Goal: Task Accomplishment & Management: Use online tool/utility

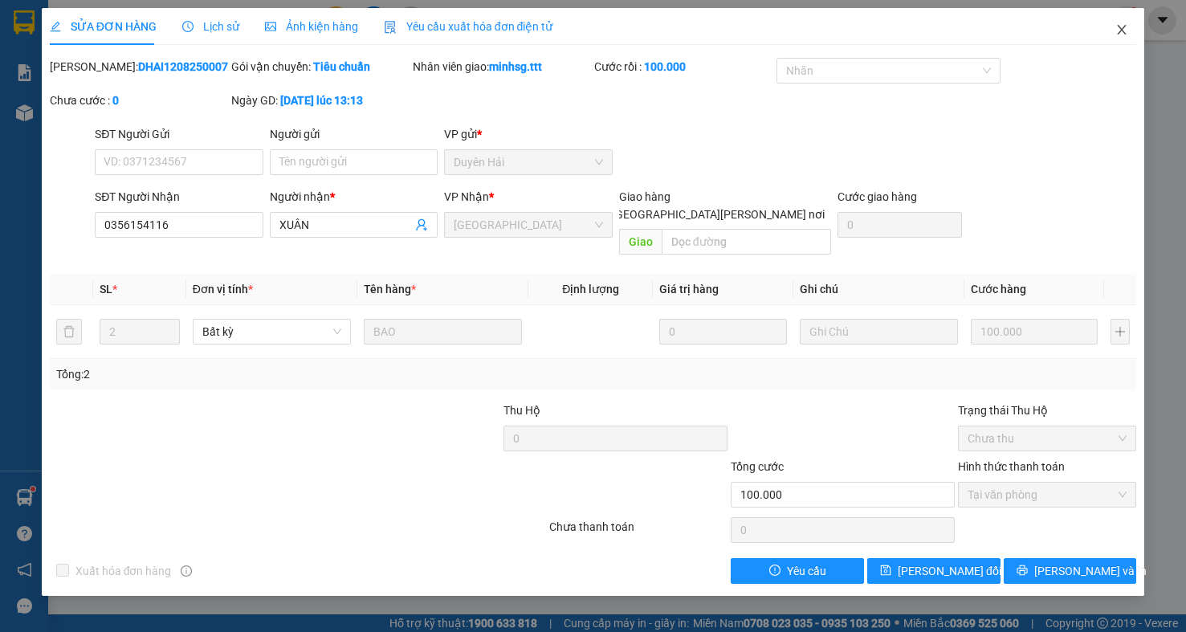
click at [1120, 27] on icon "close" at bounding box center [1122, 30] width 9 height 10
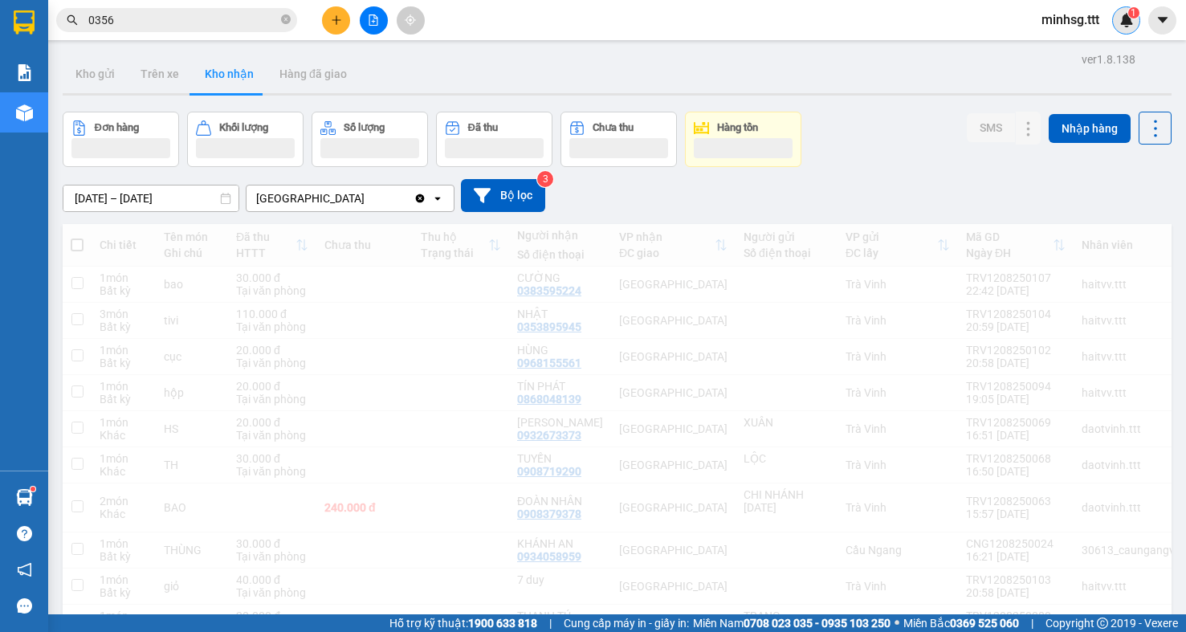
click at [1119, 27] on div "1" at bounding box center [1126, 20] width 28 height 28
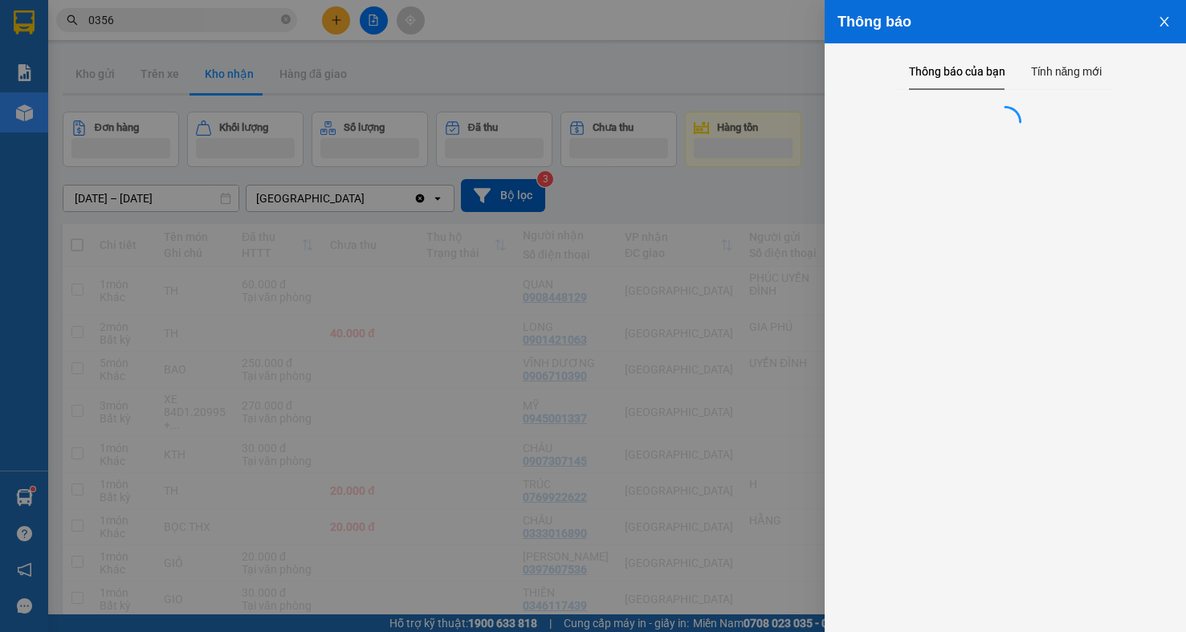
drag, startPoint x: 232, startPoint y: 36, endPoint x: 202, endPoint y: 22, distance: 32.7
click at [231, 35] on div at bounding box center [593, 316] width 1186 height 632
click at [194, 14] on div "Thông báo Thông báo của bạn Tính năng mới" at bounding box center [593, 316] width 1186 height 632
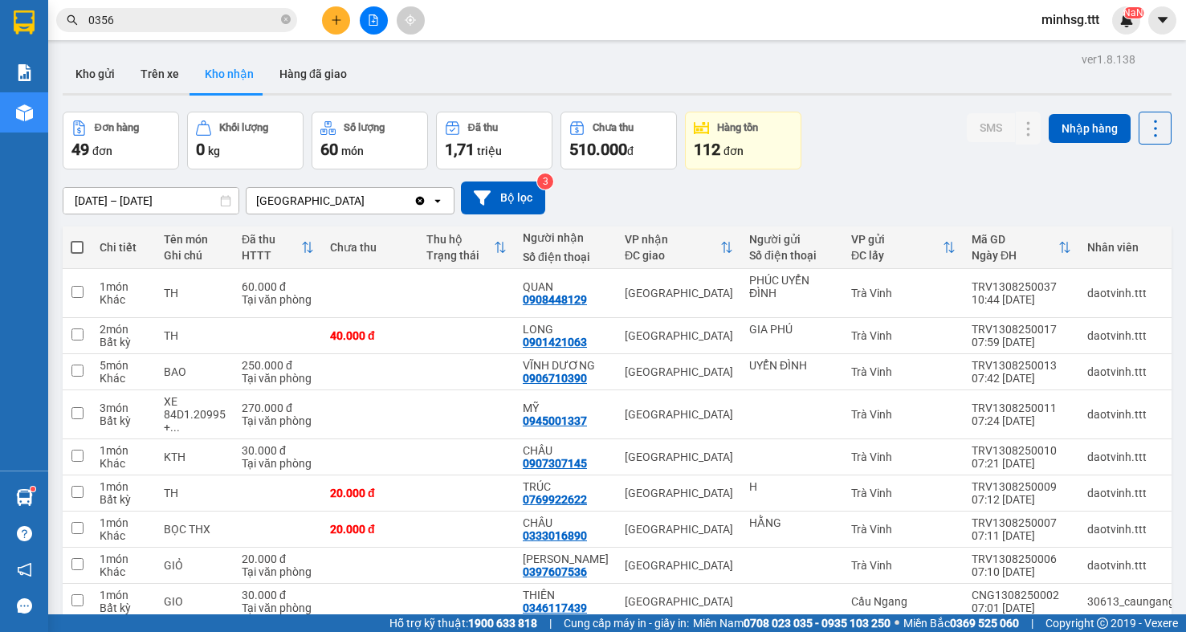
click at [194, 14] on body "Kết quả tìm kiếm ( 522 ) Bộ lọc Mã ĐH Trạng thái Món hàng Thu hộ Tổng cước Chưa…" at bounding box center [593, 316] width 1186 height 632
click at [194, 14] on input "0356" at bounding box center [183, 20] width 190 height 18
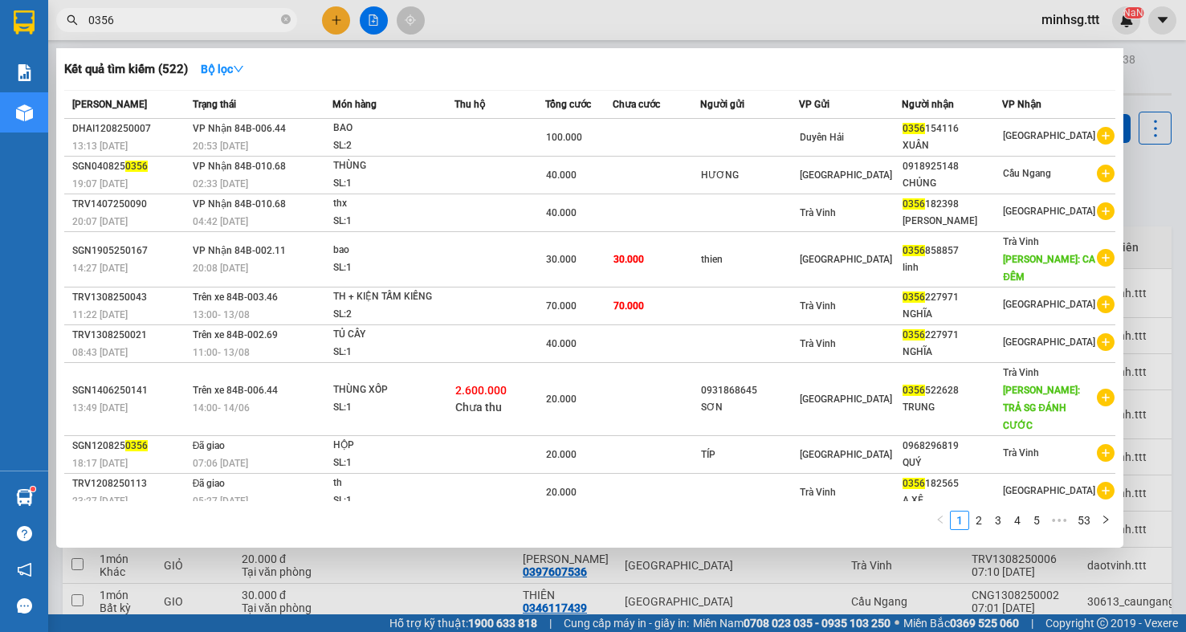
click at [194, 14] on input "0356" at bounding box center [183, 20] width 190 height 18
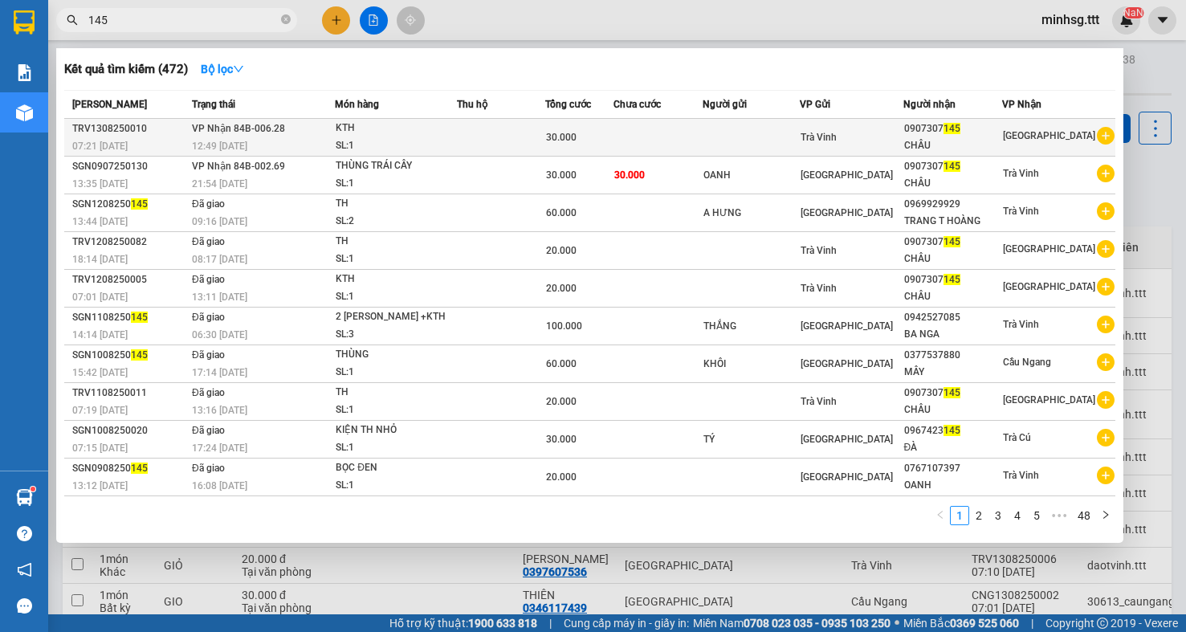
type input "145"
click at [889, 121] on td "Trà Vinh" at bounding box center [852, 138] width 104 height 38
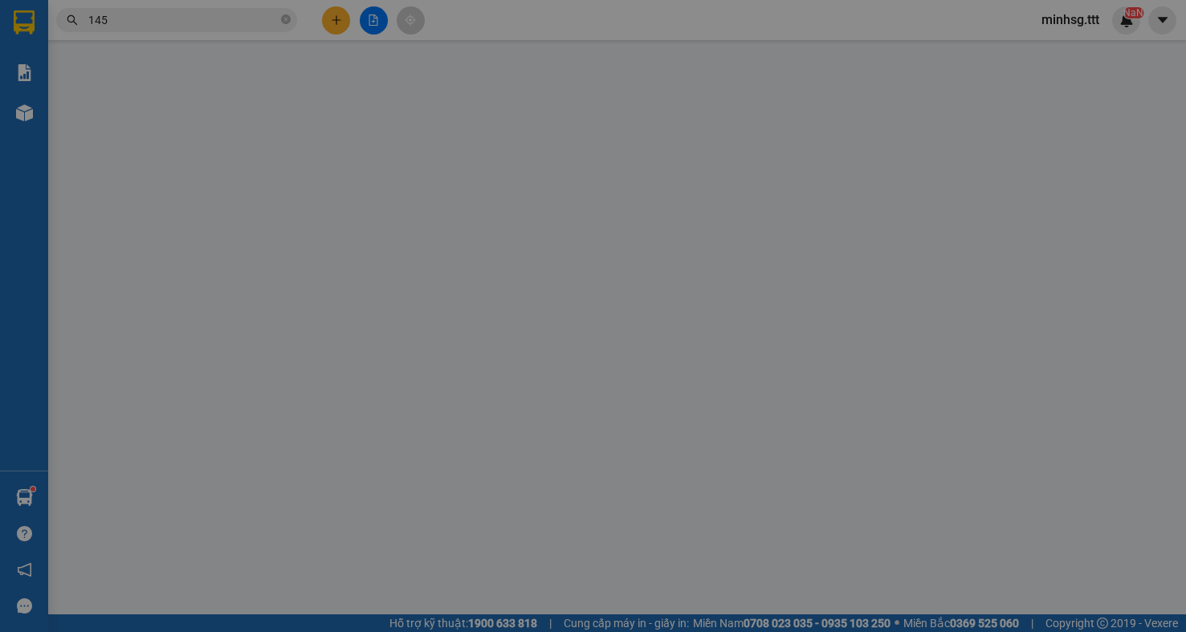
type input "0907307145"
type input "CHÂU"
type input "30.000"
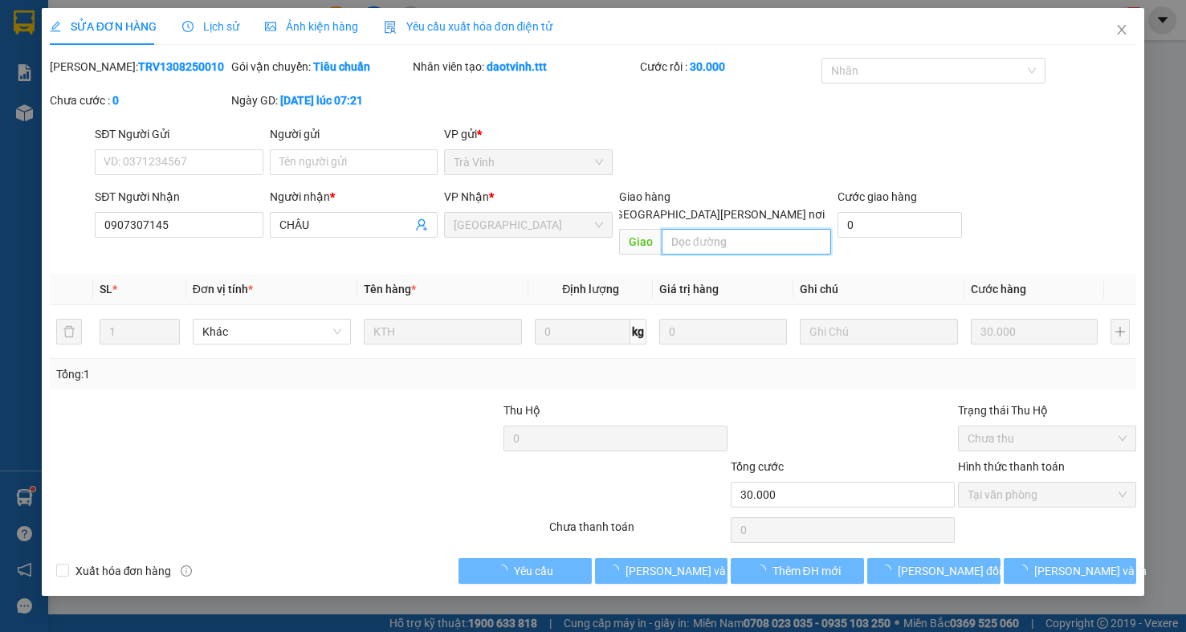
click at [698, 229] on input "text" at bounding box center [746, 242] width 169 height 26
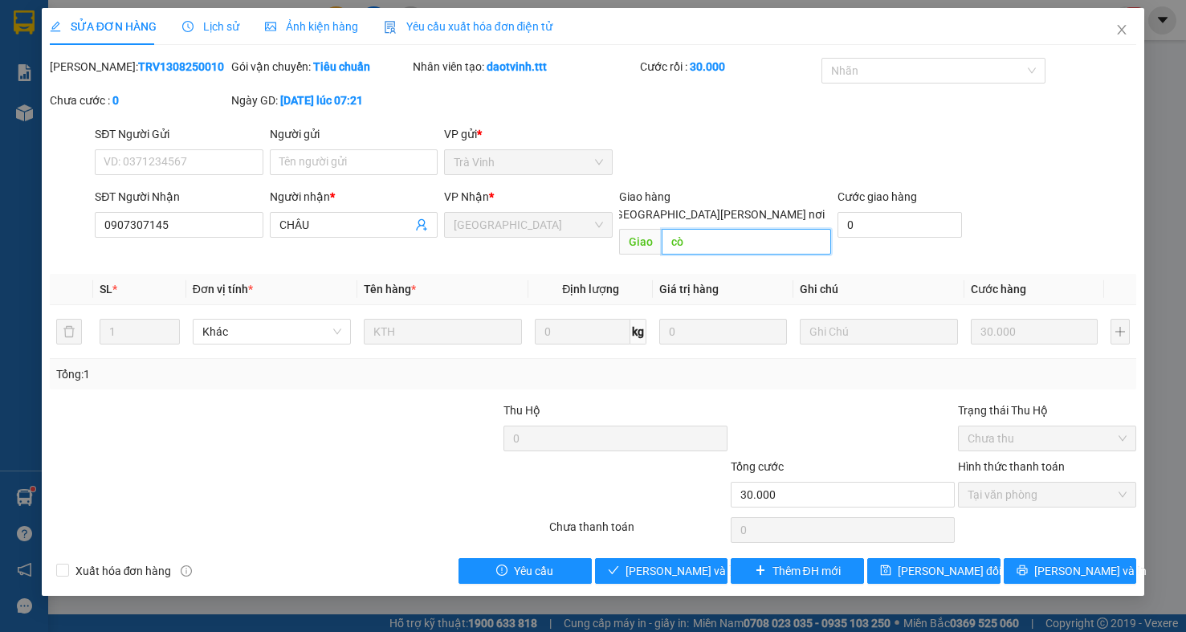
type input "c"
drag, startPoint x: 732, startPoint y: 228, endPoint x: 195, endPoint y: 222, distance: 536.5
click at [195, 222] on div "SĐT Người Nhận 0907307145 Người nhận * CHÂU VP Nhận * Sài Gòn Giao hàng Giao tậ…" at bounding box center [616, 225] width 1048 height 74
type input "1 th"
click at [892, 565] on icon "save" at bounding box center [885, 570] width 11 height 11
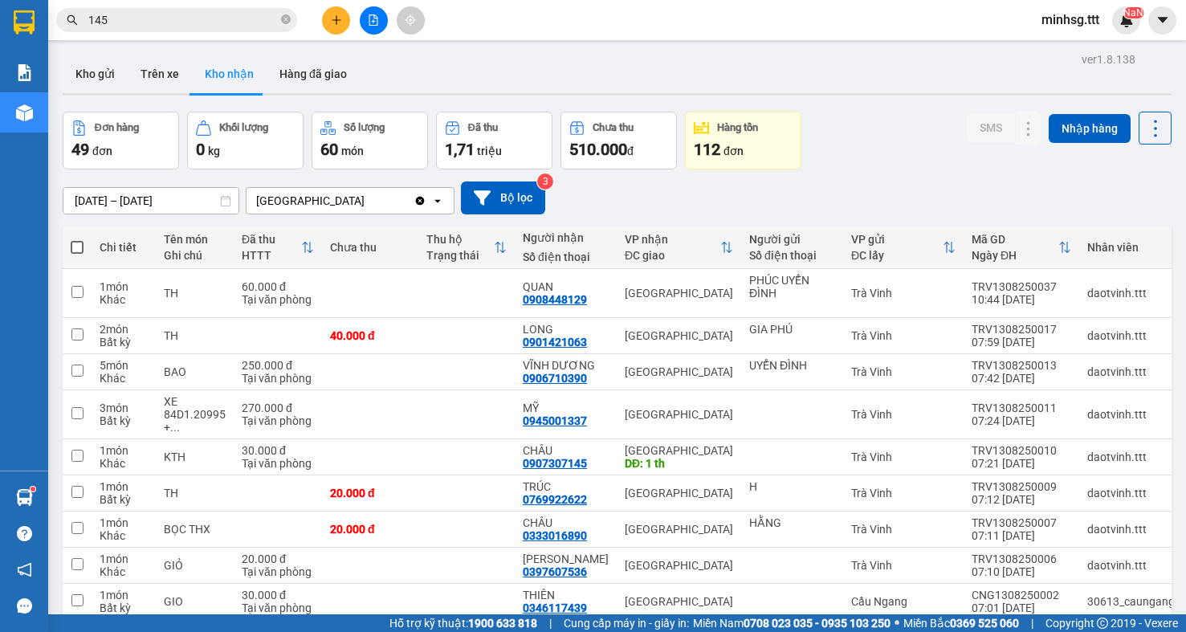
click at [216, 7] on div "Kết quả tìm kiếm ( 472 ) Bộ lọc Mã ĐH Trạng thái Món hàng Thu hộ Tổng cước Chưa…" at bounding box center [156, 20] width 313 height 28
click at [210, 20] on input "145" at bounding box center [183, 20] width 190 height 18
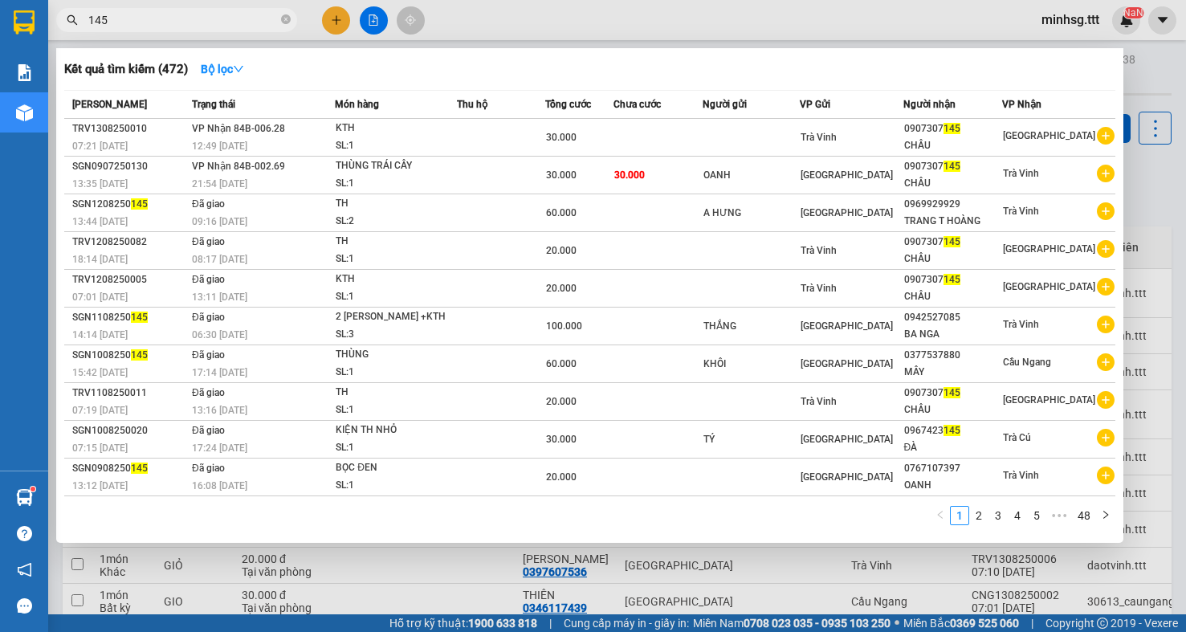
click at [210, 18] on input "145" at bounding box center [183, 20] width 190 height 18
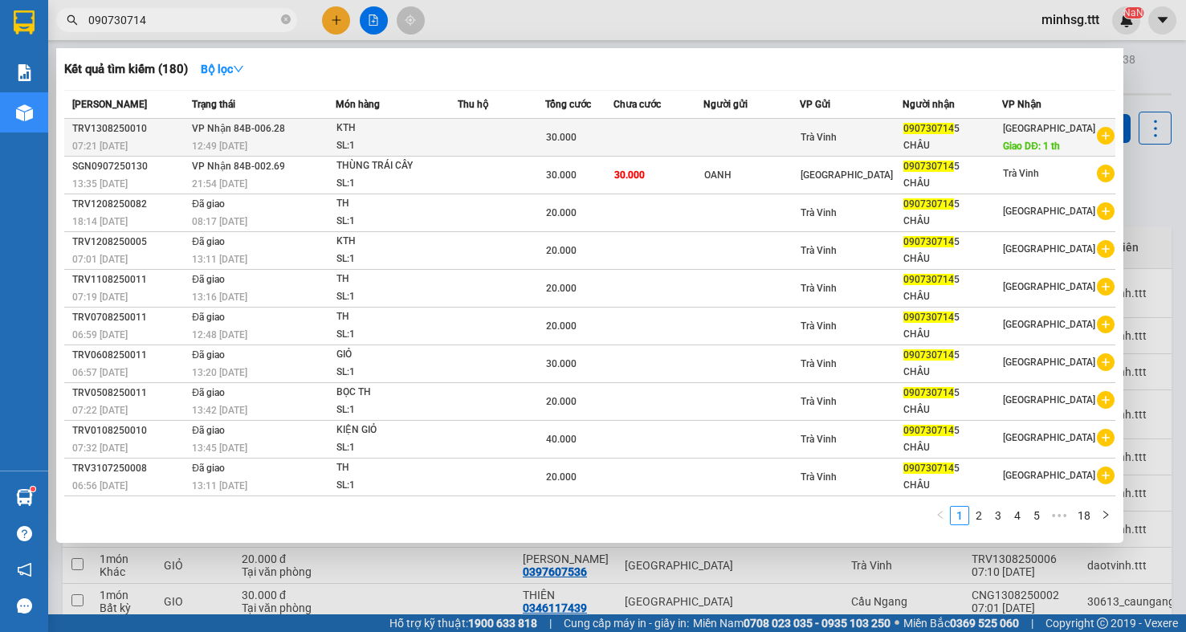
type input "090730714"
click at [719, 128] on td at bounding box center [752, 138] width 96 height 38
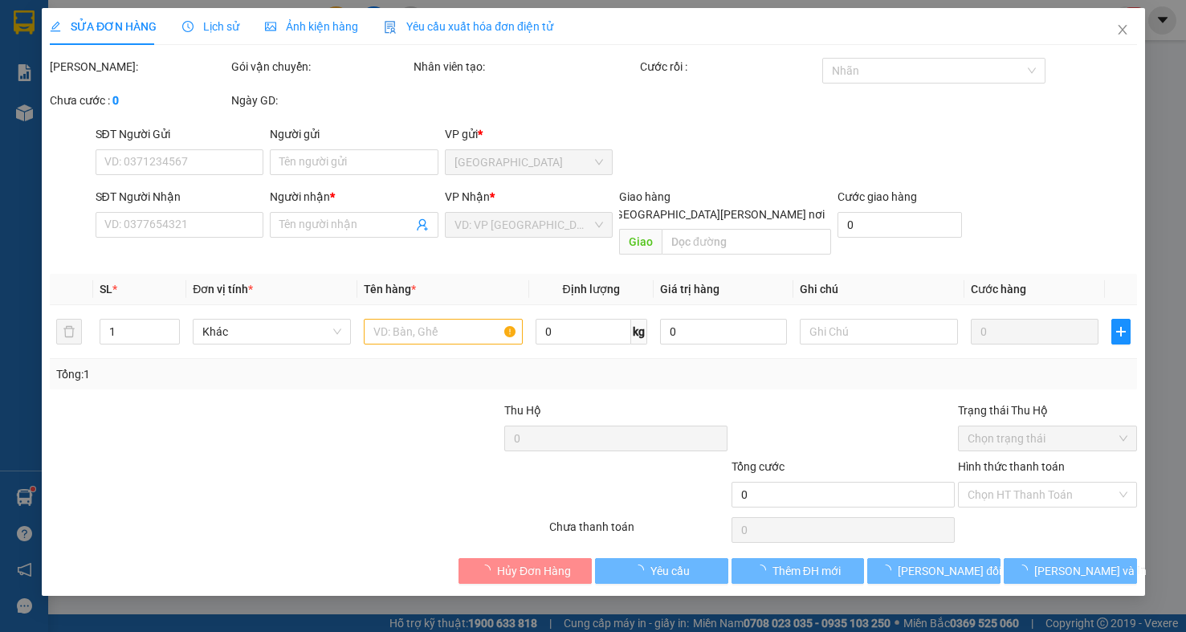
type input "0907307145"
type input "CHÂU"
type input "1 th"
type input "30.000"
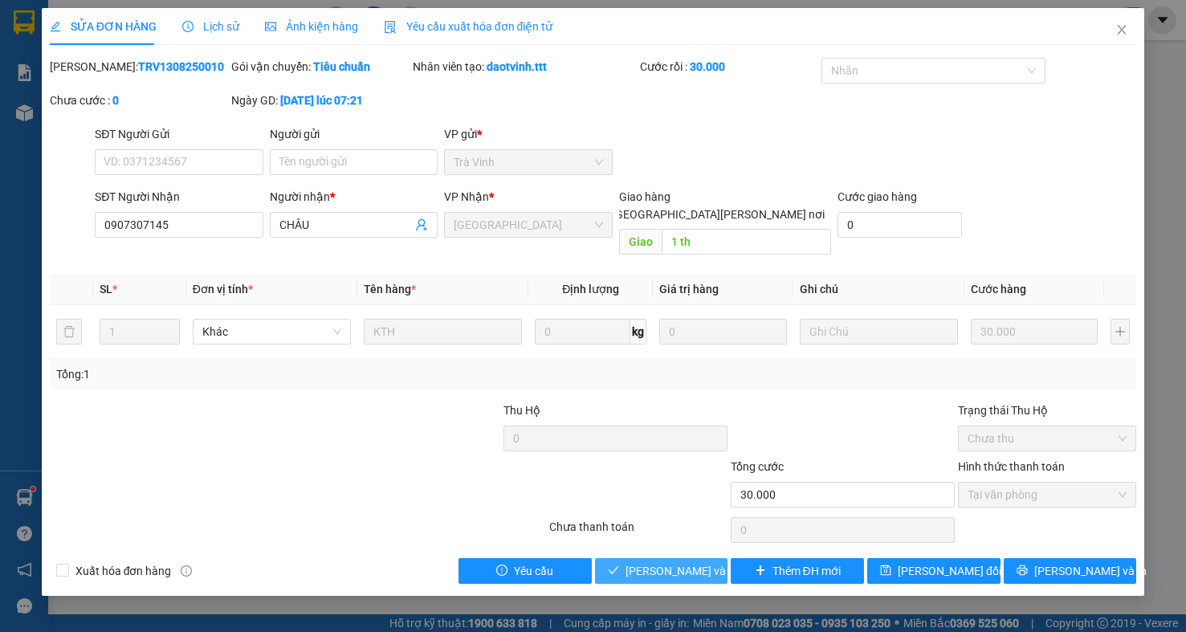
click at [680, 562] on span "[PERSON_NAME] và [PERSON_NAME] hàng" at bounding box center [734, 571] width 217 height 18
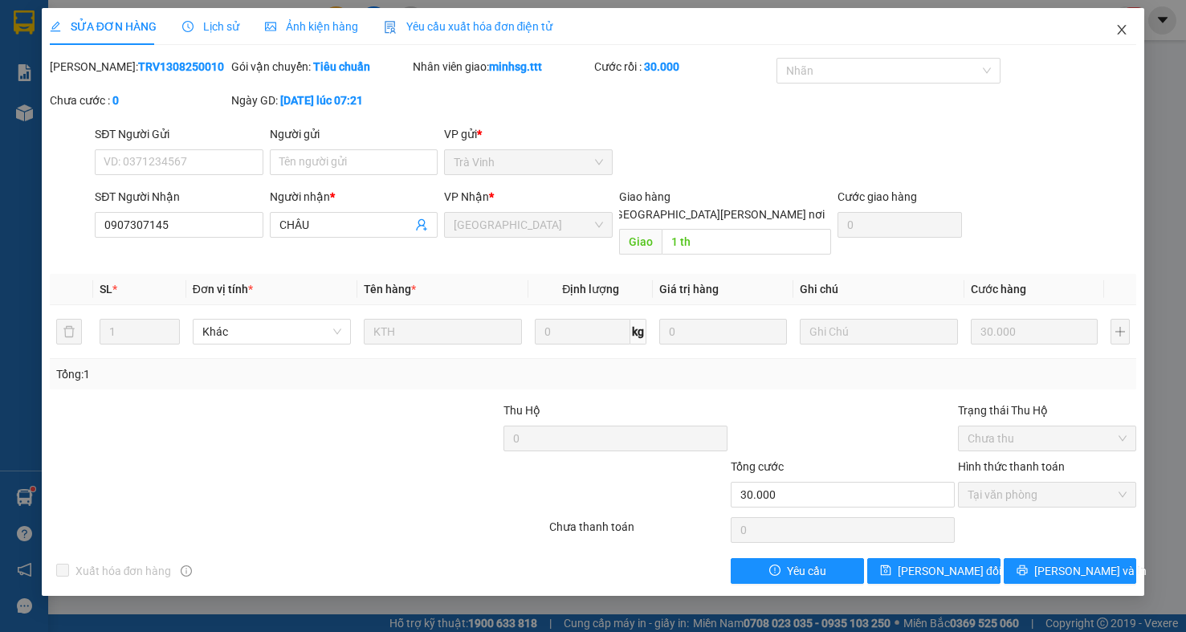
click at [1118, 35] on icon "close" at bounding box center [1122, 29] width 13 height 13
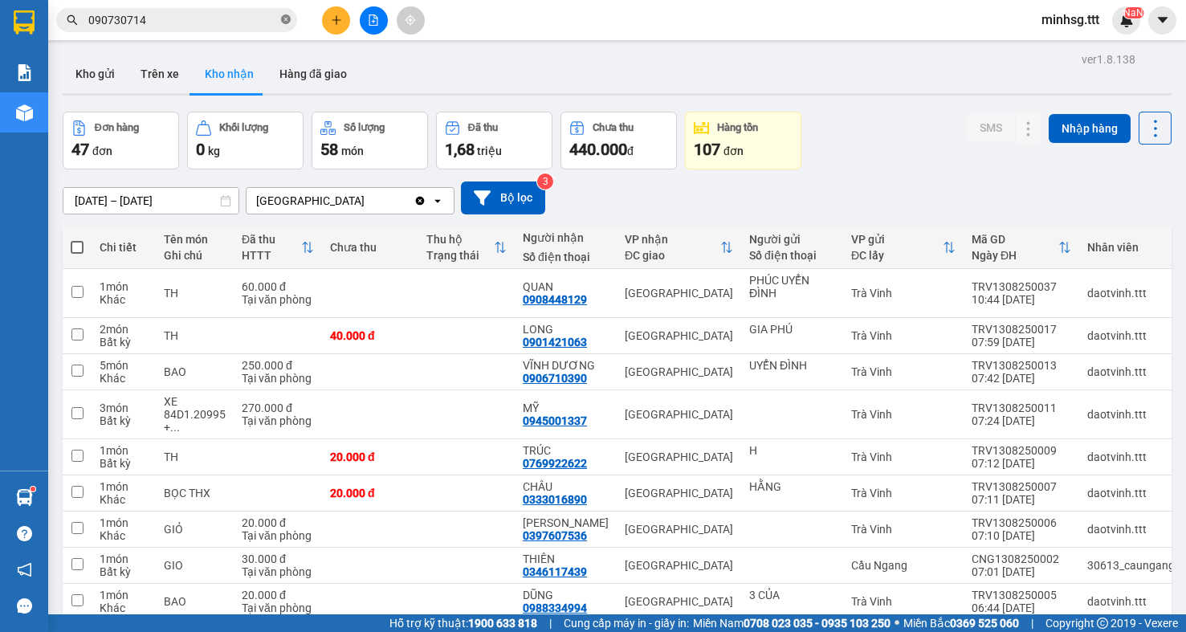
click at [286, 23] on icon "close-circle" at bounding box center [286, 19] width 10 height 10
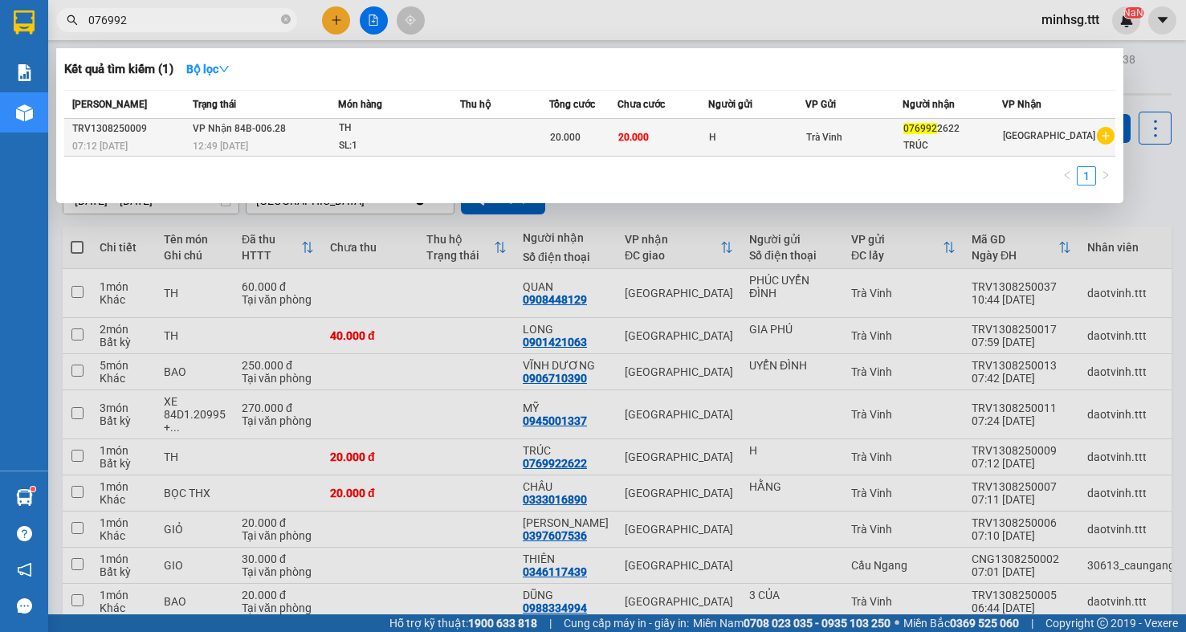
type input "076992"
click at [730, 140] on div "H" at bounding box center [757, 137] width 96 height 17
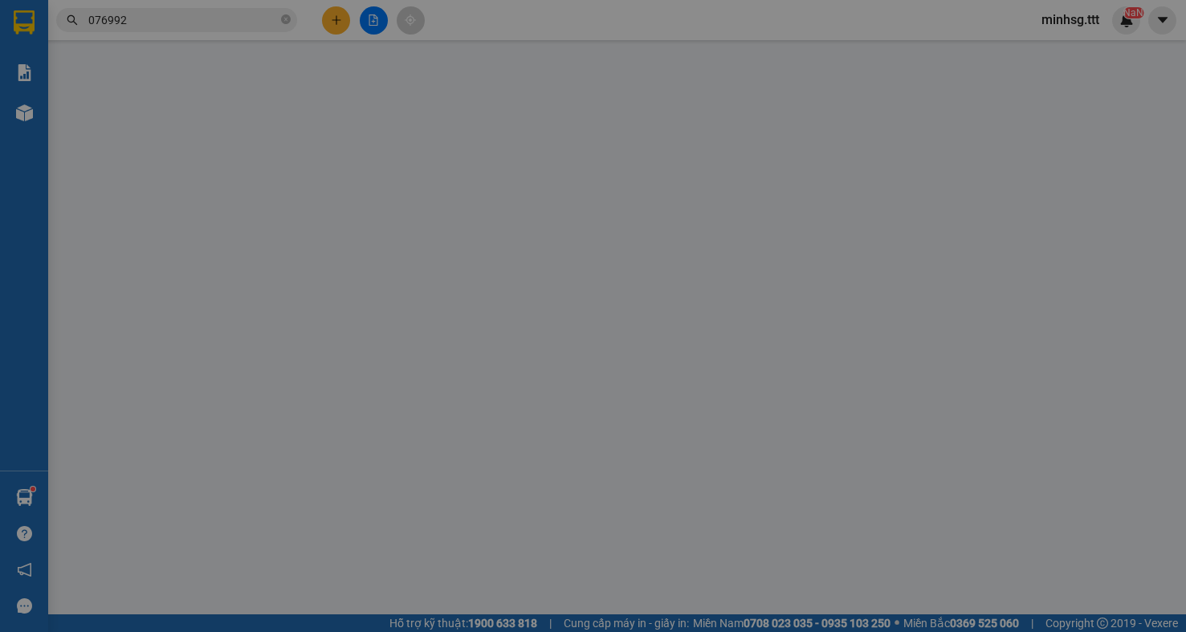
type input "H"
type input "0769922622"
type input "TRÚC"
type input "20.000"
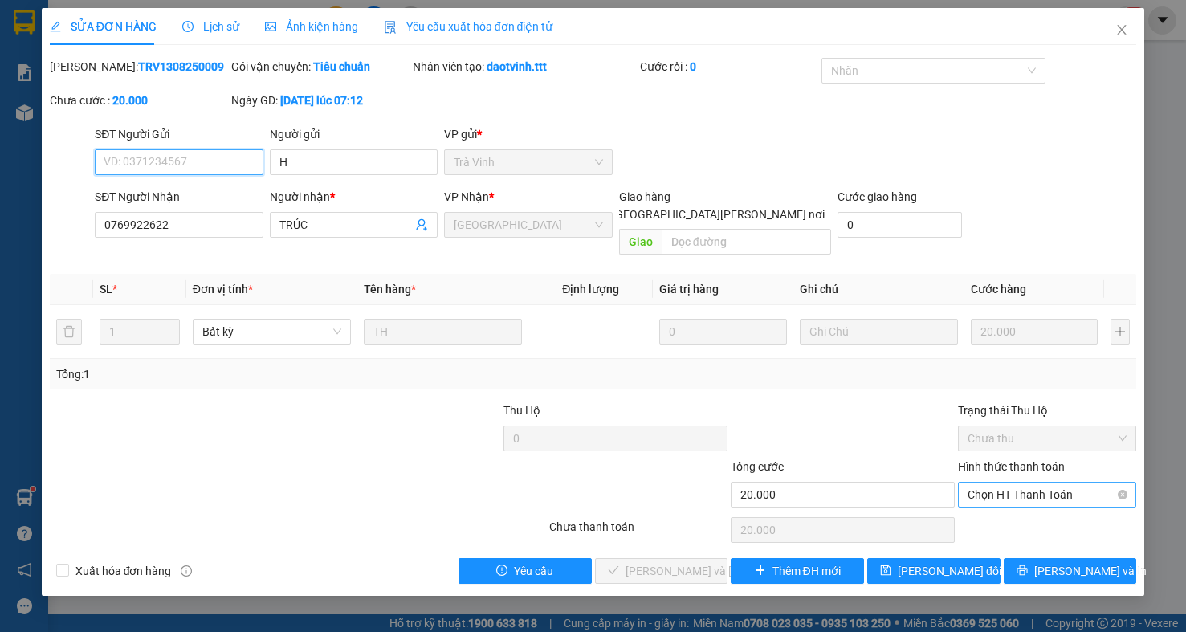
click at [983, 483] on span "Chọn HT Thanh Toán" at bounding box center [1047, 495] width 159 height 24
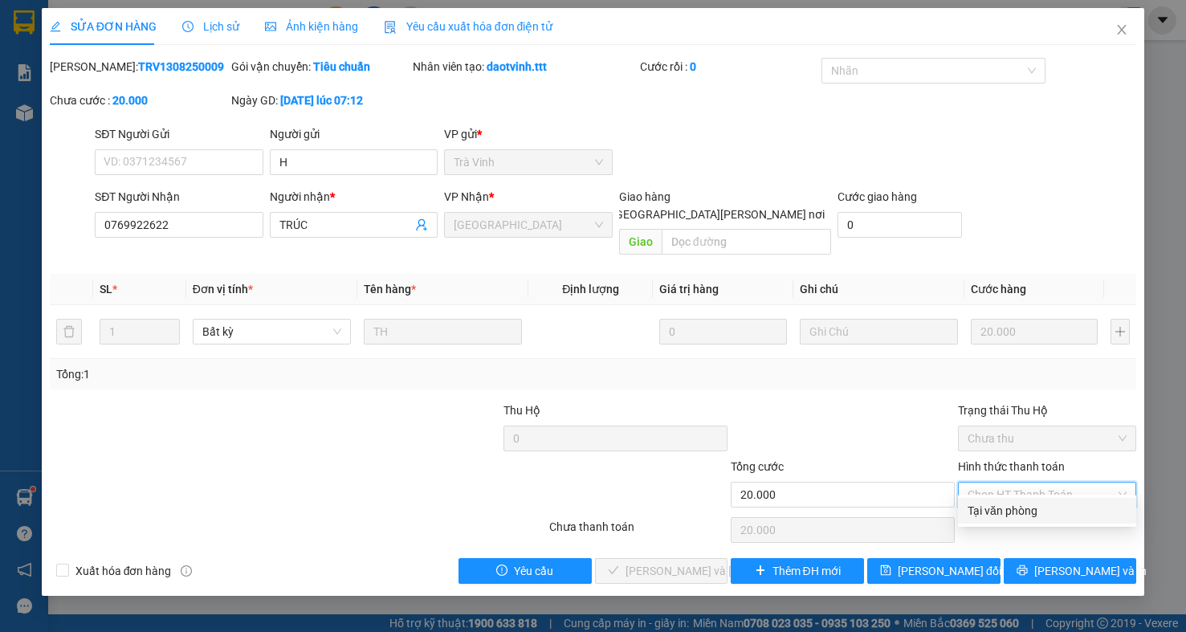
click at [977, 508] on div "Tại văn phòng" at bounding box center [1047, 511] width 159 height 18
type input "0"
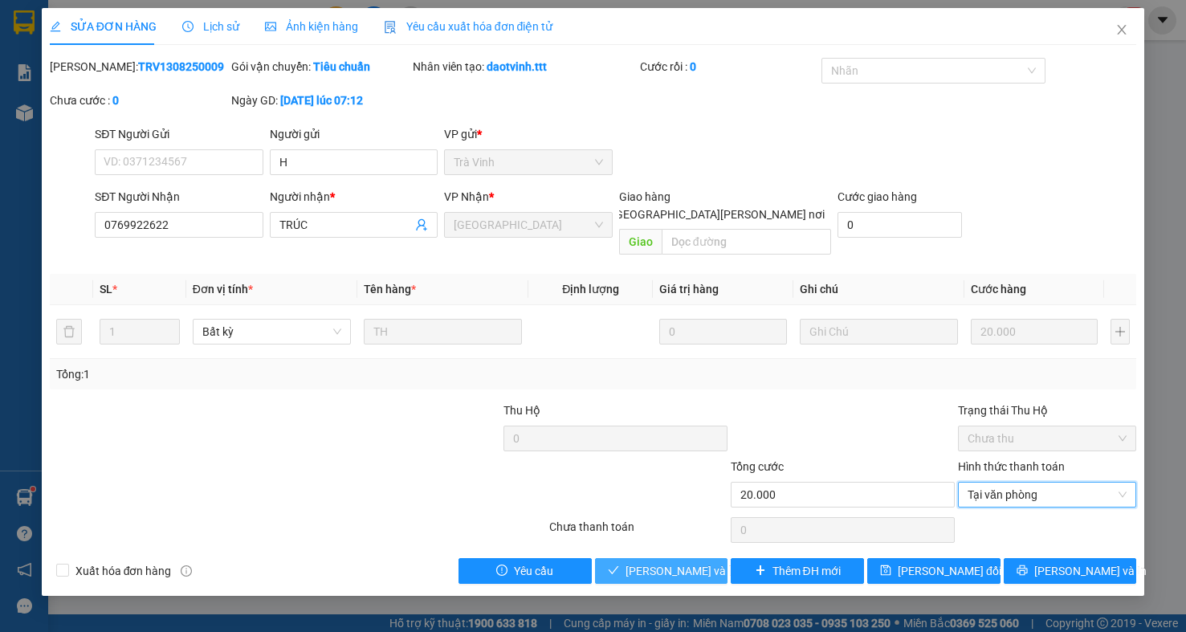
click at [626, 558] on button "[PERSON_NAME] và [PERSON_NAME] hàng" at bounding box center [661, 571] width 133 height 26
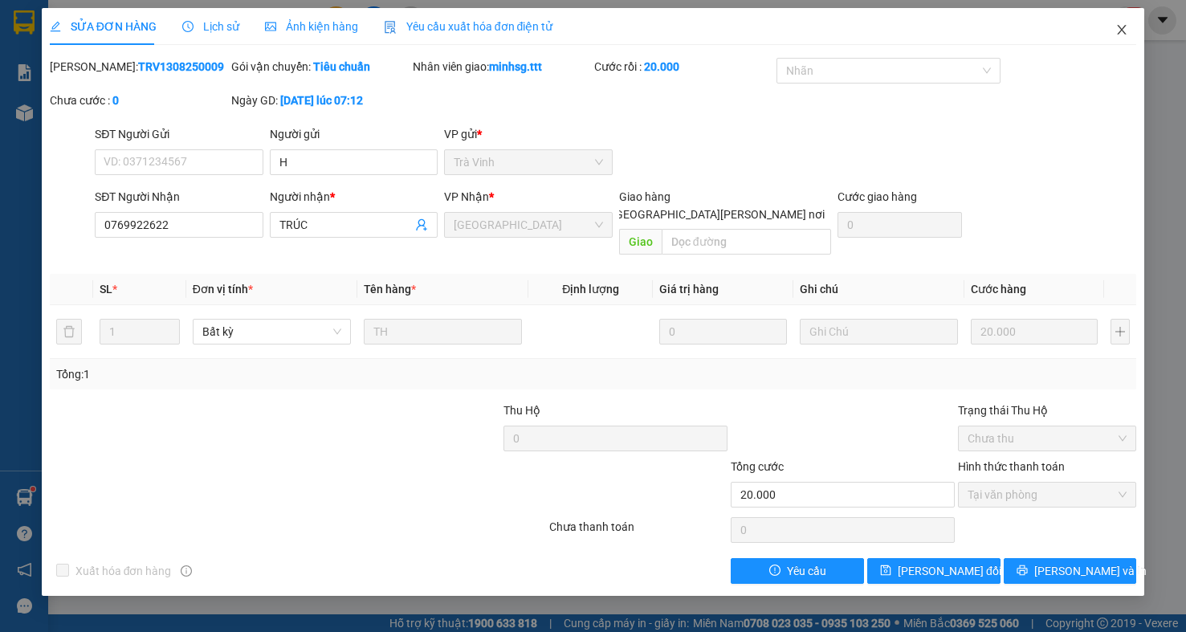
click at [1116, 35] on icon "close" at bounding box center [1122, 29] width 13 height 13
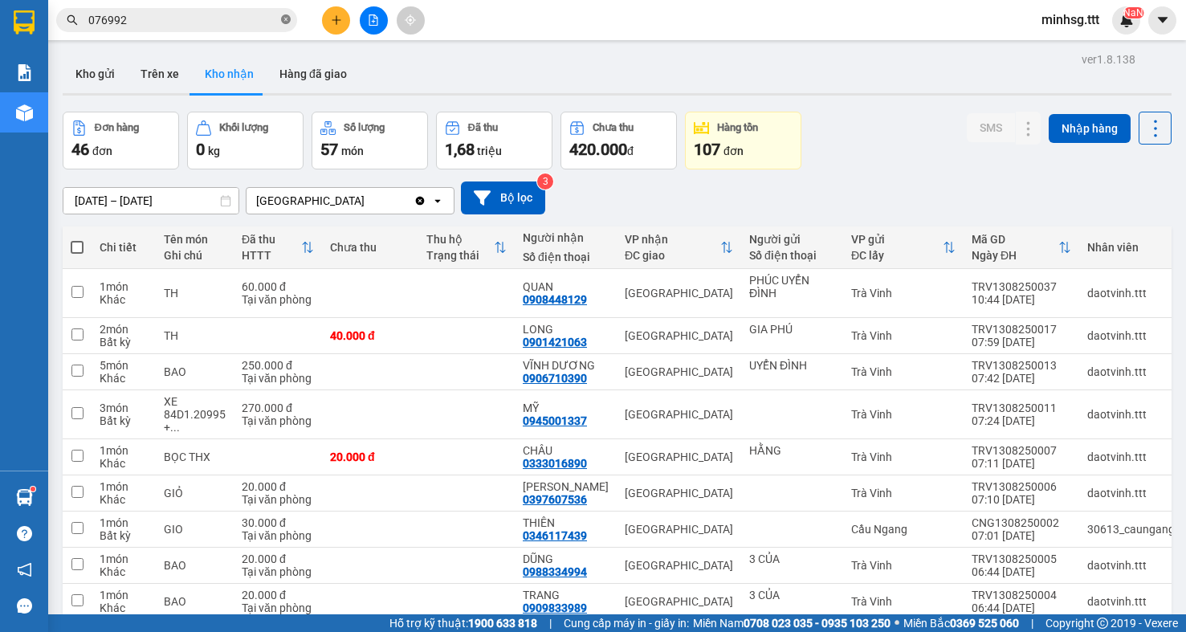
click at [287, 23] on icon "close-circle" at bounding box center [286, 19] width 10 height 10
click at [260, 21] on input "text" at bounding box center [183, 20] width 190 height 18
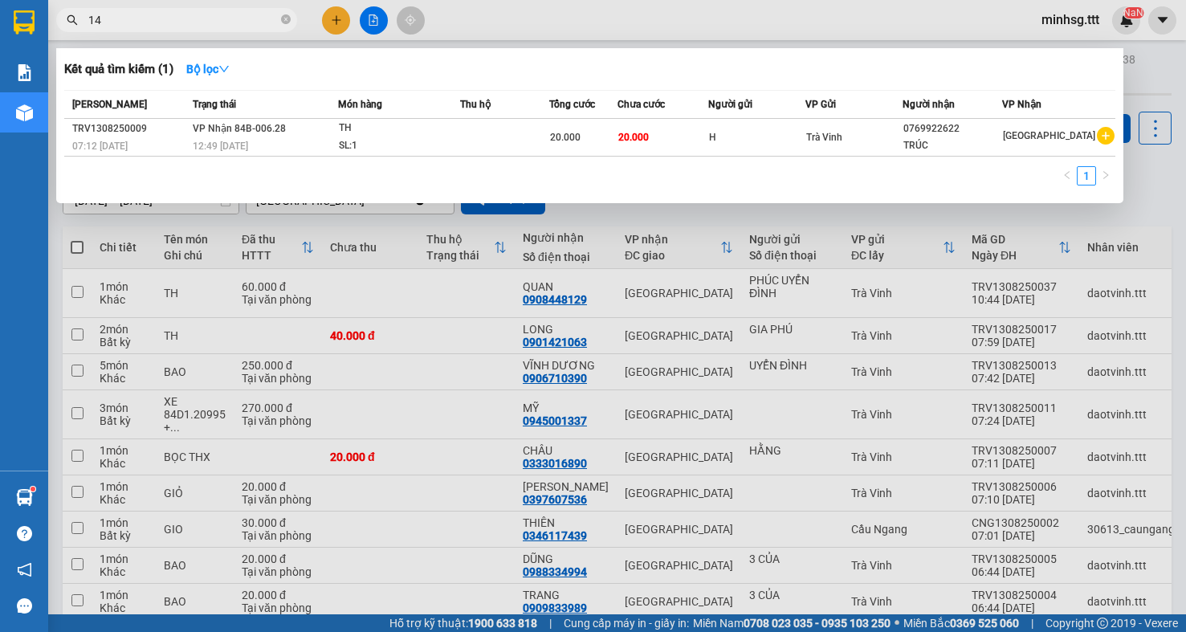
type input "148"
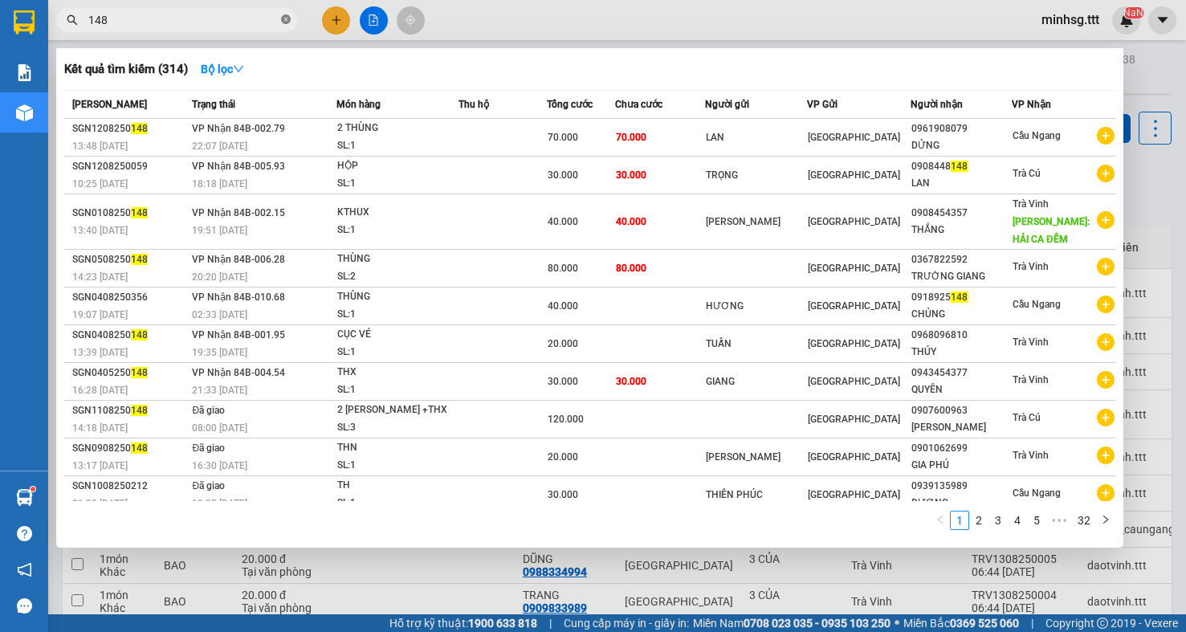
click at [285, 21] on icon "close-circle" at bounding box center [286, 19] width 10 height 10
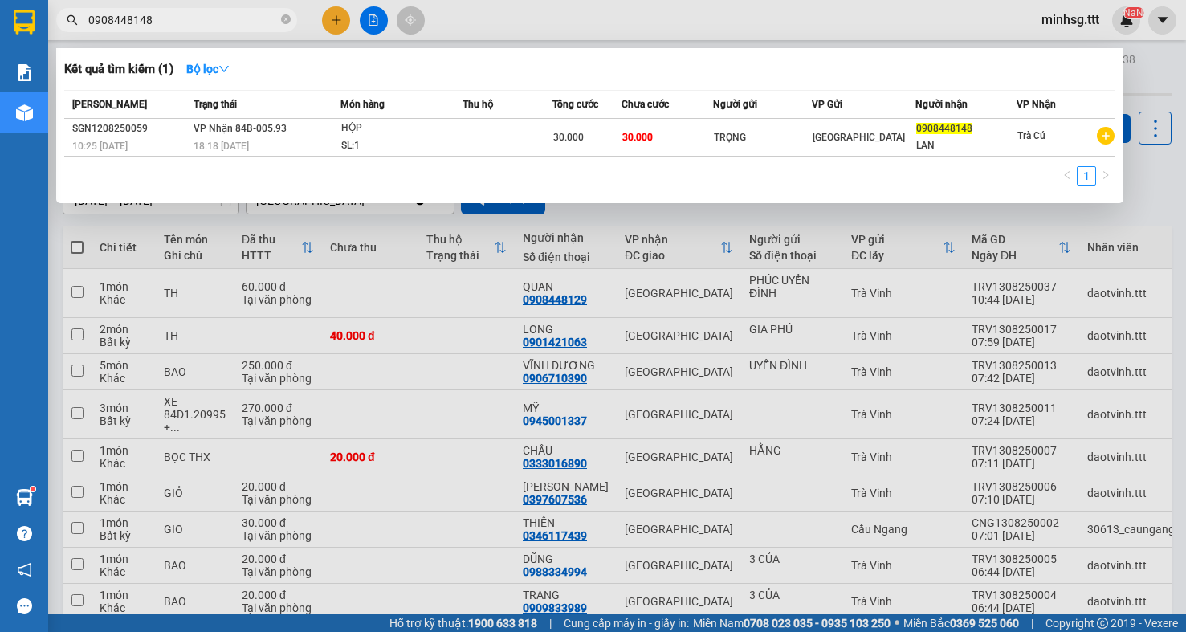
type input "0908448148"
click at [278, 26] on span "0908448148" at bounding box center [176, 20] width 241 height 24
click at [286, 24] on icon "close-circle" at bounding box center [286, 19] width 10 height 10
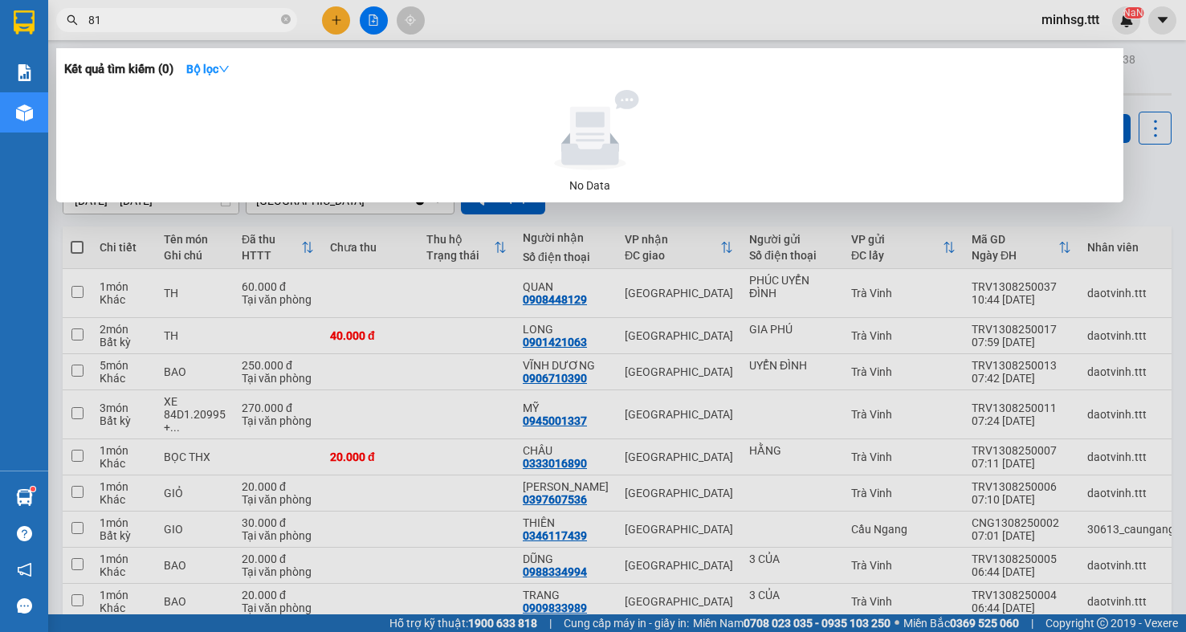
type input "8"
type input "tuyet dao"
click at [290, 19] on icon "close-circle" at bounding box center [286, 19] width 10 height 10
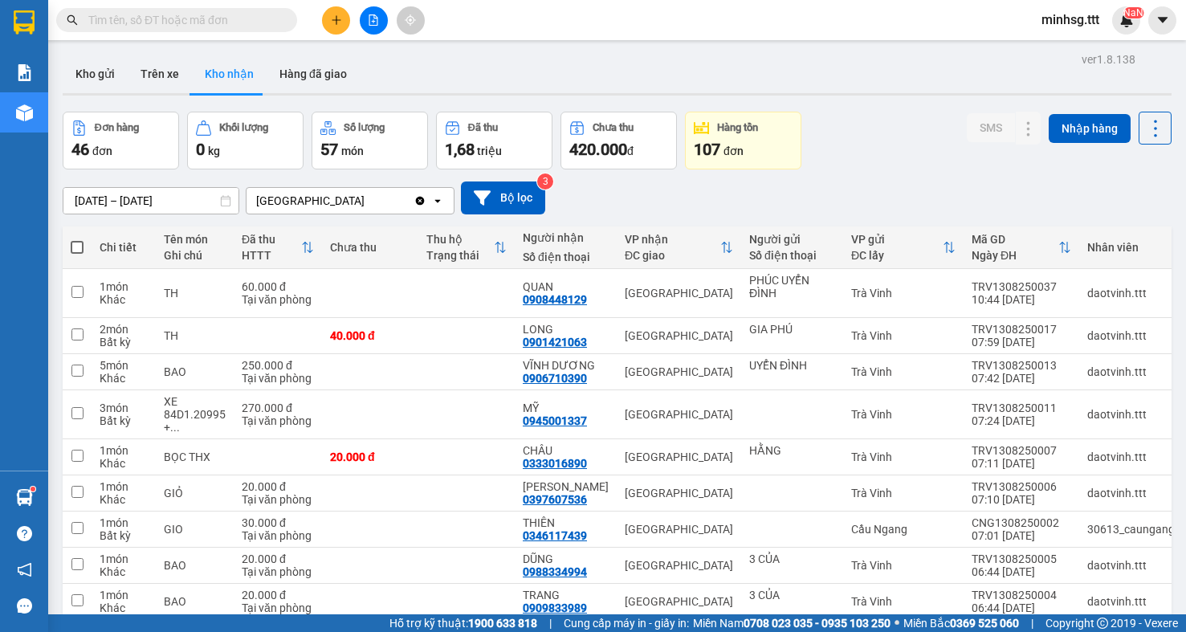
click at [260, 24] on input "text" at bounding box center [183, 20] width 190 height 18
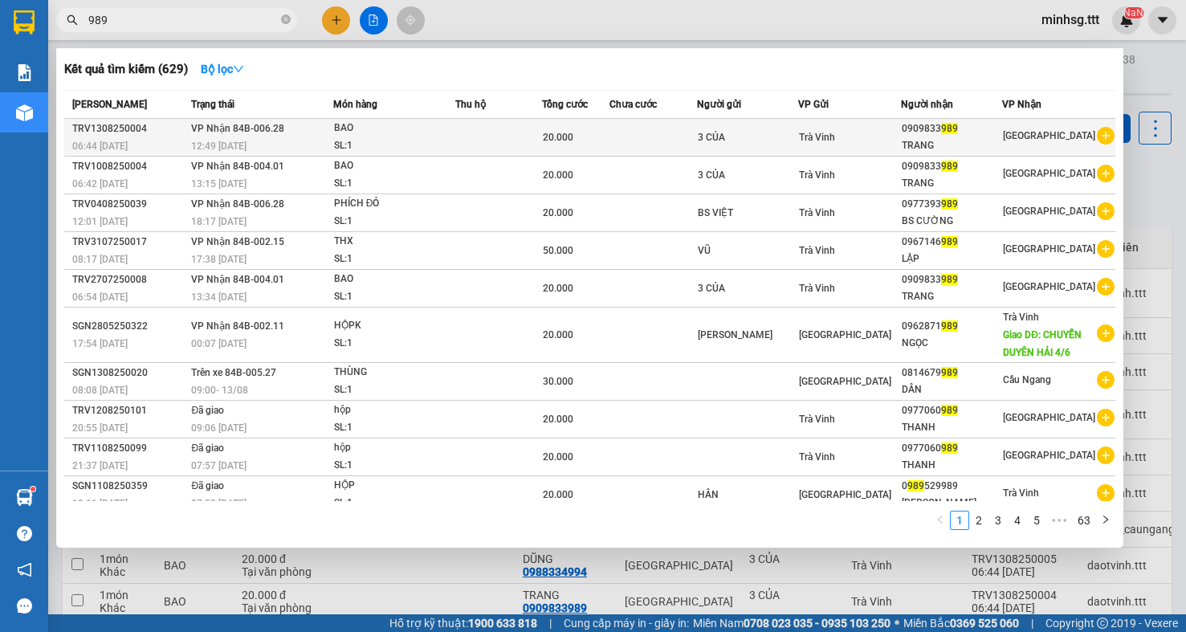
type input "989"
click at [718, 149] on td "3 CỦA" at bounding box center [747, 138] width 101 height 38
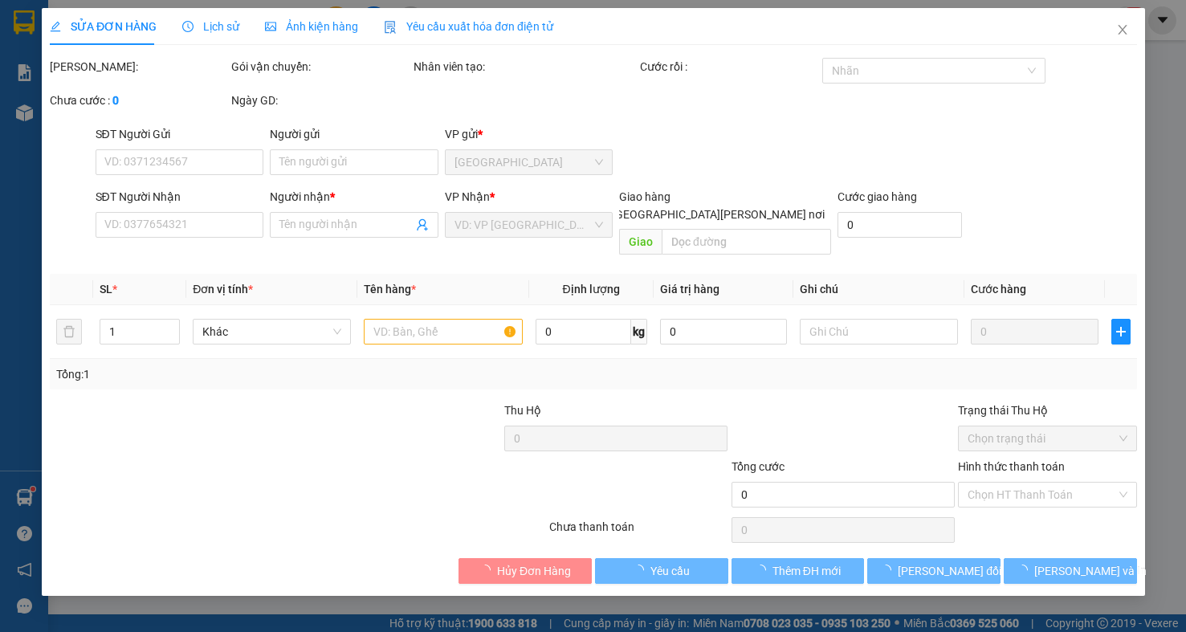
type input "3 CỦA"
type input "0909833989"
type input "TRANG"
type input "20.000"
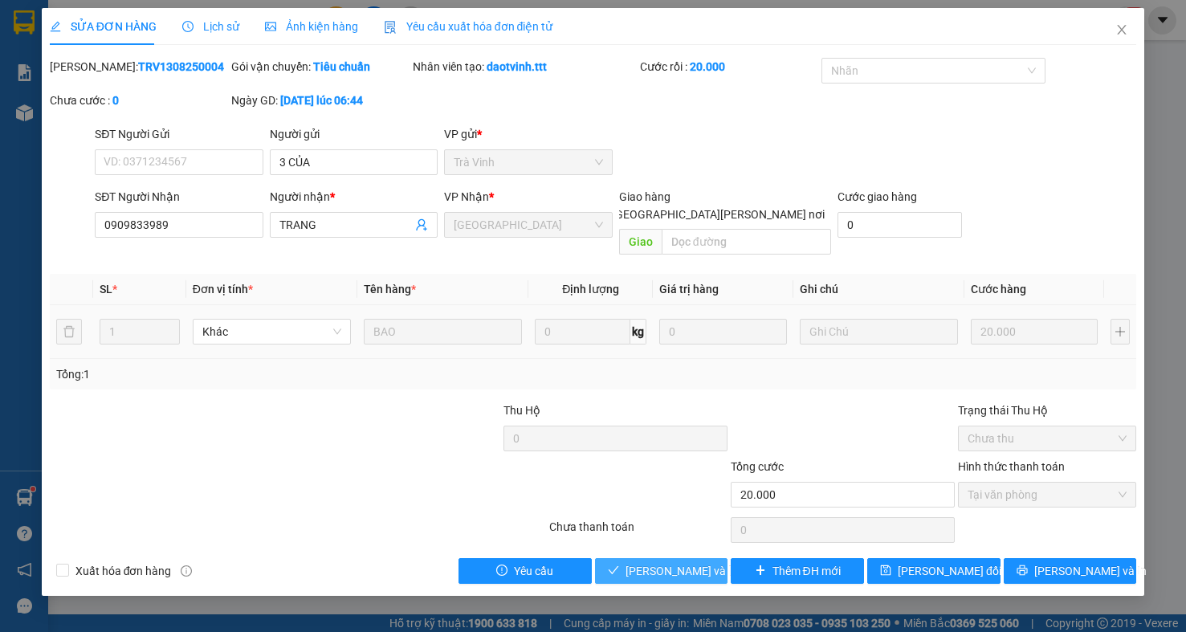
click at [676, 562] on span "[PERSON_NAME] và [PERSON_NAME] hàng" at bounding box center [734, 571] width 217 height 18
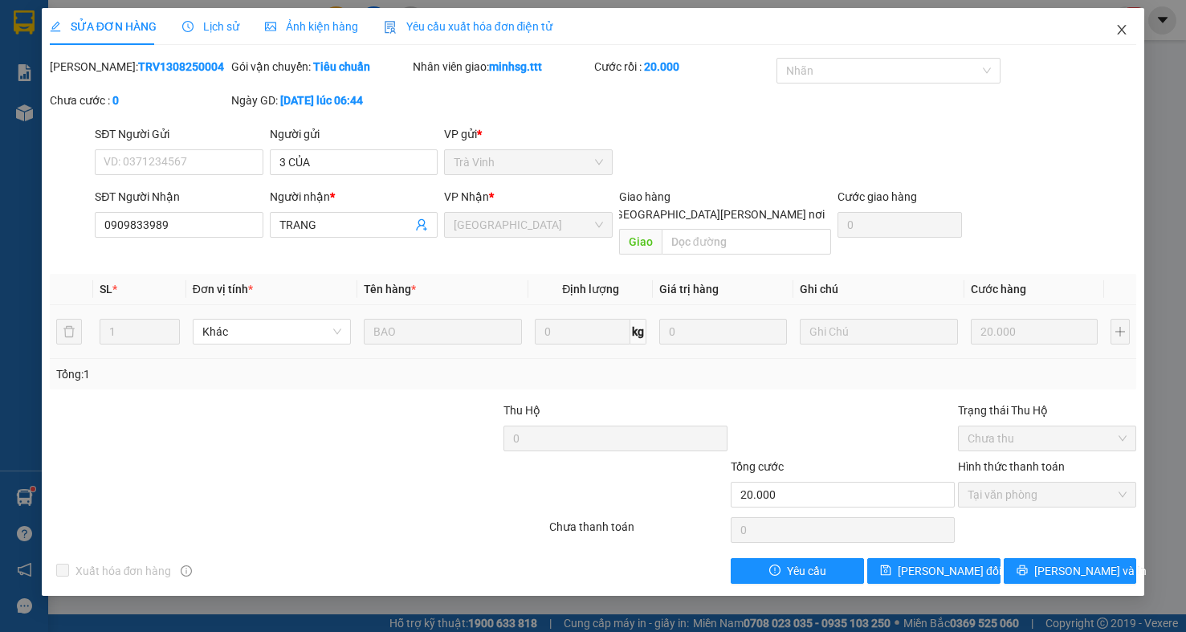
click at [1128, 35] on icon "close" at bounding box center [1122, 29] width 13 height 13
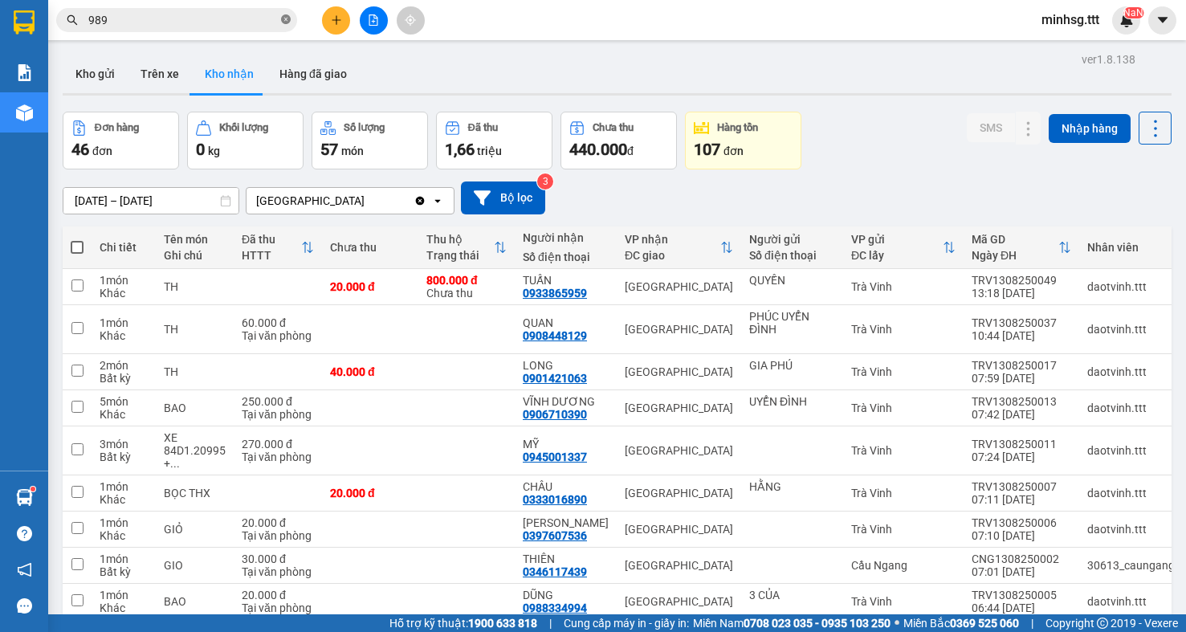
click at [287, 26] on span at bounding box center [286, 20] width 10 height 15
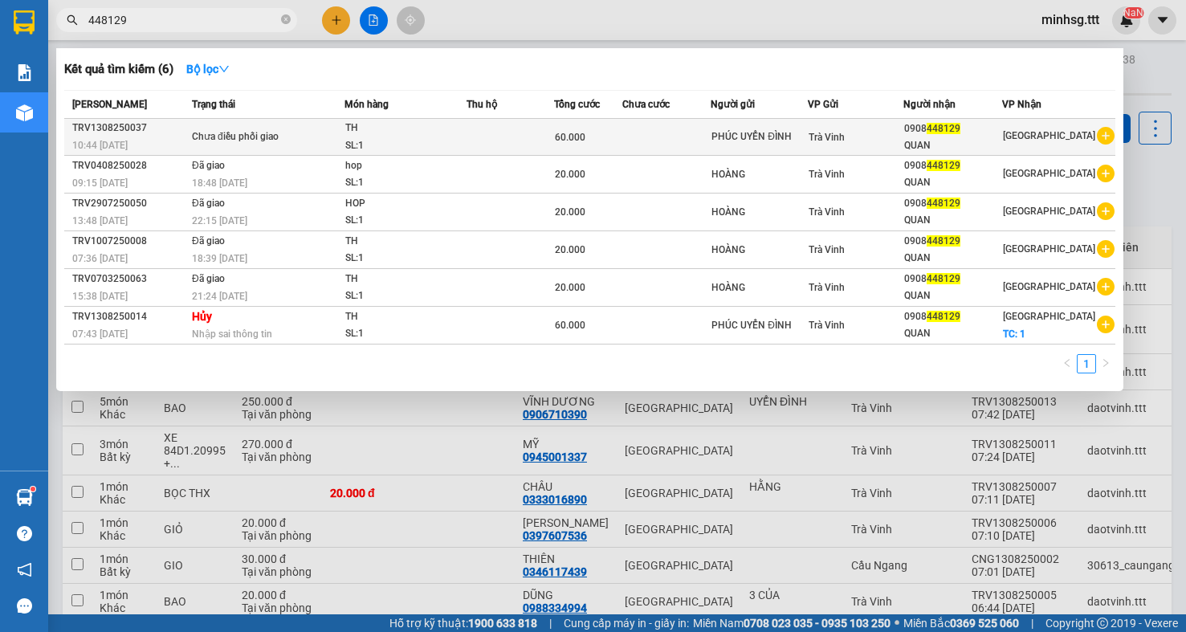
type input "448129"
click at [537, 128] on td at bounding box center [511, 137] width 88 height 37
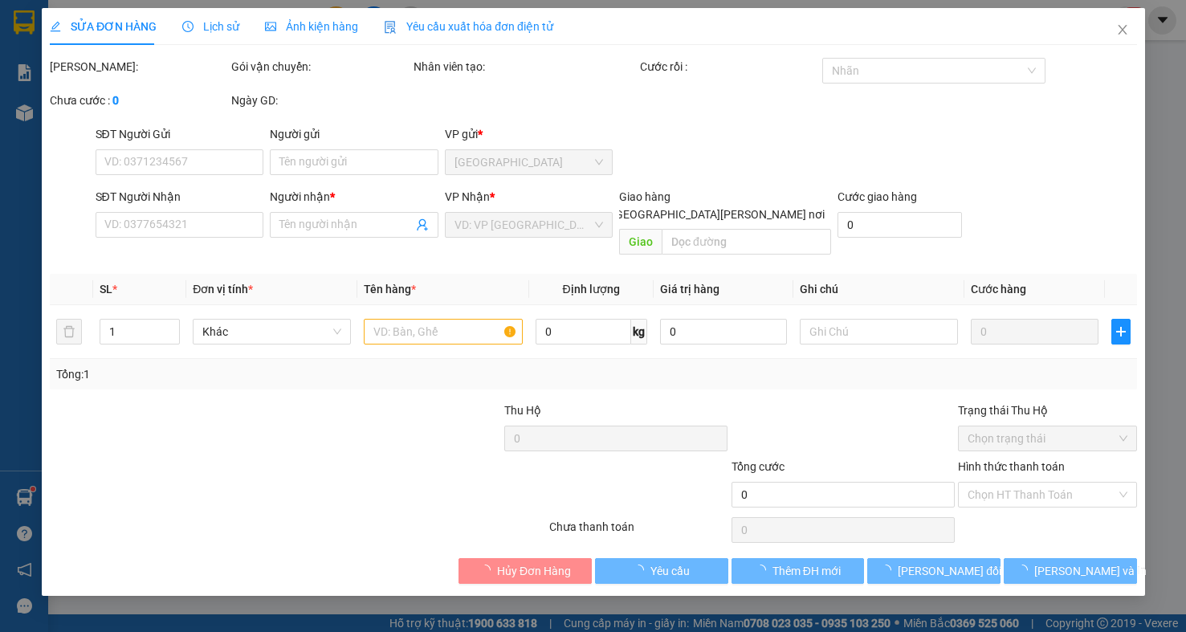
type input "PHÚC UYỂN ĐÌNH"
type input "0908448129"
type input "QUAN"
type input "60.000"
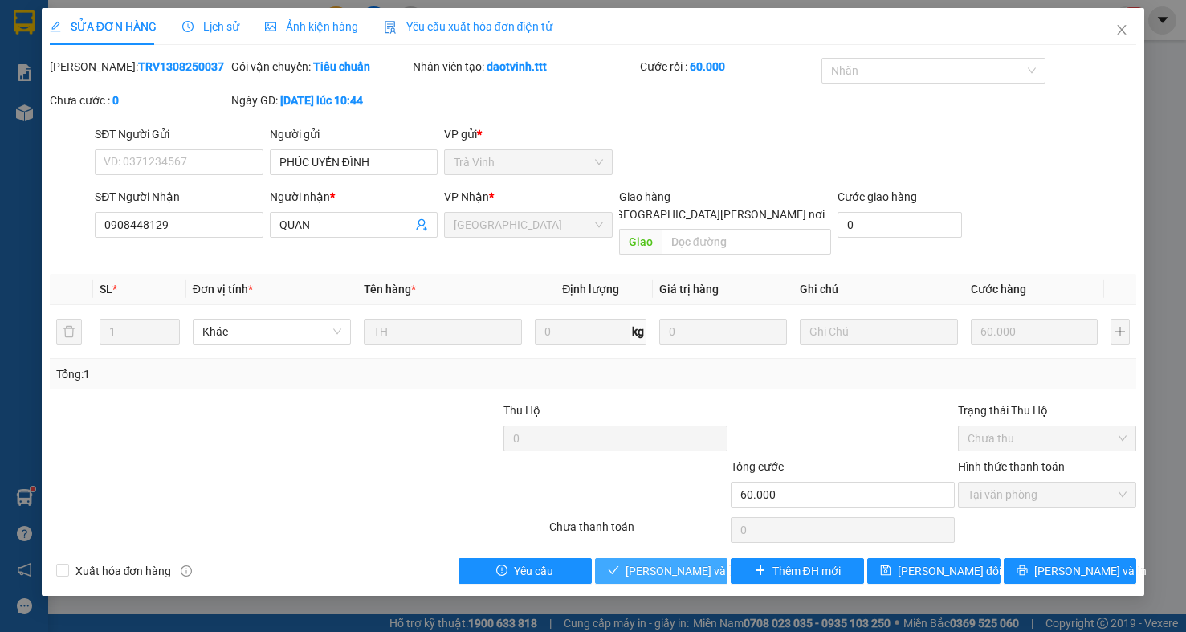
click at [645, 562] on span "[PERSON_NAME] và [PERSON_NAME] hàng" at bounding box center [734, 571] width 217 height 18
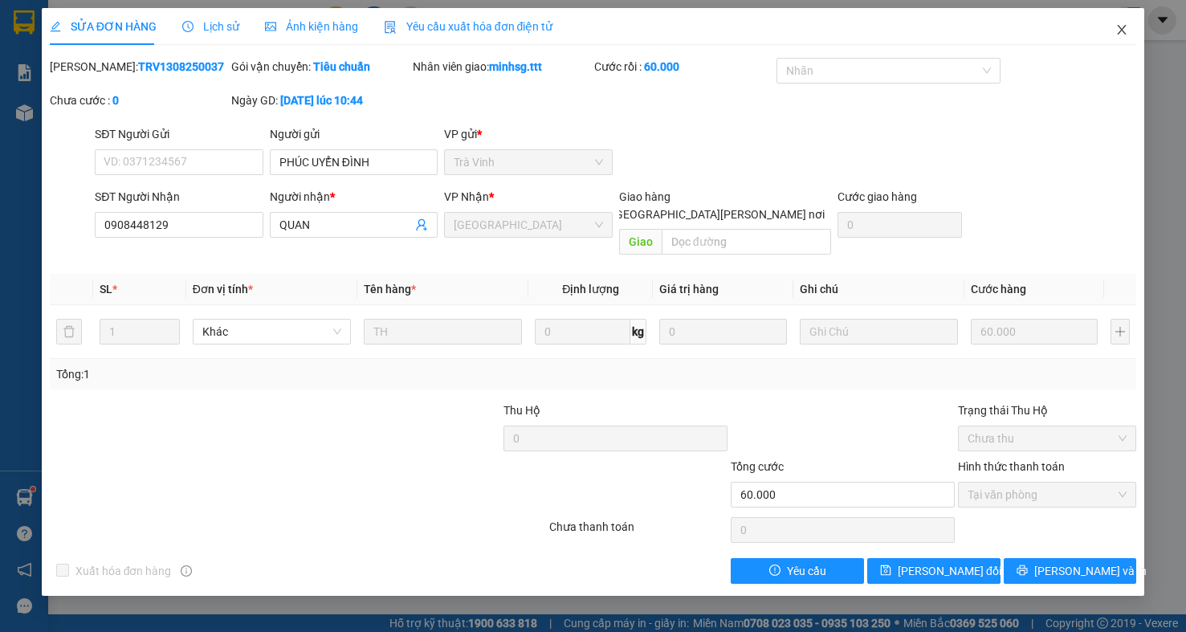
click at [1116, 27] on icon "close" at bounding box center [1122, 29] width 13 height 13
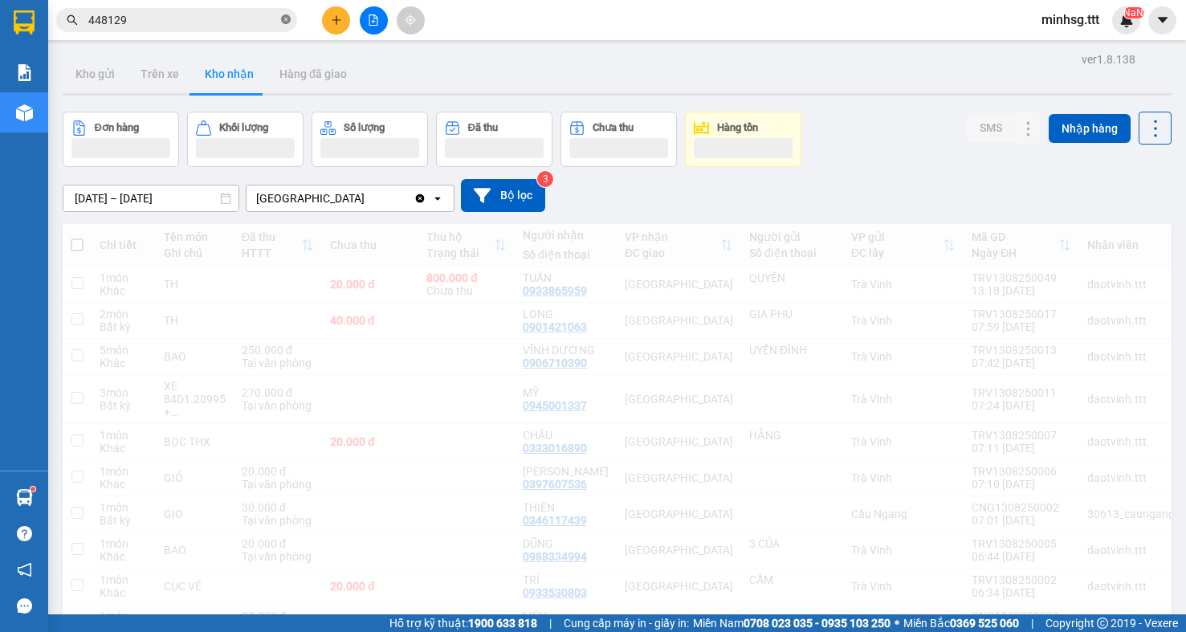
click at [286, 21] on icon "close-circle" at bounding box center [286, 19] width 10 height 10
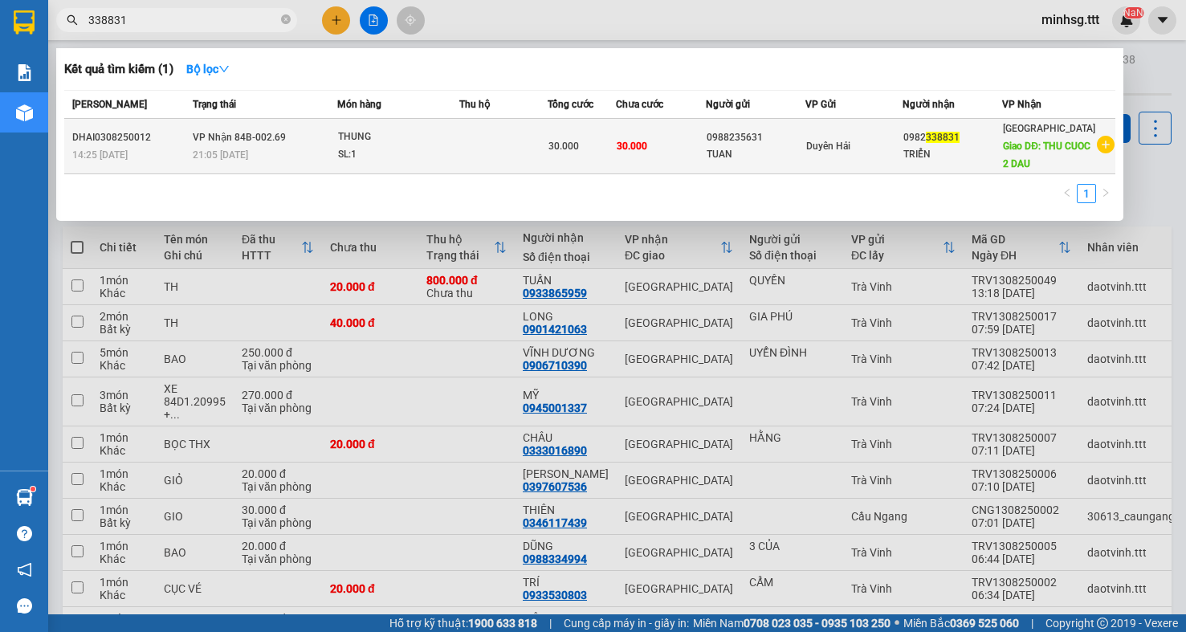
type input "338831"
click at [839, 145] on span "Duyên Hải" at bounding box center [828, 146] width 44 height 11
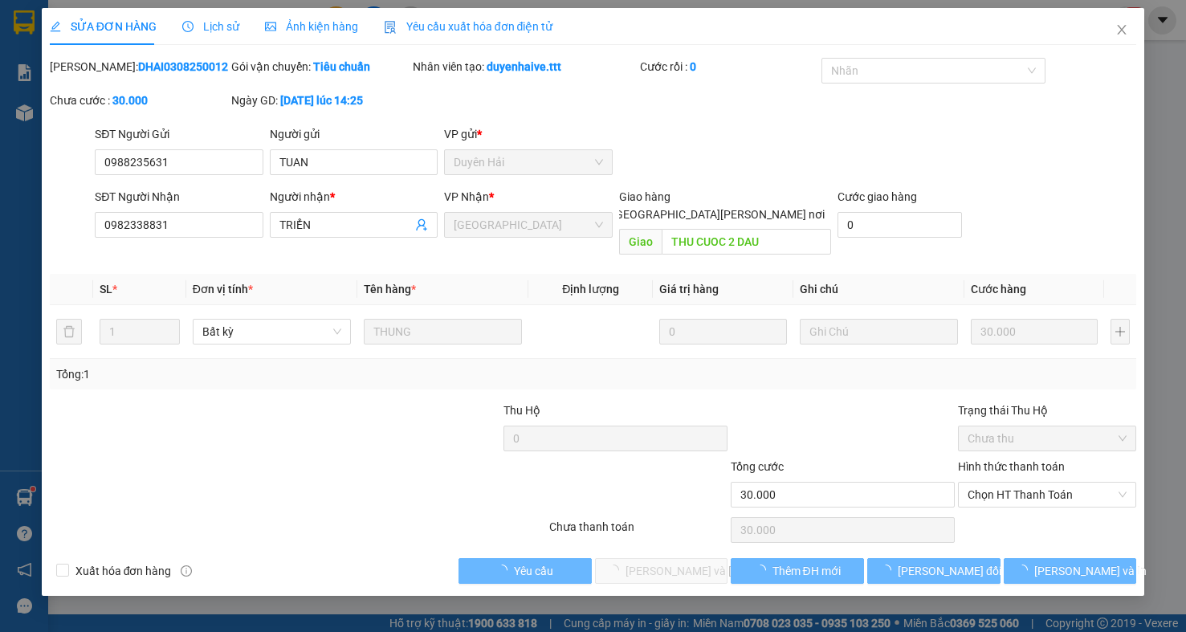
type input "0988235631"
type input "TUAN"
type input "0982338831"
type input "TRIỂN"
type input "THU CUOC 2 DAU"
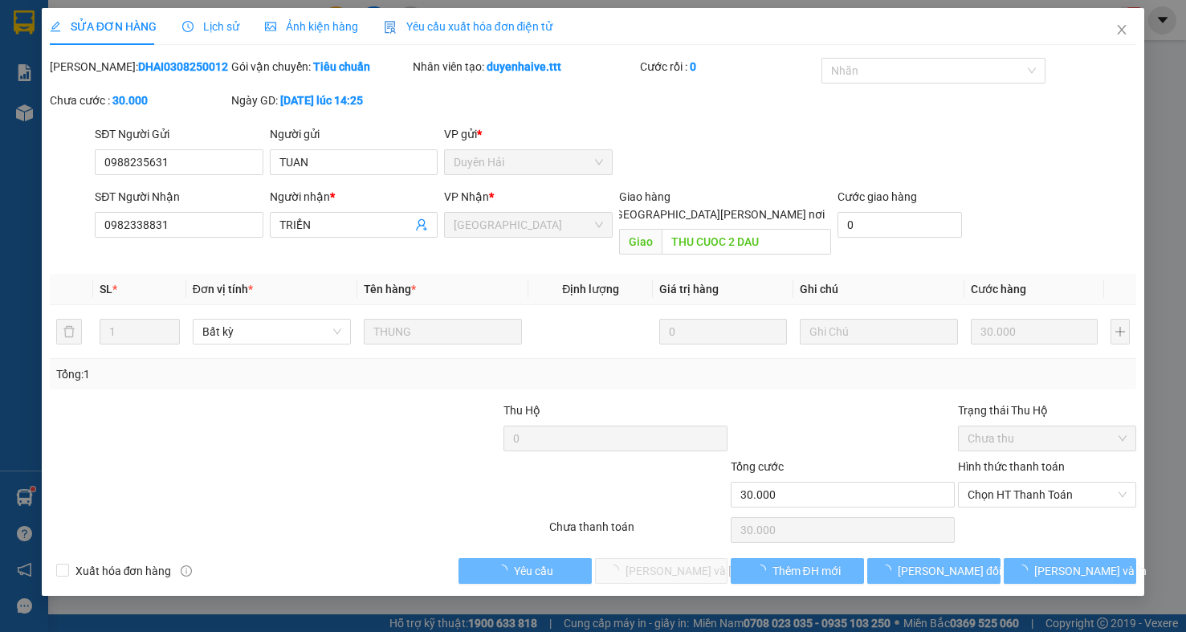
type input "30.000"
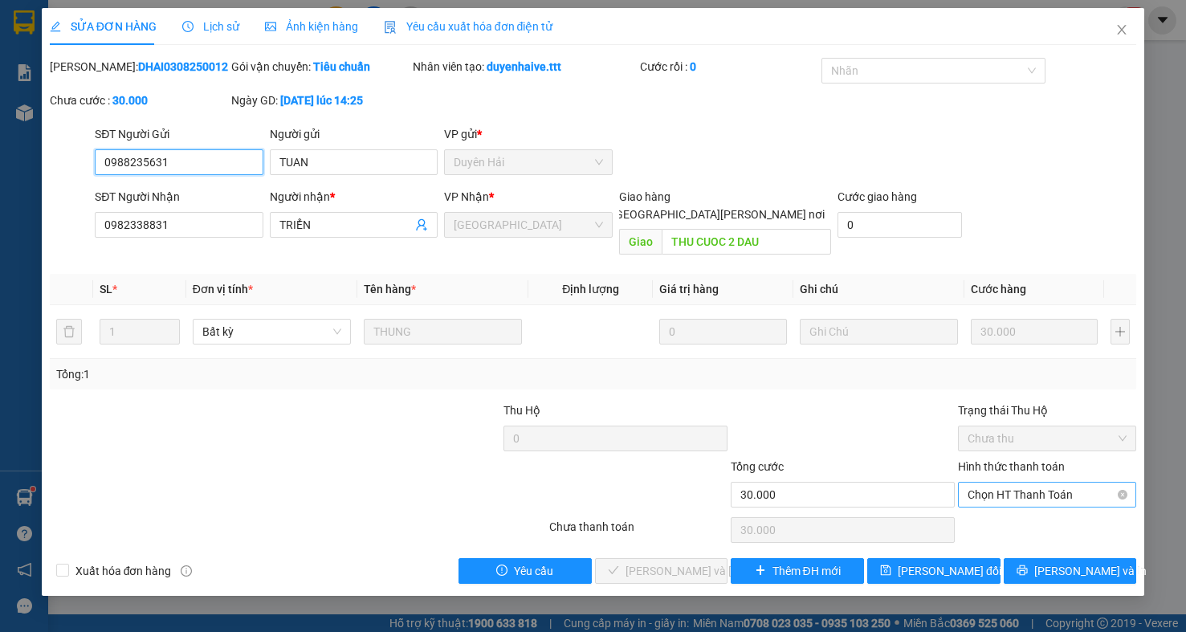
click at [1018, 483] on span "Chọn HT Thanh Toán" at bounding box center [1047, 495] width 159 height 24
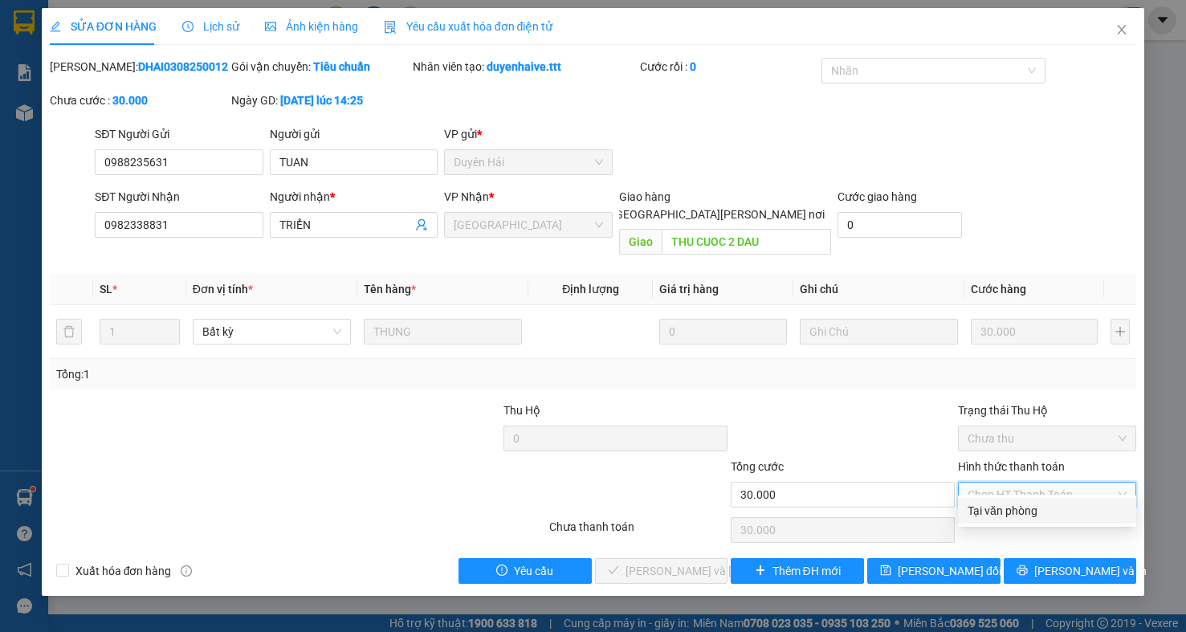
click at [1020, 508] on div "Tại văn phòng" at bounding box center [1047, 511] width 159 height 18
type input "0"
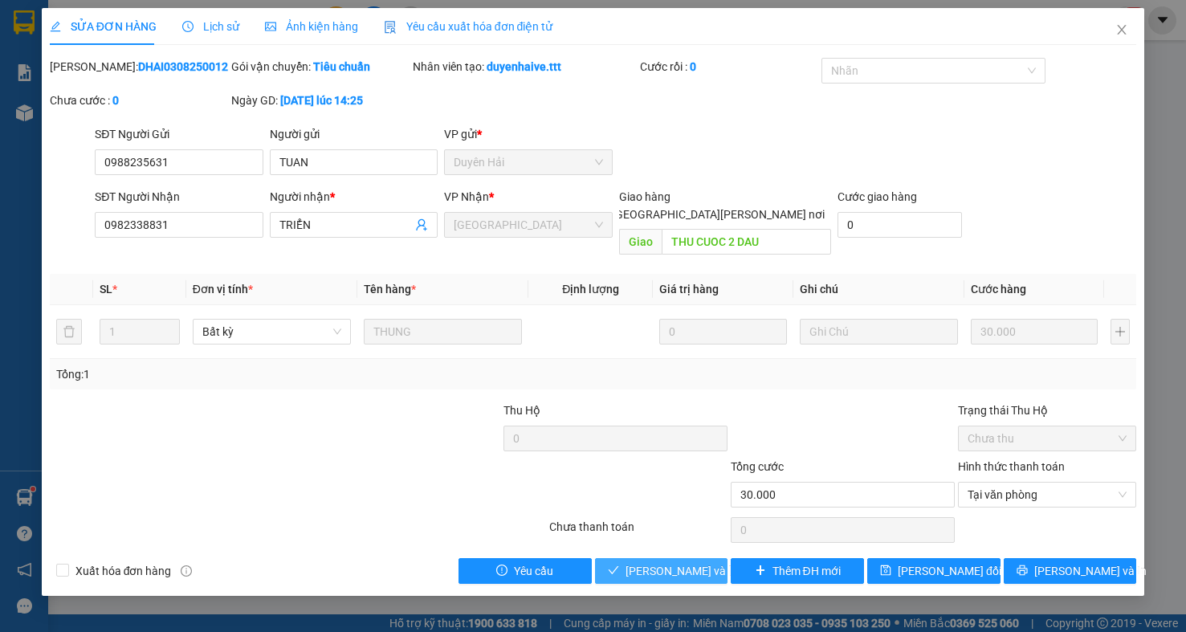
click at [682, 558] on button "[PERSON_NAME] và [PERSON_NAME] hàng" at bounding box center [661, 571] width 133 height 26
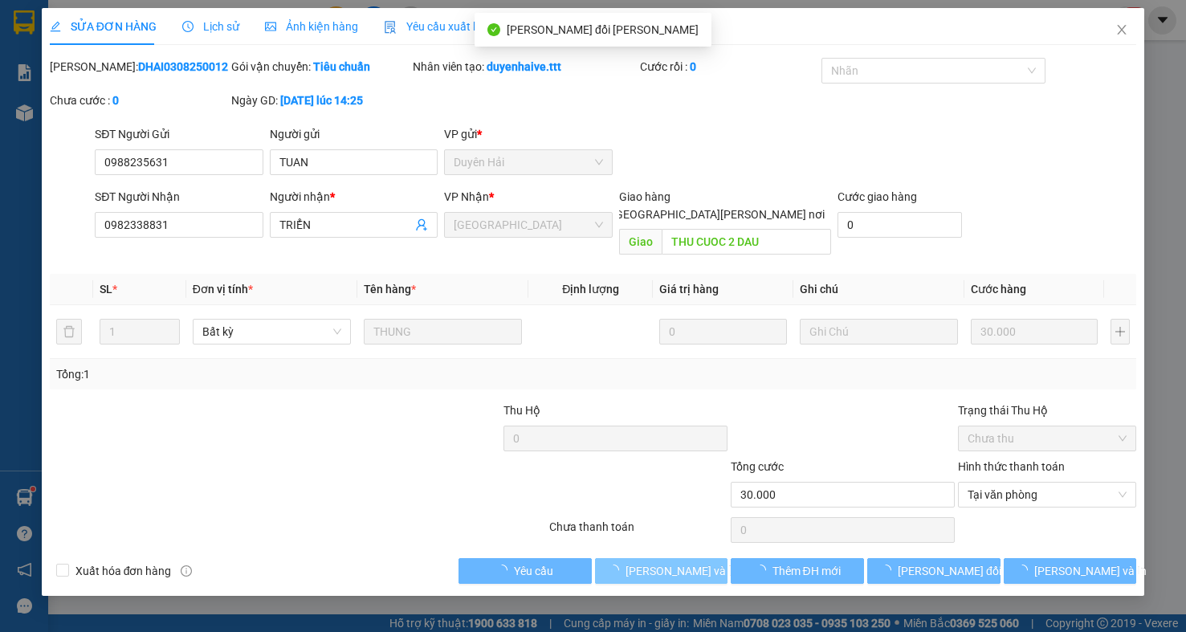
click at [682, 558] on button "[PERSON_NAME] và [PERSON_NAME] hàng" at bounding box center [661, 571] width 133 height 26
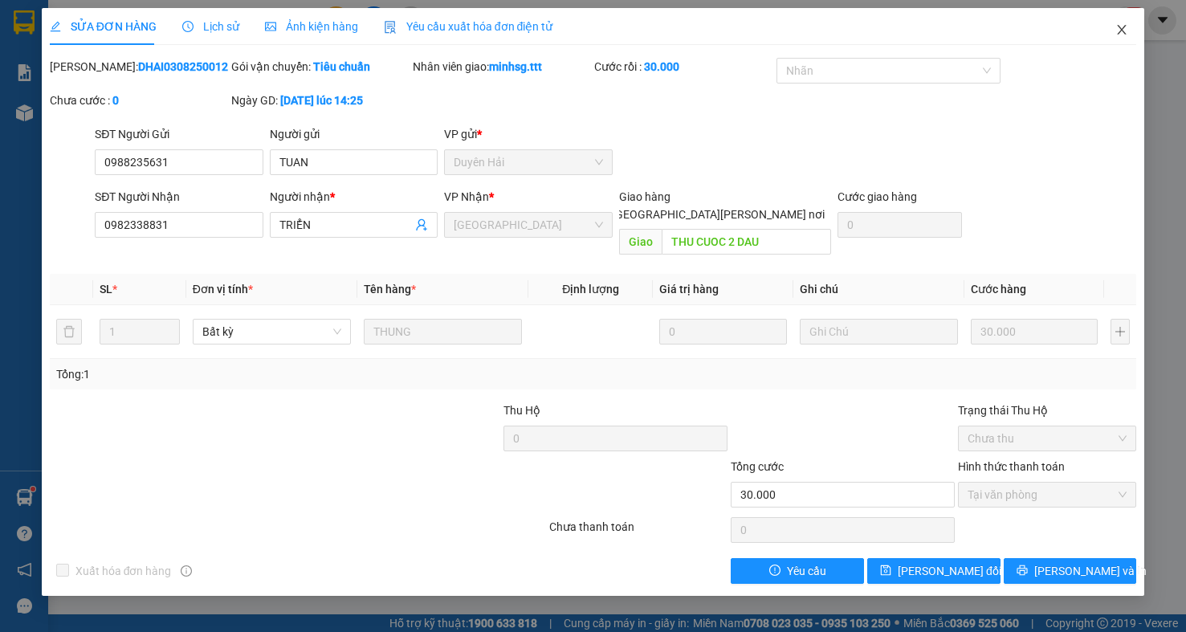
click at [1125, 35] on icon "close" at bounding box center [1122, 29] width 13 height 13
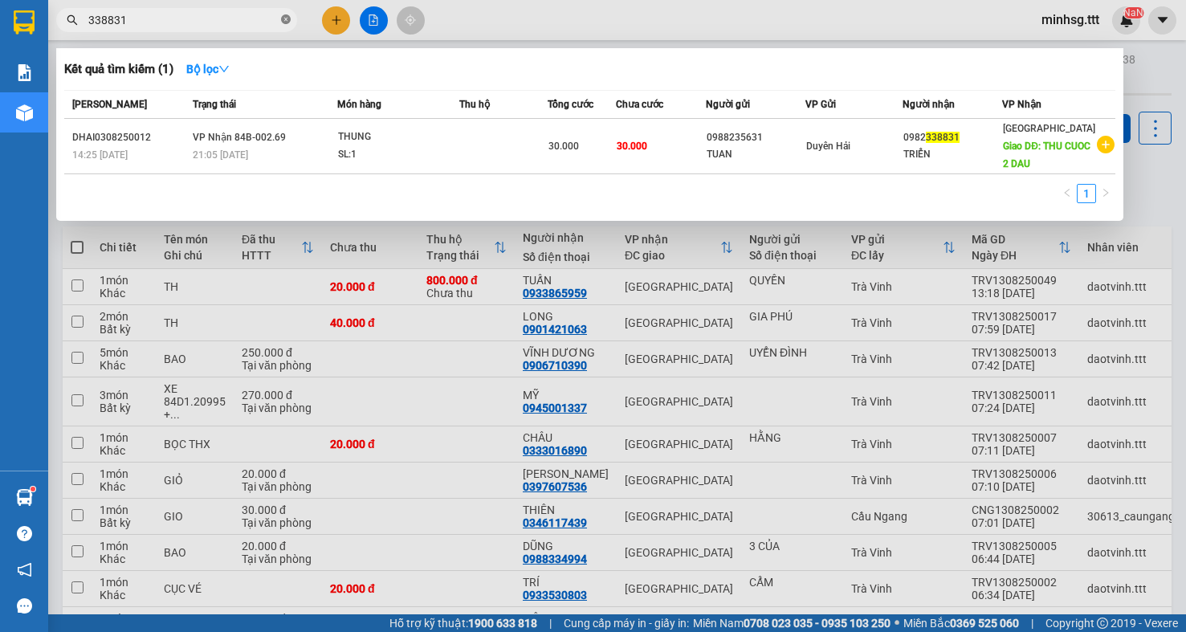
click at [283, 16] on icon "close-circle" at bounding box center [286, 19] width 10 height 10
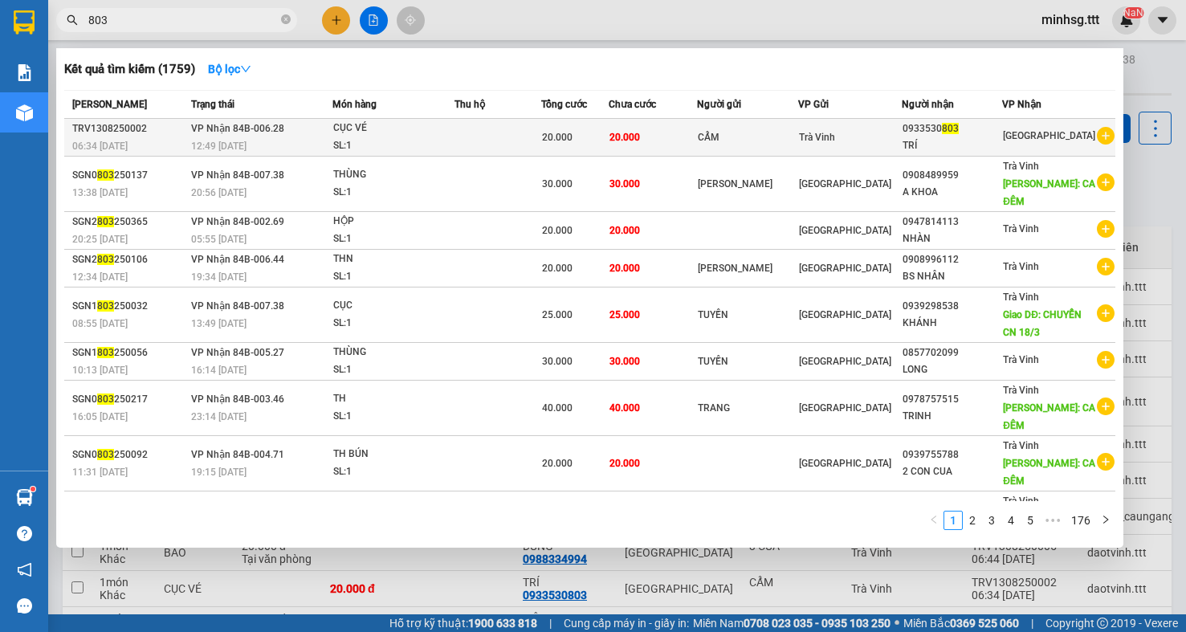
type input "803"
click at [790, 138] on div "CẨM" at bounding box center [748, 137] width 100 height 17
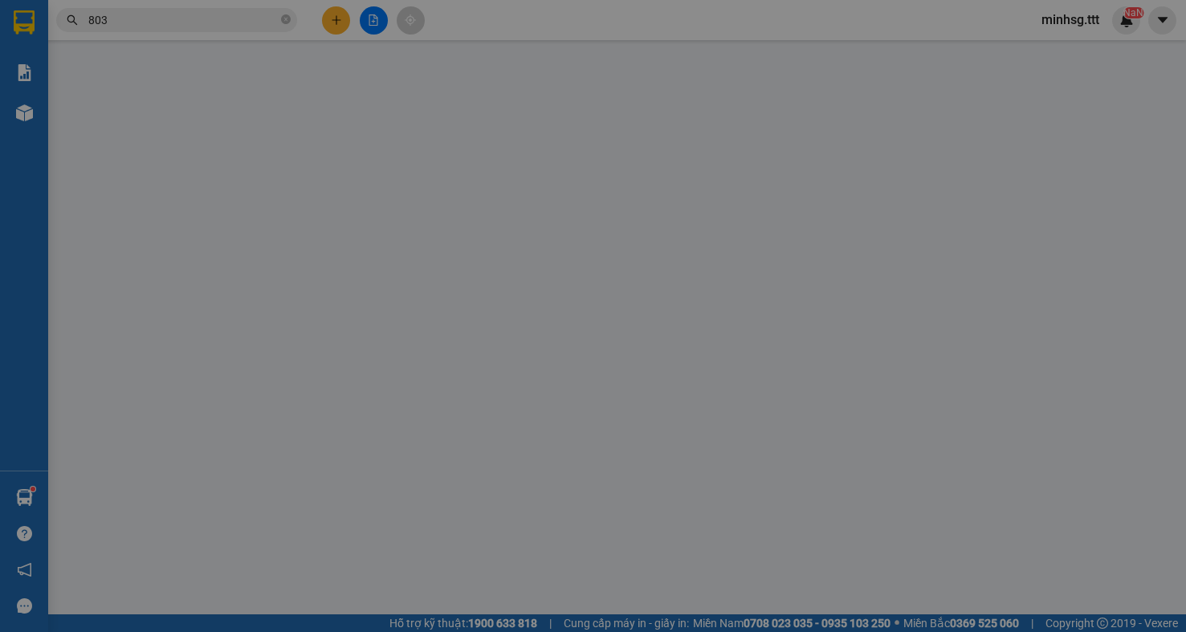
type input "CẨM"
type input "0933530803"
type input "TRÍ"
type input "20.000"
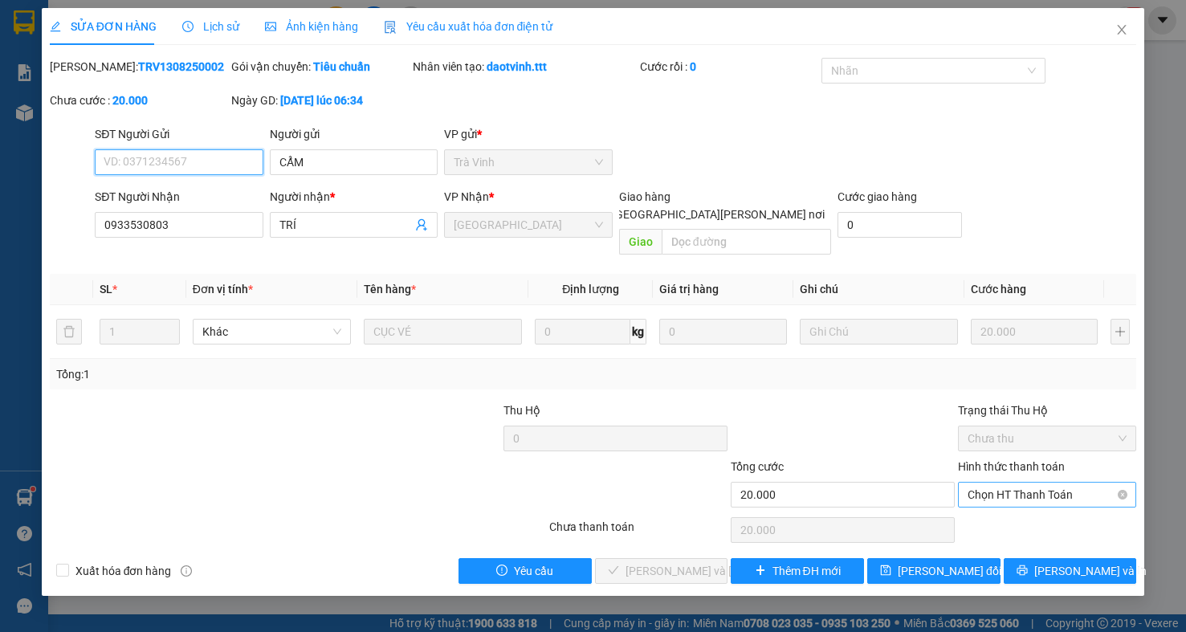
click at [985, 483] on span "Chọn HT Thanh Toán" at bounding box center [1047, 495] width 159 height 24
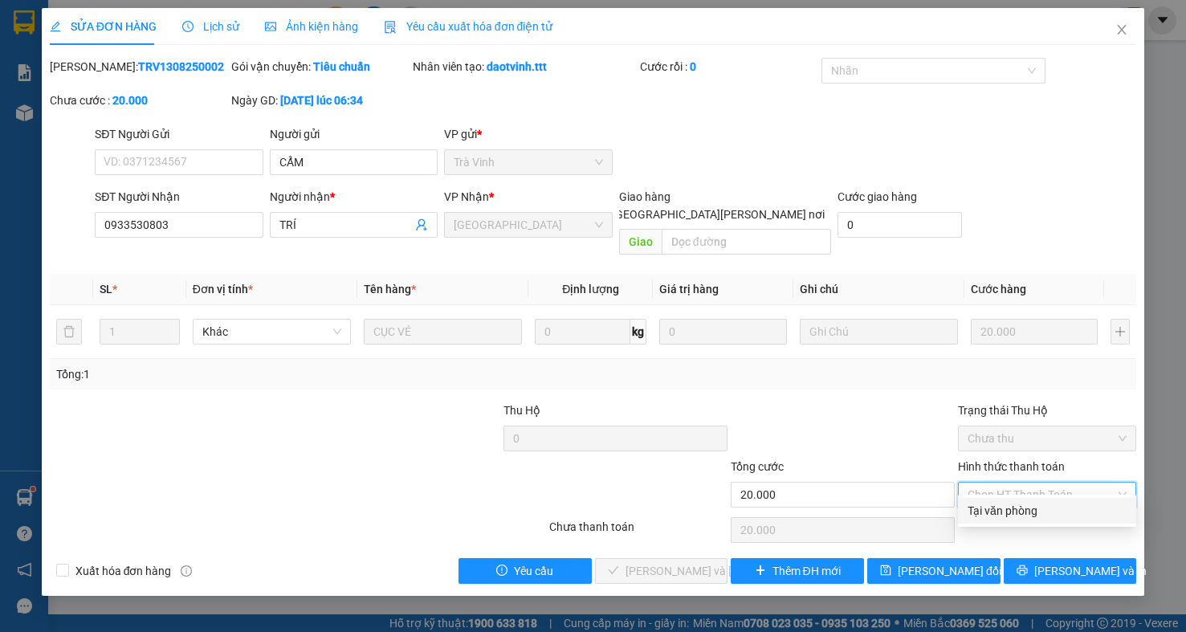
click at [981, 508] on div "Tại văn phòng" at bounding box center [1047, 511] width 159 height 18
type input "0"
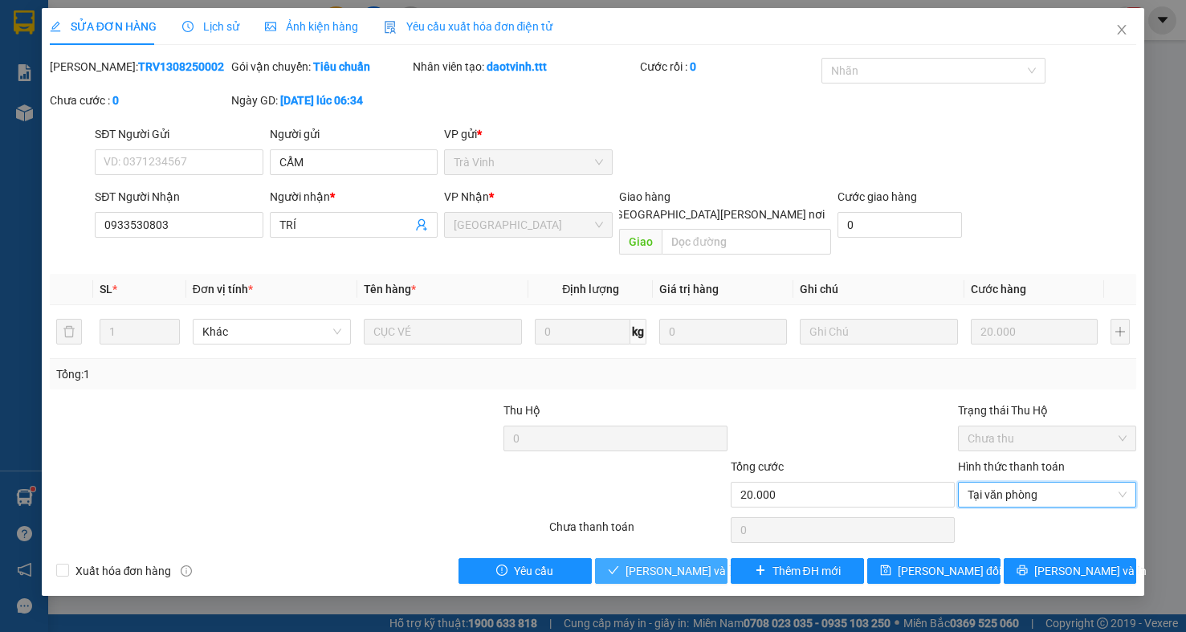
click at [697, 562] on span "[PERSON_NAME] và [PERSON_NAME] hàng" at bounding box center [734, 571] width 217 height 18
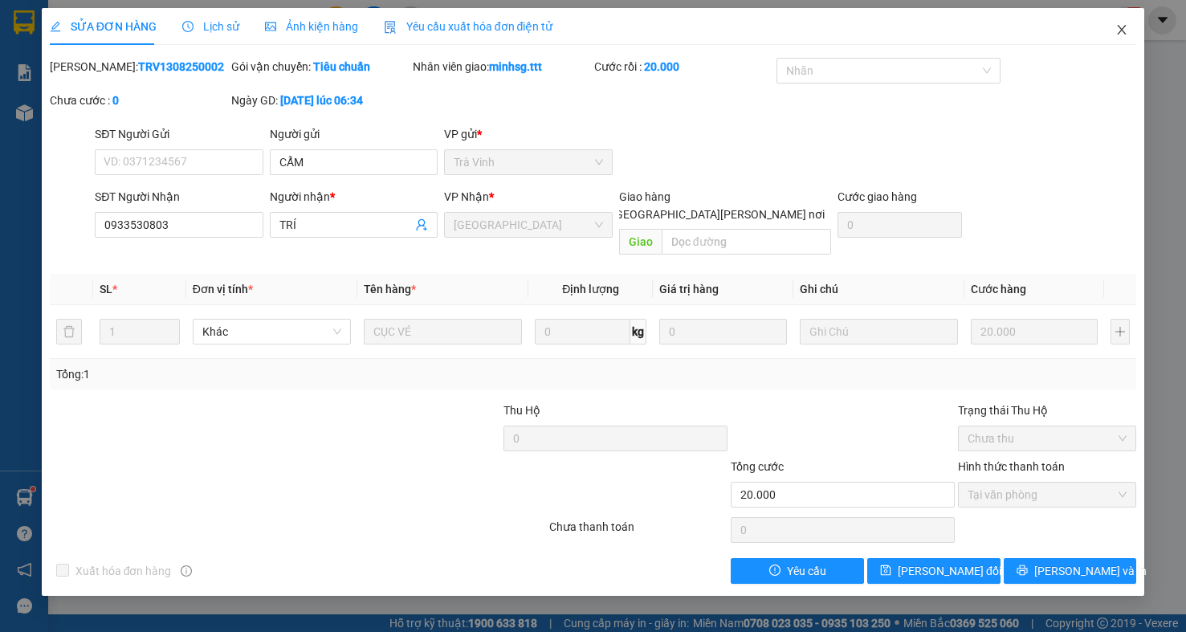
click at [1118, 33] on icon "close" at bounding box center [1122, 29] width 13 height 13
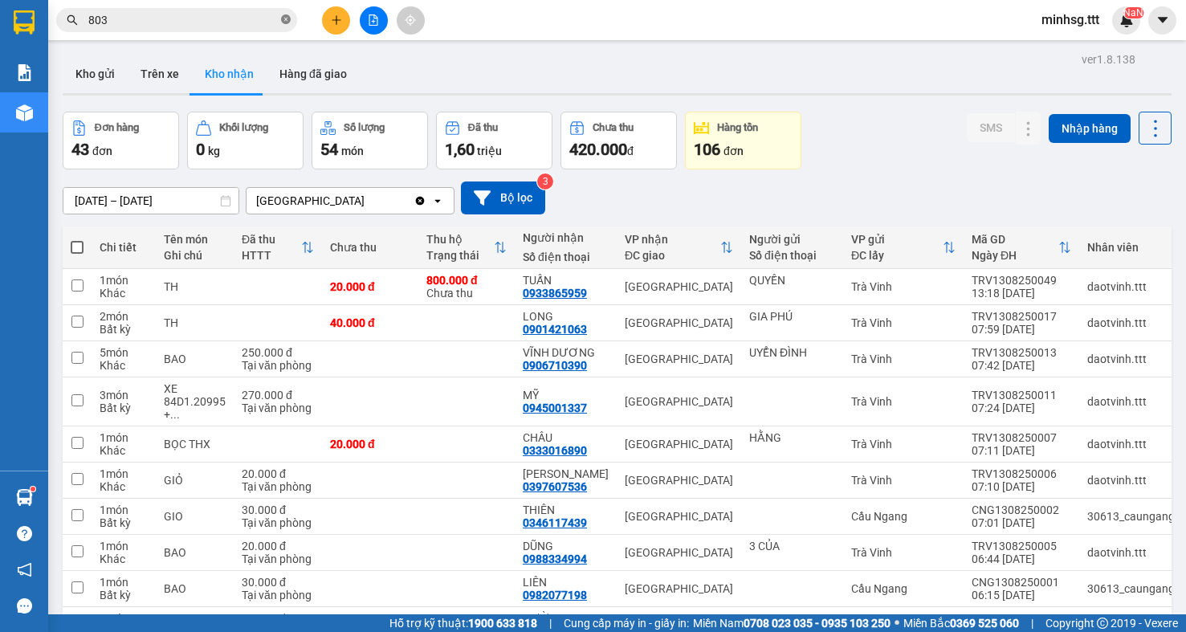
click at [287, 18] on icon "close-circle" at bounding box center [286, 19] width 10 height 10
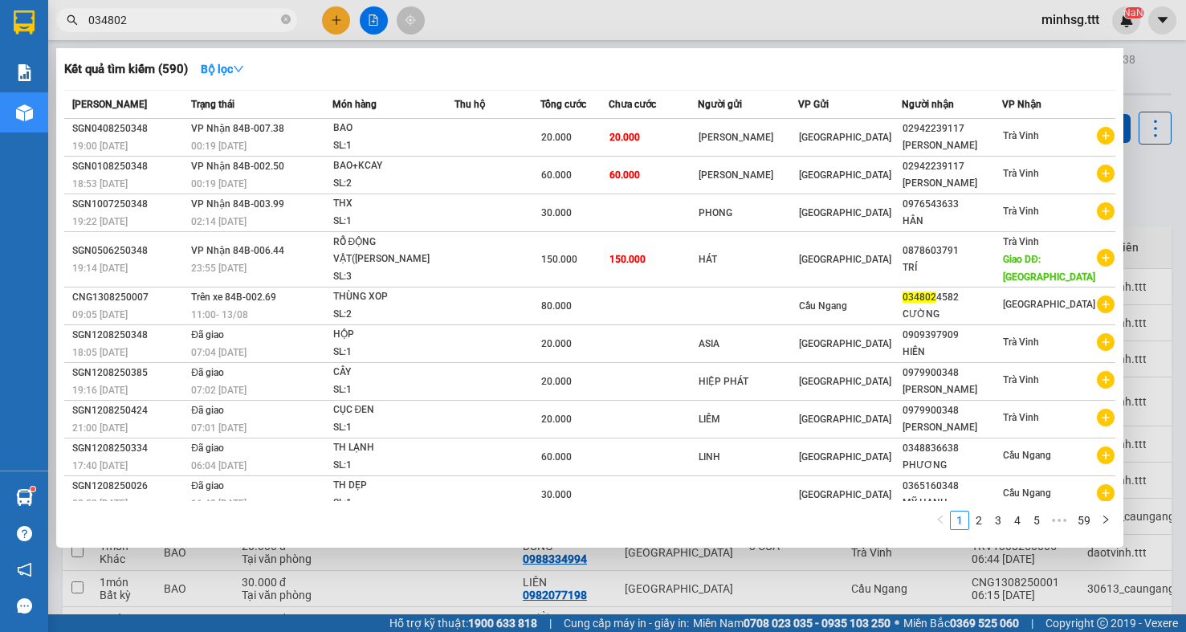
type input "0348024"
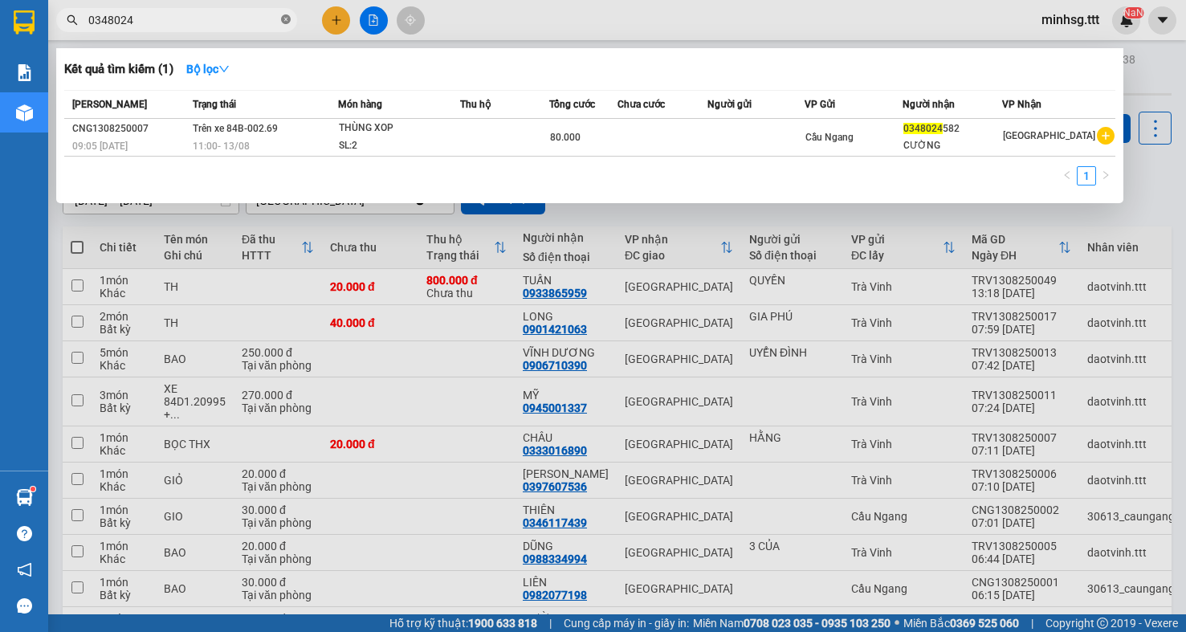
click at [288, 17] on icon "close-circle" at bounding box center [286, 19] width 10 height 10
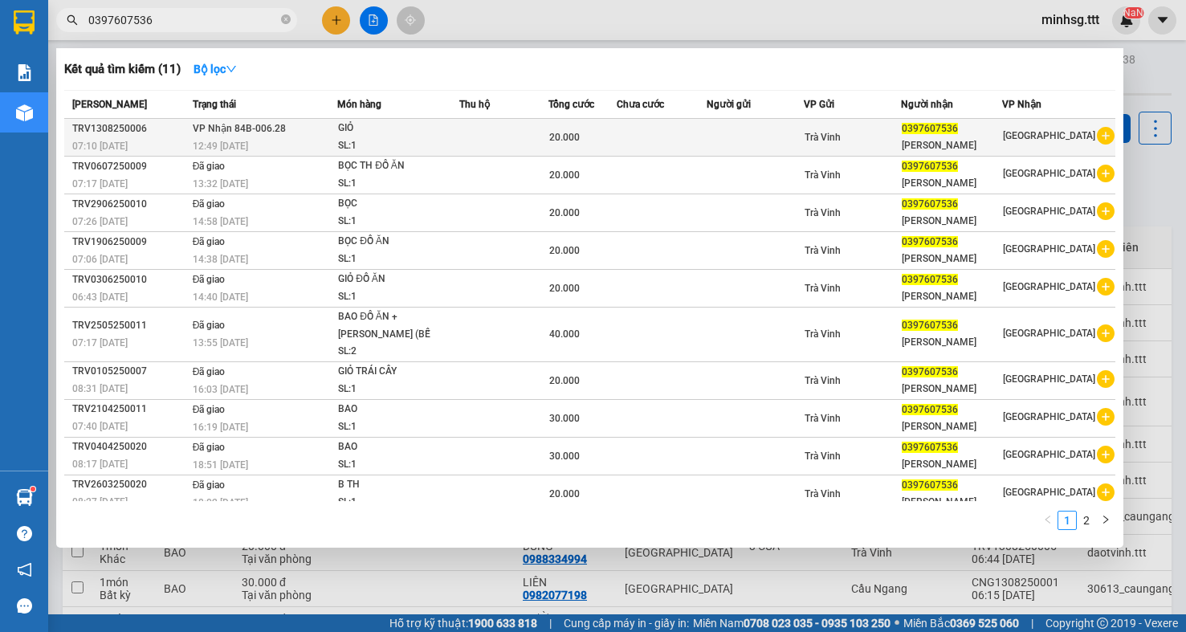
type input "0397607536"
click at [691, 129] on td at bounding box center [662, 138] width 90 height 38
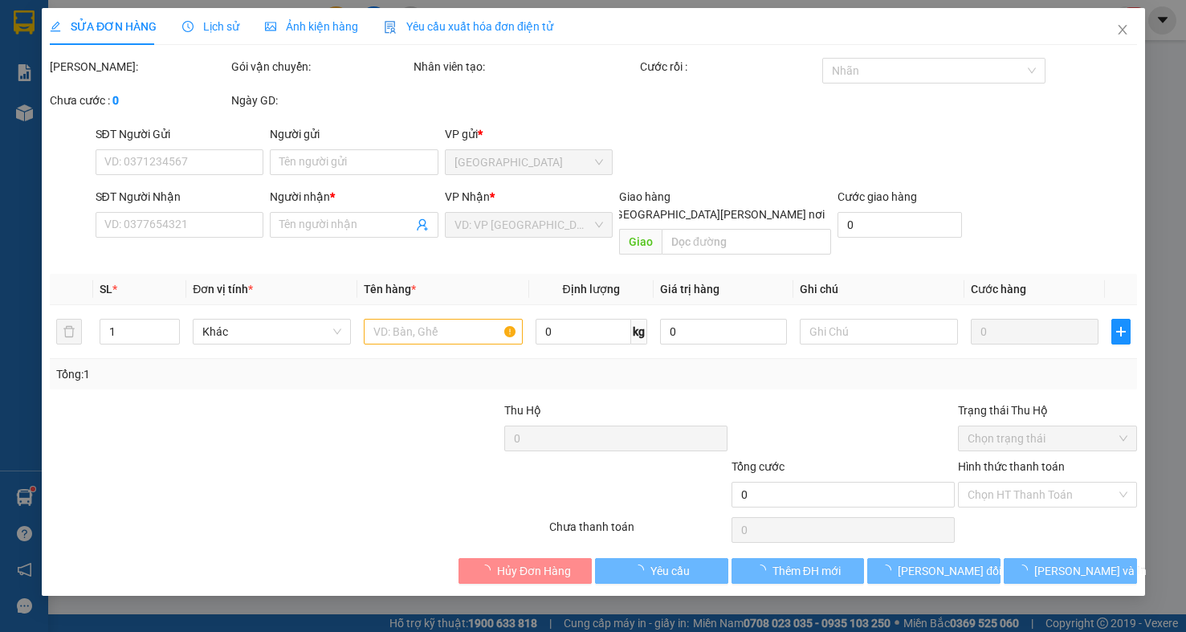
type input "0397607536"
type input "[PERSON_NAME]"
type input "20.000"
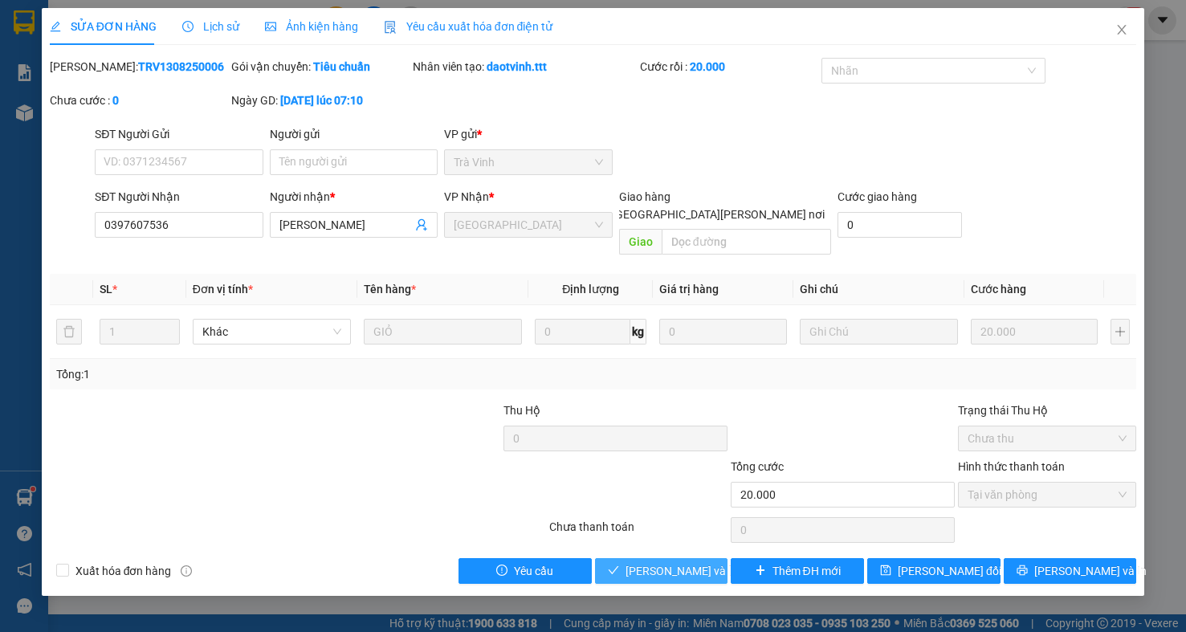
click at [656, 562] on span "[PERSON_NAME] và [PERSON_NAME] hàng" at bounding box center [734, 571] width 217 height 18
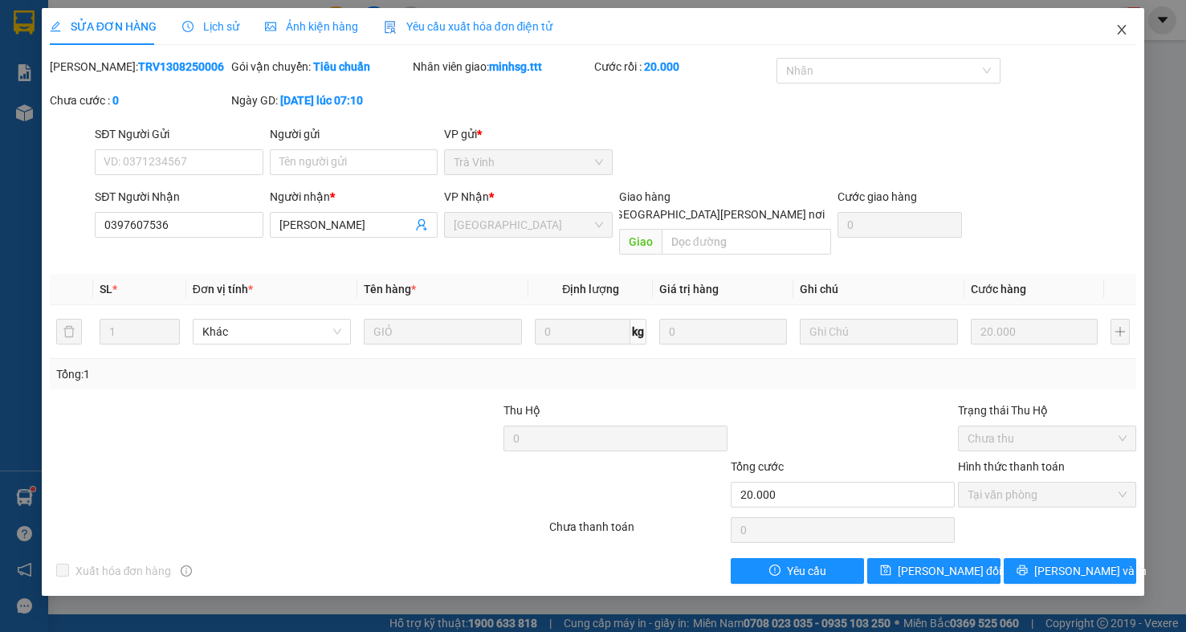
click at [1118, 30] on icon "close" at bounding box center [1122, 29] width 13 height 13
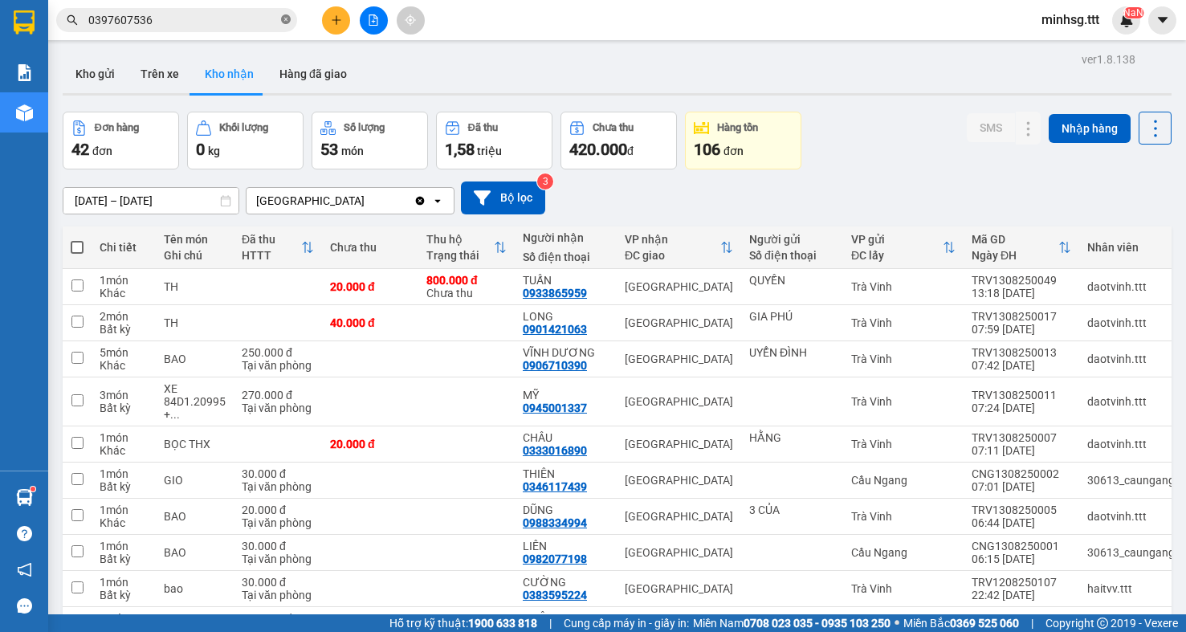
click at [284, 17] on icon "close-circle" at bounding box center [286, 19] width 10 height 10
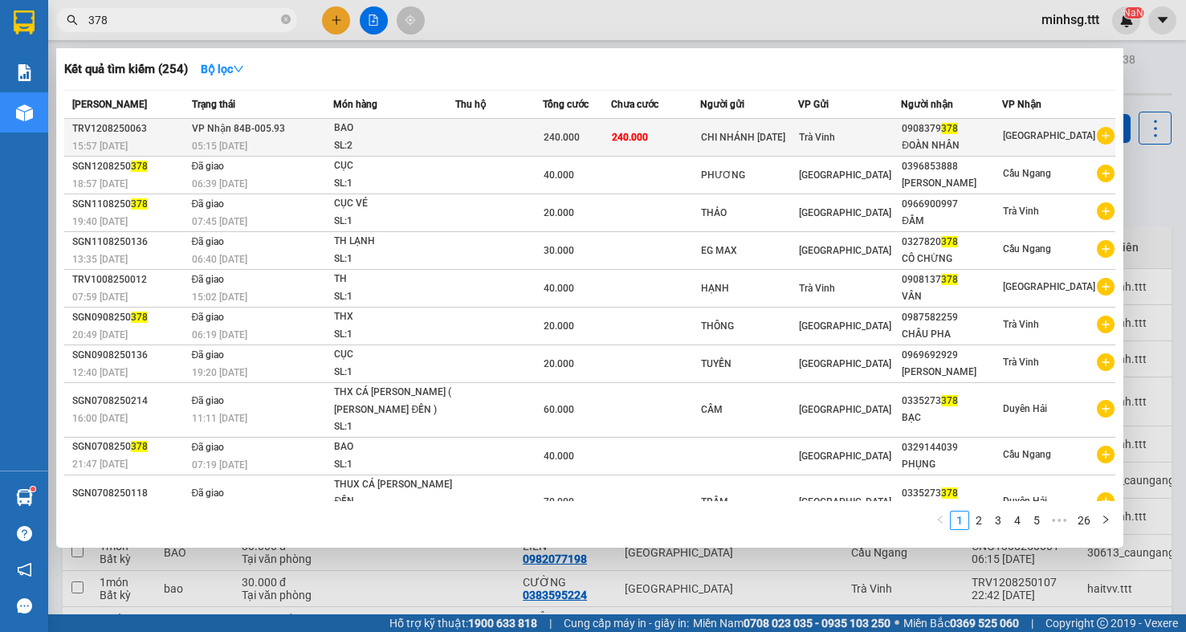
type input "378"
click at [451, 132] on div "BAO" at bounding box center [394, 129] width 120 height 18
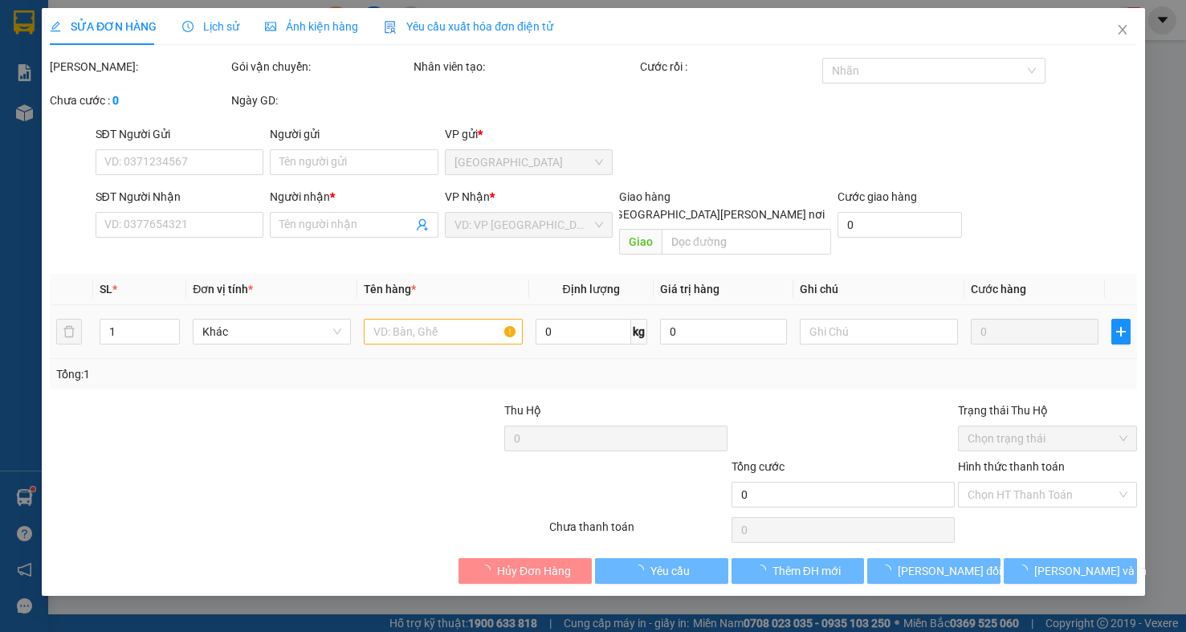
type input "CHI NHÁNH 5CE"
type input "0908379378"
type input "ĐOÀN NHÂN"
type input "240.000"
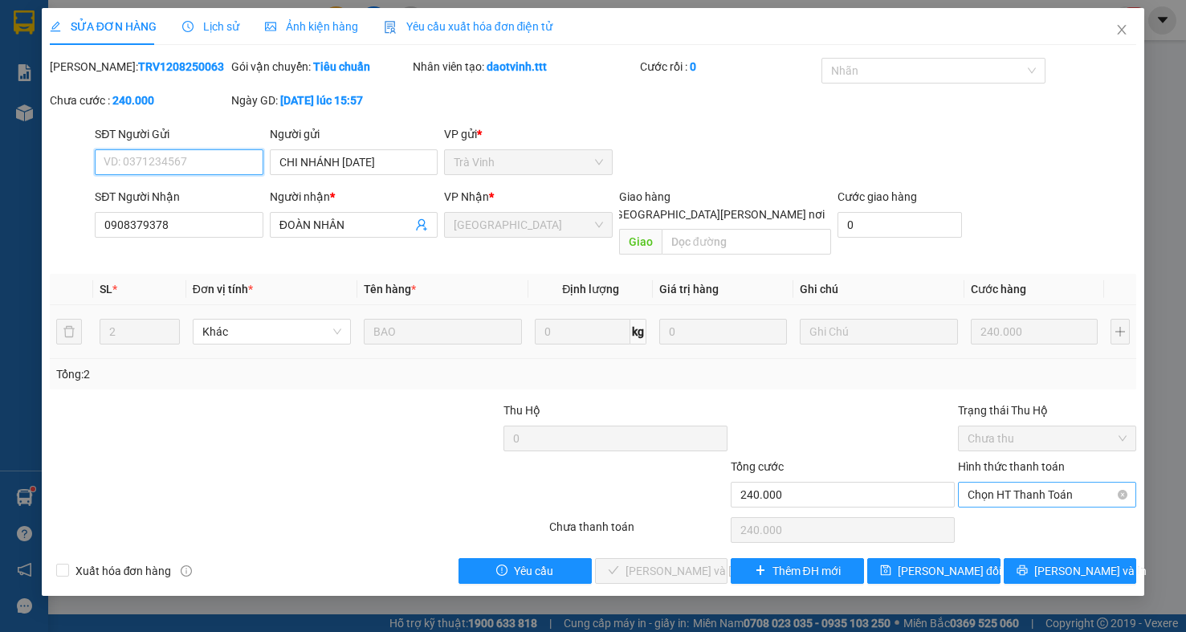
click at [1085, 489] on span "Chọn HT Thanh Toán" at bounding box center [1047, 495] width 159 height 24
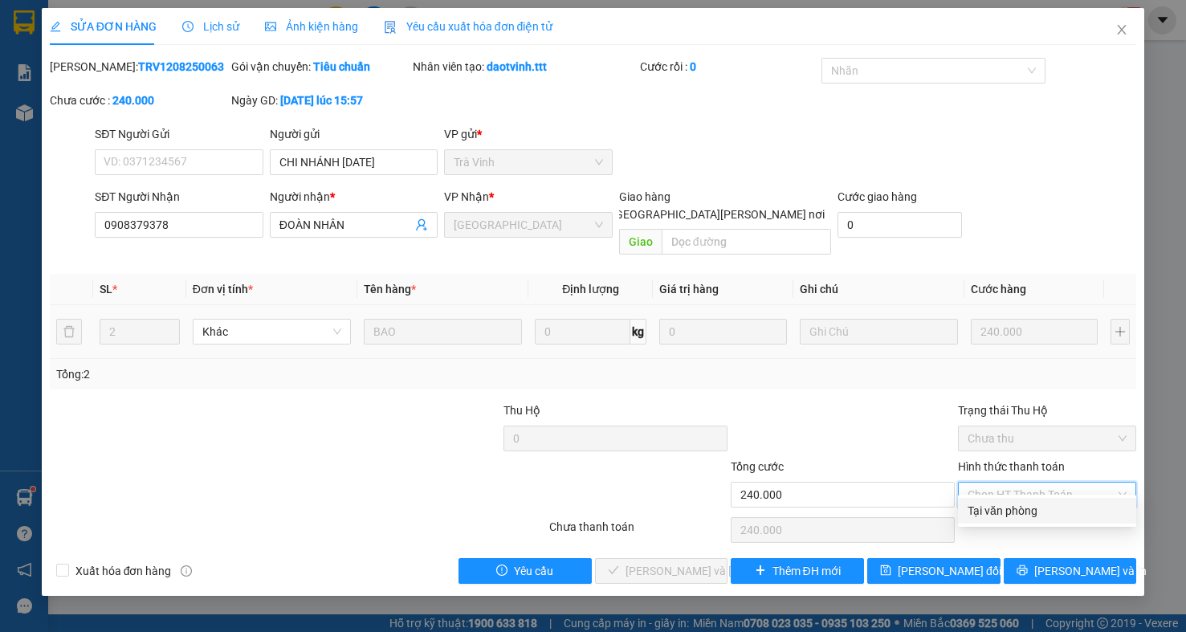
click at [1067, 508] on div "Tại văn phòng" at bounding box center [1047, 511] width 159 height 18
type input "0"
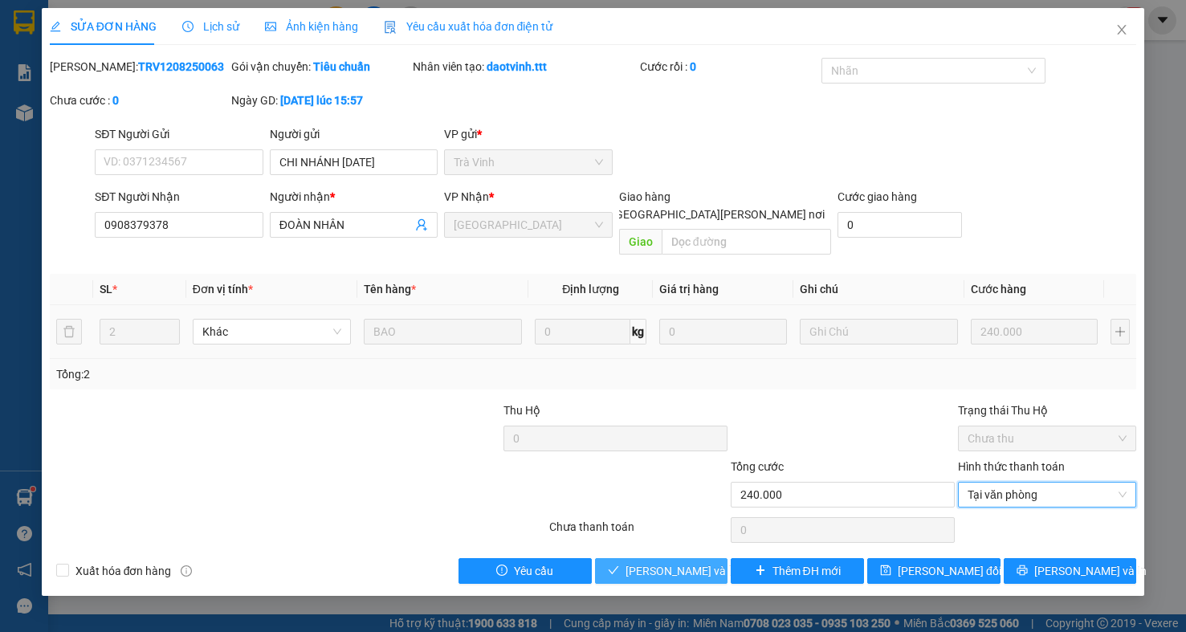
drag, startPoint x: 698, startPoint y: 553, endPoint x: 690, endPoint y: 557, distance: 9.0
click at [697, 562] on span "[PERSON_NAME] và [PERSON_NAME] hàng" at bounding box center [734, 571] width 217 height 18
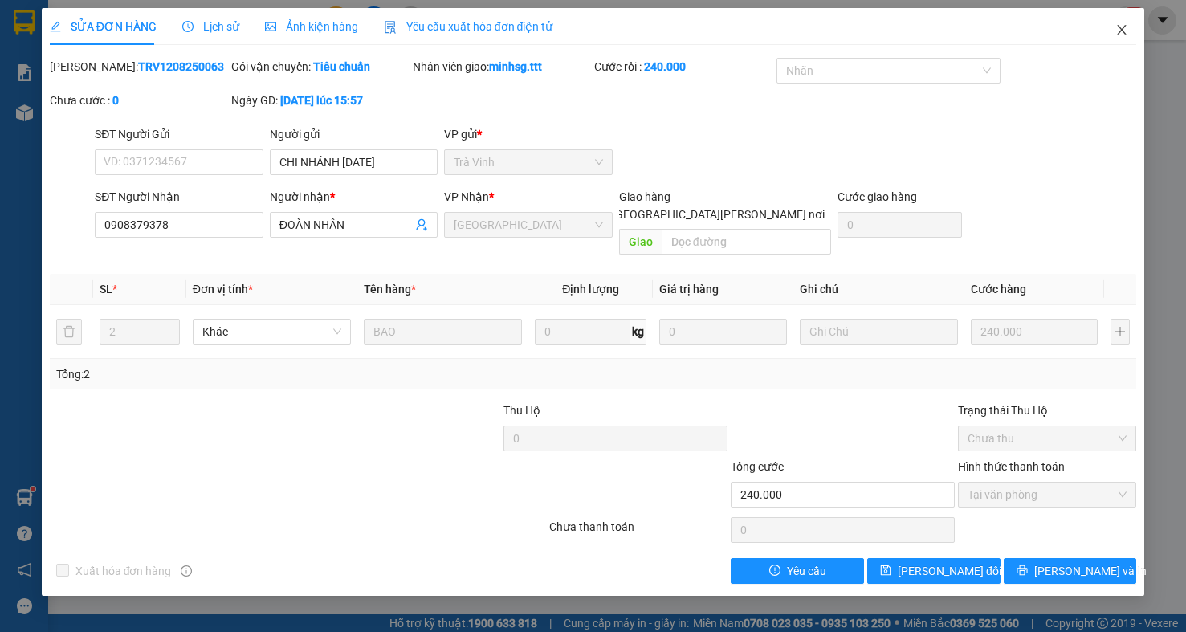
click at [1123, 37] on span "Close" at bounding box center [1122, 30] width 45 height 45
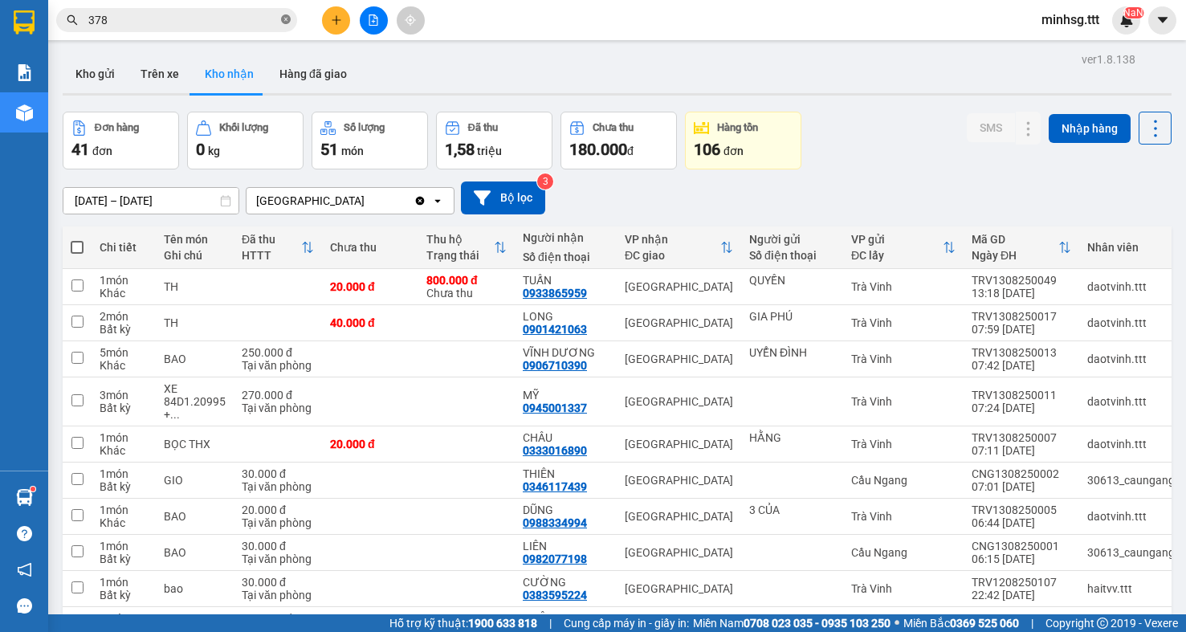
click at [284, 19] on icon "close-circle" at bounding box center [286, 19] width 10 height 10
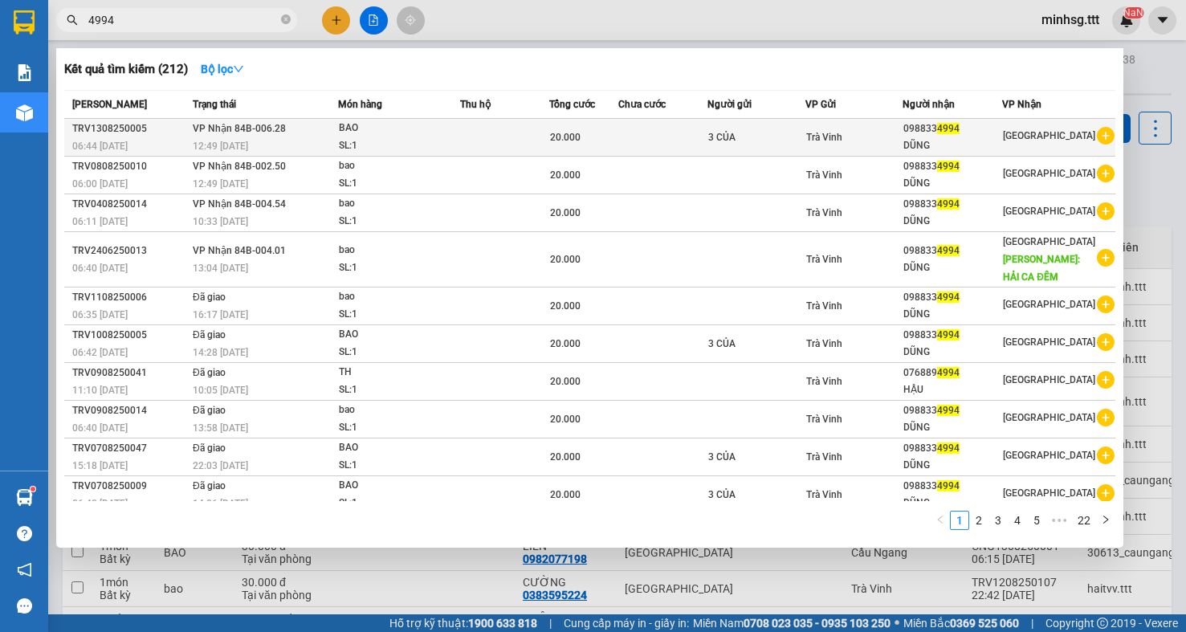
type input "4994"
click at [520, 149] on td at bounding box center [504, 138] width 89 height 38
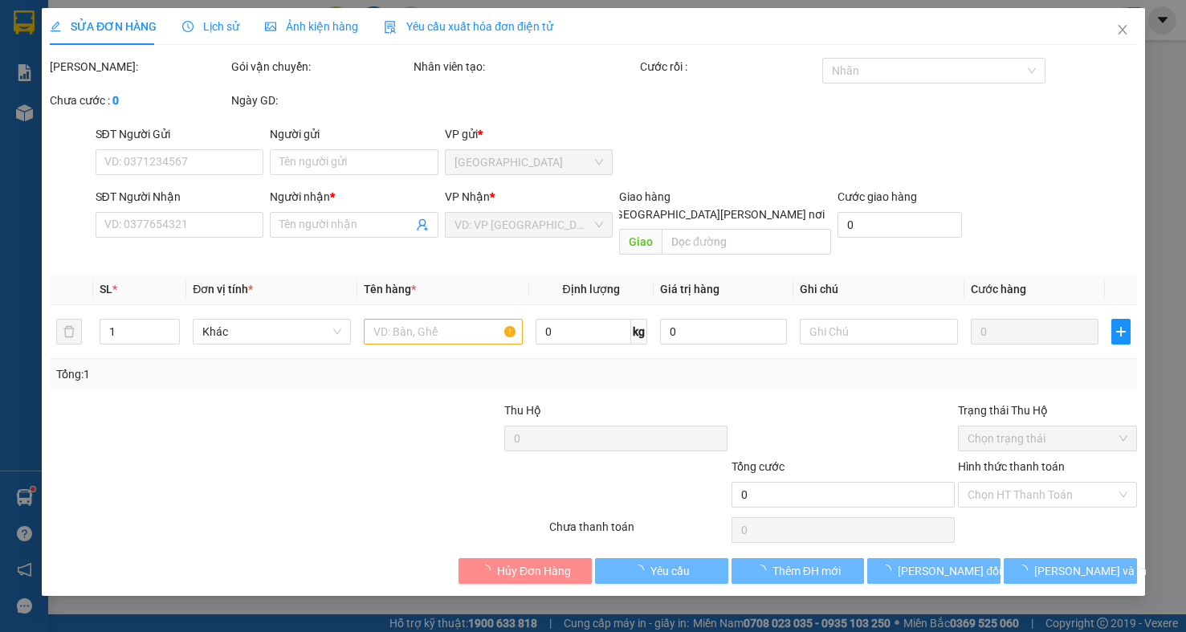
type input "3 CỦA"
type input "0988334994"
type input "DŨNG"
type input "20.000"
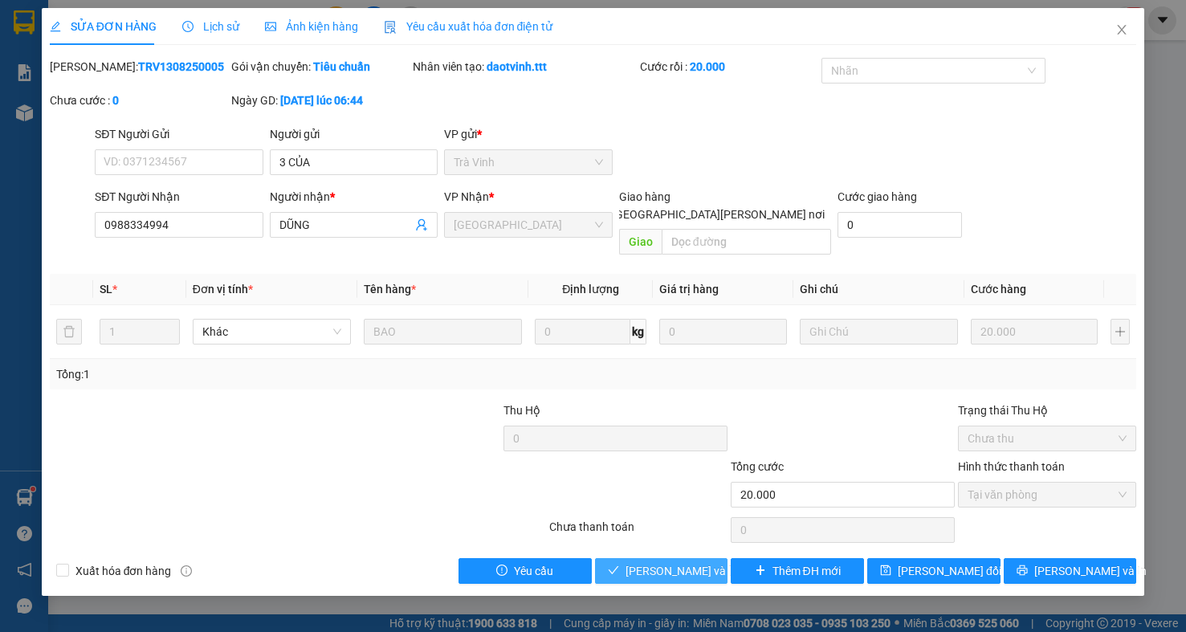
click at [671, 562] on span "[PERSON_NAME] và [PERSON_NAME] hàng" at bounding box center [734, 571] width 217 height 18
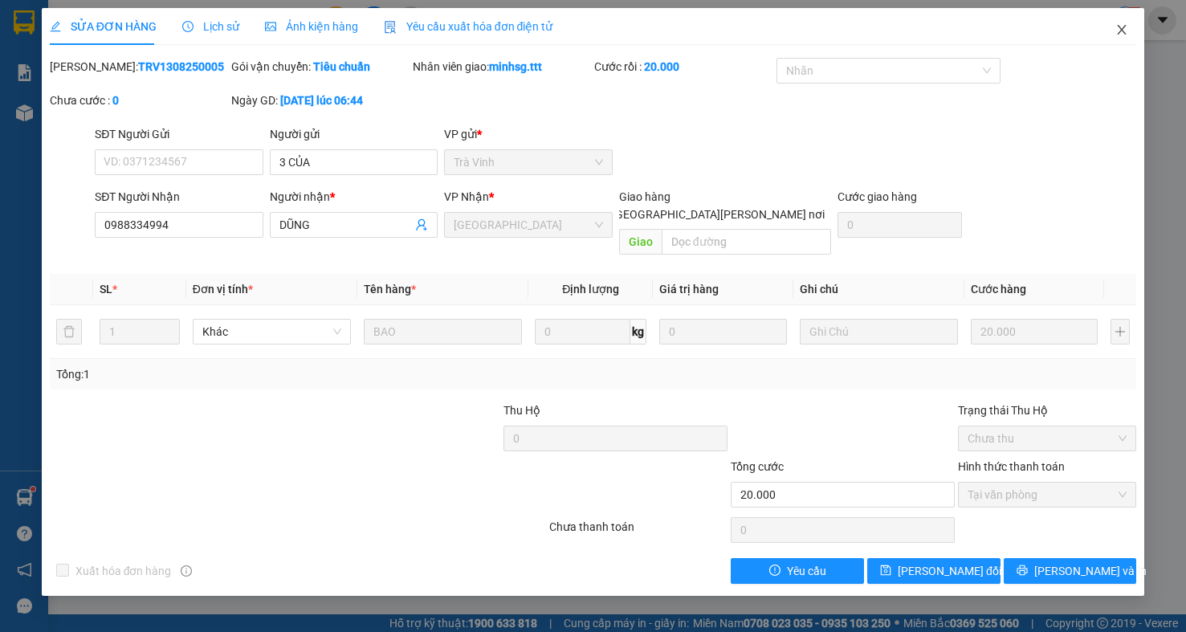
drag, startPoint x: 1122, startPoint y: 43, endPoint x: 1125, endPoint y: 34, distance: 10.2
click at [1123, 42] on span "Close" at bounding box center [1122, 30] width 45 height 45
click at [1125, 34] on div "Kết quả tìm kiếm ( 212 ) Bộ lọc Mã ĐH Trạng thái Món hàng Thu hộ Tổng cước Chưa…" at bounding box center [593, 20] width 1186 height 40
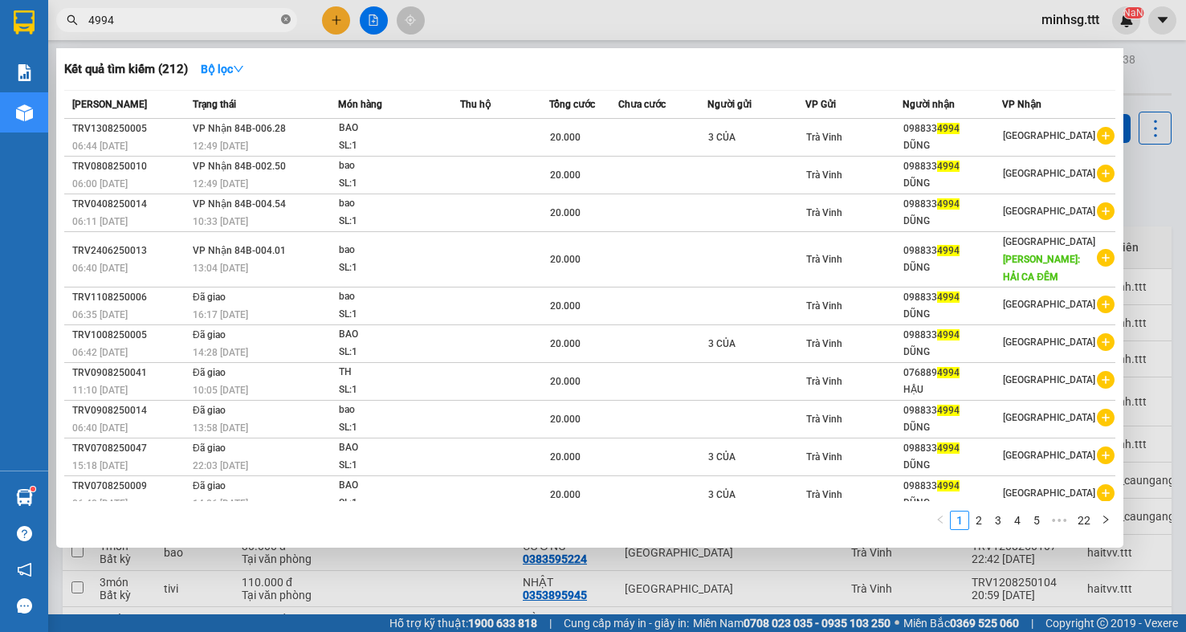
click at [283, 17] on icon "close-circle" at bounding box center [286, 19] width 10 height 10
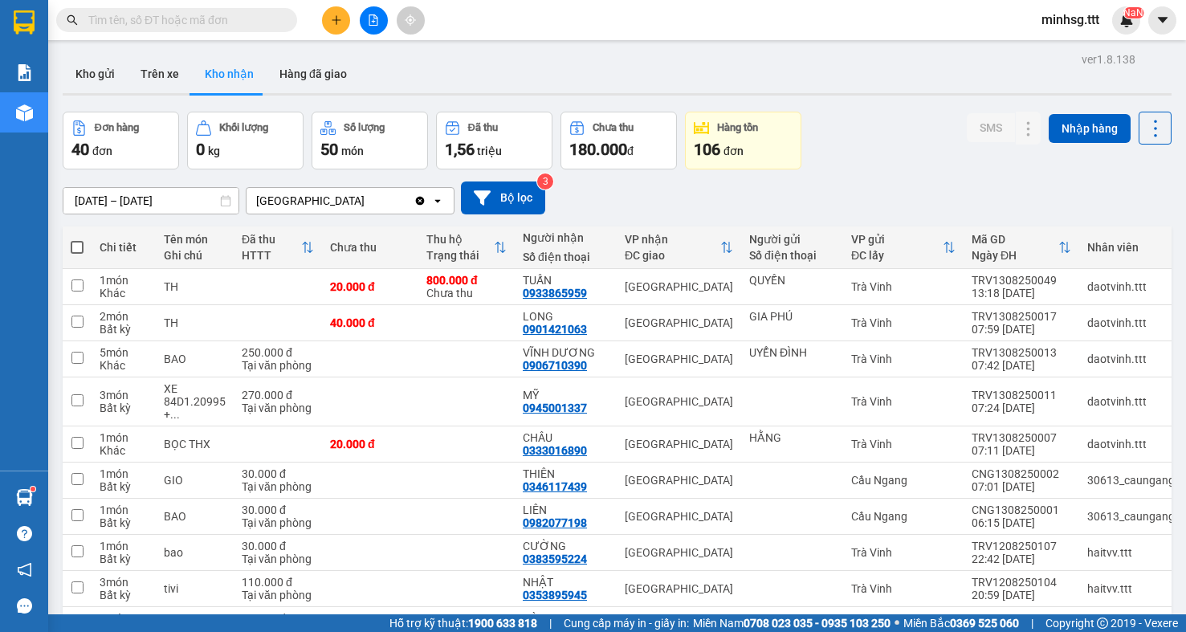
click at [259, 28] on input "text" at bounding box center [183, 20] width 190 height 18
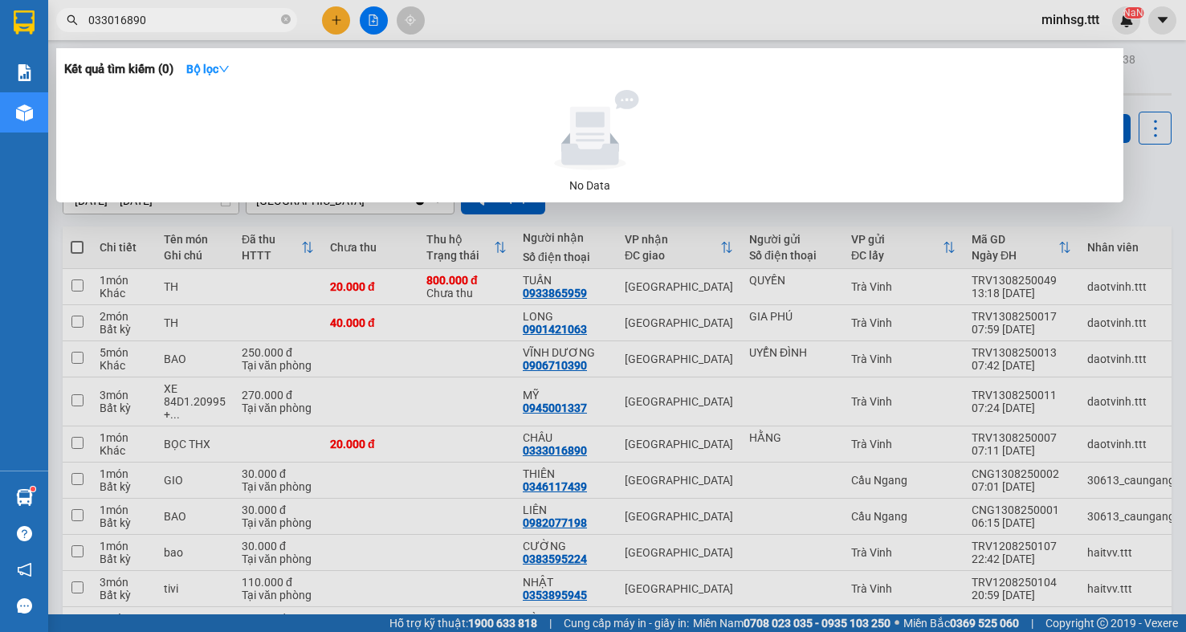
click at [104, 14] on input "033016890" at bounding box center [183, 20] width 190 height 18
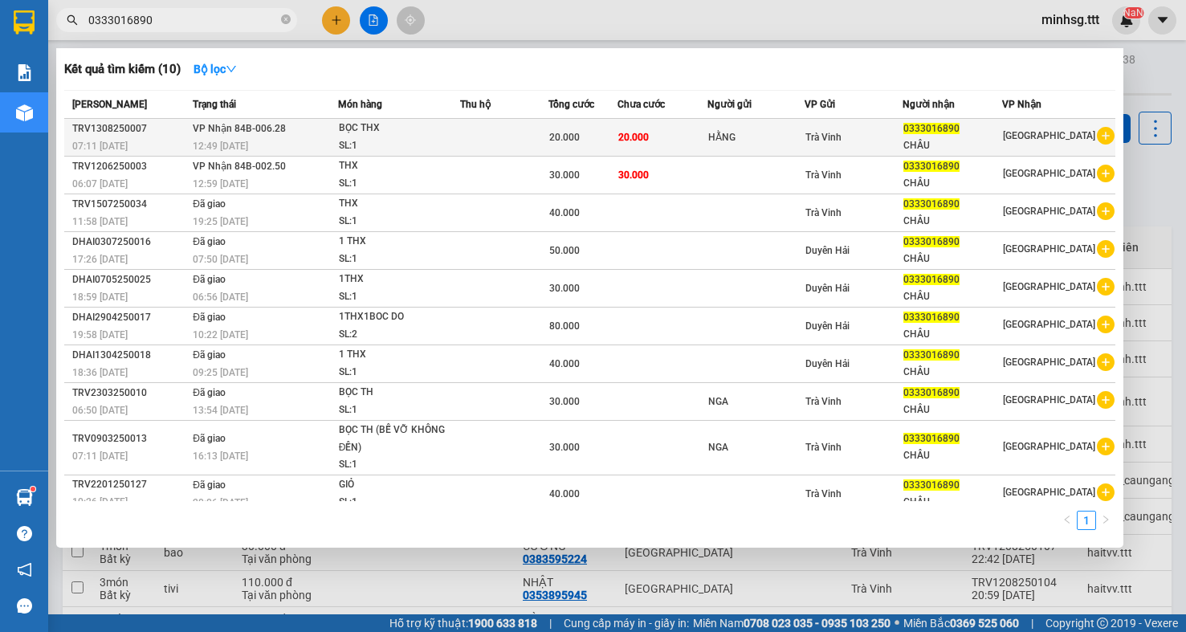
type input "0333016890"
click at [824, 135] on span "Trà Vinh" at bounding box center [824, 137] width 36 height 11
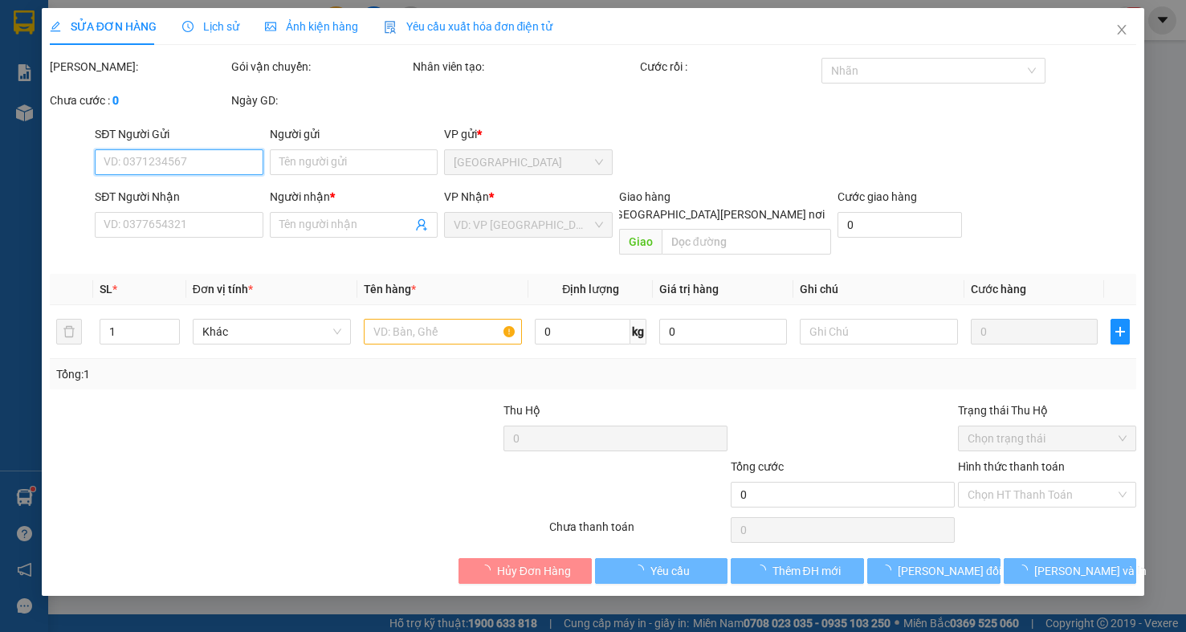
type input "HẰNG"
type input "0333016890"
type input "CHÂU"
type input "20.000"
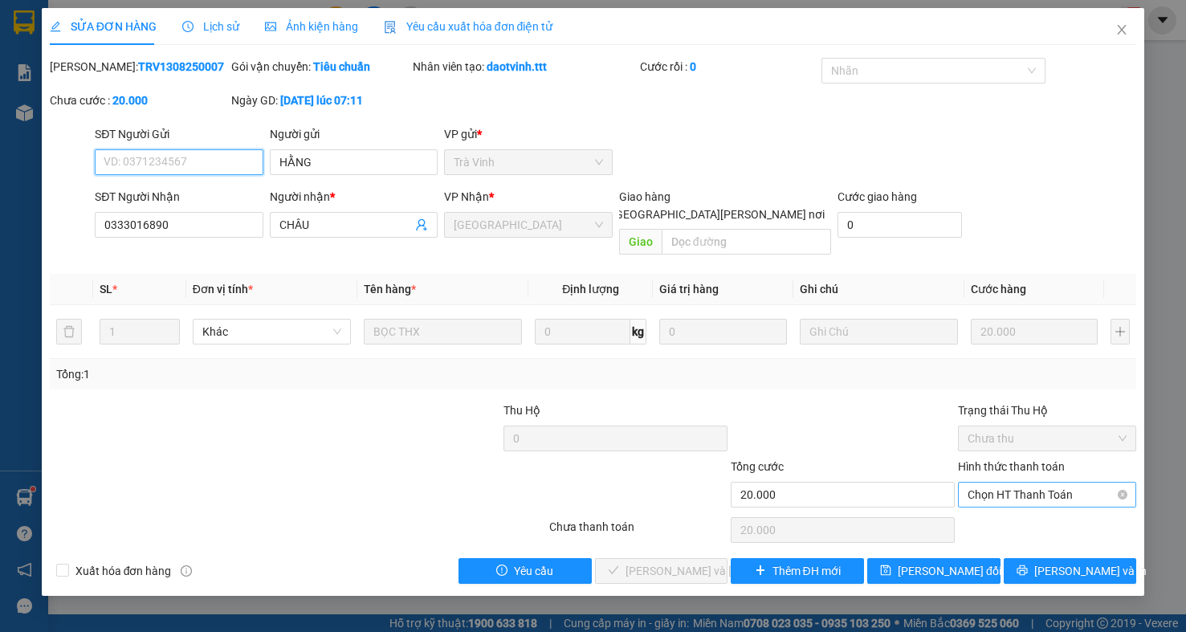
click at [1061, 483] on span "Chọn HT Thanh Toán" at bounding box center [1047, 495] width 159 height 24
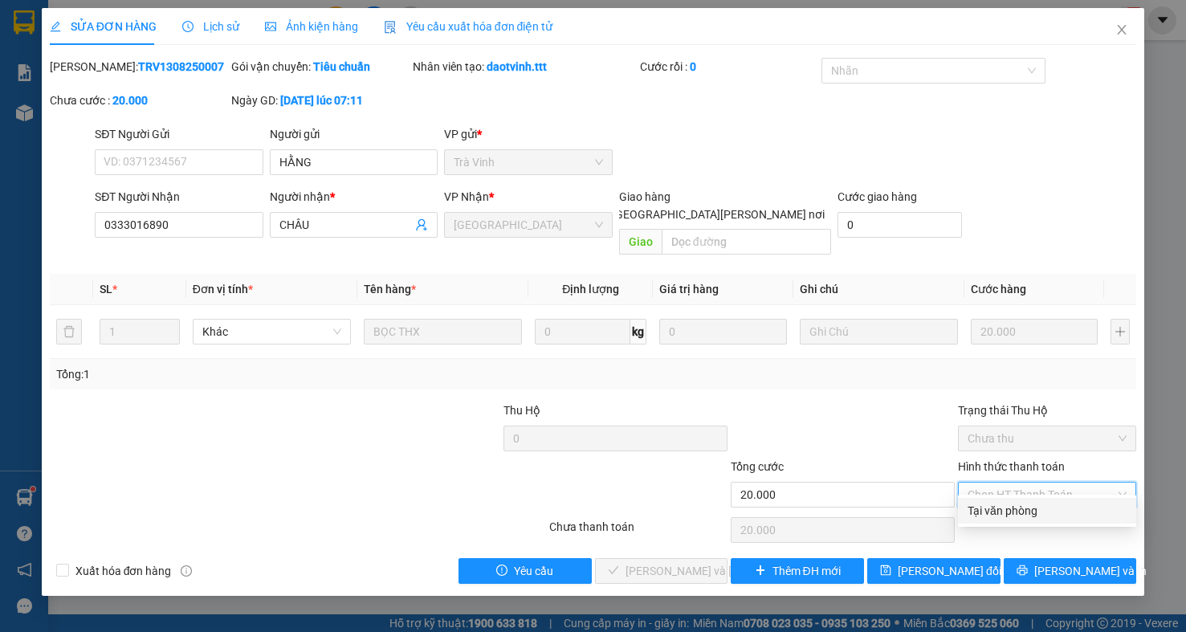
click at [1051, 508] on div "Tại văn phòng" at bounding box center [1047, 511] width 159 height 18
type input "0"
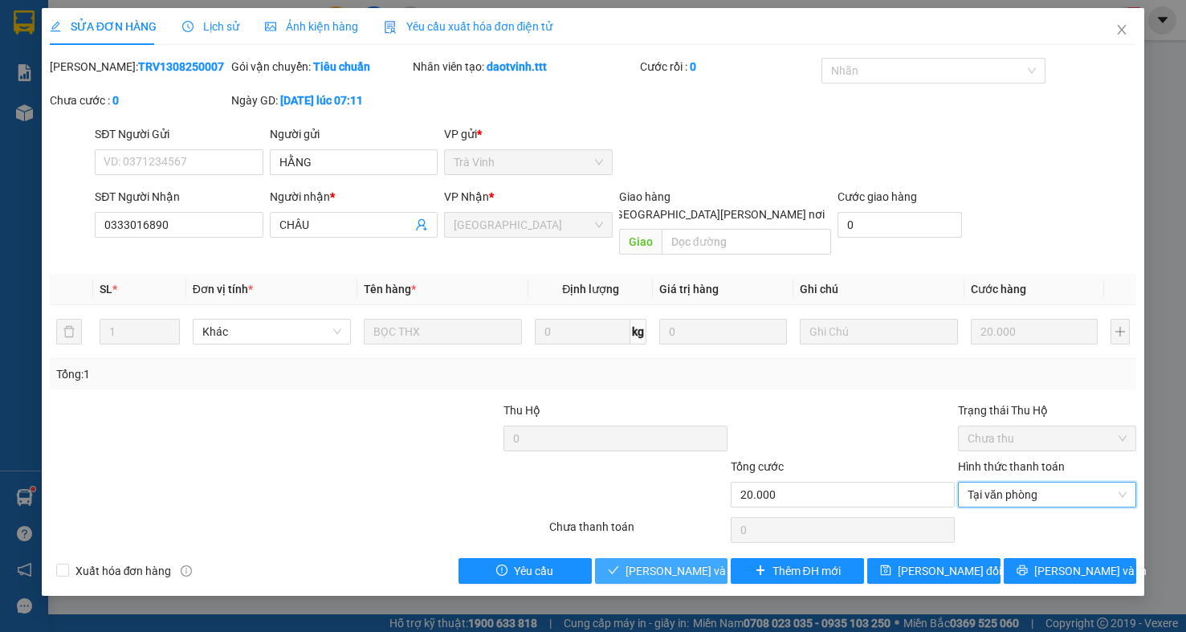
click at [698, 562] on span "[PERSON_NAME] và [PERSON_NAME] hàng" at bounding box center [734, 571] width 217 height 18
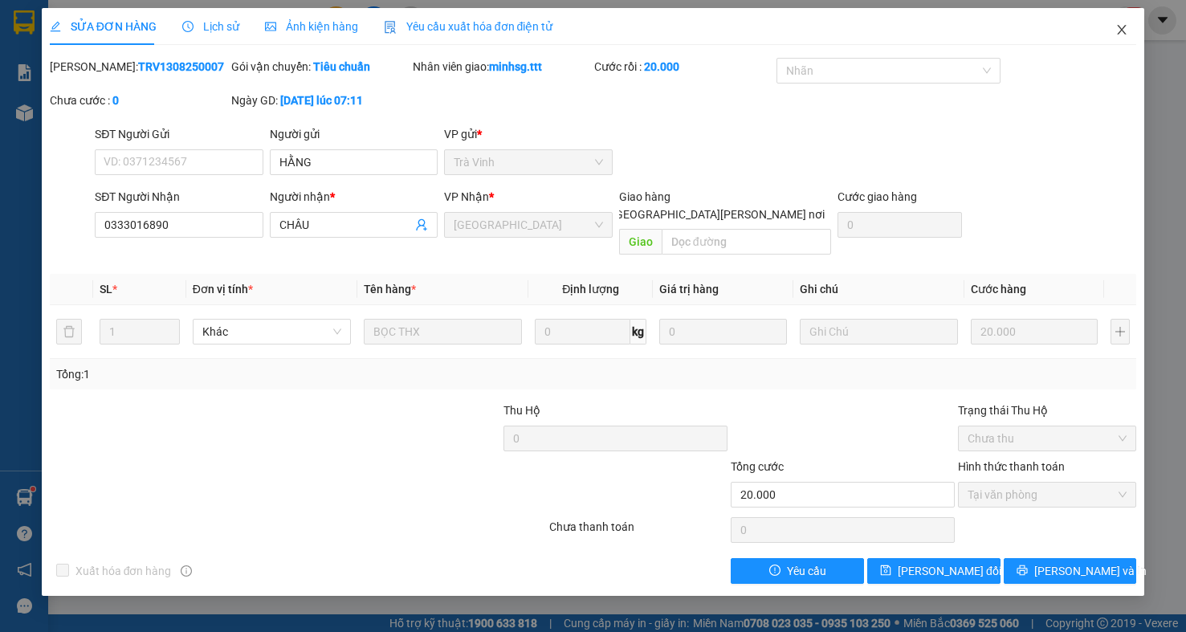
click at [1125, 27] on icon "close" at bounding box center [1122, 30] width 9 height 10
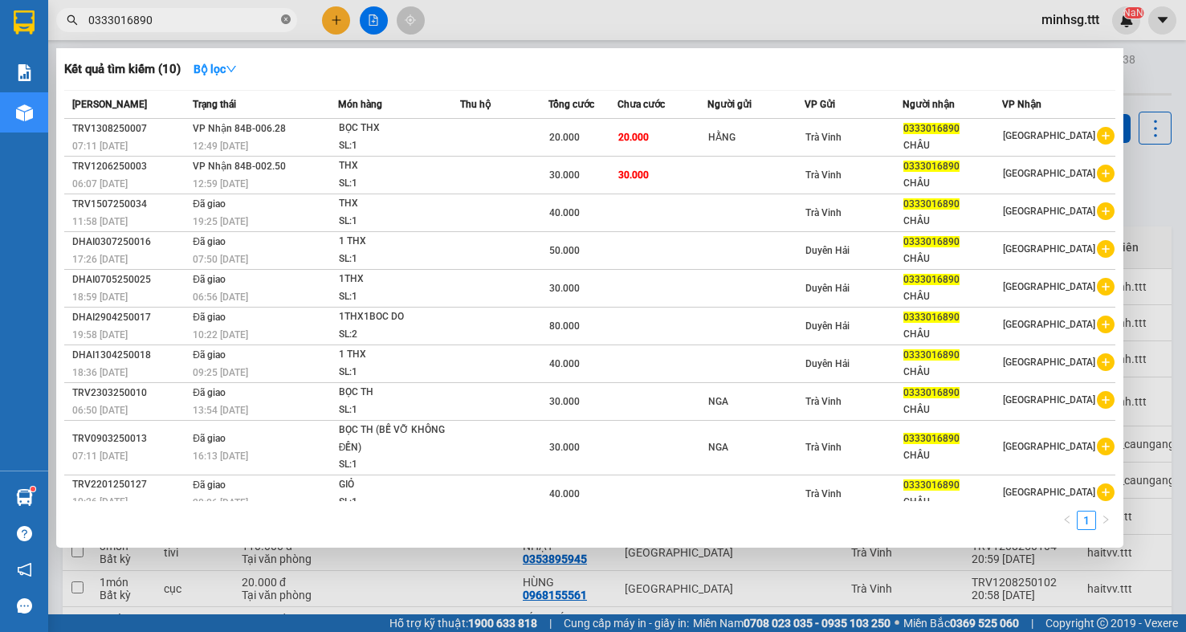
click at [287, 21] on icon "close-circle" at bounding box center [286, 19] width 10 height 10
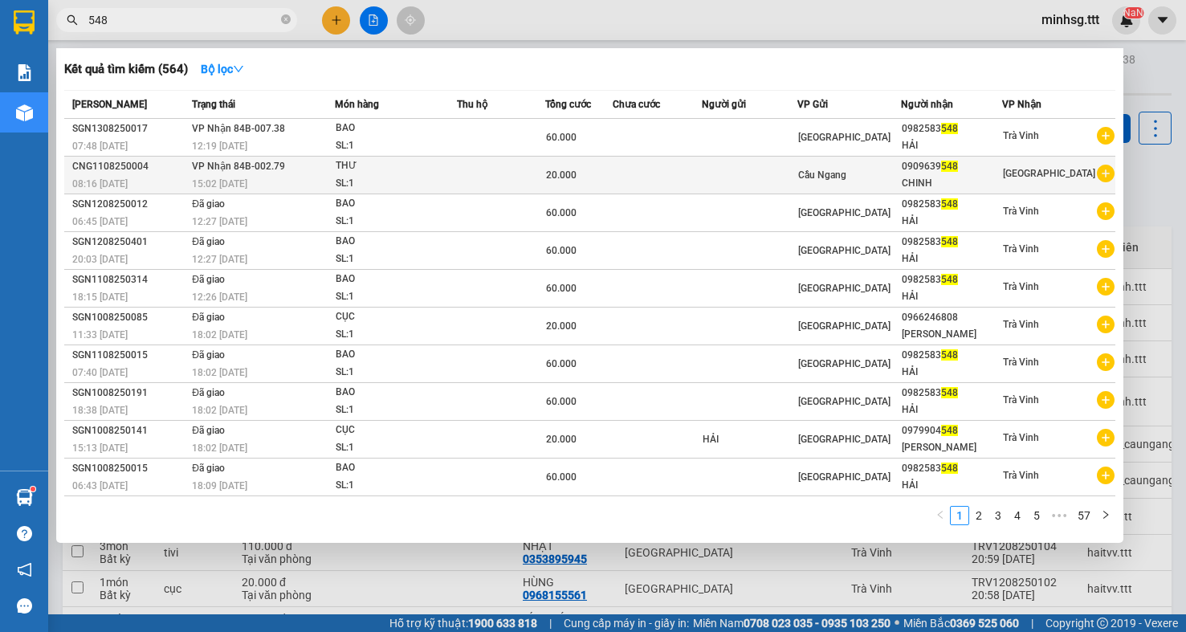
type input "548"
click at [243, 186] on span "15:02 - 11/08" at bounding box center [219, 183] width 55 height 11
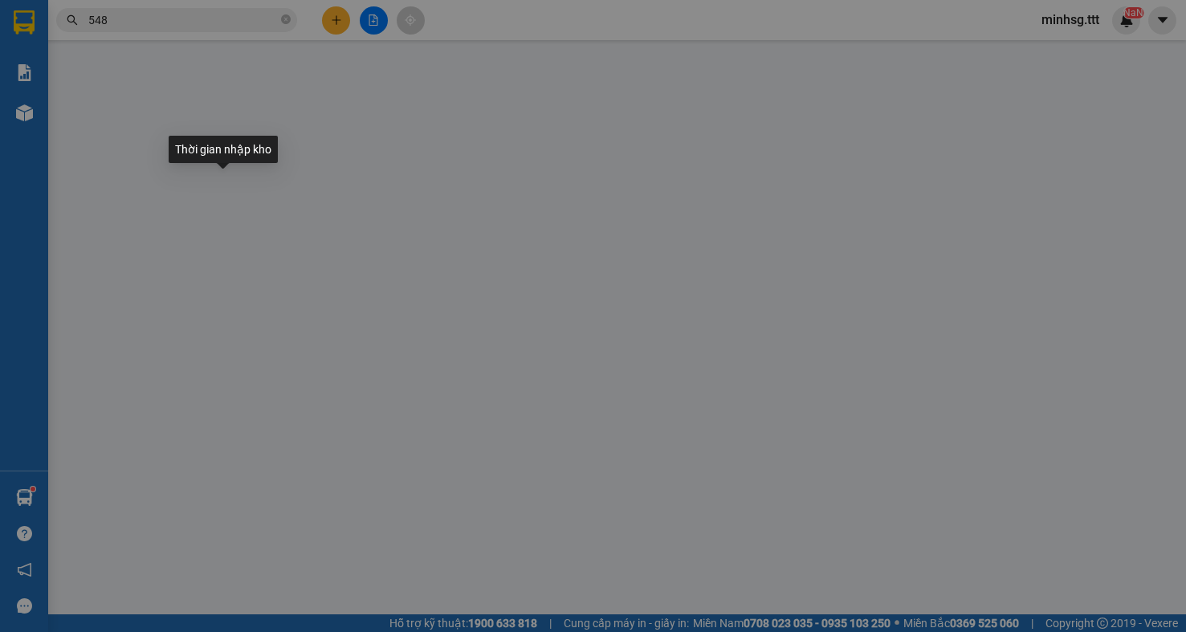
type input "0909639548"
type input "CHINH"
type input "20.000"
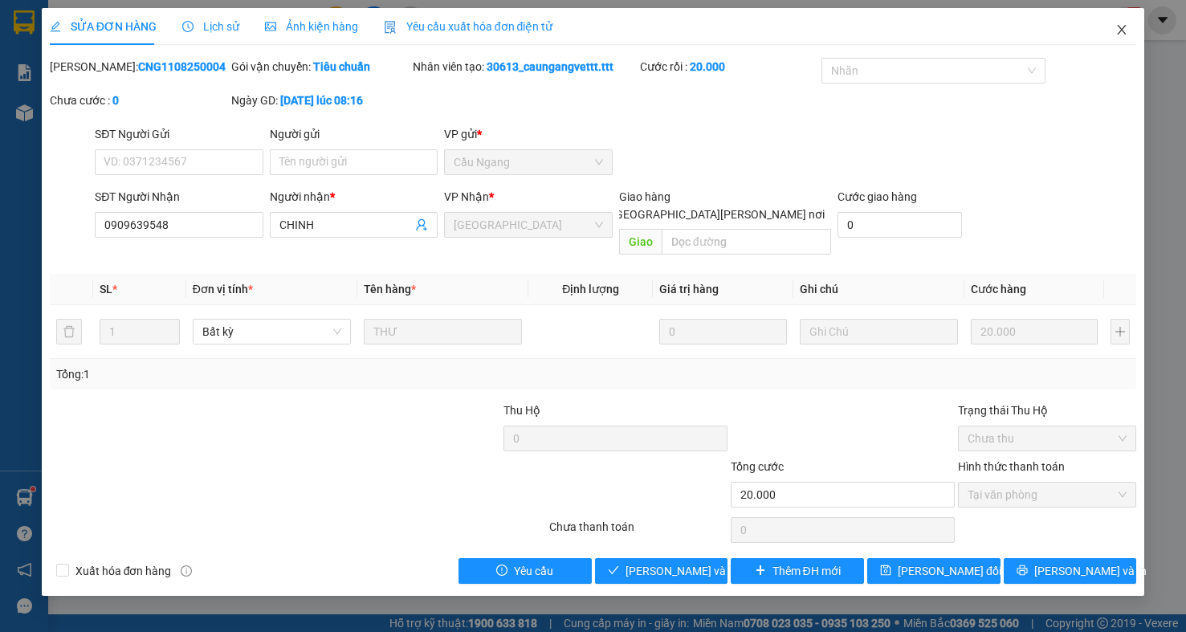
click at [1128, 31] on icon "close" at bounding box center [1122, 29] width 13 height 13
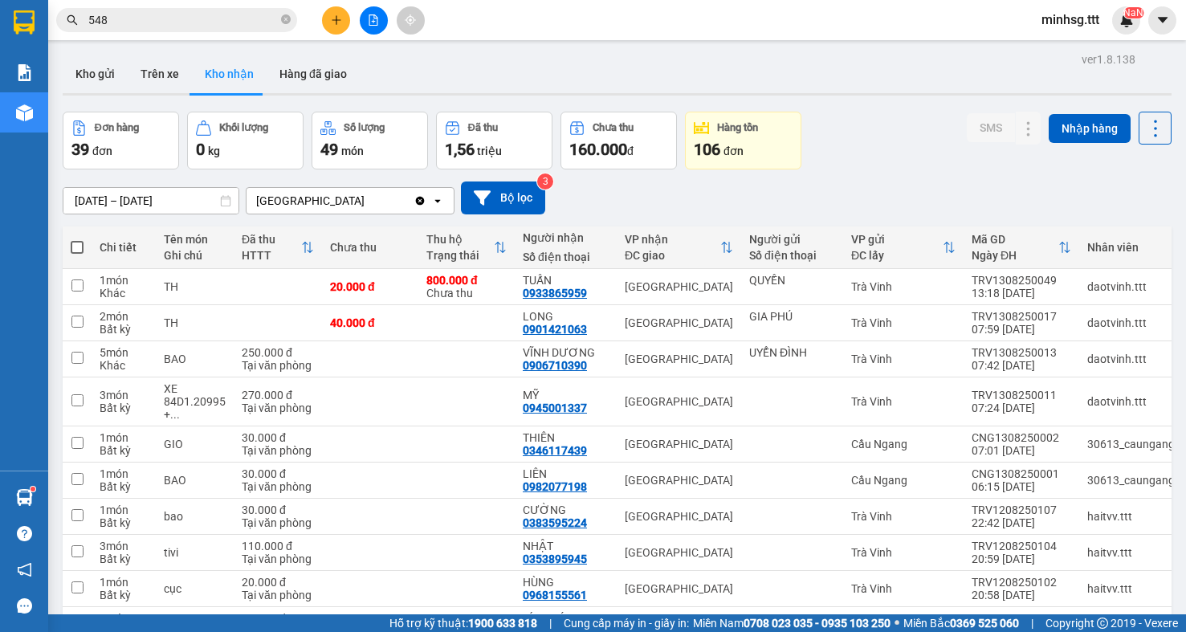
click at [194, 27] on input "548" at bounding box center [183, 20] width 190 height 18
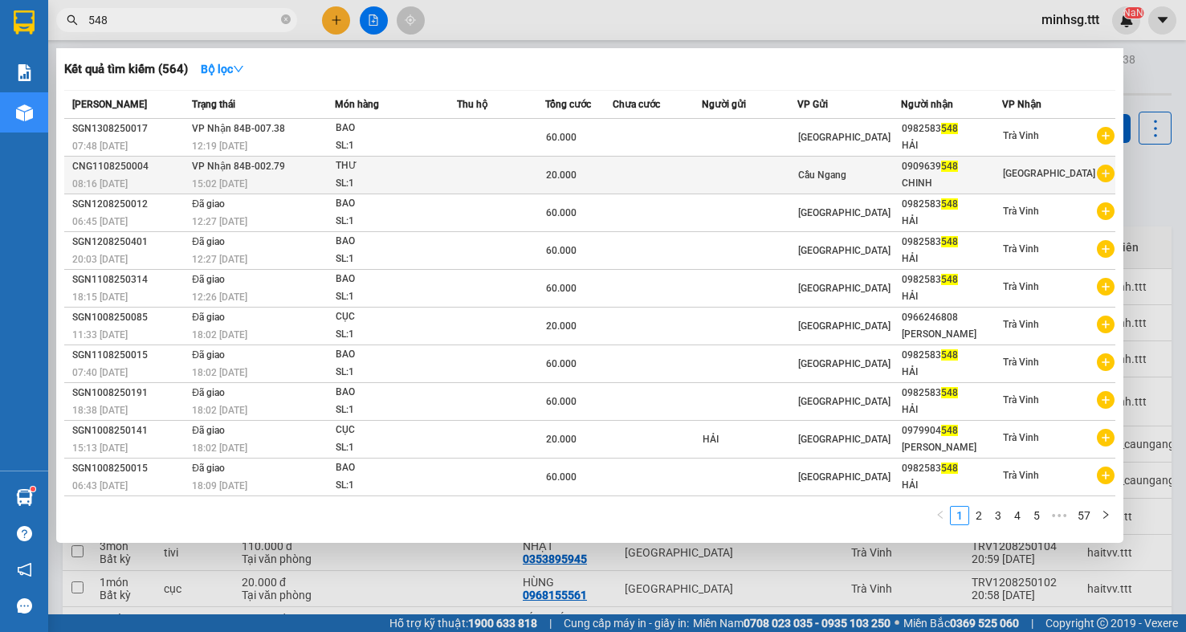
click at [232, 167] on span "VP Nhận 84B-002.79" at bounding box center [238, 166] width 93 height 11
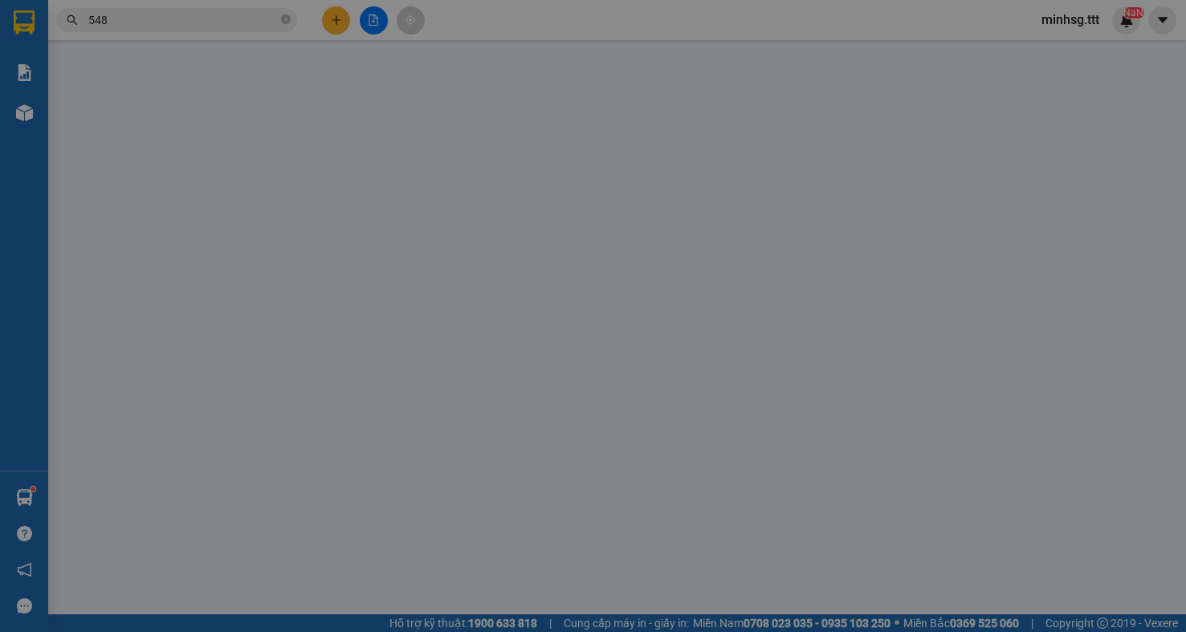
type input "0909639548"
type input "CHINH"
type input "20.000"
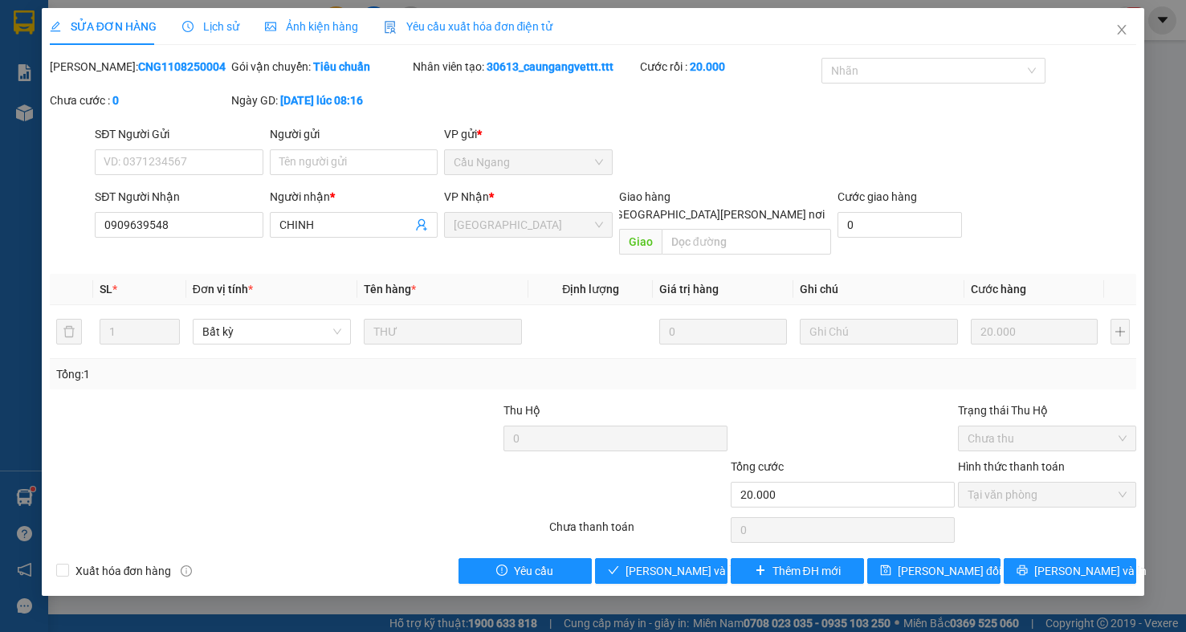
click at [205, 27] on span "Lịch sử" at bounding box center [210, 26] width 57 height 13
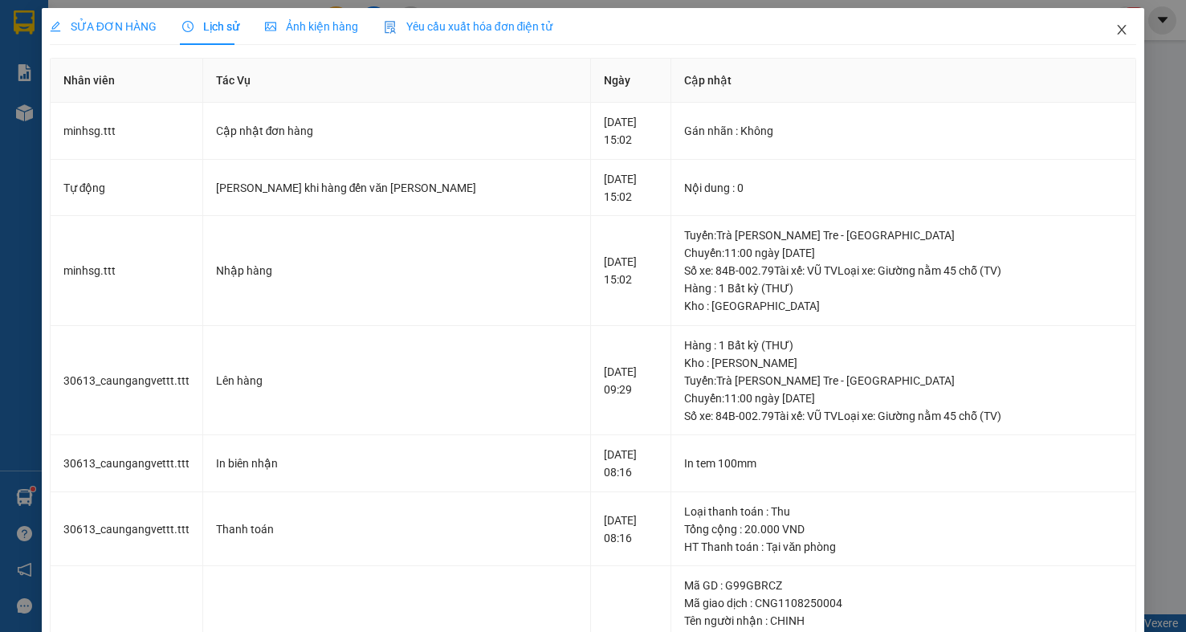
click at [1116, 31] on icon "close" at bounding box center [1122, 29] width 13 height 13
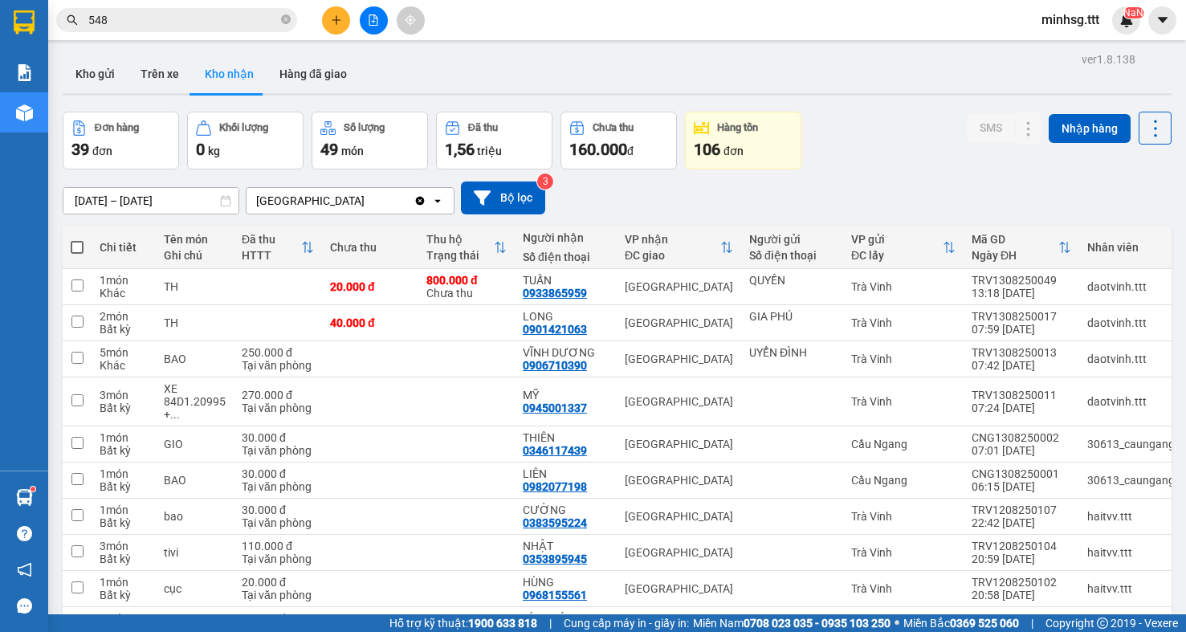
click at [157, 28] on input "548" at bounding box center [183, 20] width 190 height 18
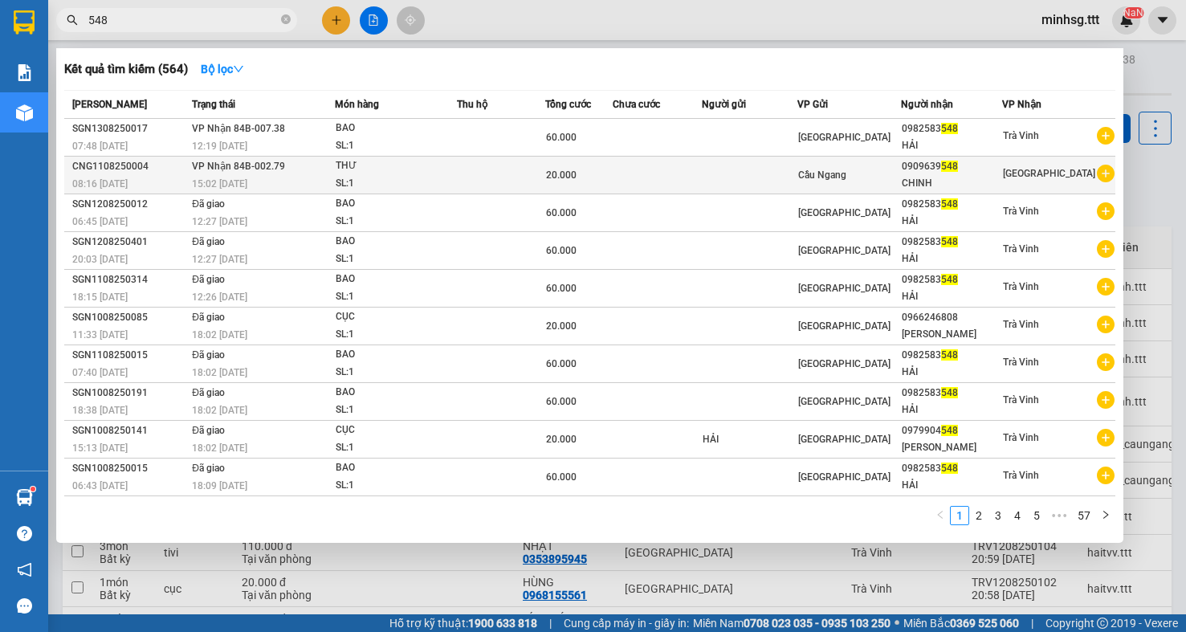
click at [198, 165] on span "VP Nhận 84B-002.79" at bounding box center [238, 166] width 93 height 11
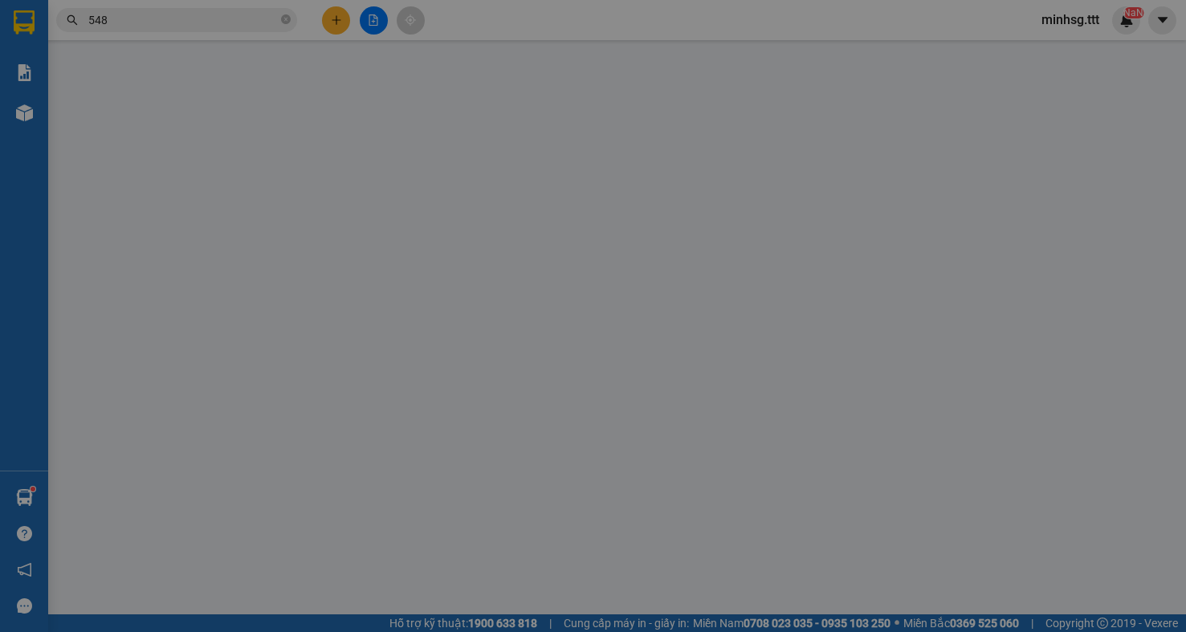
type input "0909639548"
type input "CHINH"
type input "20.000"
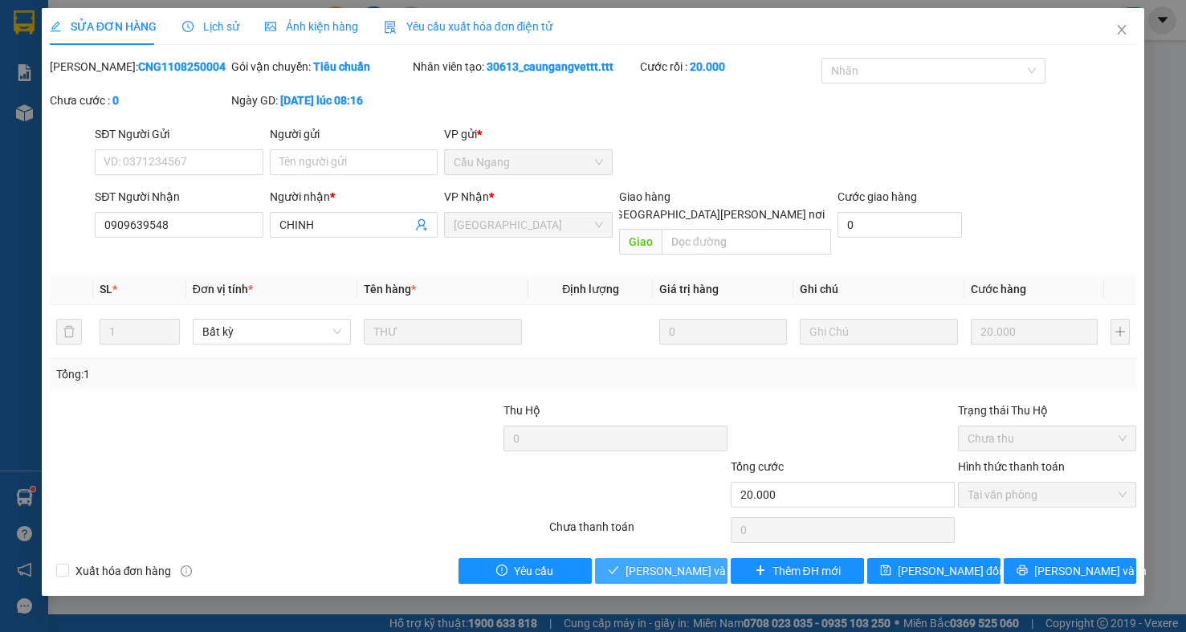
click at [664, 562] on span "[PERSON_NAME] và [PERSON_NAME] hàng" at bounding box center [734, 571] width 217 height 18
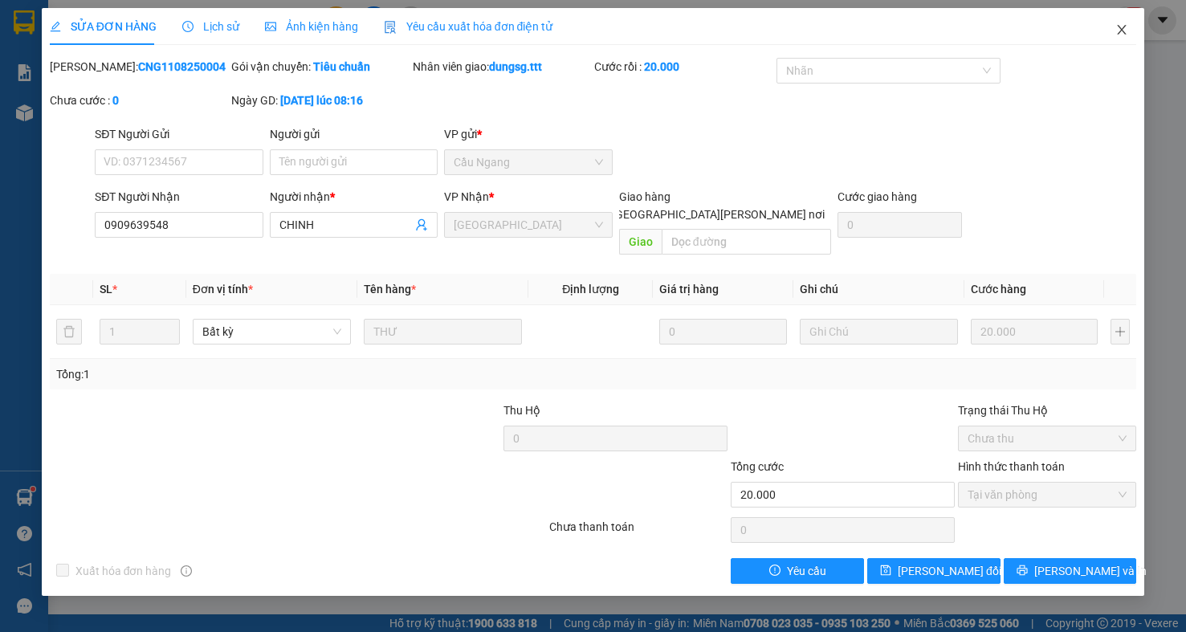
click at [1118, 37] on span "Close" at bounding box center [1122, 30] width 45 height 45
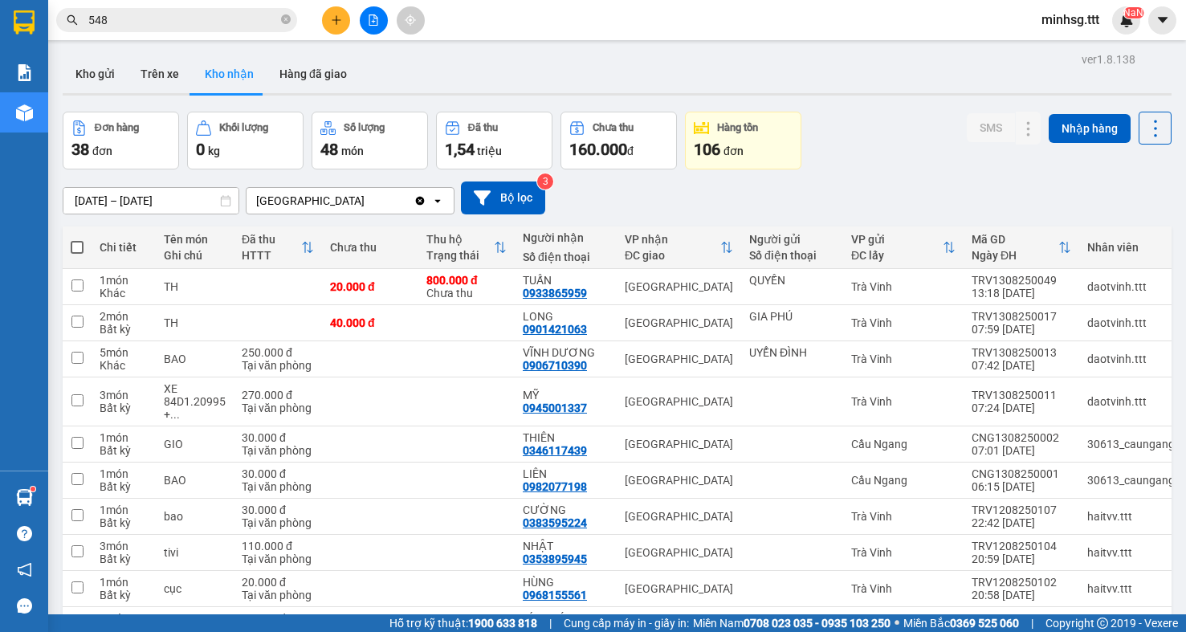
click at [276, 22] on input "548" at bounding box center [183, 20] width 190 height 18
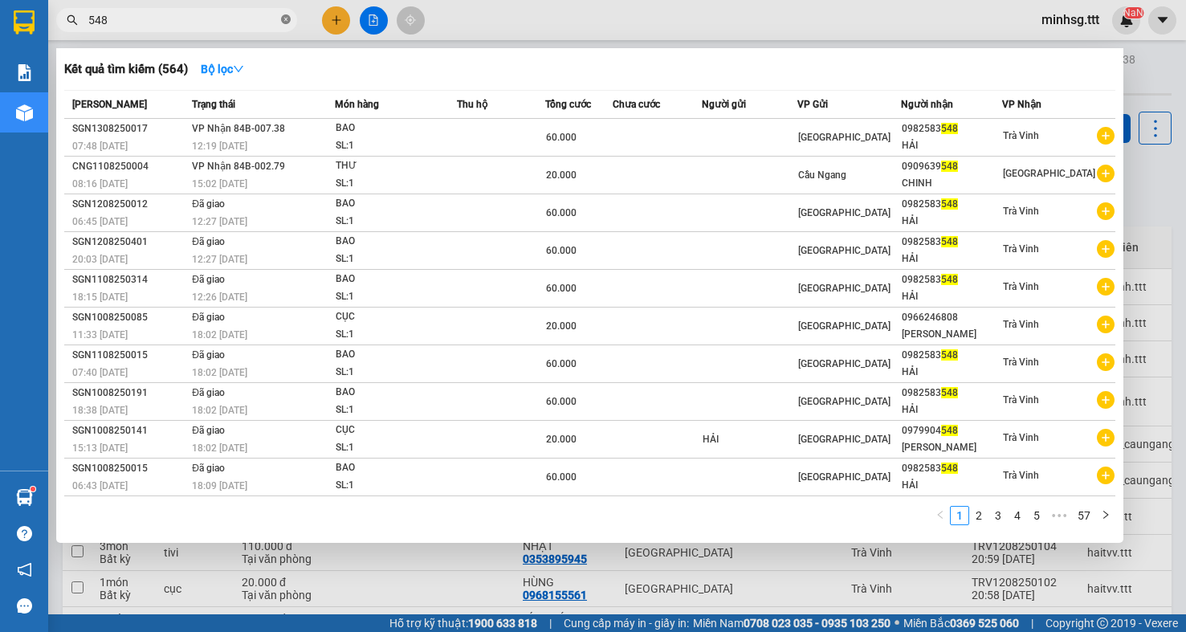
click at [288, 22] on icon "close-circle" at bounding box center [286, 19] width 10 height 10
type input "35644"
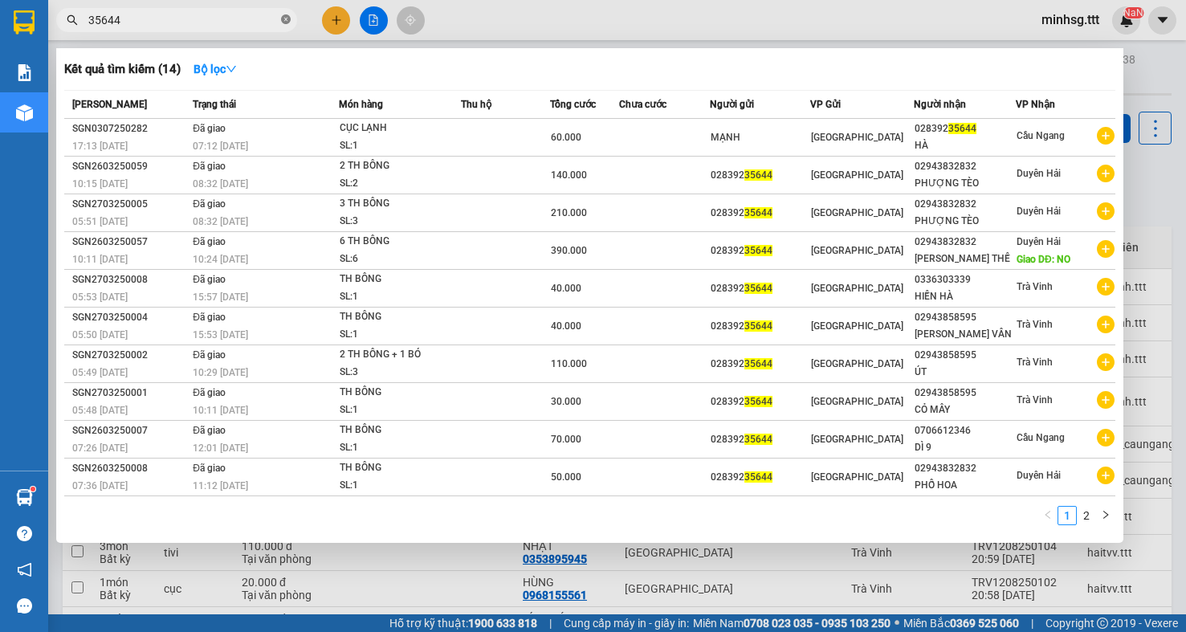
drag, startPoint x: 290, startPoint y: 22, endPoint x: 281, endPoint y: 22, distance: 8.8
click at [288, 22] on icon "close-circle" at bounding box center [286, 19] width 10 height 10
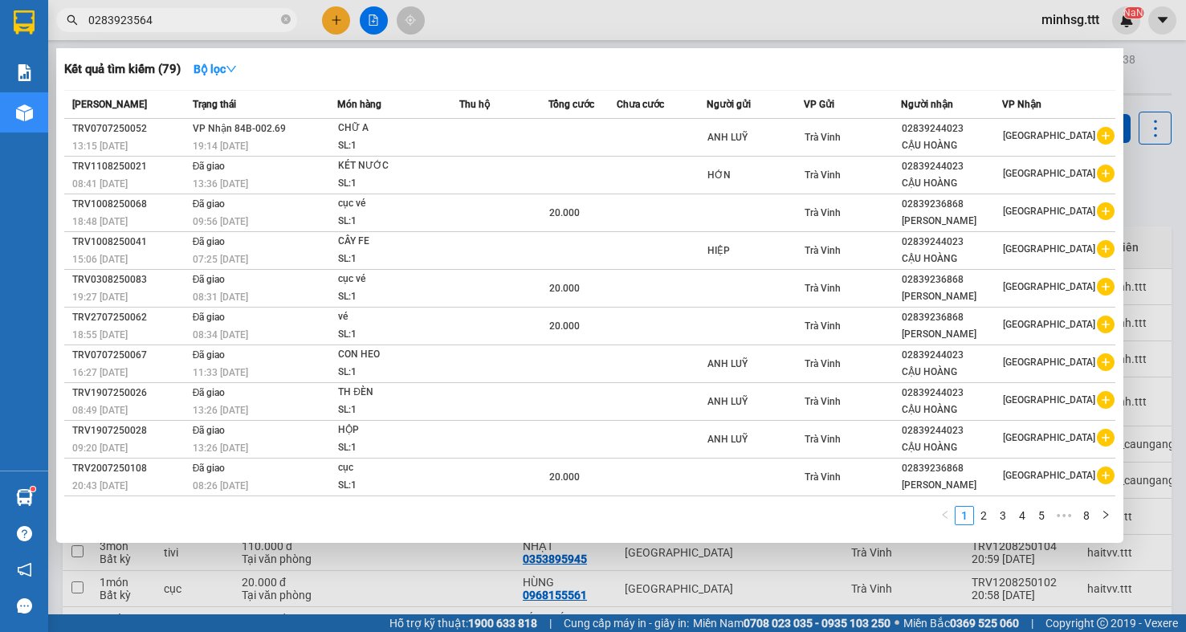
type input "02839235644"
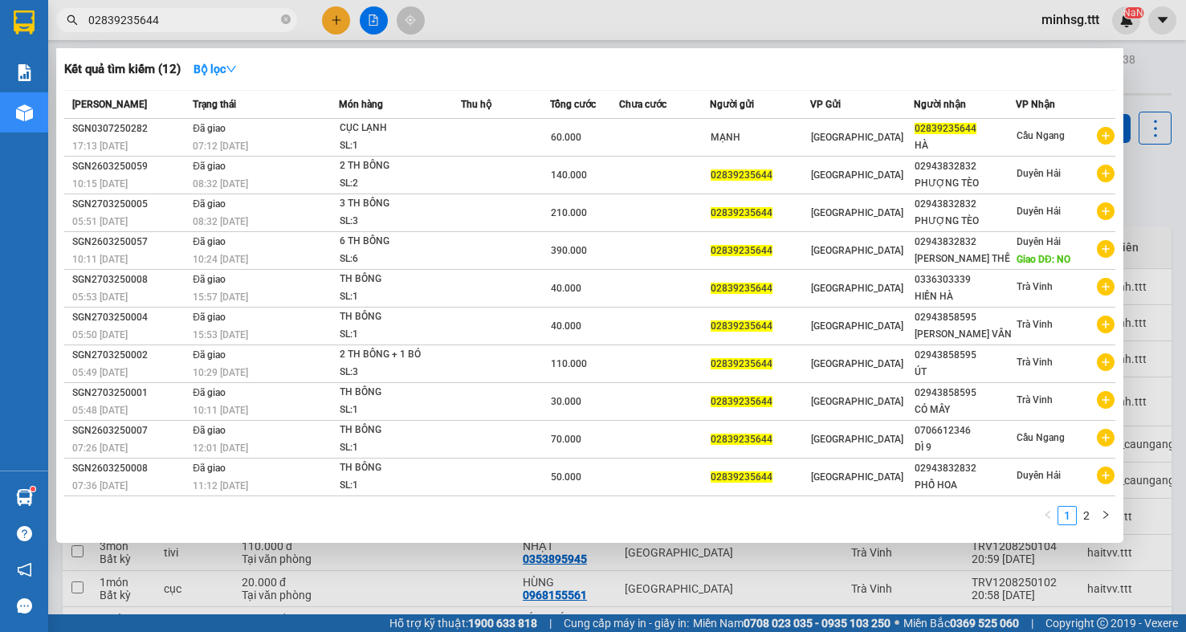
click at [277, 18] on input "02839235644" at bounding box center [183, 20] width 190 height 18
click at [284, 18] on icon "close-circle" at bounding box center [286, 19] width 10 height 10
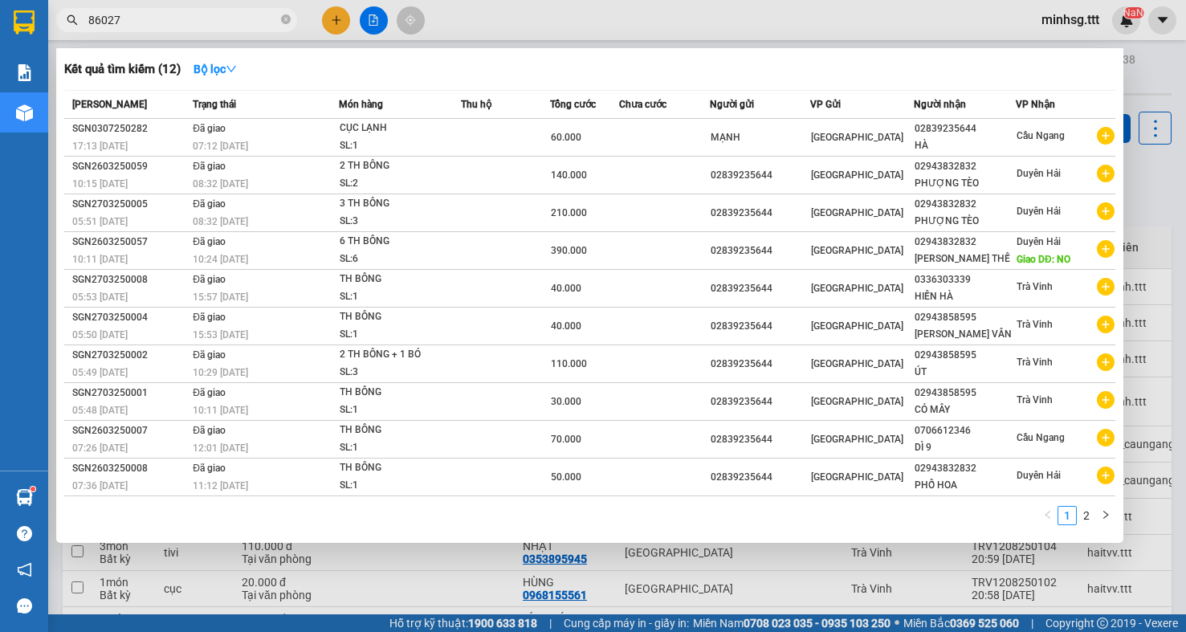
type input "860277"
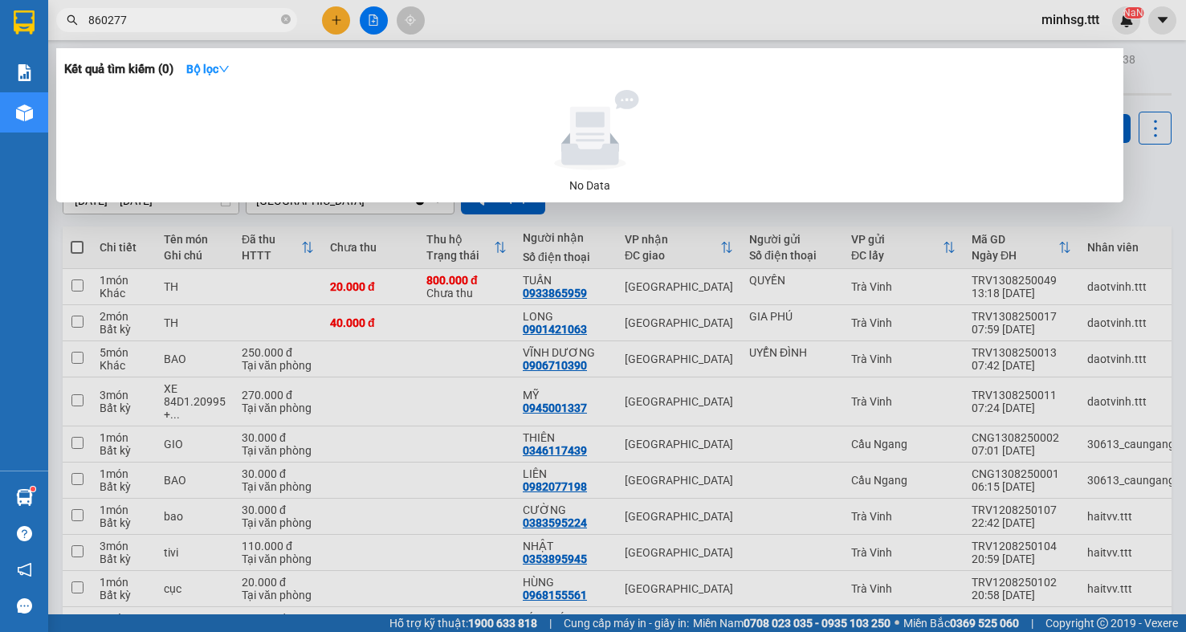
click at [283, 16] on icon "close-circle" at bounding box center [286, 19] width 10 height 10
type input "0902519439"
click at [285, 24] on icon "close-circle" at bounding box center [286, 19] width 10 height 10
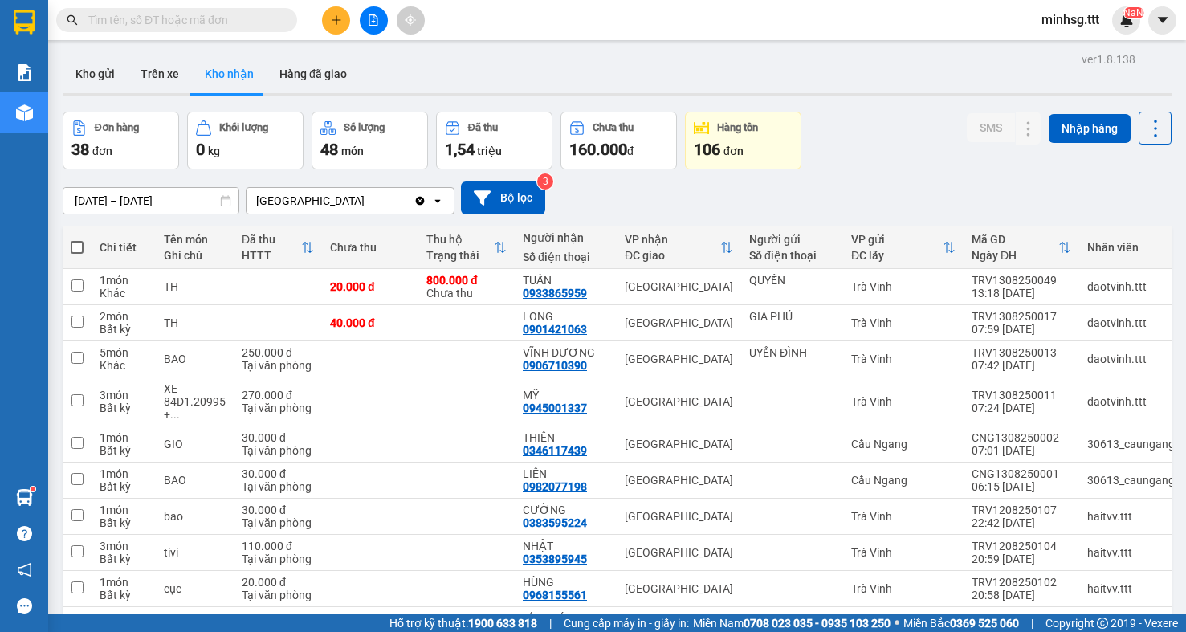
click at [230, 15] on input "text" at bounding box center [183, 20] width 190 height 18
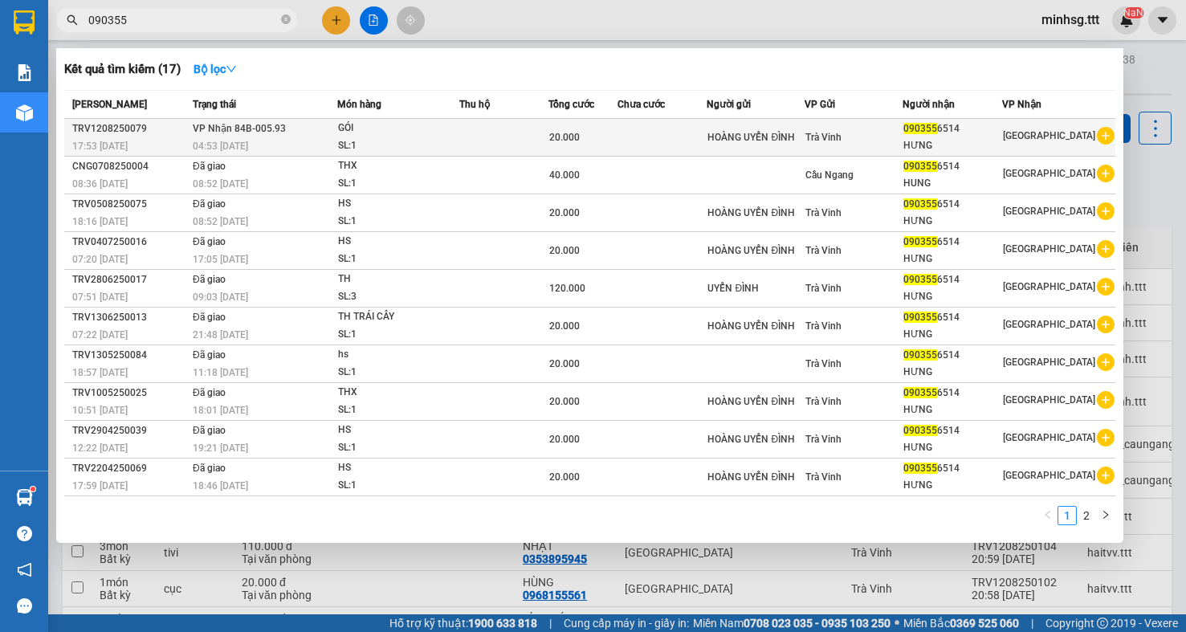
type input "090355"
click at [374, 131] on div "GÓI" at bounding box center [398, 129] width 120 height 18
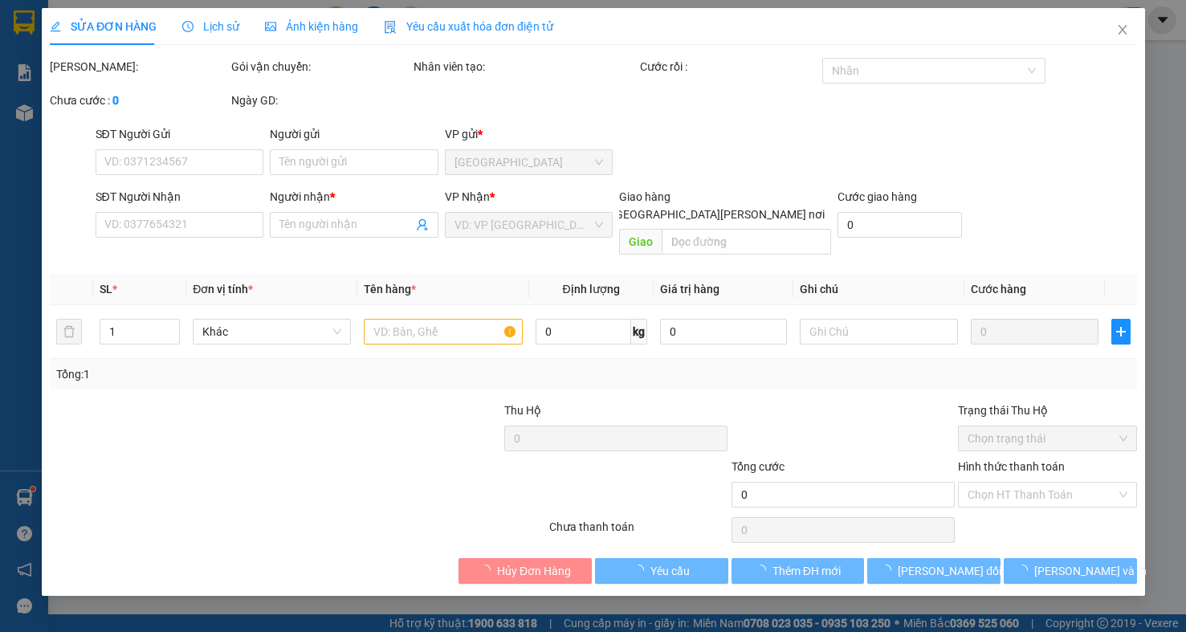
type input "HOÀNG UYỂN ĐÌNH"
type input "0903556514"
type input "HƯNG"
type input "20.000"
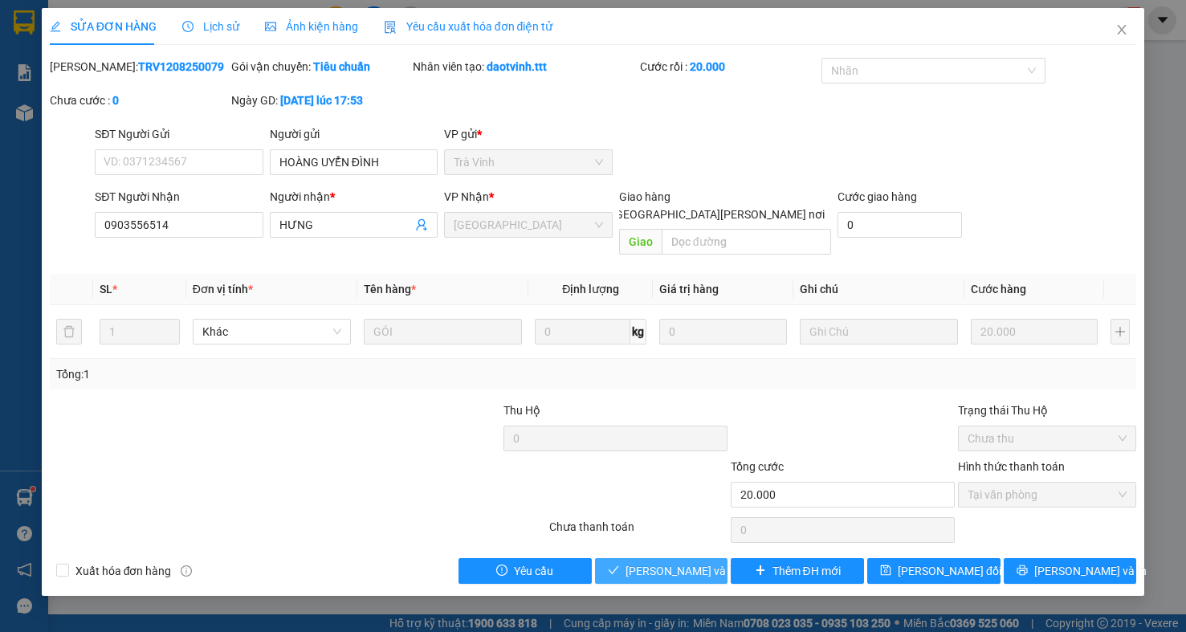
click at [669, 562] on span "Lưu và Giao hàng" at bounding box center [734, 571] width 217 height 18
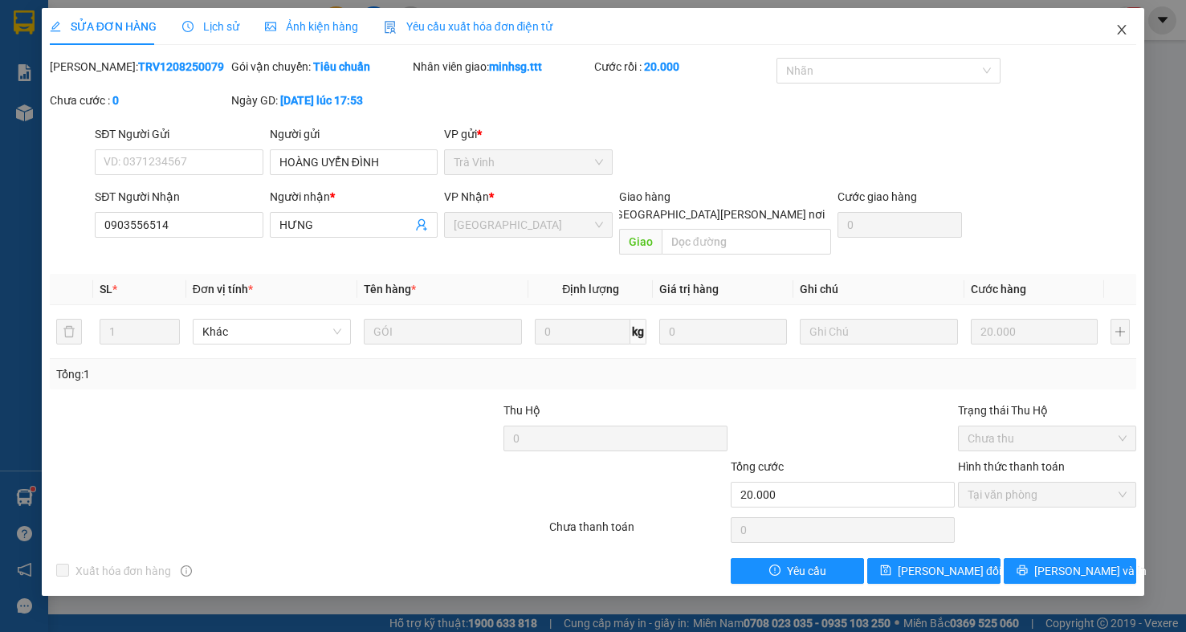
click at [1117, 27] on icon "close" at bounding box center [1122, 29] width 13 height 13
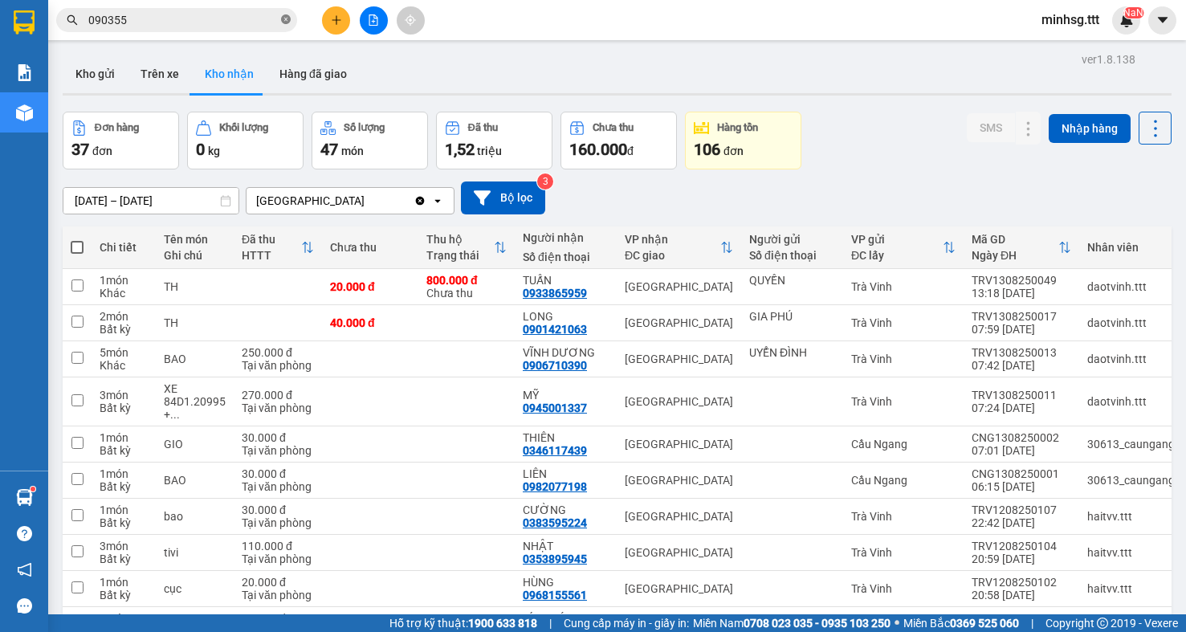
click at [288, 18] on icon "close-circle" at bounding box center [286, 19] width 10 height 10
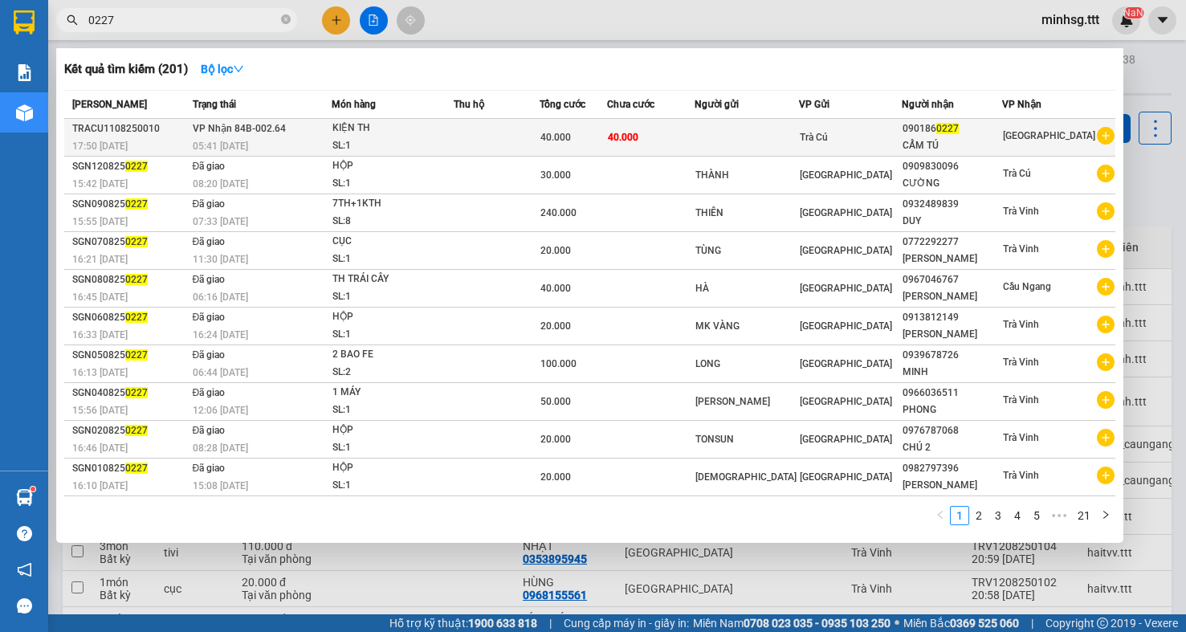
type input "0227"
click at [606, 130] on div "40.000" at bounding box center [574, 138] width 66 height 18
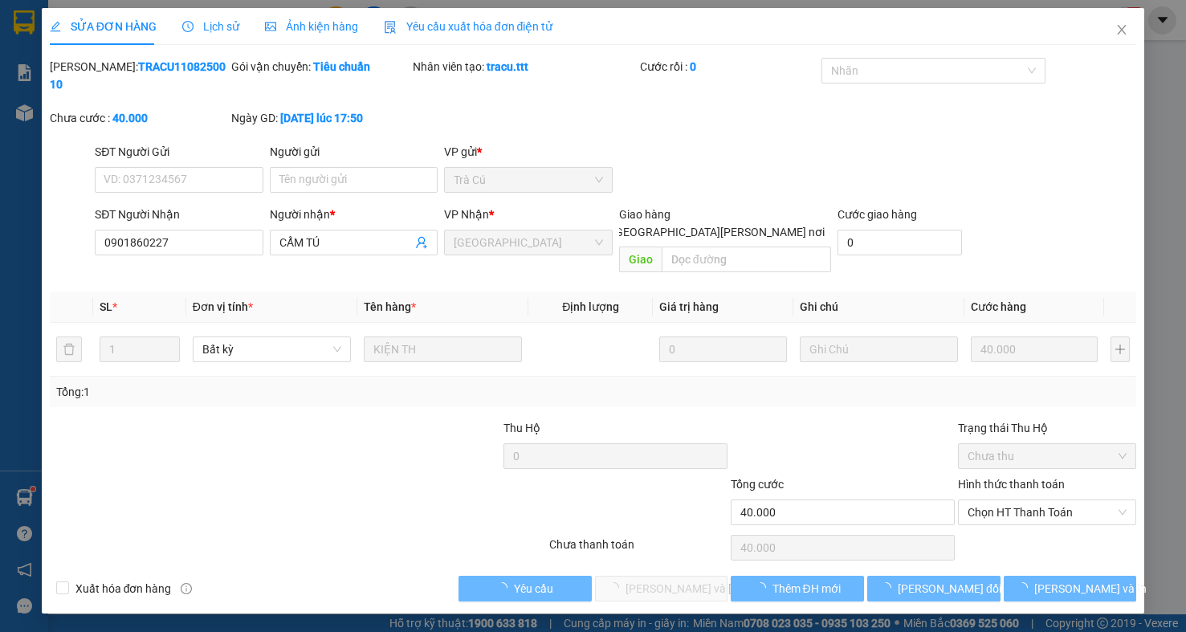
type input "0901860227"
type input "CẨM TÚ"
type input "40.000"
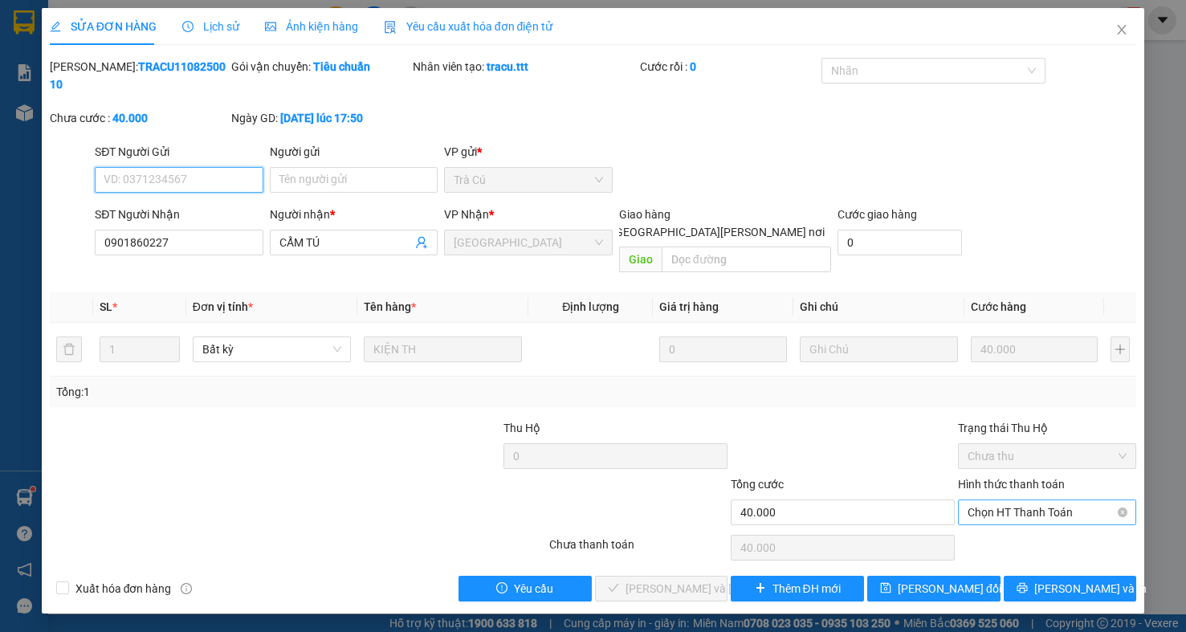
click at [990, 500] on span "Chọn HT Thanh Toán" at bounding box center [1047, 512] width 159 height 24
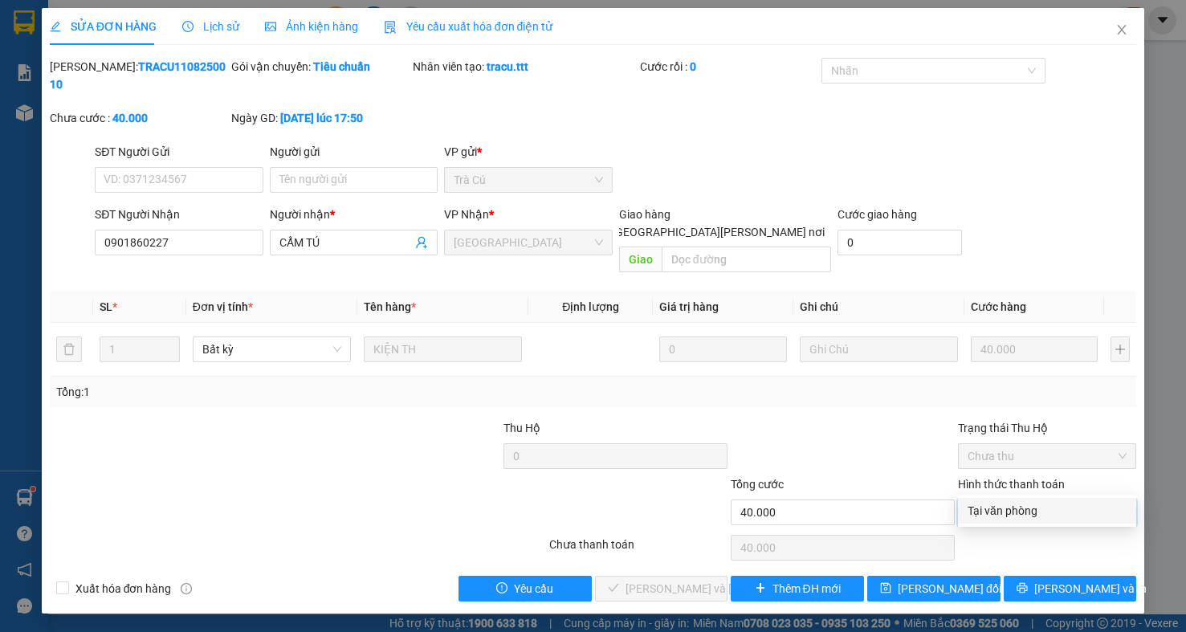
click at [987, 511] on div "Tại văn phòng" at bounding box center [1047, 511] width 159 height 18
type input "0"
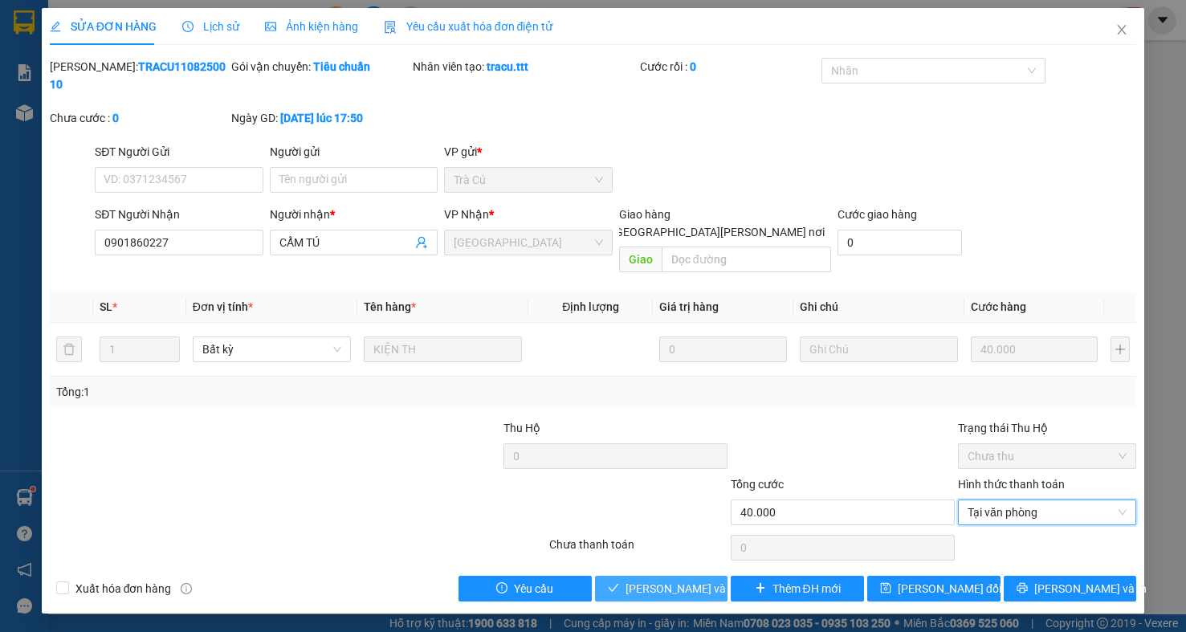
click at [681, 580] on span "Lưu và Giao hàng" at bounding box center [734, 589] width 217 height 18
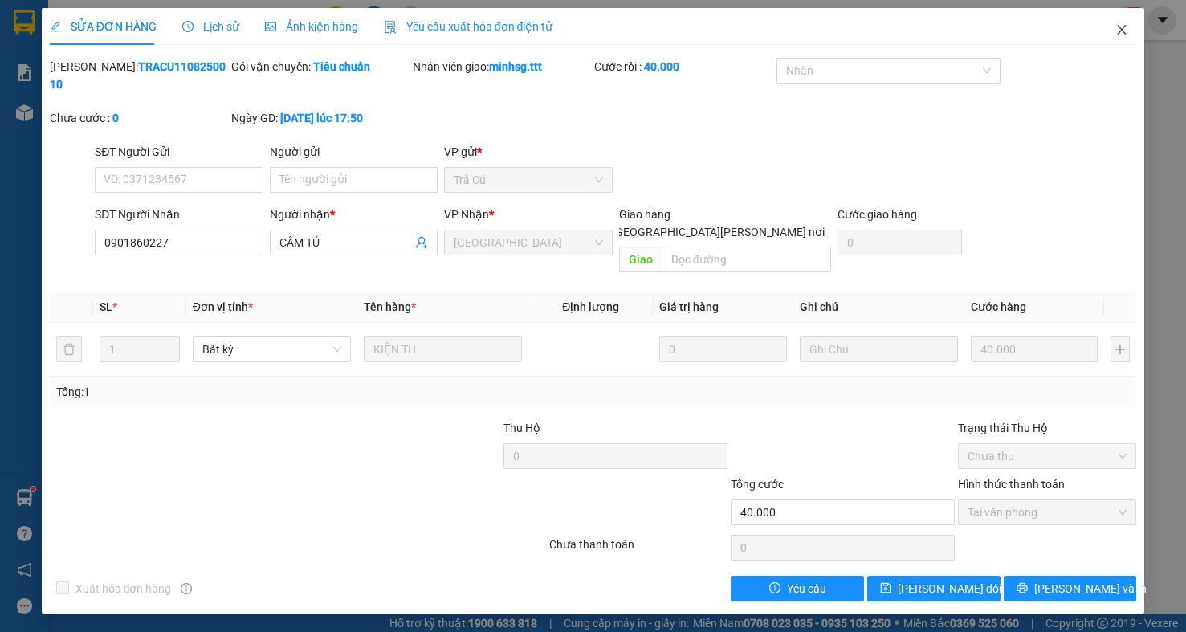
click at [1124, 33] on icon "close" at bounding box center [1122, 30] width 9 height 10
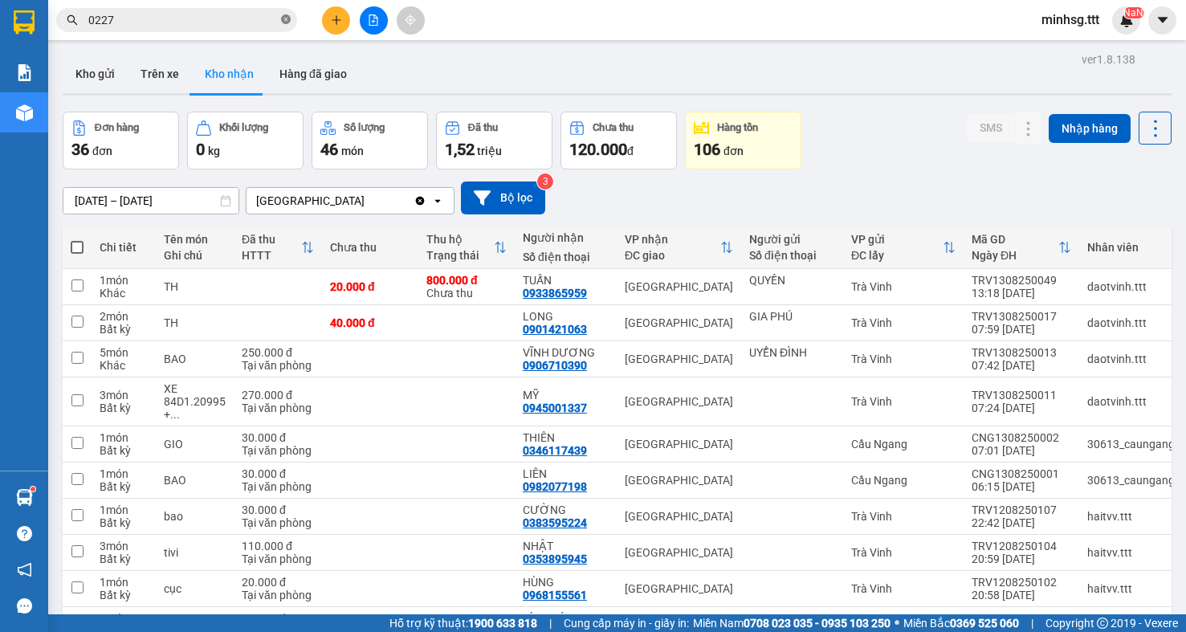
click at [288, 24] on icon "close-circle" at bounding box center [286, 19] width 10 height 10
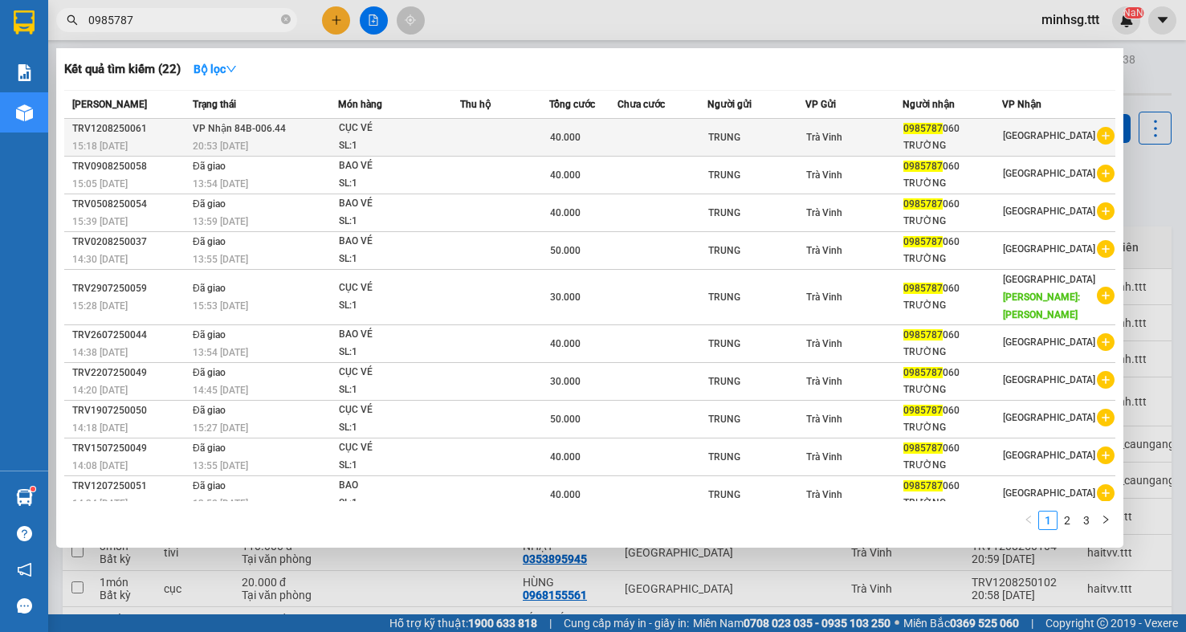
type input "0985787"
click at [664, 142] on td at bounding box center [663, 138] width 90 height 38
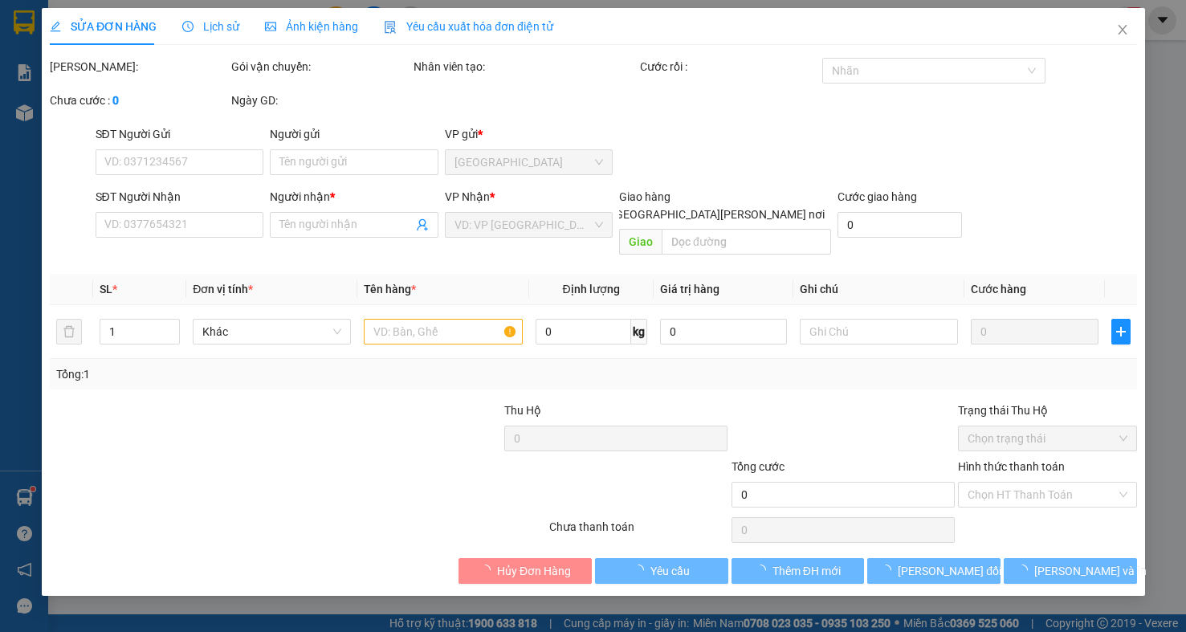
type input "TRUNG"
type input "0985787060"
type input "TRƯỜNG"
type input "40.000"
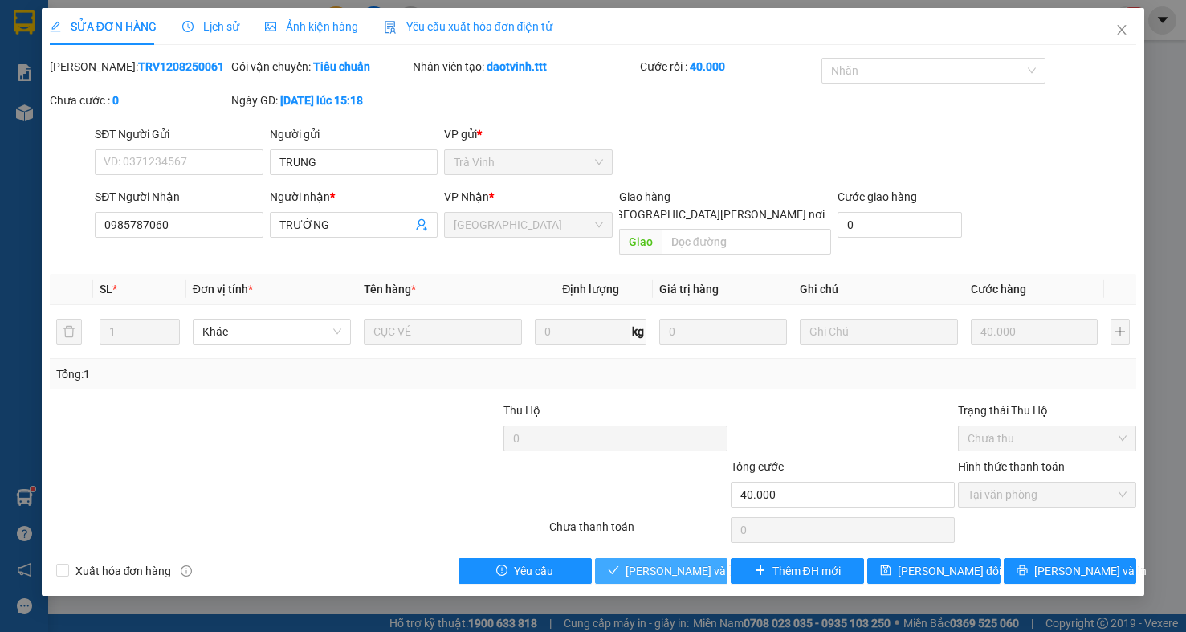
click at [640, 562] on span "[PERSON_NAME] và [PERSON_NAME] hàng" at bounding box center [734, 571] width 217 height 18
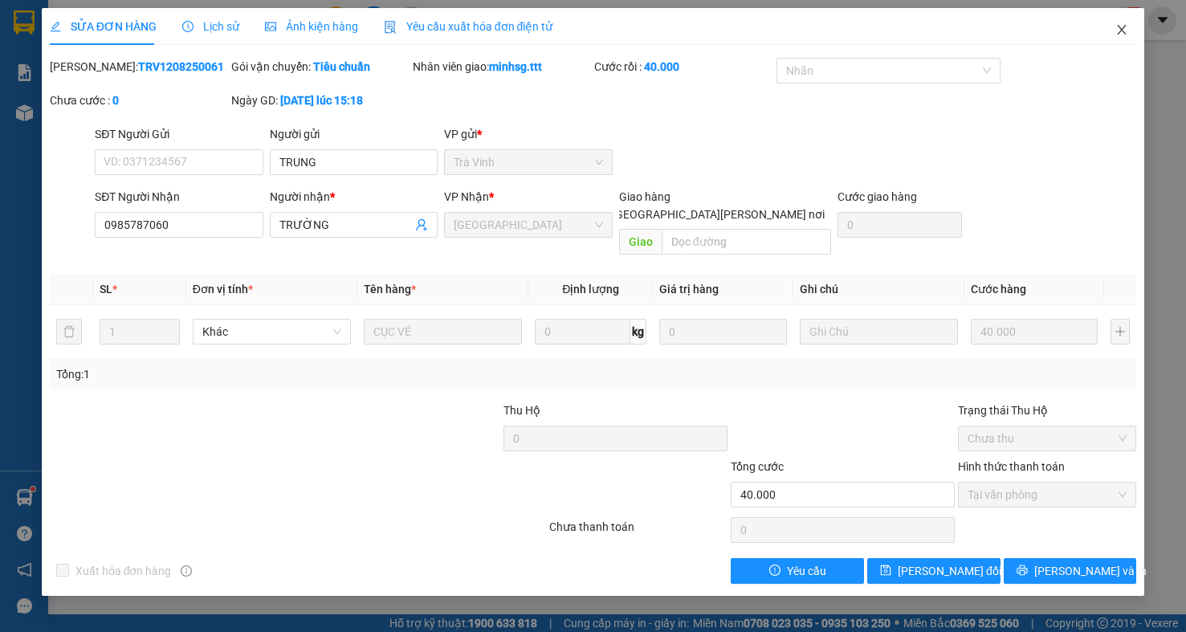
click at [1126, 27] on icon "close" at bounding box center [1122, 29] width 13 height 13
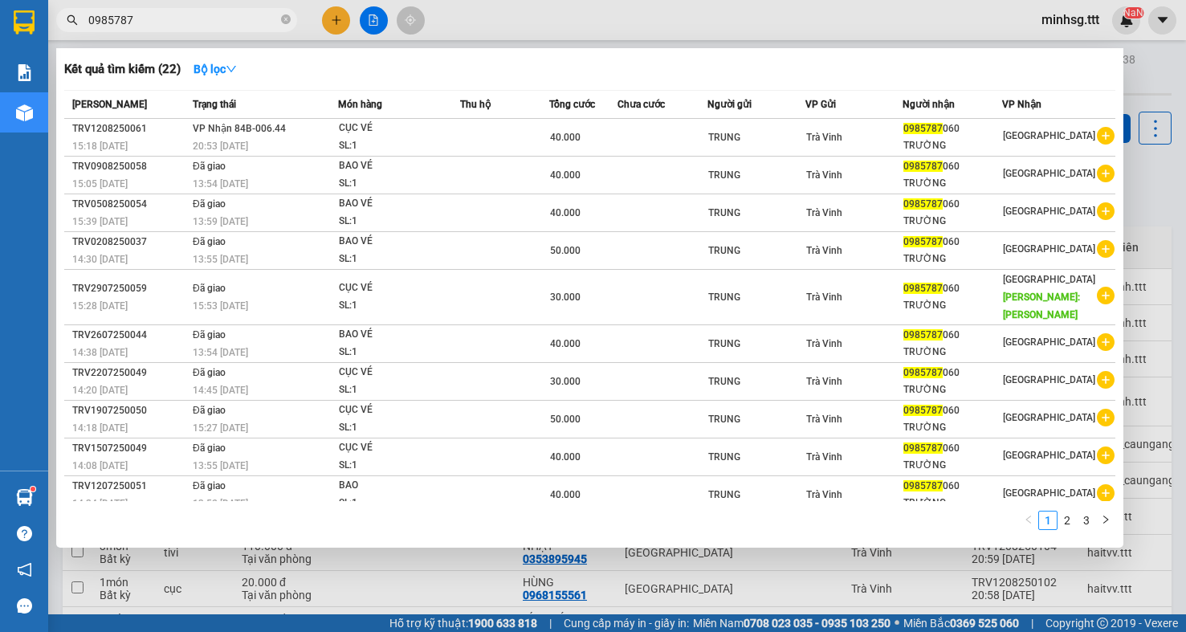
click at [205, 25] on input "0985787" at bounding box center [183, 20] width 190 height 18
type input "2"
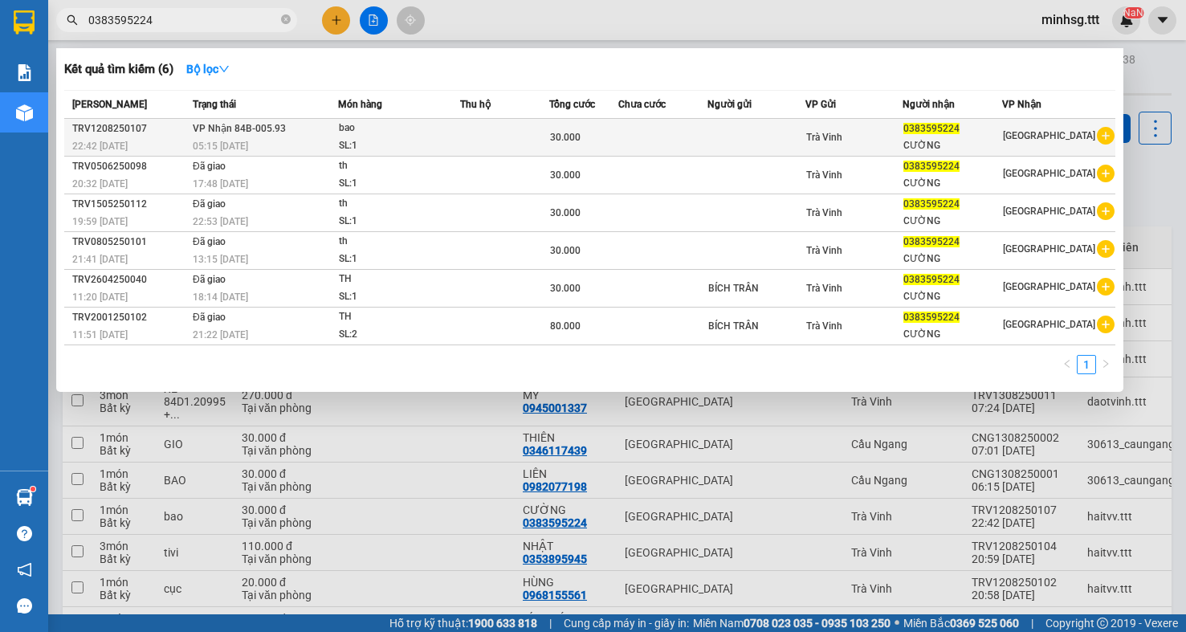
type input "0383595224"
click at [839, 133] on span "Trà Vinh" at bounding box center [824, 137] width 36 height 11
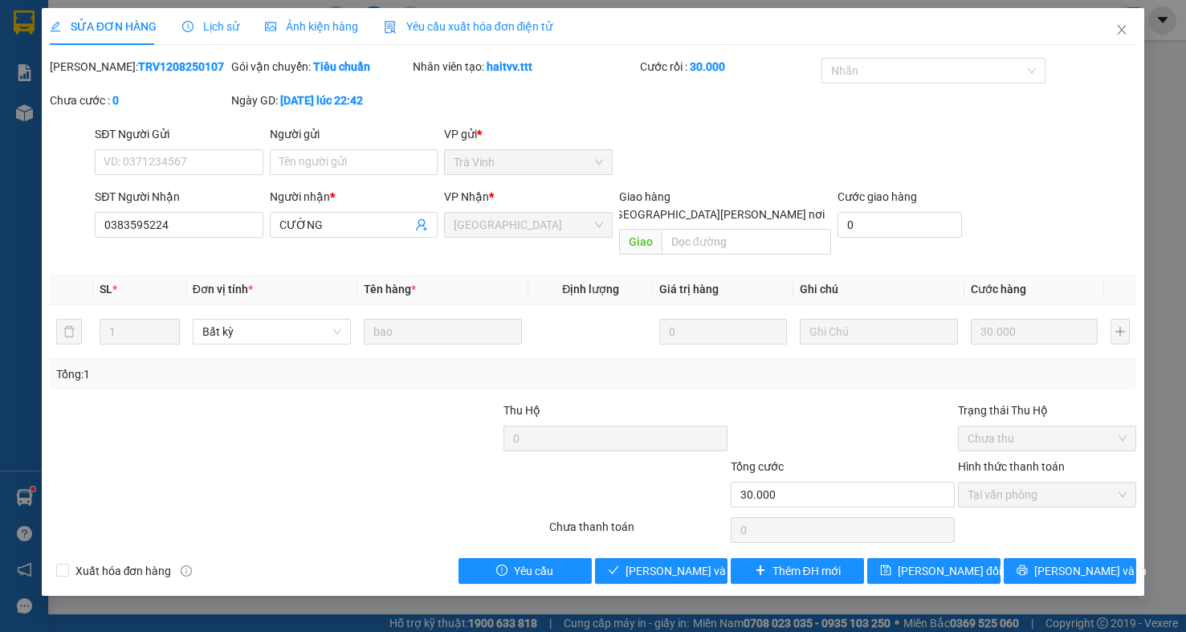
click at [703, 540] on div "Total Paid Fee 30.000 Total UnPaid Fee 0 Cash Collection Total Fee Mã ĐH: TRV12…" at bounding box center [593, 321] width 1087 height 526
click at [703, 562] on span "[PERSON_NAME] và [PERSON_NAME] hàng" at bounding box center [734, 571] width 217 height 18
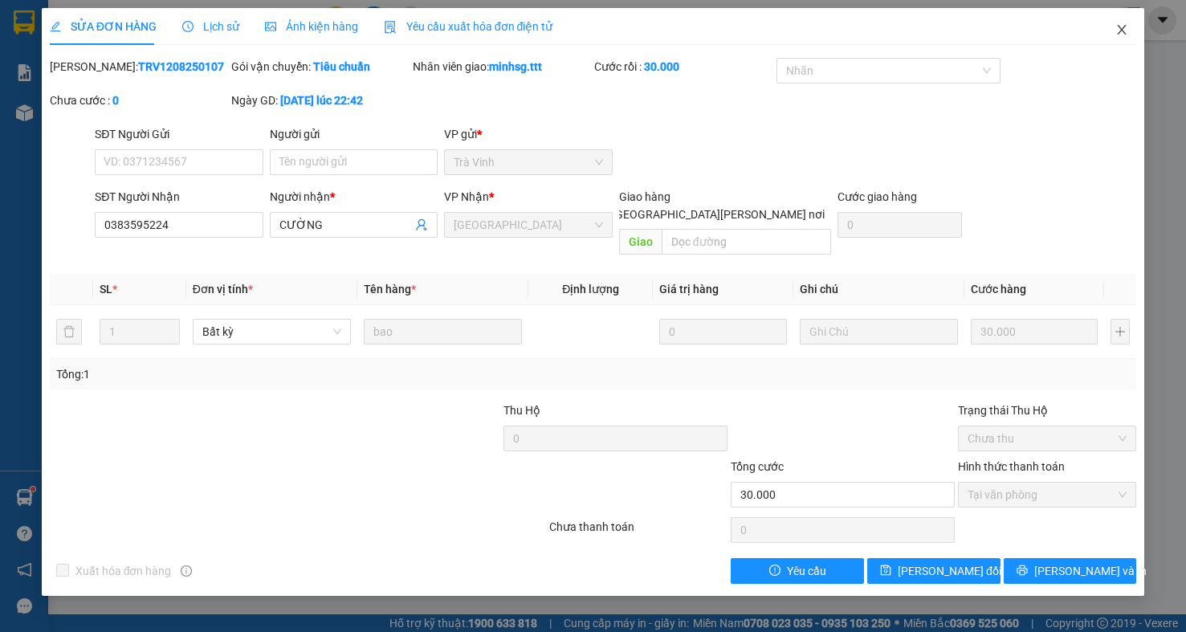
click at [1119, 27] on icon "close" at bounding box center [1122, 30] width 9 height 10
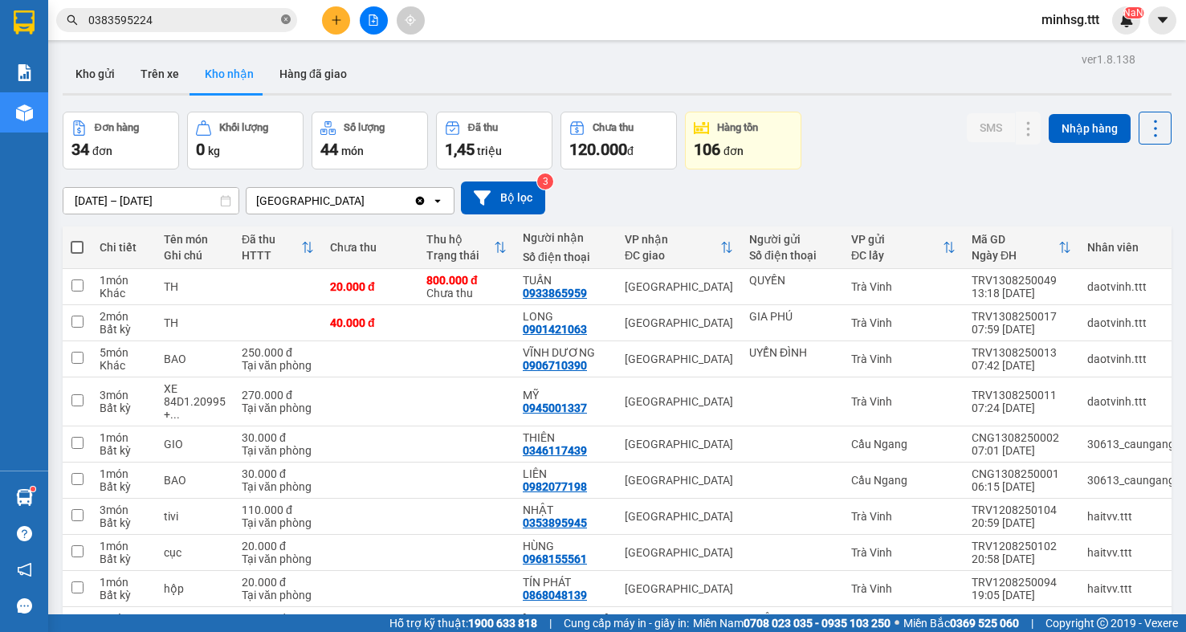
click at [287, 22] on icon "close-circle" at bounding box center [286, 19] width 10 height 10
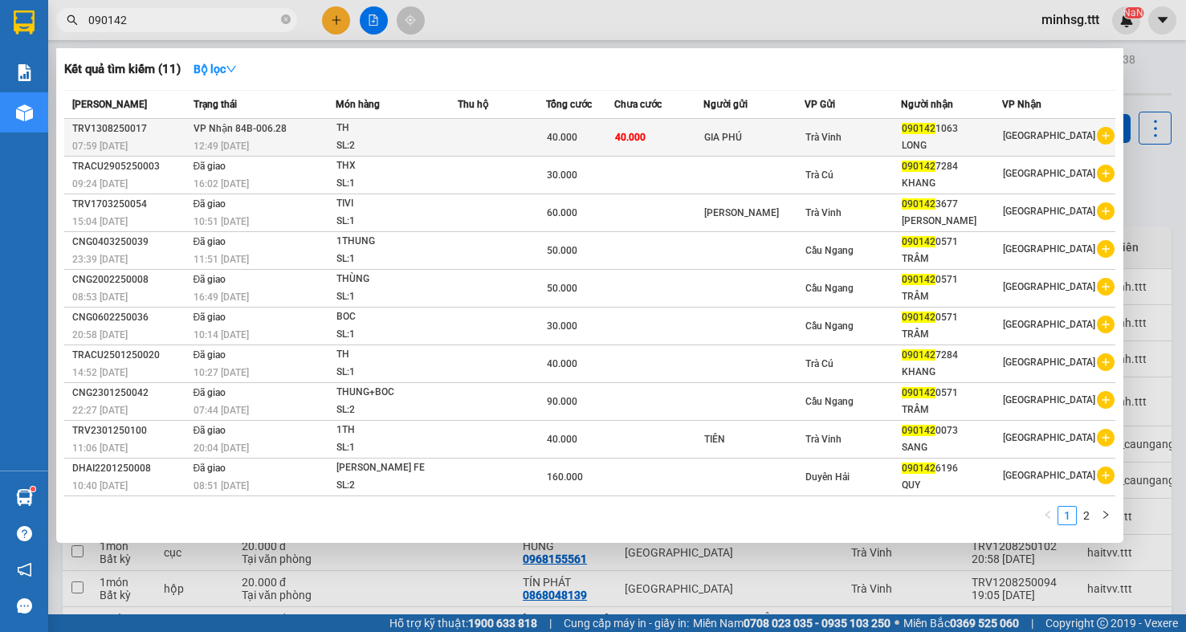
type input "090142"
click at [880, 145] on div "Trà Vinh" at bounding box center [853, 138] width 95 height 18
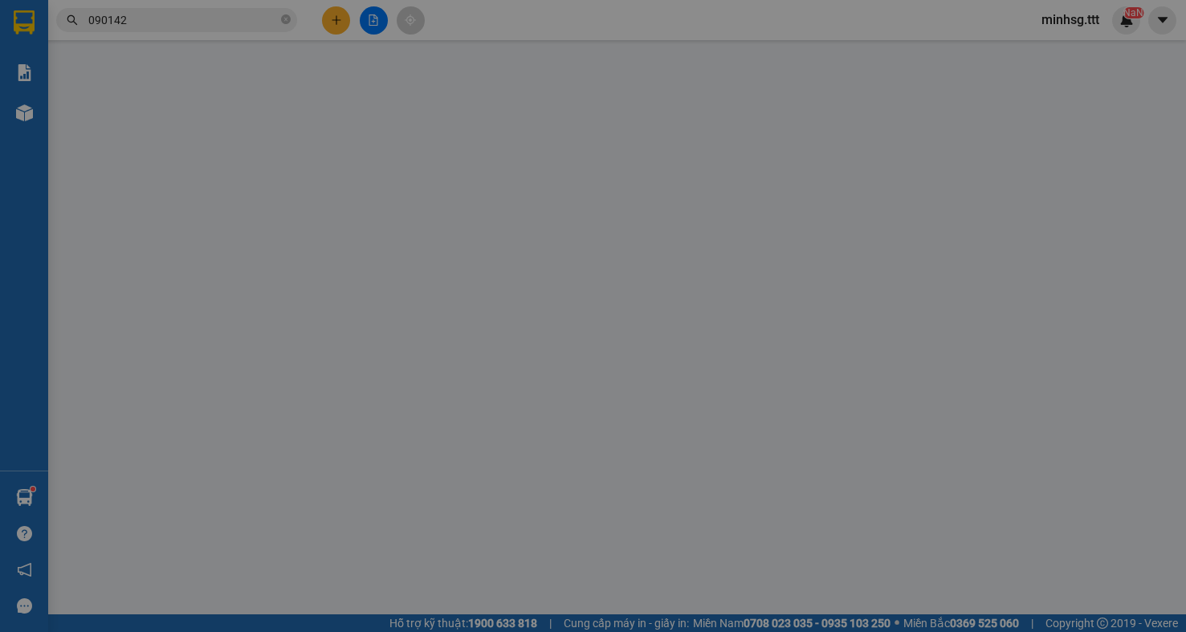
type input "GIA PHÚ"
type input "0901421063"
type input "LONG"
type input "40.000"
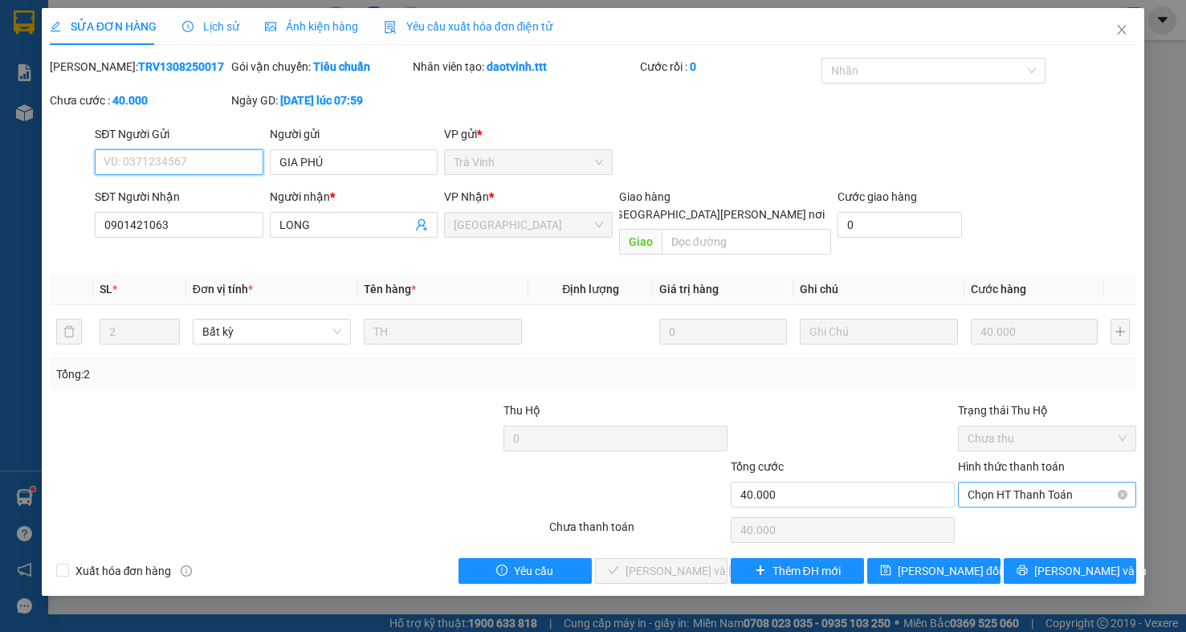
click at [999, 483] on span "Chọn HT Thanh Toán" at bounding box center [1047, 495] width 159 height 24
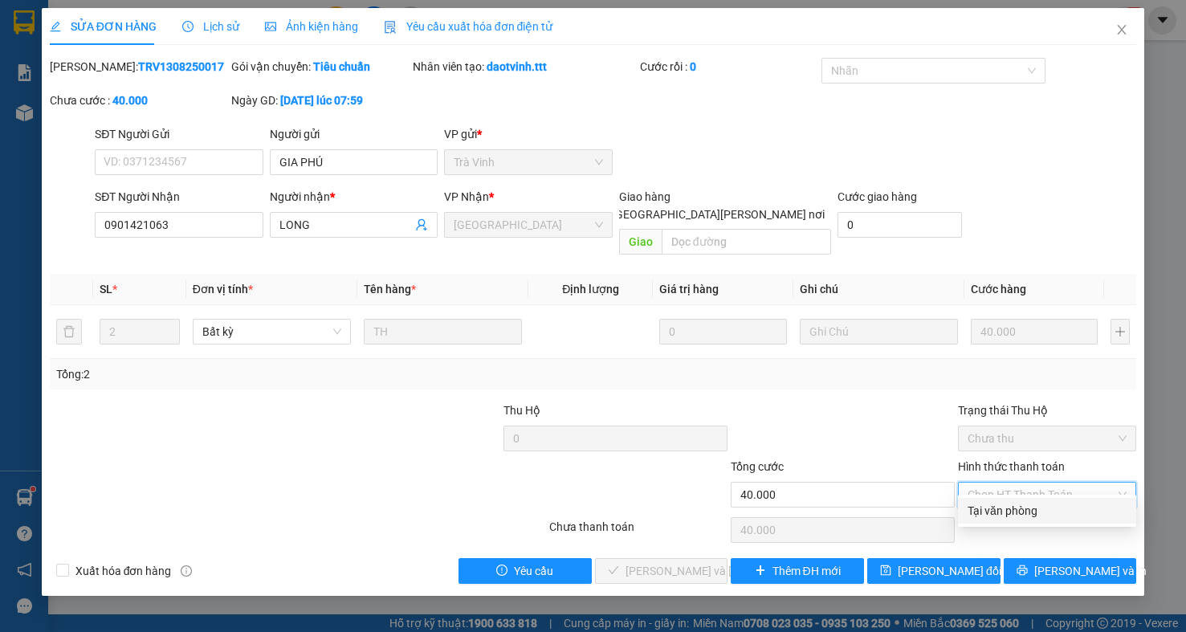
click at [1002, 504] on div "Tại văn phòng" at bounding box center [1047, 511] width 178 height 26
type input "0"
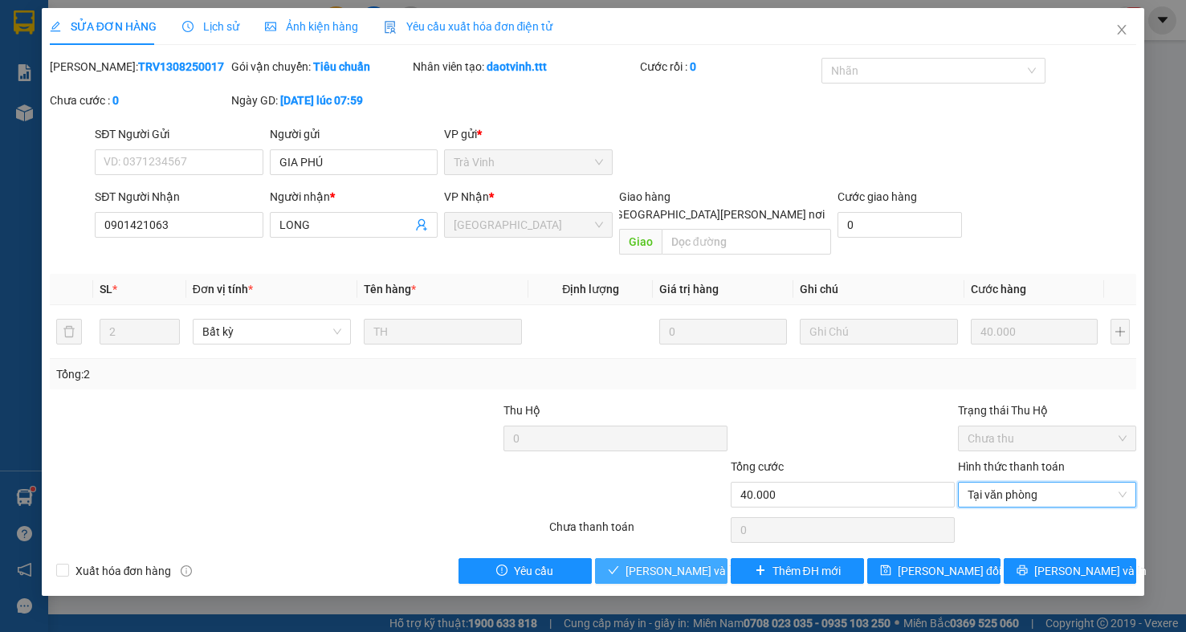
click at [688, 562] on span "[PERSON_NAME] và [PERSON_NAME] hàng" at bounding box center [734, 571] width 217 height 18
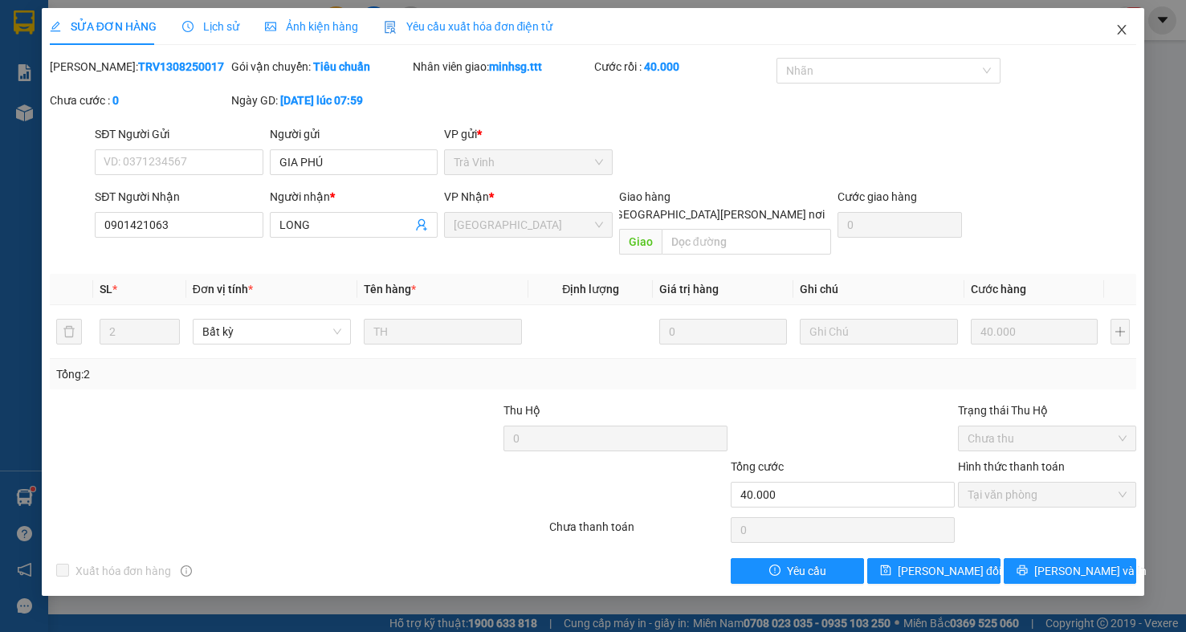
click at [1123, 36] on icon "close" at bounding box center [1122, 29] width 13 height 13
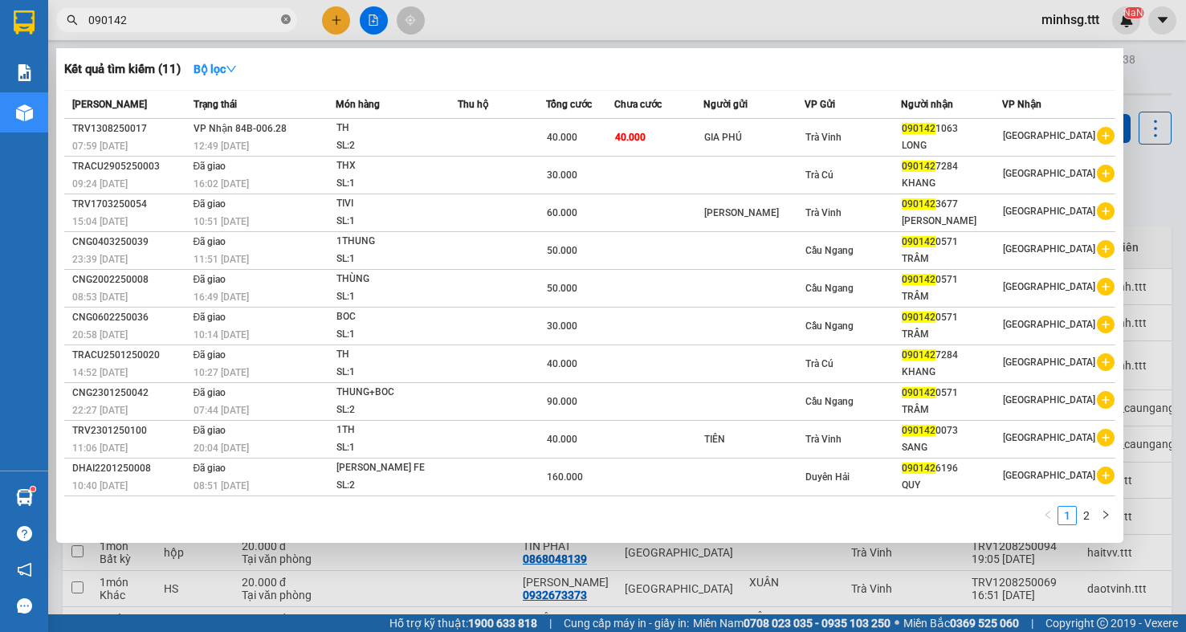
click at [286, 18] on icon "close-circle" at bounding box center [286, 19] width 10 height 10
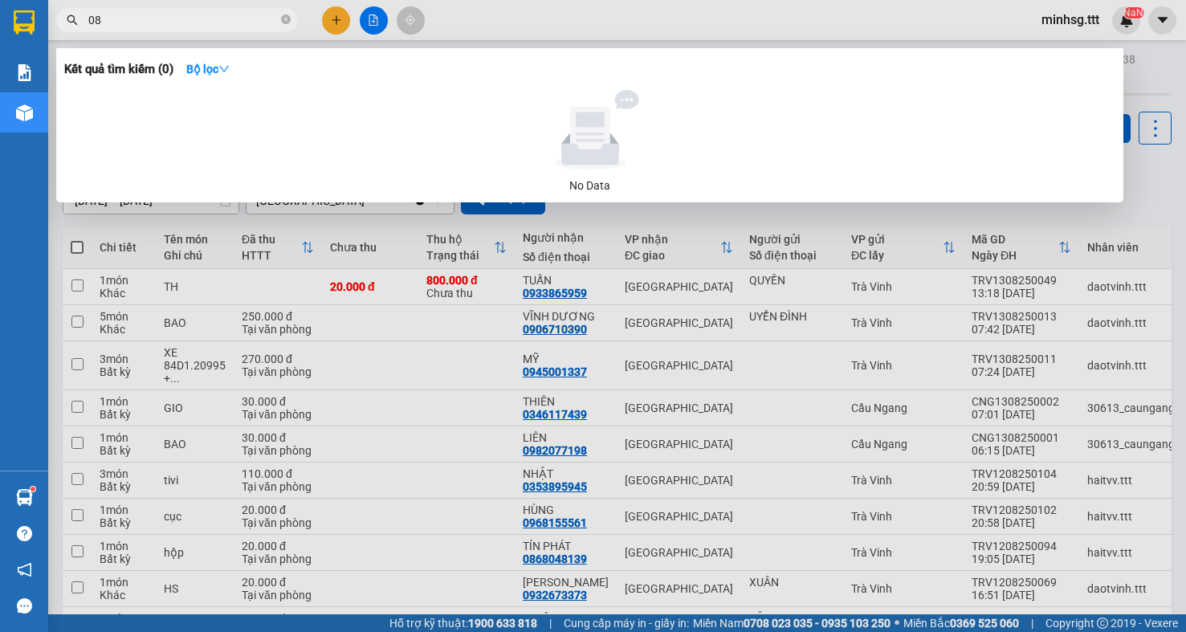
type input "0"
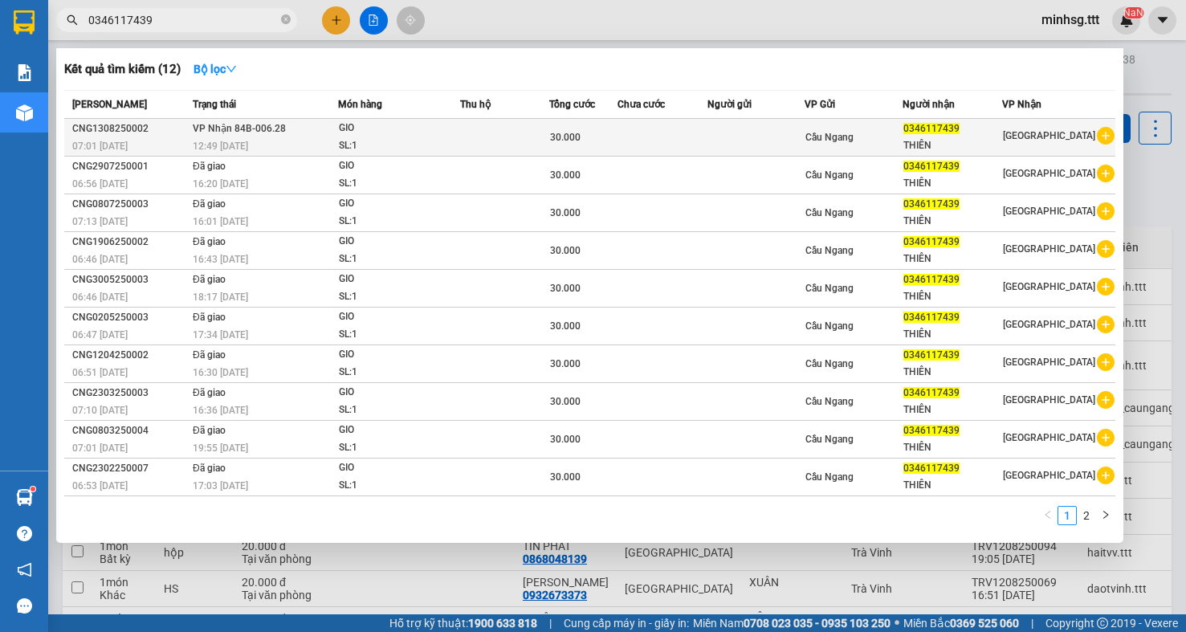
type input "0346117439"
click at [357, 140] on div "SL: 1" at bounding box center [399, 146] width 120 height 18
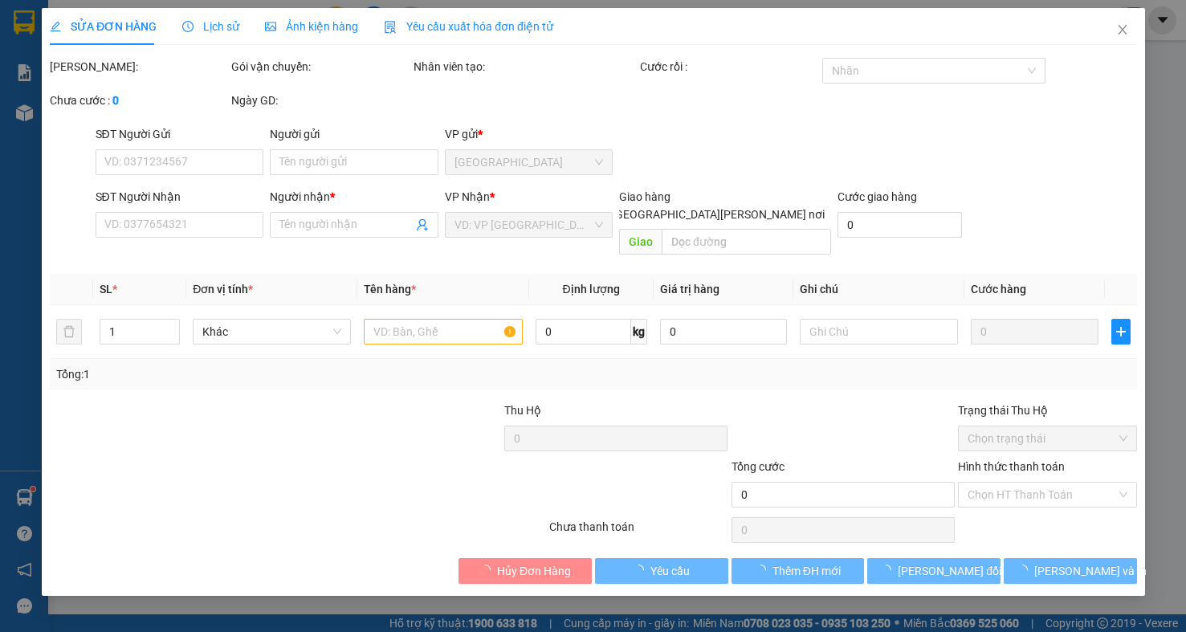
type input "0346117439"
type input "THIÊN"
type input "30.000"
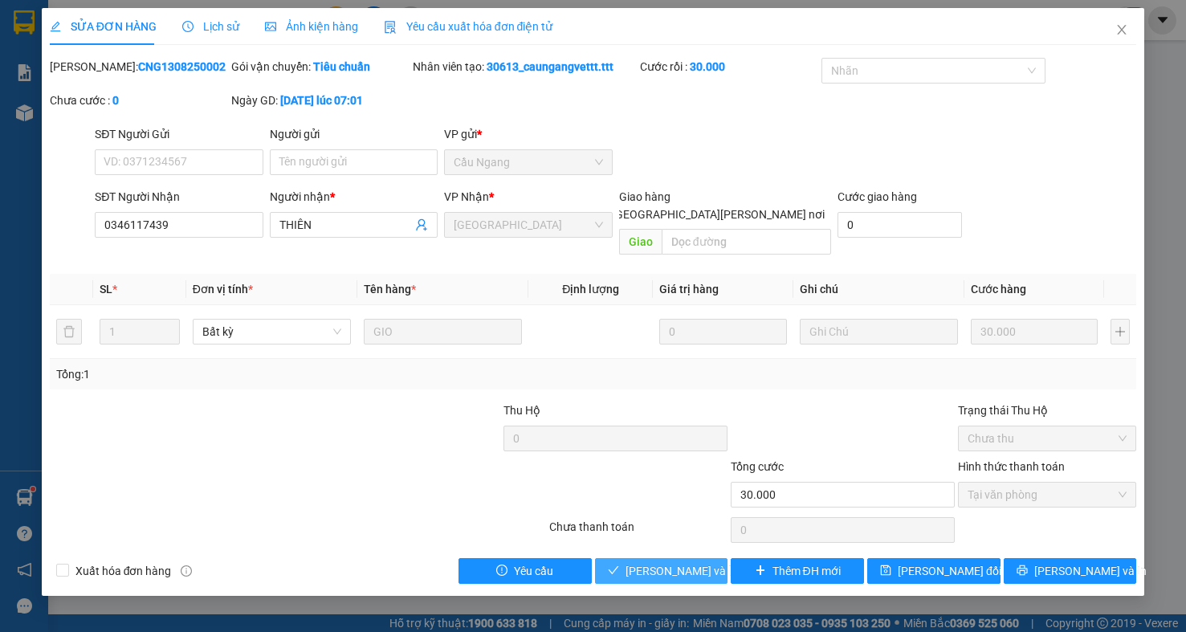
click at [655, 562] on span "[PERSON_NAME] và [PERSON_NAME] hàng" at bounding box center [734, 571] width 217 height 18
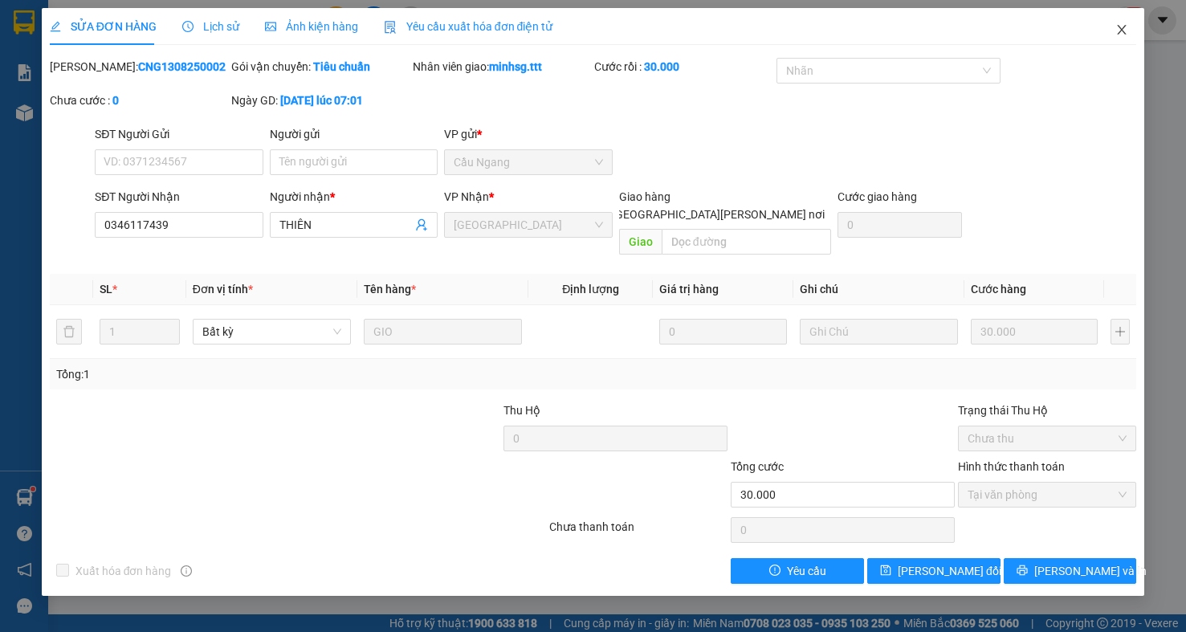
click at [1118, 35] on icon "close" at bounding box center [1122, 29] width 13 height 13
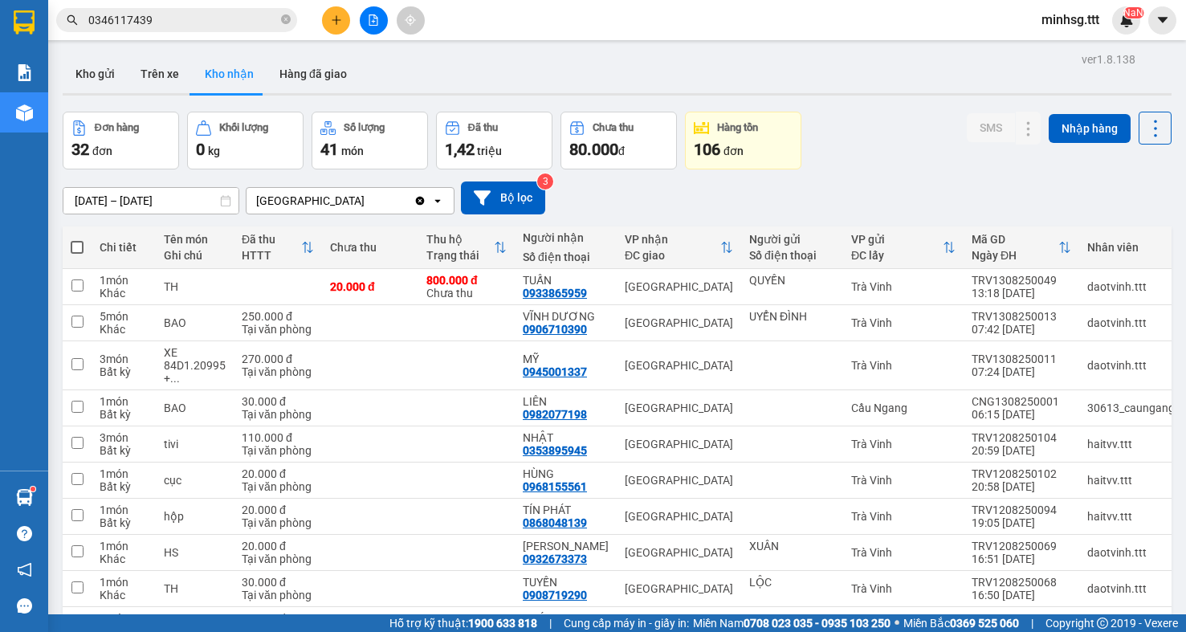
click at [275, 22] on input "0346117439" at bounding box center [183, 20] width 190 height 18
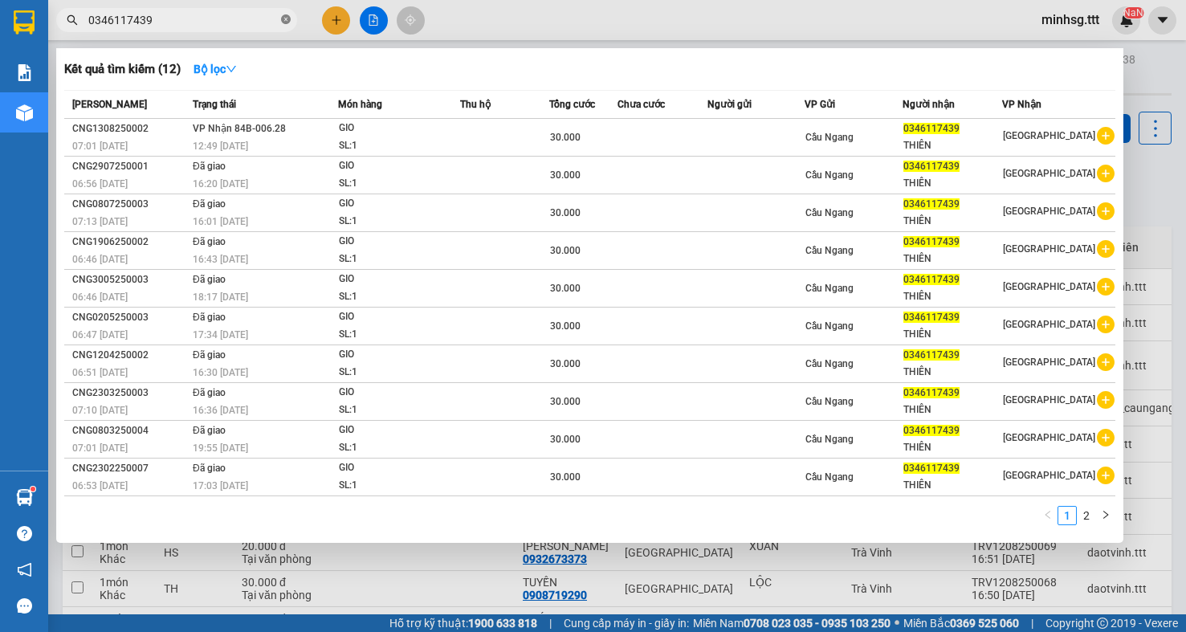
click at [282, 22] on icon "close-circle" at bounding box center [286, 19] width 10 height 10
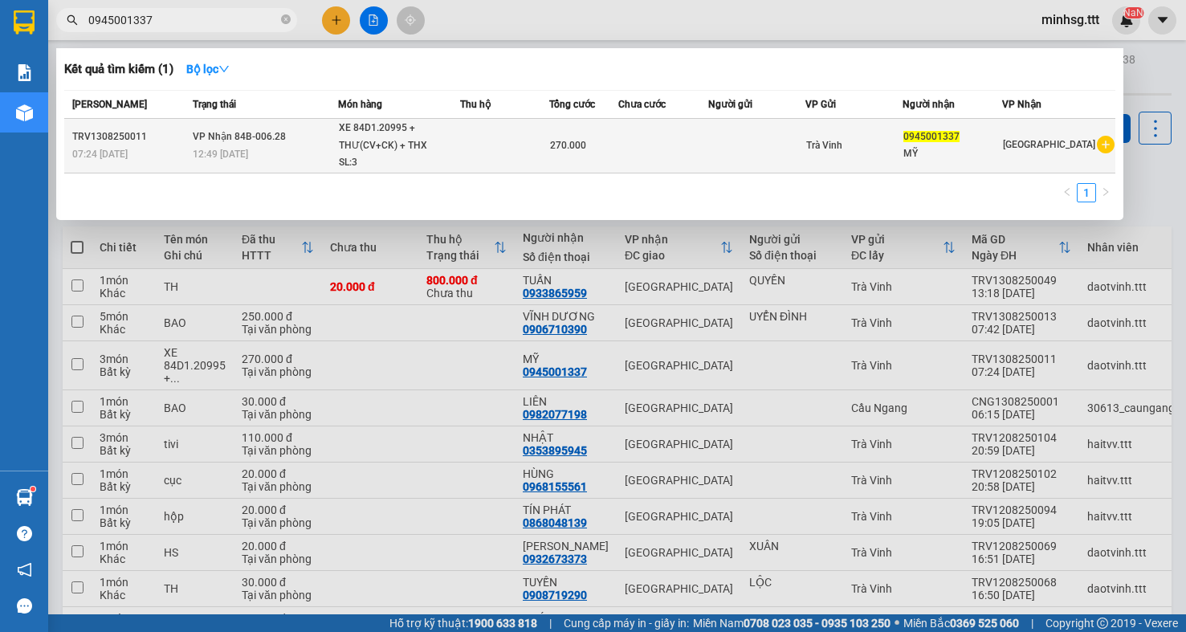
type input "0945001337"
click at [488, 143] on td at bounding box center [504, 146] width 89 height 55
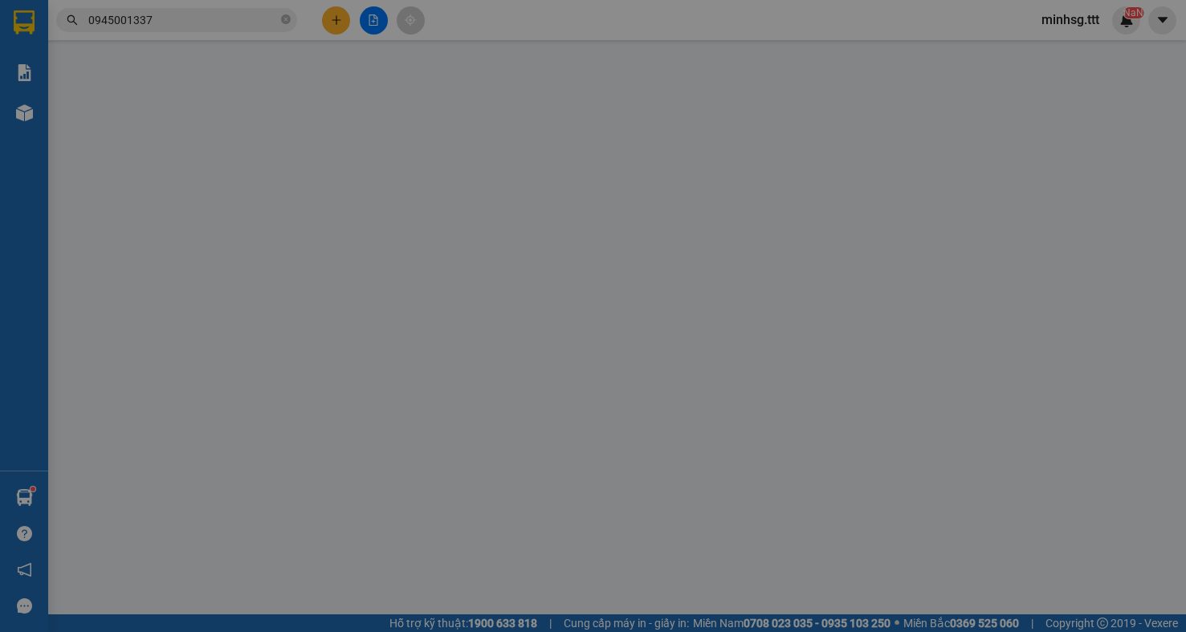
type input "0945001337"
type input "MỸ"
type input "270.000"
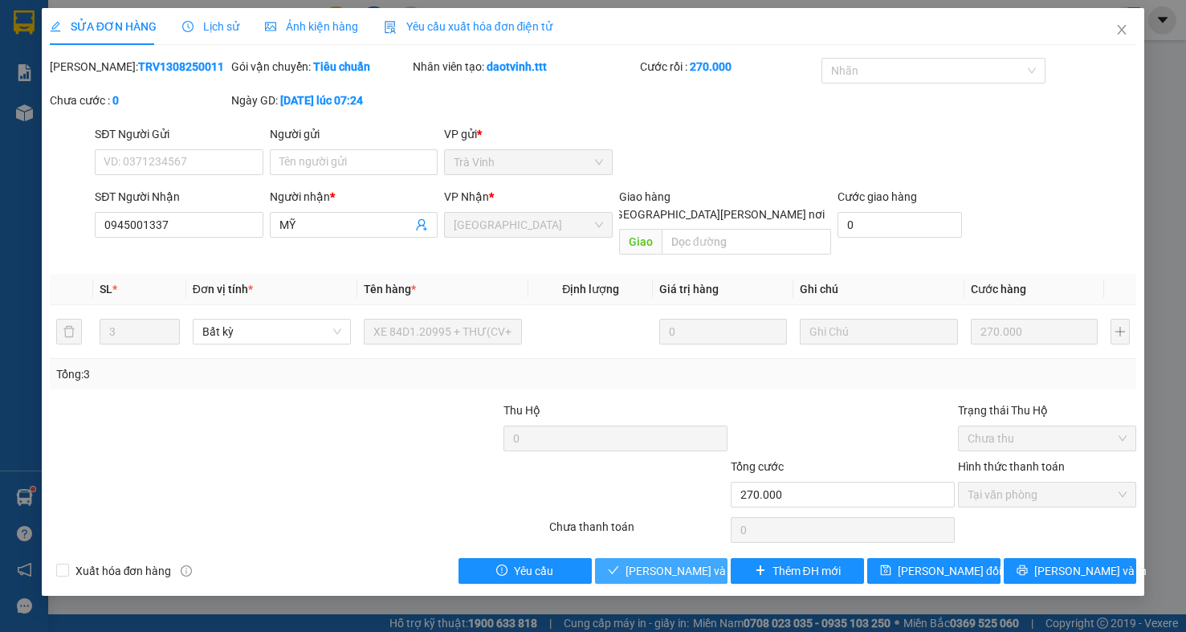
click at [667, 562] on span "[PERSON_NAME] và [PERSON_NAME] hàng" at bounding box center [734, 571] width 217 height 18
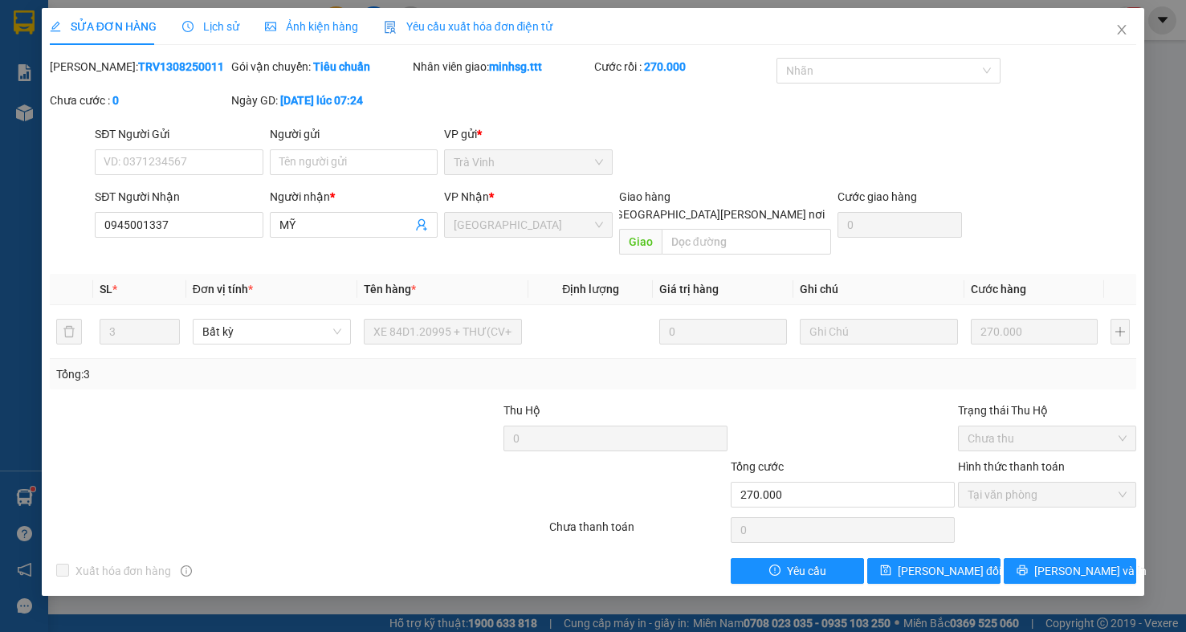
click at [31, 500] on div "SỬA ĐƠN HÀNG Lịch sử Ảnh kiện hàng Yêu cầu xuất hóa đơn điện tử Total Paid Fee …" at bounding box center [593, 316] width 1186 height 632
click at [1122, 28] on icon "close" at bounding box center [1122, 29] width 13 height 13
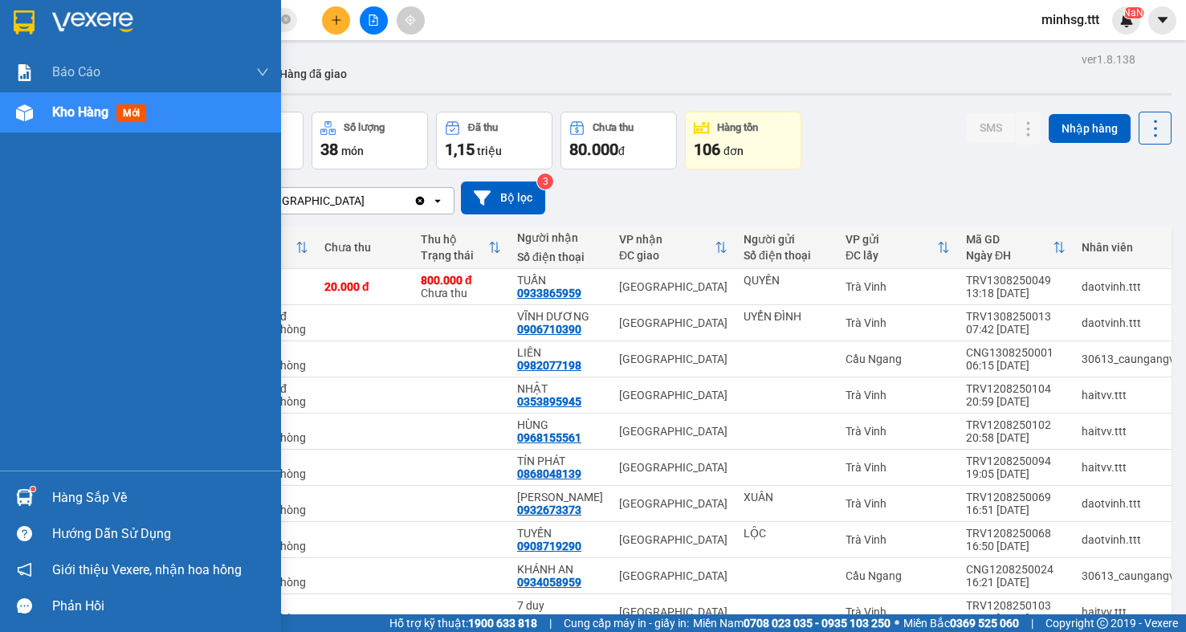
click at [28, 493] on img at bounding box center [24, 497] width 17 height 17
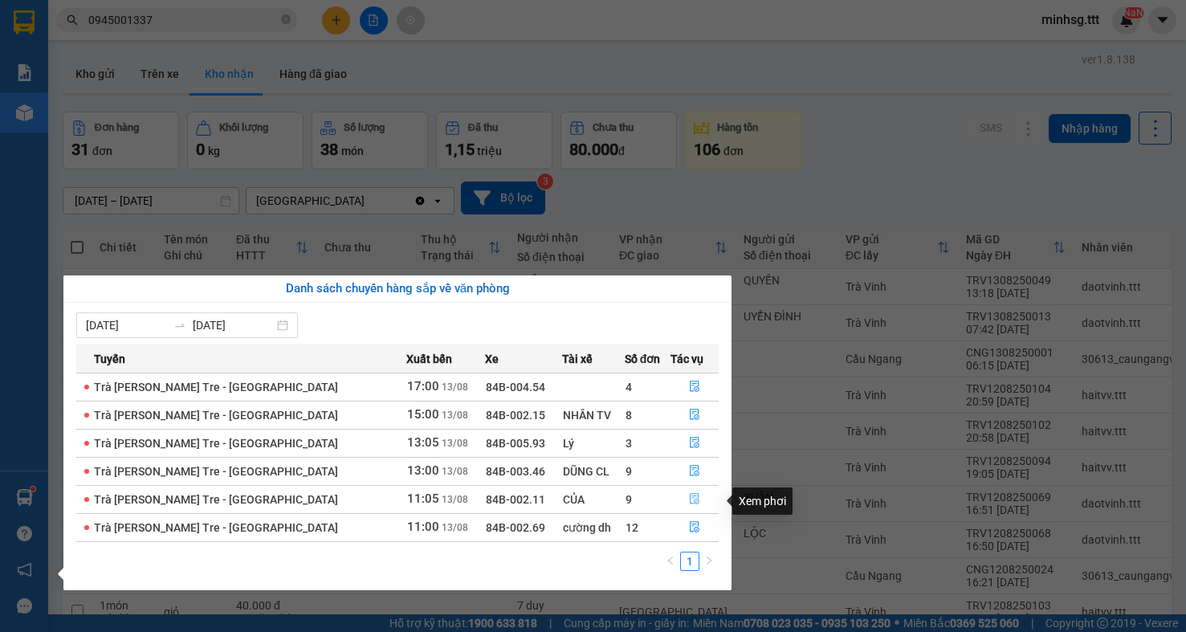
click at [689, 504] on icon "file-done" at bounding box center [694, 498] width 11 height 11
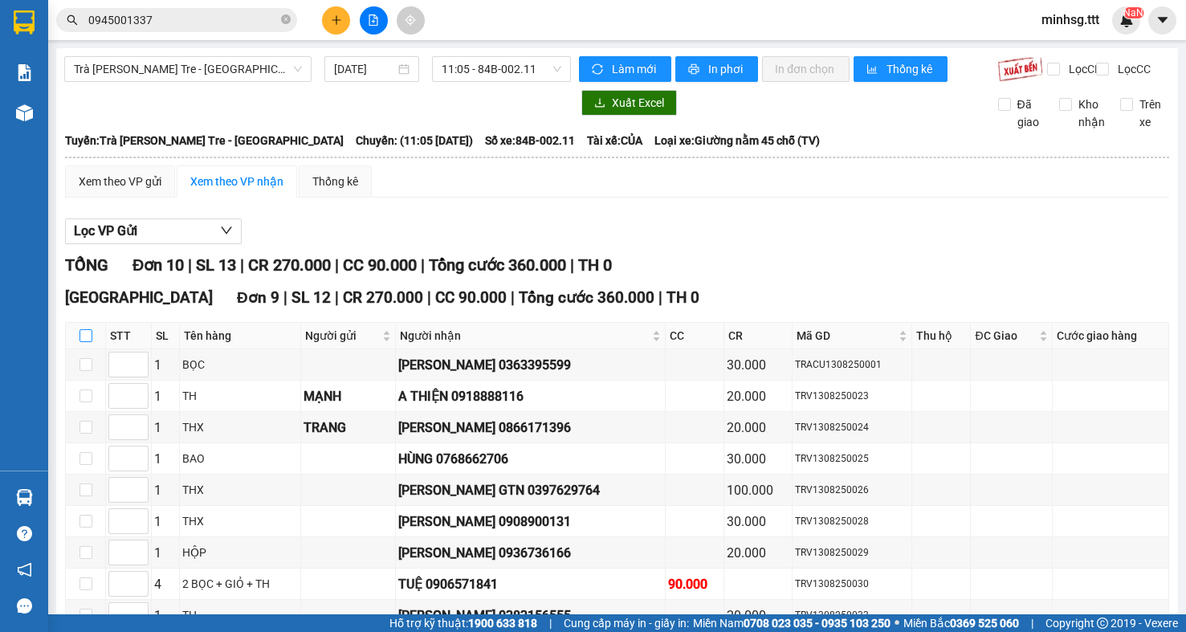
click at [91, 342] on input "checkbox" at bounding box center [86, 335] width 13 height 13
checkbox input "true"
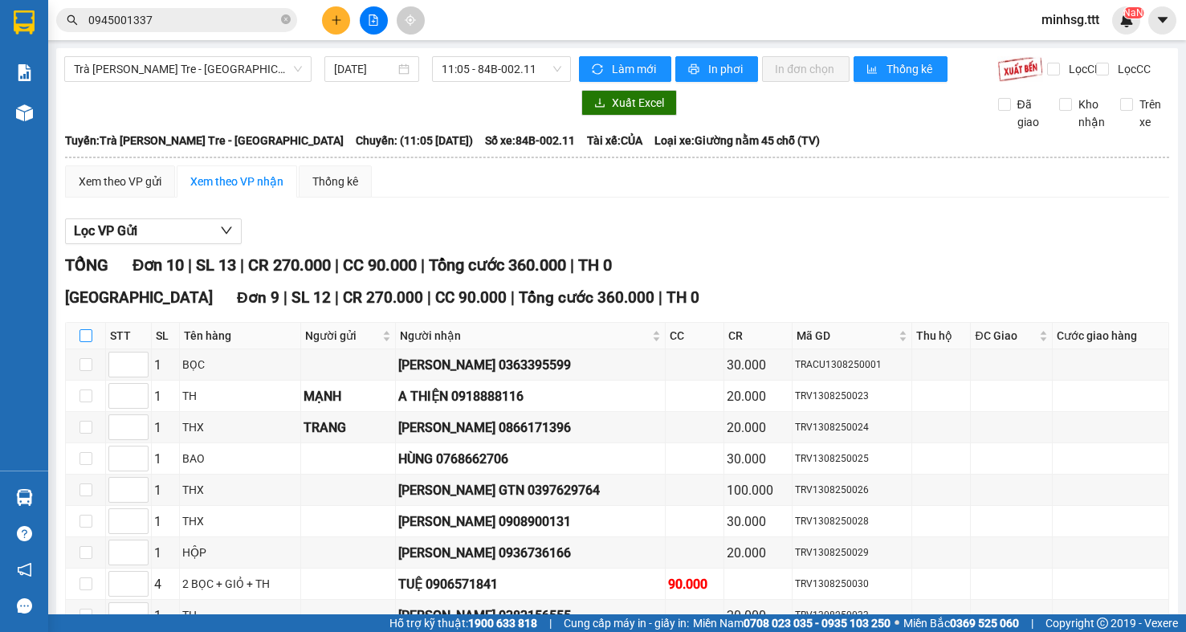
checkbox input "true"
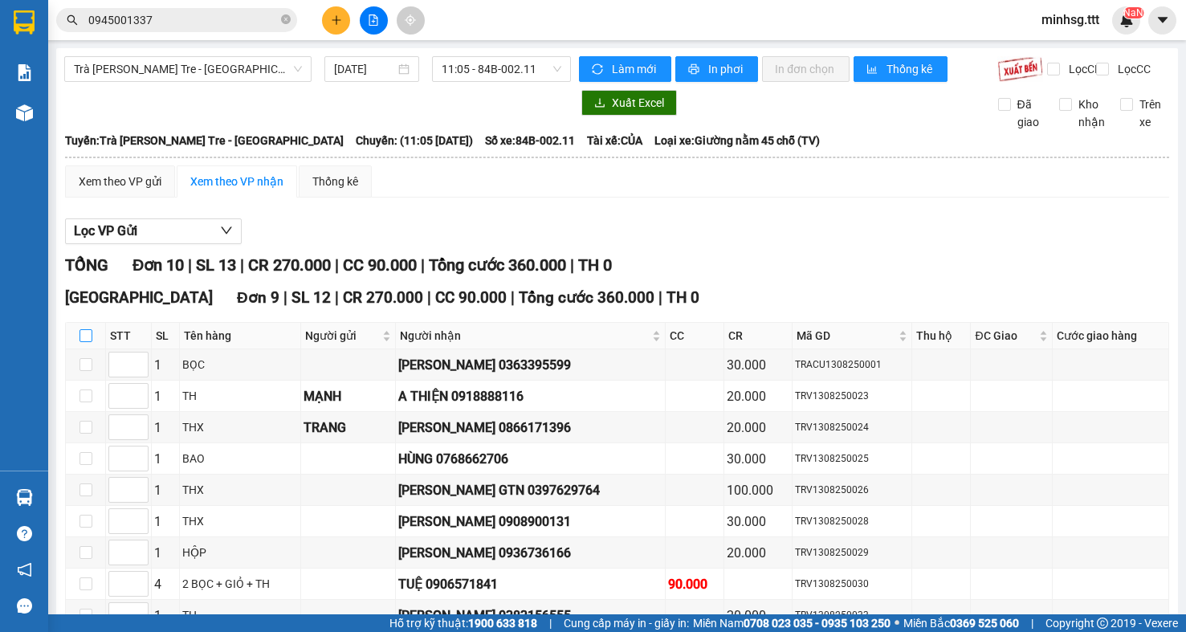
checkbox input "true"
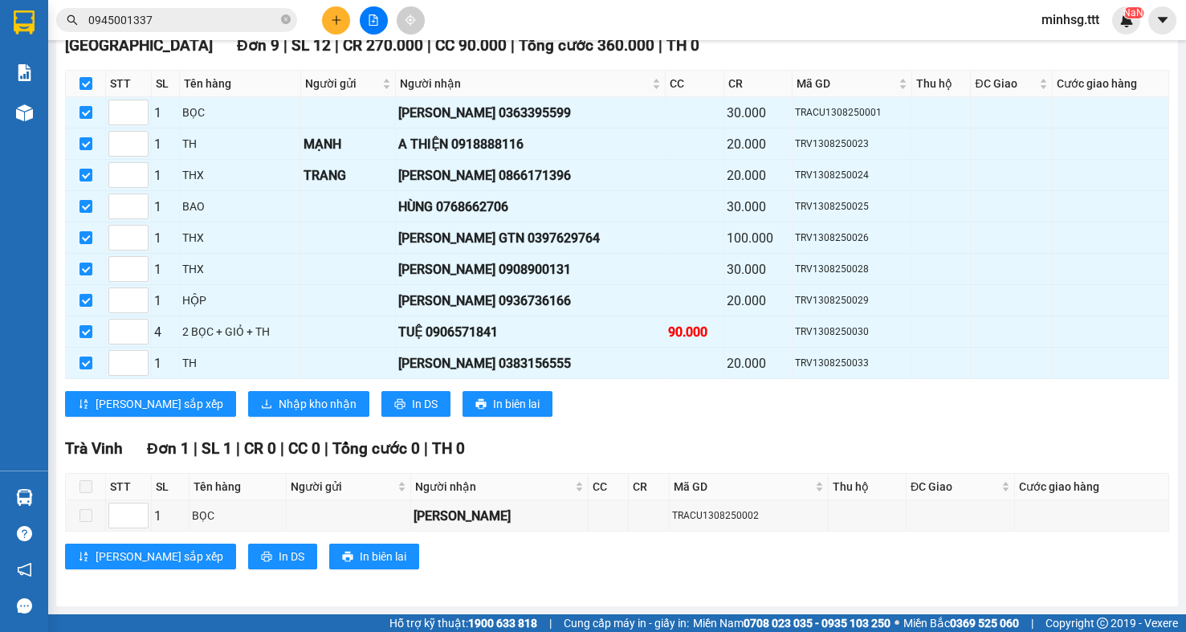
scroll to position [266, 0]
click at [279, 402] on span "Nhập kho nhận" at bounding box center [318, 404] width 78 height 18
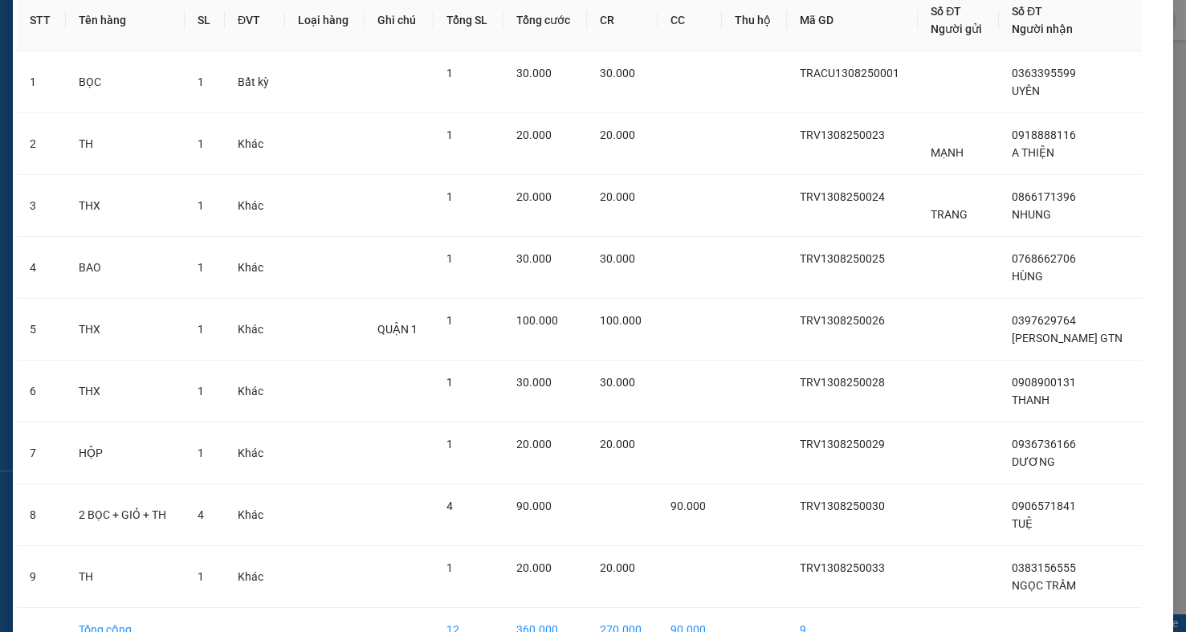
scroll to position [177, 0]
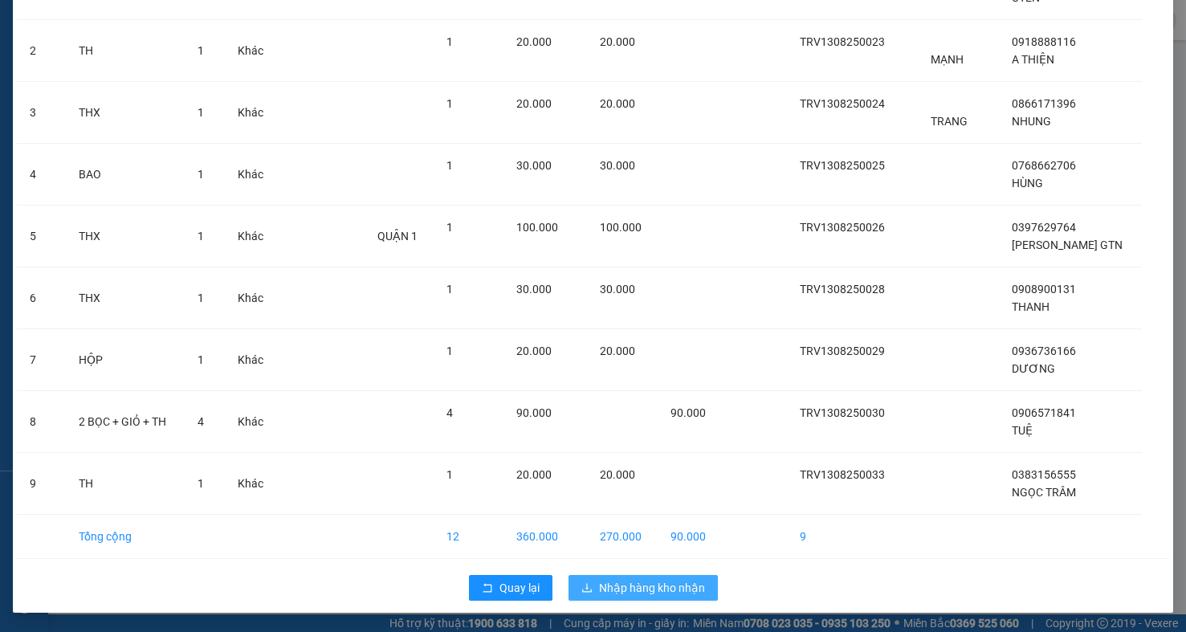
click at [632, 579] on span "Nhập hàng kho nhận" at bounding box center [652, 588] width 106 height 18
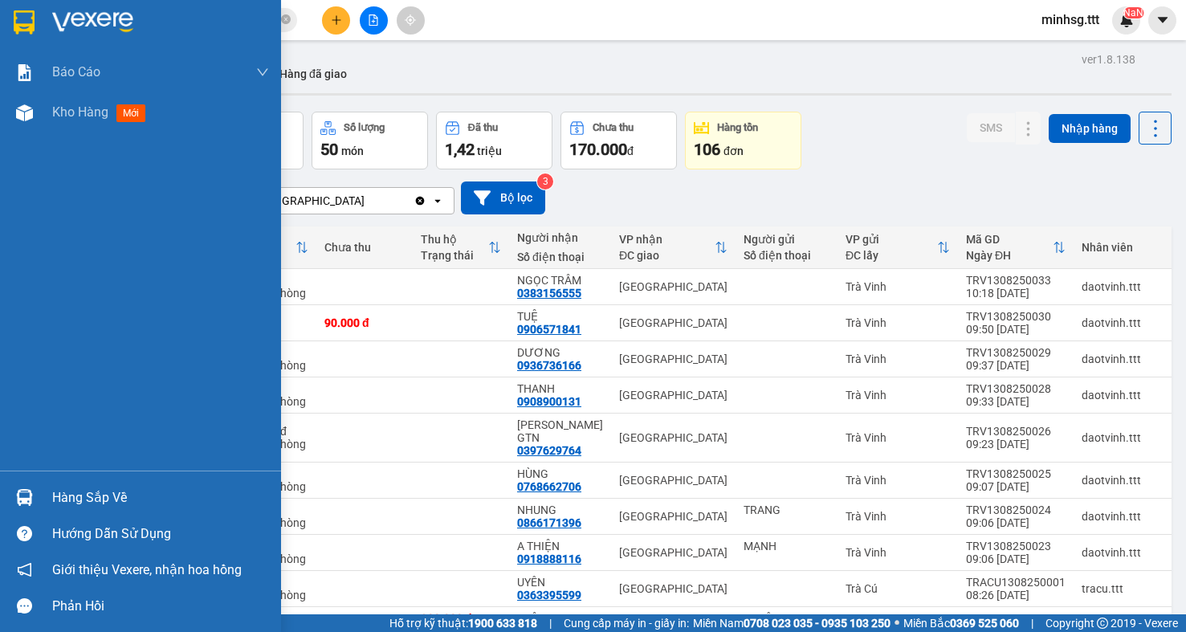
click at [96, 504] on div "Hàng sắp về" at bounding box center [160, 498] width 217 height 24
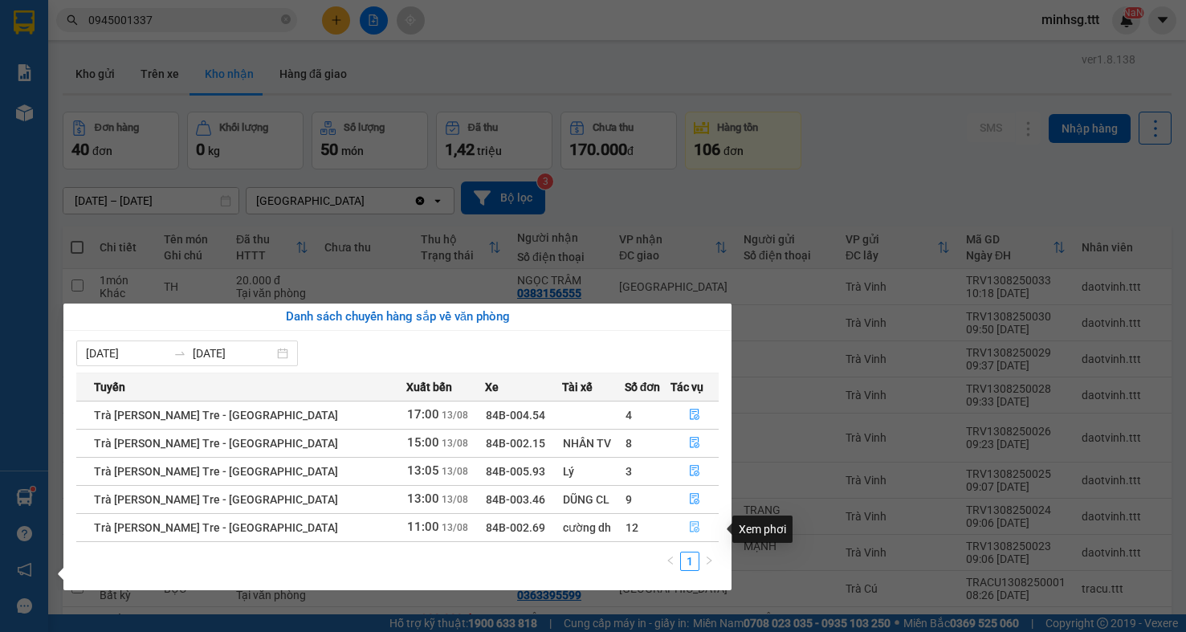
click at [690, 533] on icon "file-done" at bounding box center [695, 527] width 10 height 11
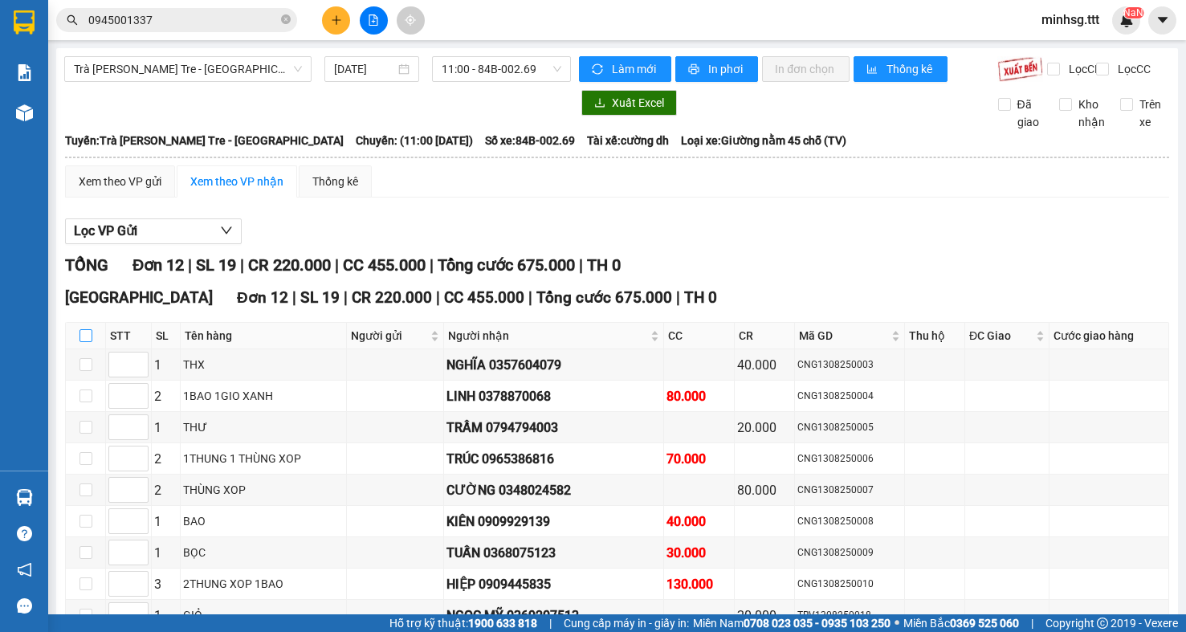
click at [92, 342] on input "checkbox" at bounding box center [86, 335] width 13 height 13
checkbox input "true"
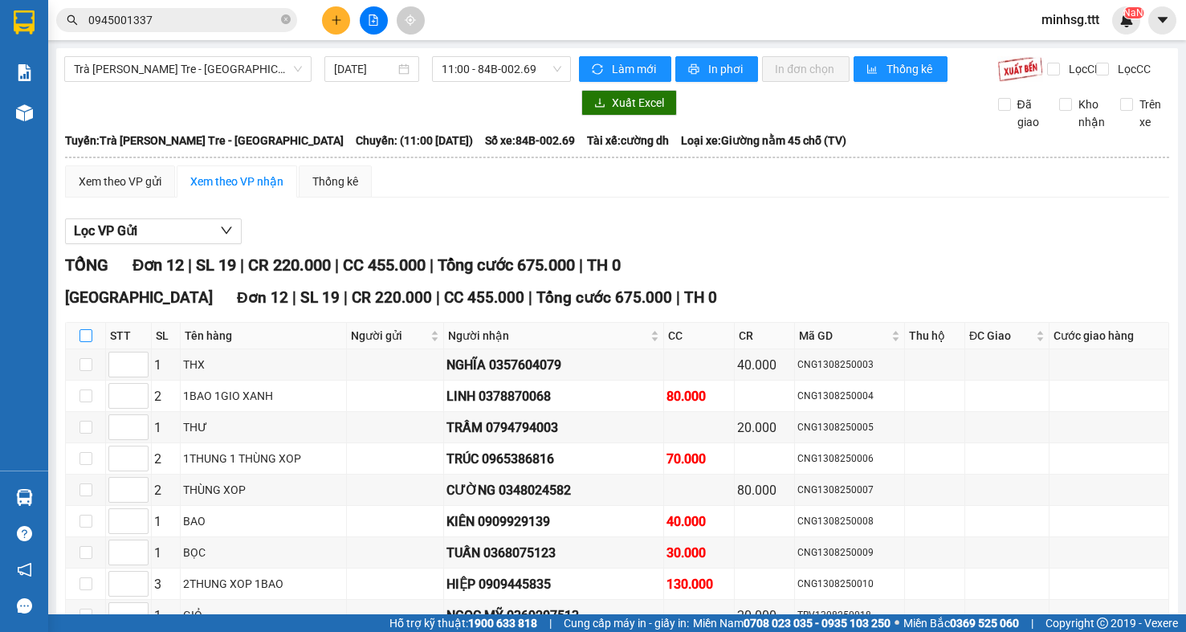
checkbox input "true"
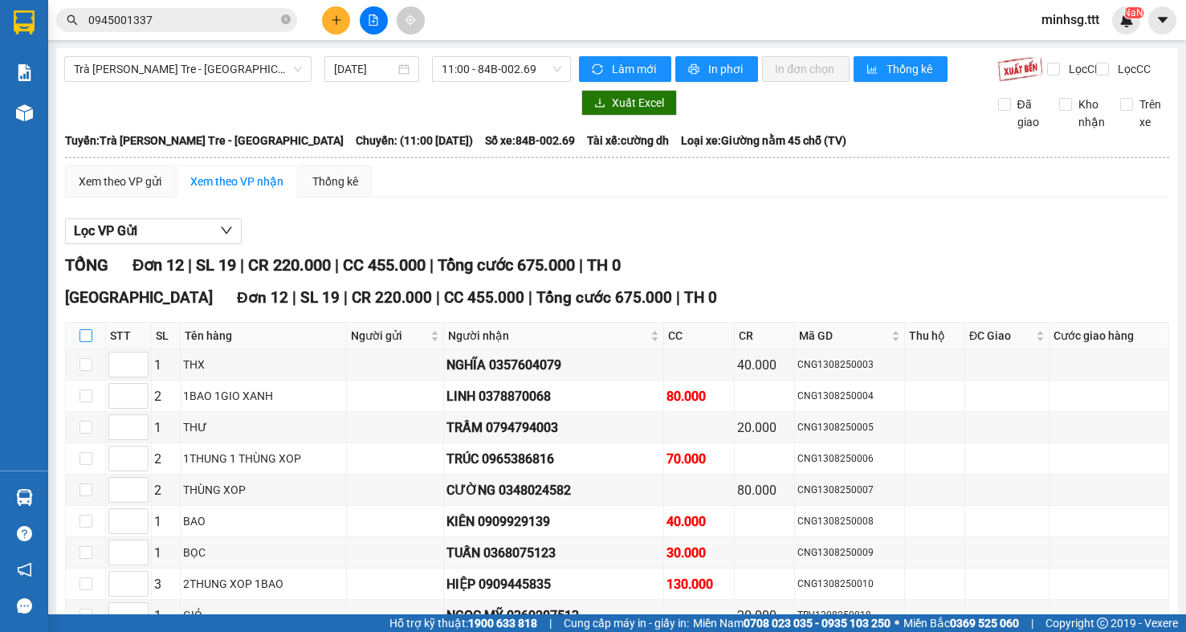
checkbox input "true"
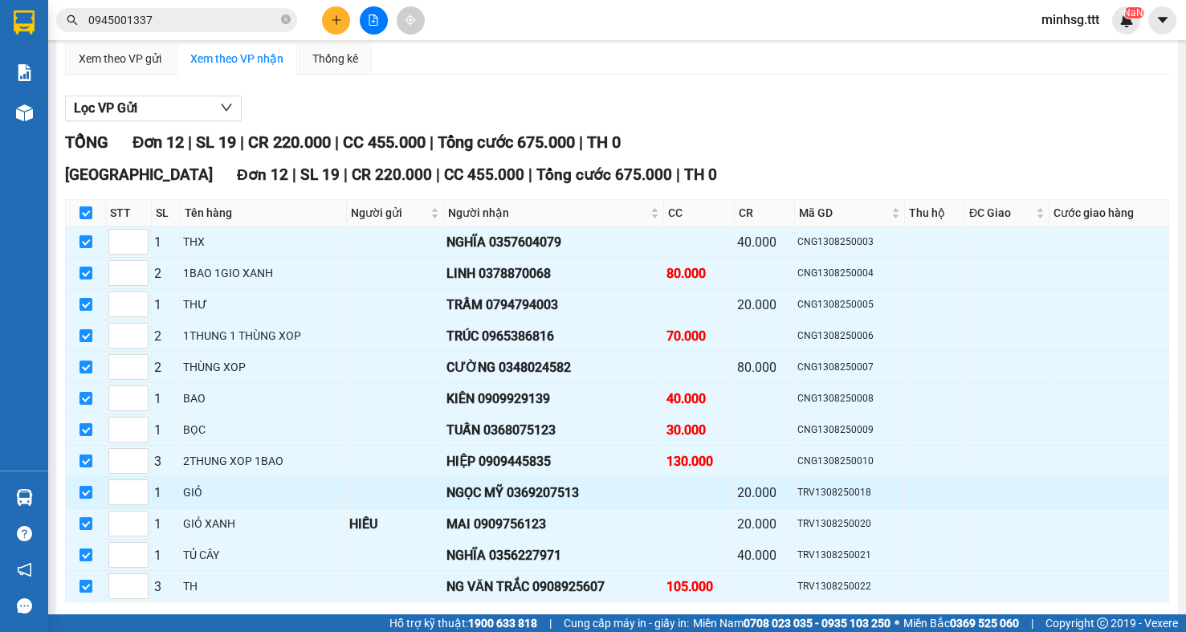
scroll to position [207, 0]
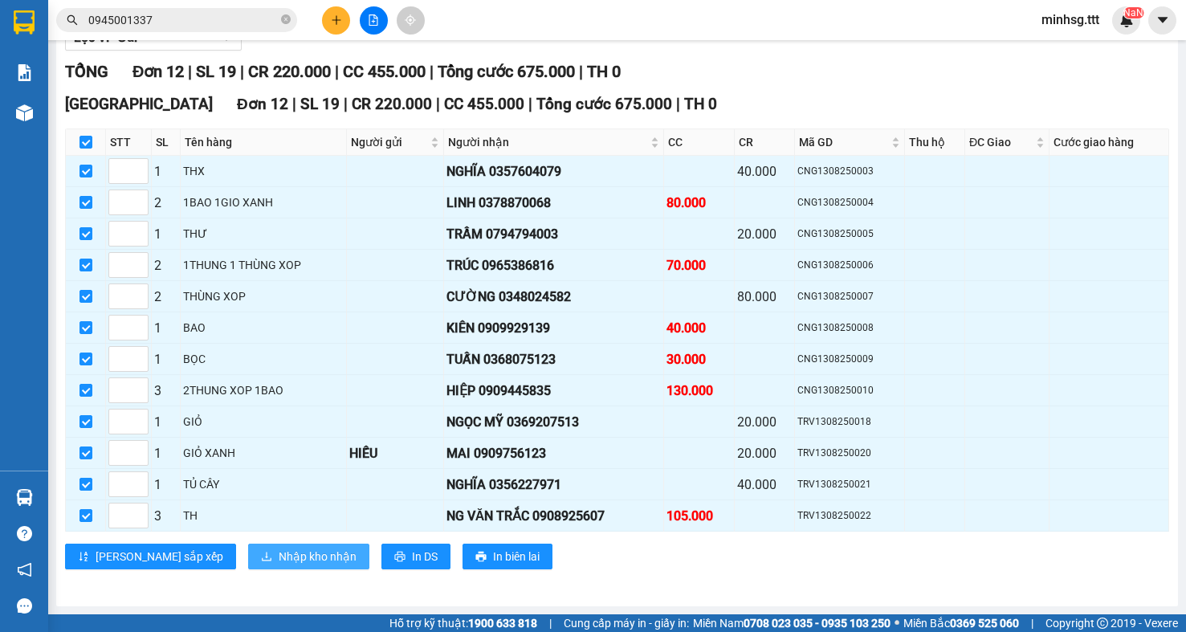
click at [279, 553] on span "Nhập kho nhận" at bounding box center [318, 557] width 78 height 18
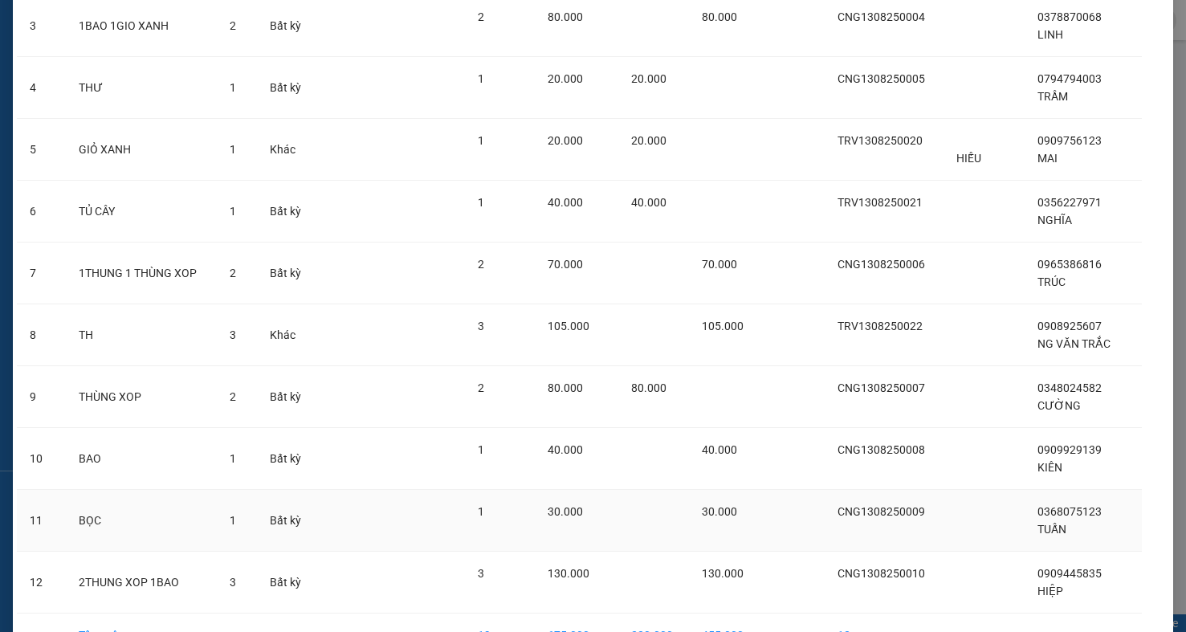
scroll to position [362, 0]
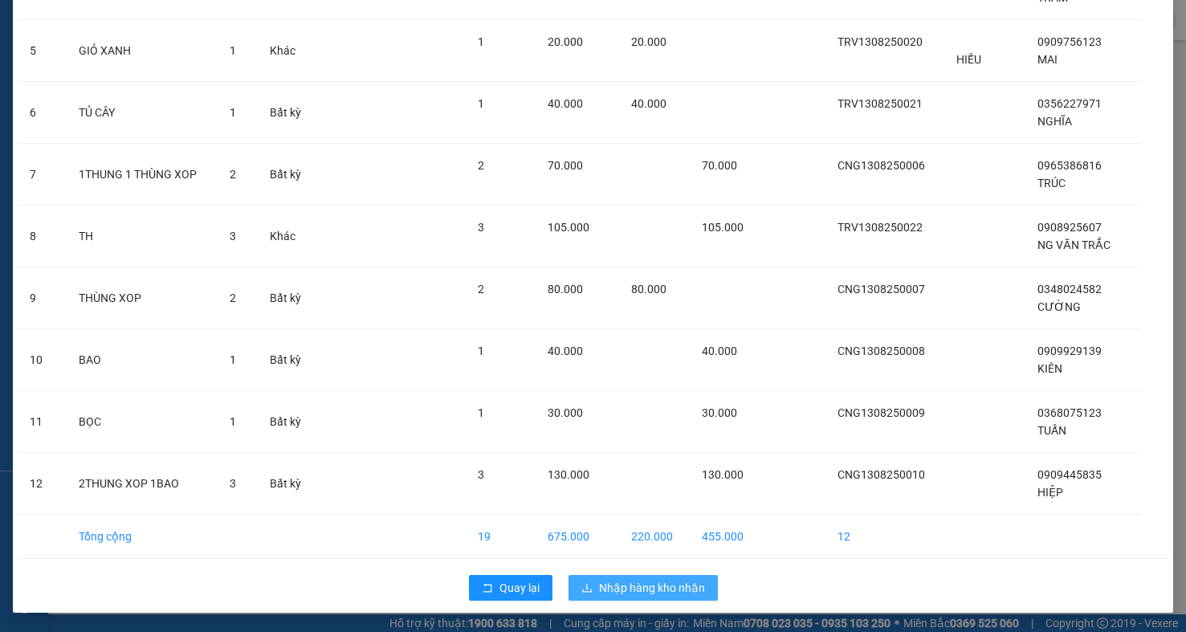
click at [679, 583] on span "Nhập hàng kho nhận" at bounding box center [652, 588] width 106 height 18
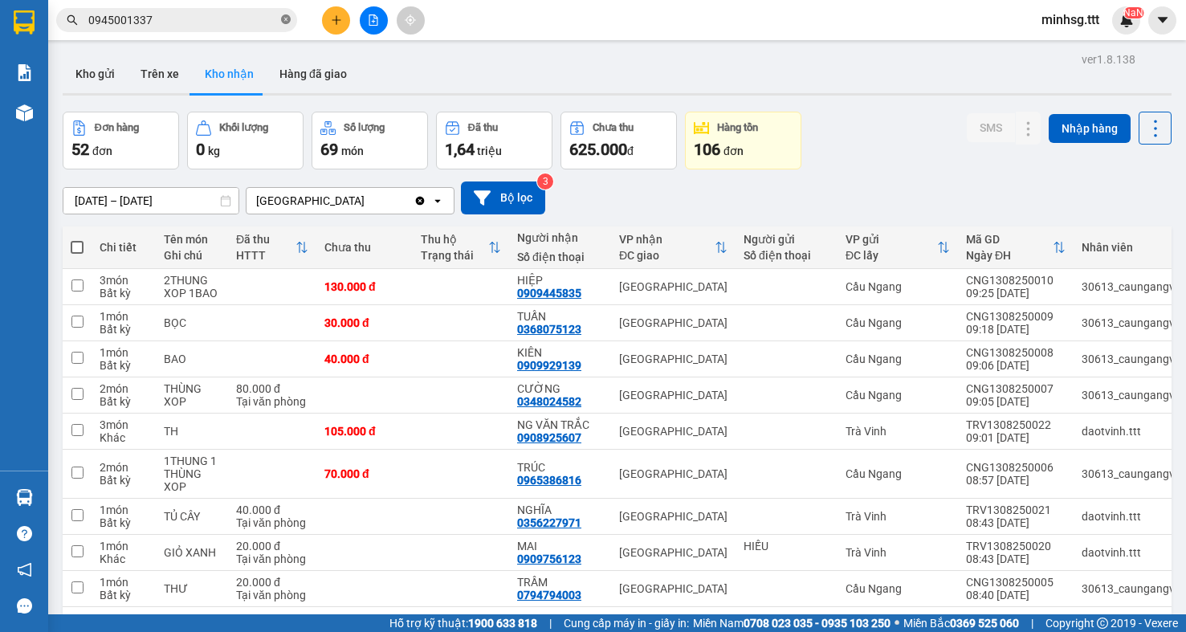
click at [281, 19] on icon "close-circle" at bounding box center [286, 19] width 10 height 10
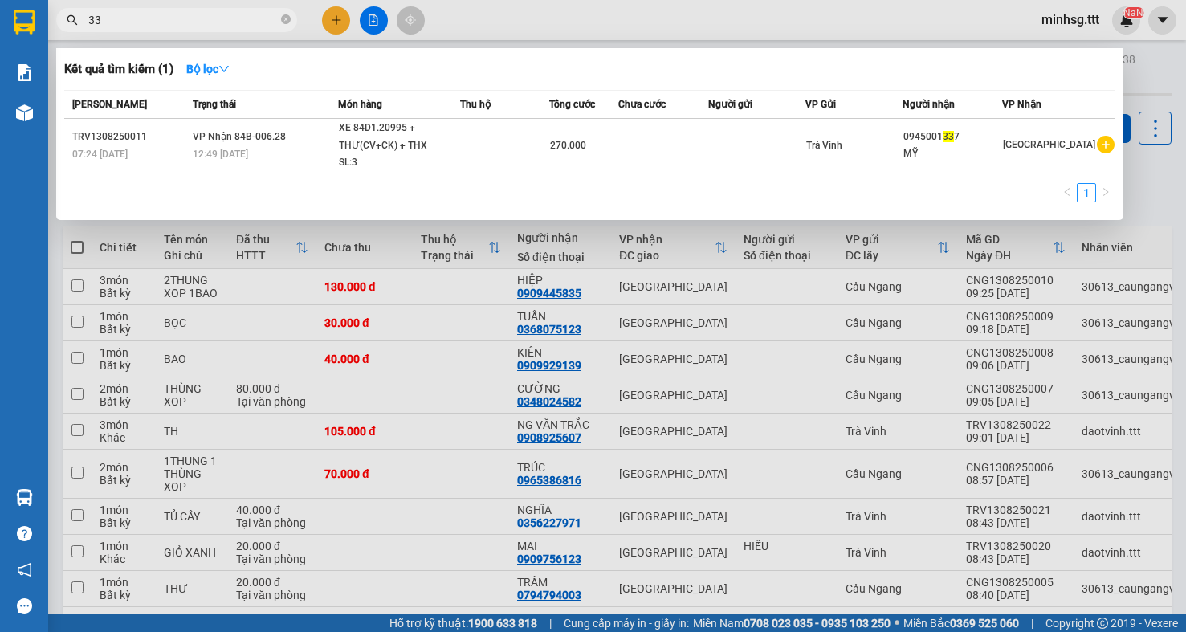
type input "337"
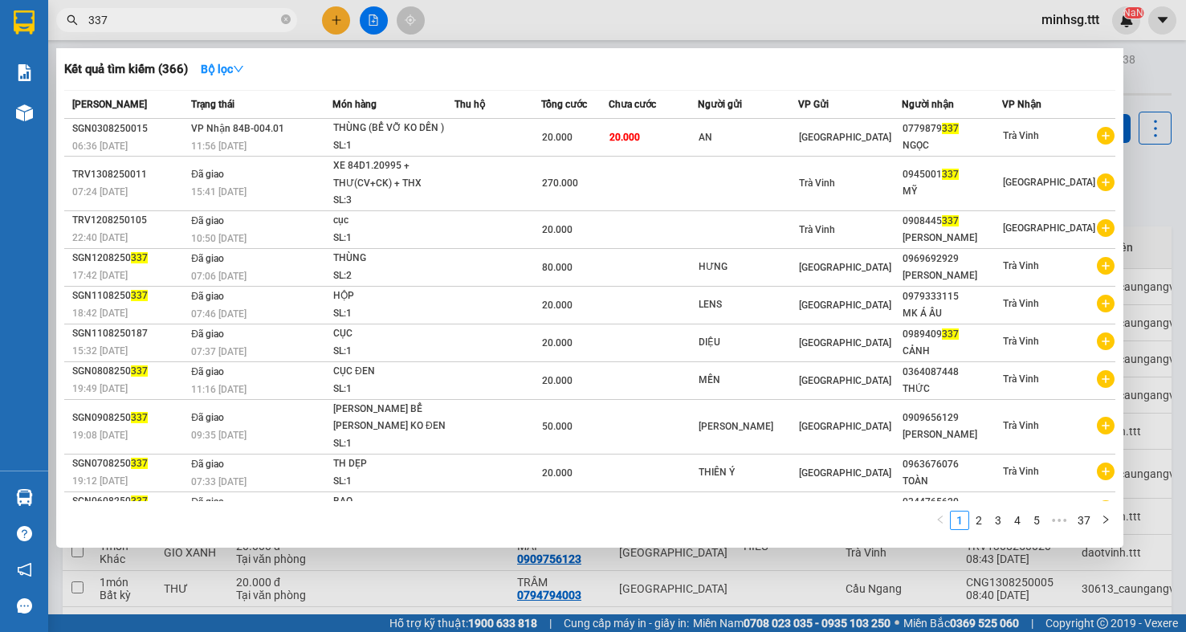
click at [280, 19] on span "337" at bounding box center [176, 20] width 241 height 24
click at [283, 22] on icon "close-circle" at bounding box center [286, 19] width 10 height 10
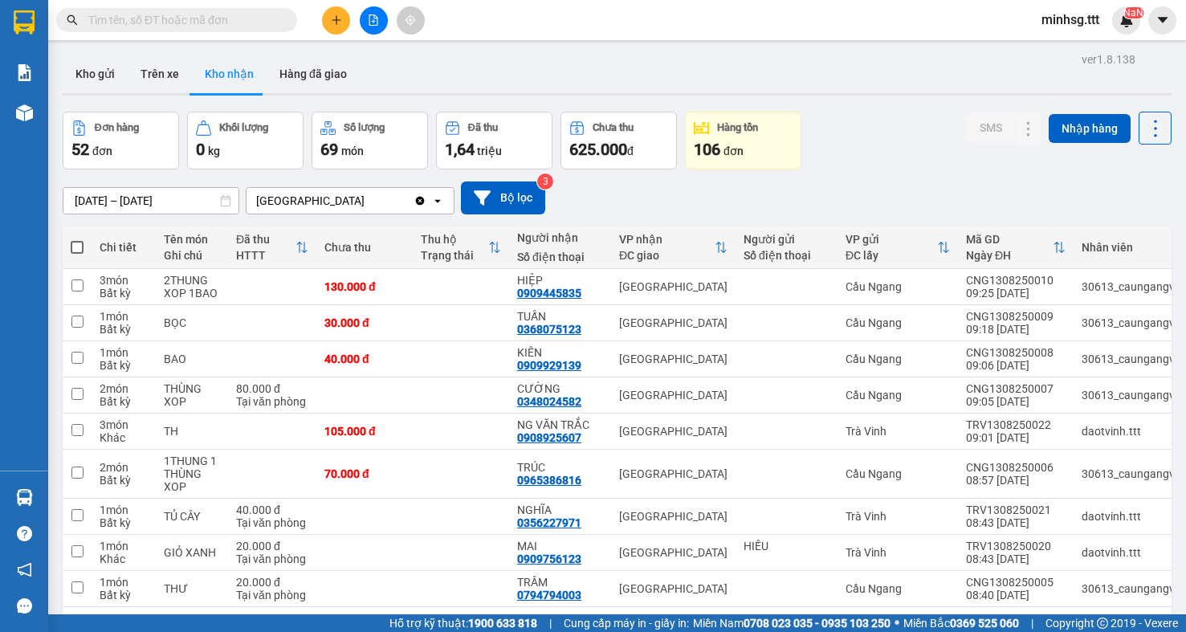
click at [259, 21] on input "text" at bounding box center [183, 20] width 190 height 18
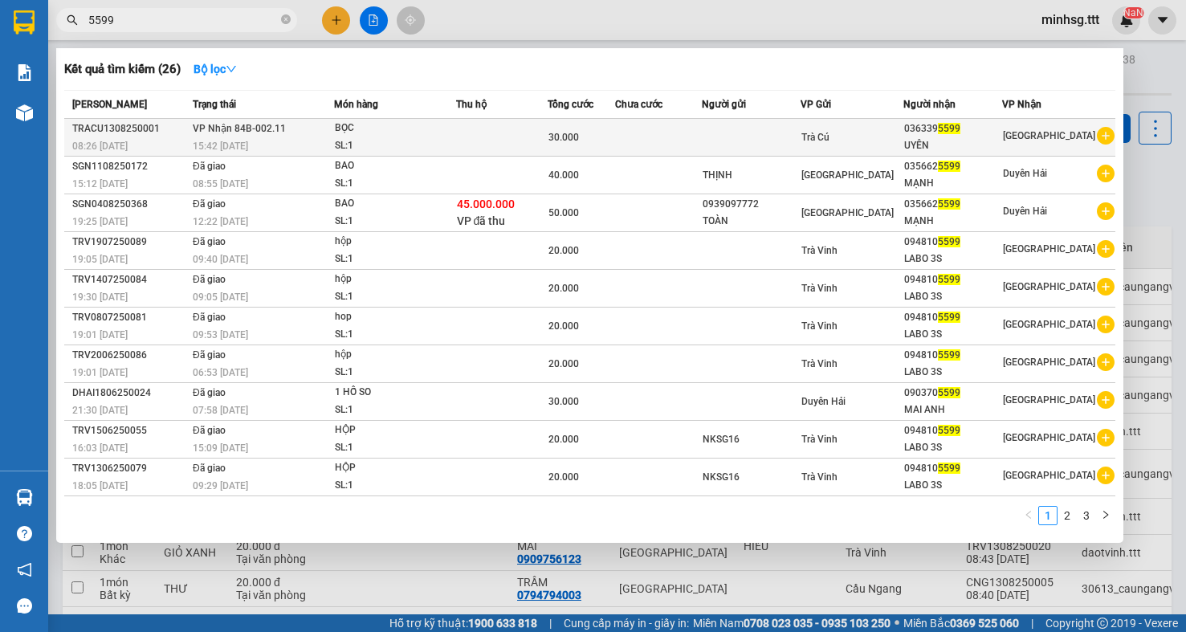
type input "5599"
click at [660, 133] on td at bounding box center [659, 138] width 88 height 38
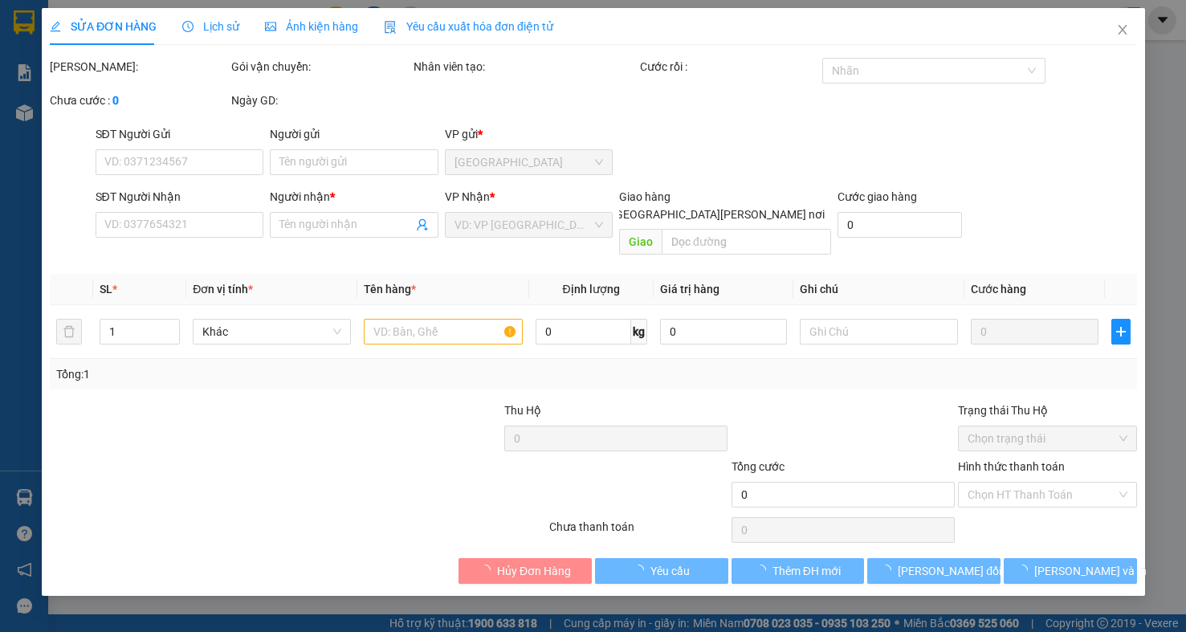
type input "0363395599"
type input "UYÊN"
type input "30.000"
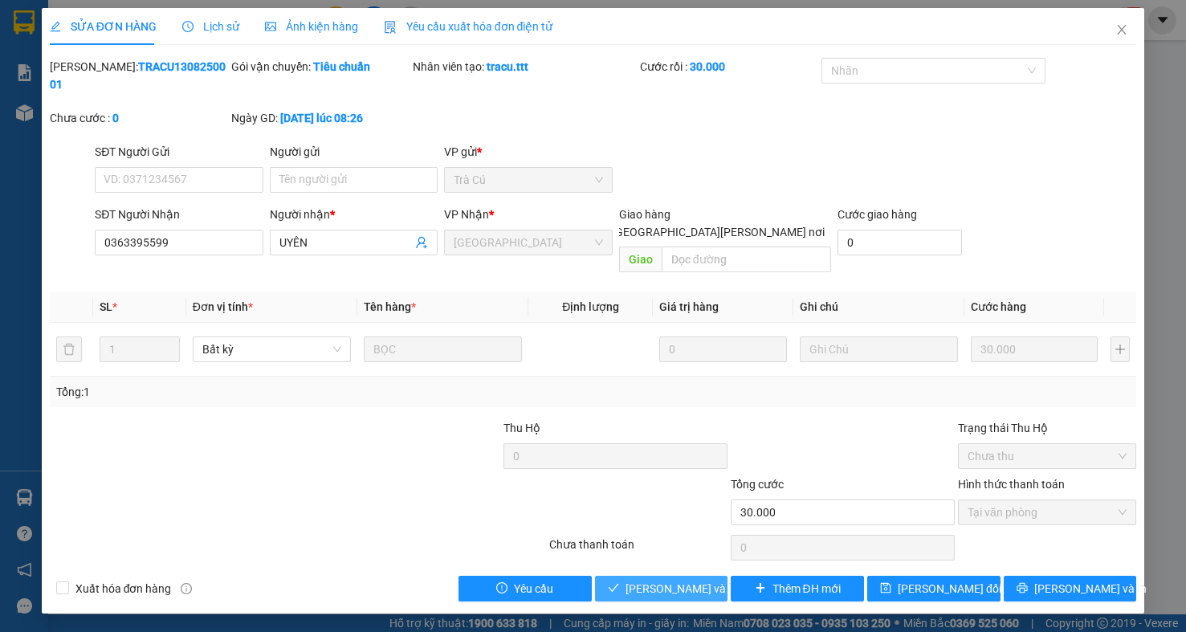
click at [651, 580] on span "[PERSON_NAME] và [PERSON_NAME] hàng" at bounding box center [734, 589] width 217 height 18
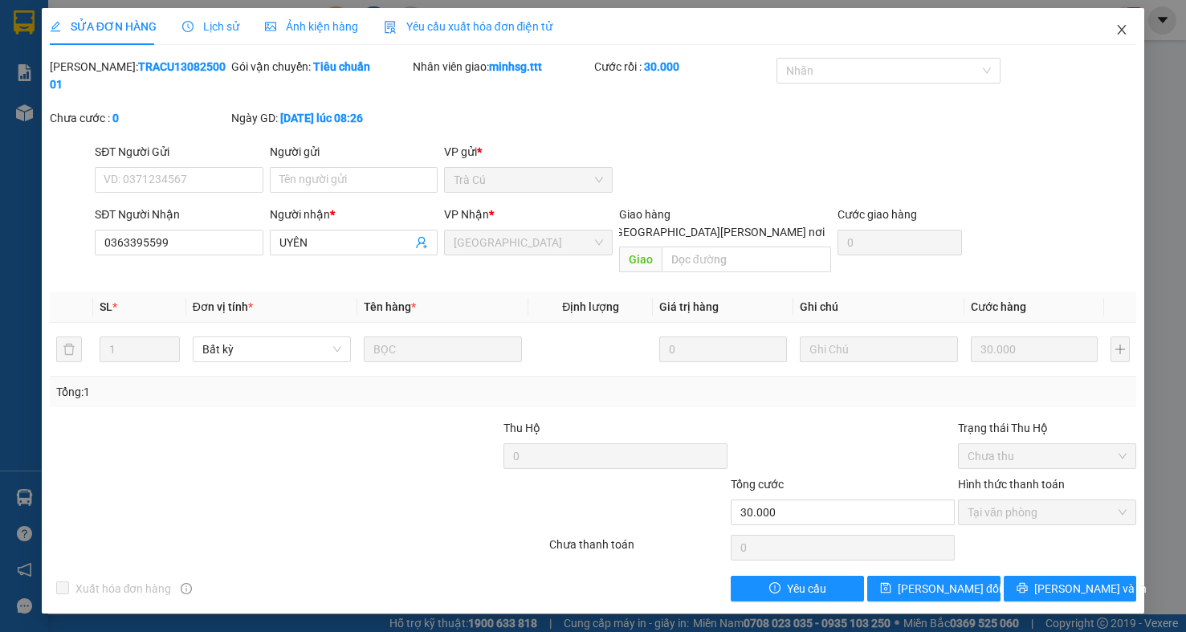
click at [1119, 32] on icon "close" at bounding box center [1122, 29] width 13 height 13
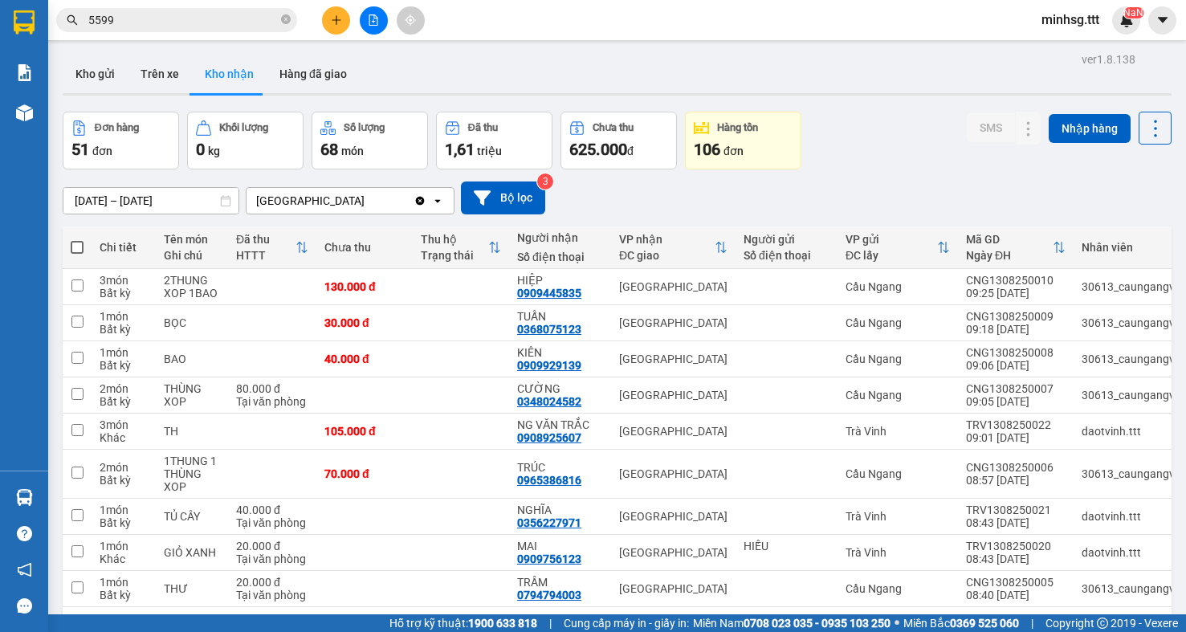
click at [224, 21] on input "5599" at bounding box center [183, 20] width 190 height 18
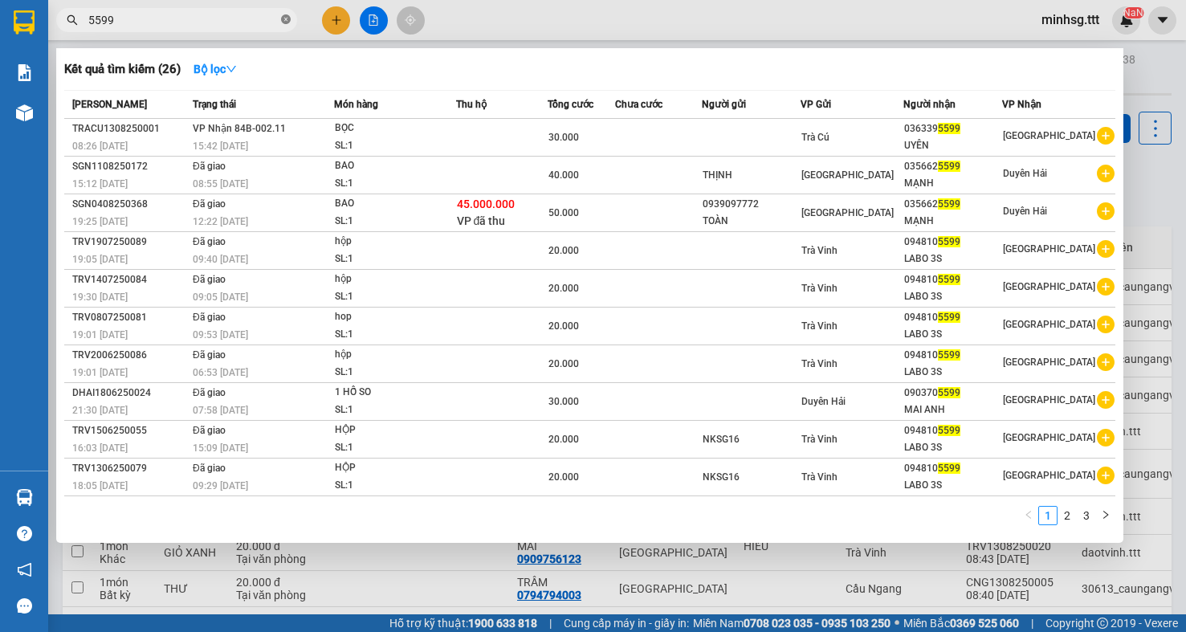
click at [288, 18] on icon "close-circle" at bounding box center [286, 19] width 10 height 10
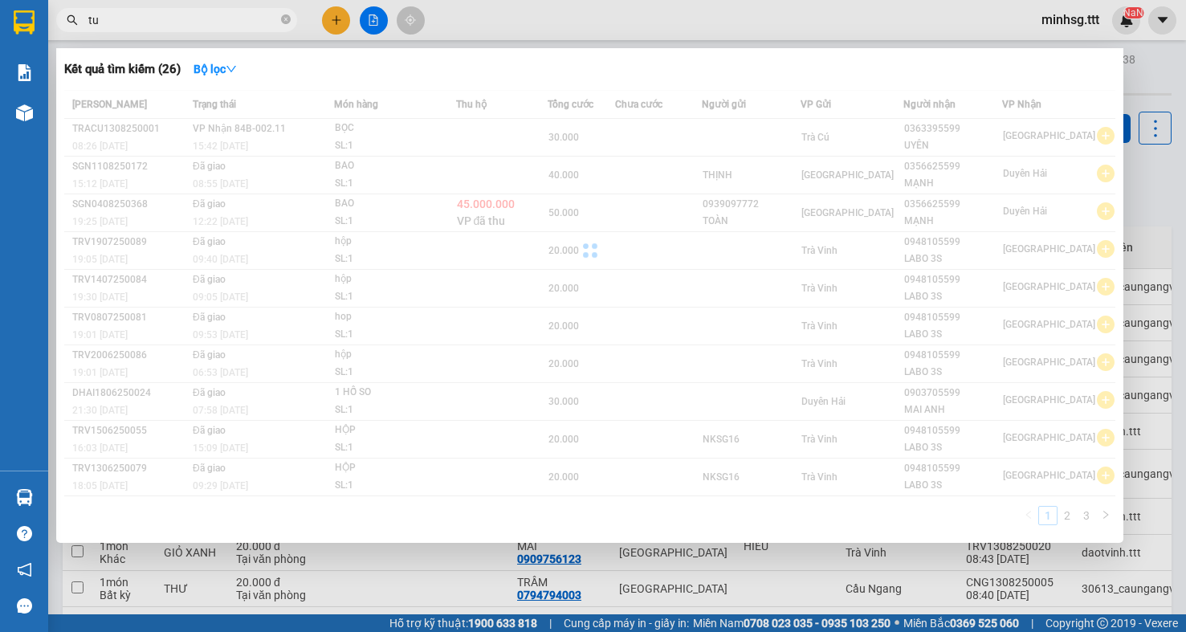
type input "t"
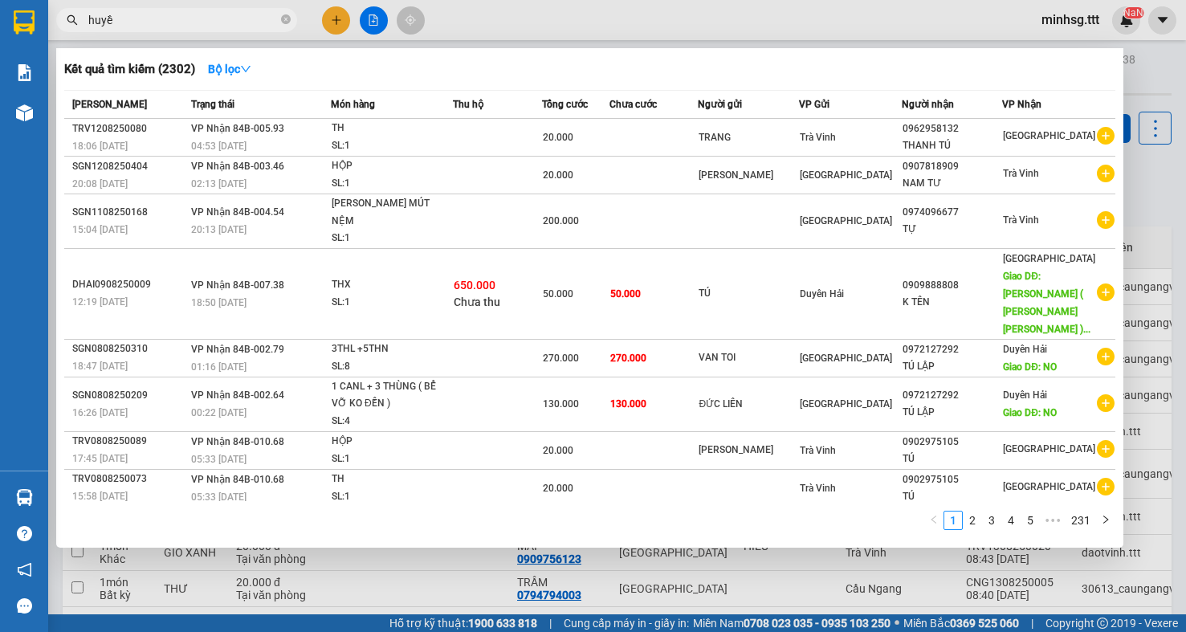
type input "huyền"
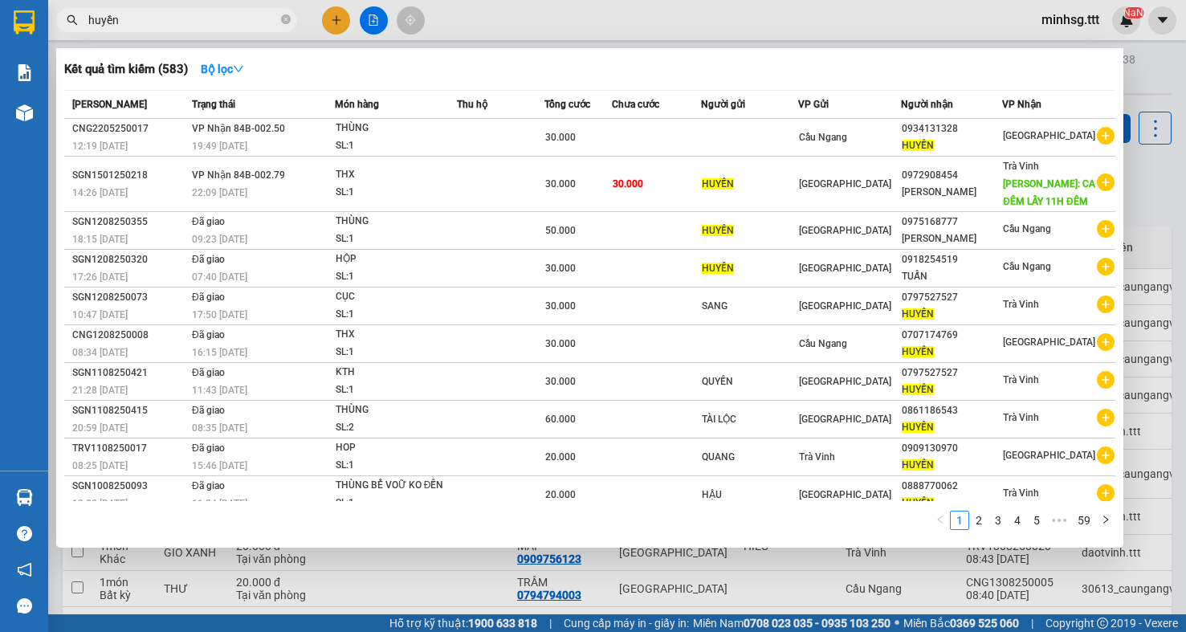
click at [282, 19] on icon "close-circle" at bounding box center [286, 19] width 10 height 10
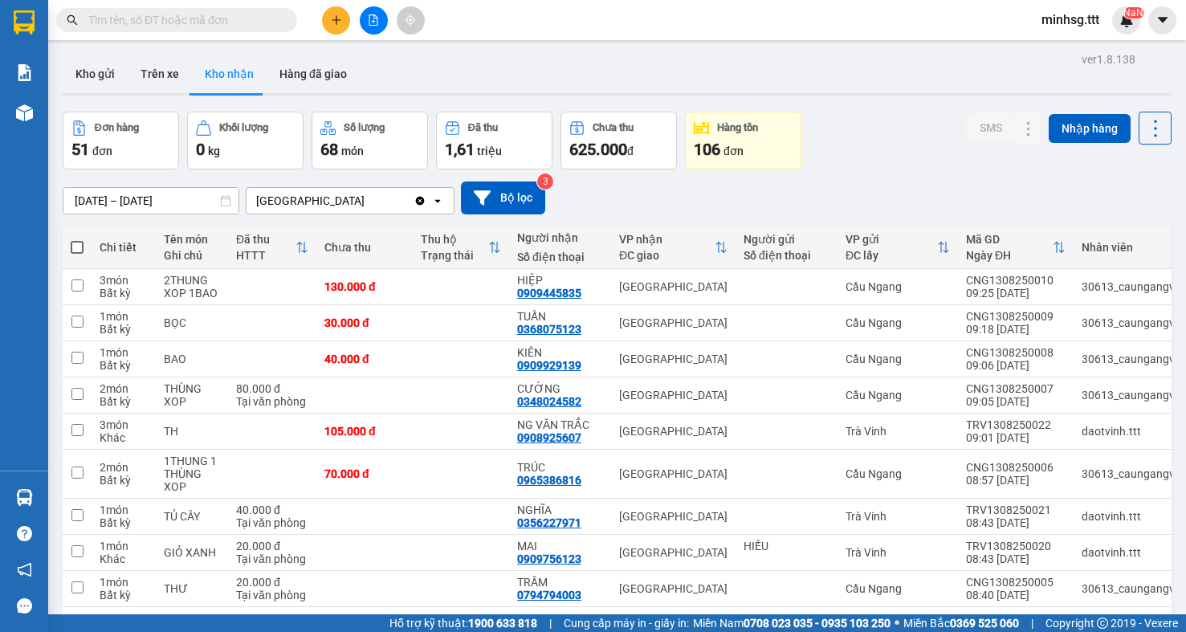
click at [243, 22] on input "text" at bounding box center [183, 20] width 190 height 18
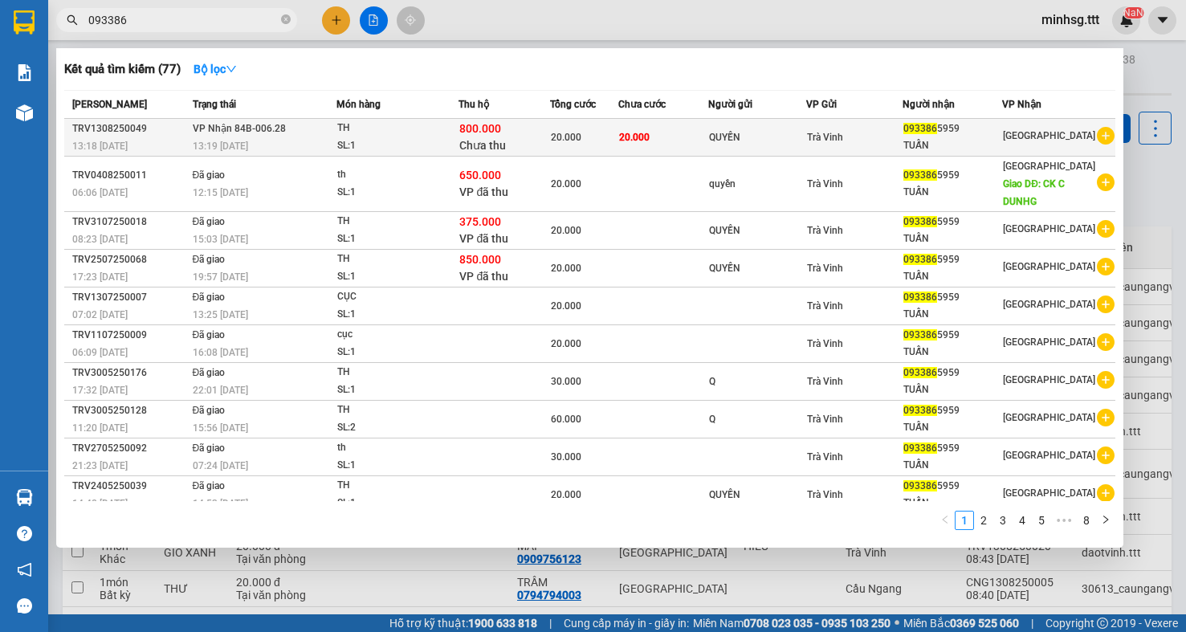
type input "093386"
click at [588, 141] on div "20.000" at bounding box center [584, 138] width 67 height 18
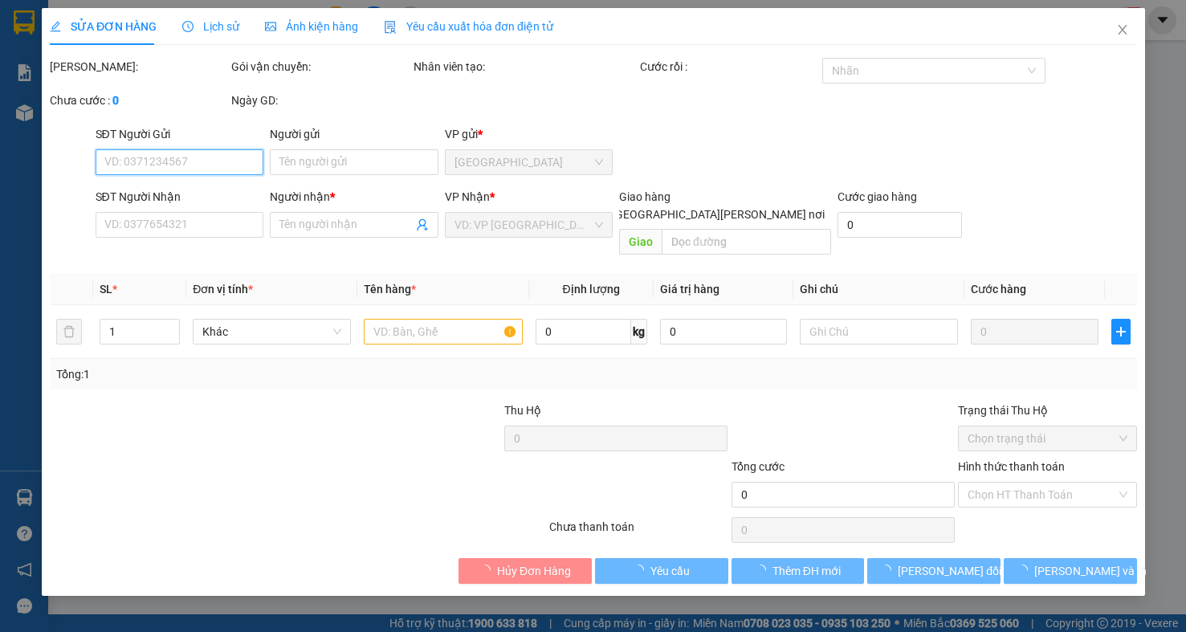
type input "QUYỀN"
type input "0933865959"
type input "TUẤN"
type input "800.000"
type input "20.000"
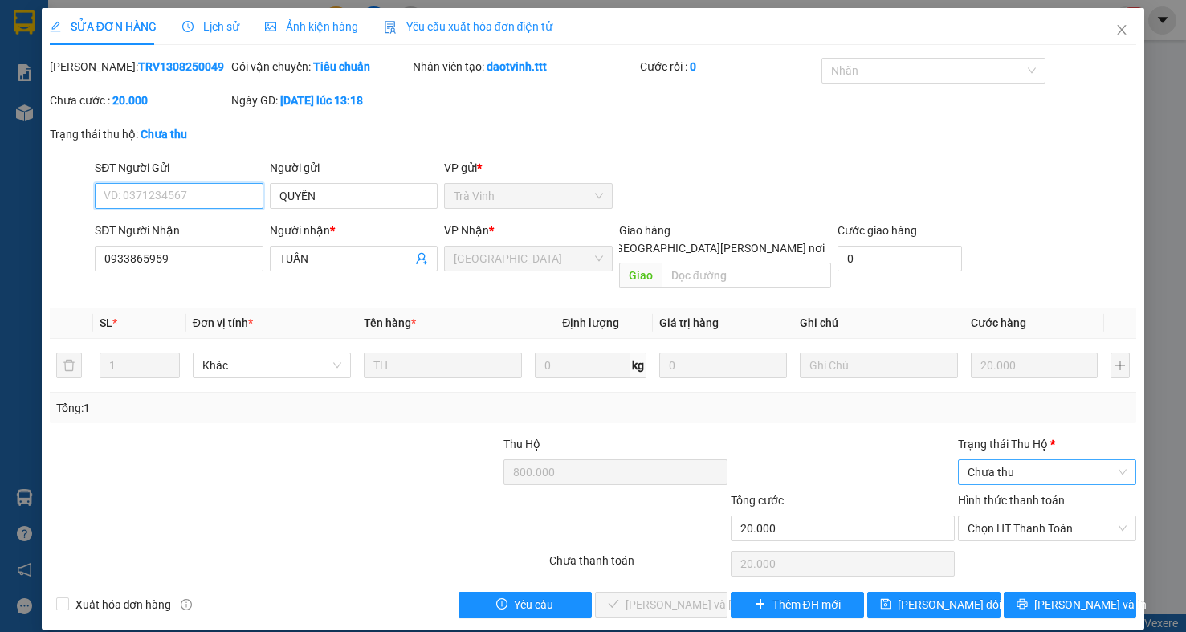
click at [1062, 464] on span "Chưa thu" at bounding box center [1047, 472] width 159 height 24
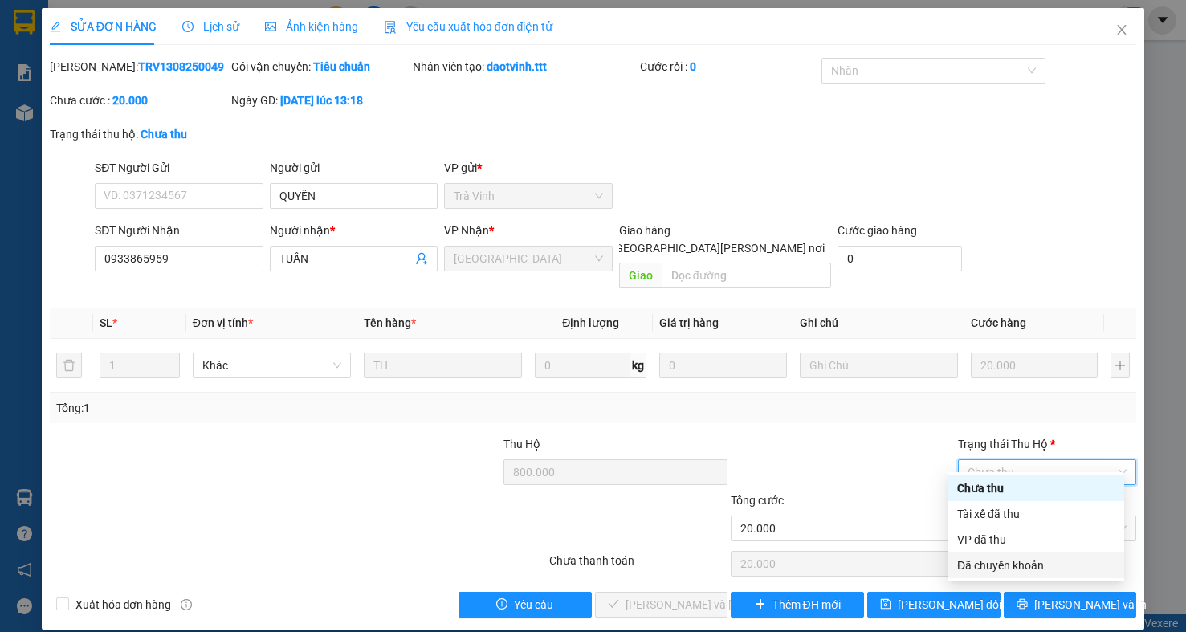
drag, startPoint x: 989, startPoint y: 567, endPoint x: 1011, endPoint y: 564, distance: 22.7
click at [989, 568] on div "Đã chuyển khoản" at bounding box center [1035, 566] width 157 height 18
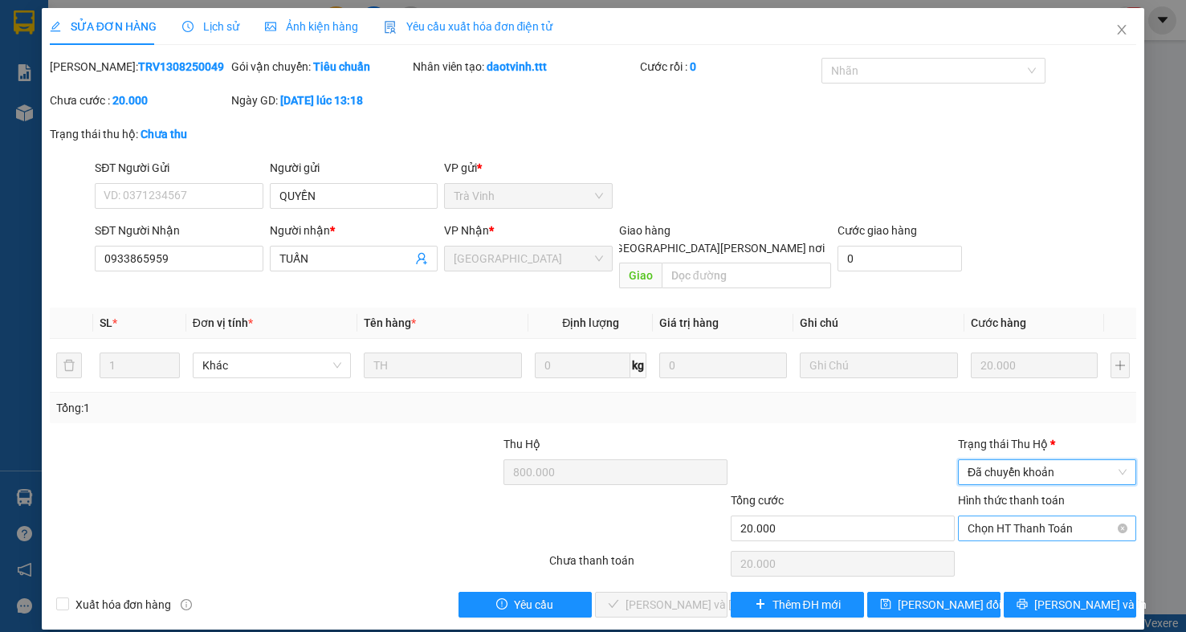
click at [1076, 516] on span "Chọn HT Thanh Toán" at bounding box center [1047, 528] width 159 height 24
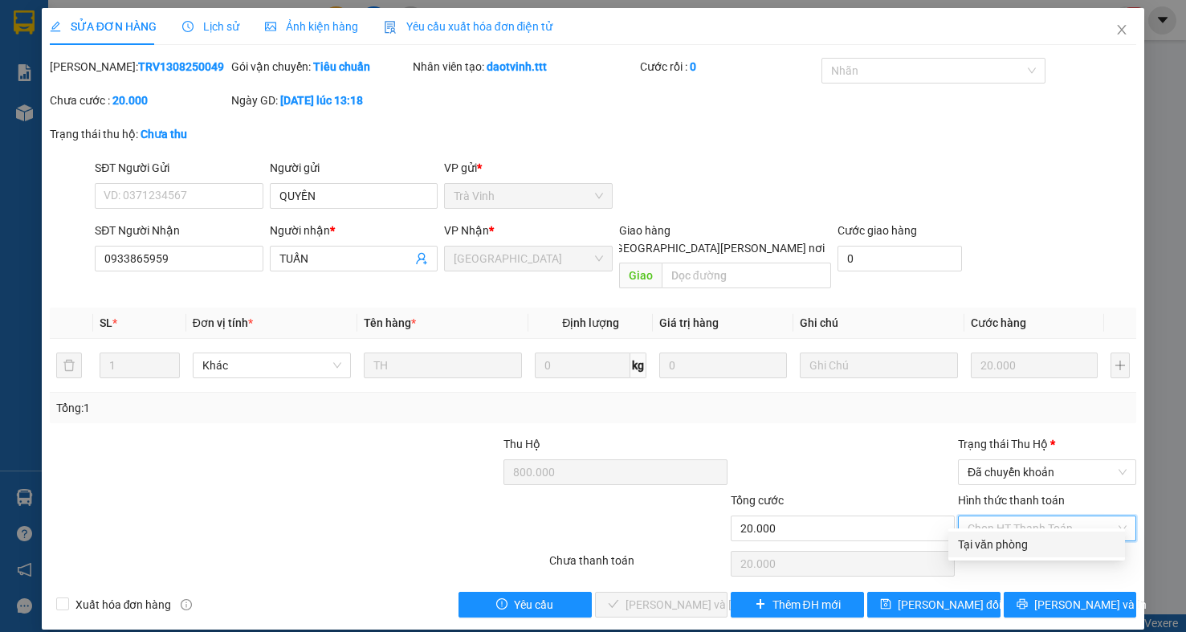
click at [1060, 538] on div "Tại văn phòng" at bounding box center [1037, 545] width 177 height 26
type input "0"
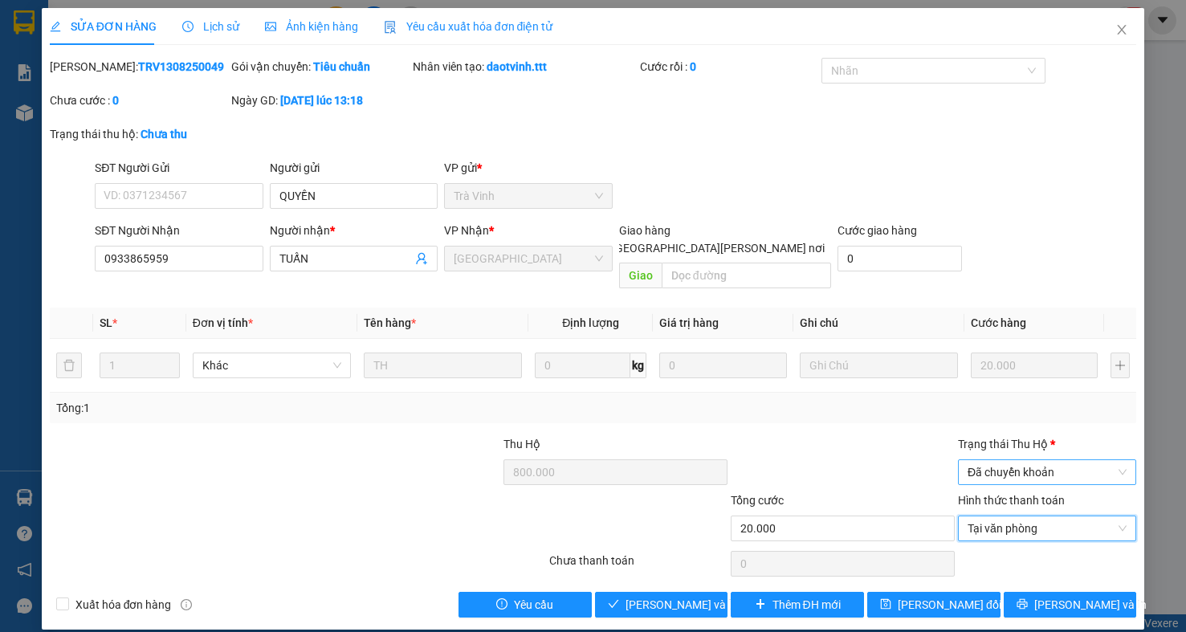
click at [1063, 460] on span "Đã chuyển khoản" at bounding box center [1047, 472] width 159 height 24
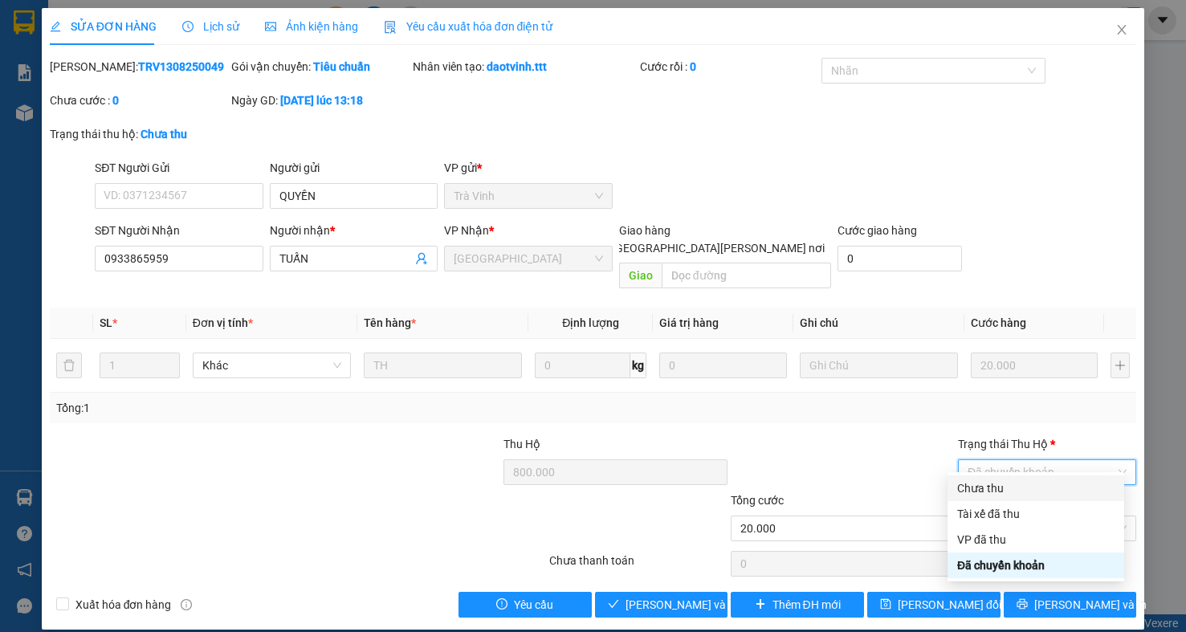
click at [1056, 393] on div "Tổng: 1" at bounding box center [593, 408] width 1087 height 31
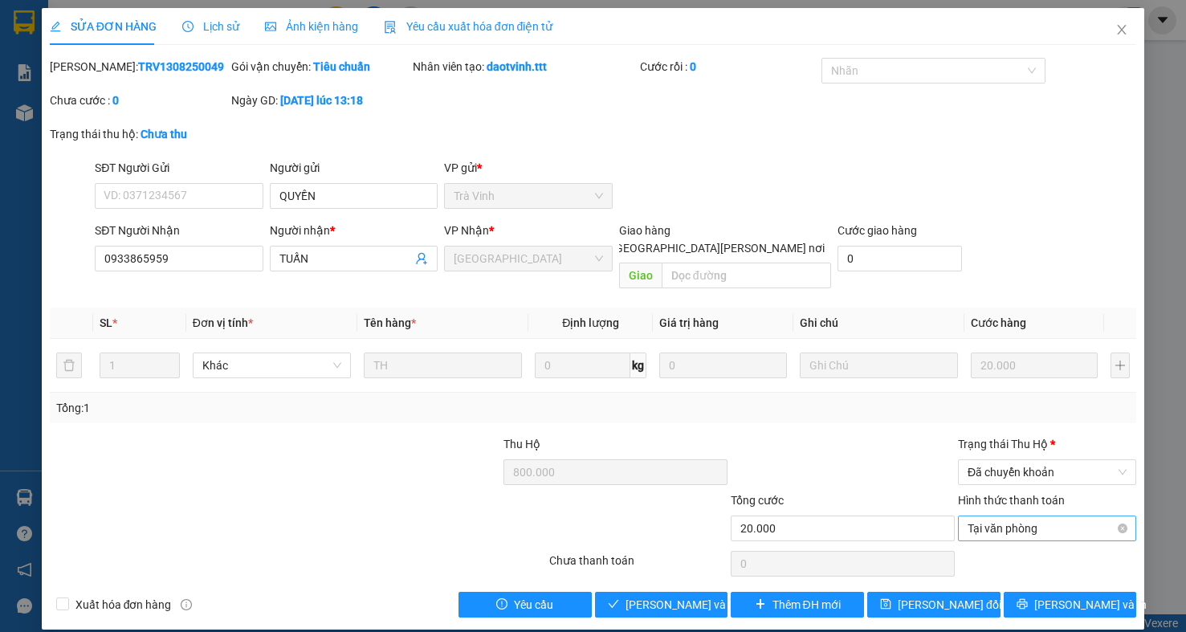
click at [1035, 516] on span "Tại văn phòng" at bounding box center [1047, 528] width 159 height 24
click at [1053, 399] on div "Tổng: 1" at bounding box center [593, 408] width 1075 height 18
click at [699, 596] on span "[PERSON_NAME] và [PERSON_NAME] hàng" at bounding box center [734, 605] width 217 height 18
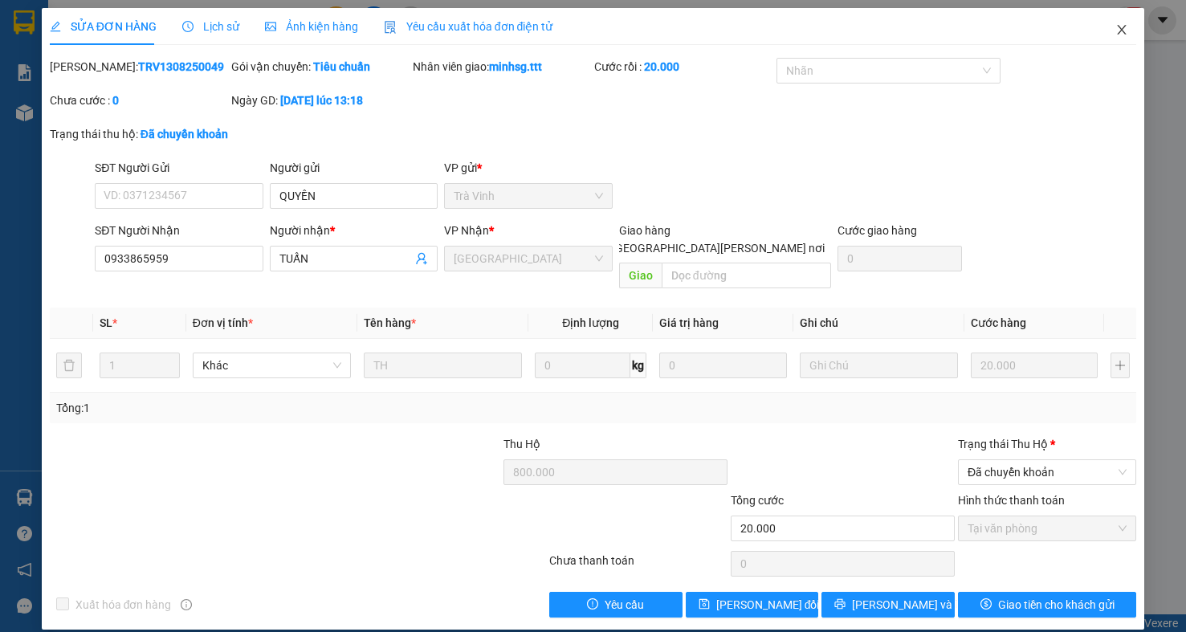
click at [1116, 31] on icon "close" at bounding box center [1122, 29] width 13 height 13
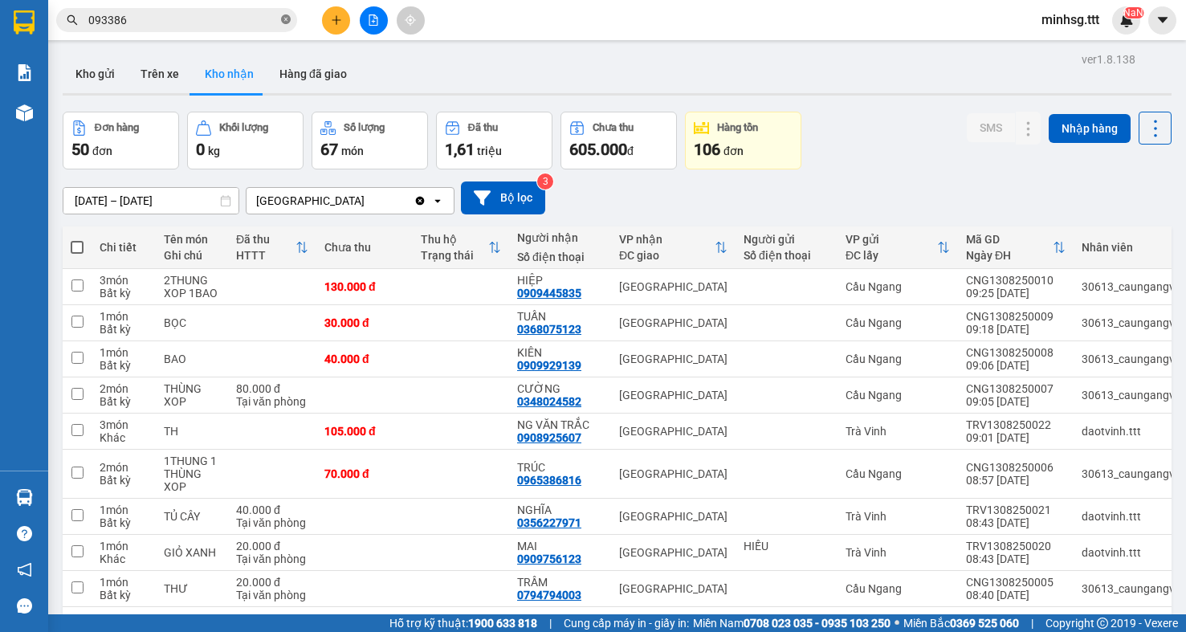
click at [284, 24] on icon "close-circle" at bounding box center [286, 19] width 10 height 10
click at [226, 21] on input "text" at bounding box center [183, 20] width 190 height 18
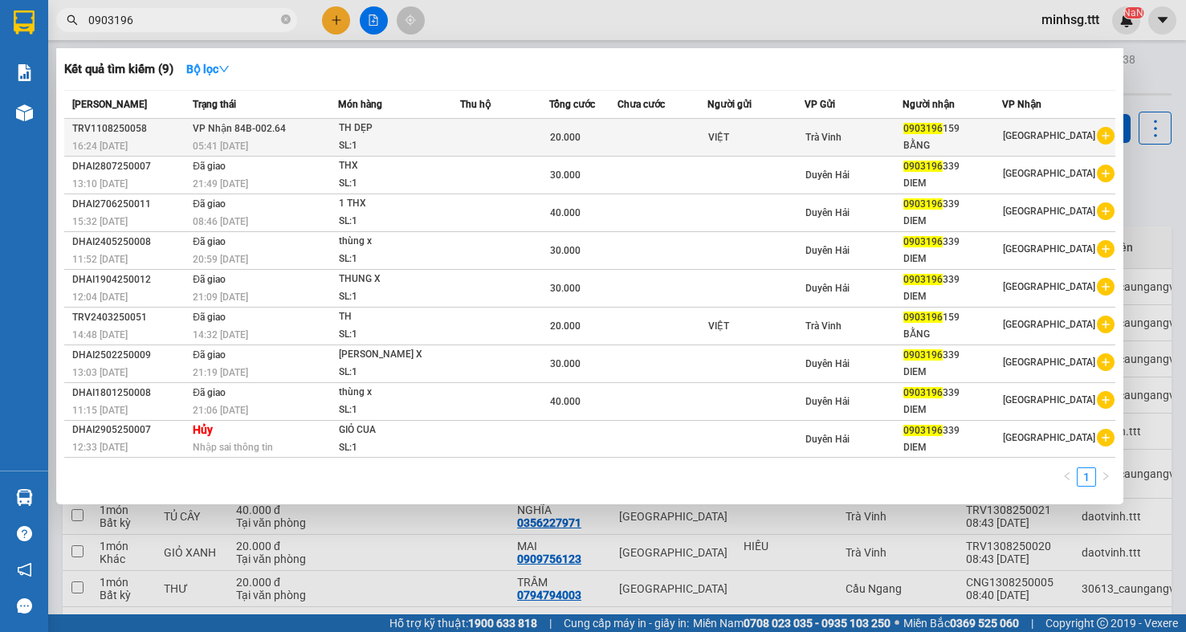
type input "0903196"
click at [343, 140] on div "SL: 1" at bounding box center [399, 146] width 120 height 18
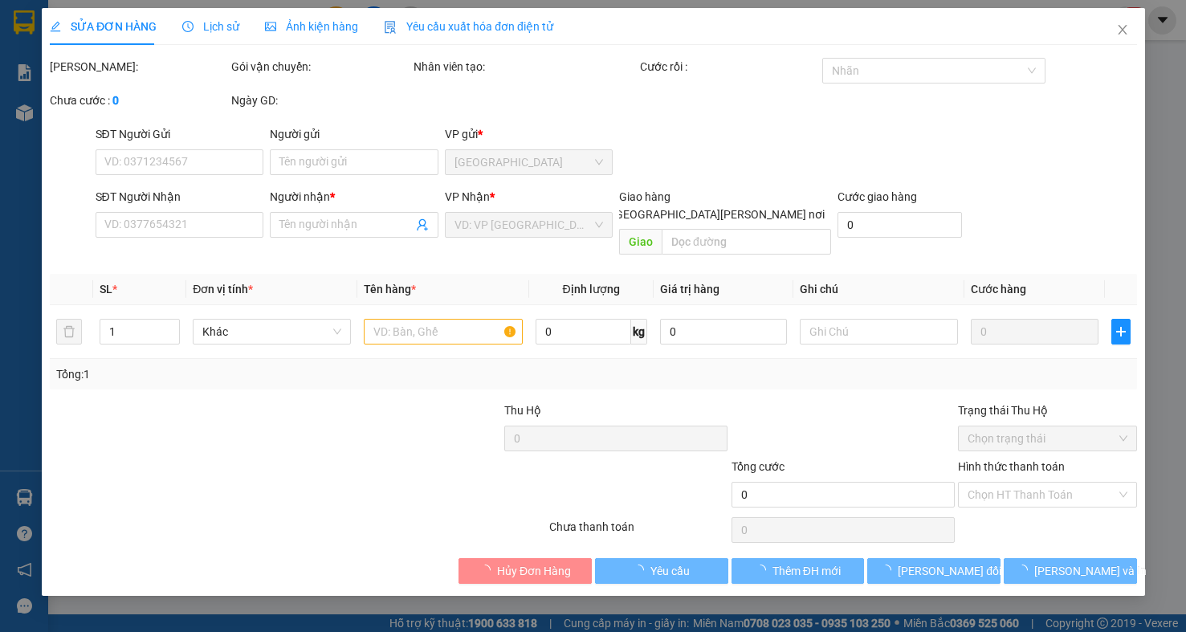
type input "VIỆT"
type input "0903196159"
type input "BẰNG"
type input "20.000"
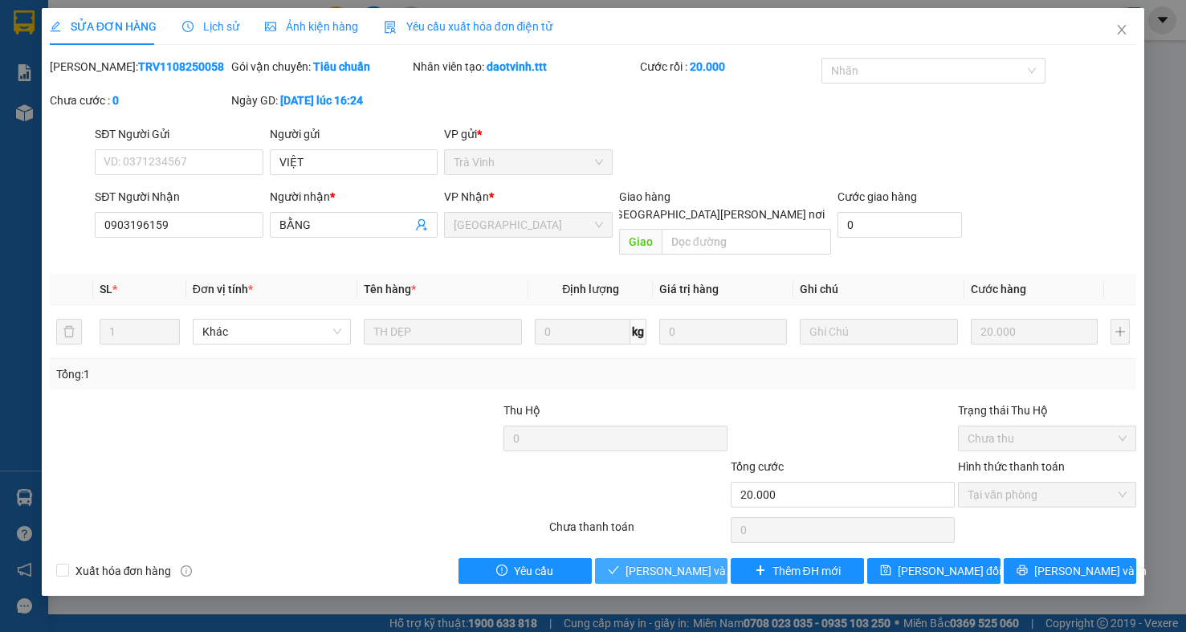
click at [678, 562] on span "[PERSON_NAME] và [PERSON_NAME] hàng" at bounding box center [734, 571] width 217 height 18
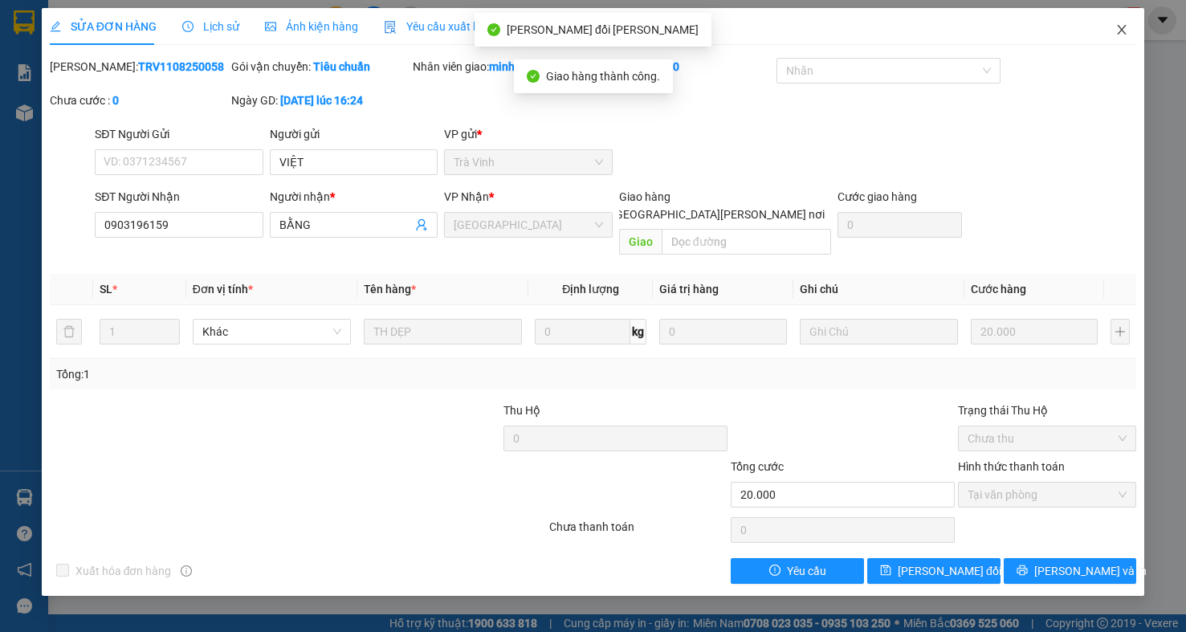
click at [1118, 28] on icon "close" at bounding box center [1122, 29] width 13 height 13
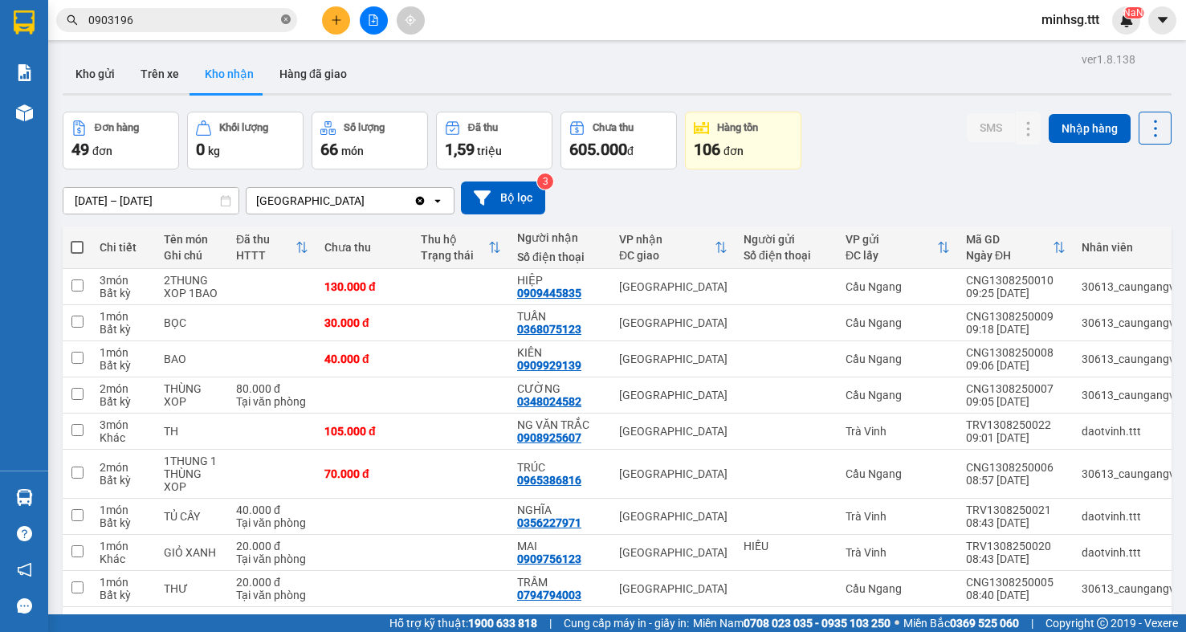
click at [282, 16] on icon "close-circle" at bounding box center [286, 19] width 10 height 10
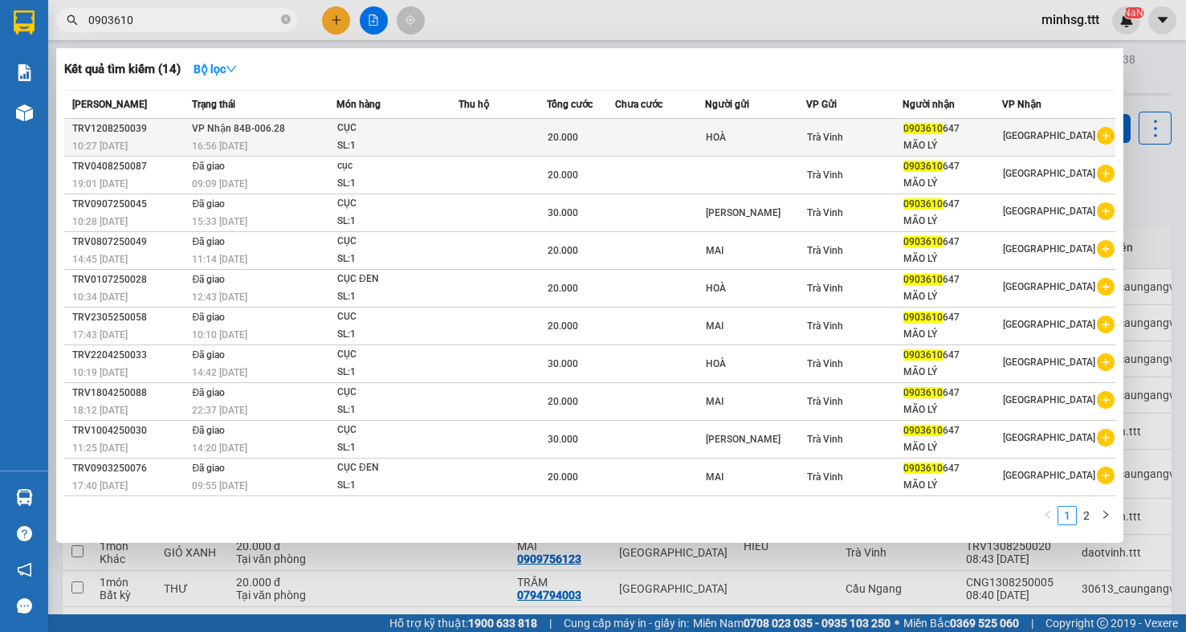
type input "0903610"
click at [629, 130] on td at bounding box center [659, 138] width 89 height 38
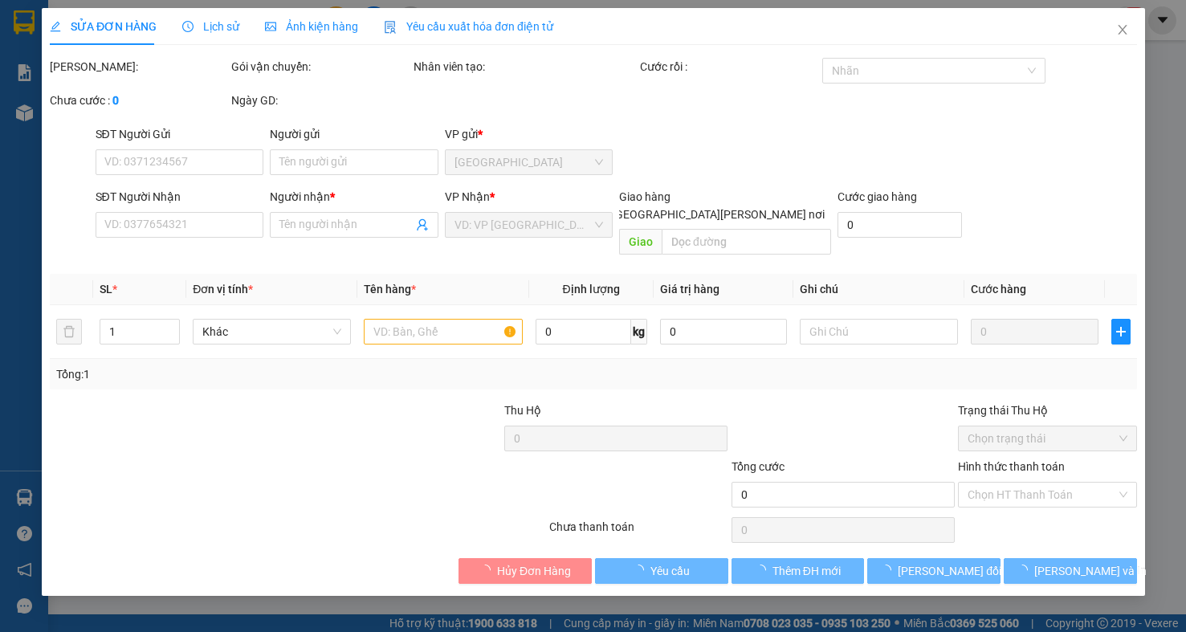
type input "HOÀ"
type input "0903610647"
type input "MÃO LÝ"
type input "20.000"
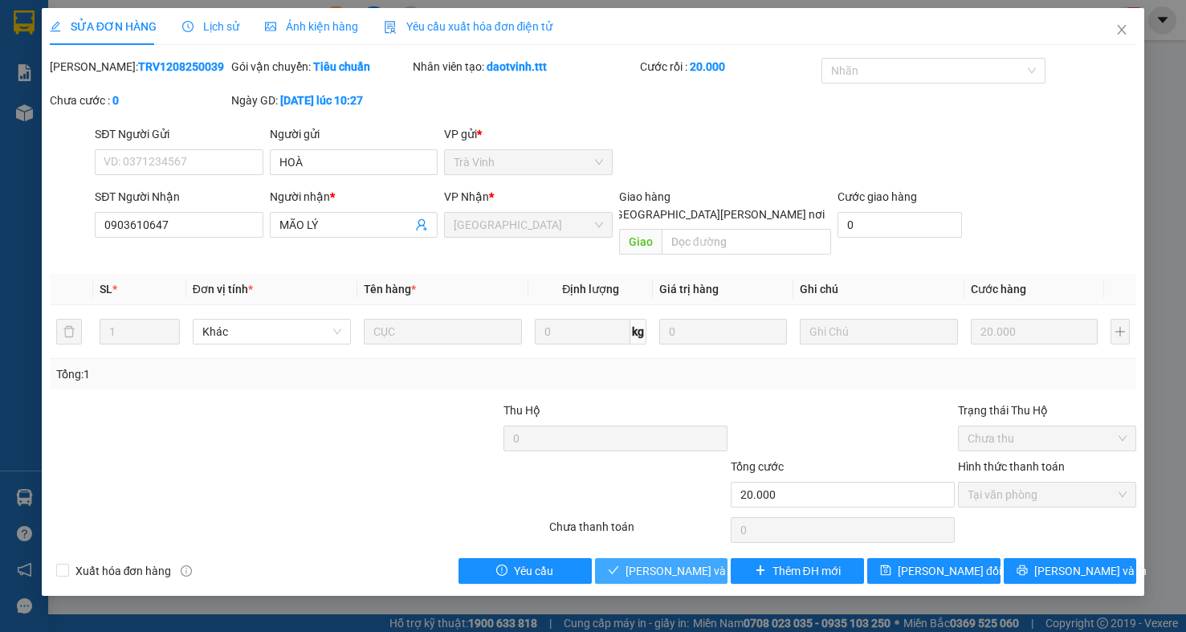
click at [668, 564] on button "[PERSON_NAME] và [PERSON_NAME] hàng" at bounding box center [661, 571] width 133 height 26
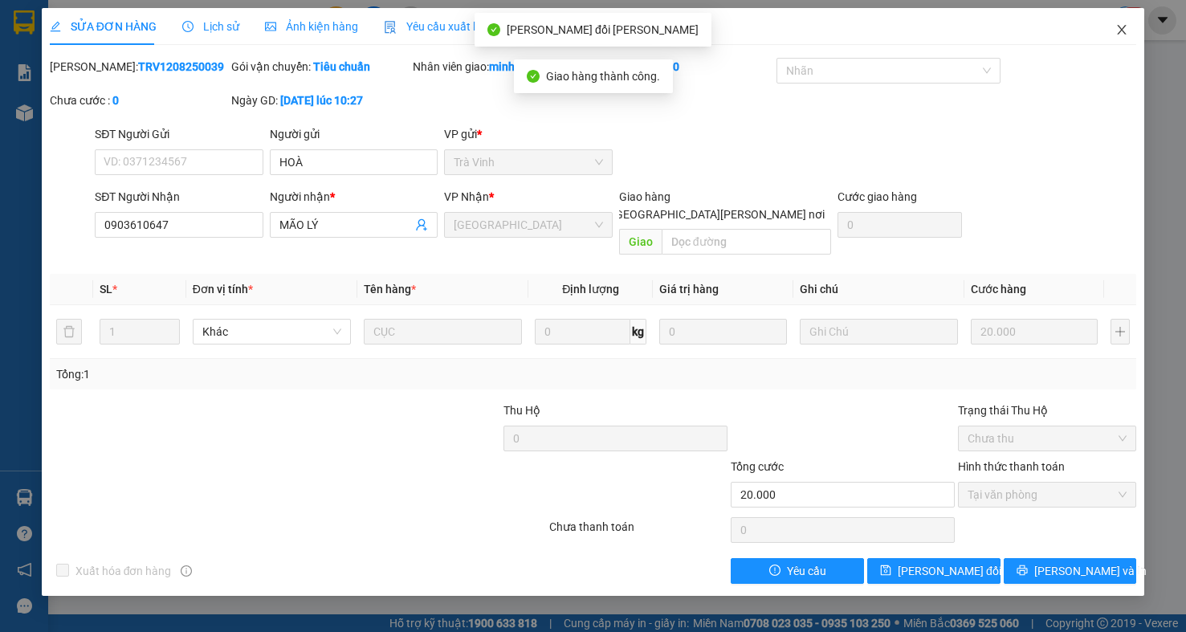
click at [1121, 30] on icon "close" at bounding box center [1122, 29] width 13 height 13
click at [1122, 27] on img at bounding box center [1127, 20] width 14 height 14
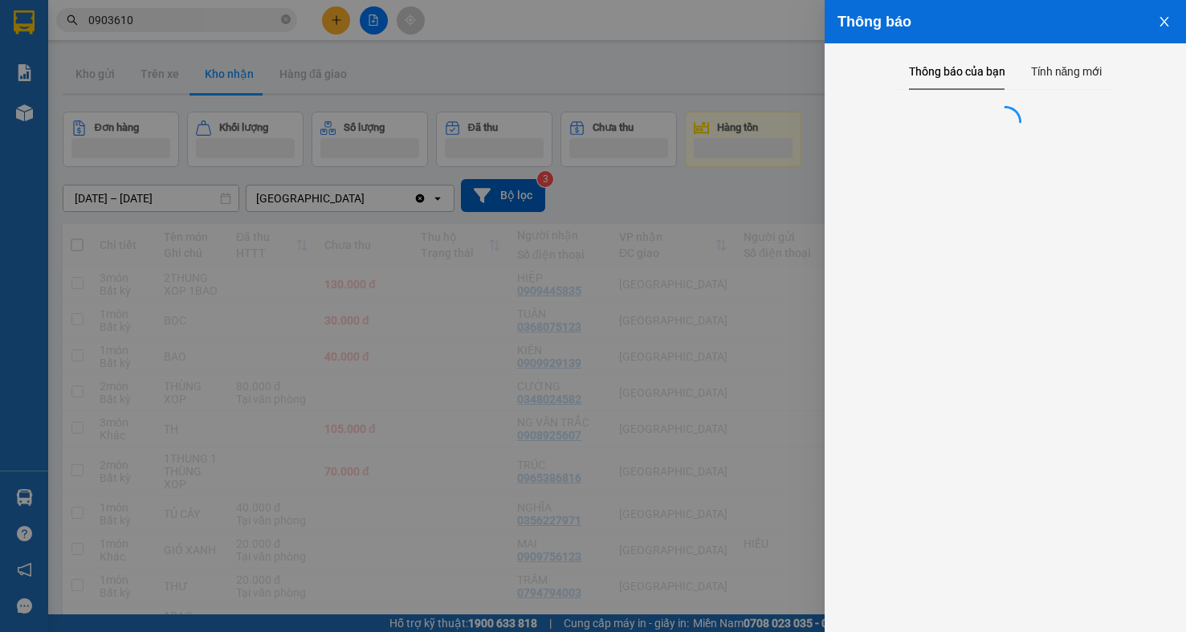
drag, startPoint x: 131, startPoint y: 42, endPoint x: 304, endPoint y: 26, distance: 174.2
click at [135, 39] on div at bounding box center [593, 316] width 1186 height 632
click at [199, 17] on div "Thông báo Thông báo của bạn Tính năng mới" at bounding box center [593, 316] width 1186 height 632
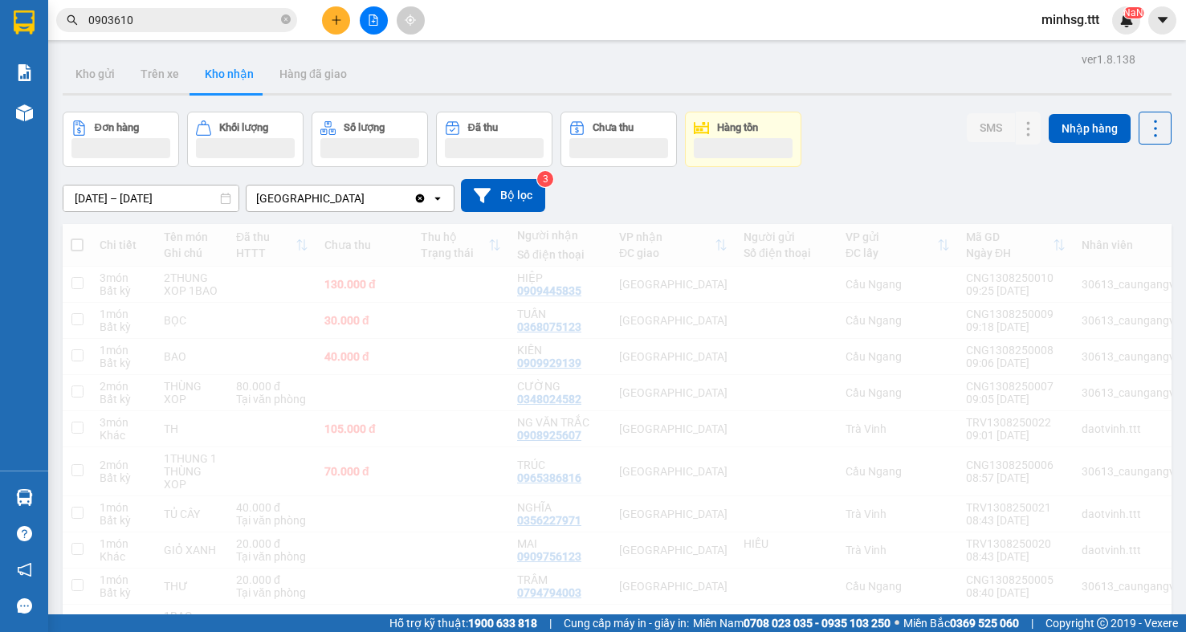
click at [1185, 24] on div "Thông báo Thông báo của bạn Tính năng mới Chưa có thông báo mới" at bounding box center [1186, 316] width 0 height 632
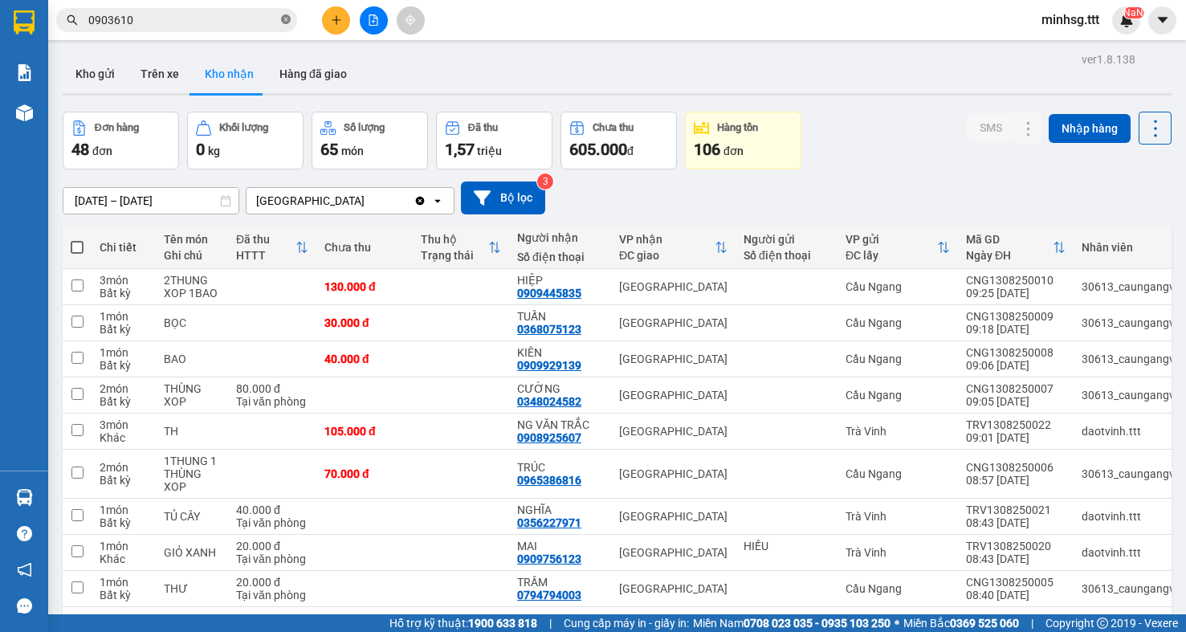
click at [290, 22] on icon "close-circle" at bounding box center [286, 19] width 10 height 10
click at [262, 20] on input "text" at bounding box center [183, 20] width 190 height 18
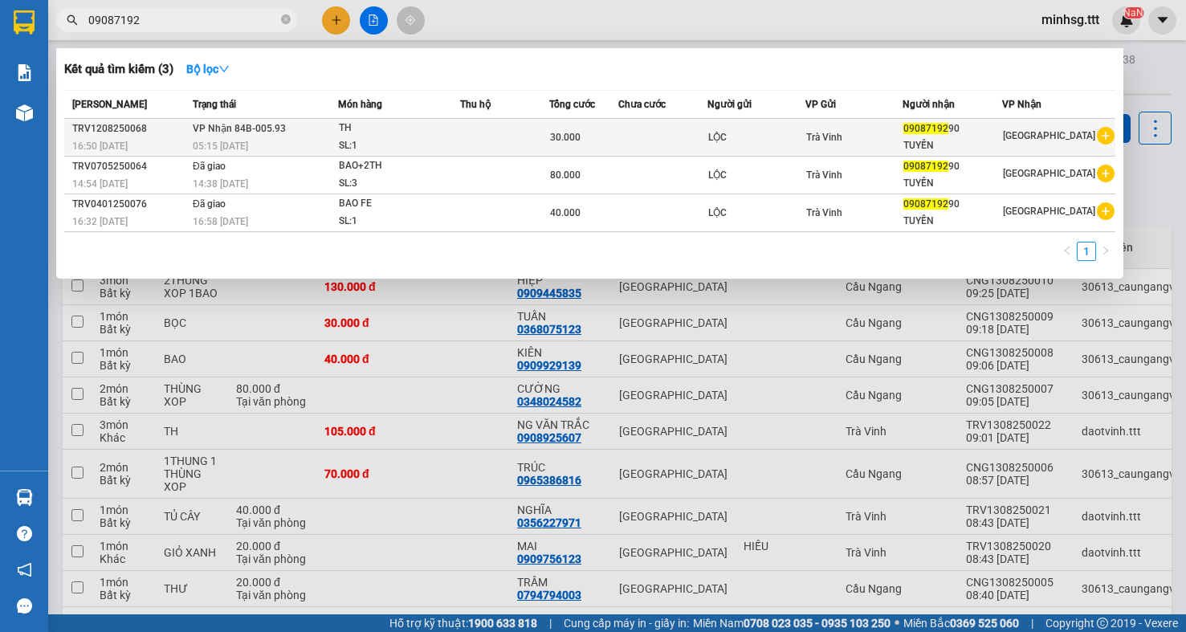
type input "09087192"
click at [563, 144] on div "30.000" at bounding box center [583, 138] width 67 height 18
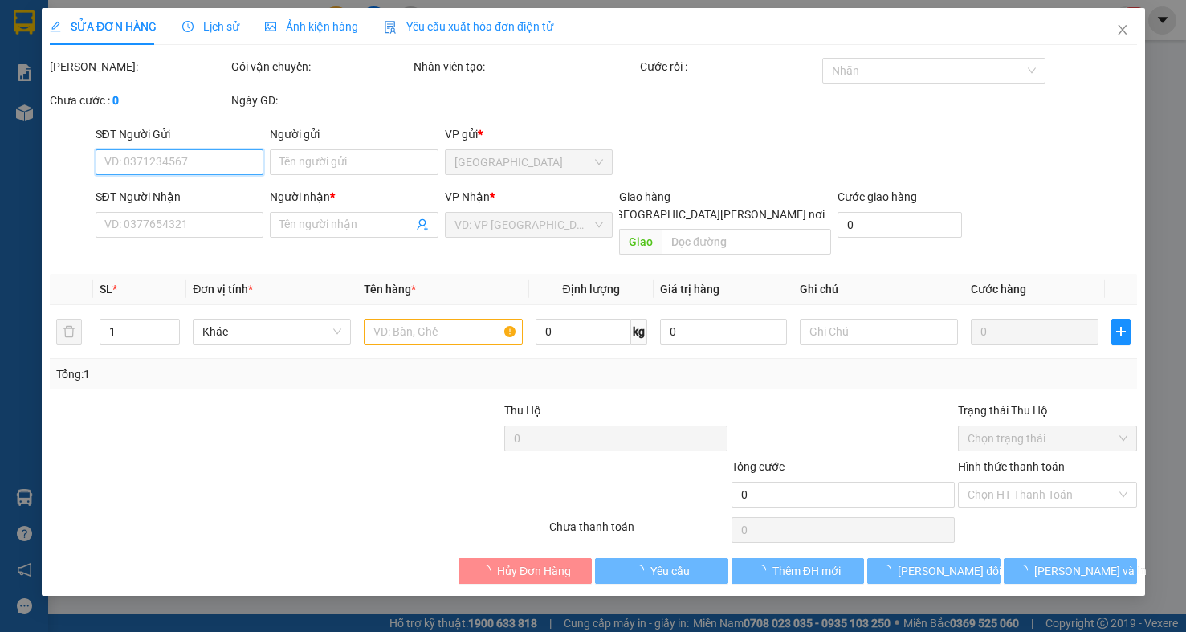
type input "LỘC"
type input "0908719290"
type input "TUYẾN"
type input "30.000"
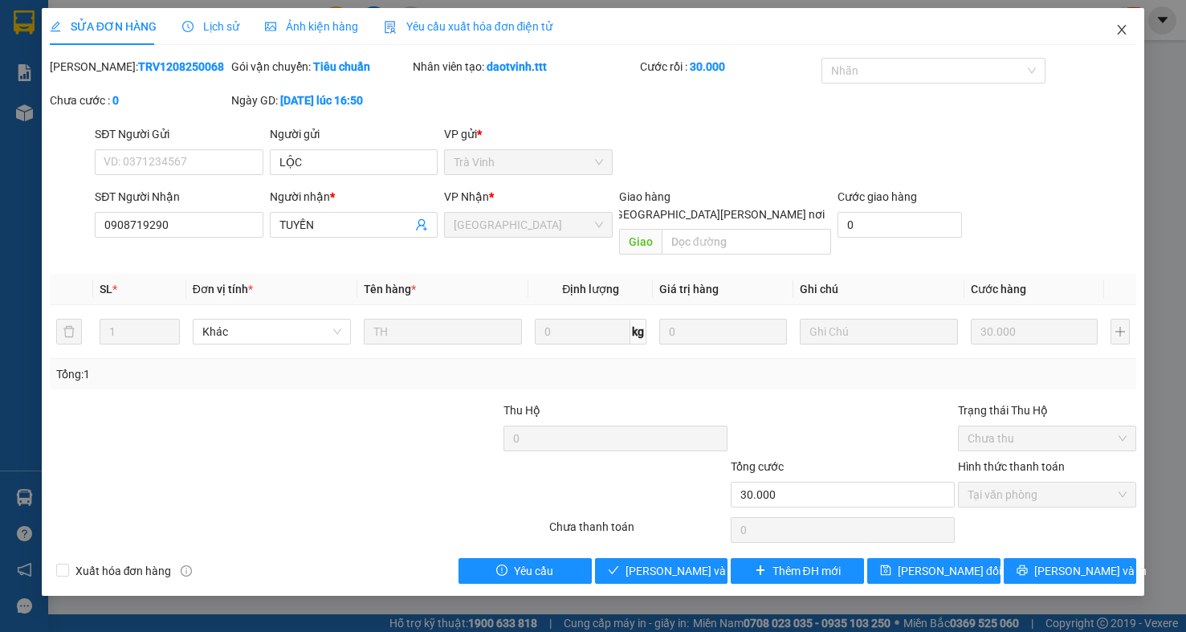
click at [1125, 31] on icon "close" at bounding box center [1122, 29] width 13 height 13
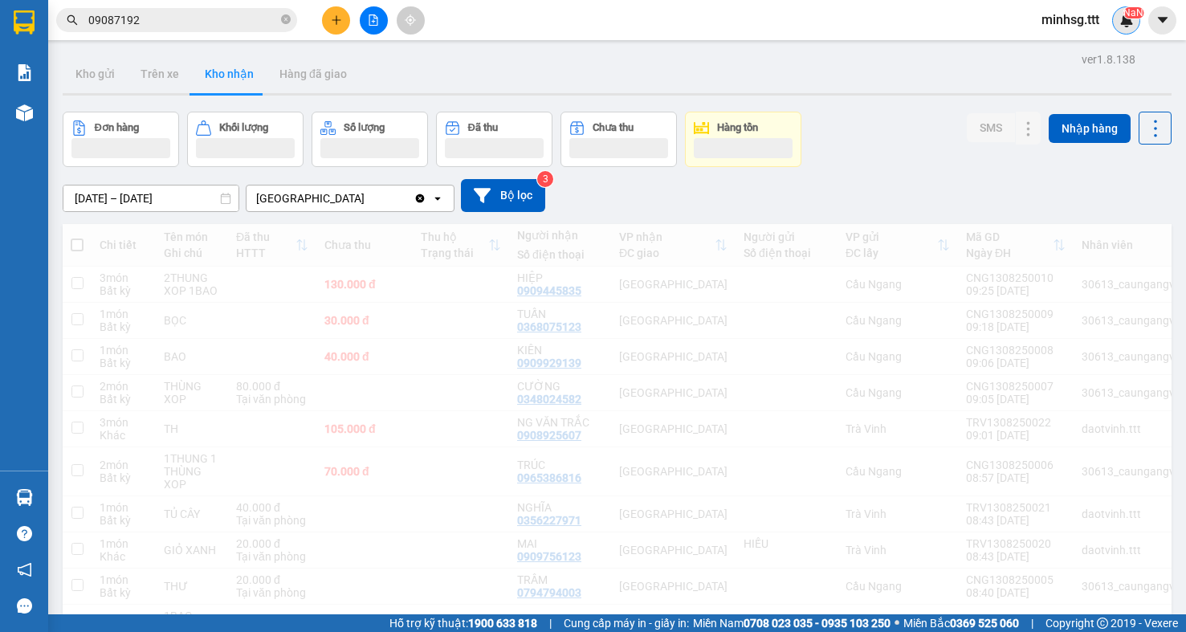
click at [1120, 33] on div "minhsg.ttt NaN" at bounding box center [1085, 20] width 112 height 28
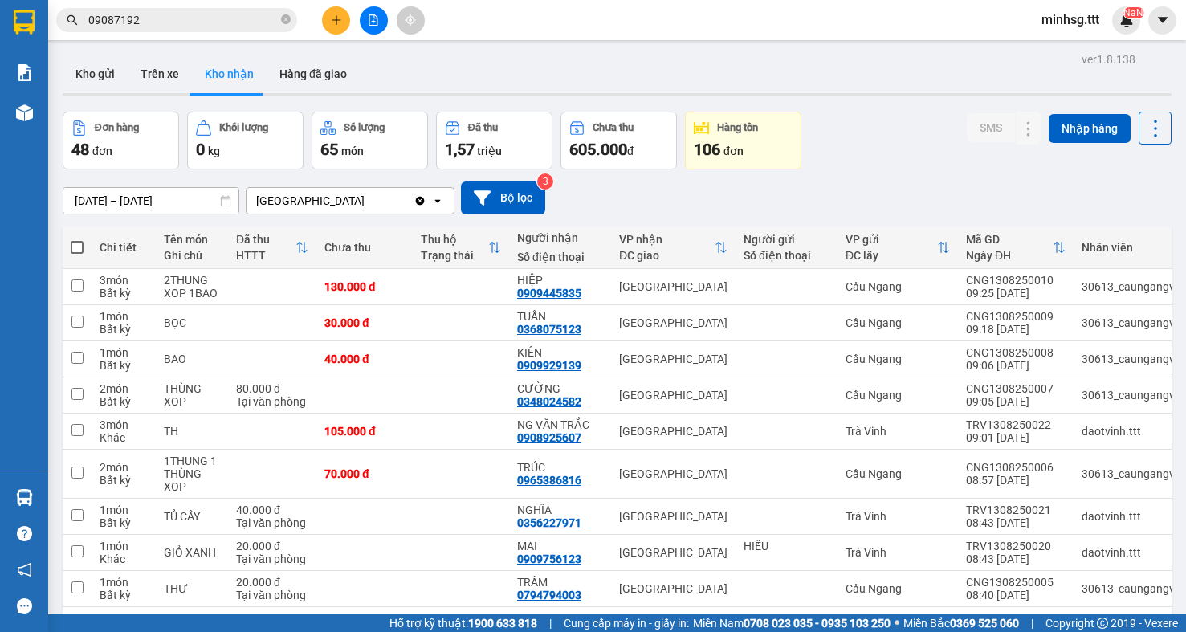
click at [225, 28] on input "09087192" at bounding box center [183, 20] width 190 height 18
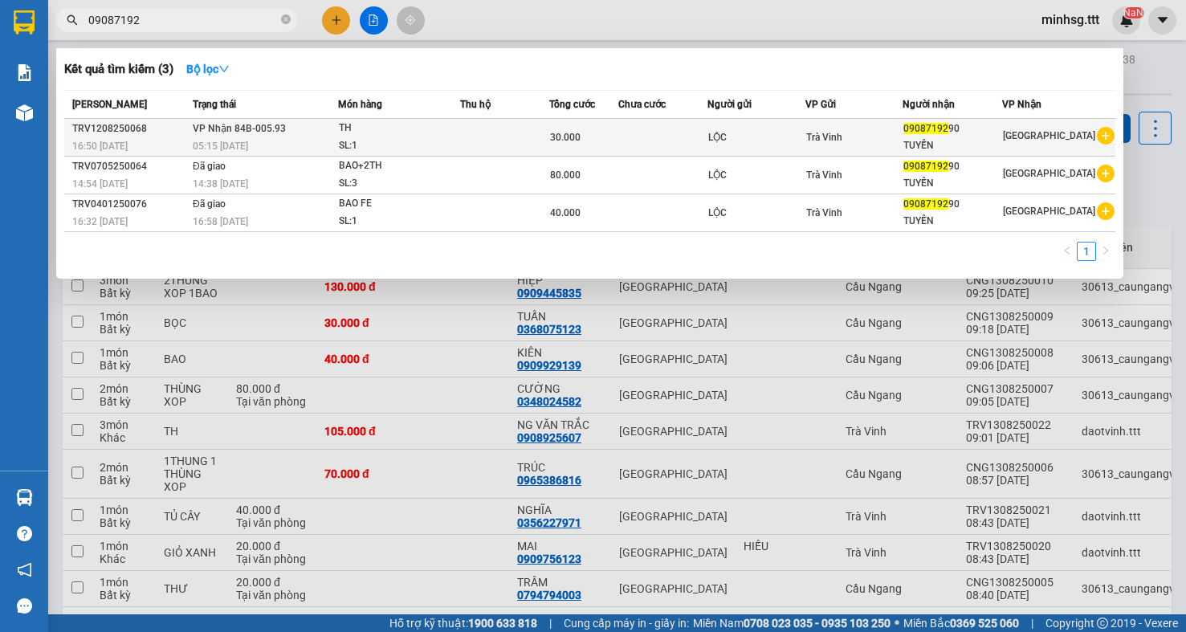
click at [916, 143] on div "TUYẾN" at bounding box center [953, 145] width 99 height 17
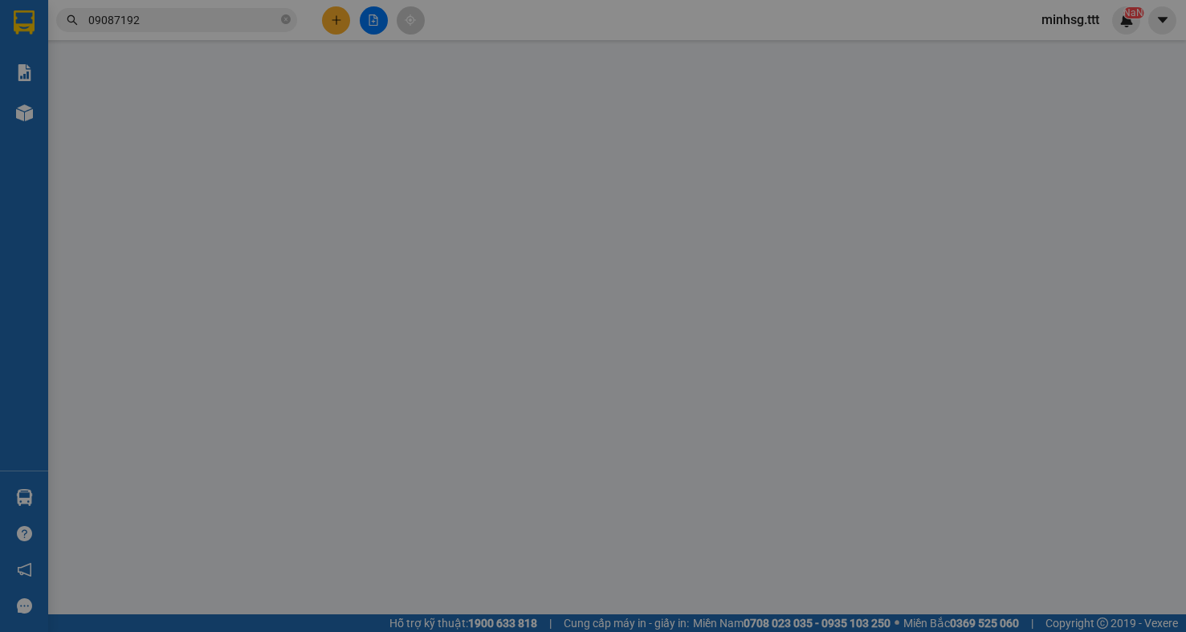
type input "LỘC"
type input "0908719290"
type input "TUYẾN"
type input "30.000"
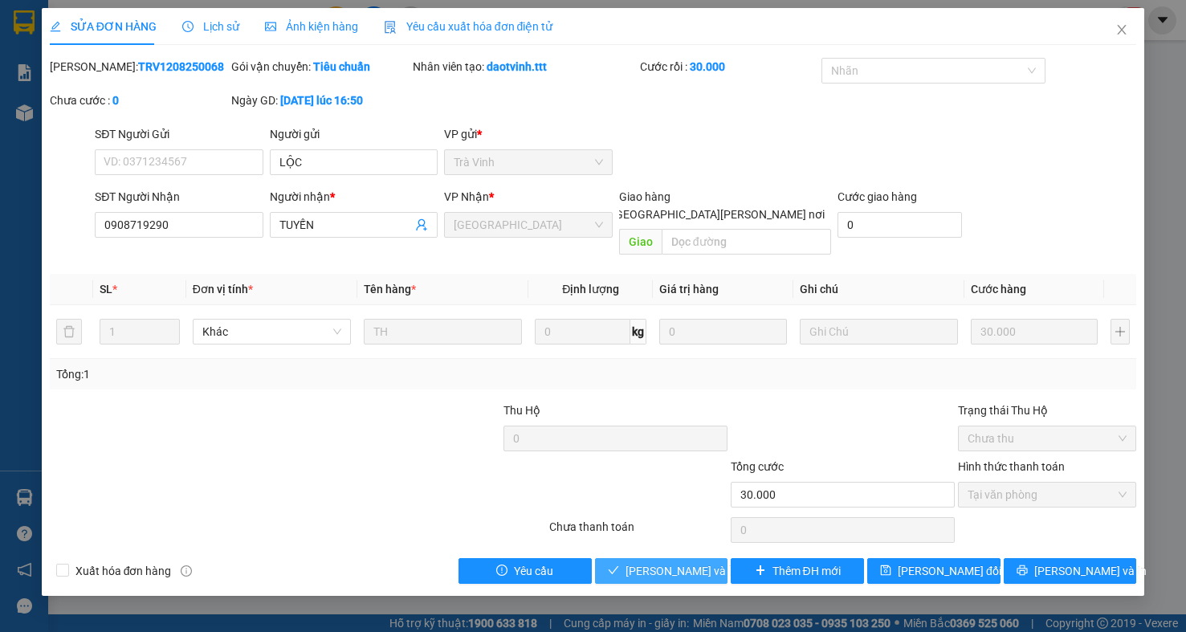
click at [636, 562] on span "Lưu và Giao hàng" at bounding box center [734, 571] width 217 height 18
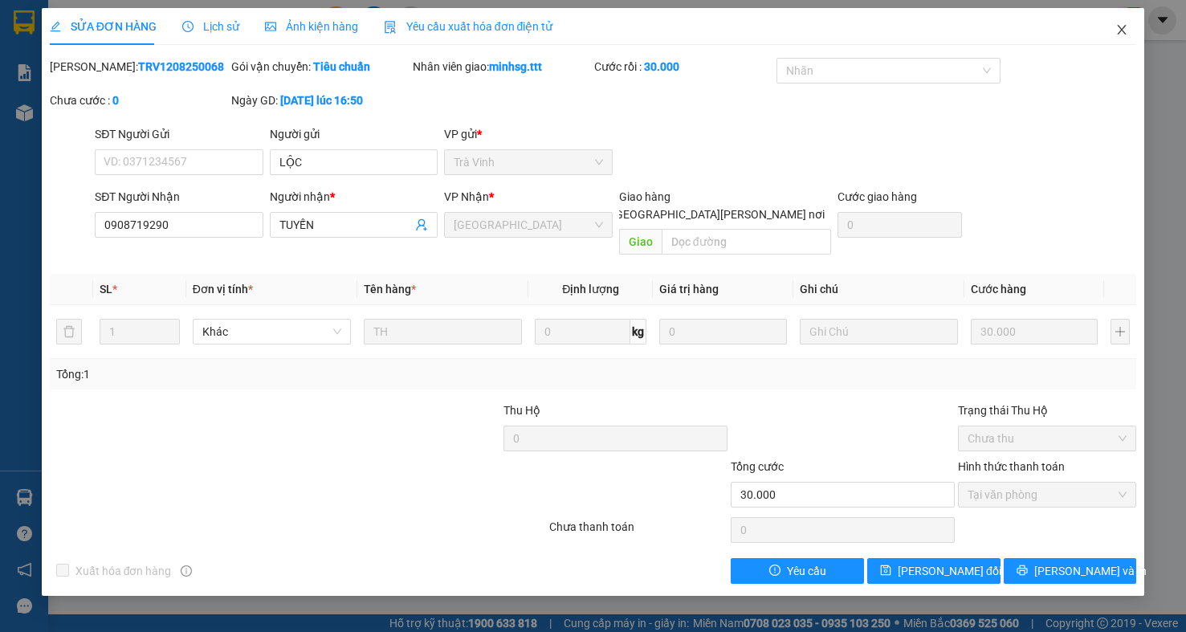
click at [1124, 30] on icon "close" at bounding box center [1122, 29] width 13 height 13
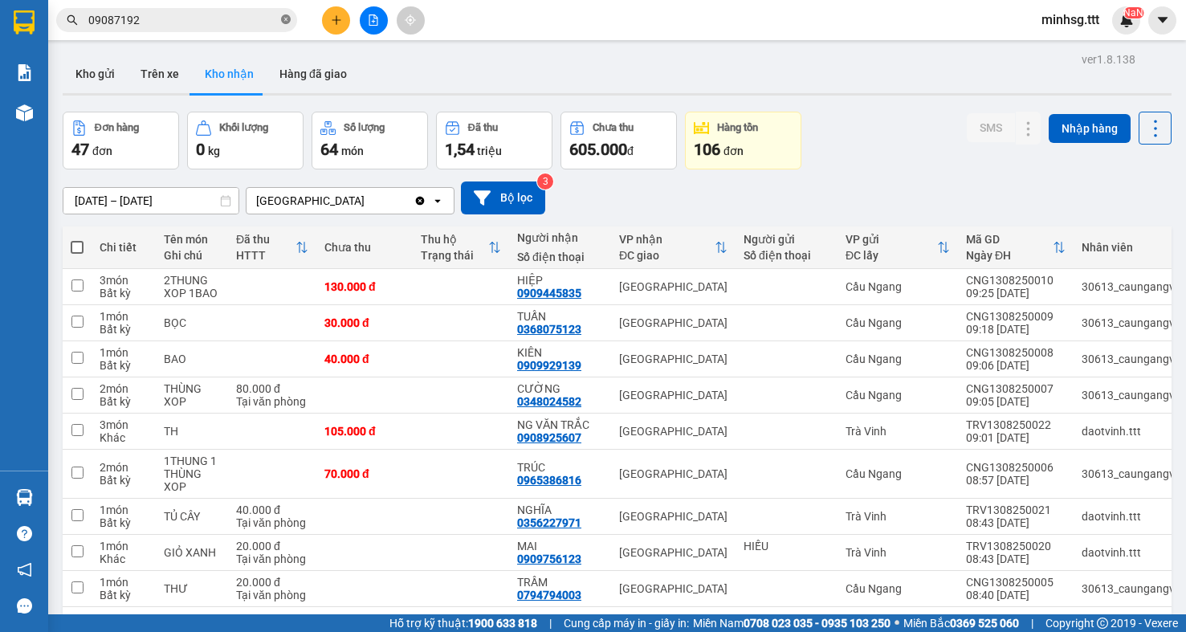
click at [285, 21] on icon "close-circle" at bounding box center [286, 19] width 10 height 10
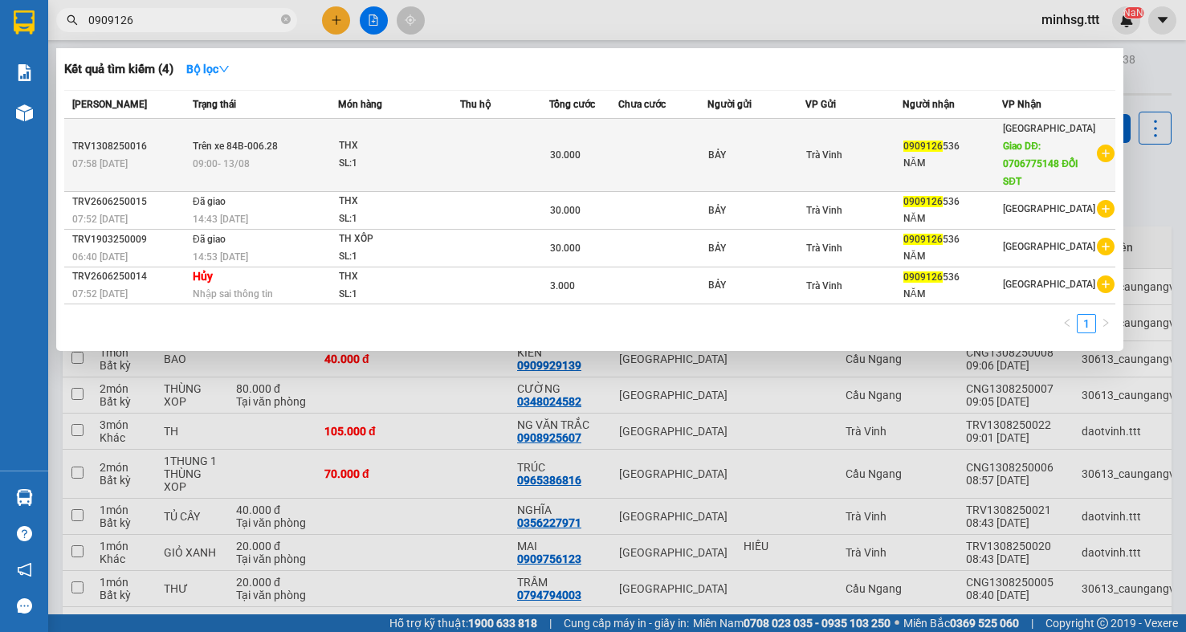
type input "0909126"
click at [708, 143] on td at bounding box center [663, 155] width 90 height 73
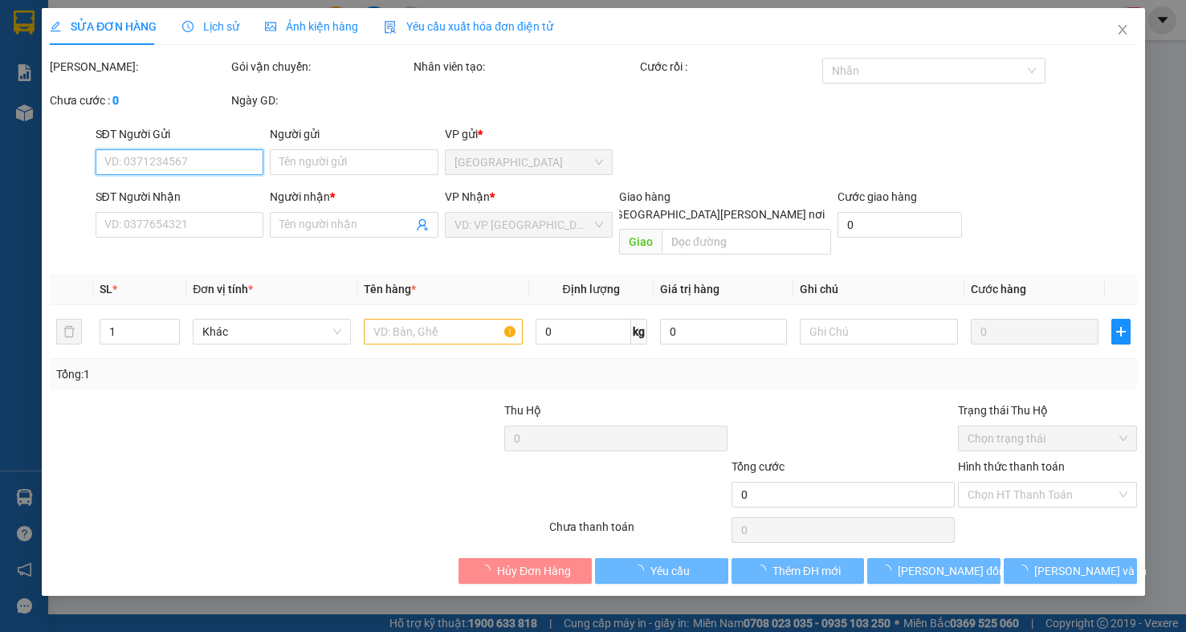
type input "BẢY"
type input "0909126536"
type input "NĂM"
type input "0706775148 ĐỔI SĐT"
type input "30.000"
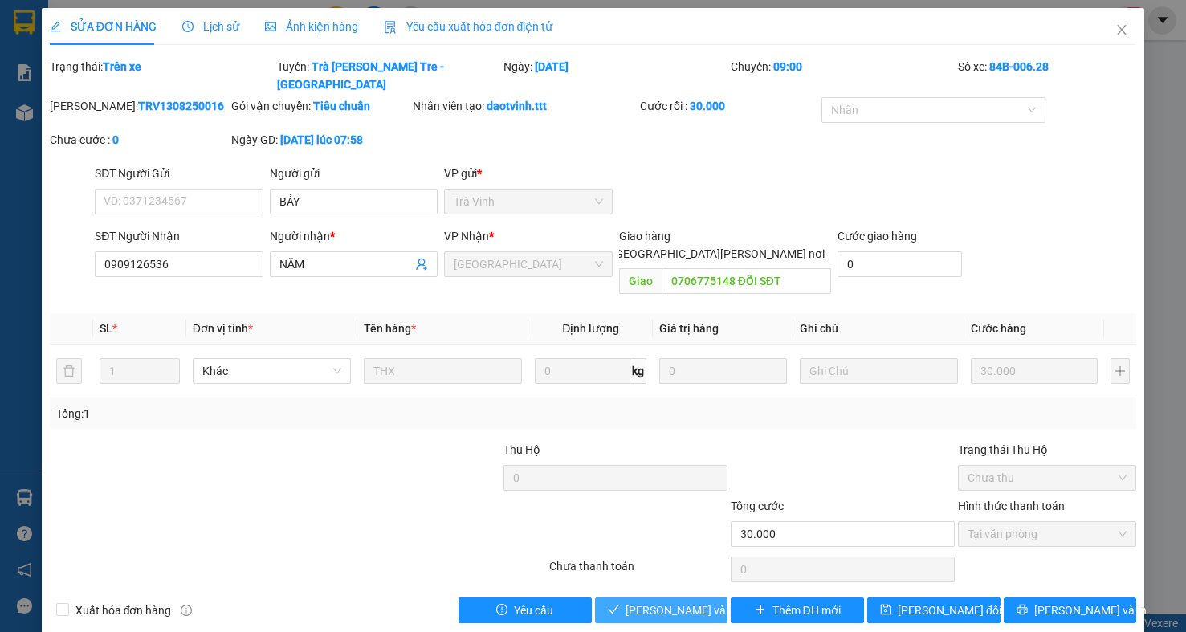
click at [666, 602] on span "Lưu và Giao hàng" at bounding box center [734, 611] width 217 height 18
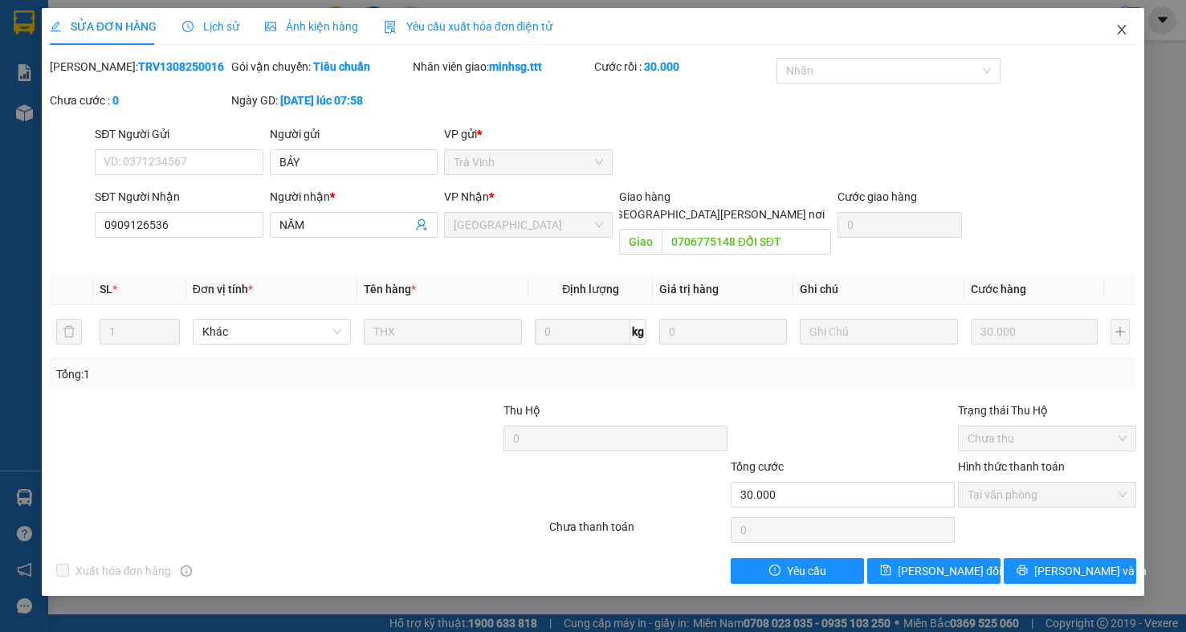
drag, startPoint x: 1125, startPoint y: 37, endPoint x: 1118, endPoint y: 29, distance: 10.8
click at [1116, 39] on span "Close" at bounding box center [1122, 30] width 45 height 45
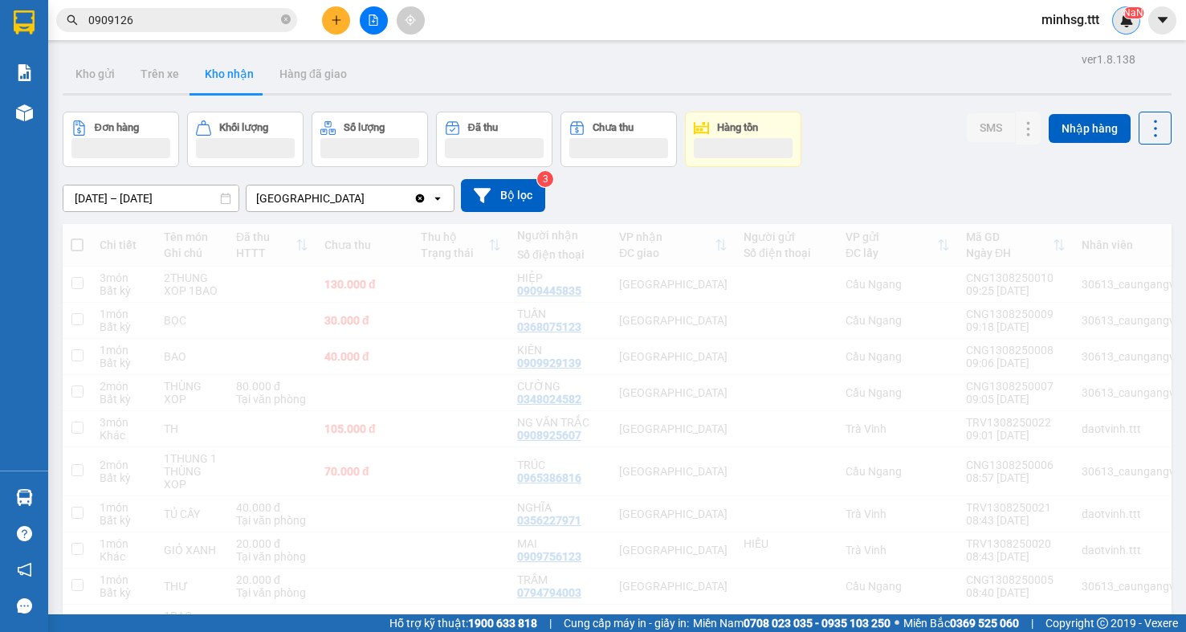
click at [1118, 30] on div "NaN" at bounding box center [1126, 20] width 28 height 28
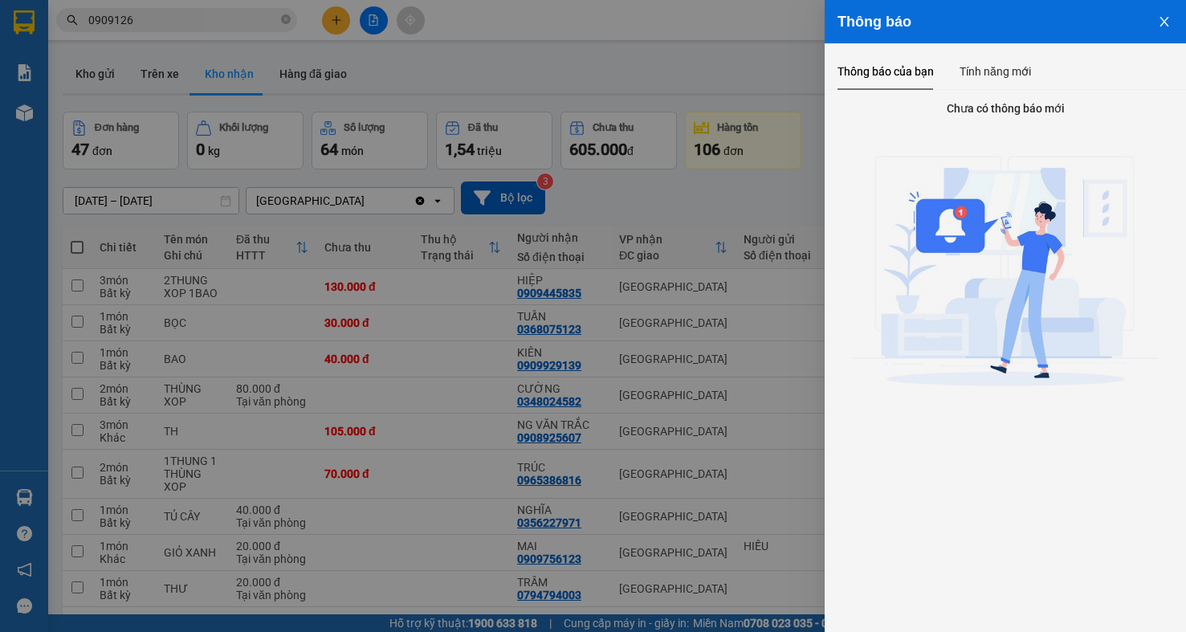
drag, startPoint x: 512, startPoint y: 35, endPoint x: 151, endPoint y: 23, distance: 361.6
click at [511, 35] on div at bounding box center [593, 316] width 1186 height 632
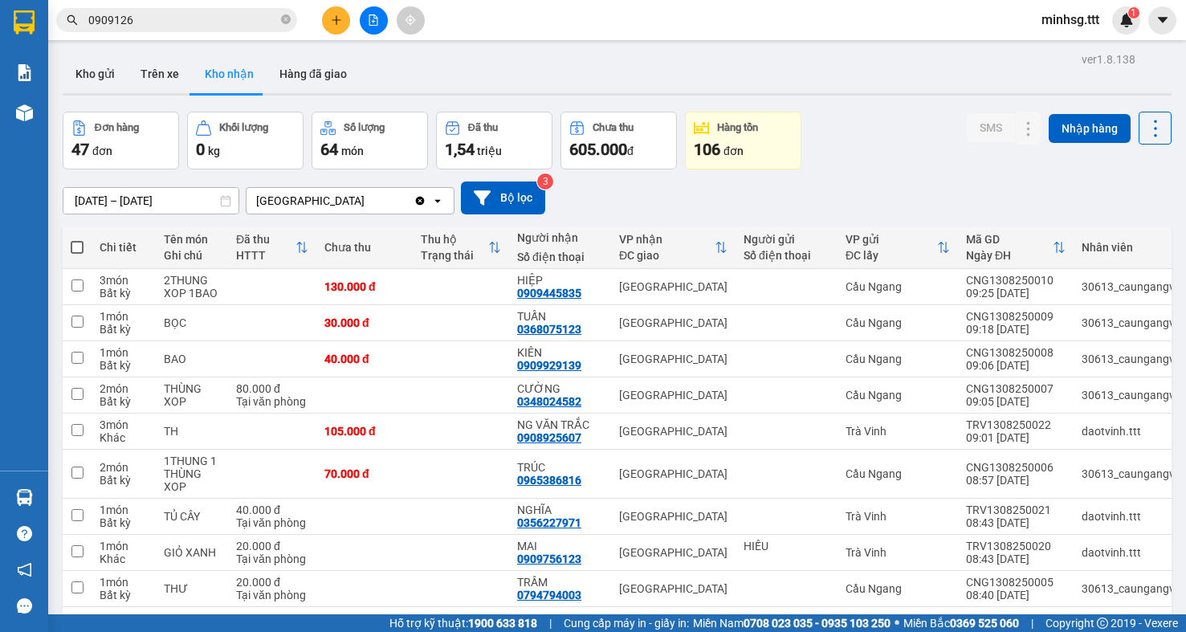
click at [142, 22] on input "0909126" at bounding box center [183, 20] width 190 height 18
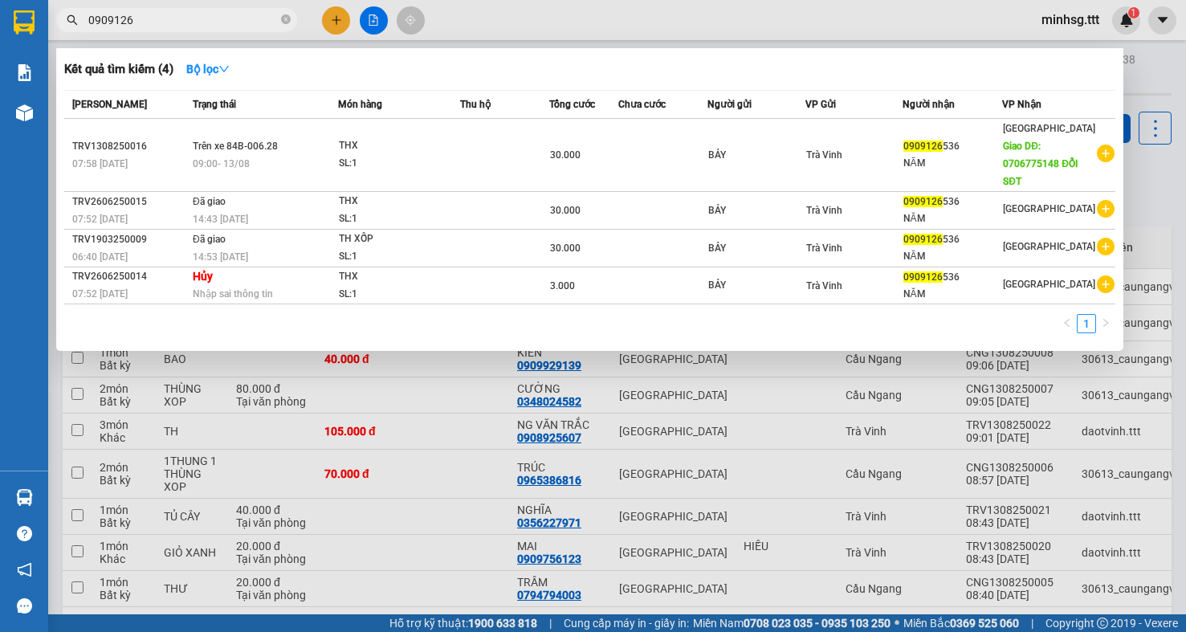
click at [142, 22] on input "0909126" at bounding box center [183, 20] width 190 height 18
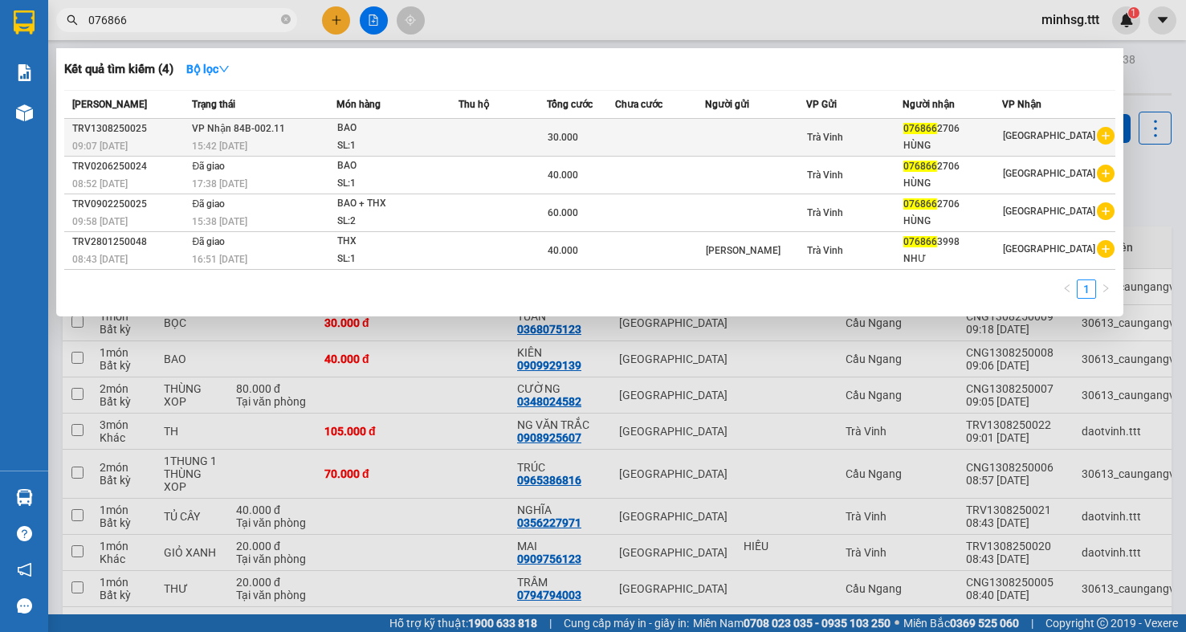
type input "076866"
click at [479, 128] on td at bounding box center [503, 138] width 88 height 38
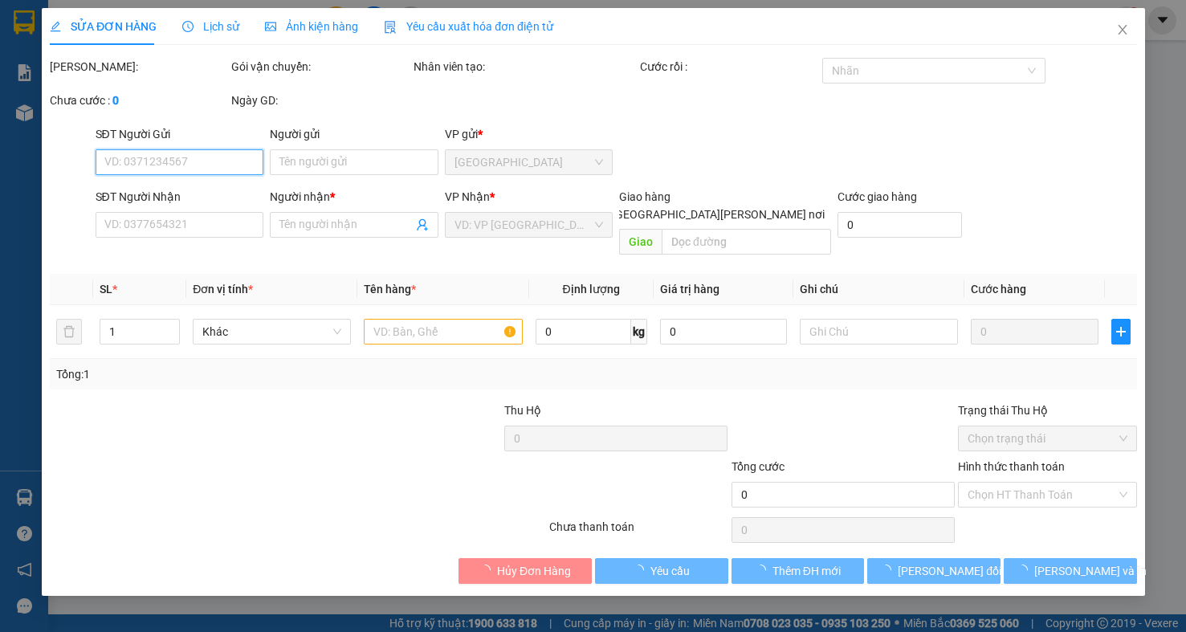
type input "0768662706"
type input "HÙNG"
type input "30.000"
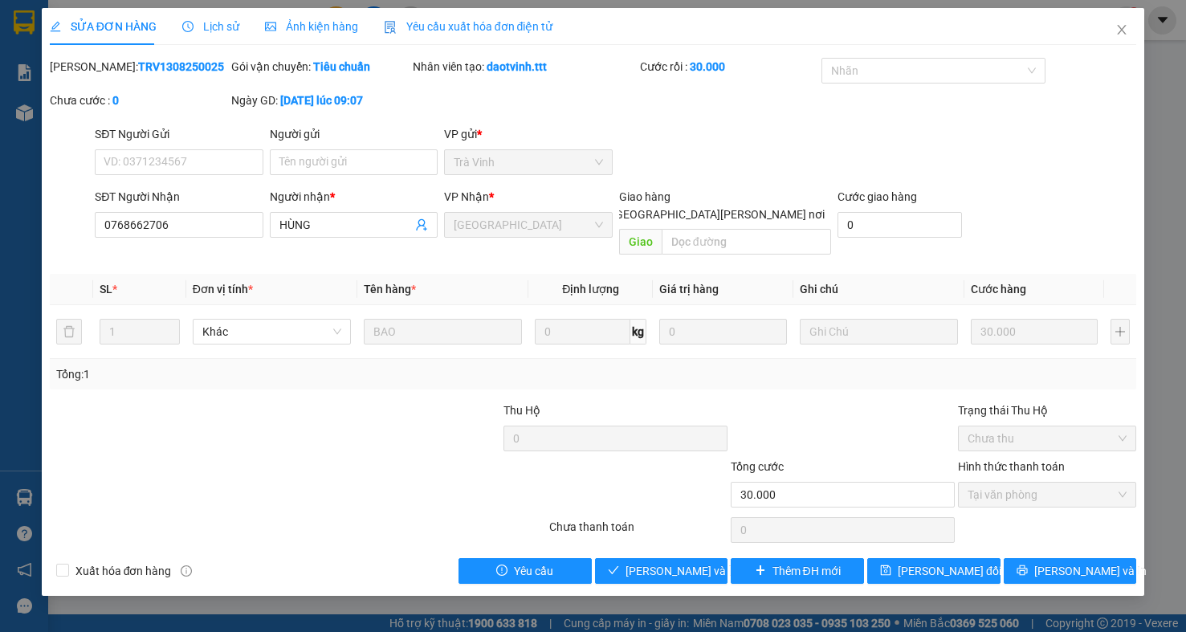
click at [664, 573] on div "SỬA ĐƠN HÀNG Lịch sử Ảnh kiện hàng Yêu cầu xuất hóa đơn điện tử Total Paid Fee …" at bounding box center [594, 302] width 1104 height 588
click at [664, 562] on span "Lưu và Giao hàng" at bounding box center [734, 571] width 217 height 18
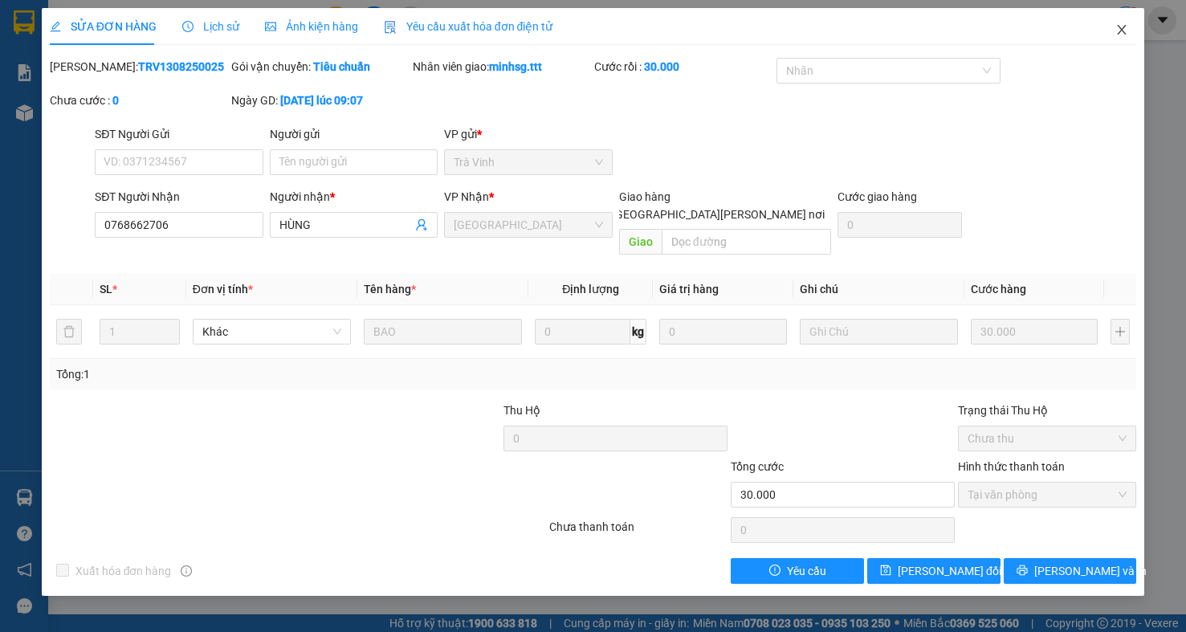
click at [1116, 29] on icon "close" at bounding box center [1122, 29] width 13 height 13
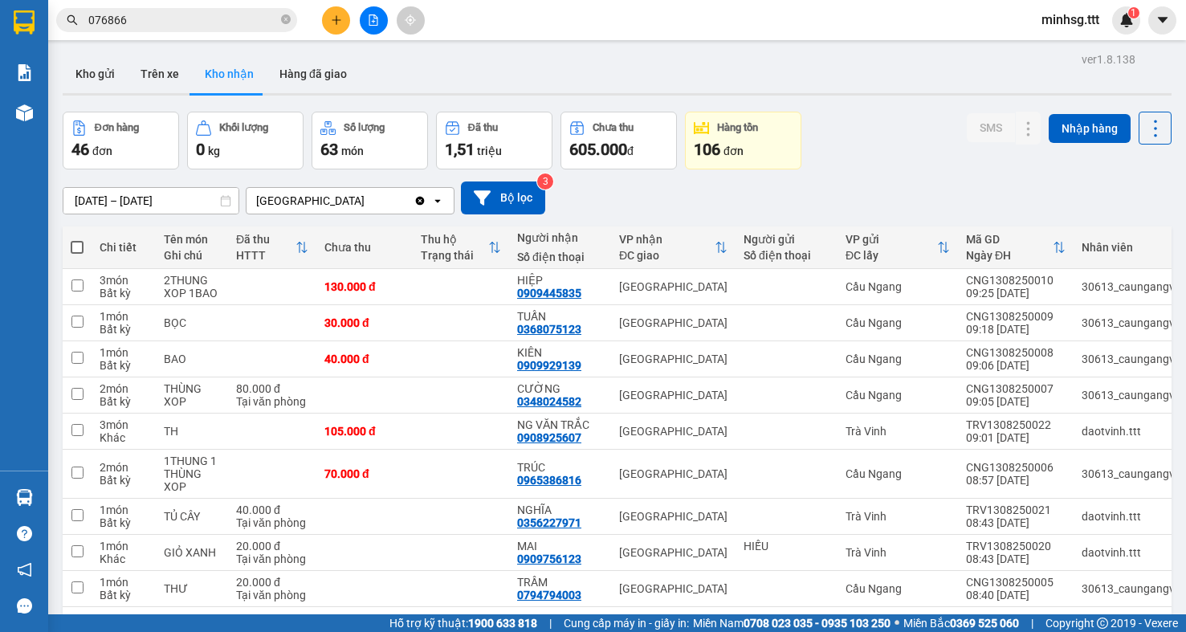
click at [295, 25] on span "076866" at bounding box center [176, 20] width 241 height 24
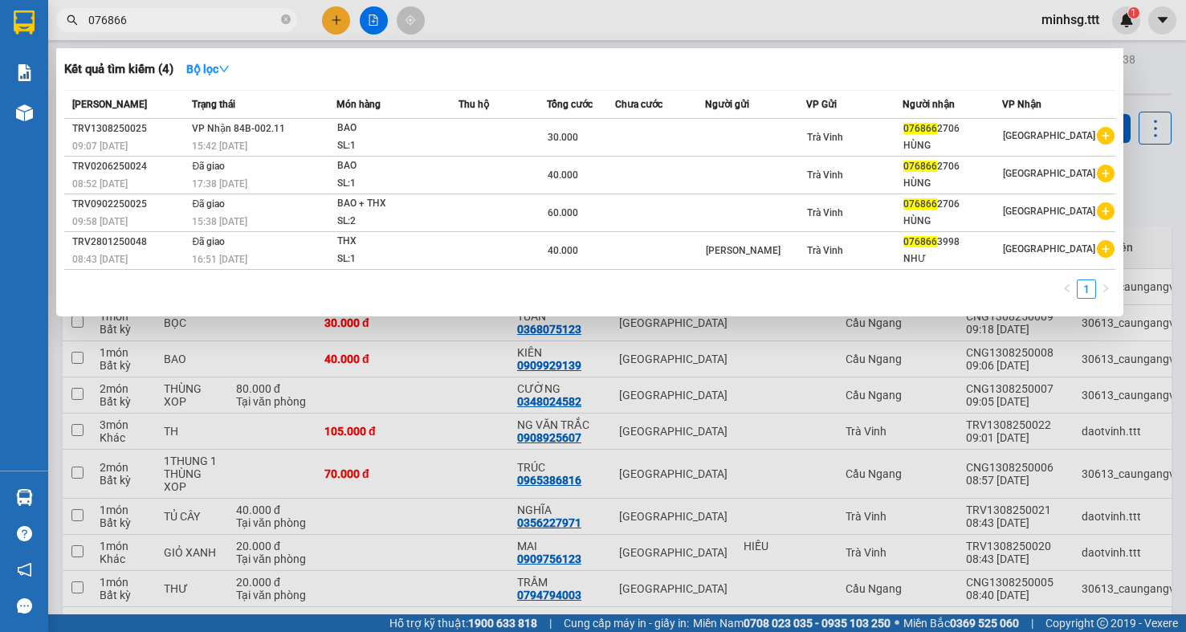
click at [280, 20] on span "076866" at bounding box center [176, 20] width 241 height 24
click at [289, 20] on icon "close-circle" at bounding box center [286, 19] width 10 height 10
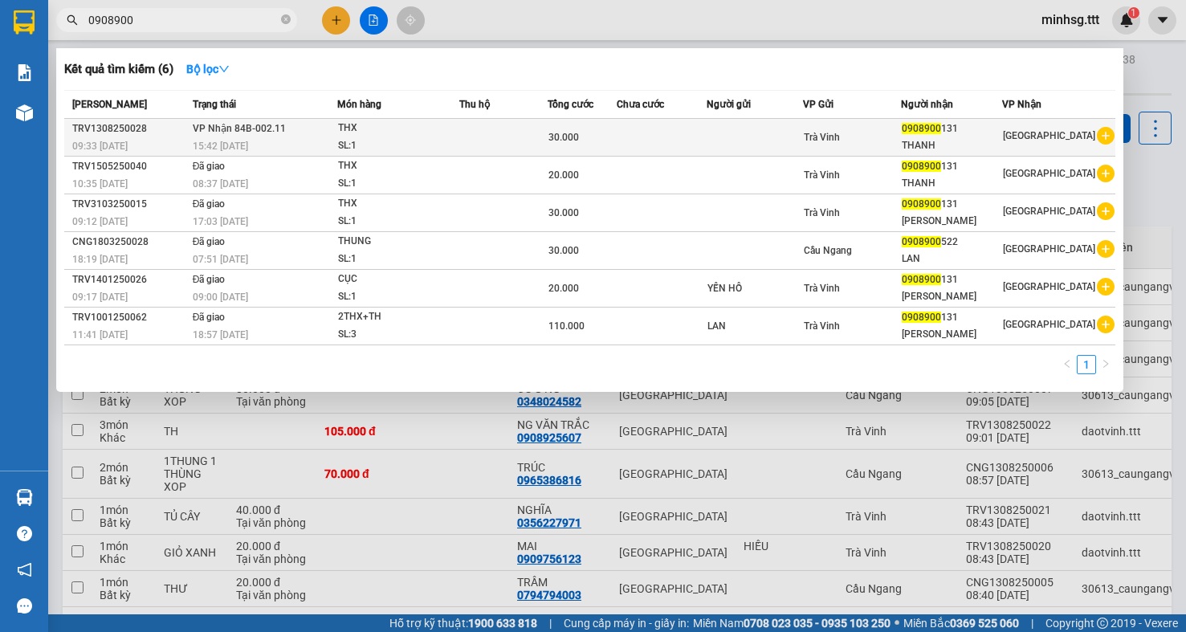
type input "0908900"
click at [816, 129] on div "Trà Vinh" at bounding box center [852, 138] width 96 height 18
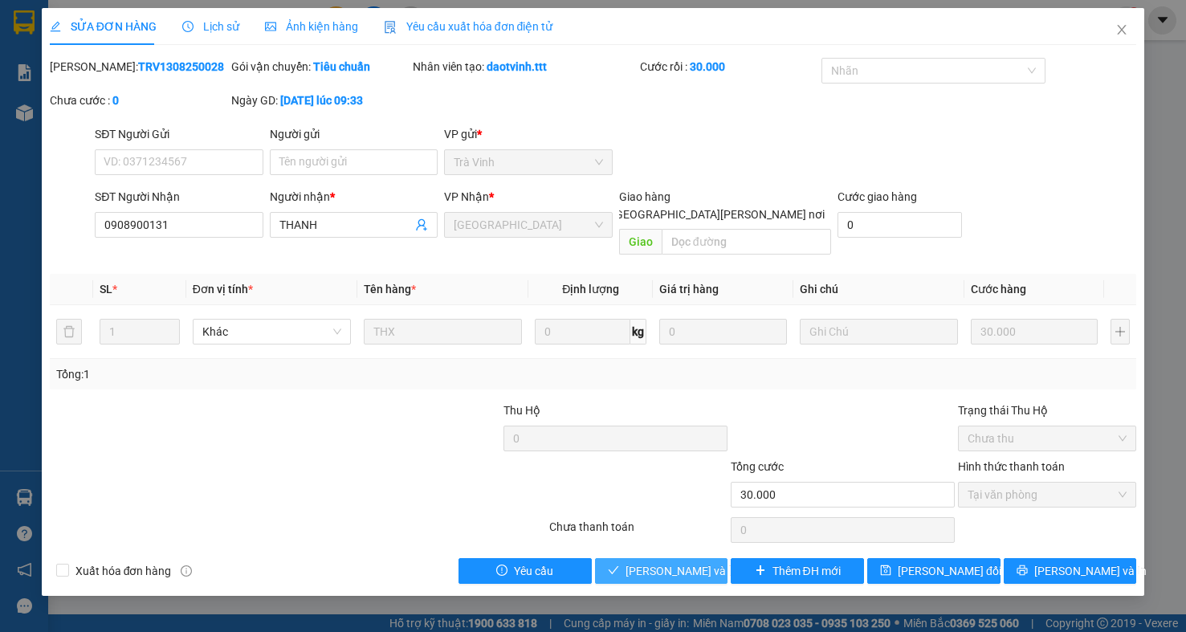
click at [635, 562] on span "[PERSON_NAME] và [PERSON_NAME] hàng" at bounding box center [734, 571] width 217 height 18
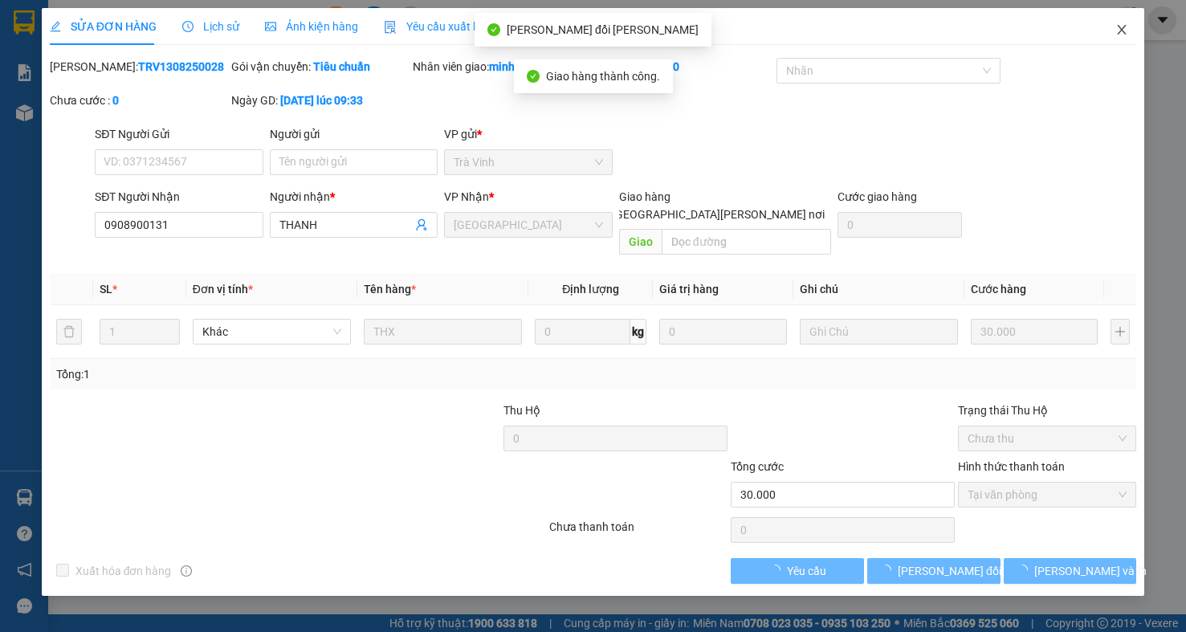
click at [1121, 35] on icon "close" at bounding box center [1122, 29] width 13 height 13
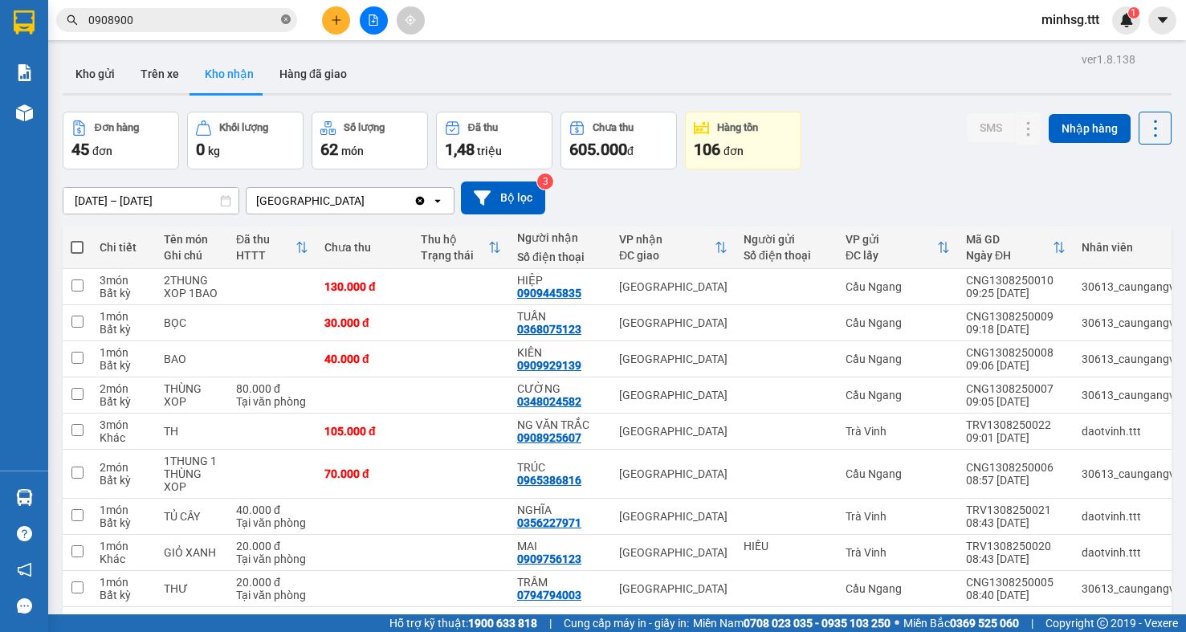
click at [288, 20] on icon "close-circle" at bounding box center [286, 19] width 10 height 10
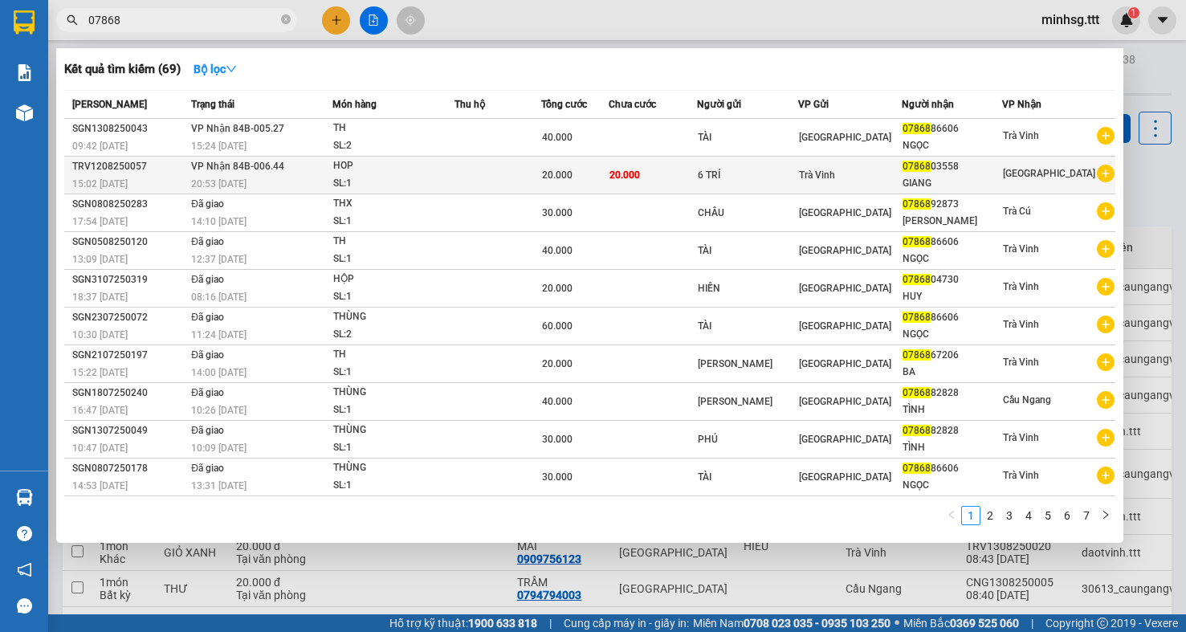
type input "07868"
click at [750, 182] on div "6 TRÍ" at bounding box center [748, 175] width 100 height 17
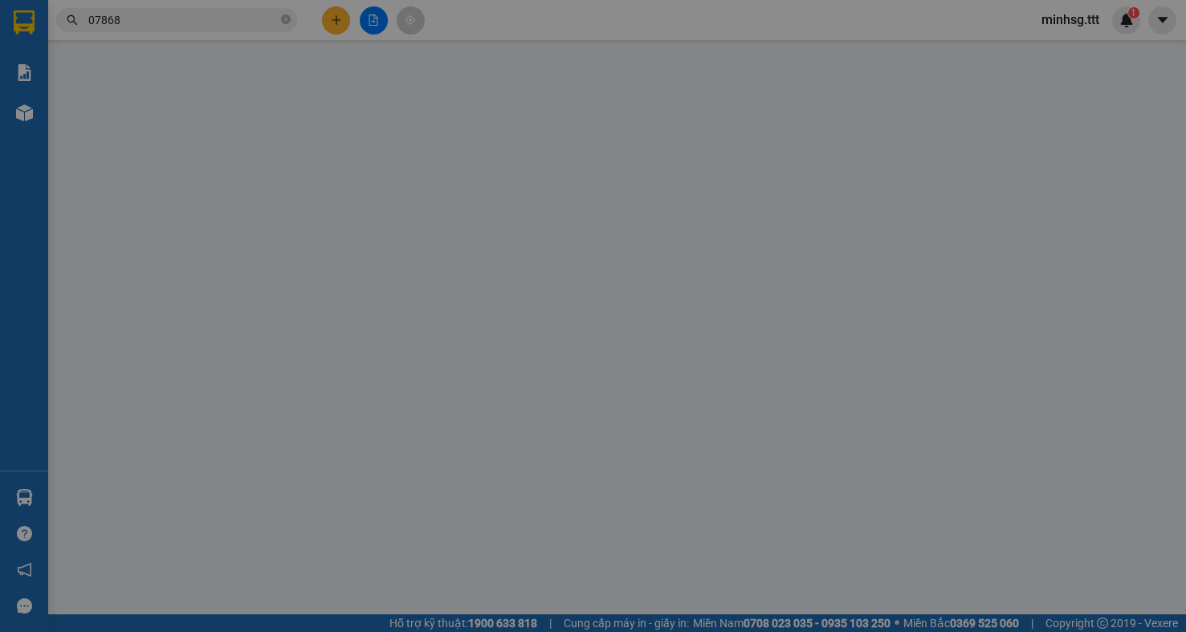
type input "6 TRÍ"
type input "0786803558"
type input "GIANG"
type input "20.000"
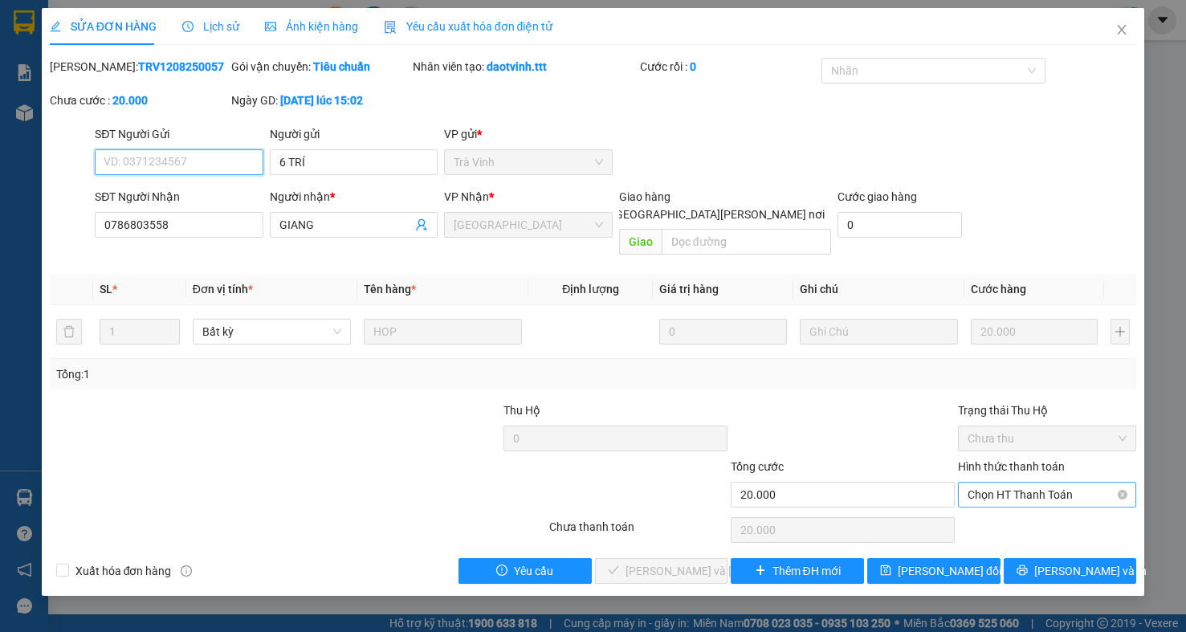
click at [1035, 491] on div "Chọn HT Thanh Toán" at bounding box center [1047, 495] width 178 height 26
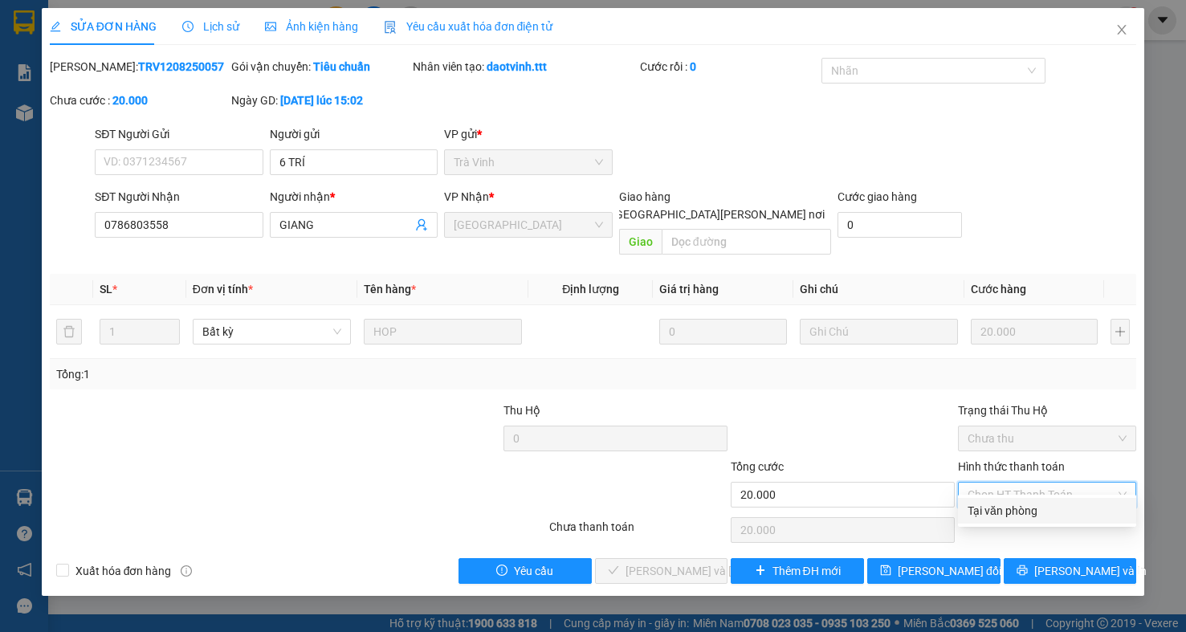
click at [1036, 509] on div "Tại văn phòng" at bounding box center [1047, 511] width 159 height 18
type input "0"
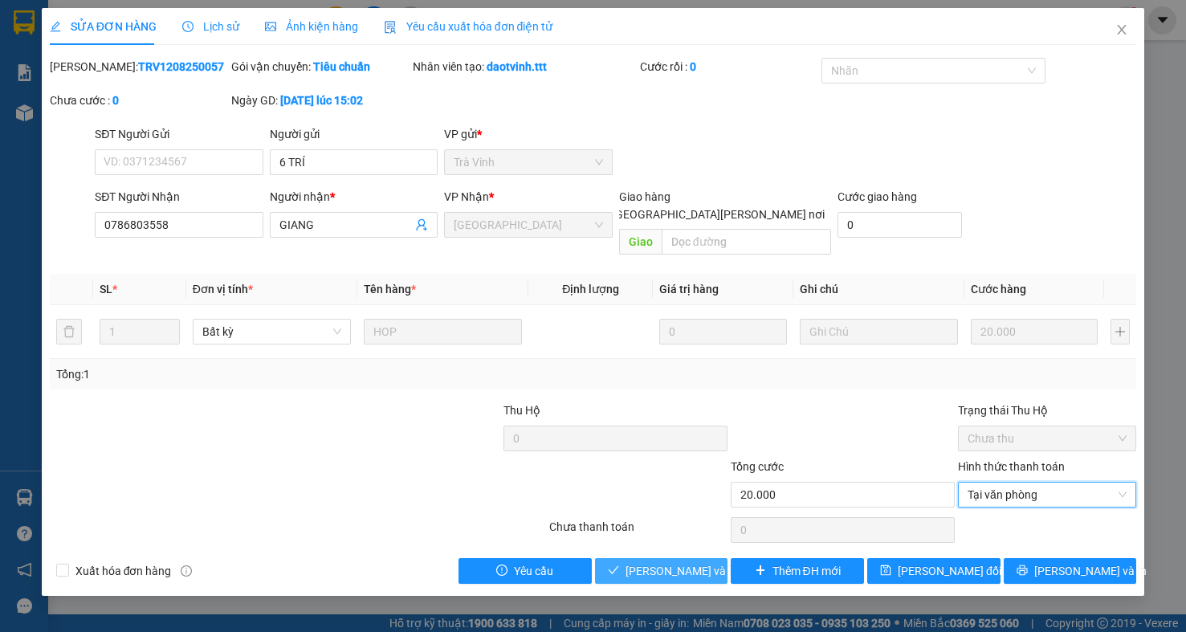
click at [653, 562] on span "[PERSON_NAME] và [PERSON_NAME] hàng" at bounding box center [734, 571] width 217 height 18
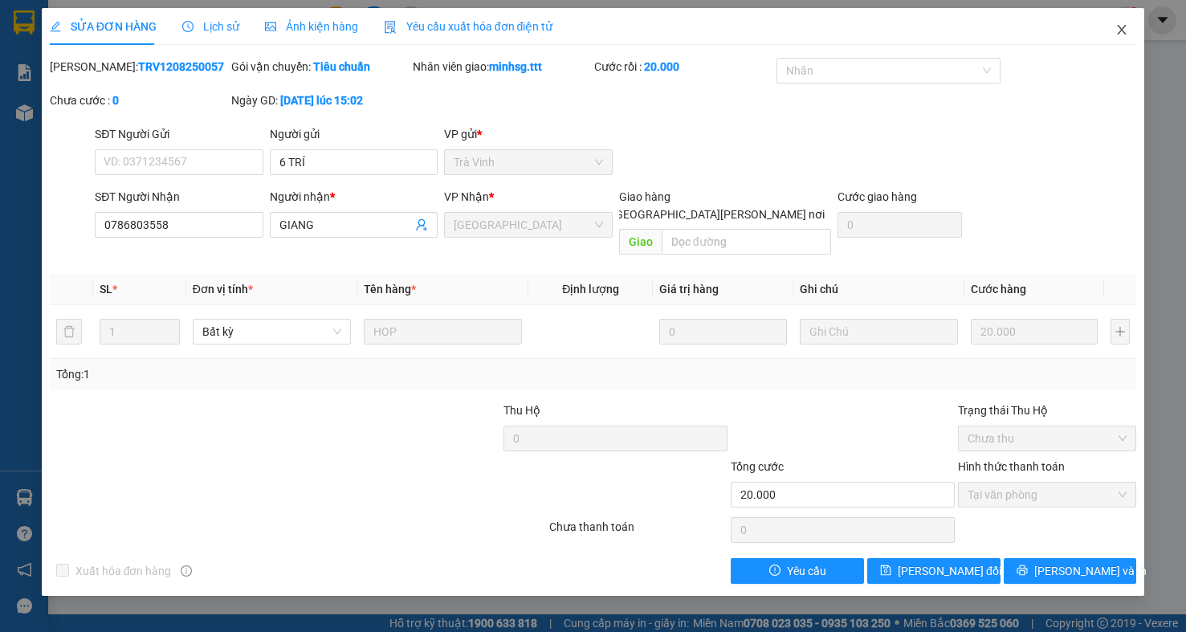
click at [1121, 27] on icon "close" at bounding box center [1122, 29] width 13 height 13
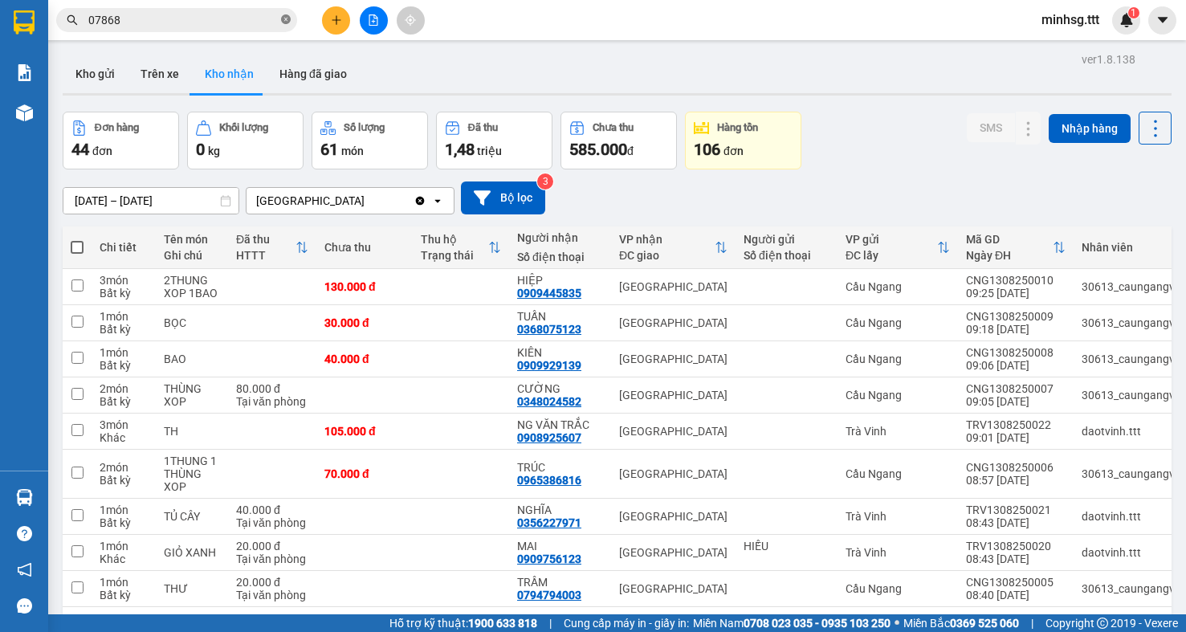
click at [284, 24] on icon "close-circle" at bounding box center [286, 19] width 10 height 10
click at [238, 24] on input "text" at bounding box center [183, 20] width 190 height 18
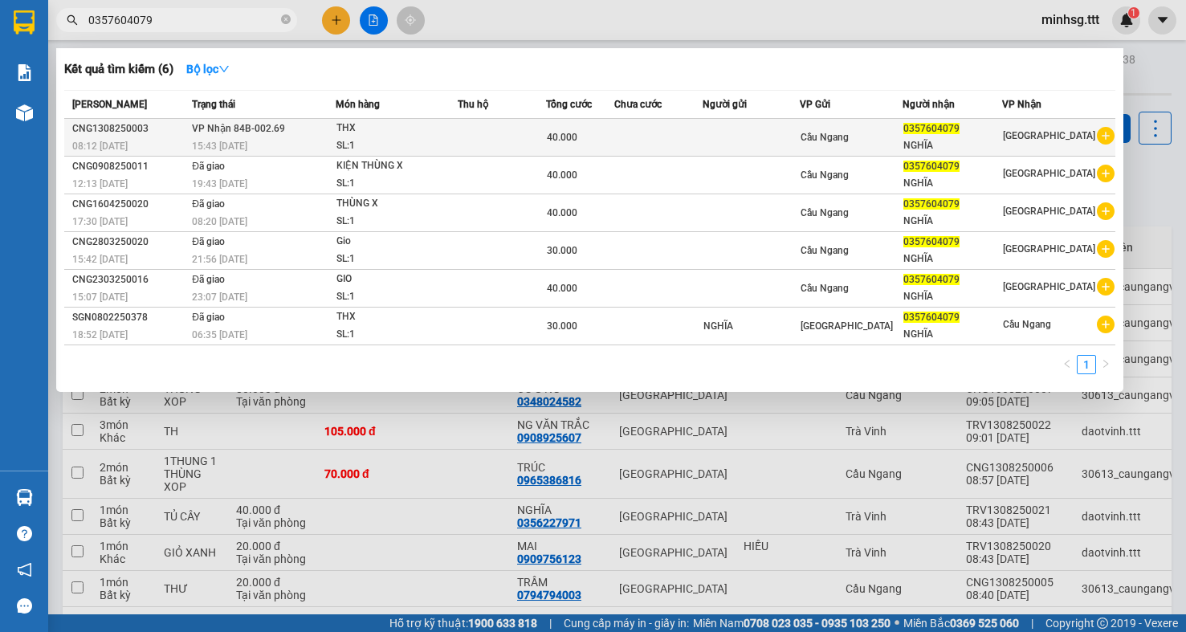
type input "0357604079"
click at [546, 140] on td at bounding box center [502, 138] width 88 height 38
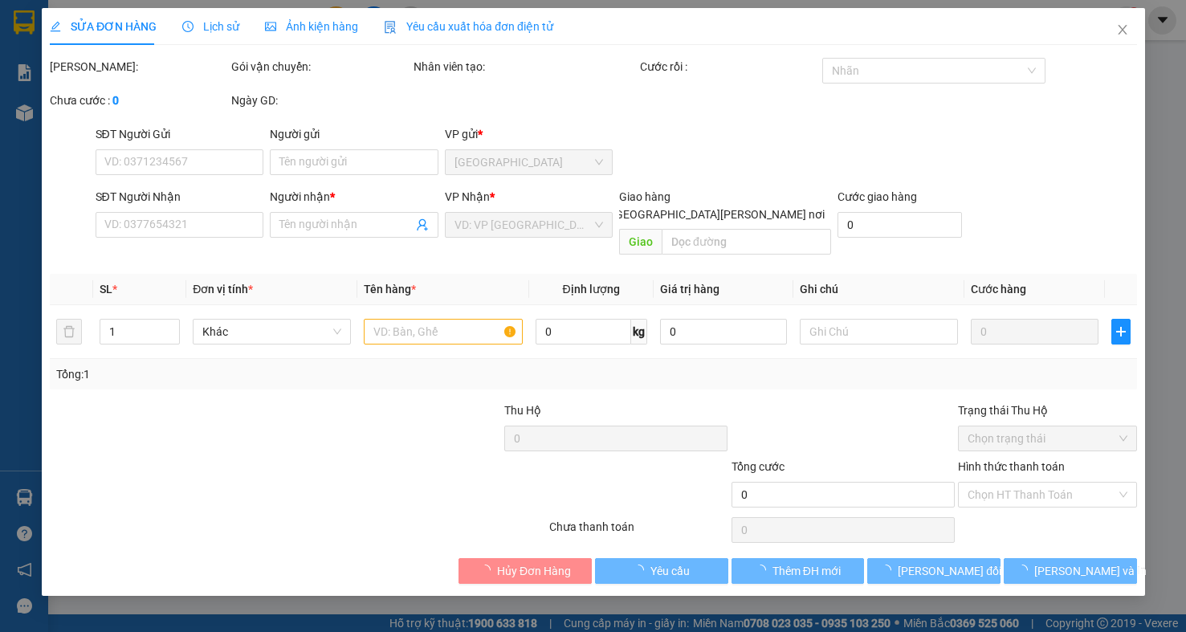
type input "0357604079"
type input "NGHĨA"
type input "40.000"
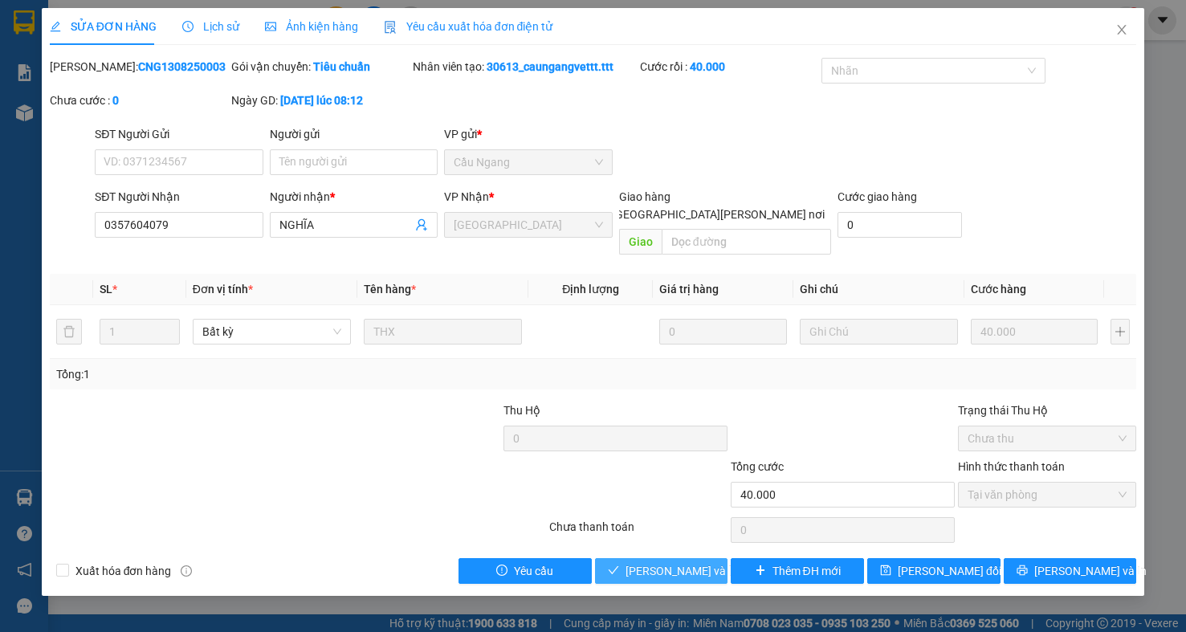
click at [657, 562] on span "[PERSON_NAME] và [PERSON_NAME] hàng" at bounding box center [734, 571] width 217 height 18
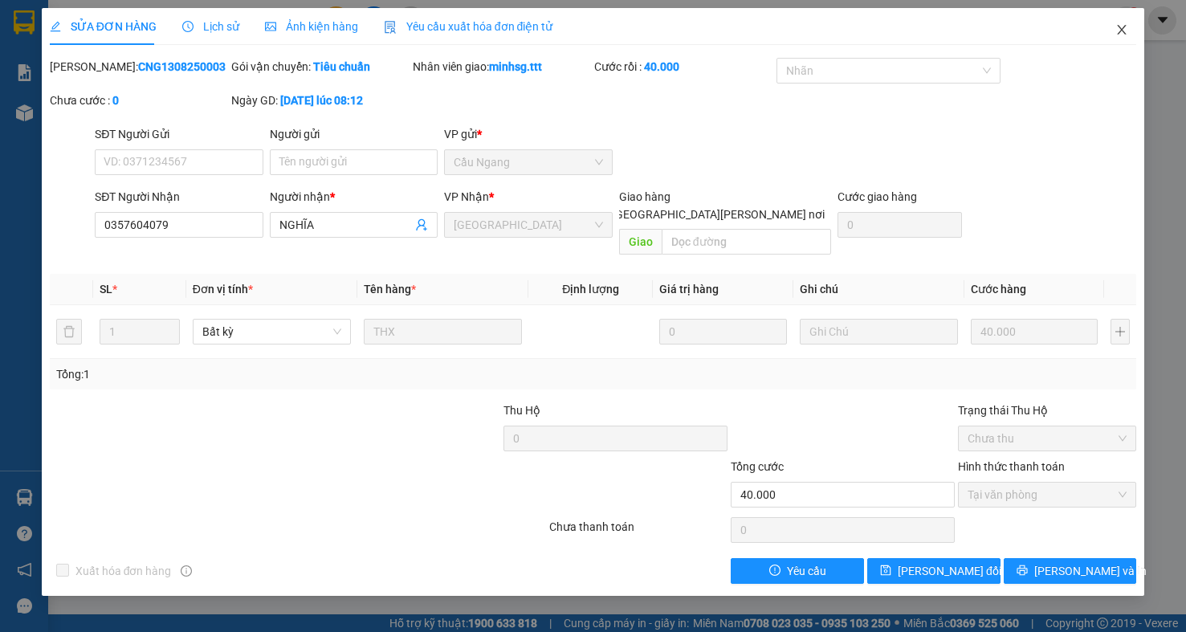
click at [1121, 23] on span "Close" at bounding box center [1122, 30] width 45 height 45
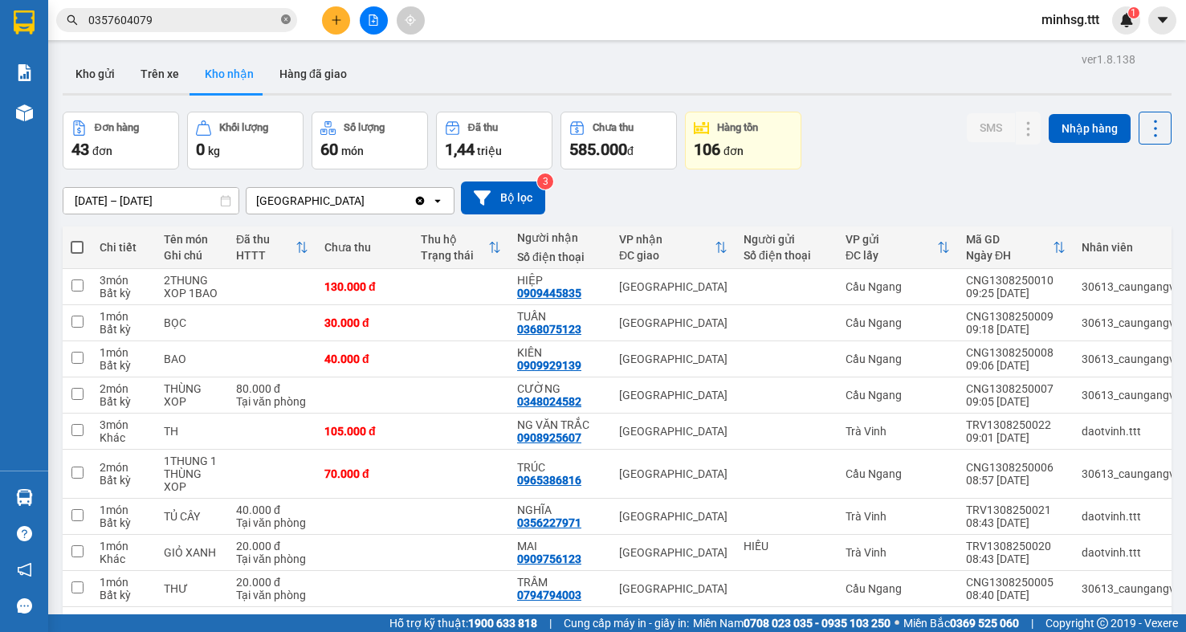
click at [288, 22] on icon "close-circle" at bounding box center [286, 19] width 10 height 10
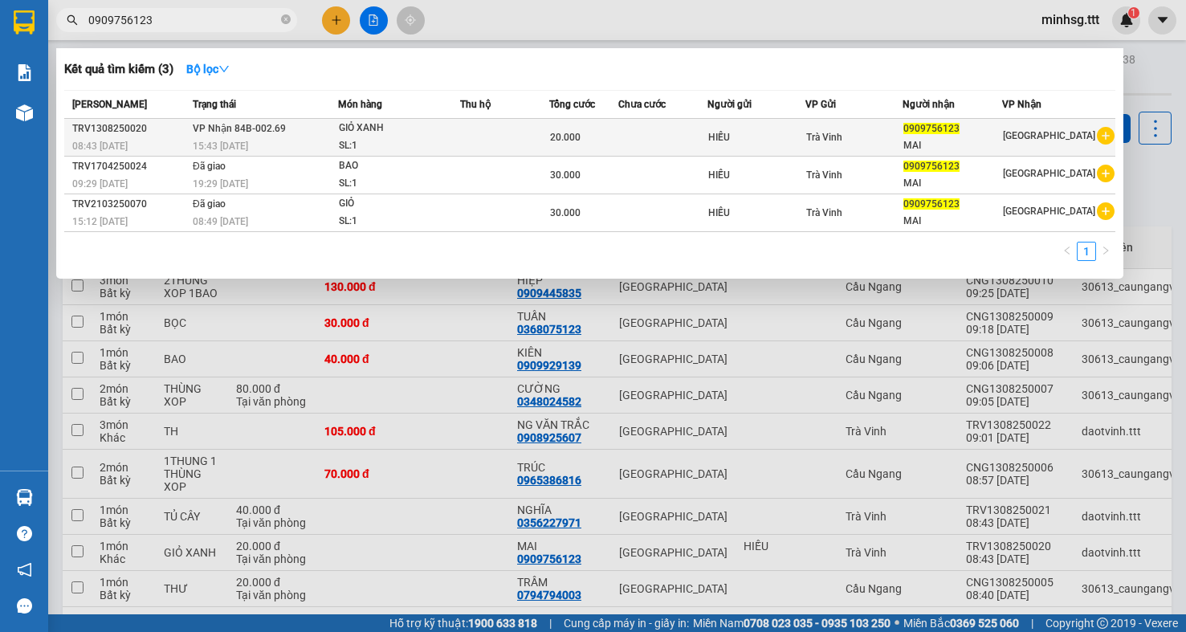
type input "0909756123"
click at [362, 143] on div "SL: 1" at bounding box center [399, 146] width 120 height 18
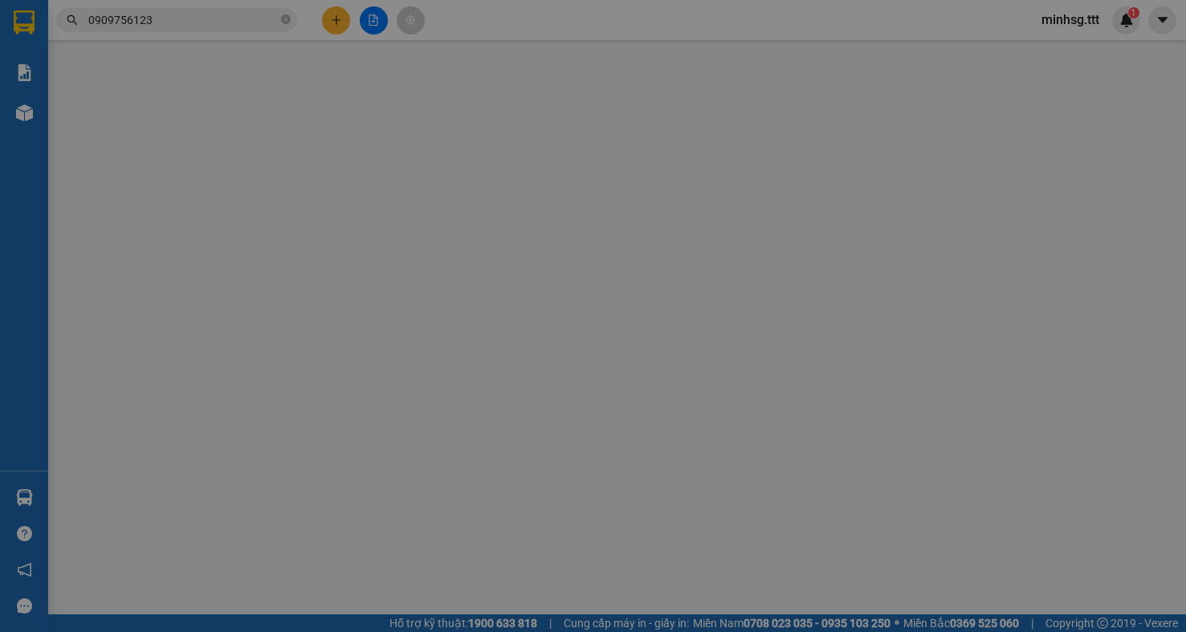
type input "HIẾU"
type input "0909756123"
type input "MAI"
type input "20.000"
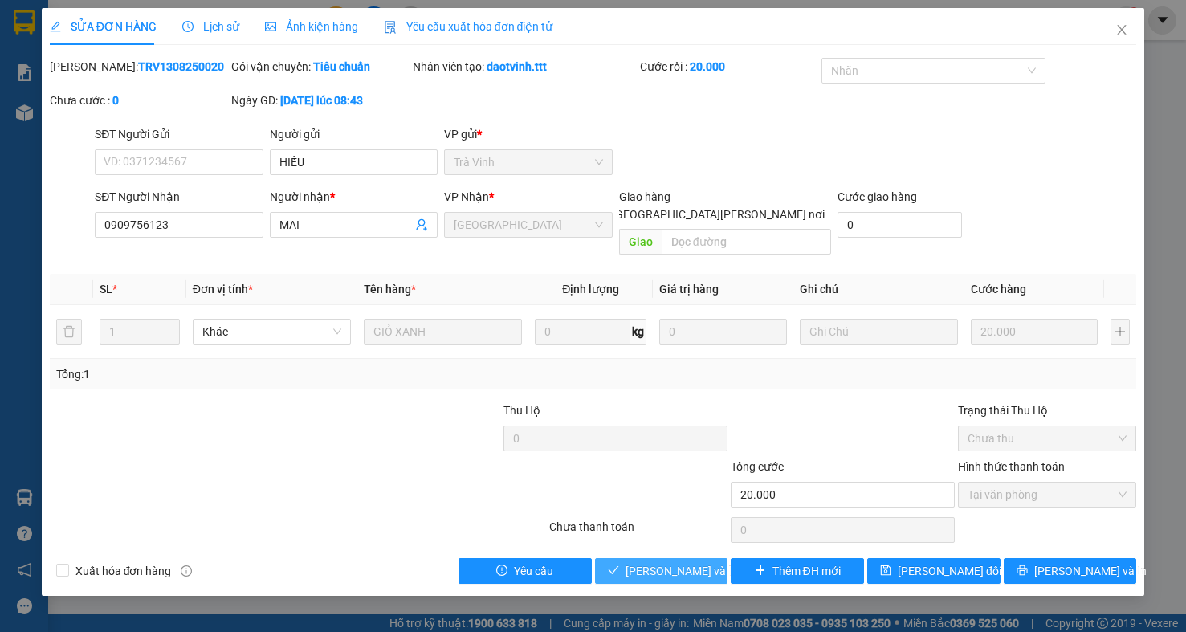
click at [641, 562] on span "[PERSON_NAME] và [PERSON_NAME] hàng" at bounding box center [734, 571] width 217 height 18
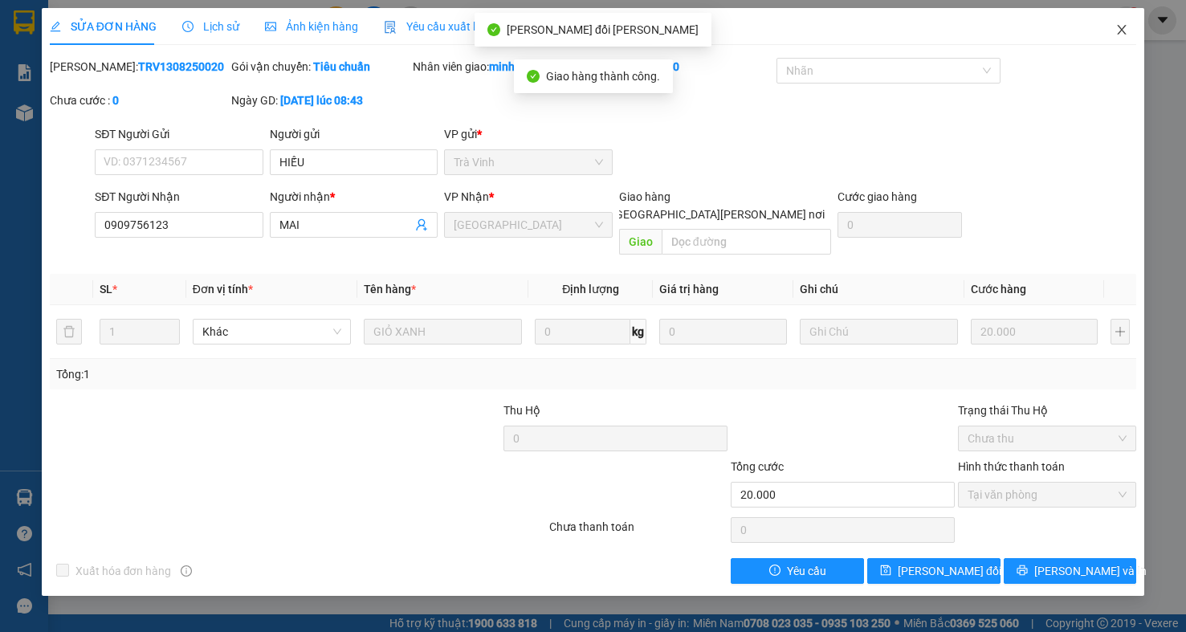
click at [1119, 32] on icon "close" at bounding box center [1122, 29] width 13 height 13
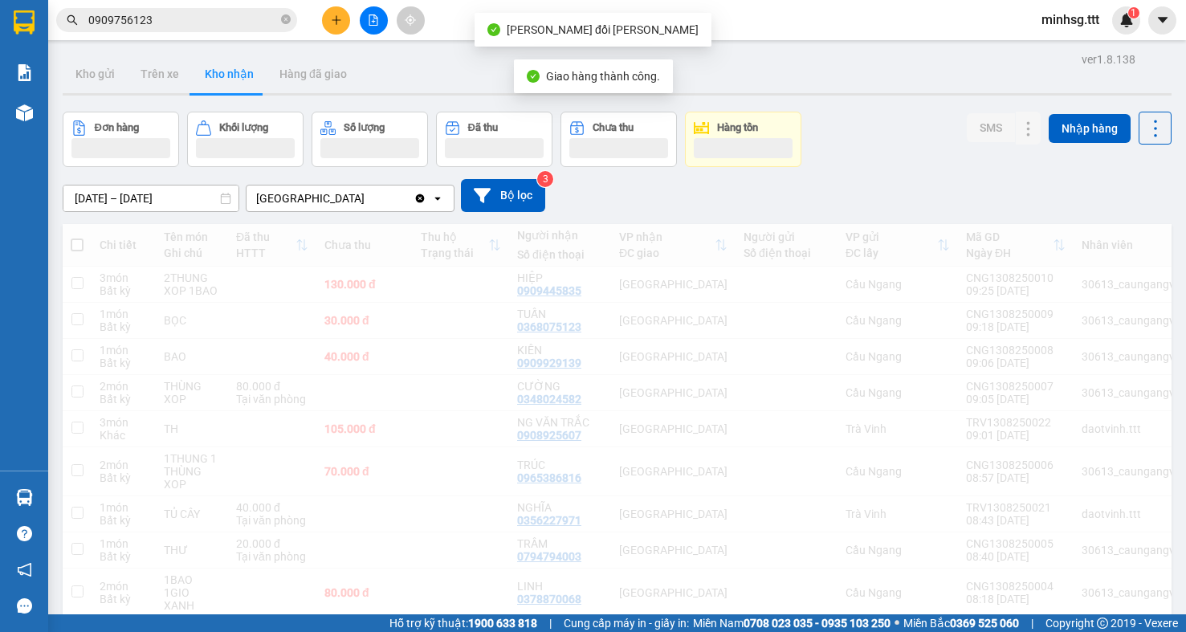
click at [210, 22] on input "0909756123" at bounding box center [183, 20] width 190 height 18
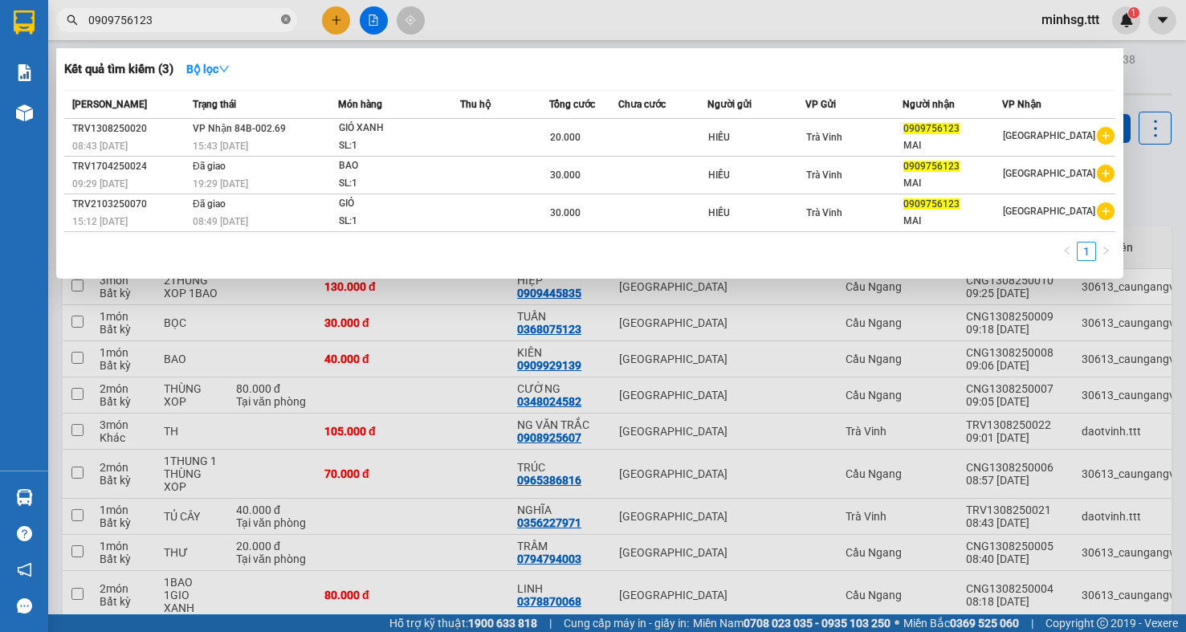
click at [289, 22] on icon "close-circle" at bounding box center [286, 19] width 10 height 10
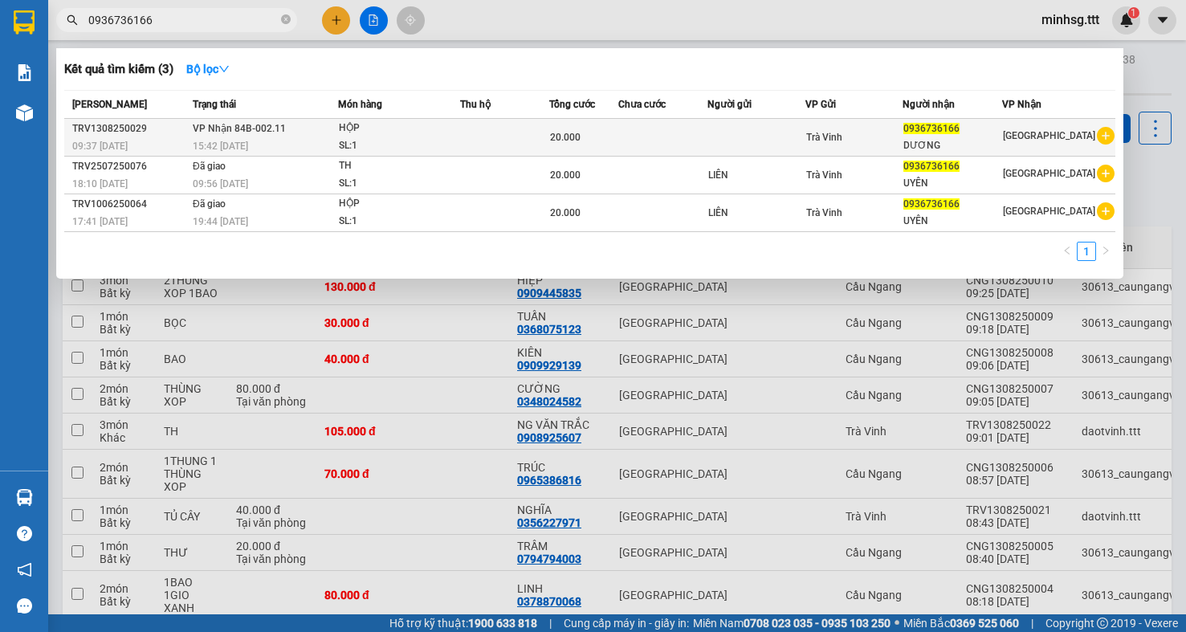
type input "0936736166"
click at [730, 145] on td at bounding box center [756, 138] width 97 height 38
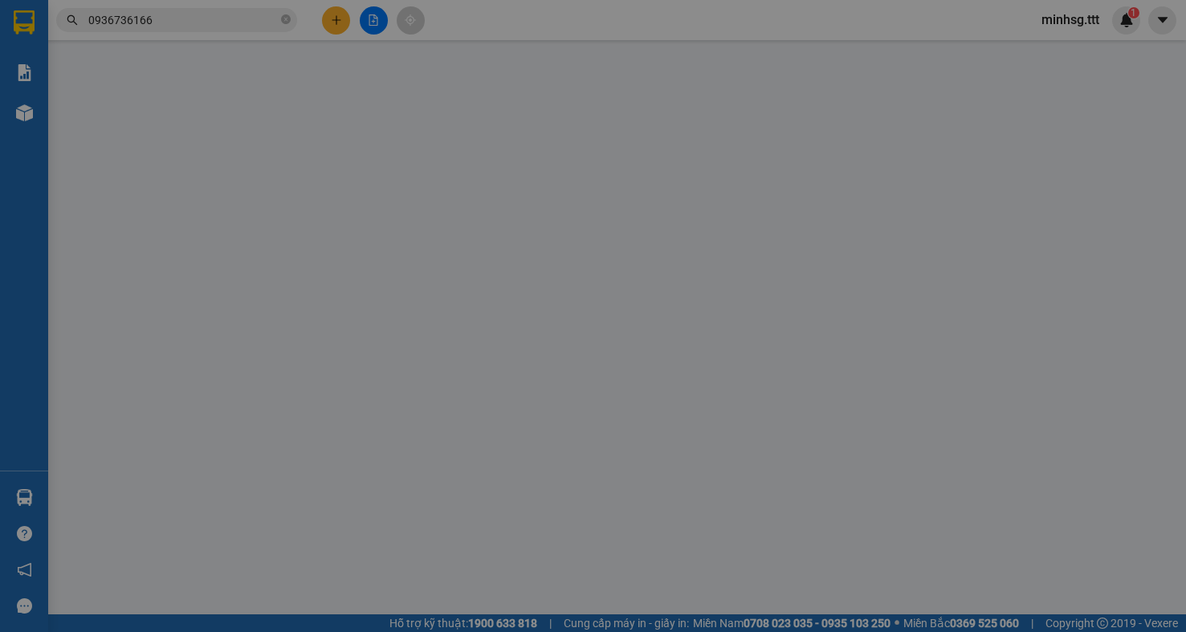
type input "0936736166"
type input "DƯƠNG"
type input "20.000"
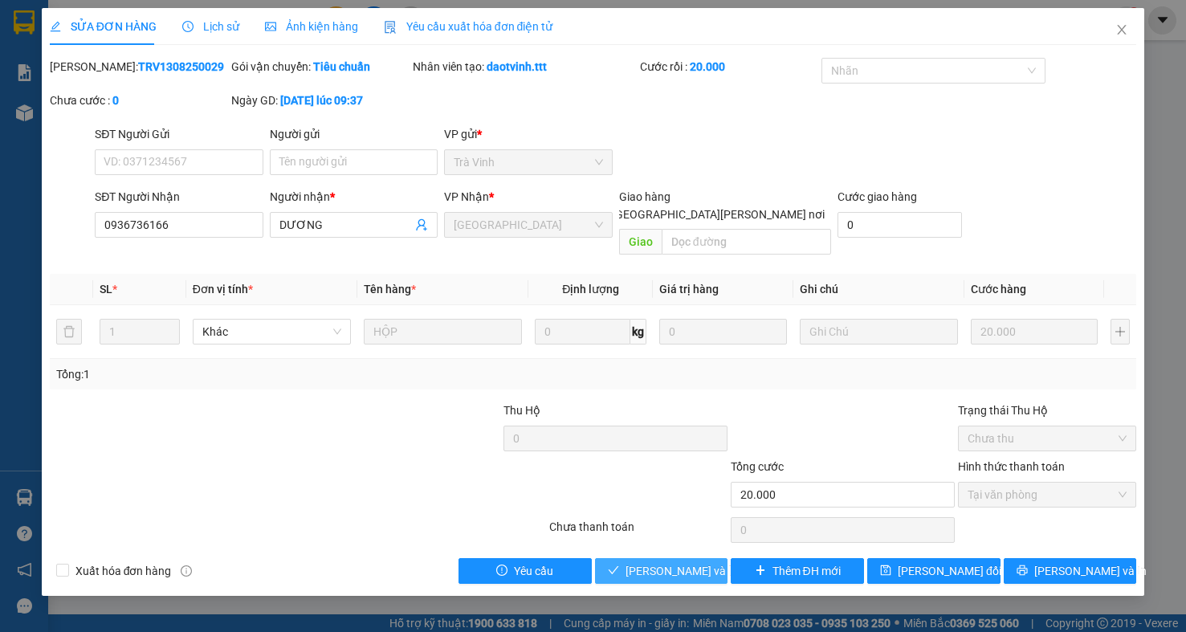
click at [676, 562] on span "[PERSON_NAME] và [PERSON_NAME] hàng" at bounding box center [734, 571] width 217 height 18
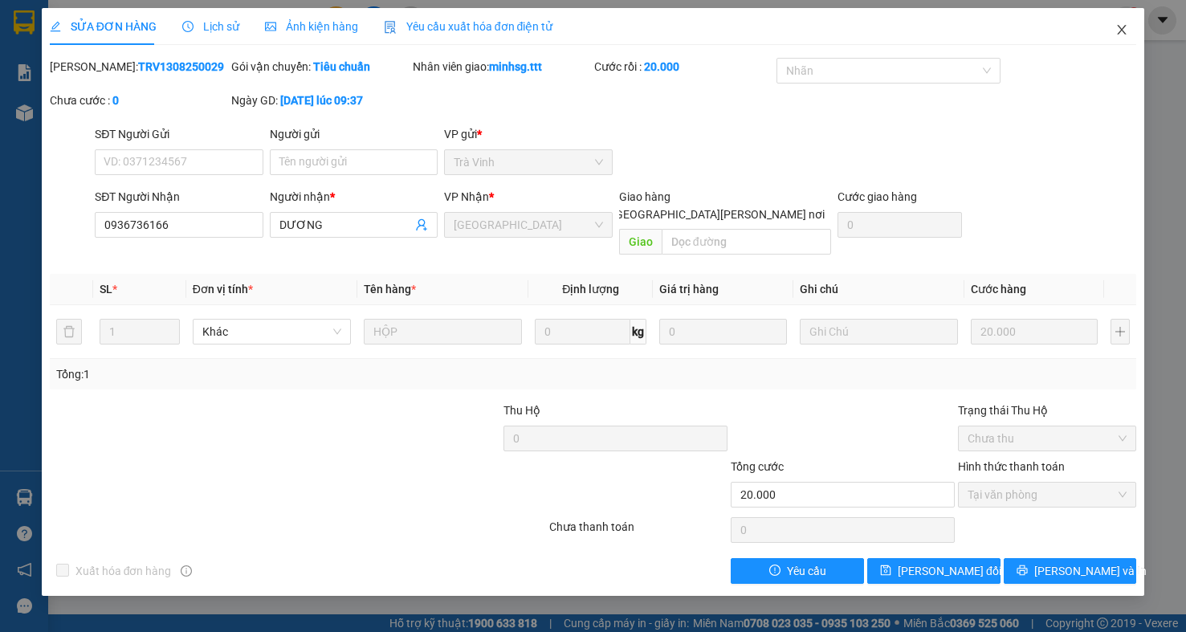
click at [1120, 31] on icon "close" at bounding box center [1122, 29] width 13 height 13
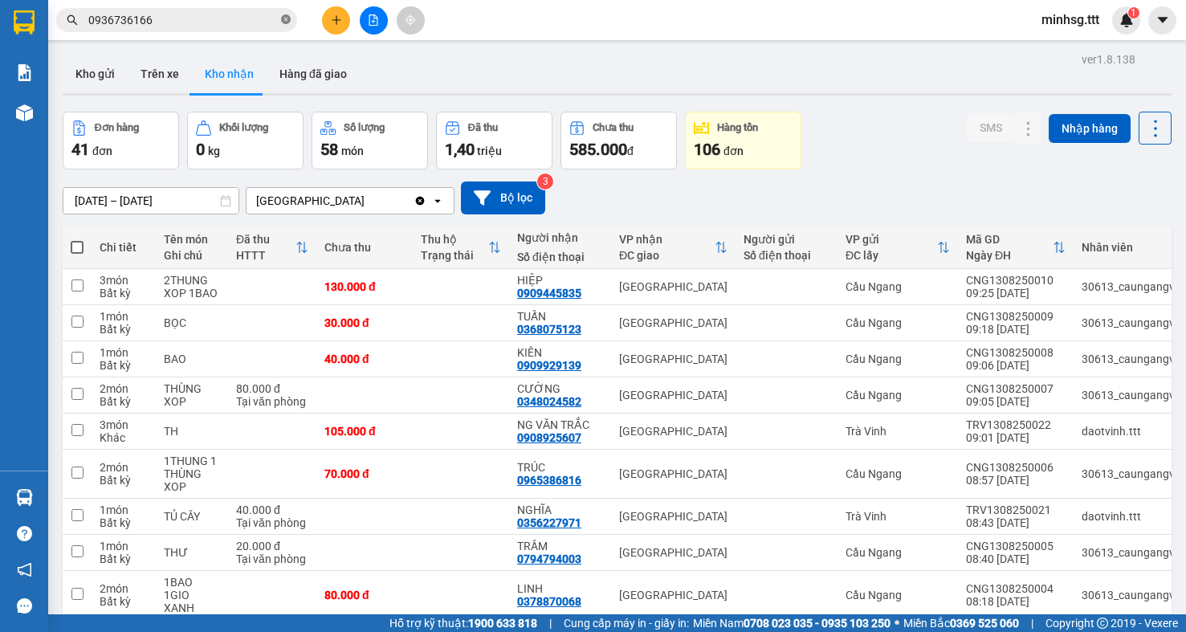
click at [283, 22] on icon "close-circle" at bounding box center [286, 19] width 10 height 10
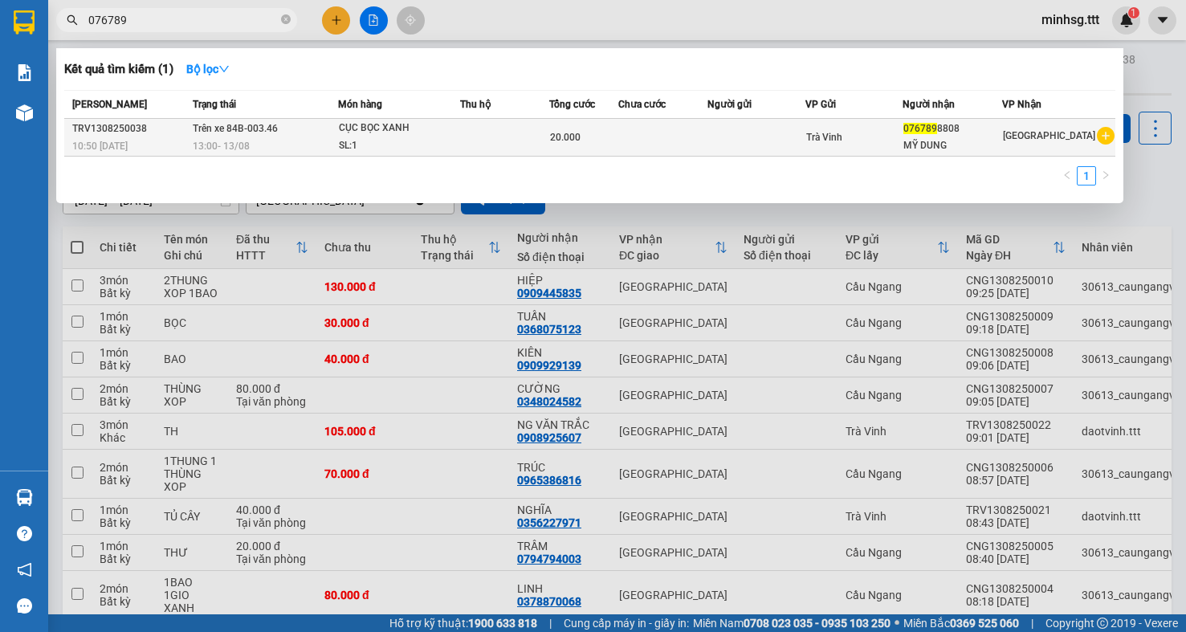
type input "076789"
click at [562, 132] on span "20.000" at bounding box center [565, 137] width 31 height 11
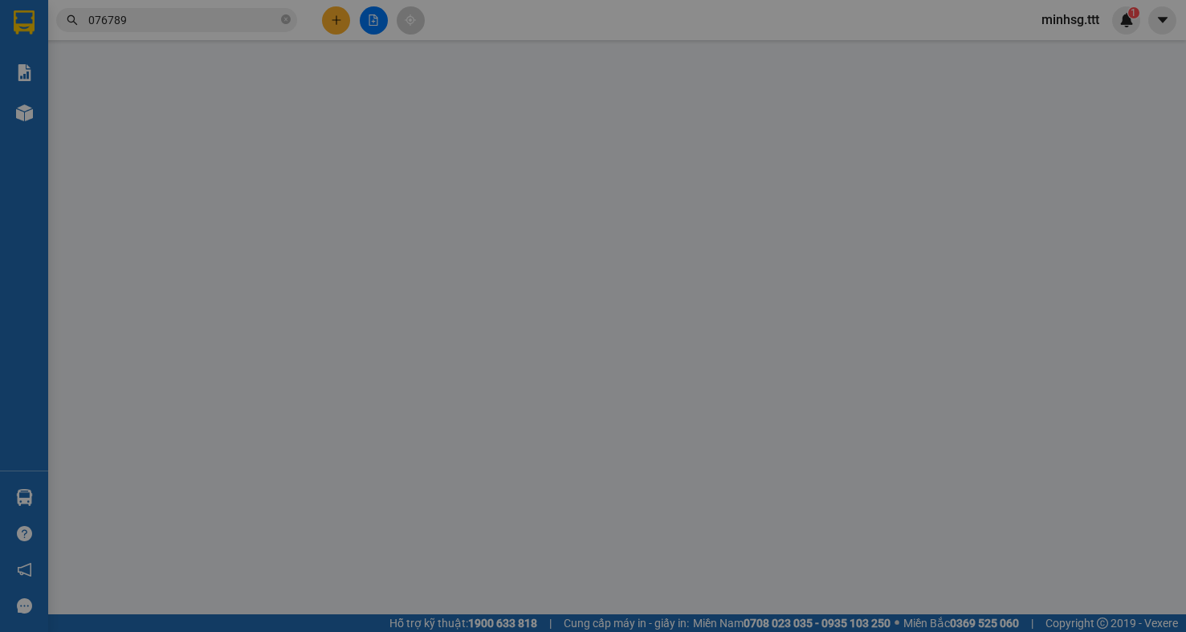
type input "0767898808"
type input "MỸ DUNG"
type input "20.000"
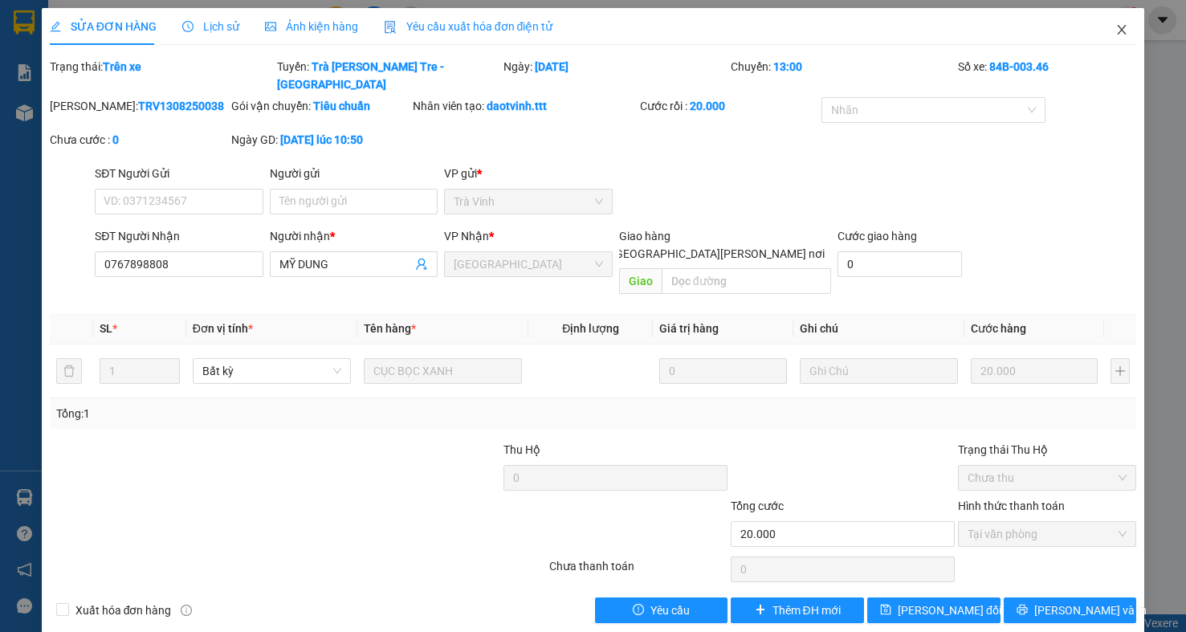
click at [1127, 34] on icon "close" at bounding box center [1122, 29] width 13 height 13
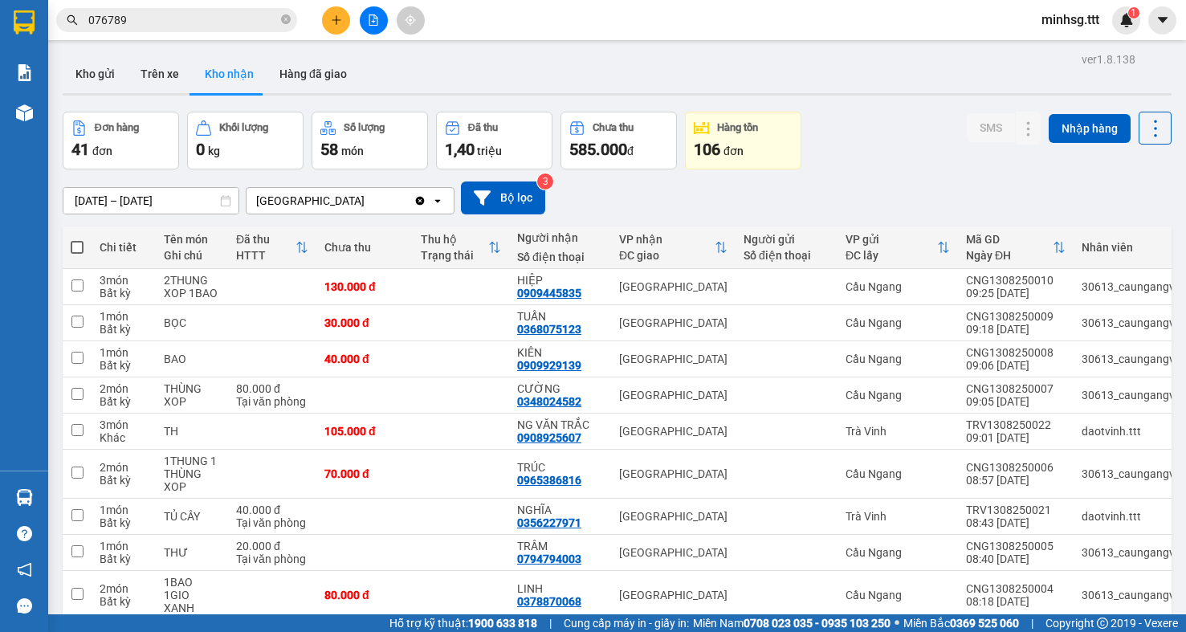
click at [230, 24] on input "076789" at bounding box center [183, 20] width 190 height 18
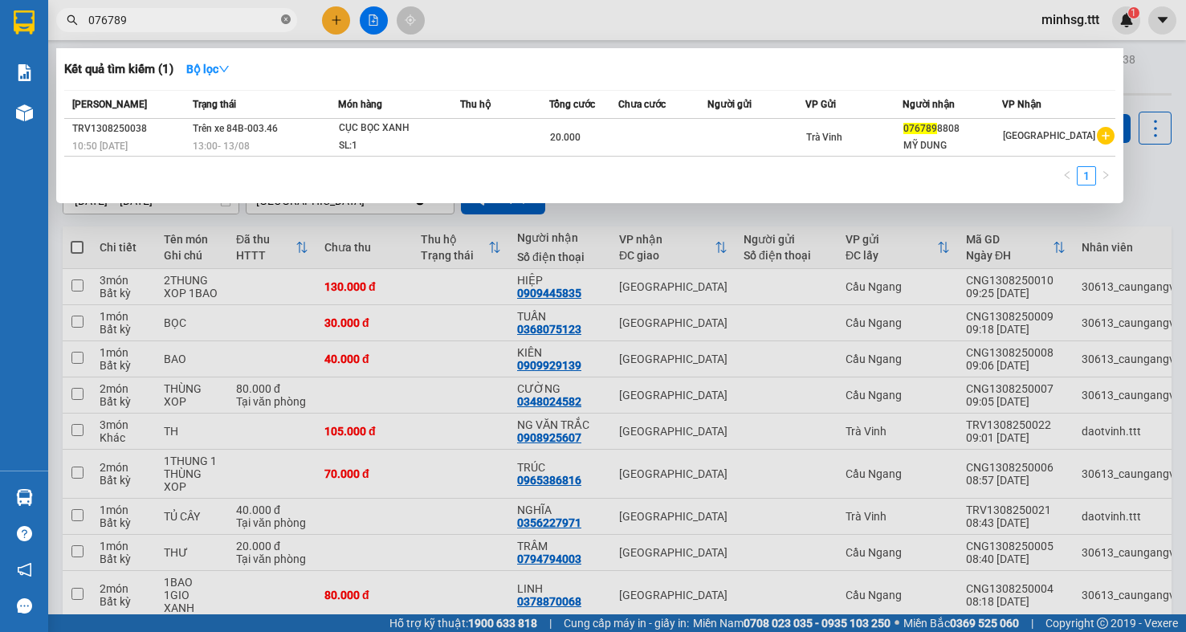
click at [282, 24] on icon "close-circle" at bounding box center [286, 19] width 10 height 10
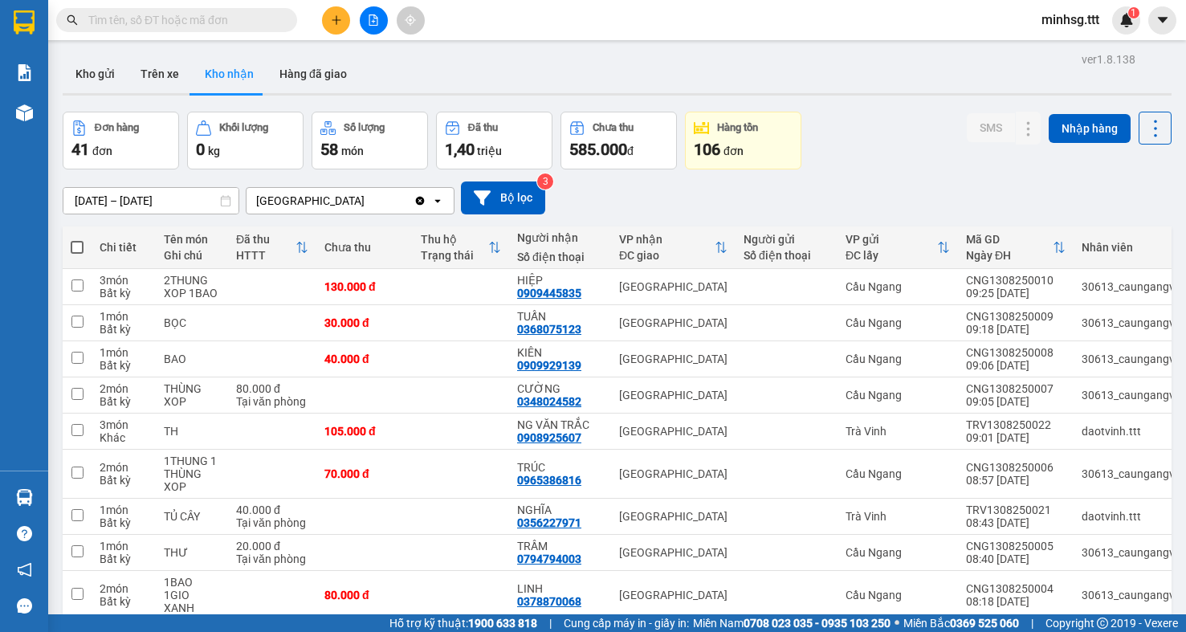
click at [266, 25] on input "text" at bounding box center [183, 20] width 190 height 18
click at [282, 19] on span at bounding box center [286, 20] width 10 height 18
click at [204, 18] on input "text" at bounding box center [183, 20] width 190 height 18
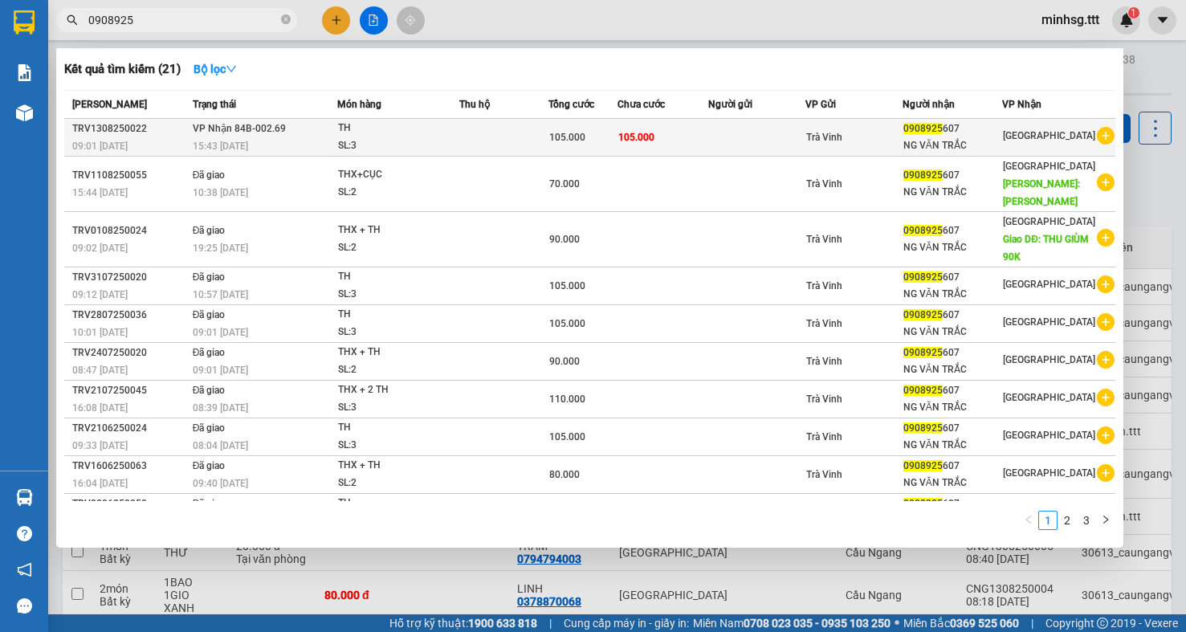
type input "0908925"
click at [510, 131] on td at bounding box center [503, 138] width 89 height 38
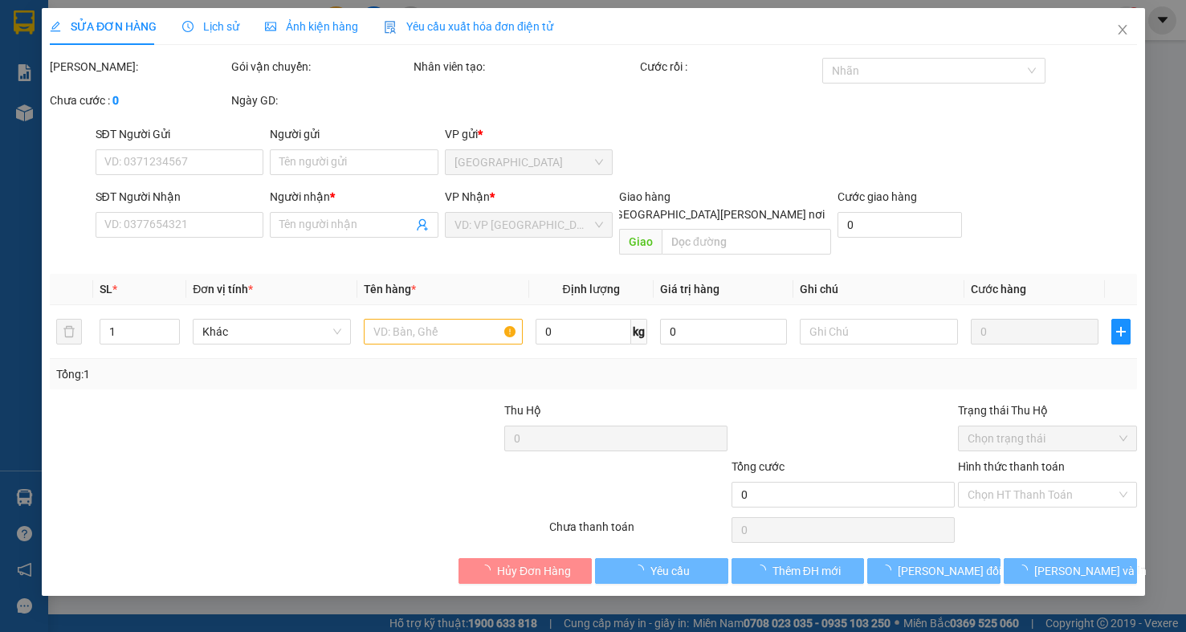
type input "0908925607"
type input "NG VĂN TRẮC"
type input "105.000"
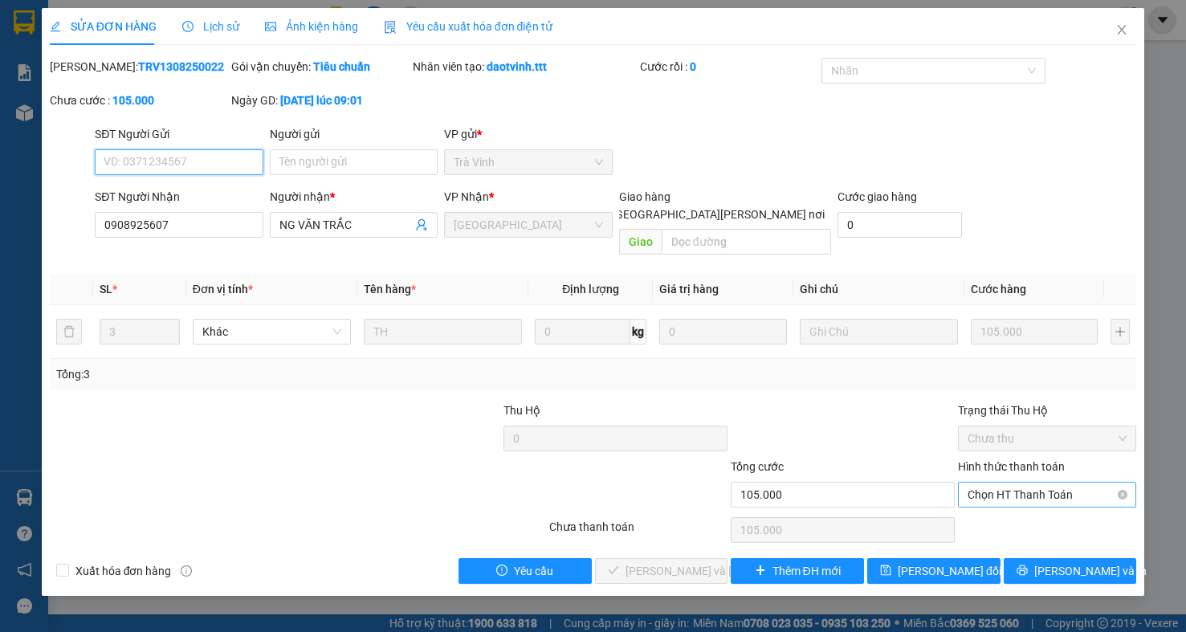
click at [1020, 483] on span "Chọn HT Thanh Toán" at bounding box center [1047, 495] width 159 height 24
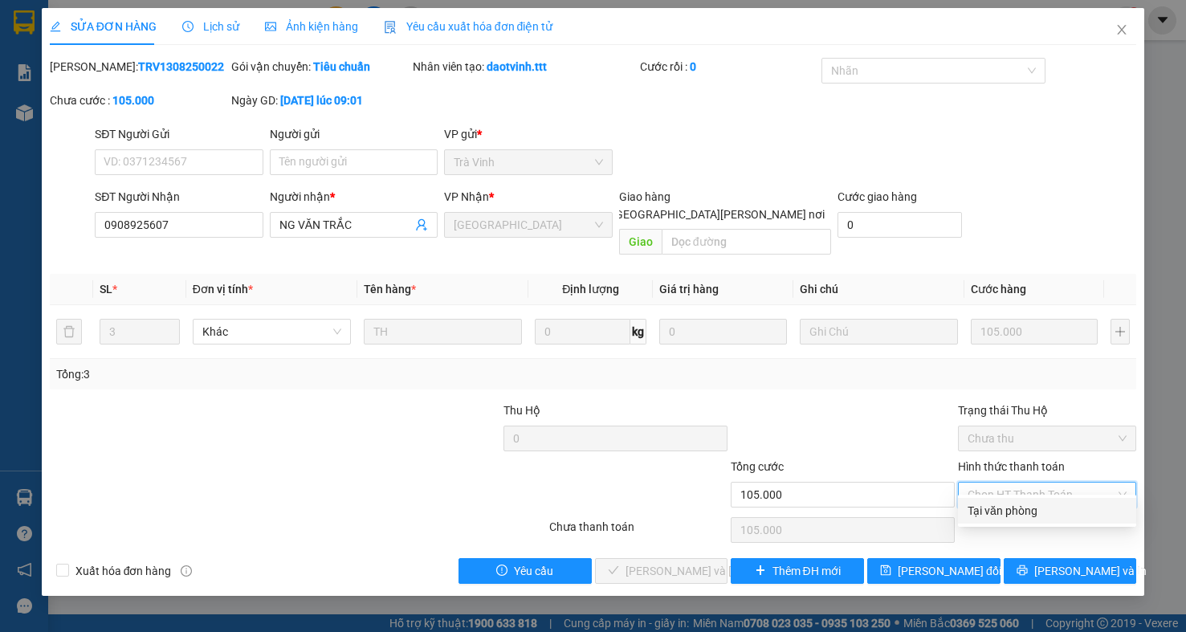
click at [1003, 505] on div "Tại văn phòng" at bounding box center [1047, 511] width 159 height 18
type input "0"
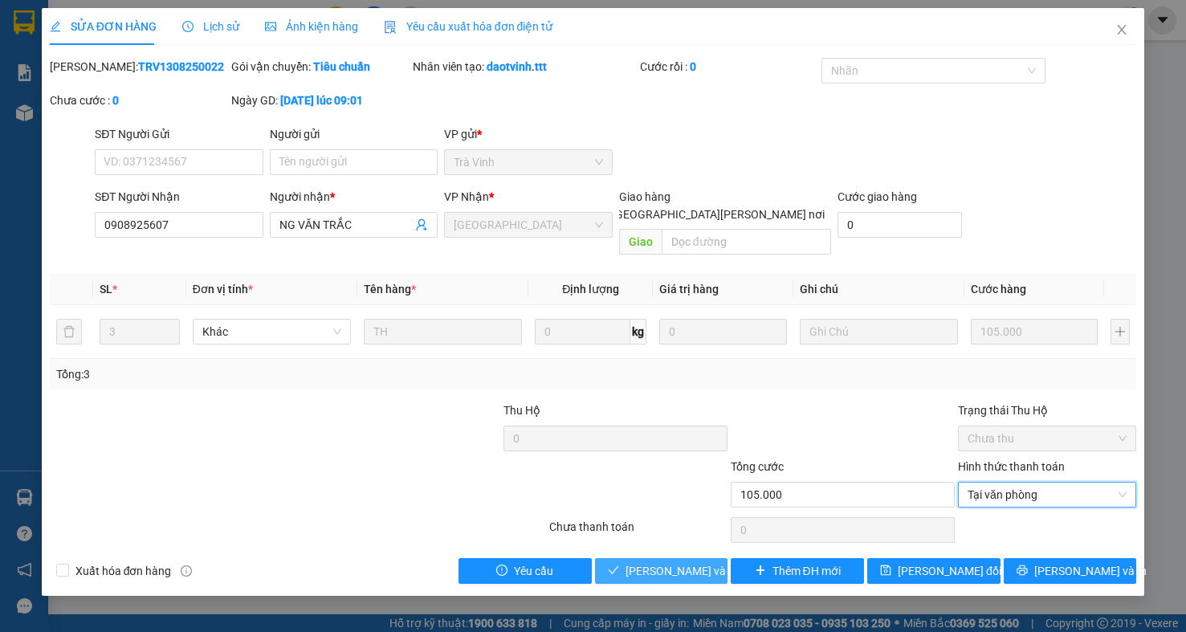
click at [636, 562] on span "[PERSON_NAME] và [PERSON_NAME] hàng" at bounding box center [734, 571] width 217 height 18
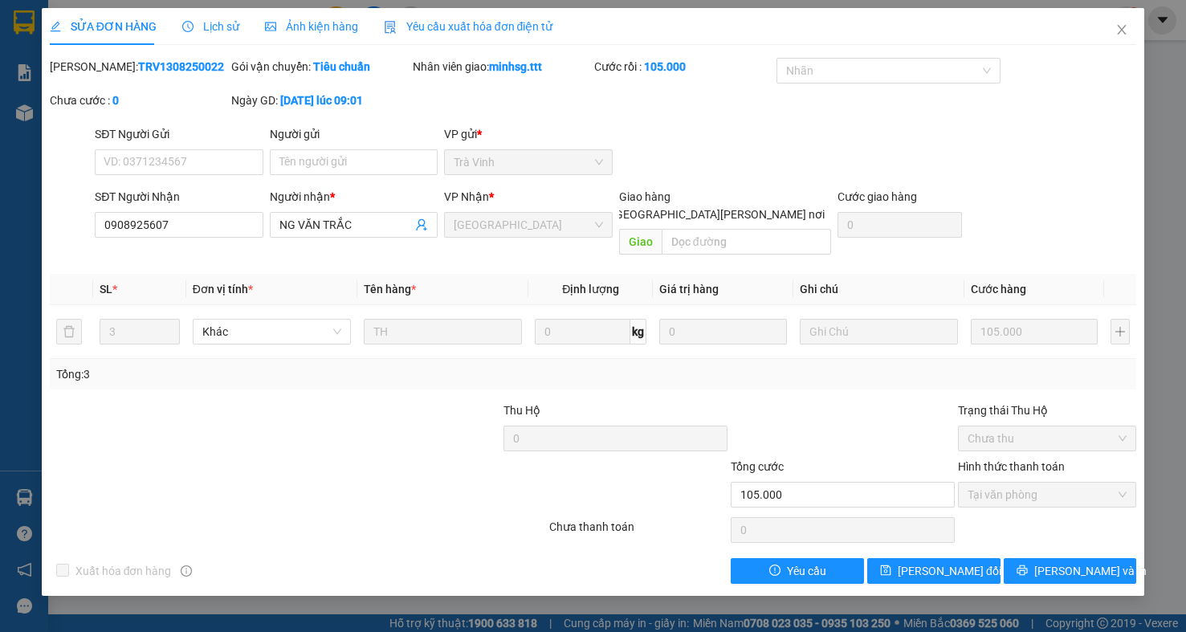
click at [425, 459] on div at bounding box center [457, 486] width 182 height 56
click at [1118, 24] on icon "close" at bounding box center [1122, 29] width 13 height 13
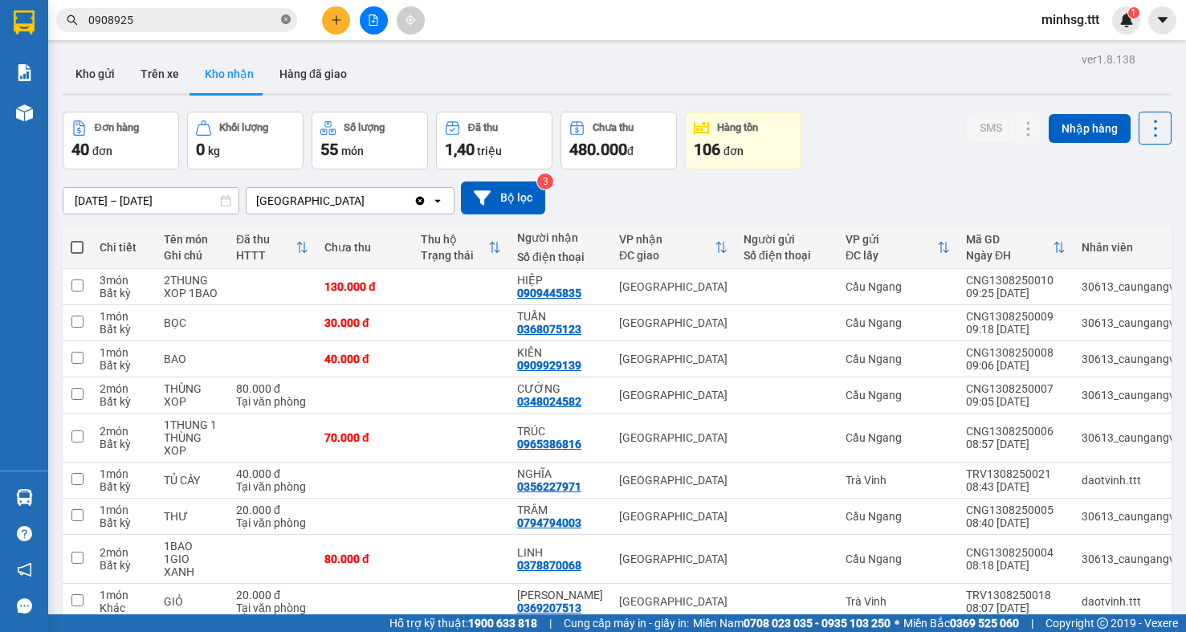
click at [285, 23] on icon "close-circle" at bounding box center [286, 19] width 10 height 10
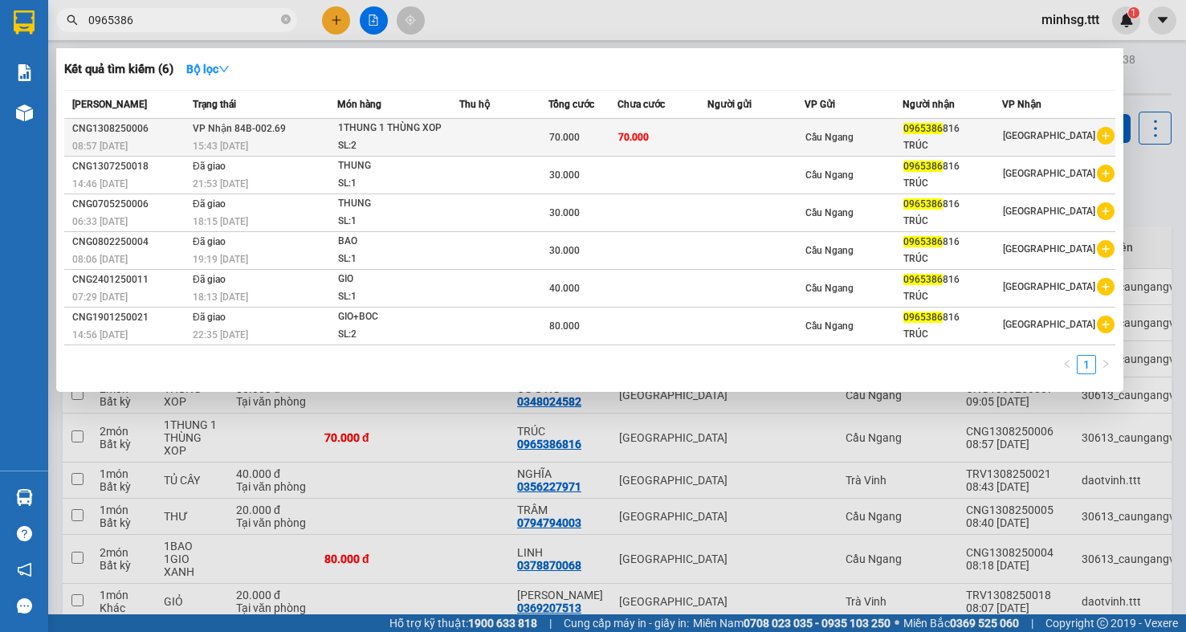
type input "0965386"
click at [933, 137] on div "0965386 816" at bounding box center [953, 128] width 99 height 17
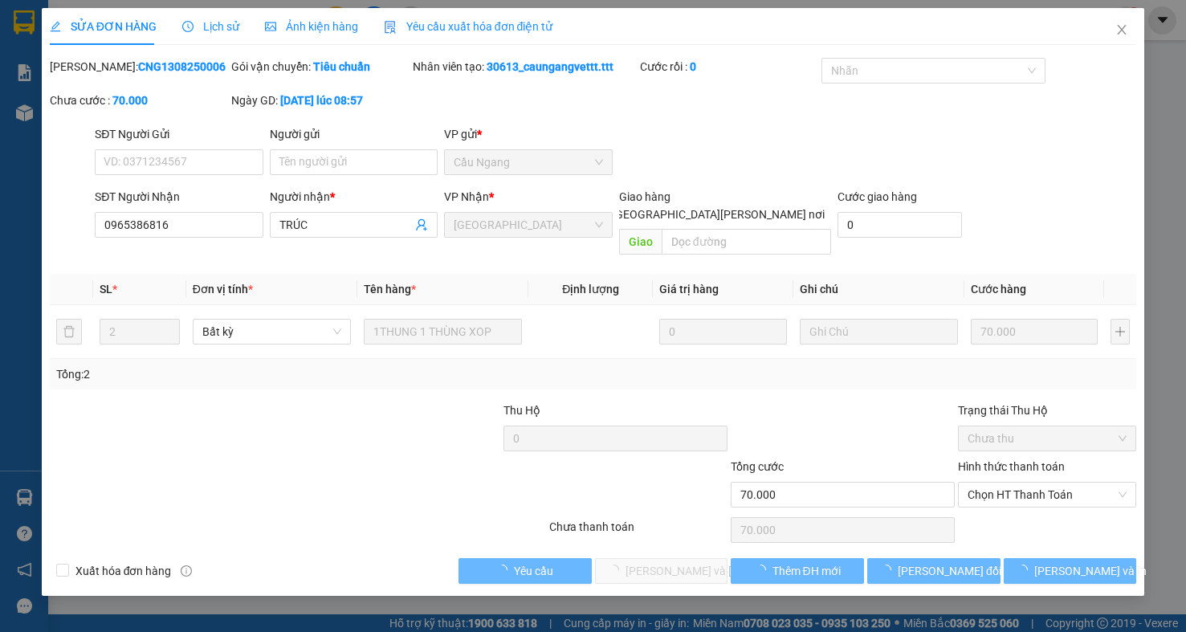
type input "0965386816"
type input "TRÚC"
type input "70.000"
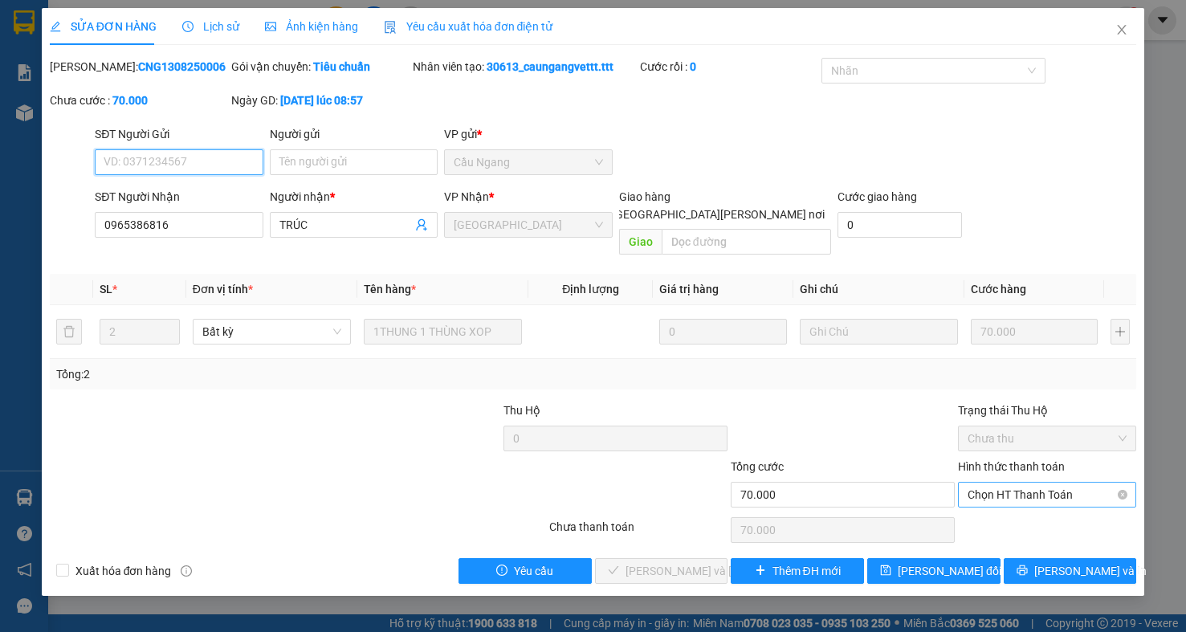
drag, startPoint x: 1041, startPoint y: 473, endPoint x: 1050, endPoint y: 476, distance: 9.4
click at [1041, 483] on span "Chọn HT Thanh Toán" at bounding box center [1047, 495] width 159 height 24
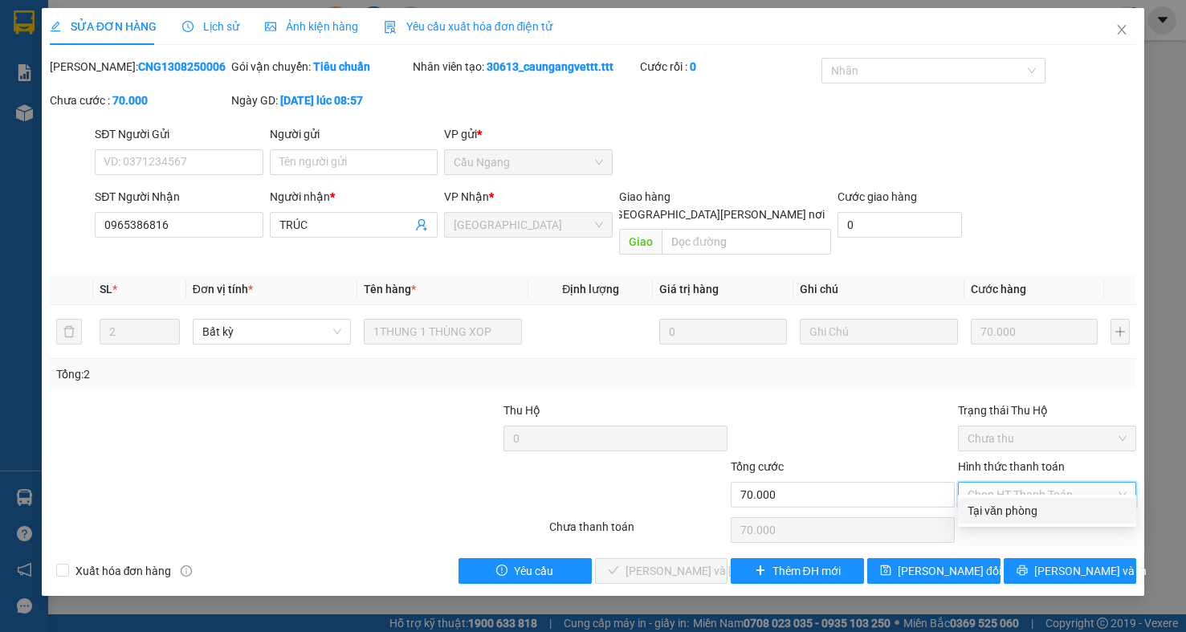
click at [1051, 509] on div "Tại văn phòng" at bounding box center [1047, 511] width 159 height 18
type input "0"
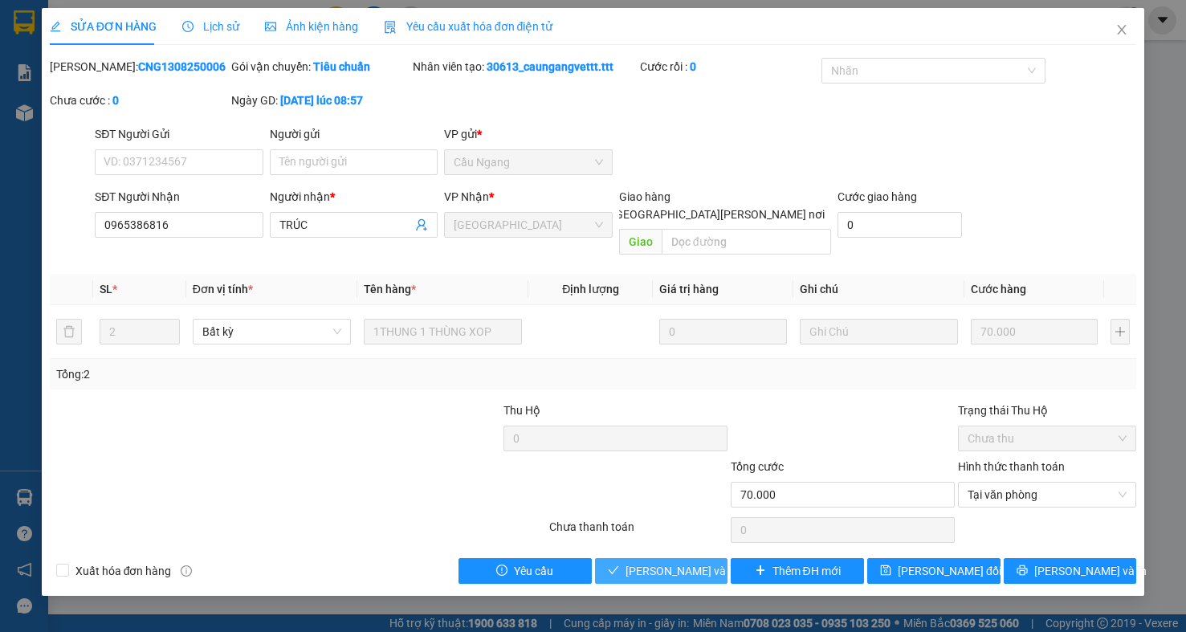
click at [672, 558] on button "[PERSON_NAME] và [PERSON_NAME] hàng" at bounding box center [661, 571] width 133 height 26
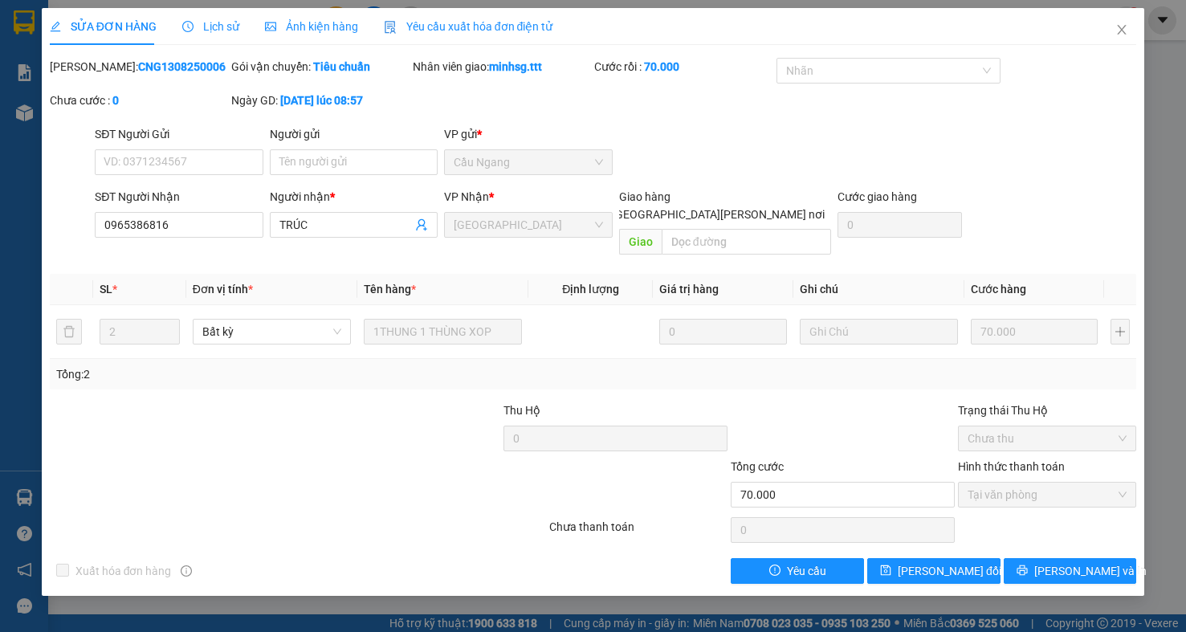
click at [397, 480] on div at bounding box center [457, 486] width 182 height 56
click at [1120, 33] on icon "close" at bounding box center [1122, 30] width 9 height 10
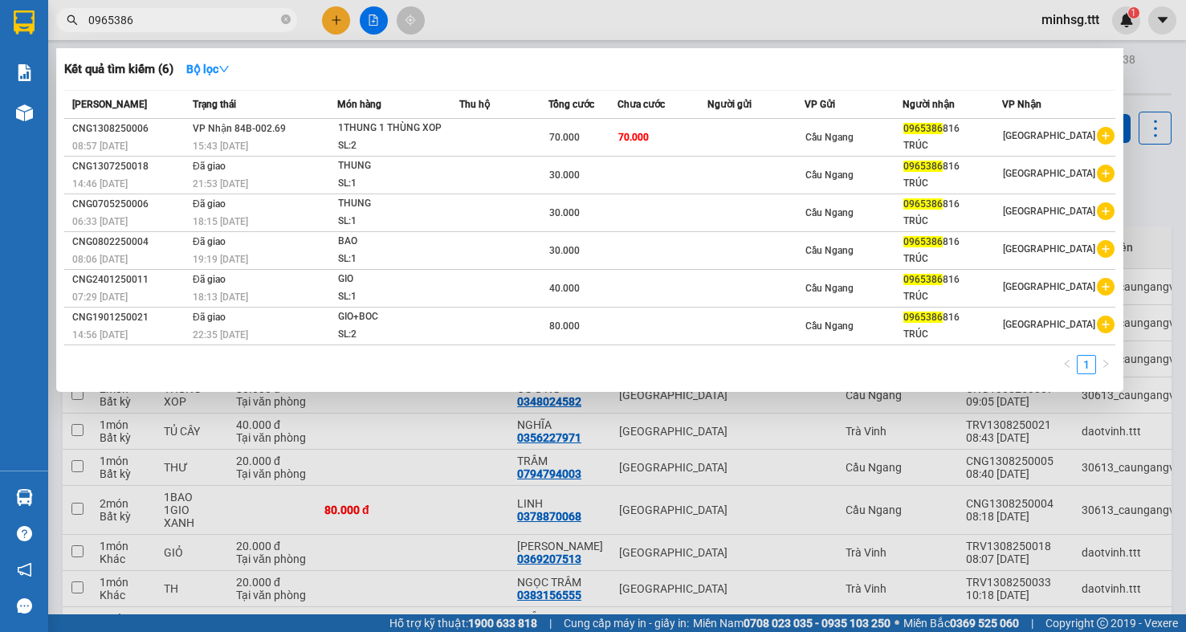
click at [218, 27] on input "0965386" at bounding box center [183, 20] width 190 height 18
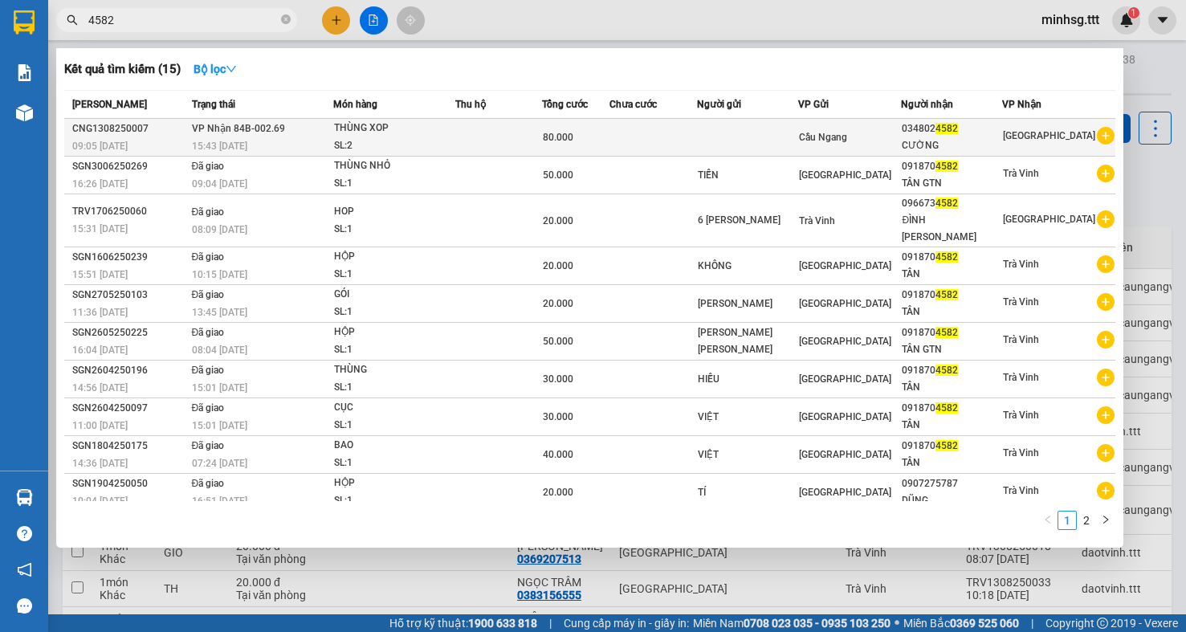
type input "4582"
click at [609, 136] on div "80.000" at bounding box center [576, 138] width 66 height 18
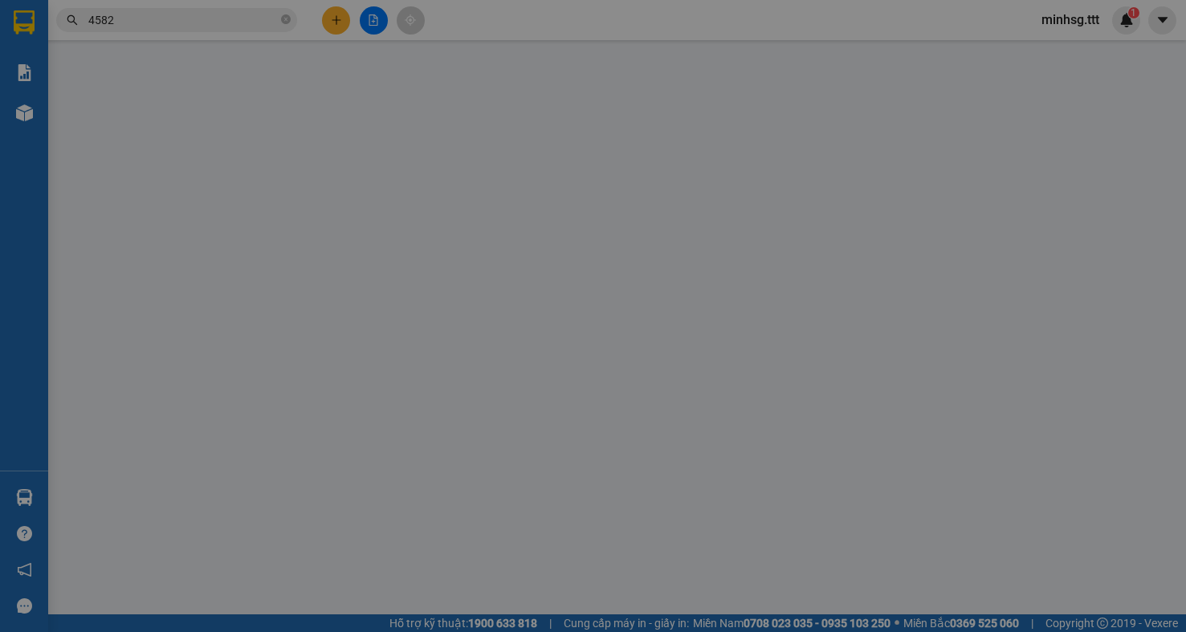
type input "0348024582"
type input "CƯỜNG"
type input "80.000"
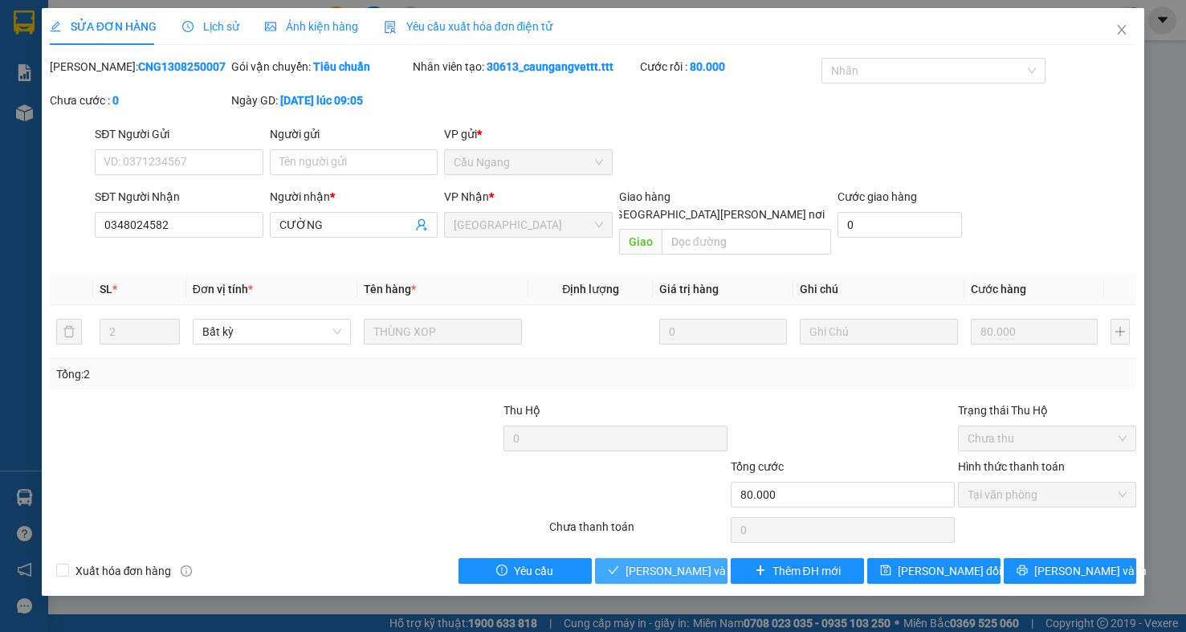
click at [695, 562] on span "[PERSON_NAME] và [PERSON_NAME] hàng" at bounding box center [734, 571] width 217 height 18
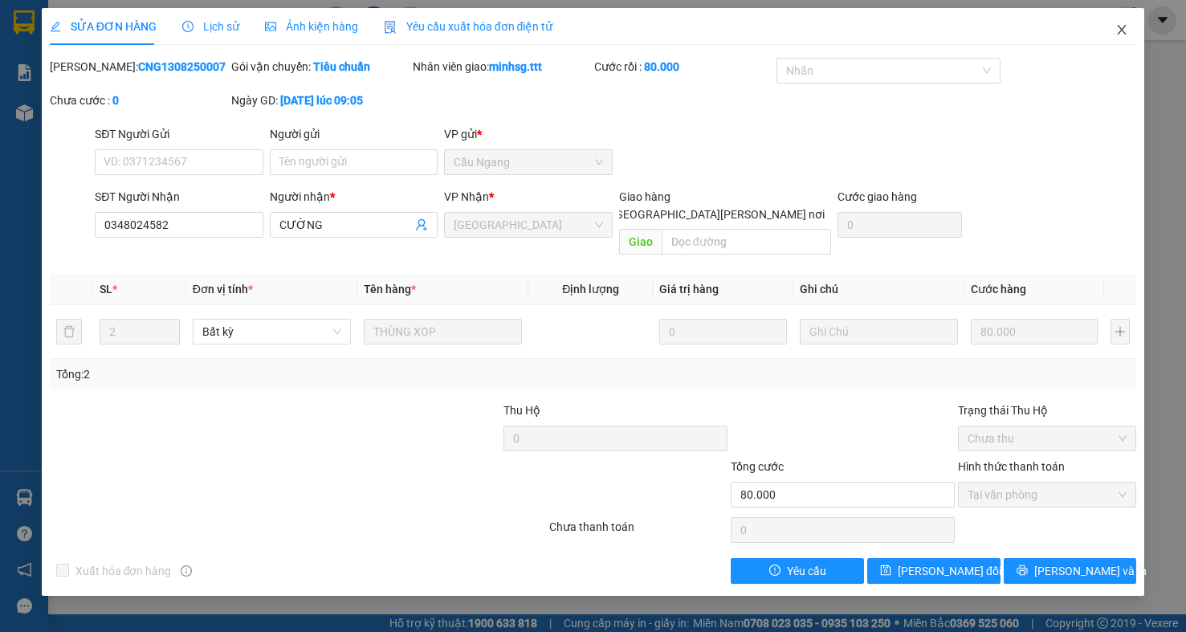
click at [1130, 31] on span "Close" at bounding box center [1122, 30] width 45 height 45
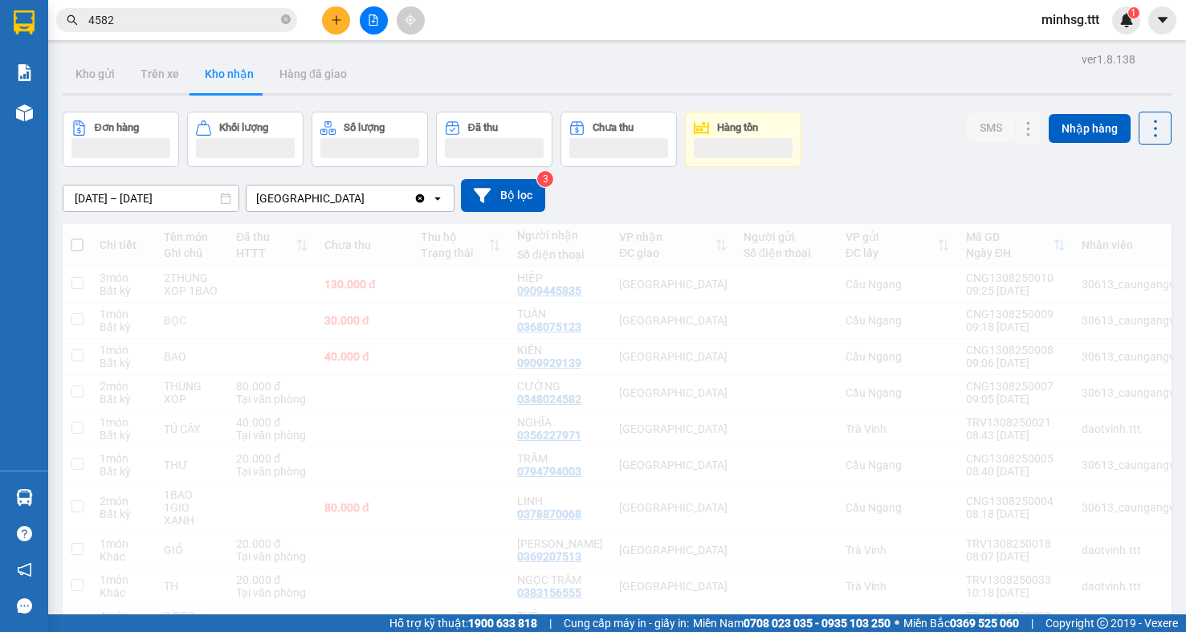
click at [221, 22] on input "4582" at bounding box center [183, 20] width 190 height 18
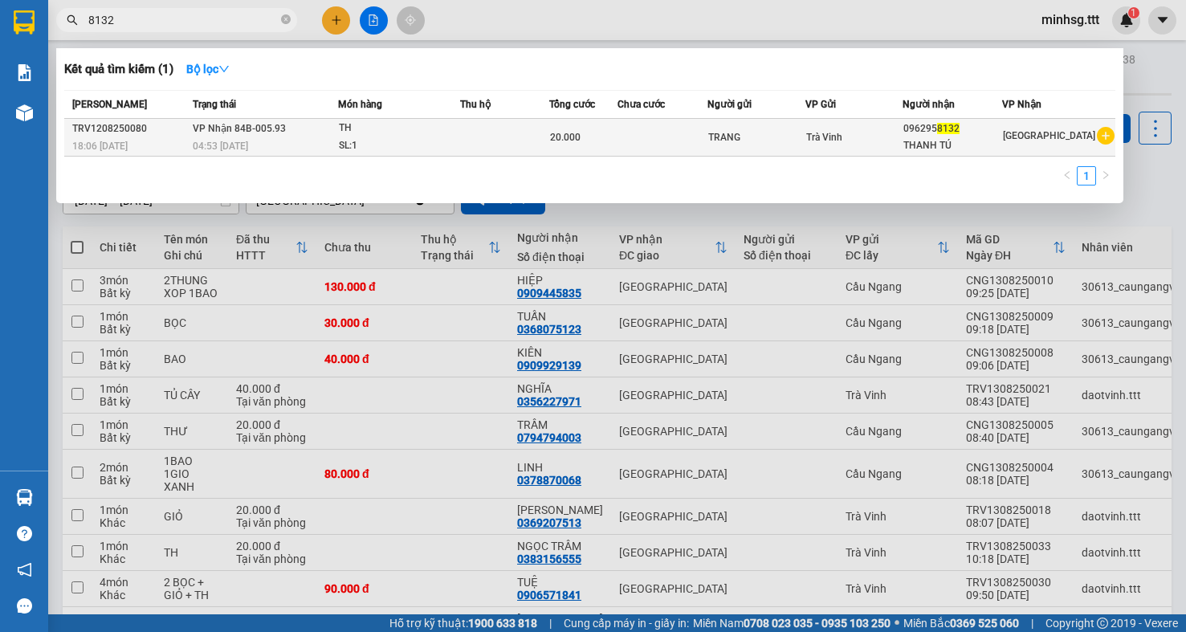
type input "8132"
click at [603, 141] on div "20.000" at bounding box center [583, 138] width 67 height 18
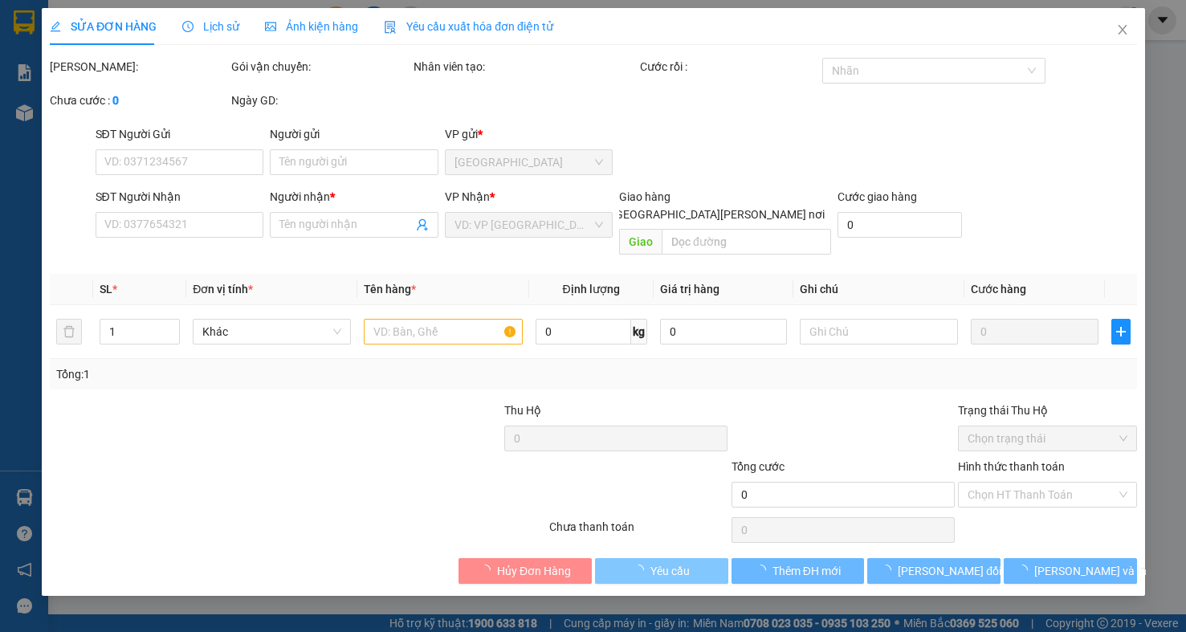
type input "TRANG"
type input "0962958132"
type input "THANH TÚ"
type input "20.000"
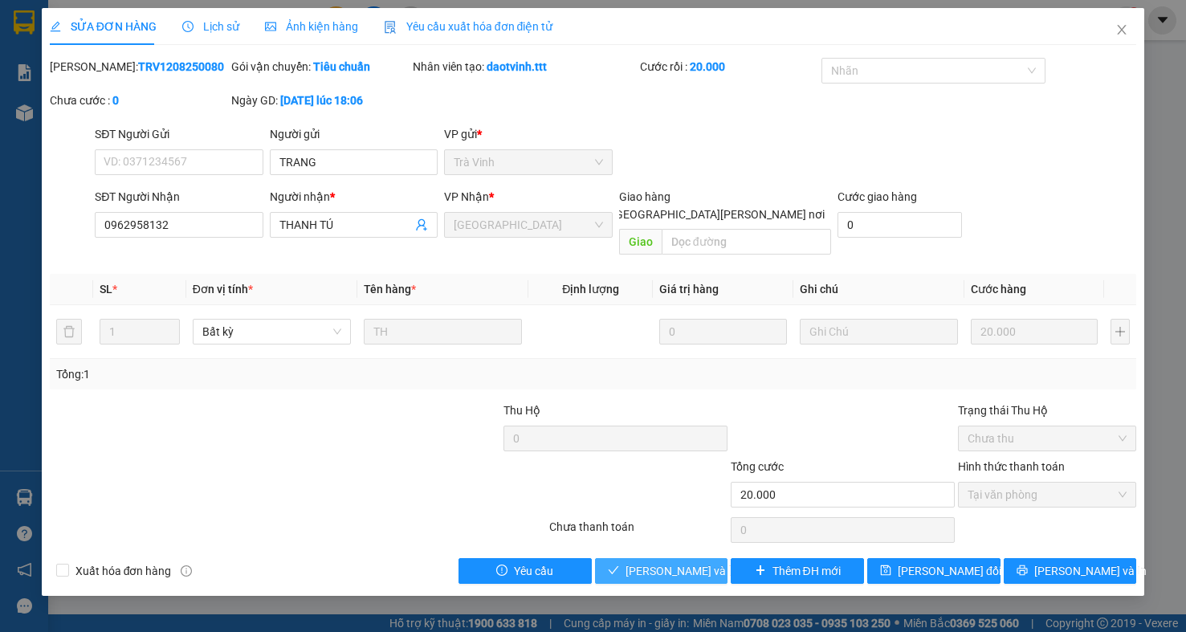
click at [652, 562] on span "Lưu và Giao hàng" at bounding box center [734, 571] width 217 height 18
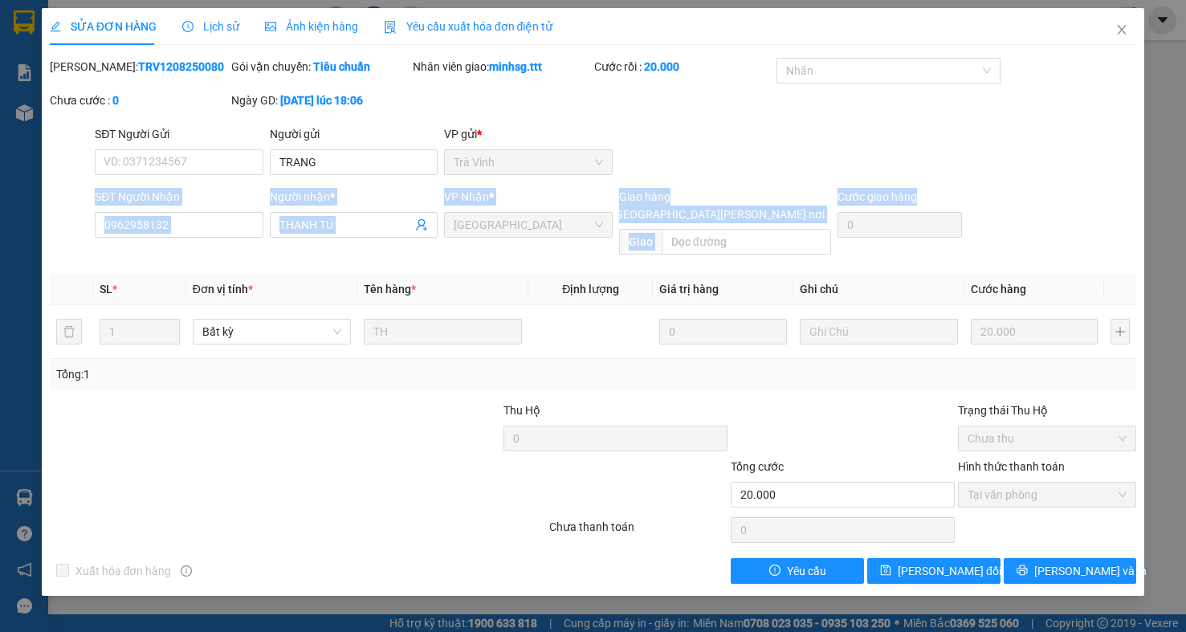
click at [1171, 183] on div "SỬA ĐƠN HÀNG Lịch sử Ảnh kiện hàng Yêu cầu xuất hóa đơn điện tử Total Paid Fee …" at bounding box center [593, 316] width 1186 height 632
click at [1116, 31] on icon "close" at bounding box center [1122, 29] width 13 height 13
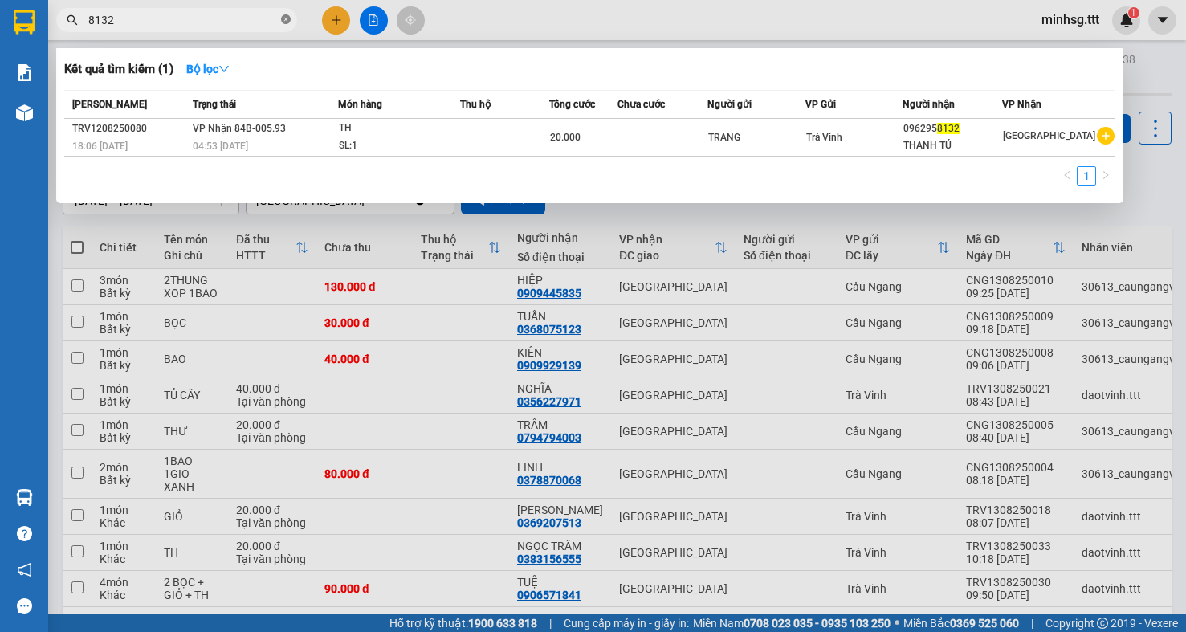
click at [288, 19] on icon "close-circle" at bounding box center [286, 19] width 10 height 10
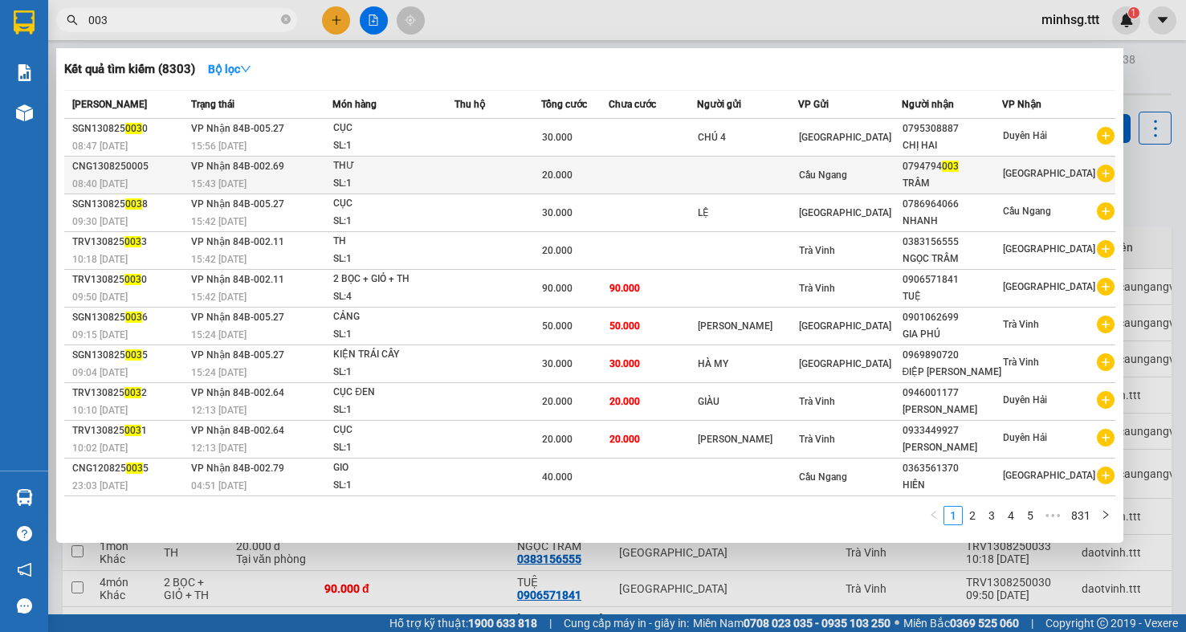
type input "003"
click at [937, 179] on div "TRẦM" at bounding box center [953, 183] width 100 height 17
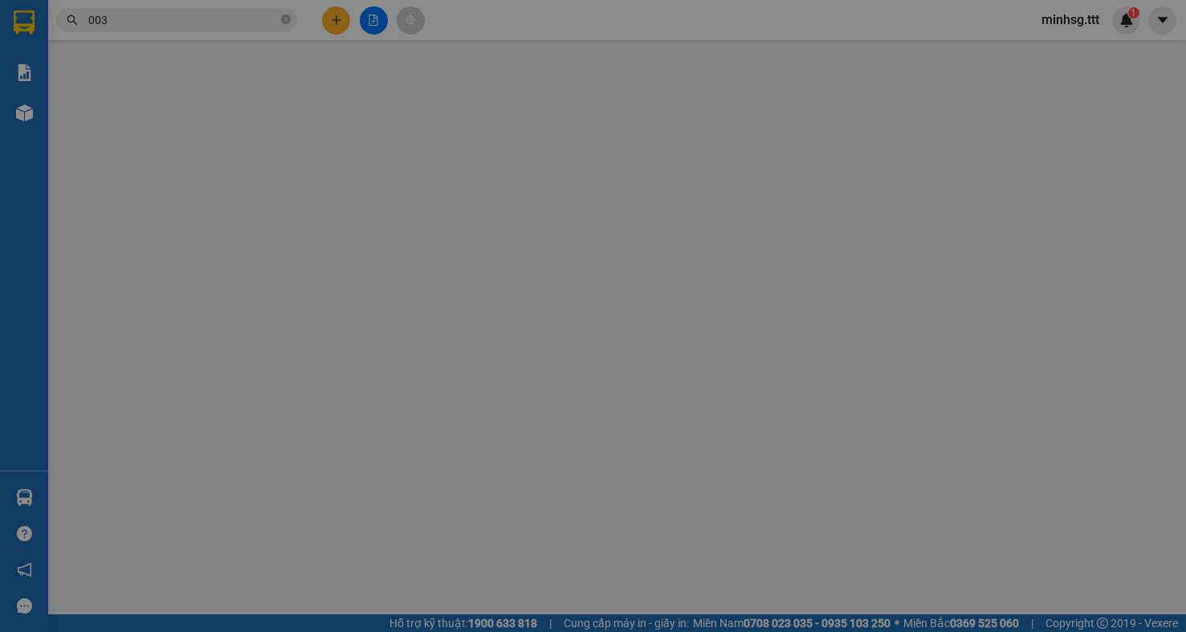
type input "0794794003"
type input "TRẦM"
type input "20.000"
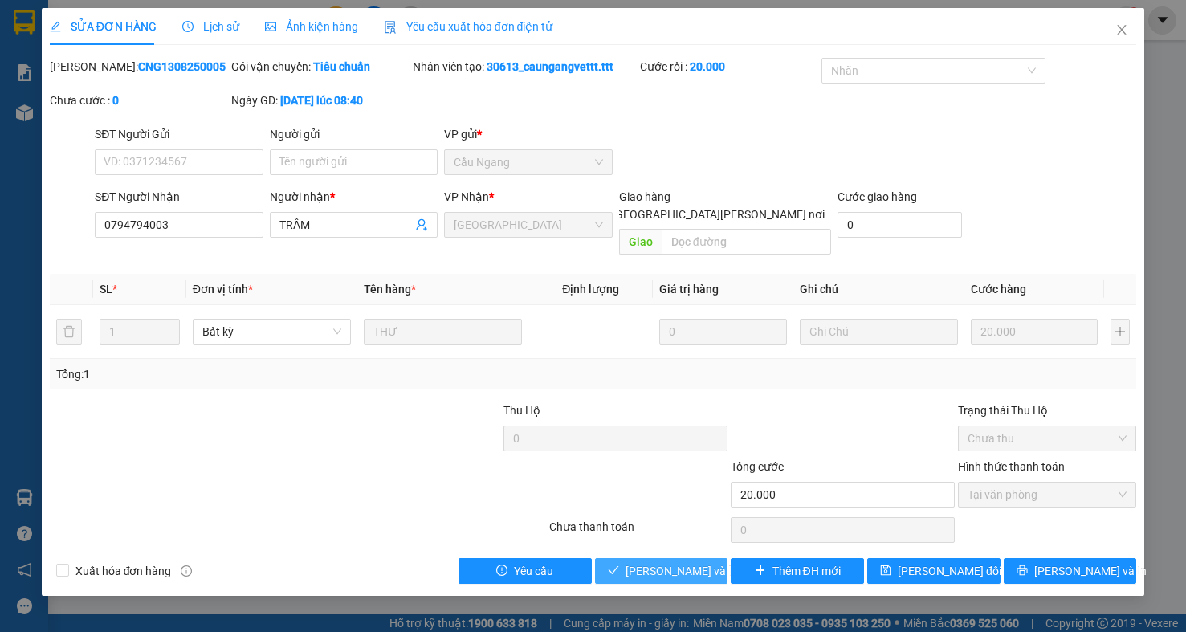
click at [653, 562] on span "Lưu và Giao hàng" at bounding box center [734, 571] width 217 height 18
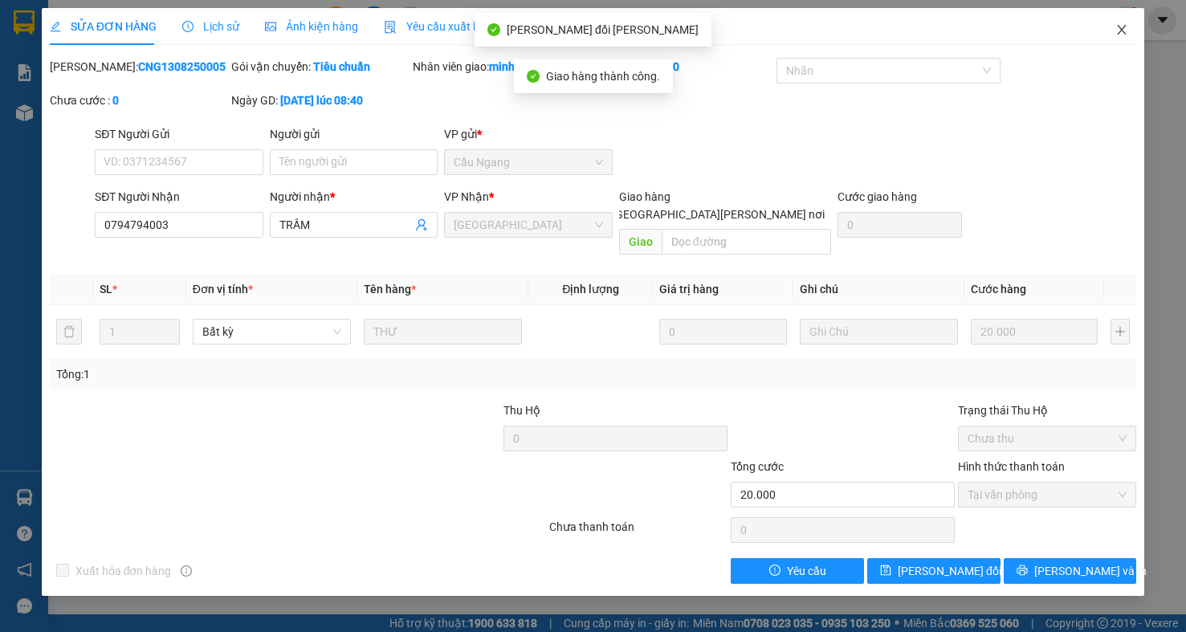
click at [1124, 28] on icon "close" at bounding box center [1122, 30] width 9 height 10
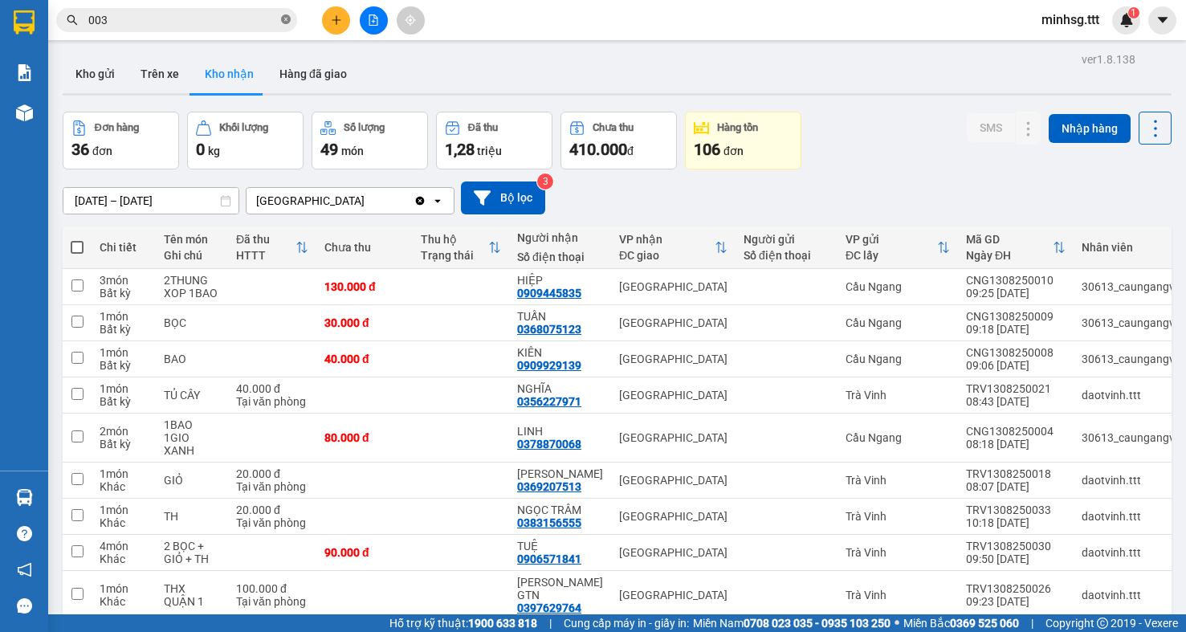
click at [288, 22] on icon "close-circle" at bounding box center [286, 19] width 10 height 10
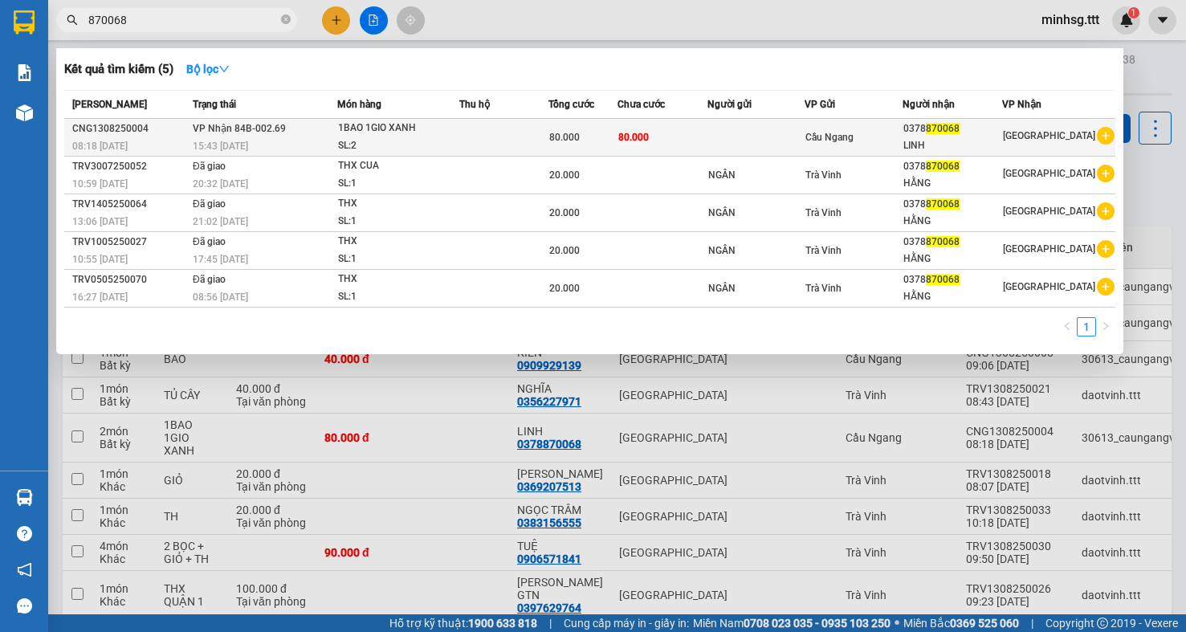
type input "870068"
click at [441, 141] on div "SL: 2" at bounding box center [398, 146] width 120 height 18
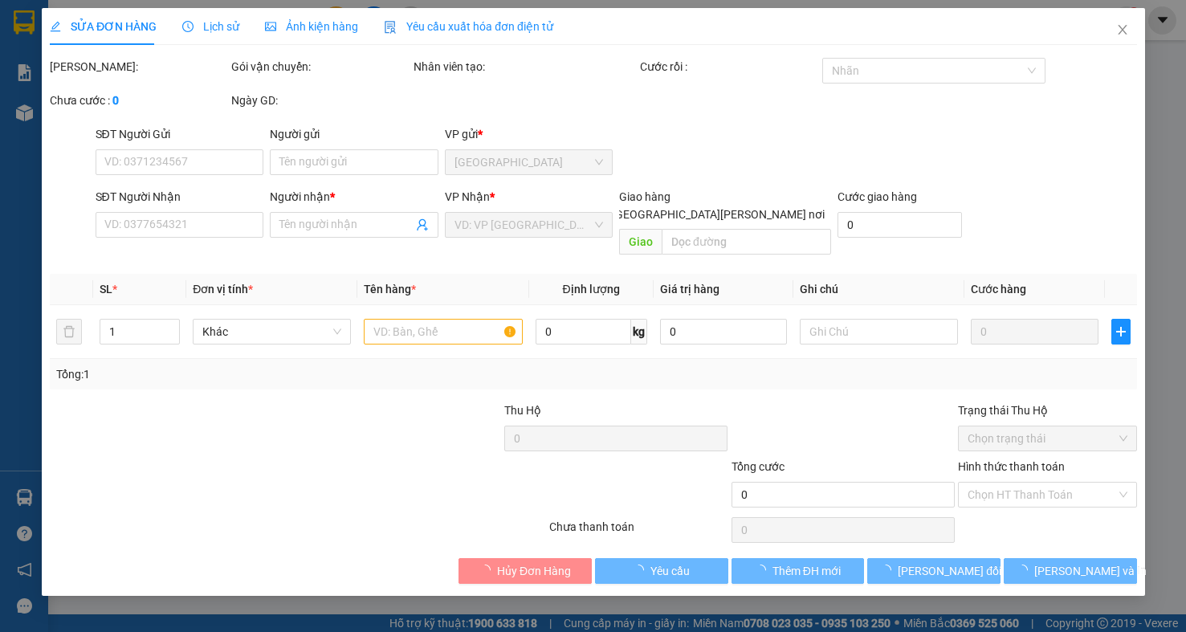
type input "0378870068"
type input "LINH"
type input "80.000"
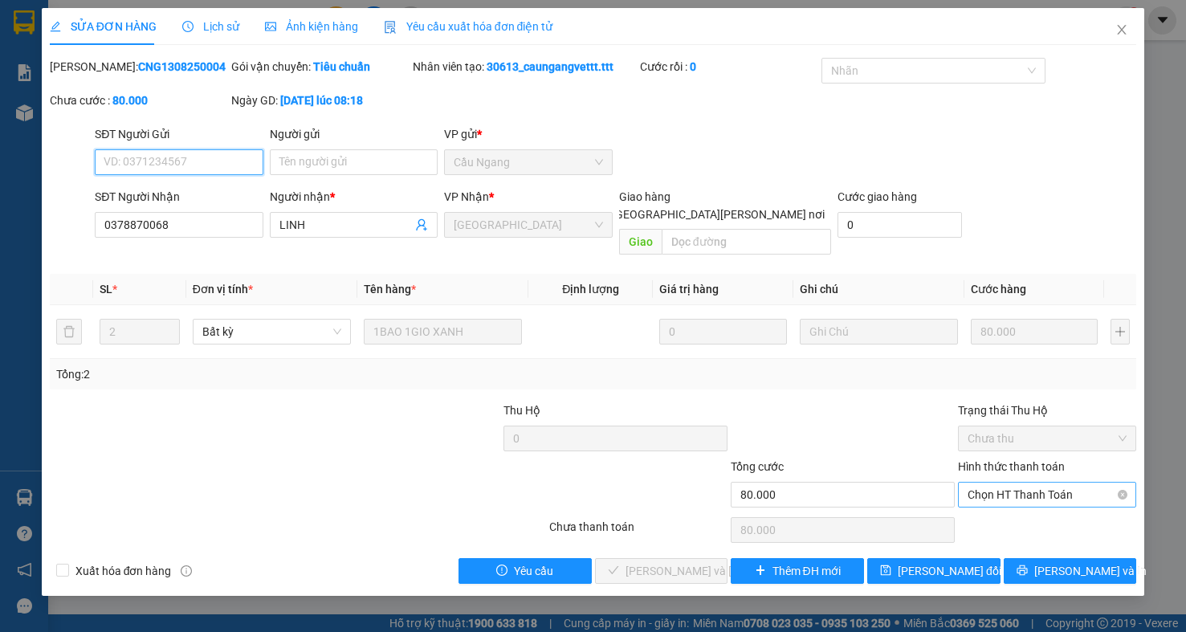
click at [1029, 483] on span "Chọn HT Thanh Toán" at bounding box center [1047, 495] width 159 height 24
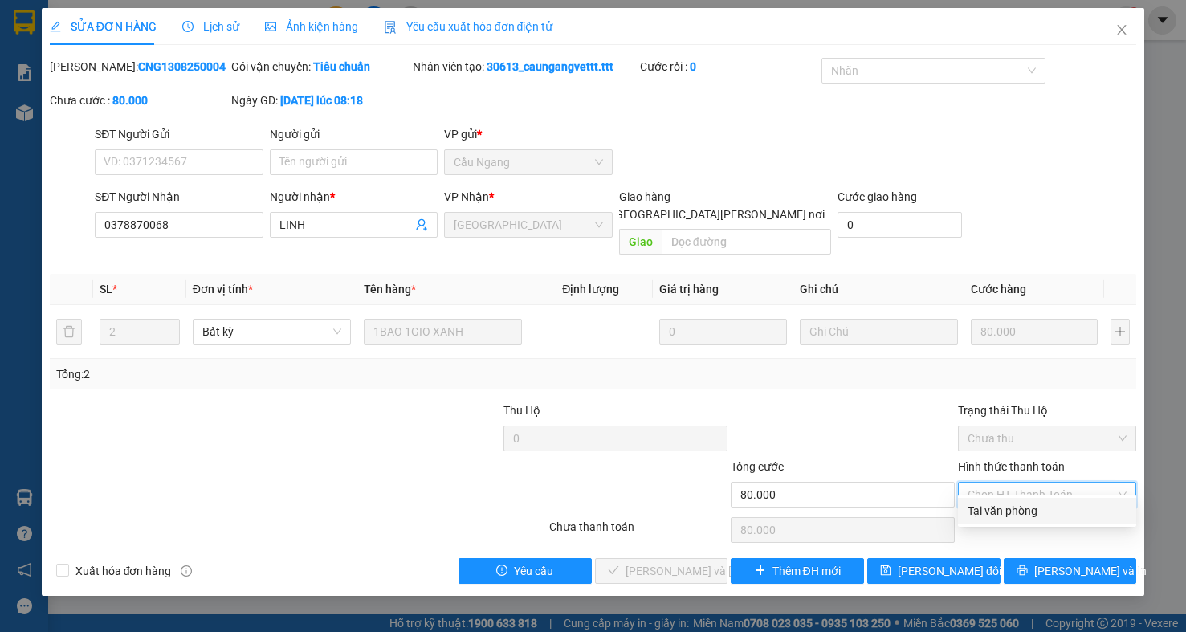
click at [1028, 504] on div "Tại văn phòng" at bounding box center [1047, 511] width 159 height 18
type input "0"
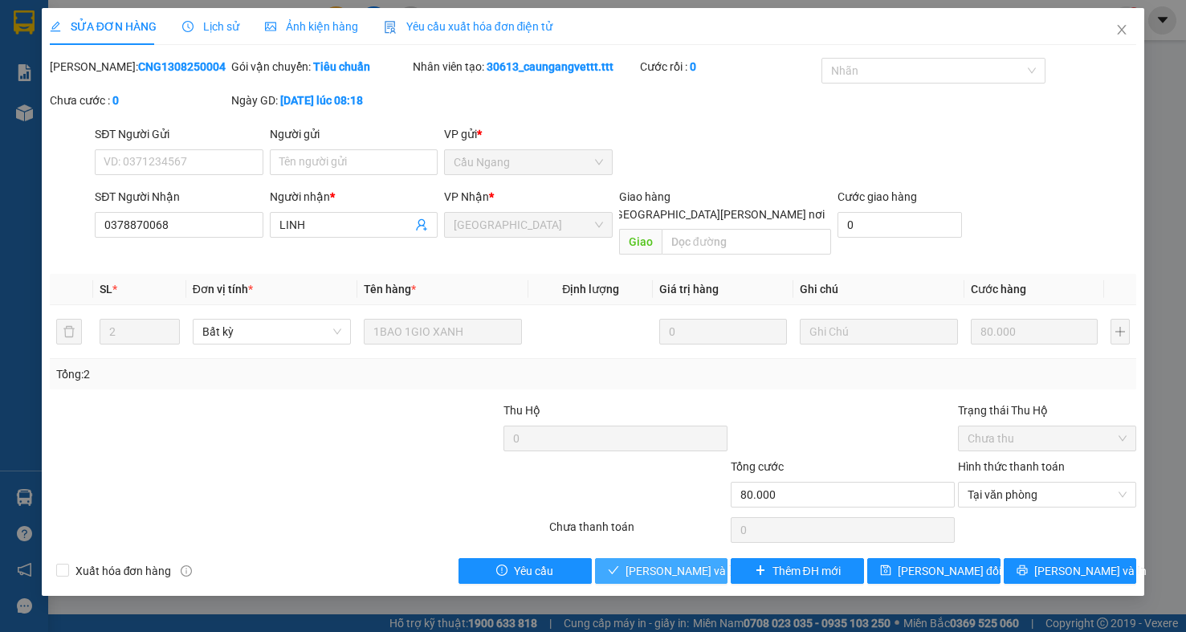
click at [683, 562] on span "Lưu và Giao hàng" at bounding box center [734, 571] width 217 height 18
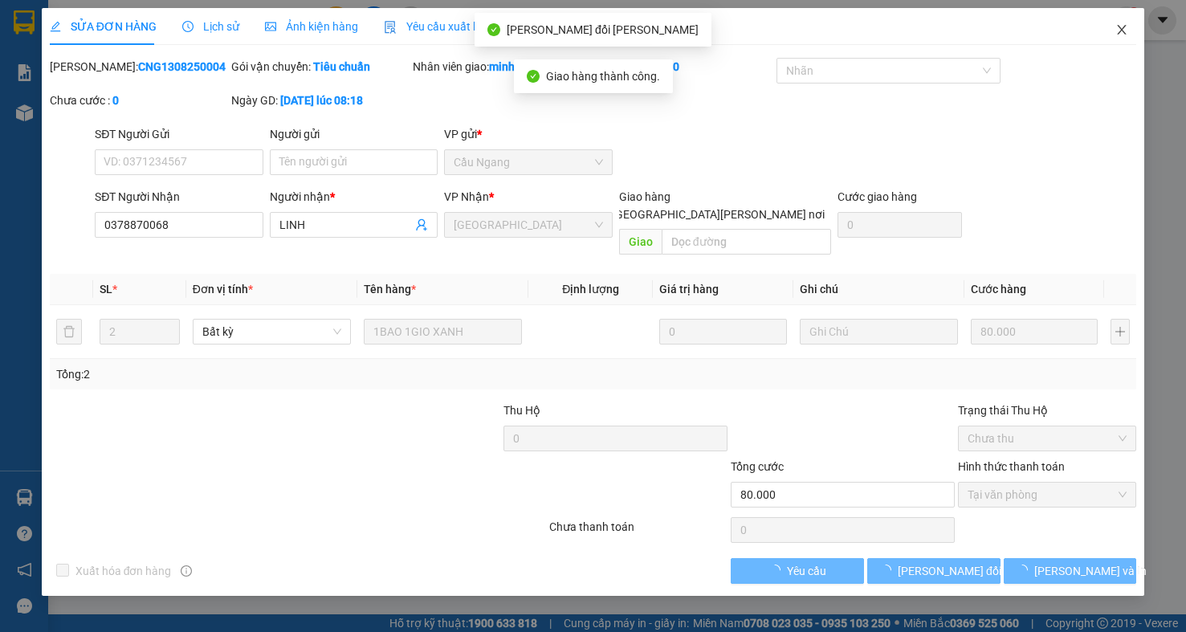
click at [1112, 31] on span "Close" at bounding box center [1122, 30] width 45 height 45
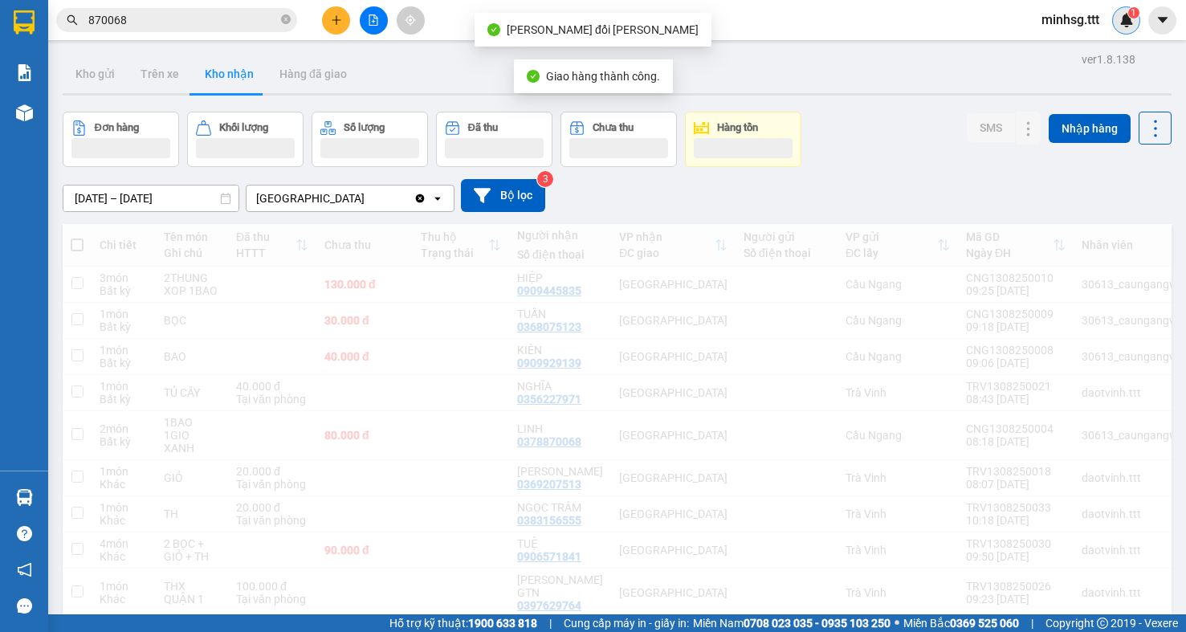
click at [1124, 34] on div "1" at bounding box center [1126, 20] width 28 height 28
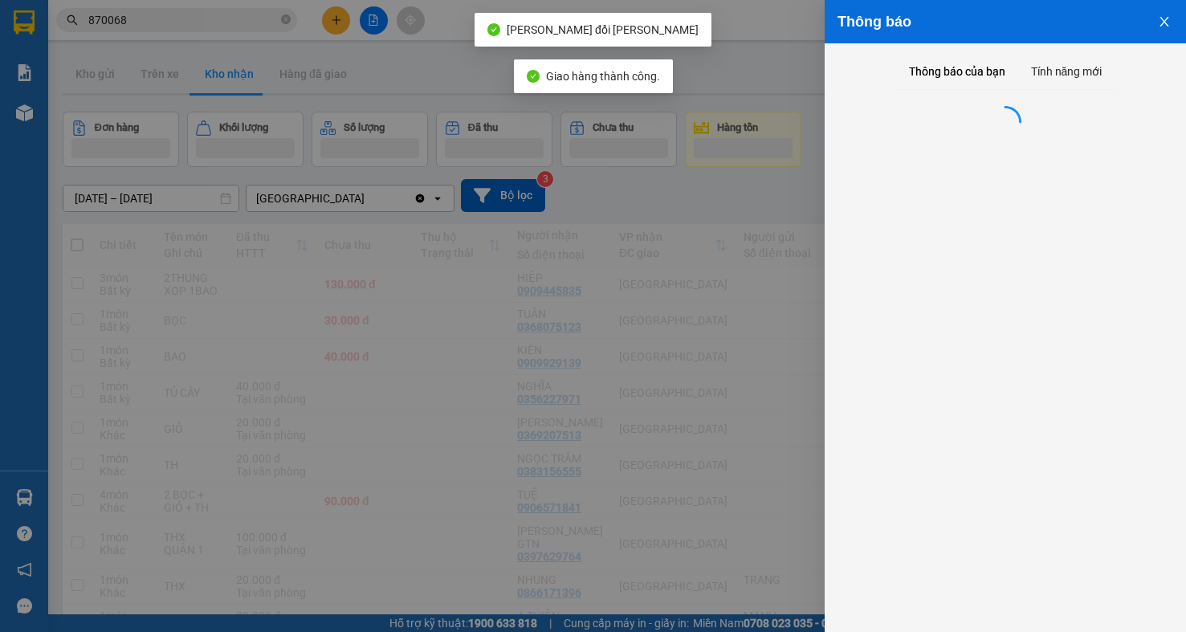
click at [198, 47] on div at bounding box center [593, 316] width 1186 height 632
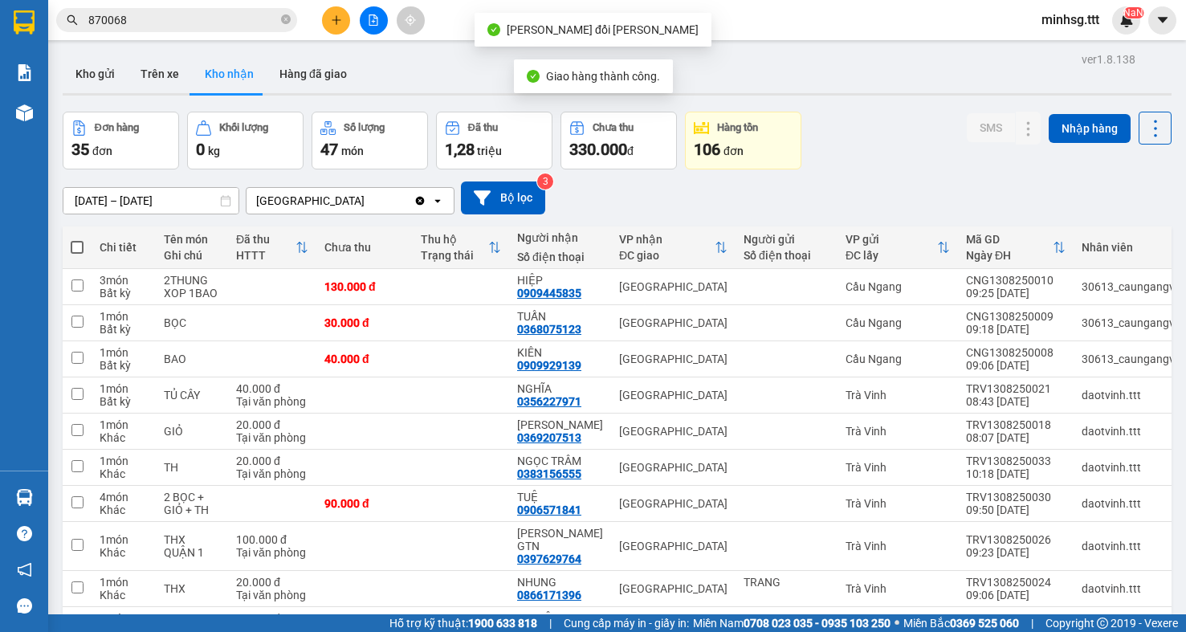
click at [275, 25] on input "870068" at bounding box center [183, 20] width 190 height 18
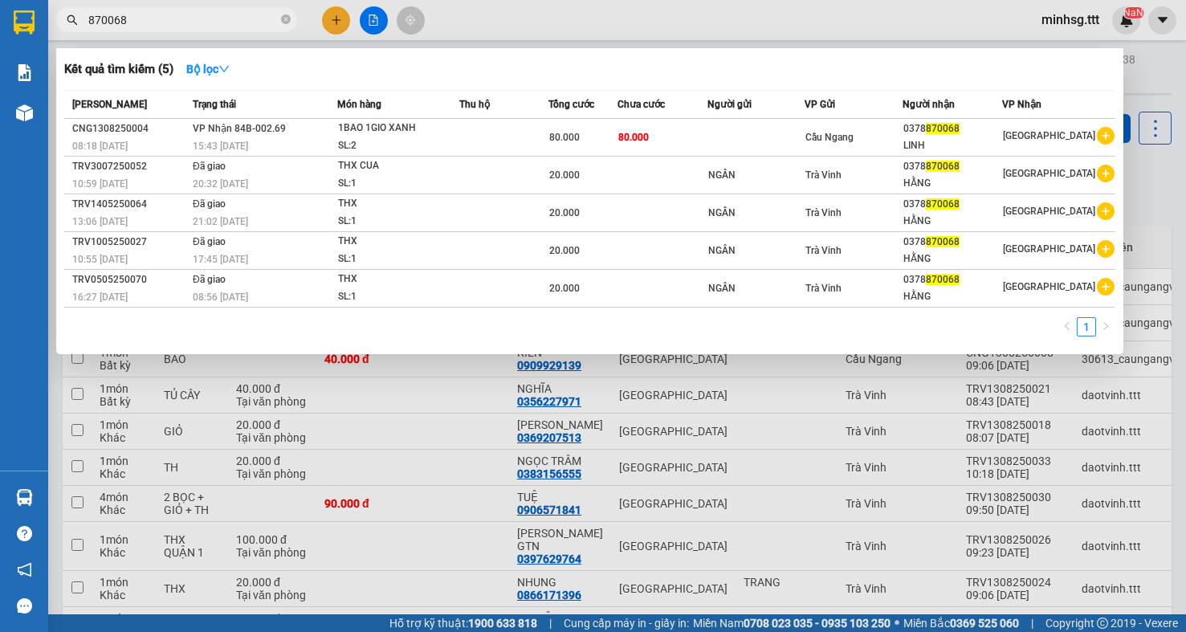
click at [296, 22] on span "870068" at bounding box center [176, 20] width 241 height 24
click at [294, 22] on span "870068" at bounding box center [176, 20] width 241 height 24
click at [291, 21] on span "870068" at bounding box center [176, 20] width 241 height 24
click at [288, 21] on icon "close-circle" at bounding box center [286, 19] width 10 height 10
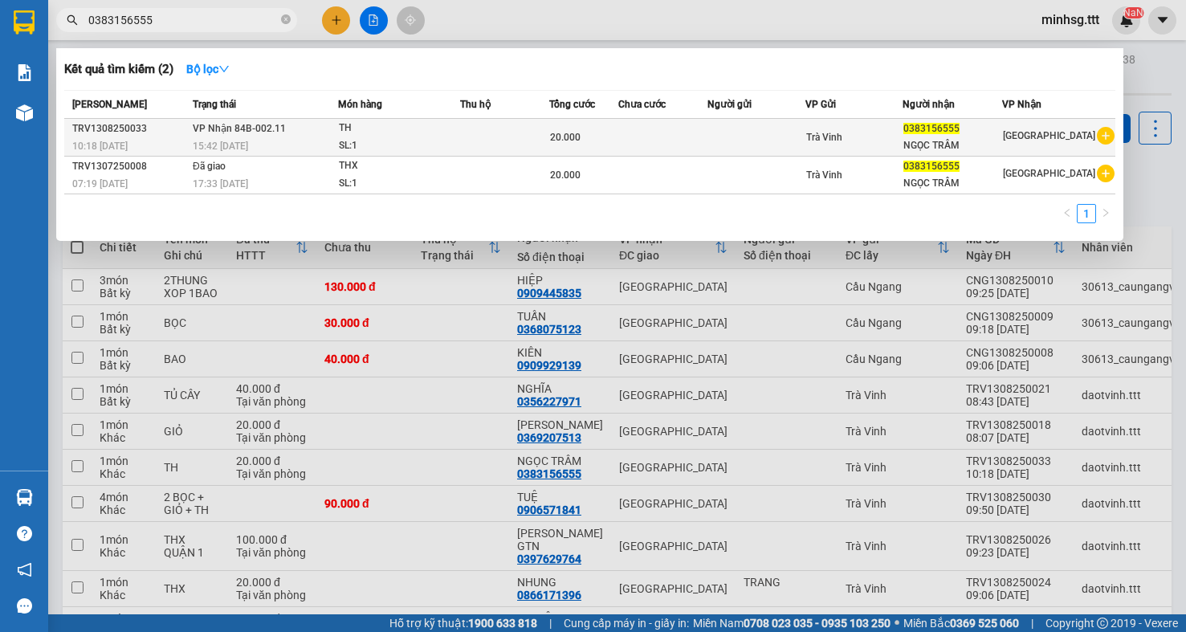
type input "0383156555"
click at [728, 137] on td at bounding box center [756, 138] width 97 height 38
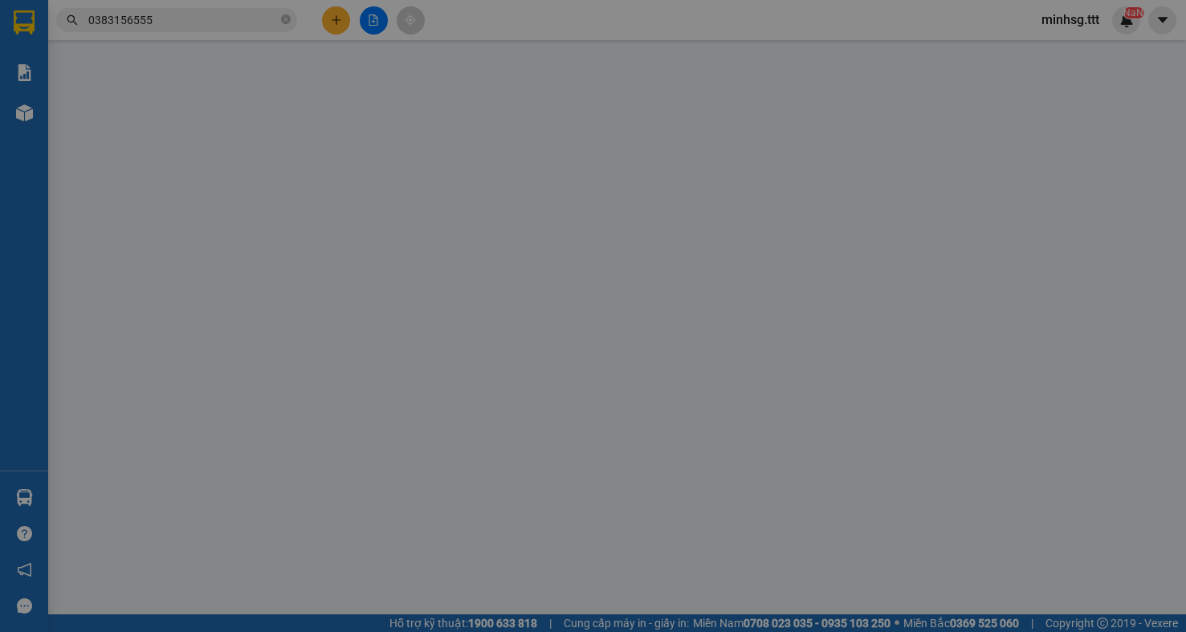
type input "0383156555"
type input "NGỌC TRÂM"
type input "20.000"
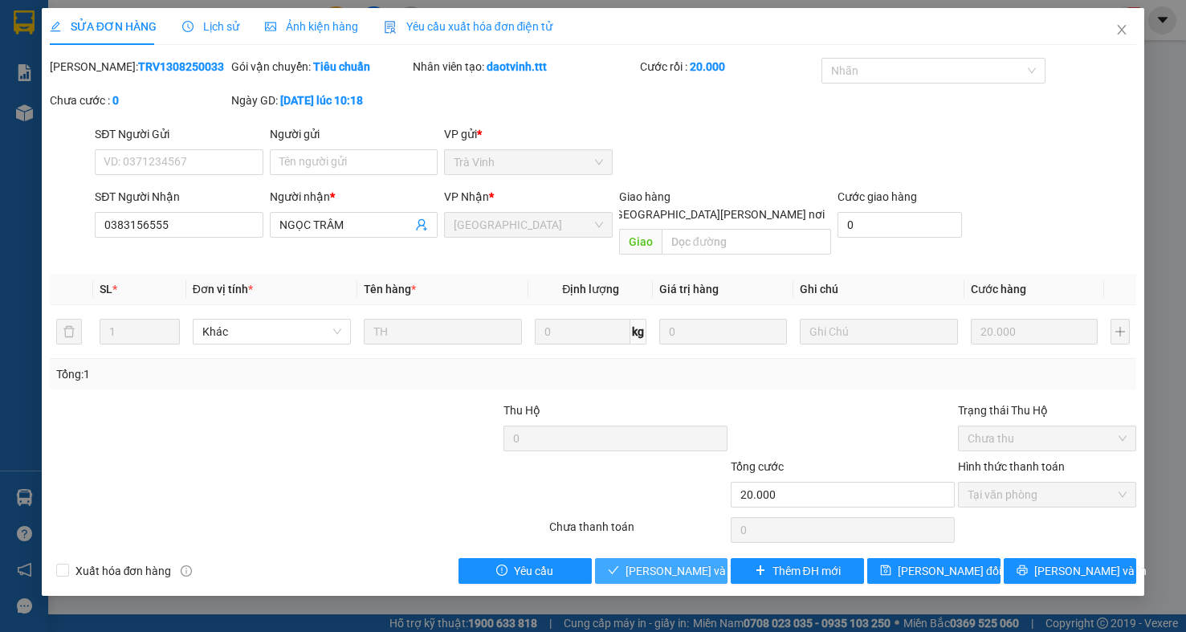
click at [661, 562] on span "Lưu và Giao hàng" at bounding box center [734, 571] width 217 height 18
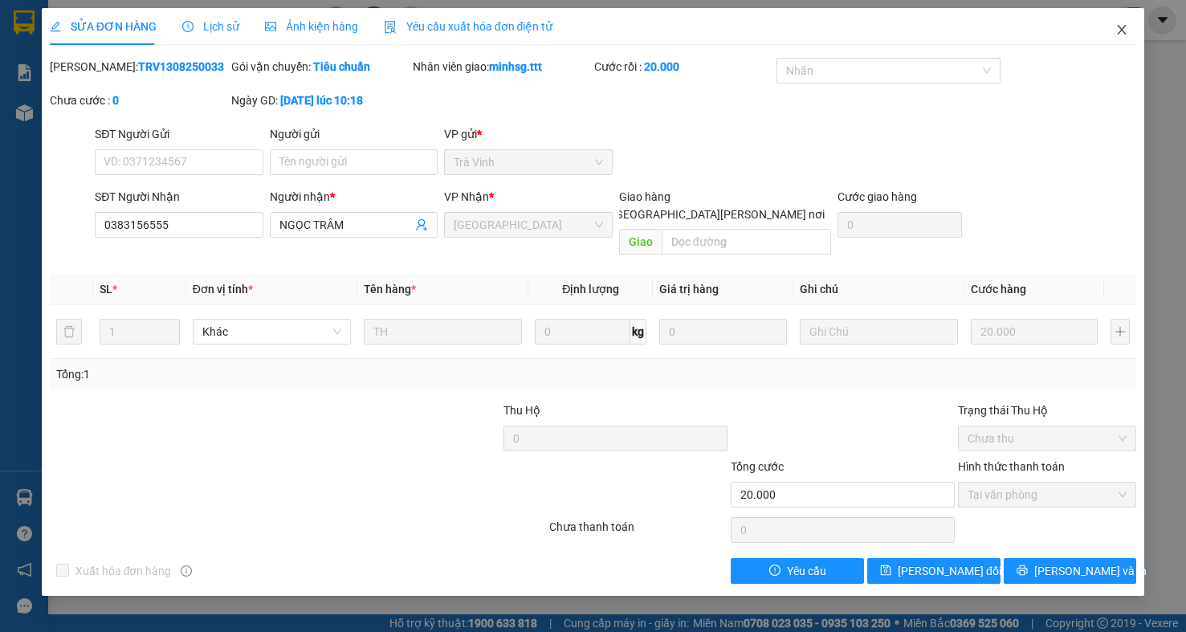
click at [1130, 31] on span "Close" at bounding box center [1122, 30] width 45 height 45
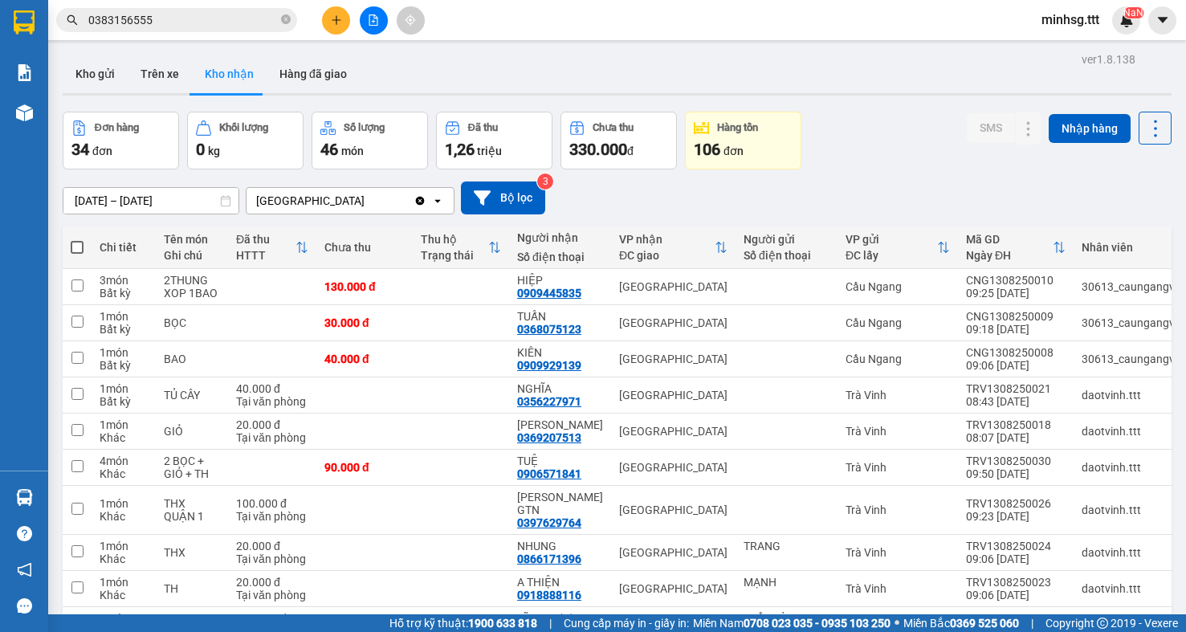
click at [205, 7] on div "Kết quả tìm kiếm ( 2 ) Bộ lọc Mã ĐH Trạng thái Món hàng Thu hộ Tổng cước Chưa c…" at bounding box center [156, 20] width 313 height 28
click at [226, 18] on input "0383156555" at bounding box center [183, 20] width 190 height 18
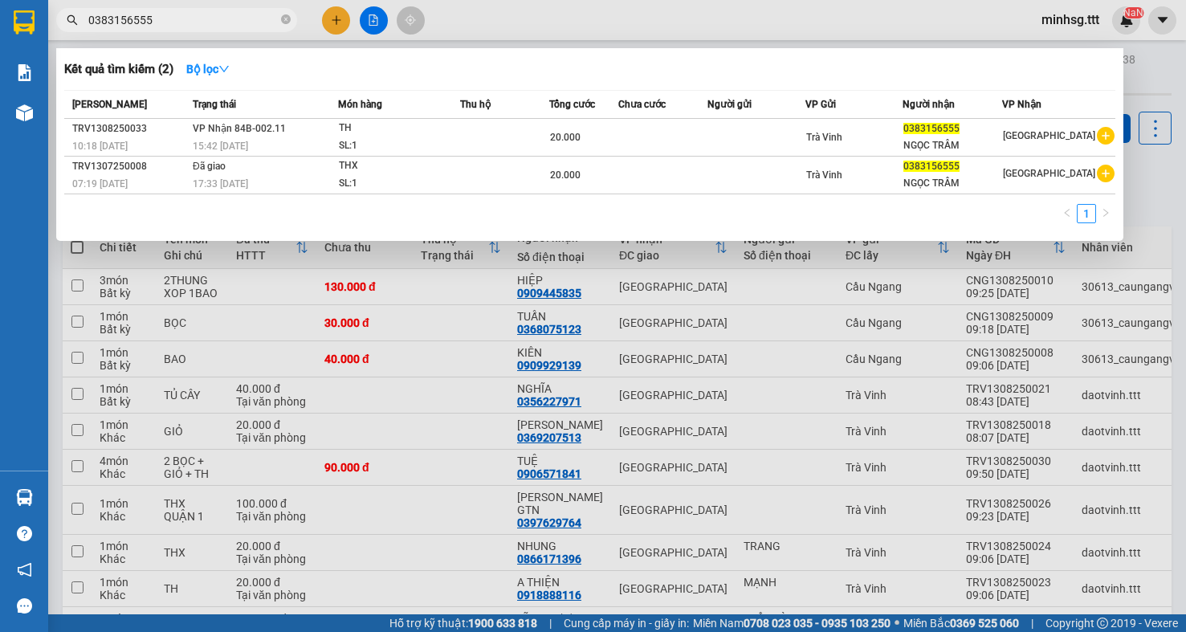
click at [302, 18] on div "0383156555" at bounding box center [156, 20] width 313 height 24
click at [282, 18] on icon "close-circle" at bounding box center [286, 19] width 10 height 10
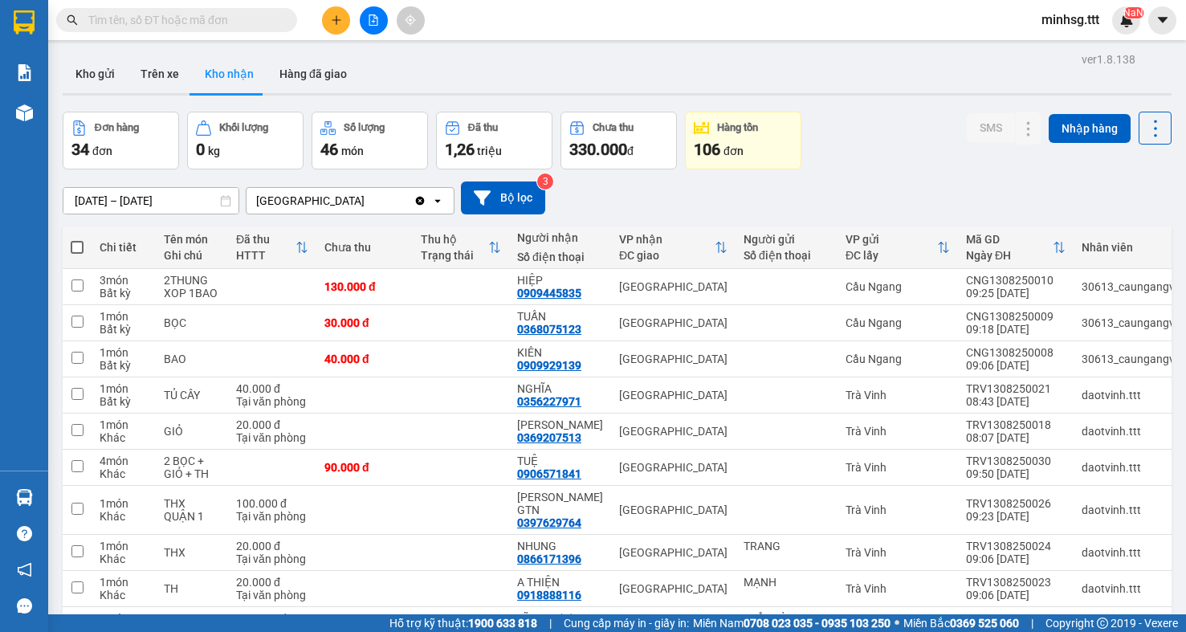
click at [222, 19] on input "text" at bounding box center [183, 20] width 190 height 18
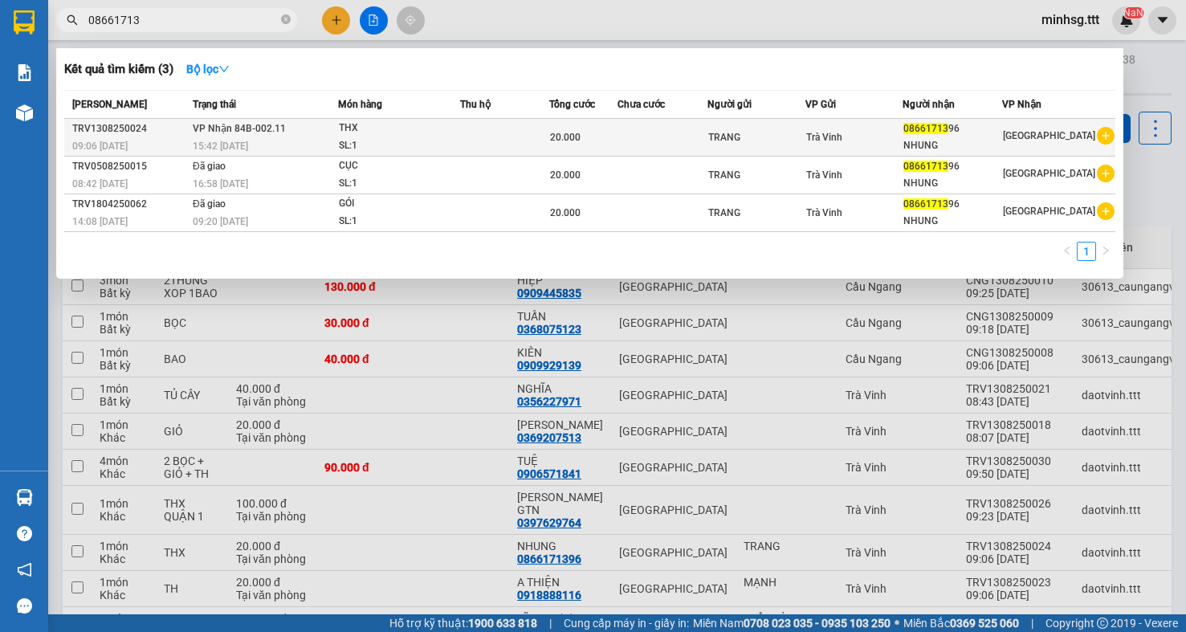
type input "08661713"
click at [767, 134] on div "TRANG" at bounding box center [756, 137] width 96 height 17
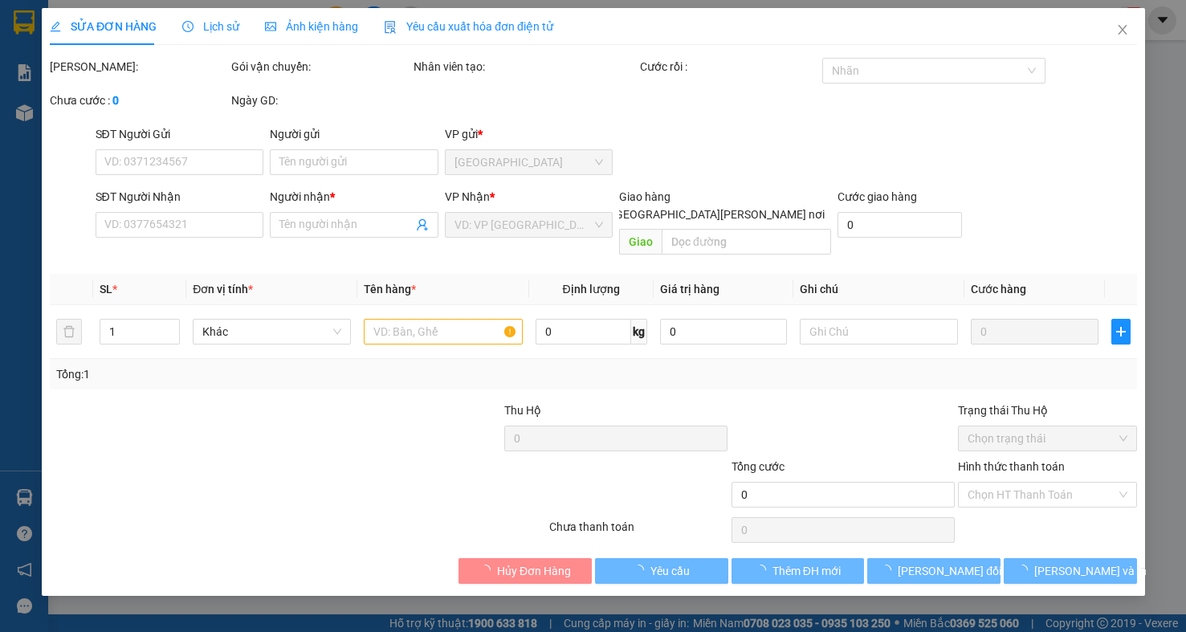
type input "TRANG"
type input "0866171396"
type input "NHUNG"
type input "20.000"
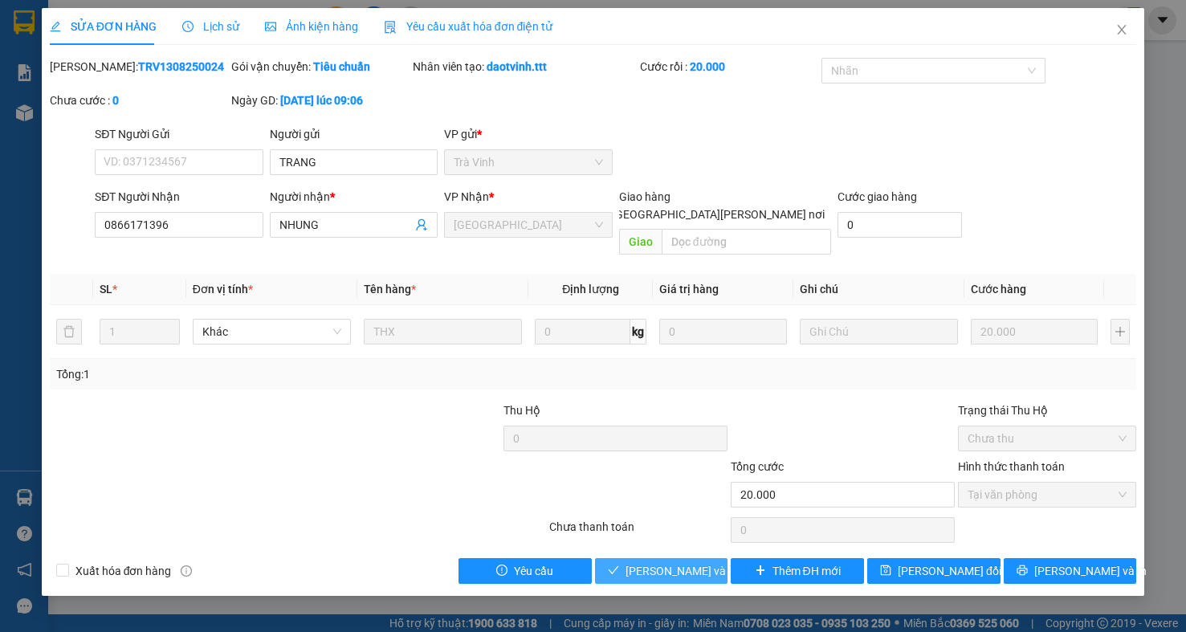
click at [666, 562] on span "Lưu và Giao hàng" at bounding box center [734, 571] width 217 height 18
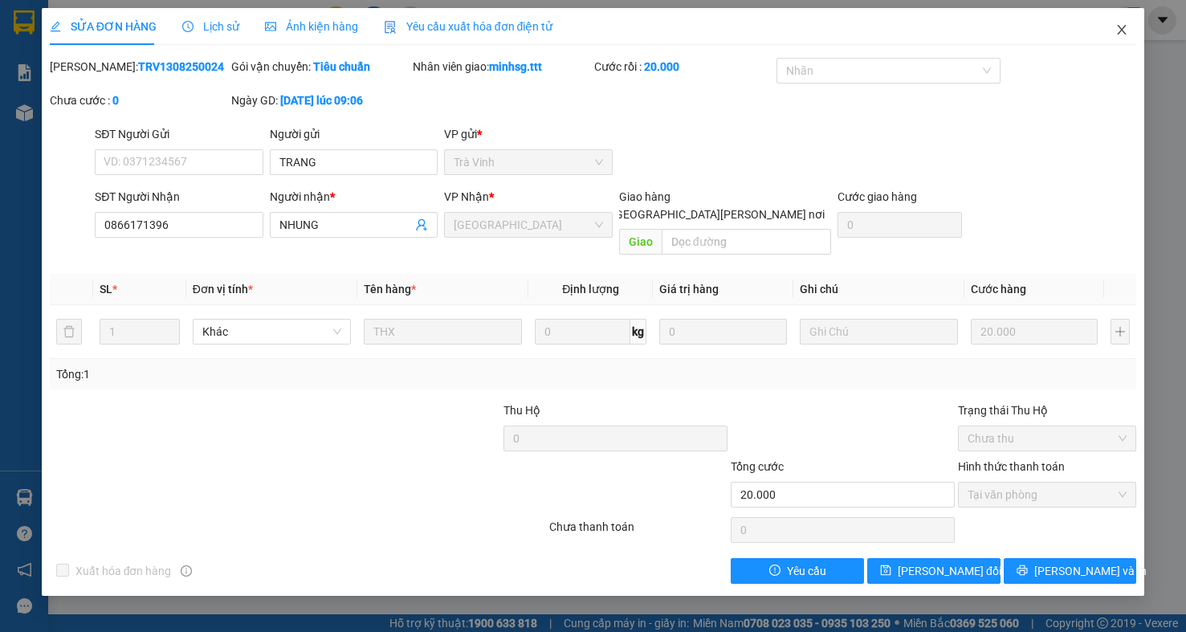
click at [1120, 31] on icon "close" at bounding box center [1122, 29] width 13 height 13
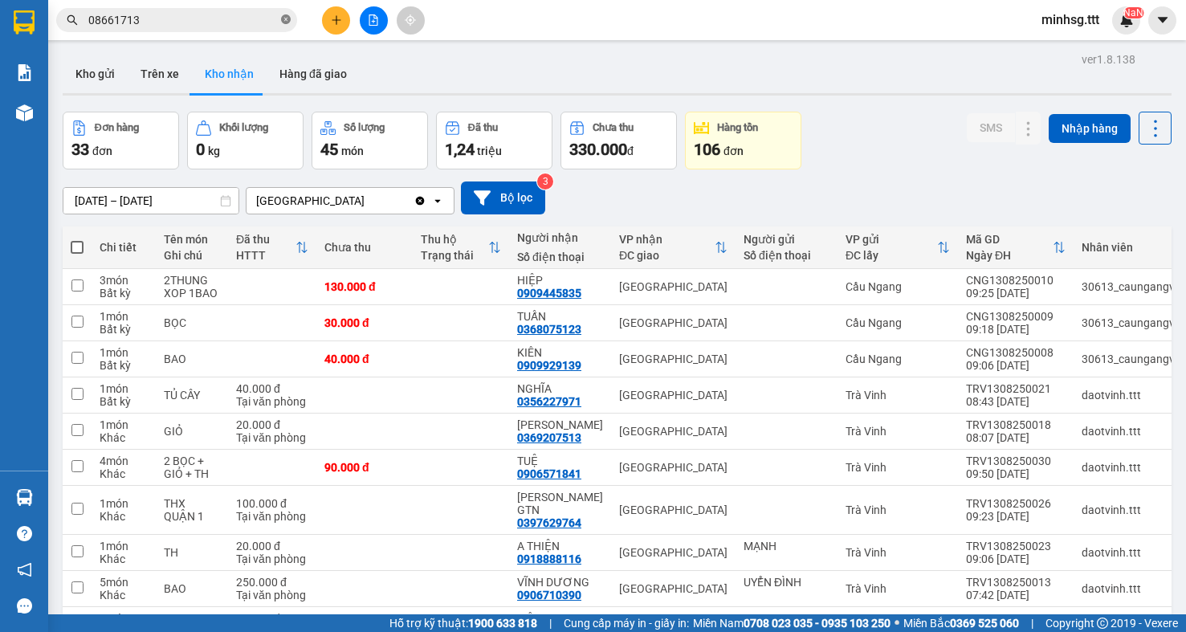
click at [288, 18] on icon "close-circle" at bounding box center [286, 19] width 10 height 10
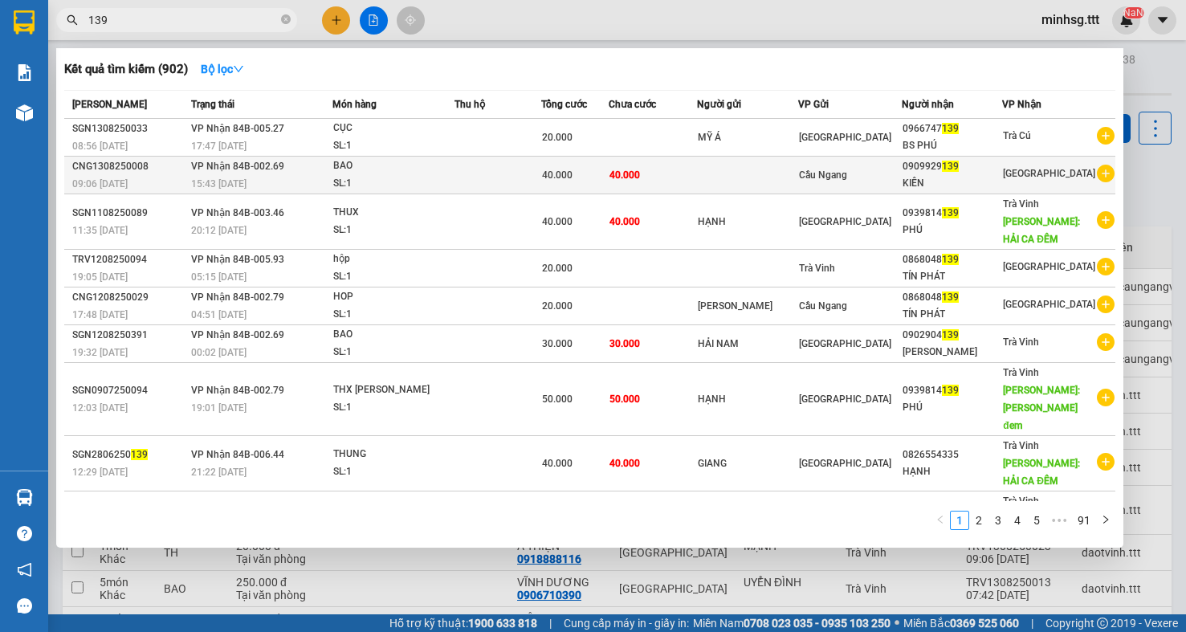
type input "139"
click at [837, 173] on span "Cầu Ngang" at bounding box center [823, 174] width 48 height 11
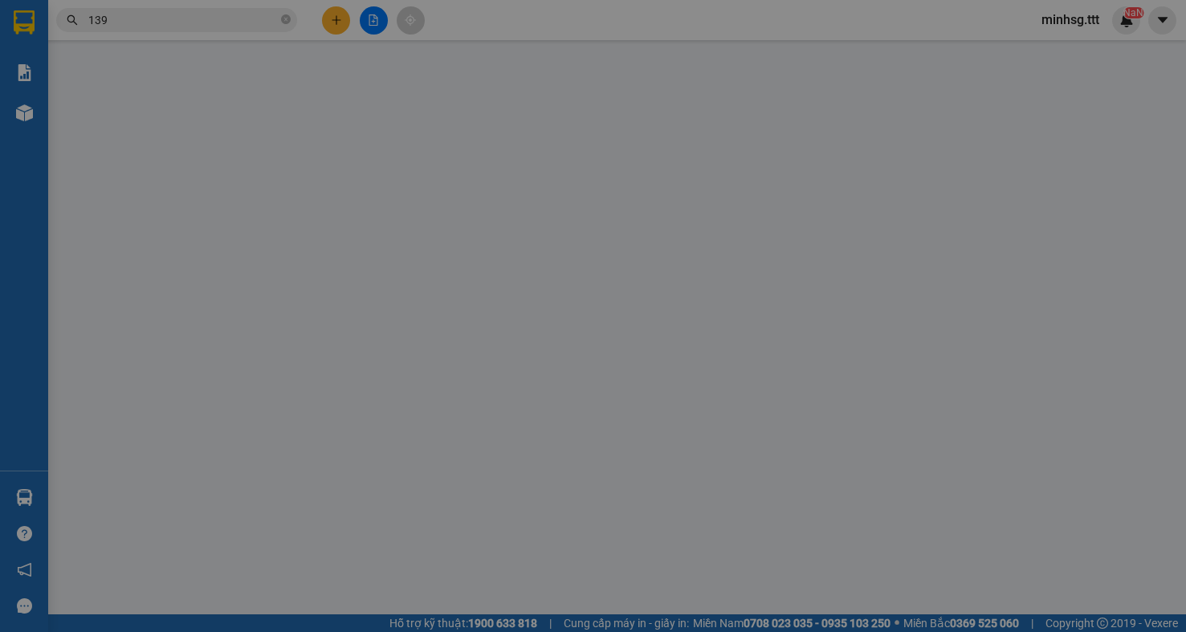
type input "0909929139"
type input "KIÊN"
type input "40.000"
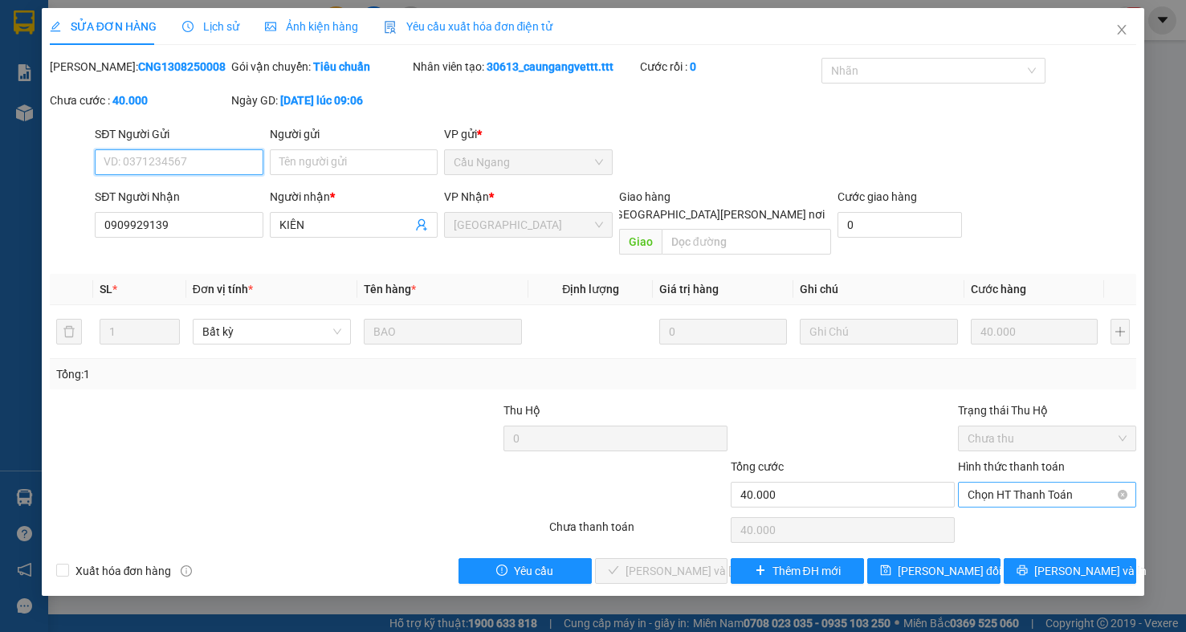
click at [1077, 483] on span "Chọn HT Thanh Toán" at bounding box center [1047, 495] width 159 height 24
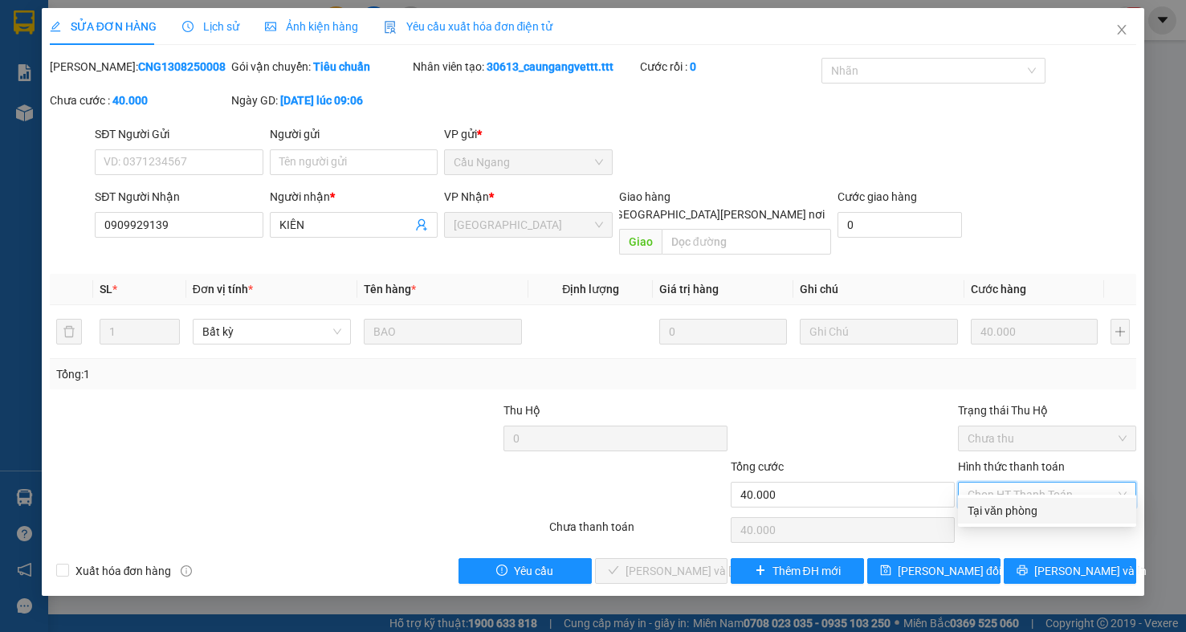
click at [1055, 520] on div "Tại văn phòng" at bounding box center [1047, 511] width 178 height 26
type input "0"
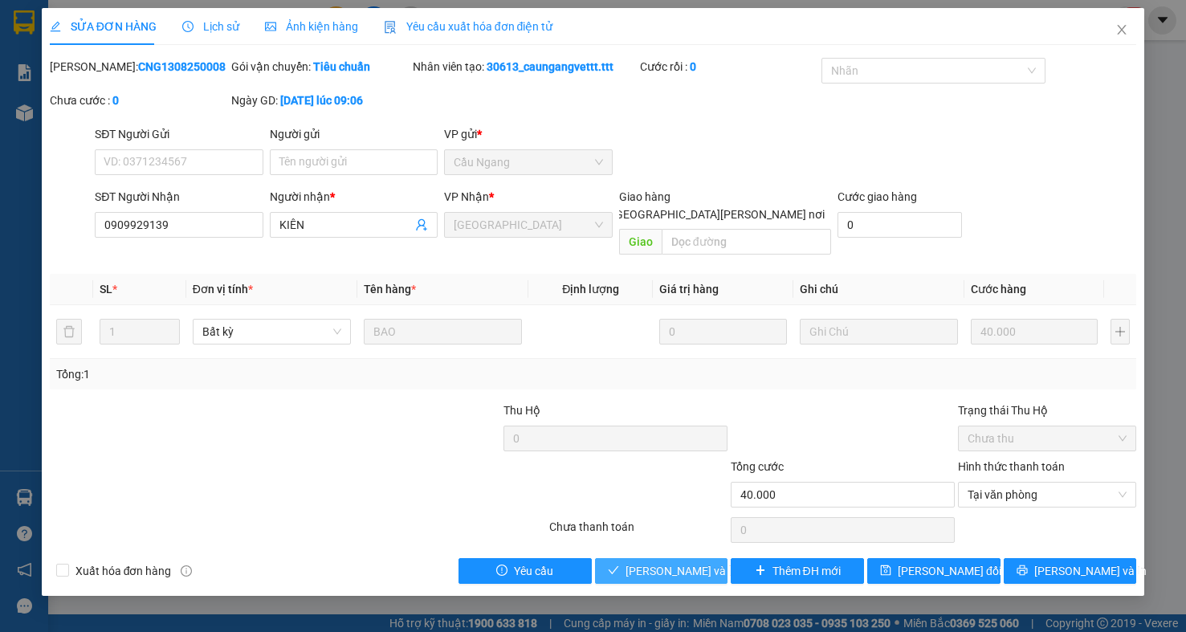
click at [675, 562] on span "Lưu và Giao hàng" at bounding box center [734, 571] width 217 height 18
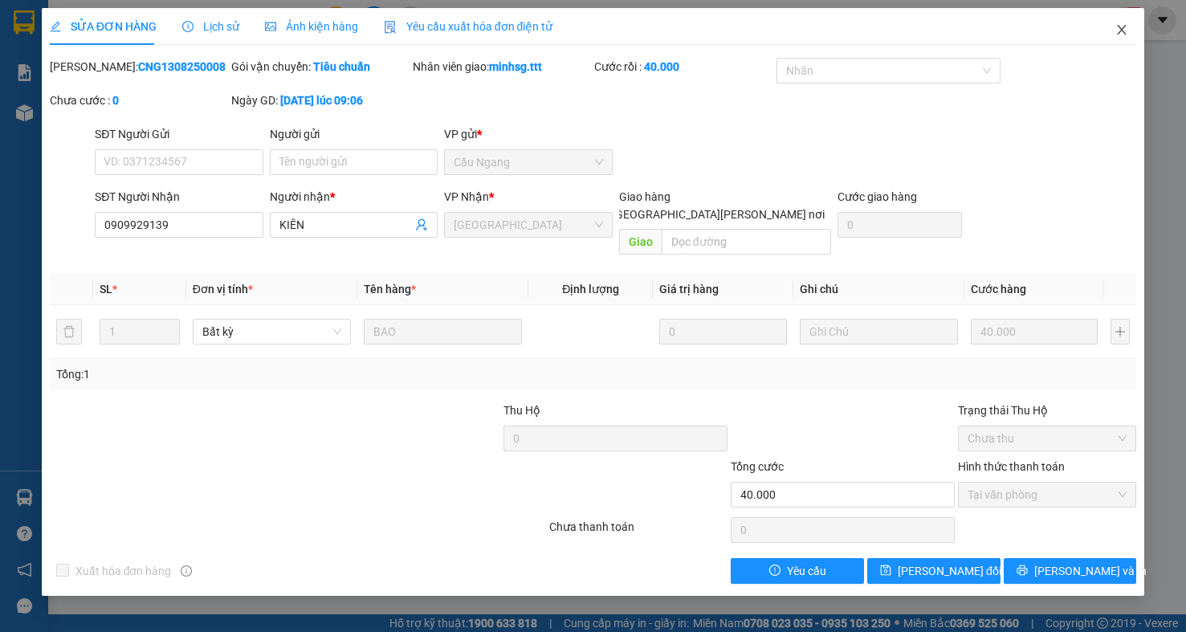
click at [1128, 38] on span "Close" at bounding box center [1122, 30] width 45 height 45
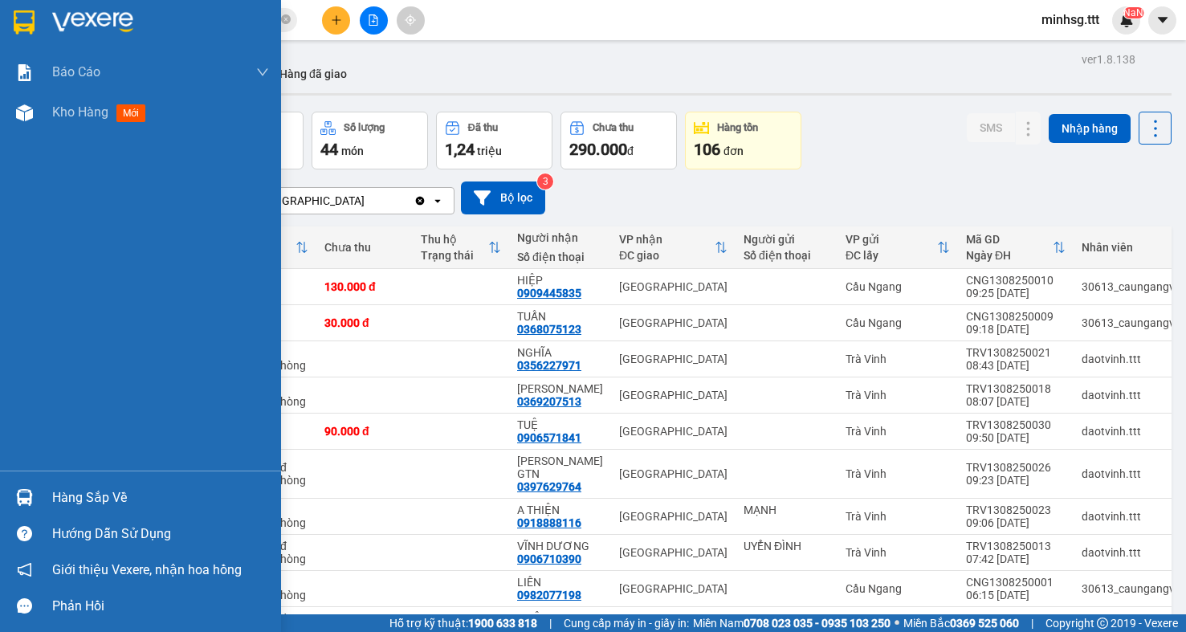
click at [87, 501] on div "Hàng sắp về" at bounding box center [160, 498] width 217 height 24
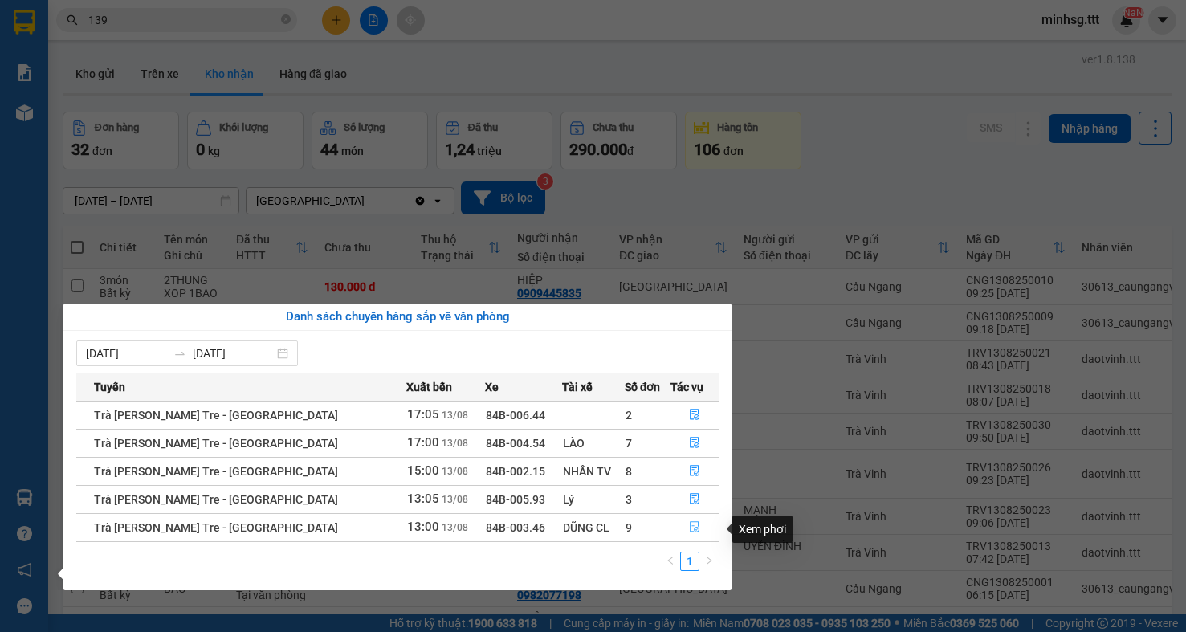
click at [689, 530] on icon "file-done" at bounding box center [694, 526] width 11 height 11
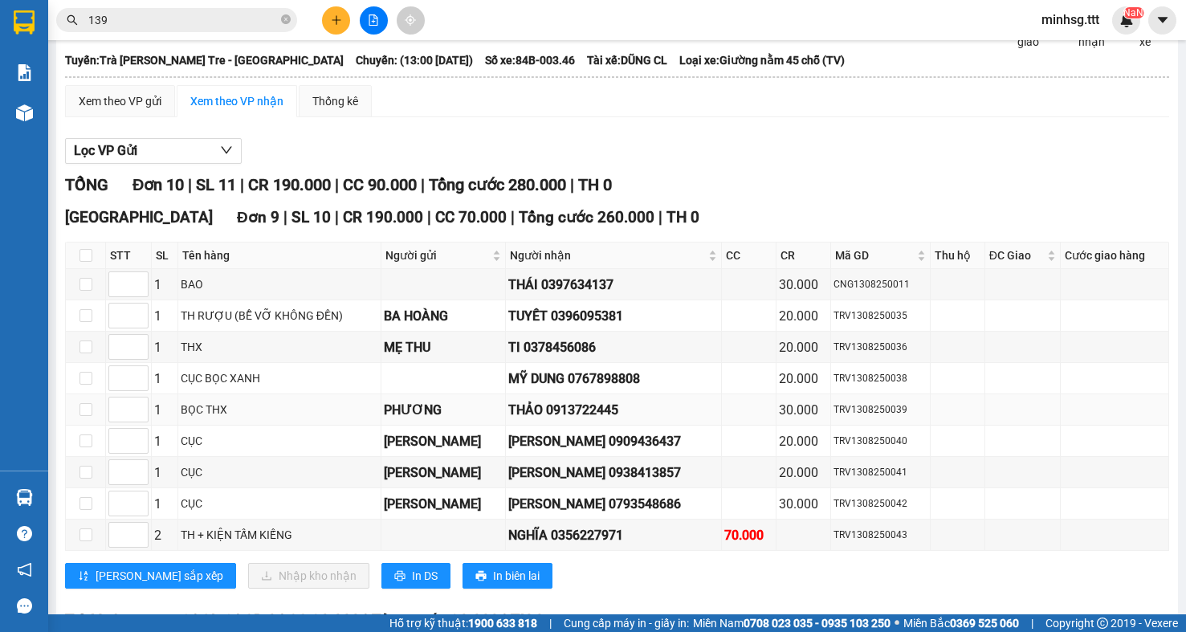
scroll to position [161, 0]
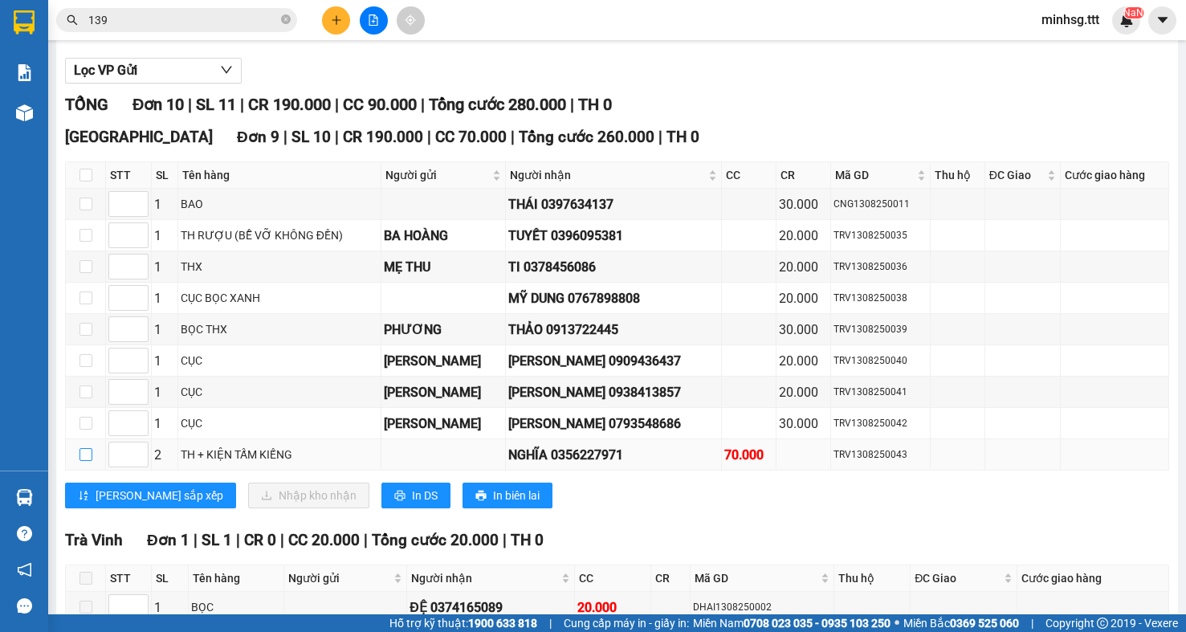
click at [84, 461] on input "checkbox" at bounding box center [86, 454] width 13 height 13
checkbox input "true"
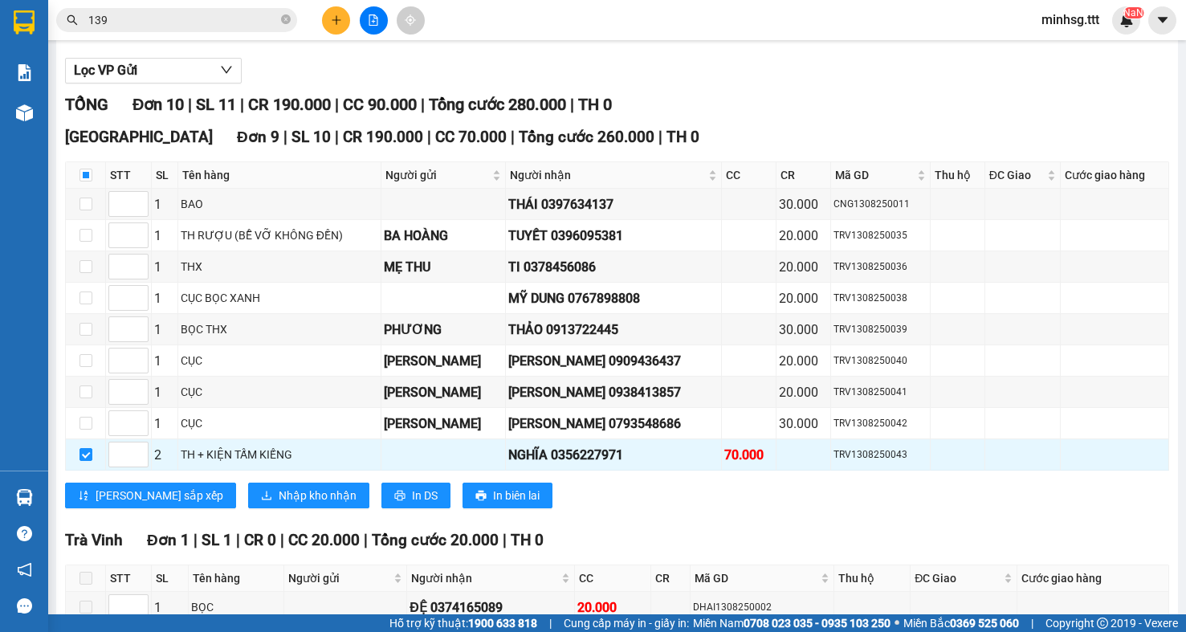
click at [78, 189] on th at bounding box center [86, 175] width 40 height 27
click at [81, 182] on input "checkbox" at bounding box center [86, 175] width 13 height 13
checkbox input "true"
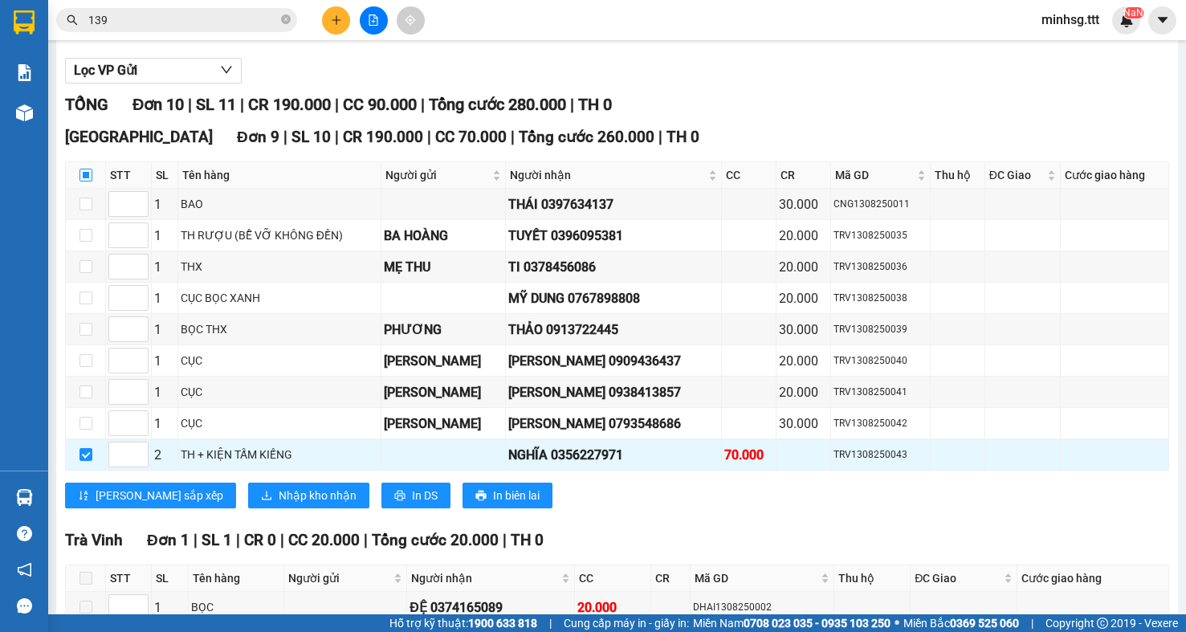
checkbox input "true"
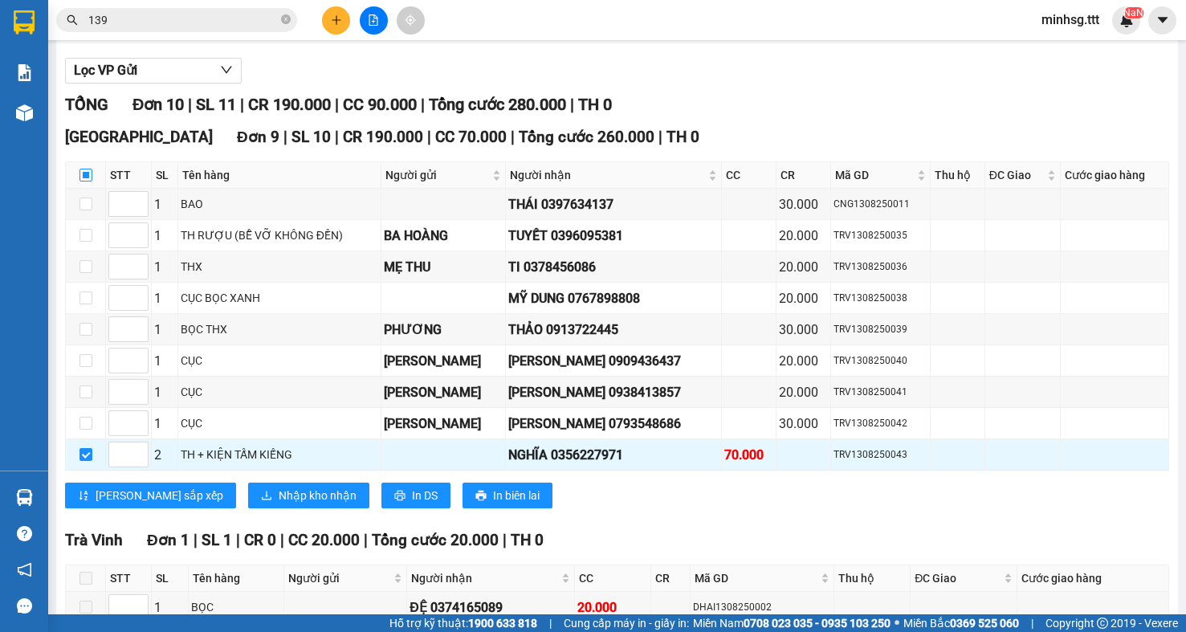
checkbox input "true"
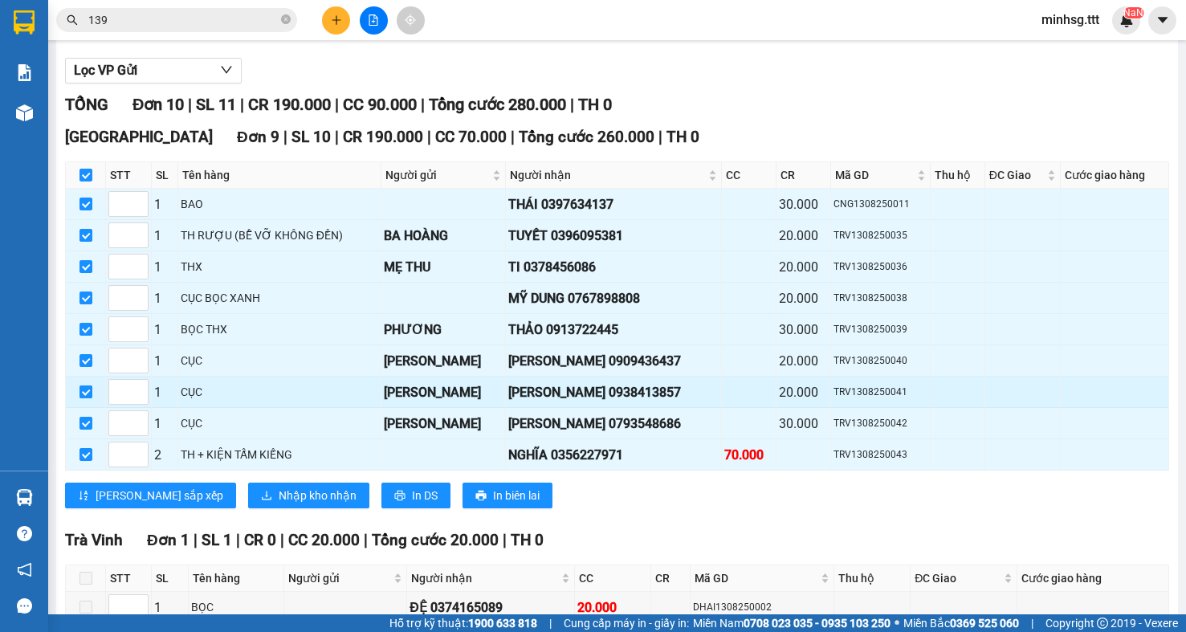
click at [84, 398] on input "checkbox" at bounding box center [86, 392] width 13 height 13
checkbox input "false"
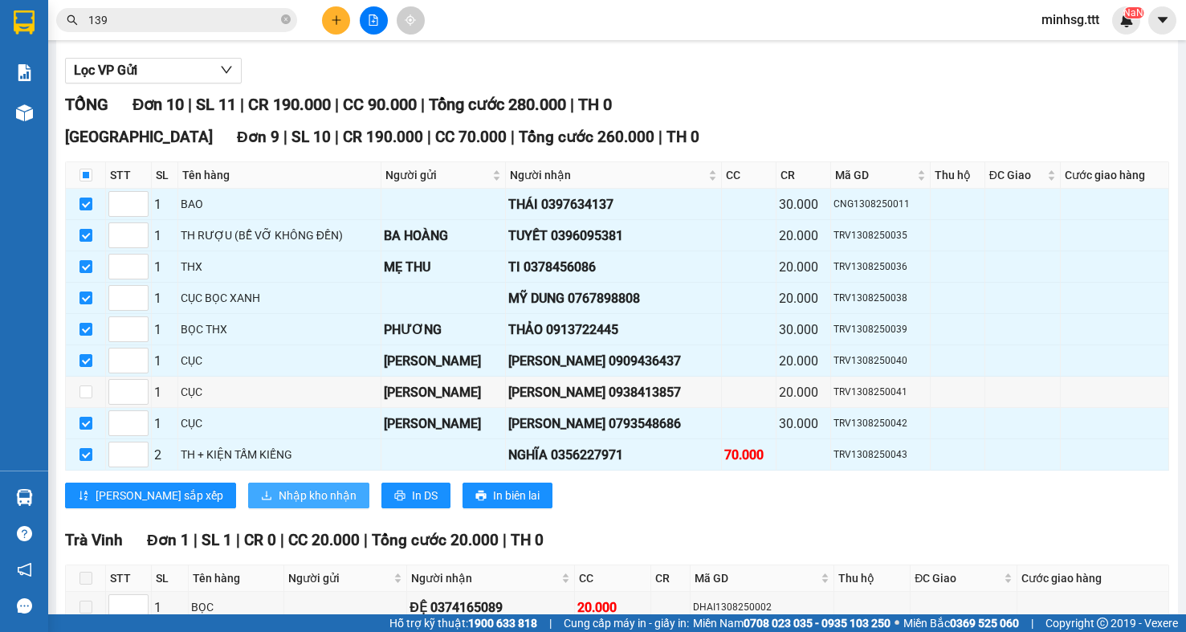
click at [279, 504] on span "Nhập kho nhận" at bounding box center [318, 496] width 78 height 18
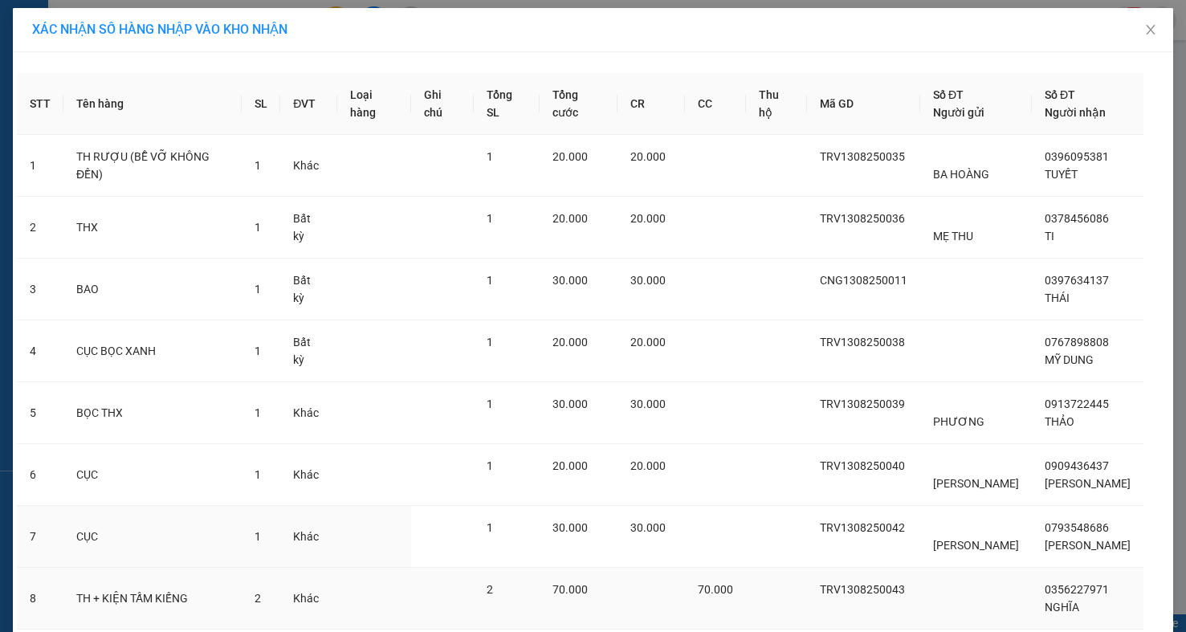
scroll to position [115, 0]
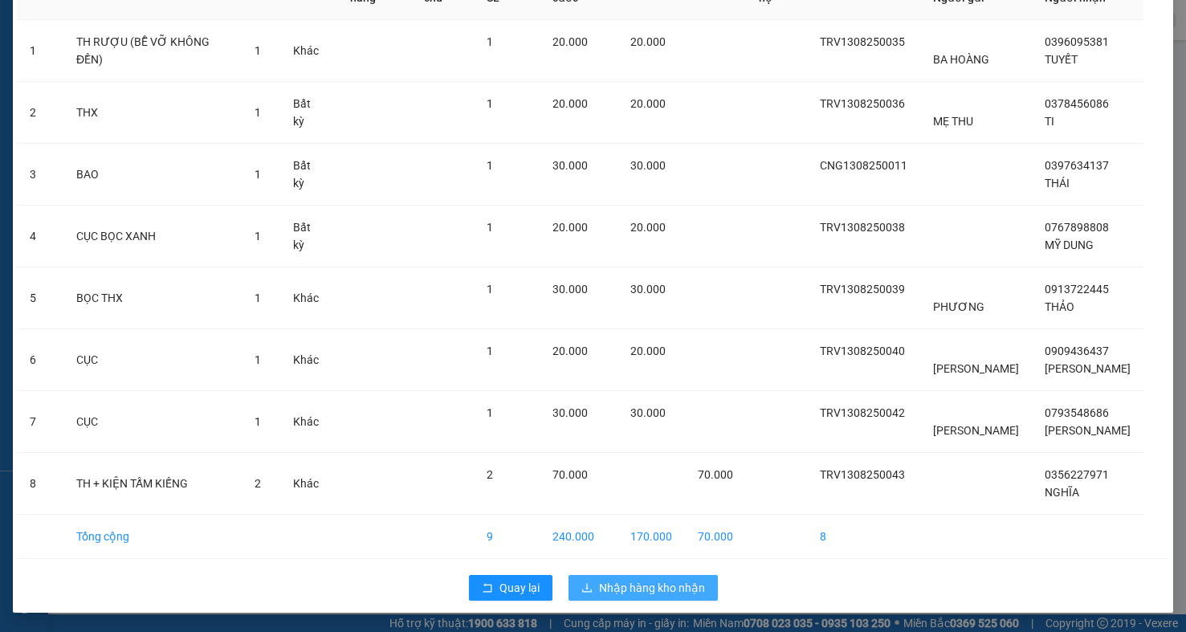
click at [665, 597] on button "Nhập hàng kho nhận" at bounding box center [643, 588] width 149 height 26
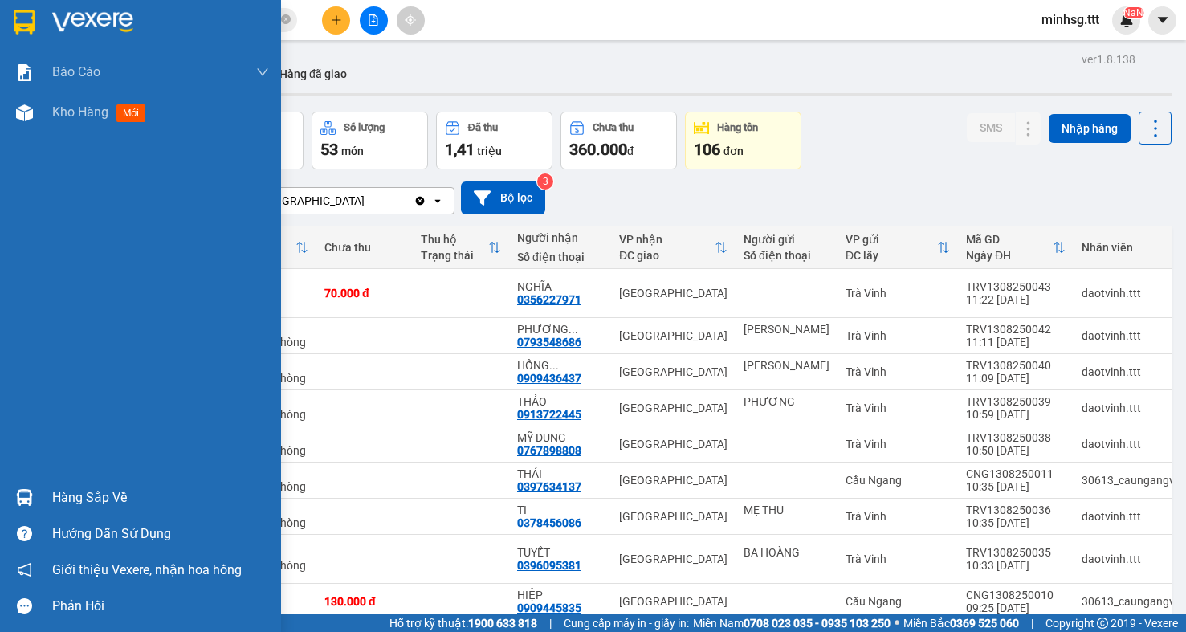
click at [29, 499] on img at bounding box center [24, 497] width 17 height 17
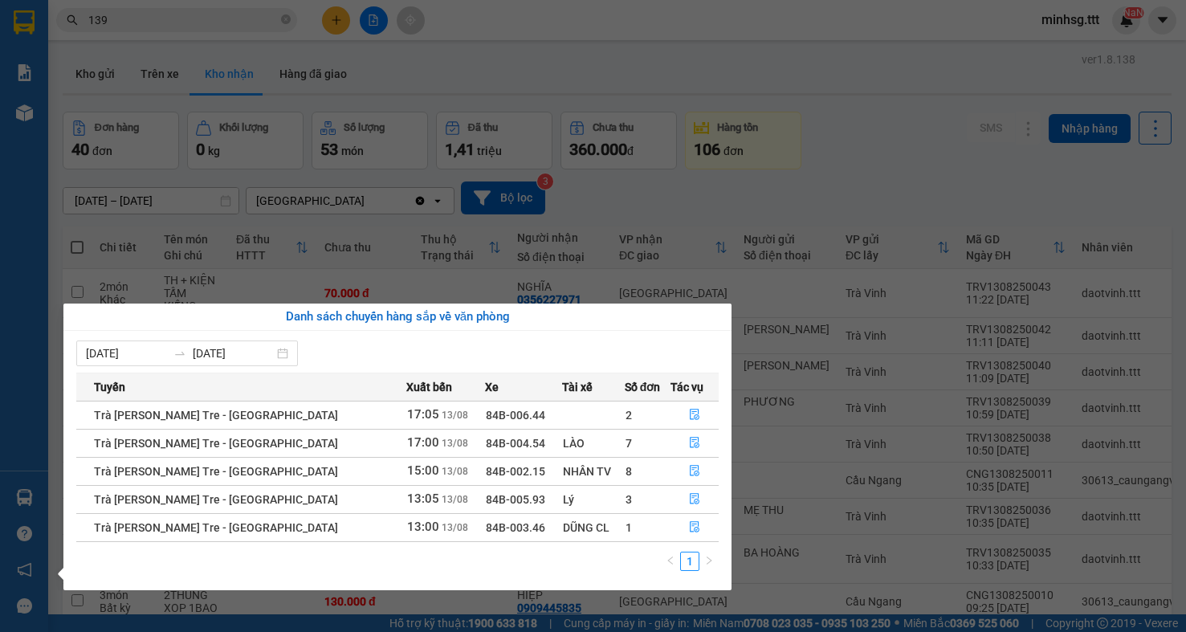
click at [583, 502] on div "Lý" at bounding box center [593, 500] width 61 height 18
click at [689, 497] on icon "file-done" at bounding box center [694, 498] width 11 height 11
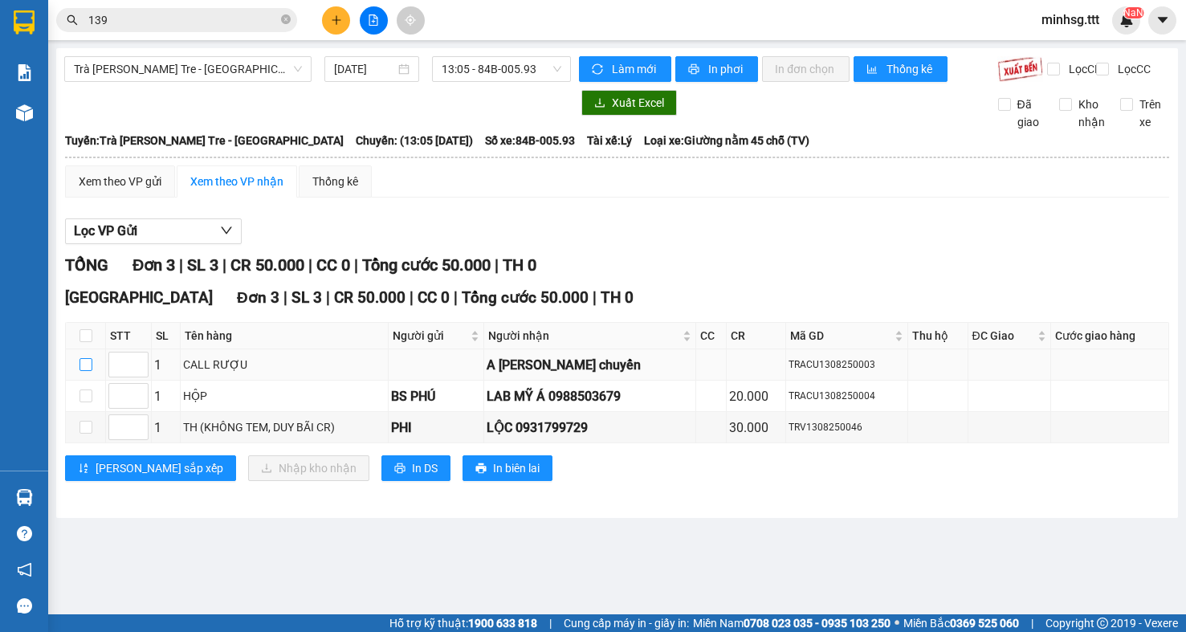
click at [86, 371] on input "checkbox" at bounding box center [86, 364] width 13 height 13
checkbox input "true"
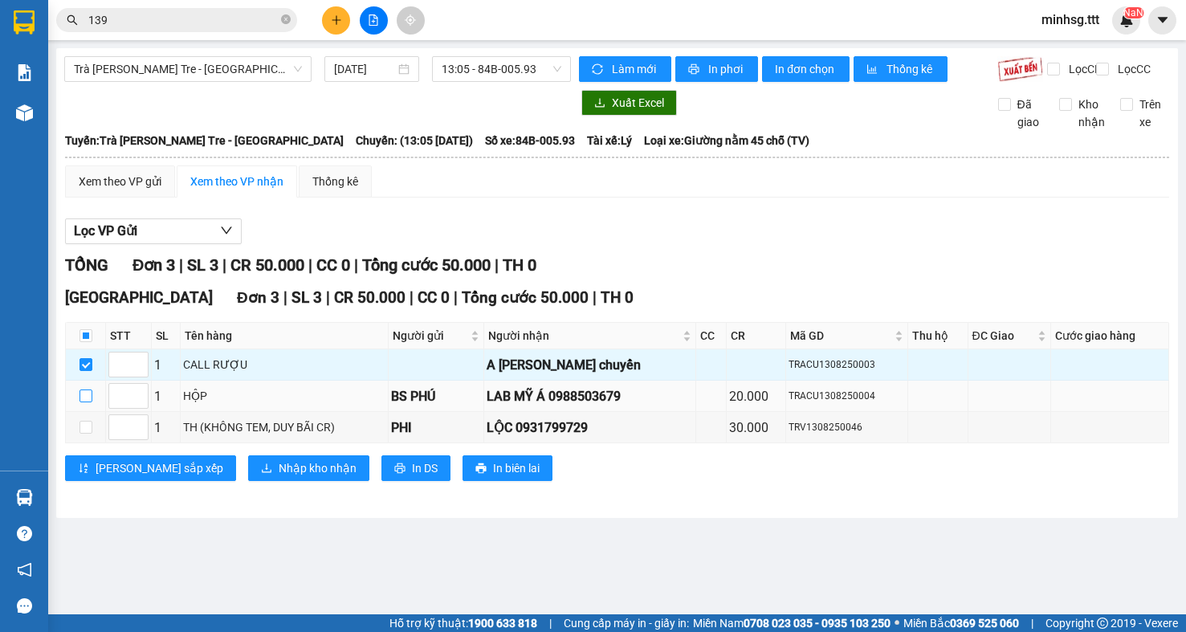
click at [84, 402] on input "checkbox" at bounding box center [86, 396] width 13 height 13
checkbox input "true"
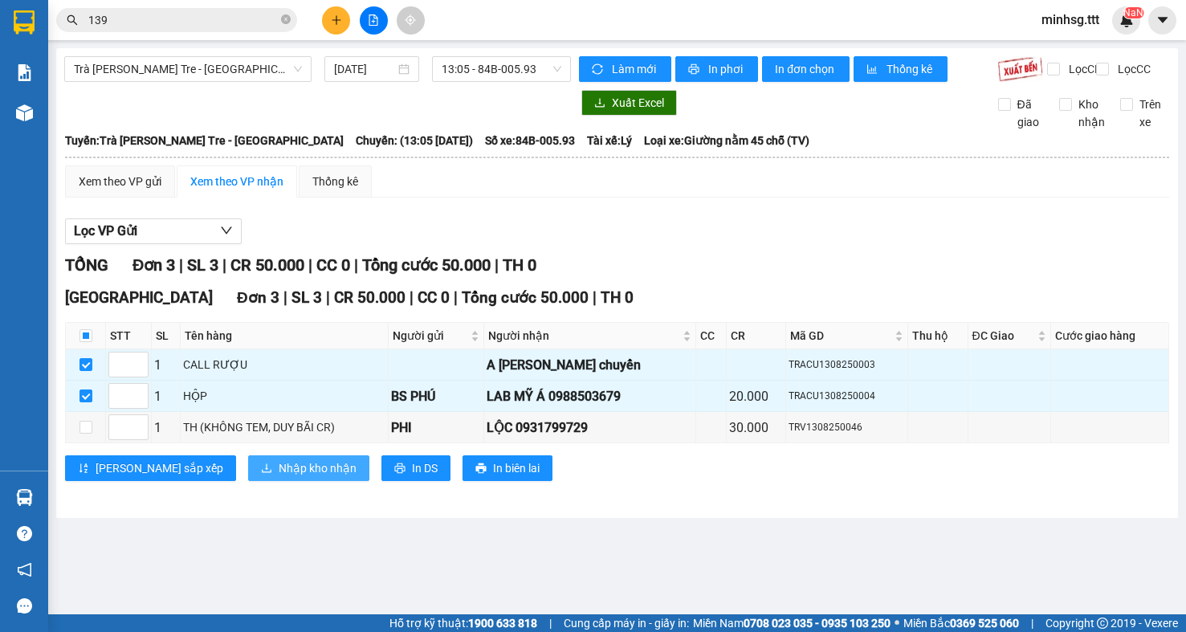
click at [279, 477] on span "Nhập kho nhận" at bounding box center [318, 468] width 78 height 18
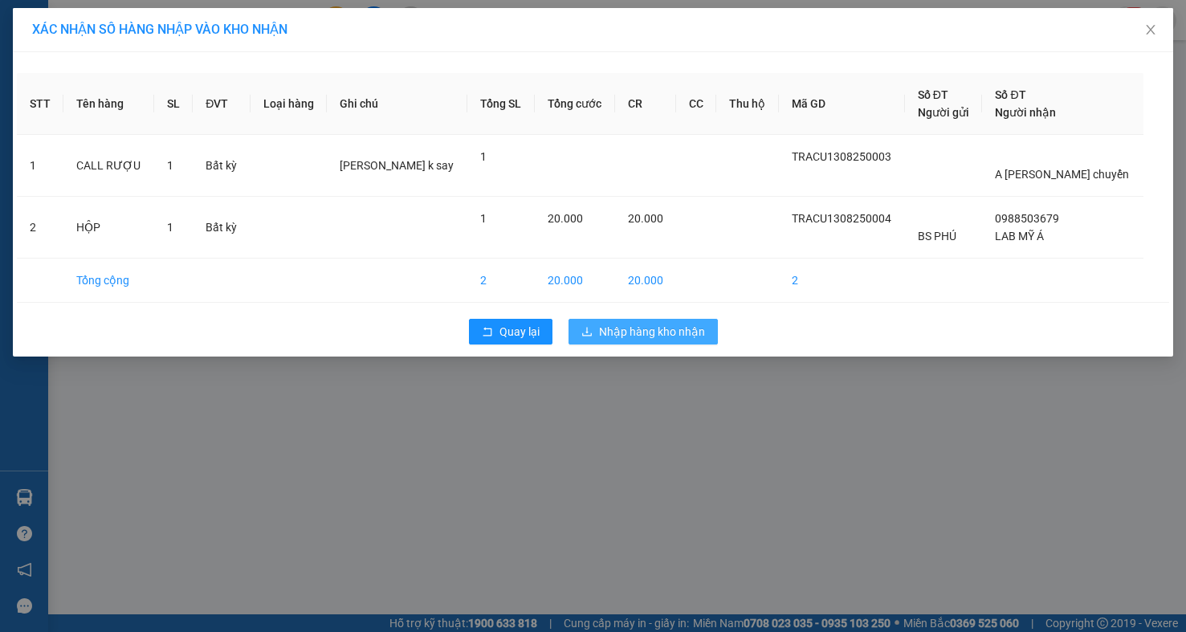
click at [677, 337] on span "Nhập hàng kho nhận" at bounding box center [652, 332] width 106 height 18
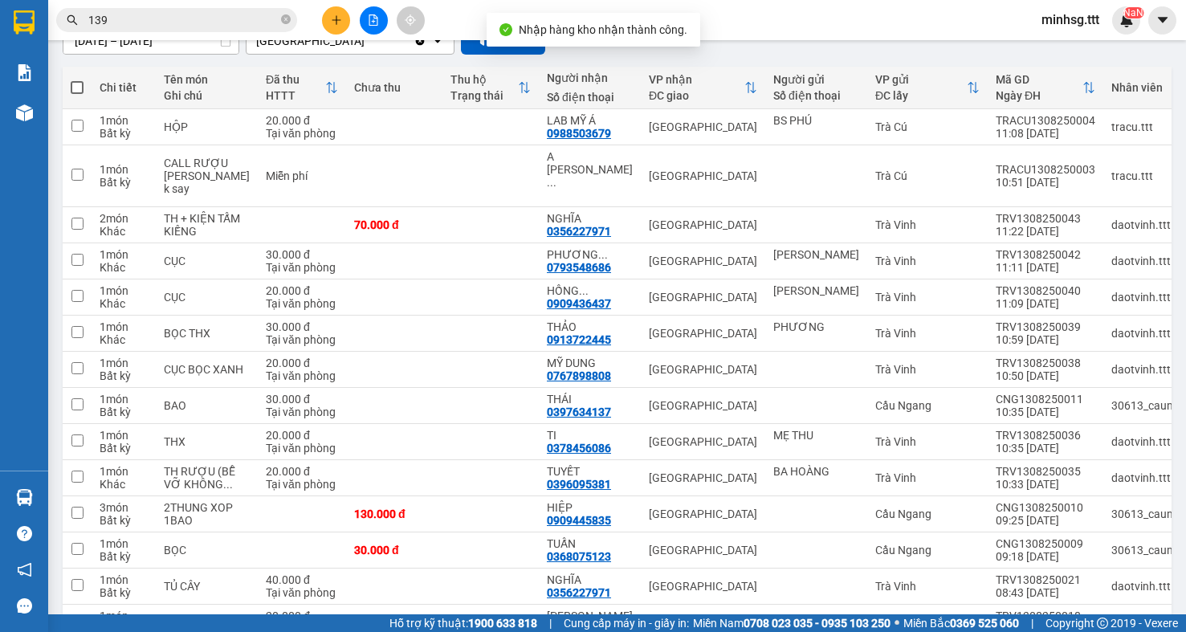
scroll to position [161, 0]
click at [230, 22] on input "139" at bounding box center [183, 20] width 190 height 18
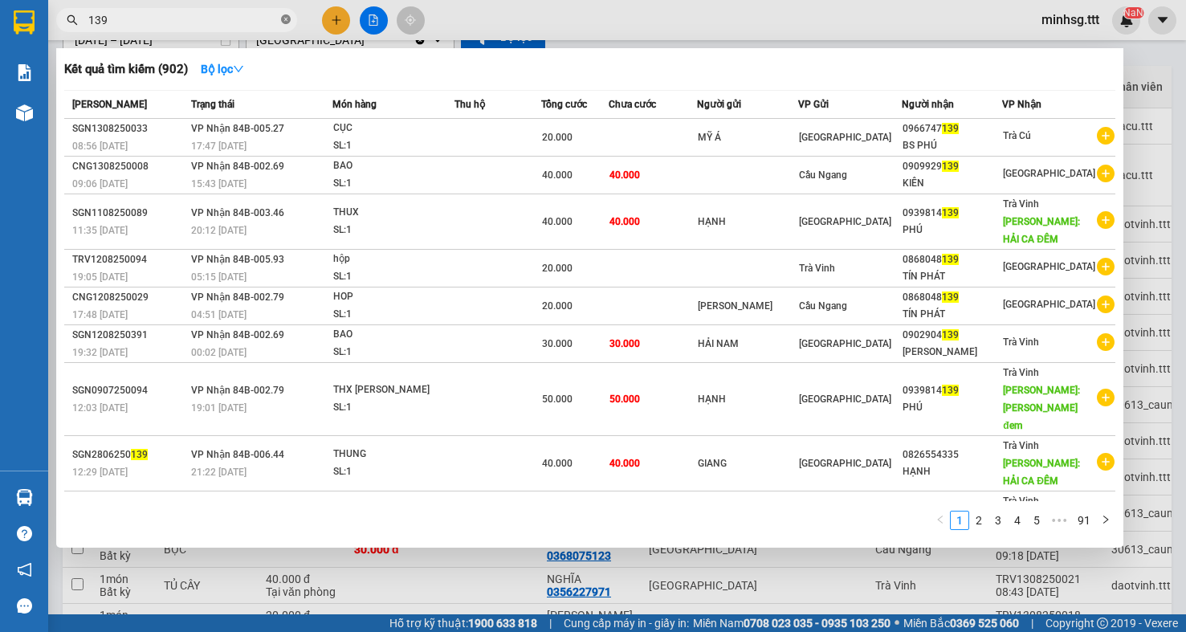
click at [283, 23] on icon "close-circle" at bounding box center [286, 19] width 10 height 10
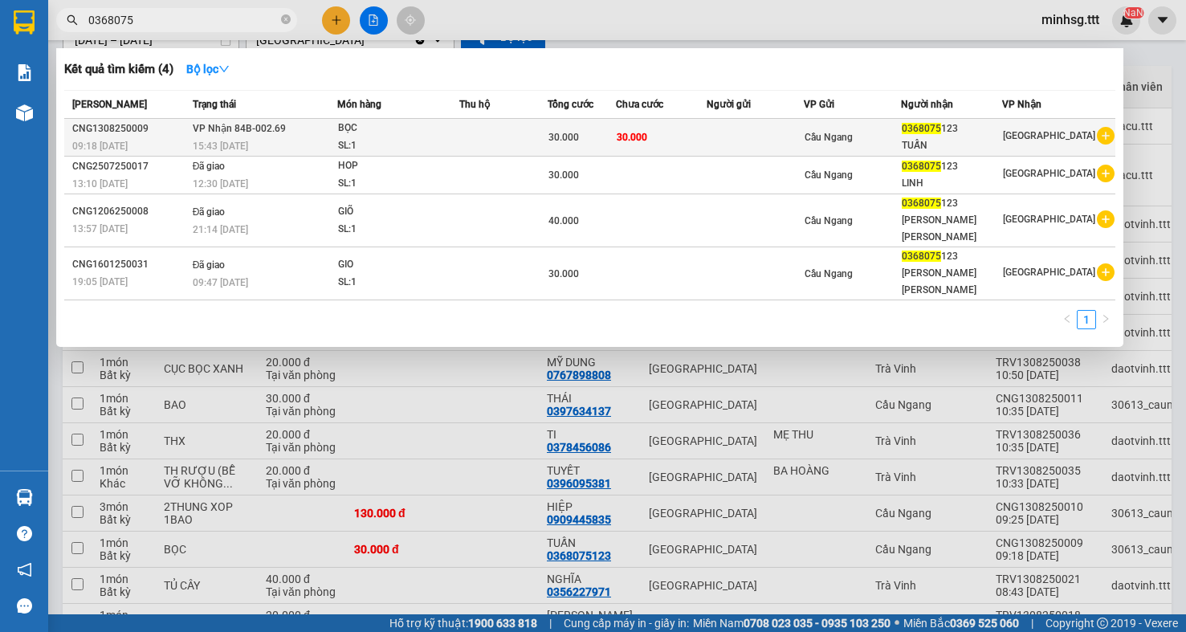
type input "0368075"
click at [829, 143] on span "Cầu Ngang" at bounding box center [829, 137] width 48 height 11
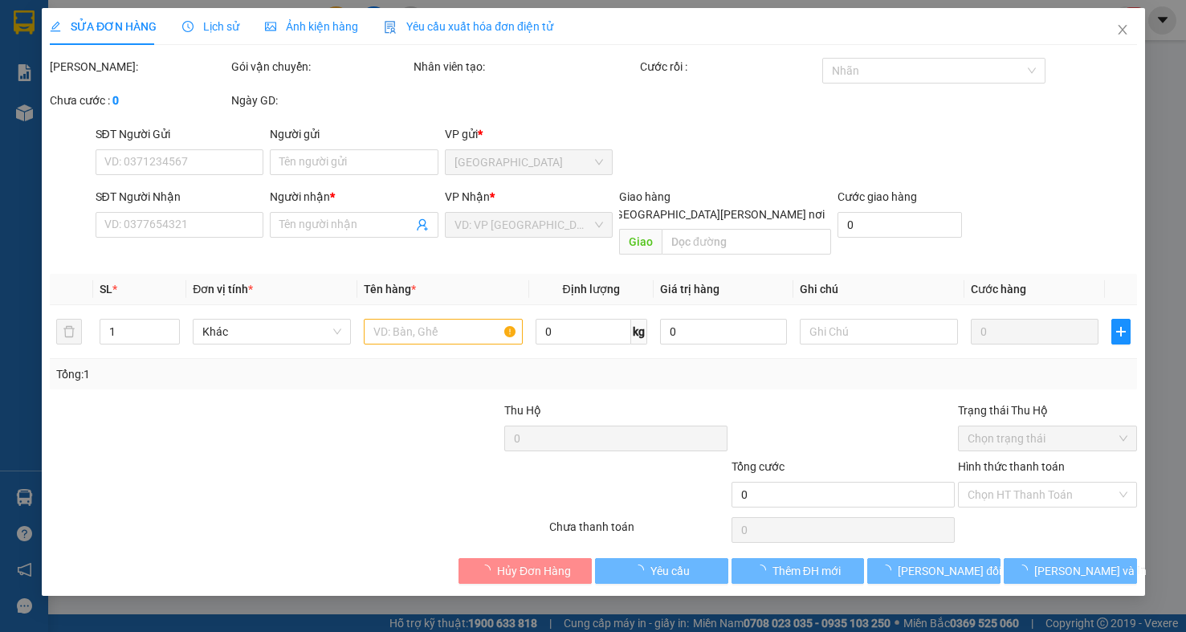
type input "0368075123"
type input "TUẤN"
type input "30.000"
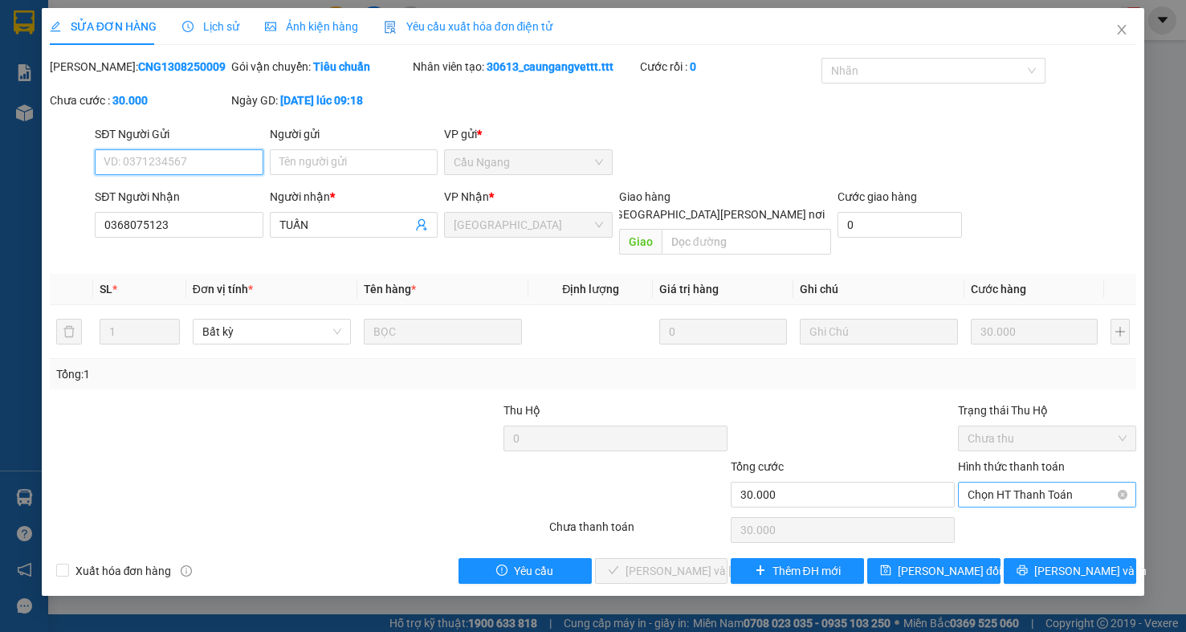
drag, startPoint x: 999, startPoint y: 482, endPoint x: 991, endPoint y: 481, distance: 8.1
click at [998, 483] on span "Chọn HT Thanh Toán" at bounding box center [1047, 495] width 159 height 24
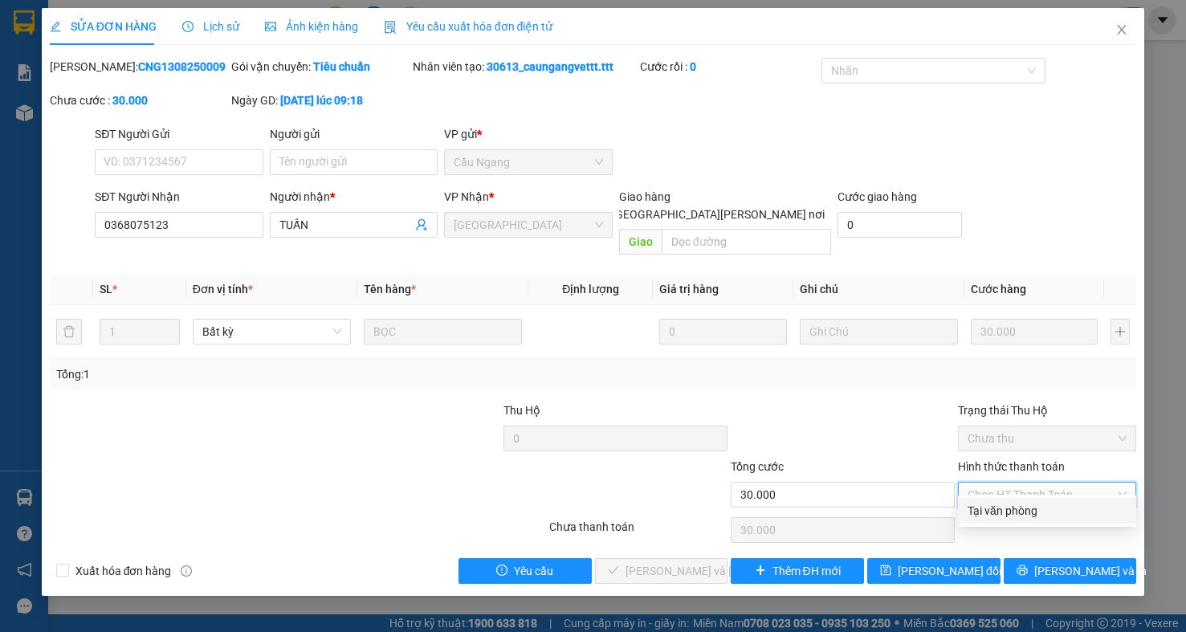
click at [971, 505] on div "Tại văn phòng" at bounding box center [1047, 511] width 159 height 18
type input "0"
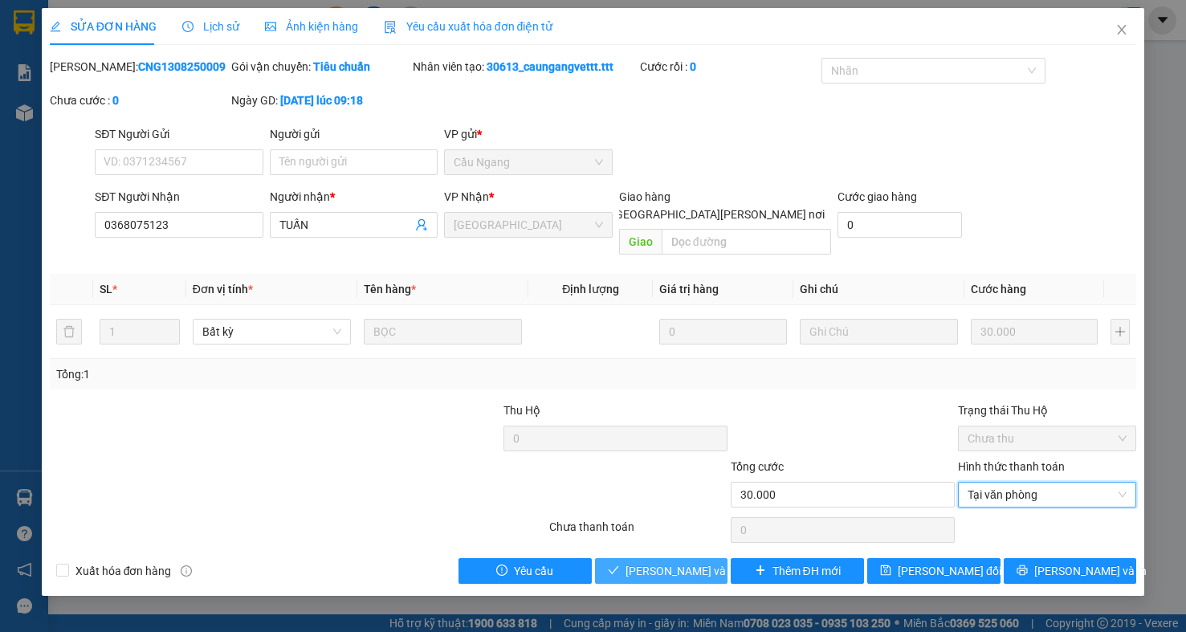
click at [689, 562] on span "Lưu và Giao hàng" at bounding box center [734, 571] width 217 height 18
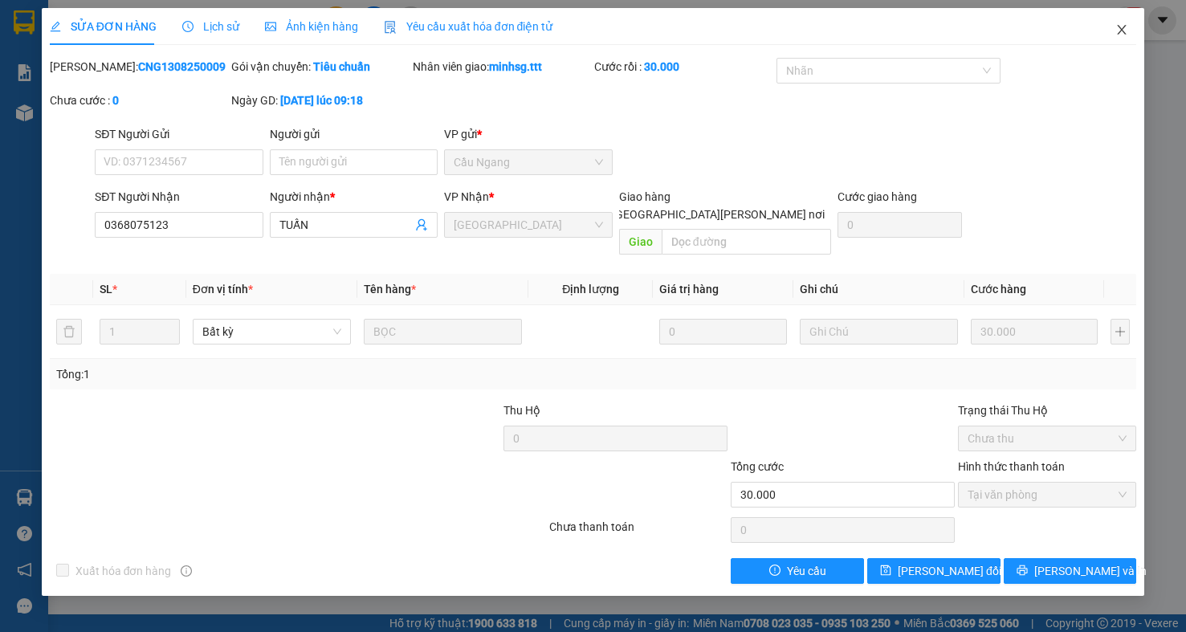
click at [1115, 32] on span "Close" at bounding box center [1122, 30] width 45 height 45
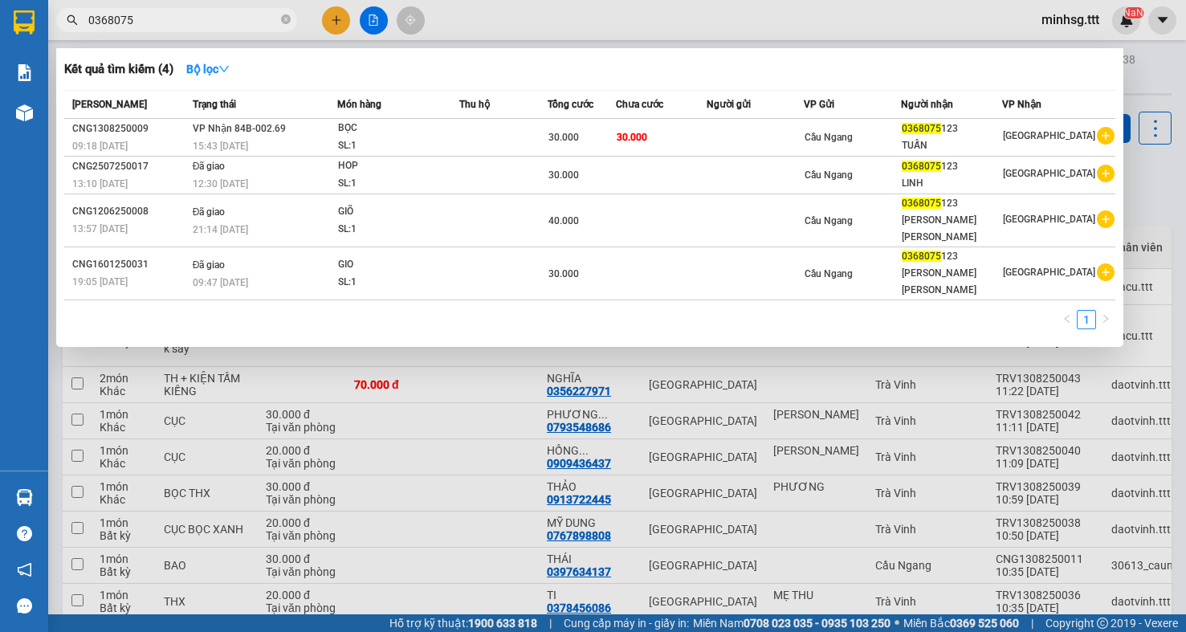
click at [283, 14] on span at bounding box center [286, 20] width 10 height 15
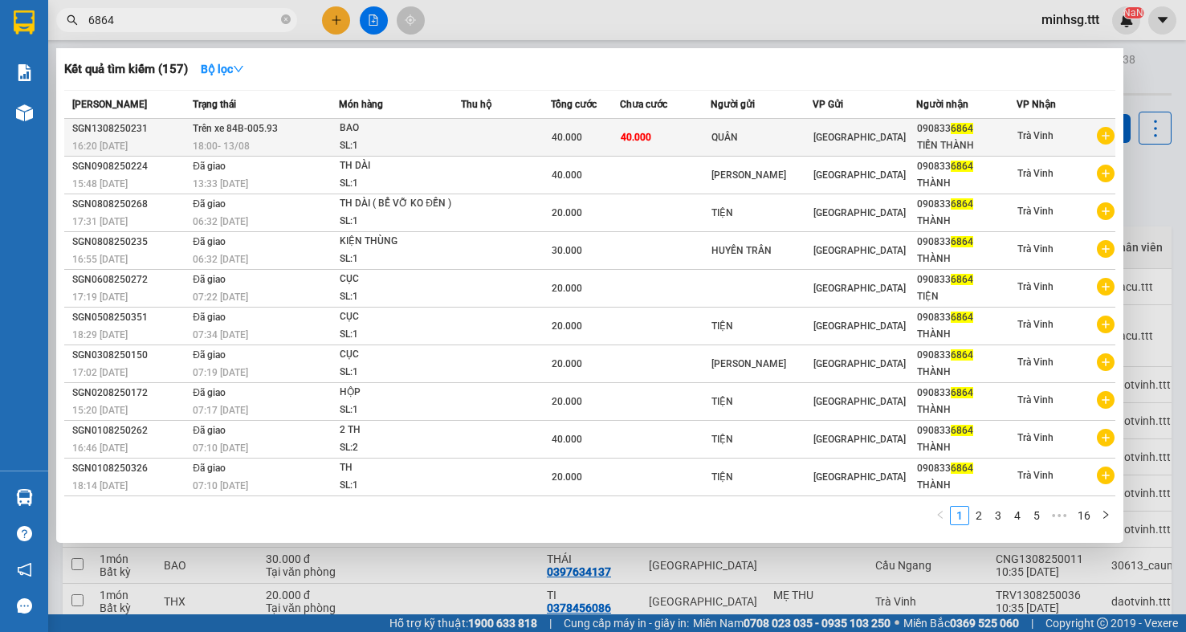
type input "6864"
click at [823, 136] on span "[GEOGRAPHIC_DATA]" at bounding box center [860, 137] width 92 height 11
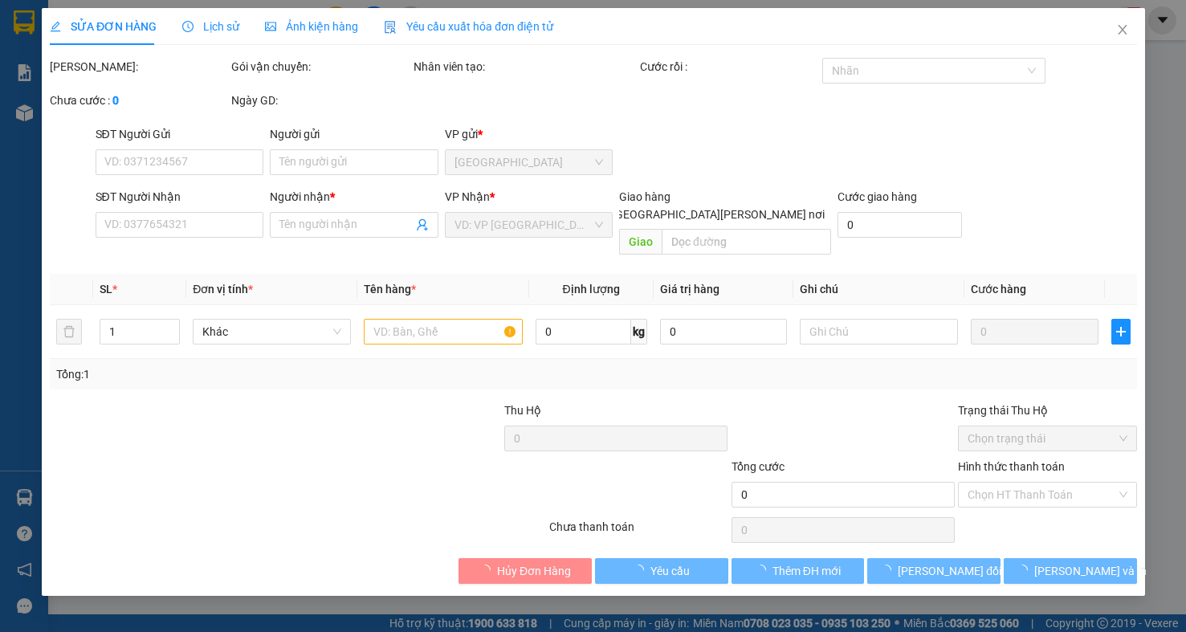
type input "QUÂN"
type input "0908336864"
type input "TIẾN THÀNH"
type input "40.000"
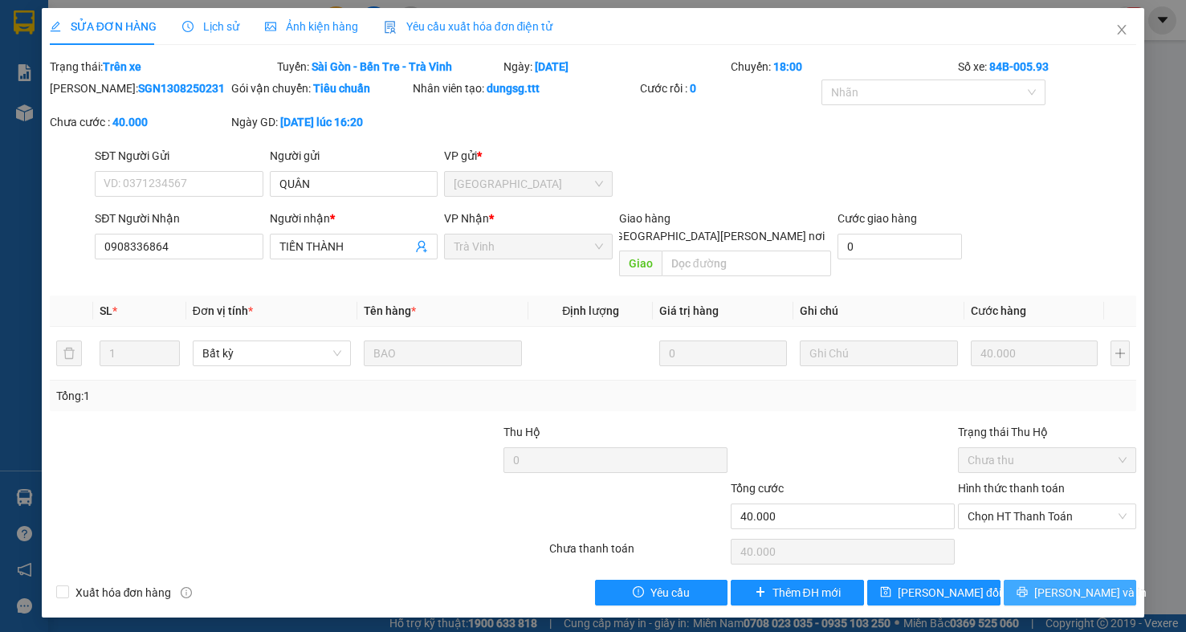
click at [1033, 581] on button "Lưu và In" at bounding box center [1070, 593] width 133 height 26
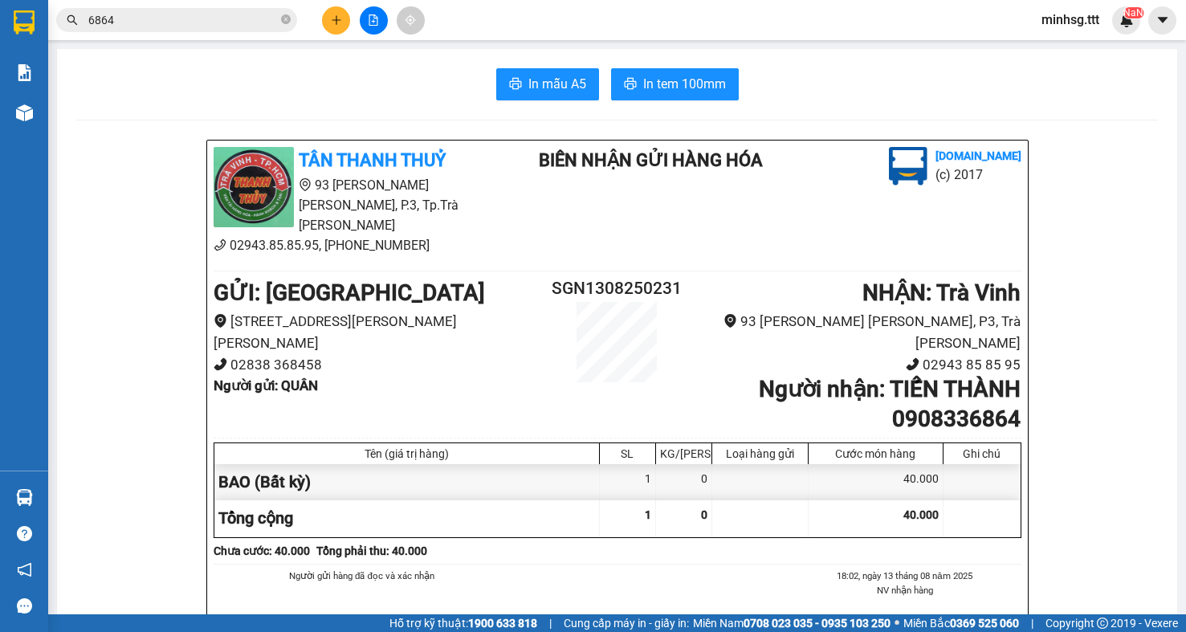
click at [250, 27] on input "6864" at bounding box center [183, 20] width 190 height 18
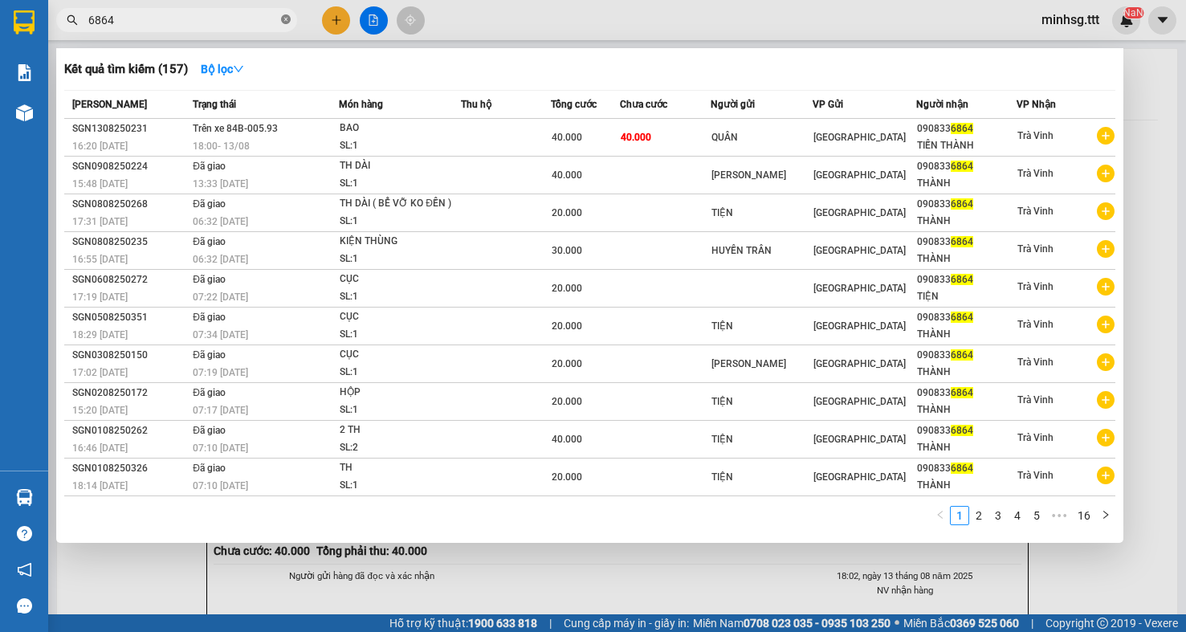
click at [290, 27] on span at bounding box center [286, 20] width 10 height 15
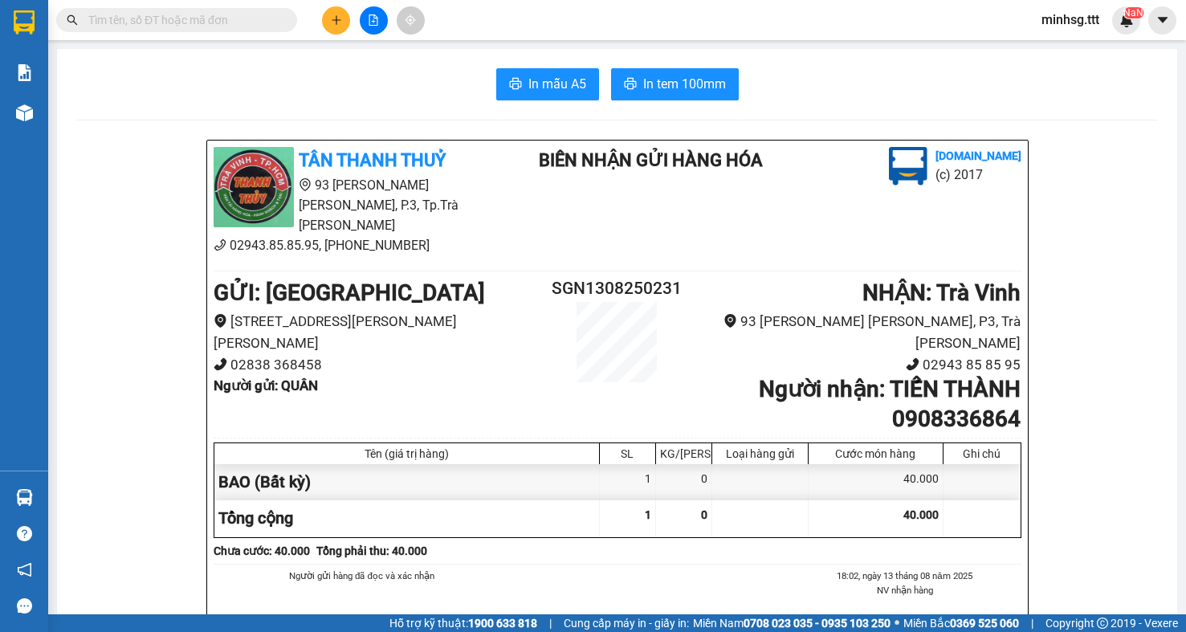
click at [277, 22] on input "text" at bounding box center [183, 20] width 190 height 18
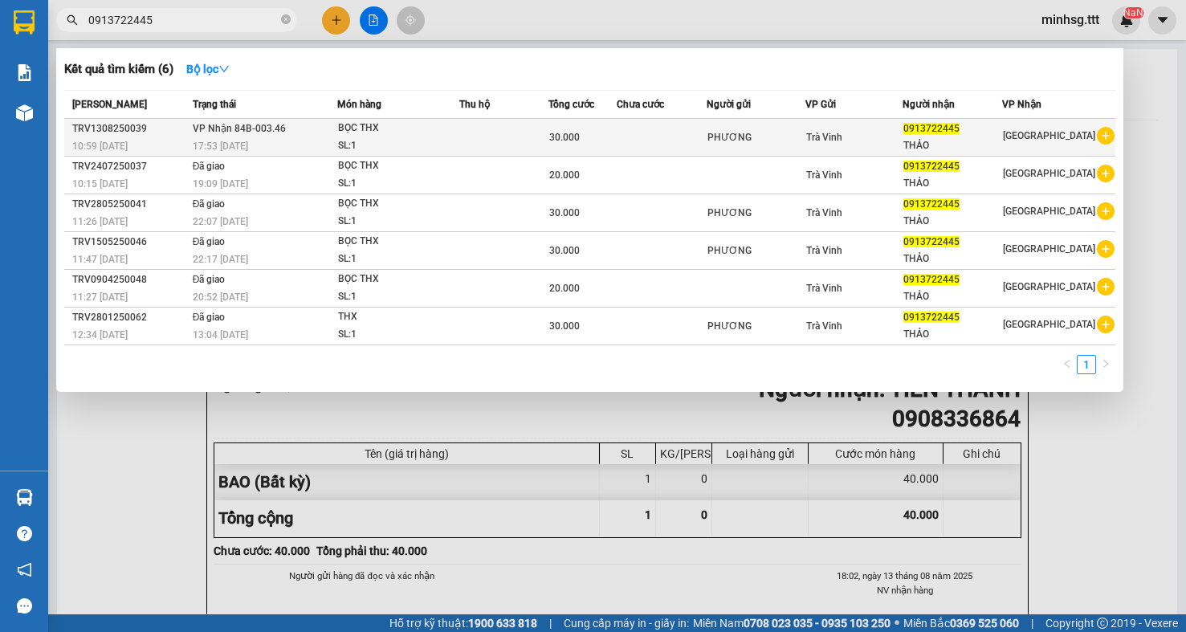
type input "0913722445"
click at [521, 140] on td at bounding box center [503, 138] width 89 height 38
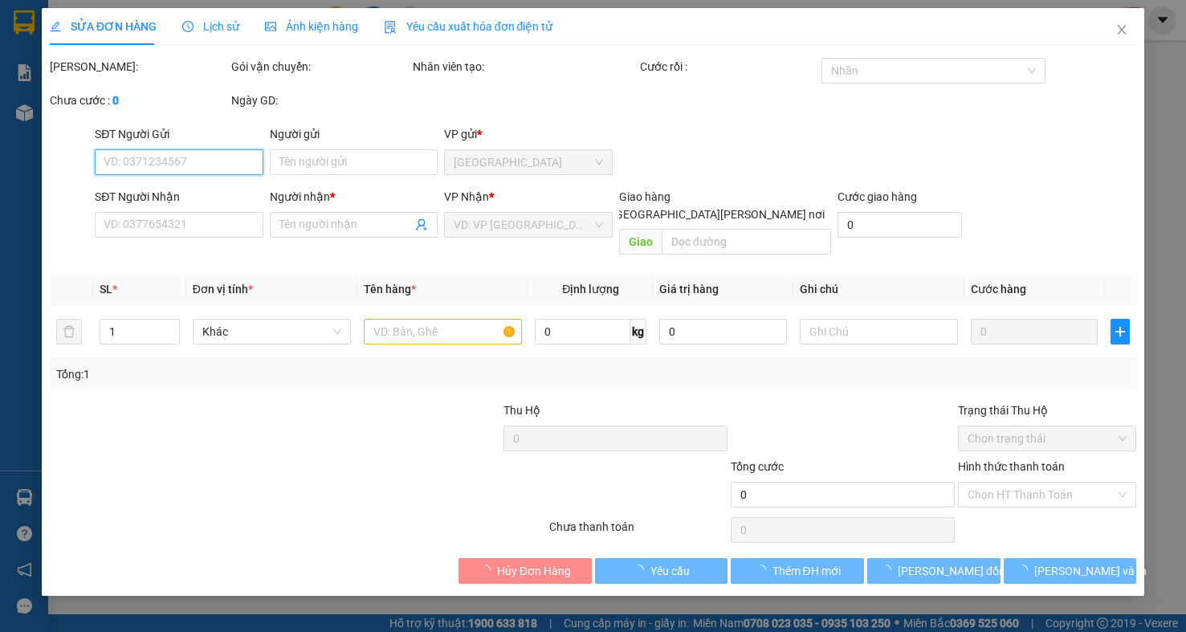
type input "PHƯƠNG"
type input "0913722445"
type input "THẢO"
type input "30.000"
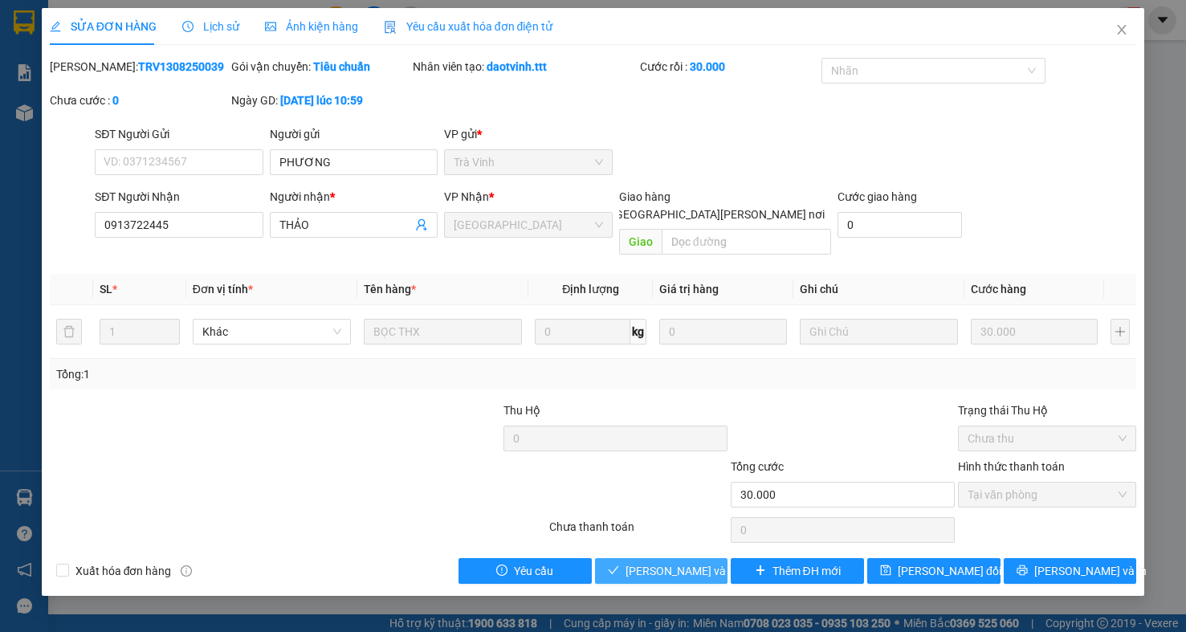
click at [630, 562] on span "Lưu và Giao hàng" at bounding box center [734, 571] width 217 height 18
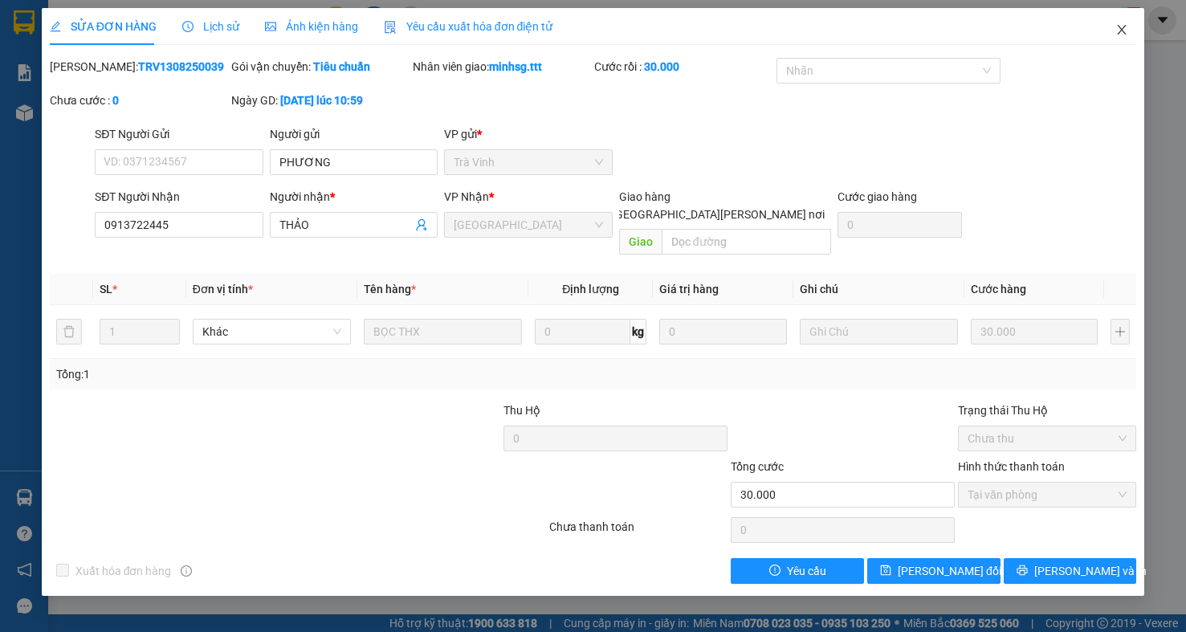
click at [1122, 32] on icon "close" at bounding box center [1122, 29] width 13 height 13
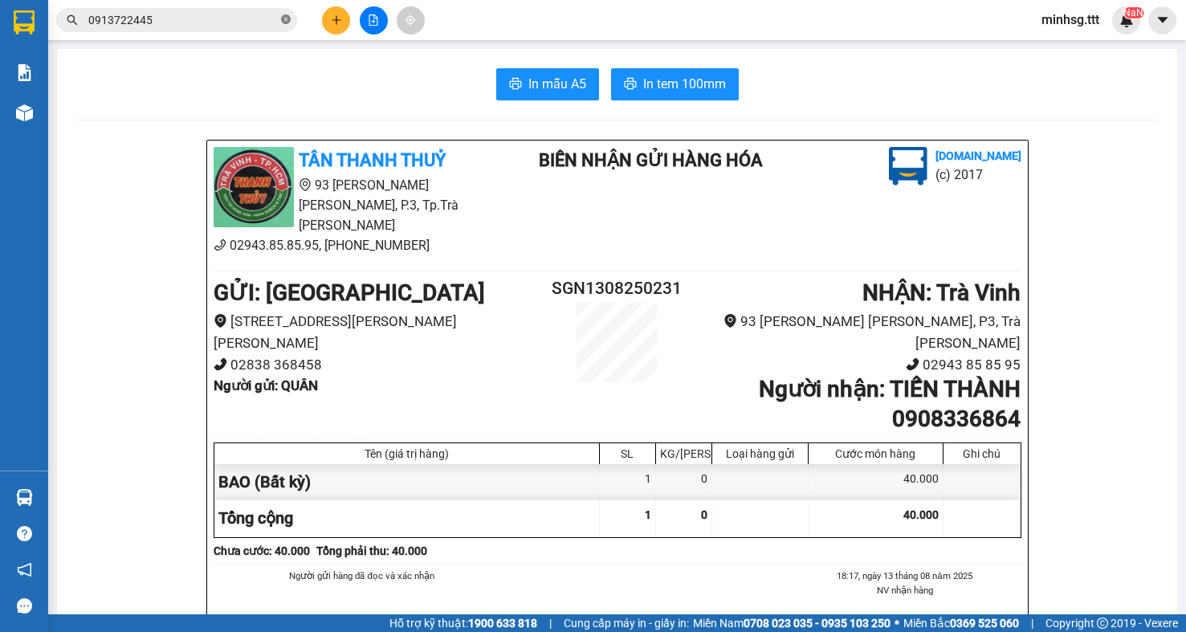
click at [281, 18] on icon "close-circle" at bounding box center [286, 19] width 10 height 10
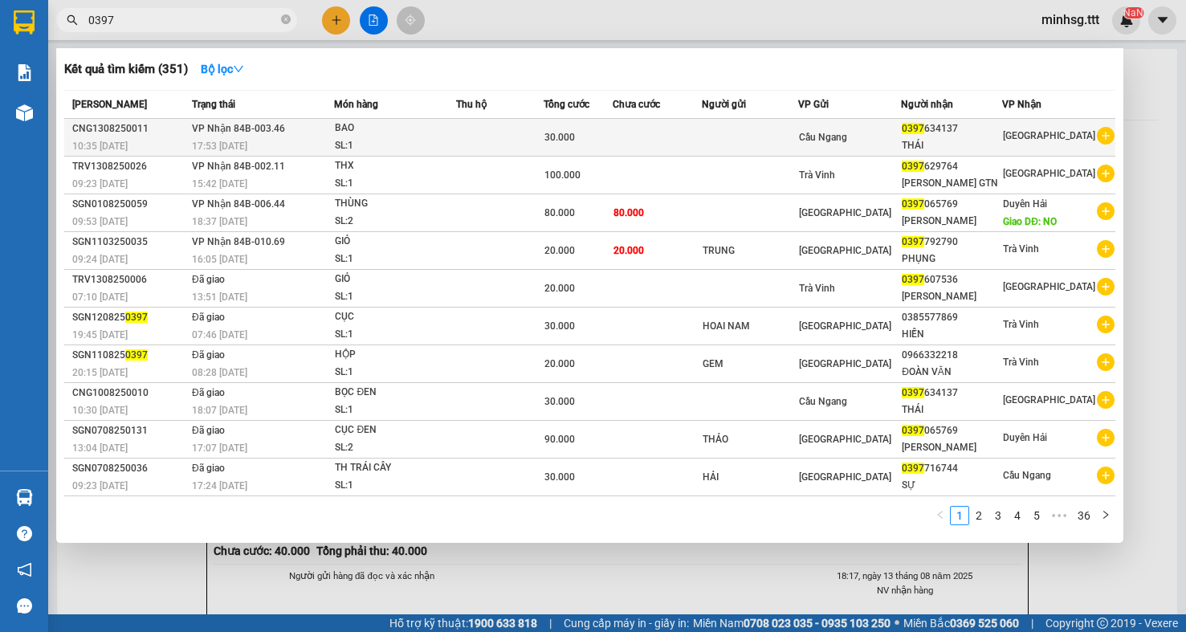
type input "0397"
click at [764, 140] on td at bounding box center [750, 138] width 96 height 38
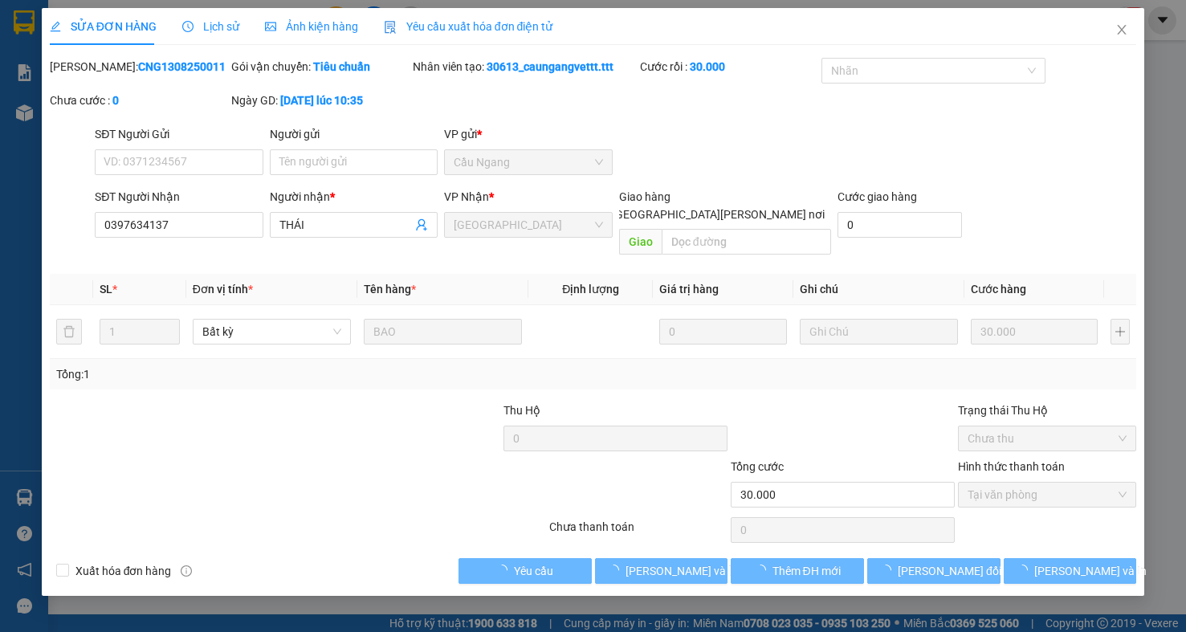
type input "0397634137"
type input "THÁI"
type input "30.000"
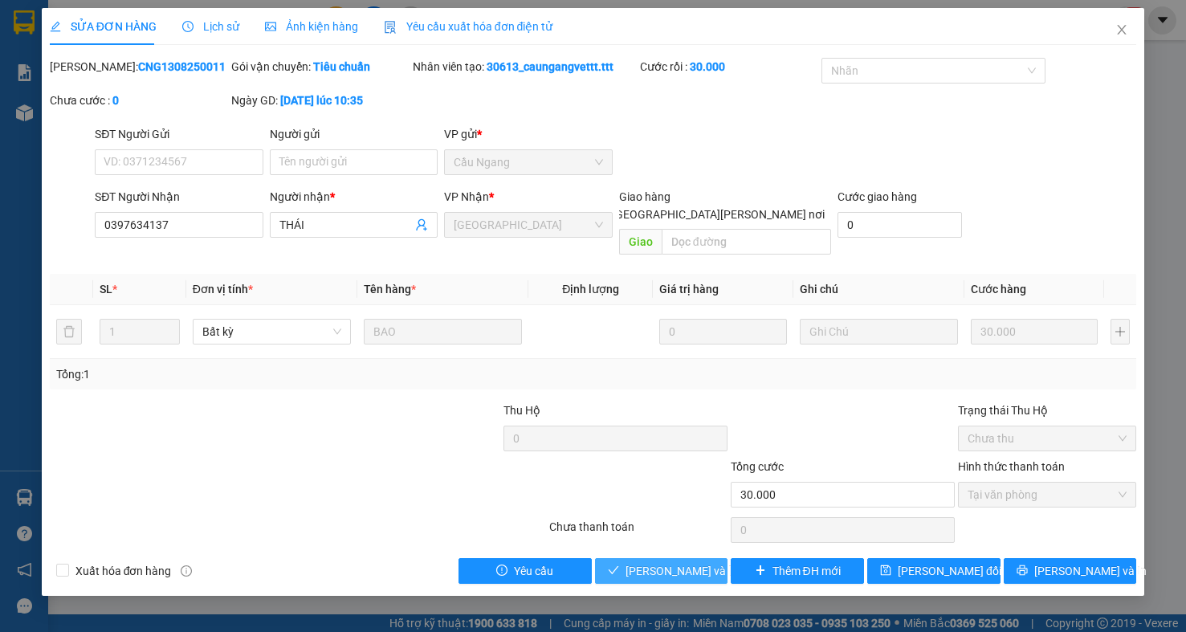
click at [636, 562] on span "Lưu và Giao hàng" at bounding box center [734, 571] width 217 height 18
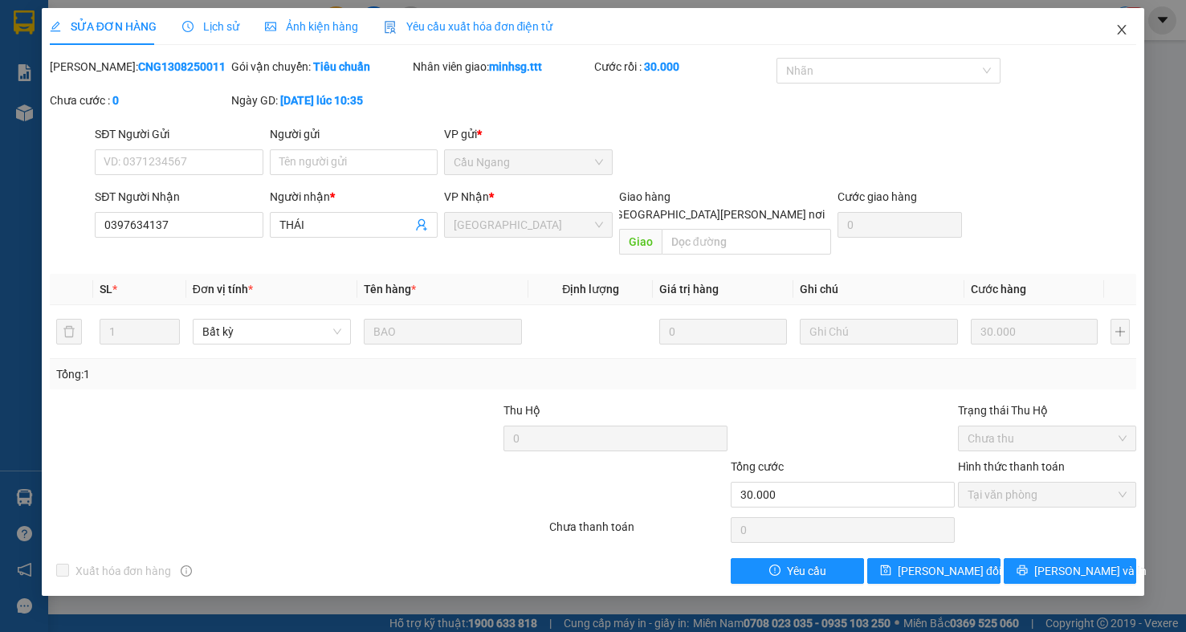
click at [1126, 35] on icon "close" at bounding box center [1122, 29] width 13 height 13
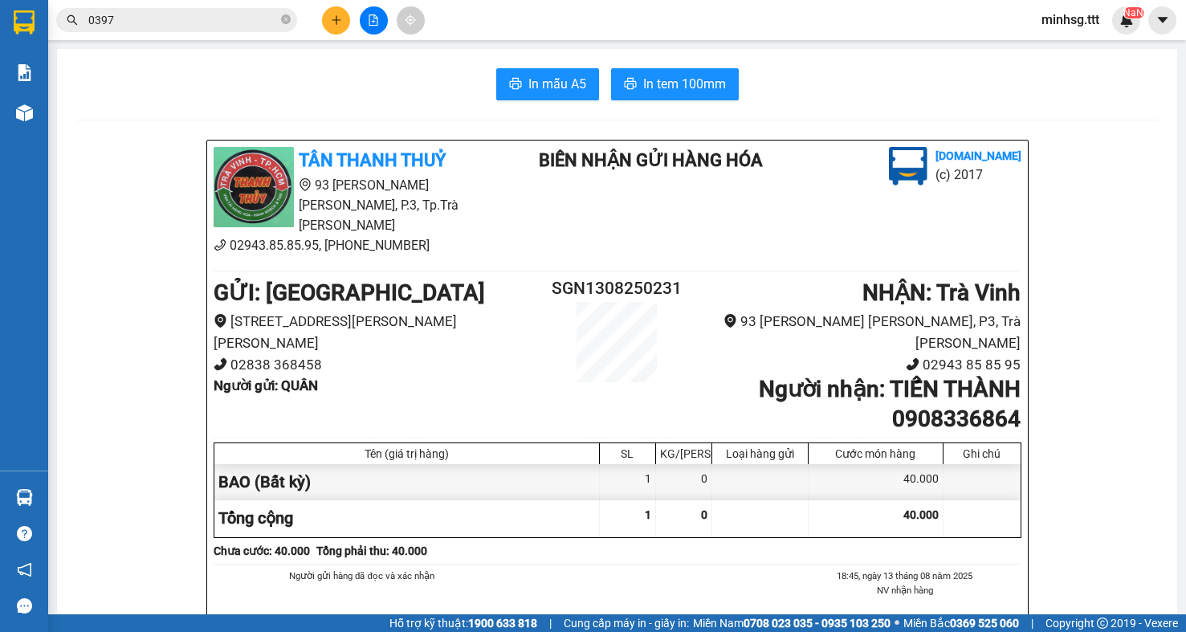
click at [292, 13] on span "0397" at bounding box center [176, 20] width 241 height 24
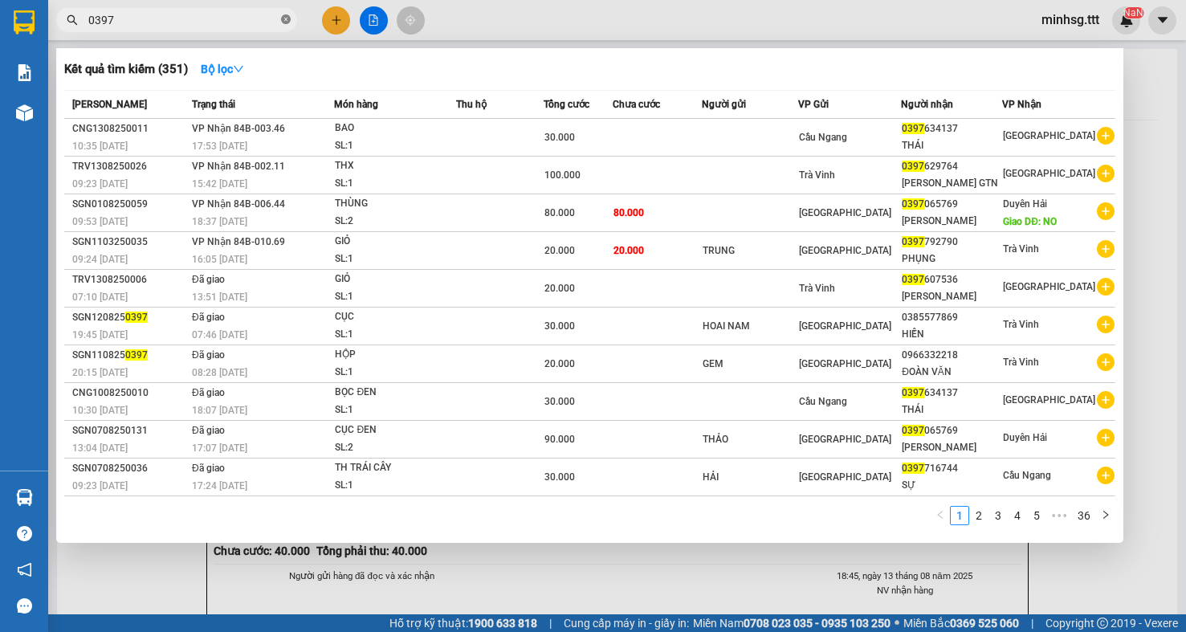
click at [284, 14] on span at bounding box center [286, 20] width 10 height 15
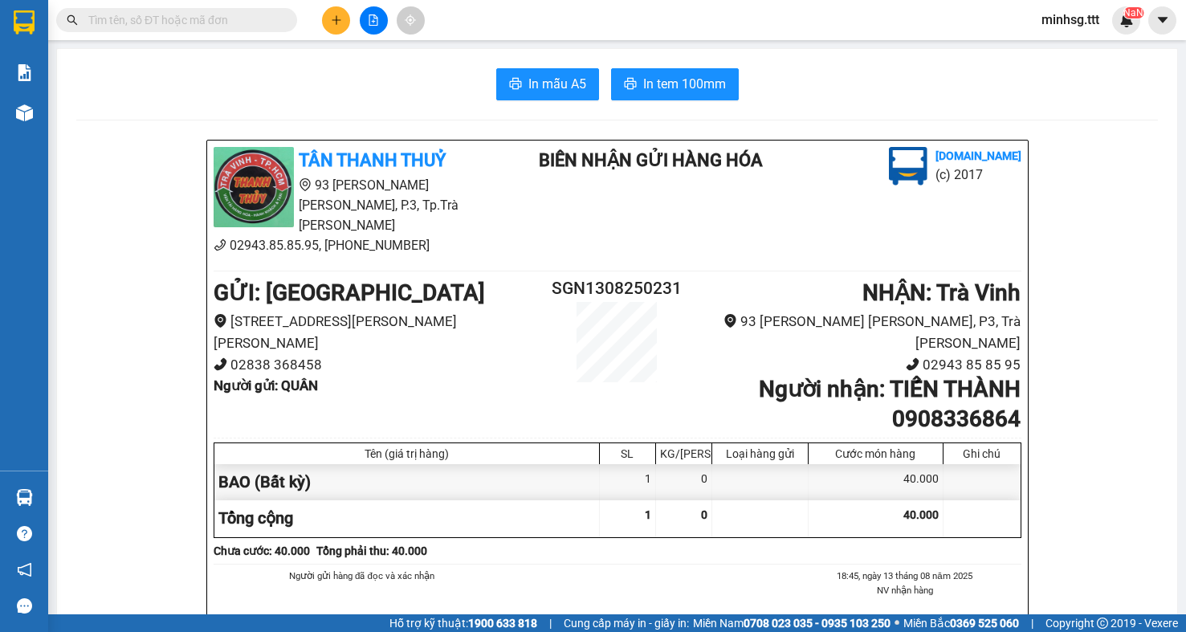
type input "7"
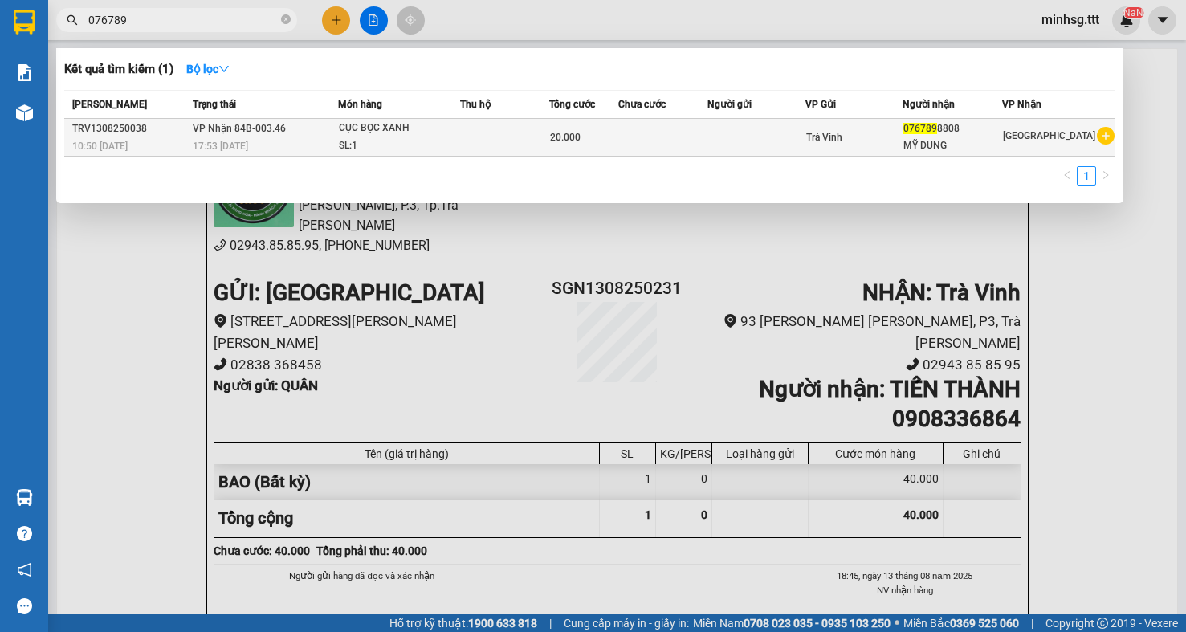
type input "076789"
click at [931, 150] on div "MỸ DUNG" at bounding box center [953, 145] width 99 height 17
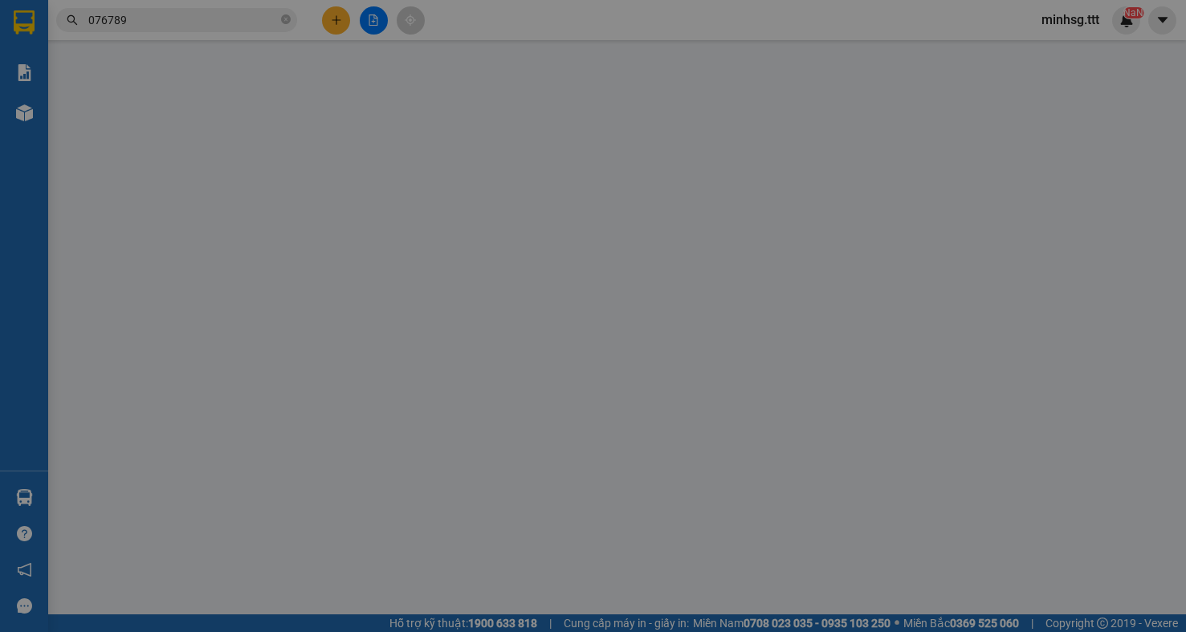
type input "0767898808"
type input "MỸ DUNG"
type input "20.000"
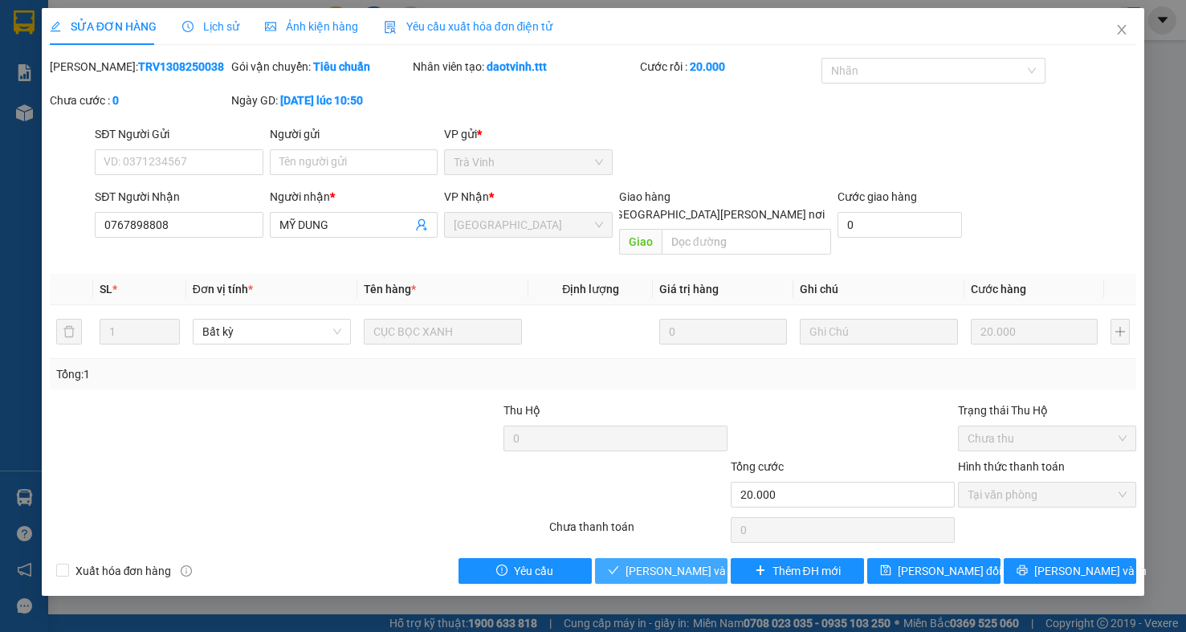
click at [700, 562] on span "[PERSON_NAME] và [PERSON_NAME] hàng" at bounding box center [734, 571] width 217 height 18
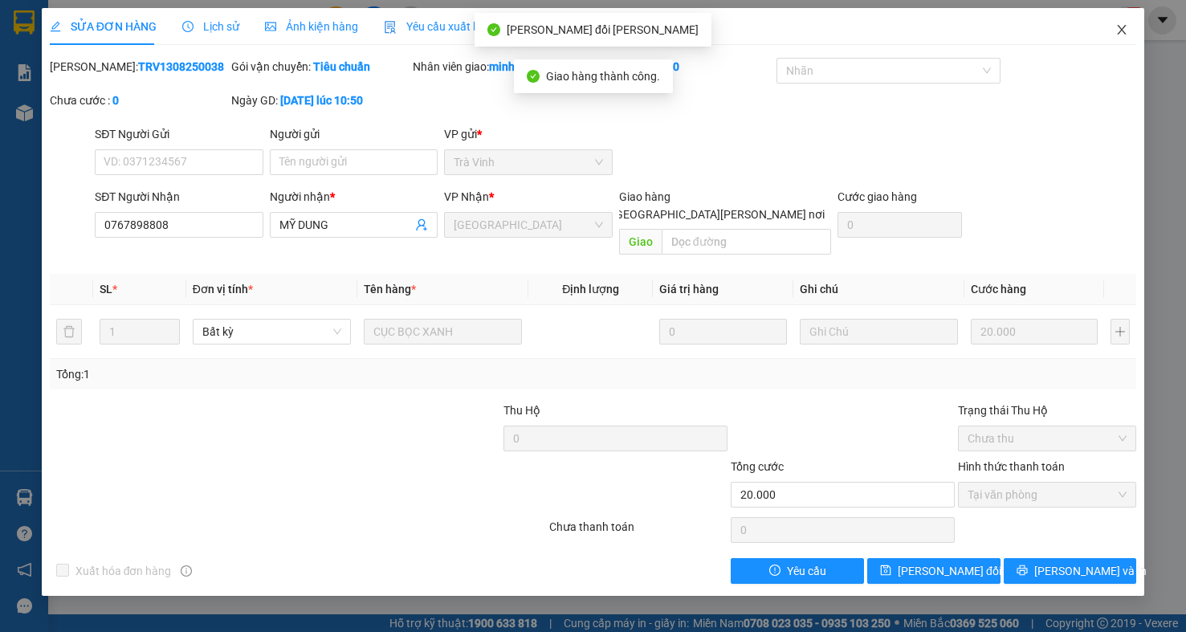
click at [1116, 27] on icon "close" at bounding box center [1122, 29] width 13 height 13
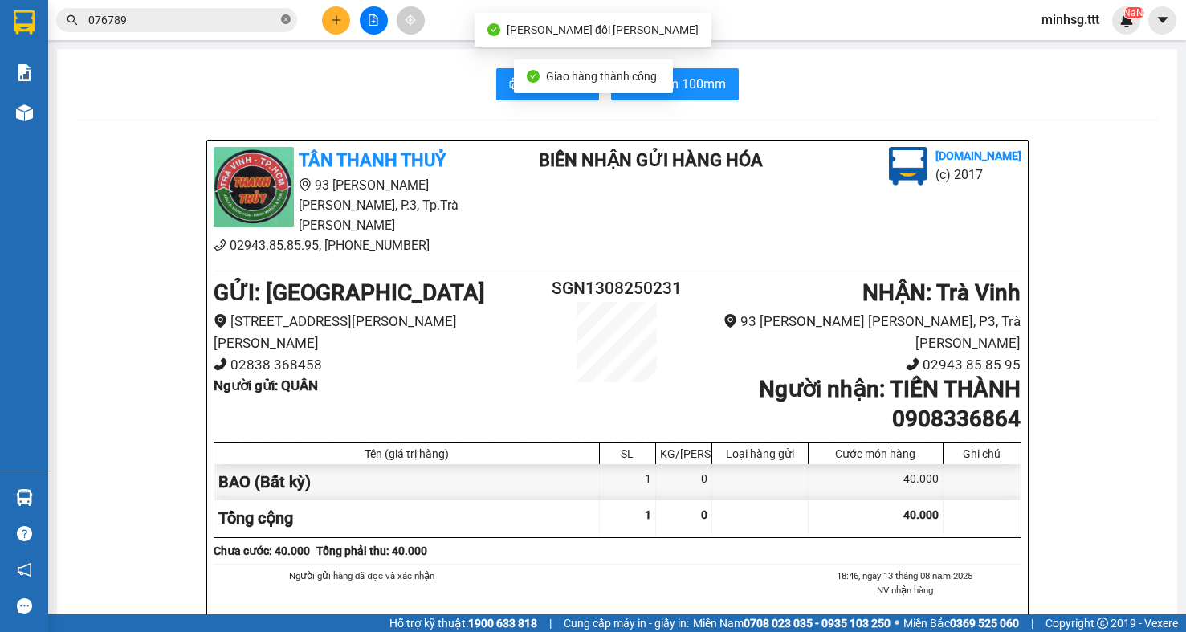
click at [285, 25] on span at bounding box center [286, 20] width 10 height 15
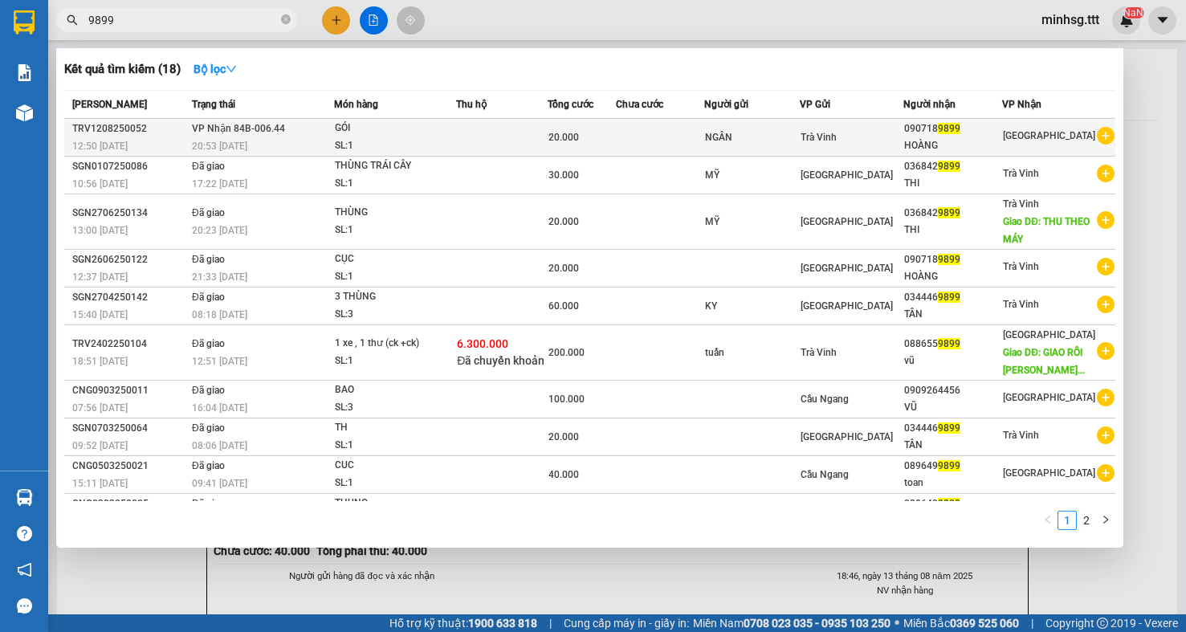
type input "9899"
click at [484, 145] on td at bounding box center [502, 138] width 92 height 38
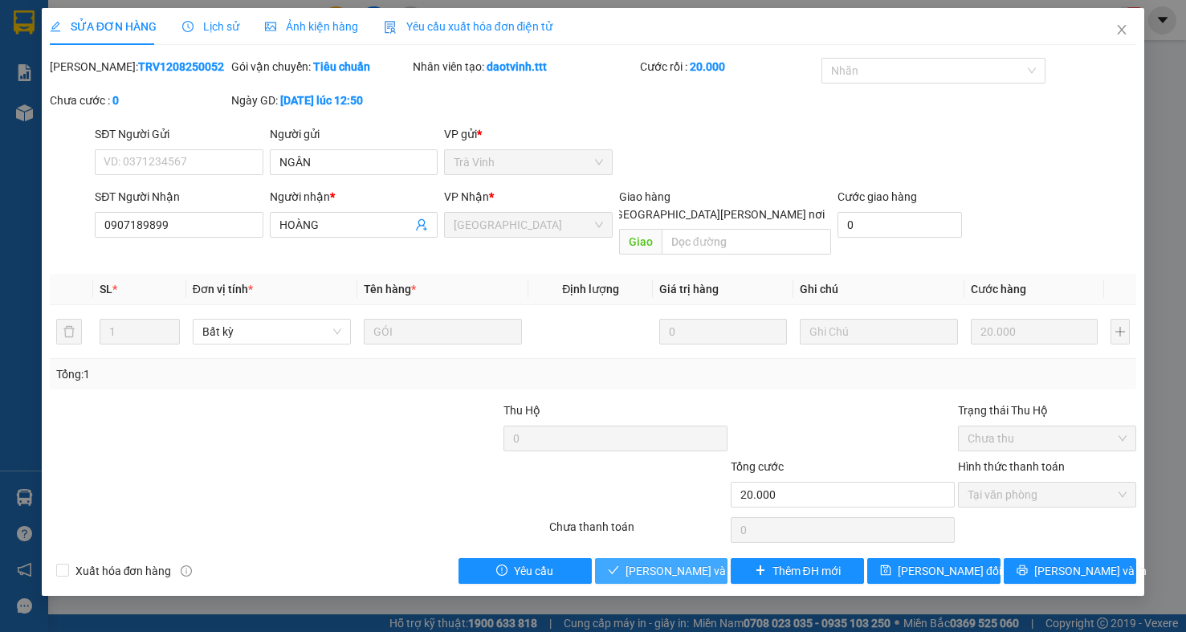
click at [675, 562] on span "[PERSON_NAME] và [PERSON_NAME] hàng" at bounding box center [734, 571] width 217 height 18
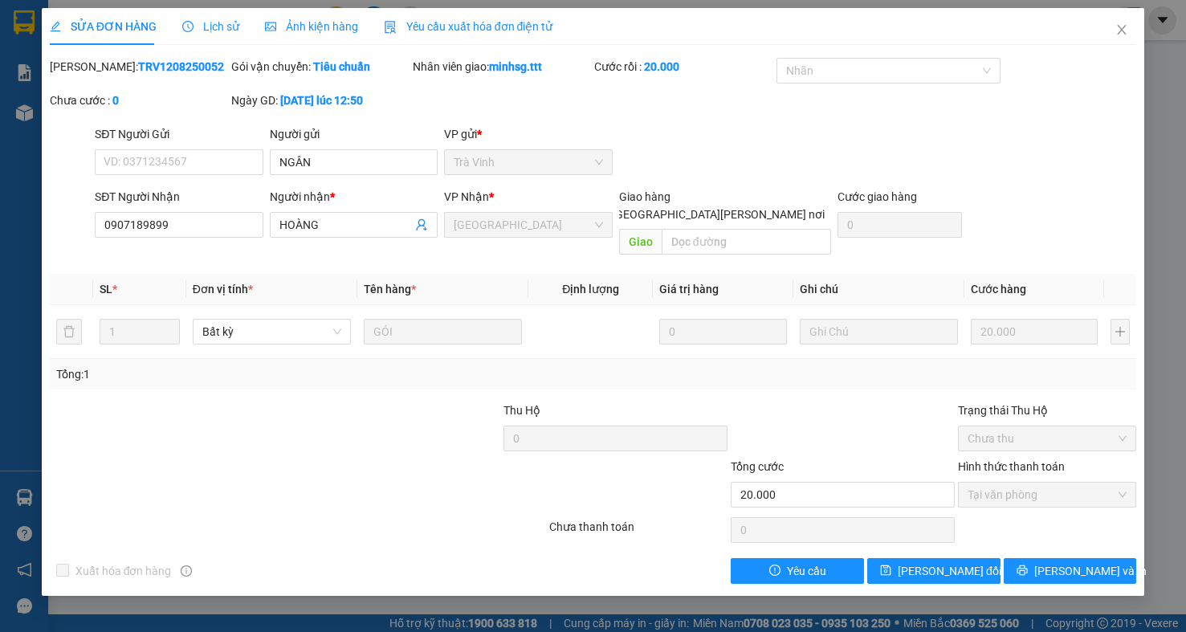
click at [582, 612] on div "SỬA ĐƠN HÀNG Lịch sử Ảnh kiện hàng Yêu cầu xuất hóa đơn điện tử Total Paid Fee …" at bounding box center [593, 316] width 1186 height 632
click at [1126, 27] on icon "close" at bounding box center [1122, 29] width 13 height 13
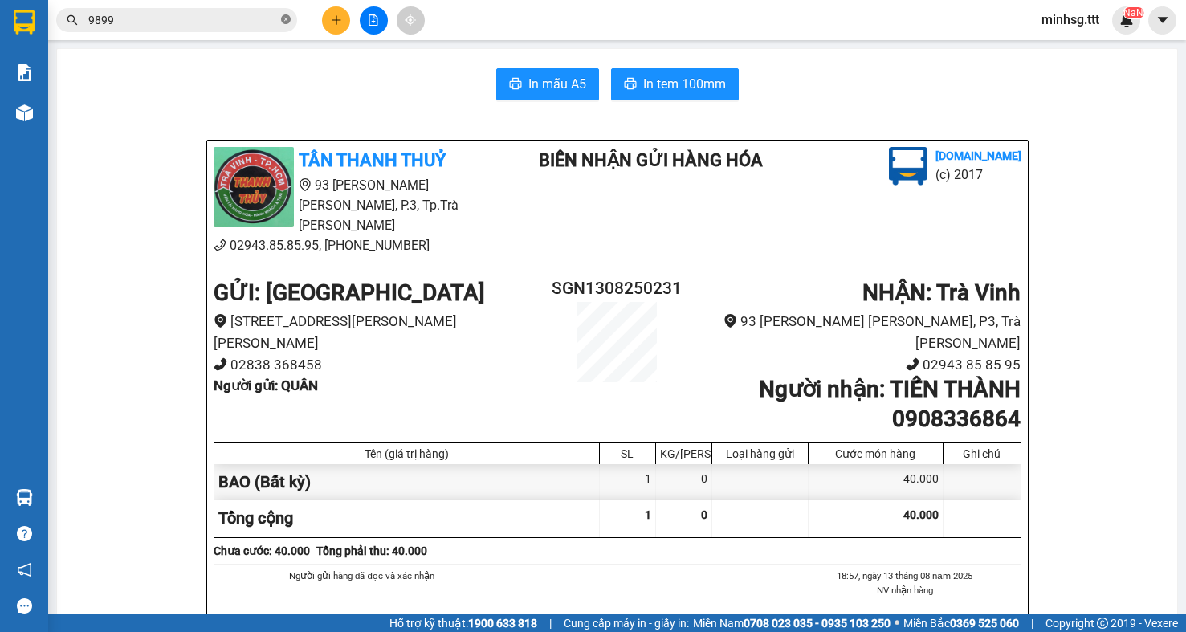
click at [283, 24] on icon "close-circle" at bounding box center [286, 19] width 10 height 10
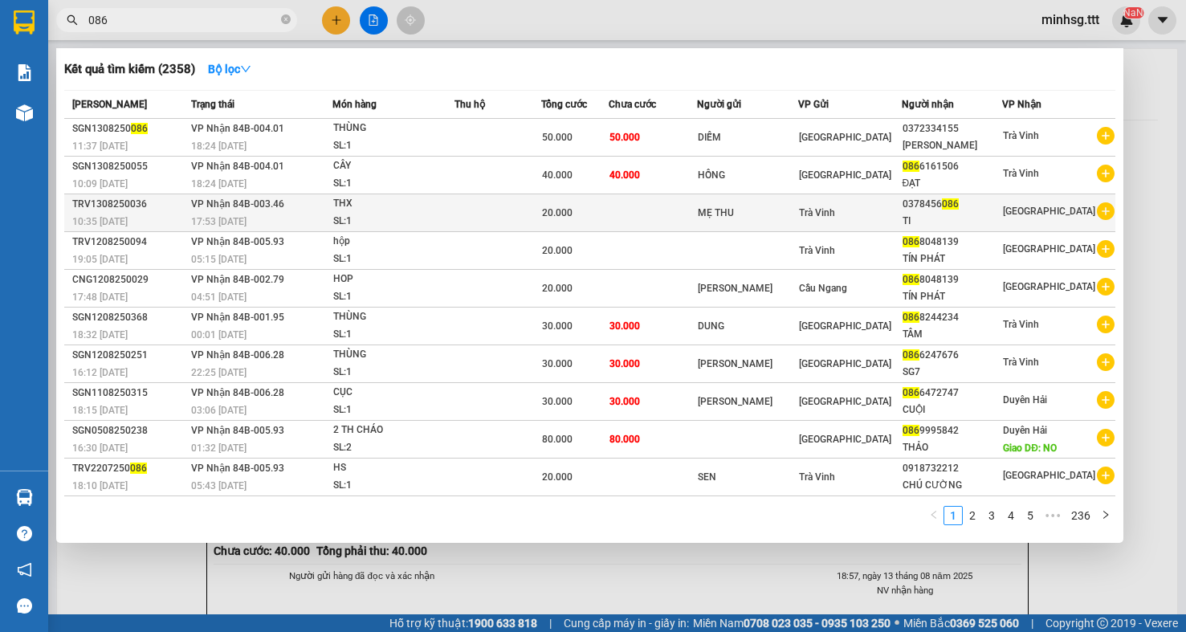
type input "086"
click at [608, 212] on div "20.000" at bounding box center [575, 213] width 66 height 18
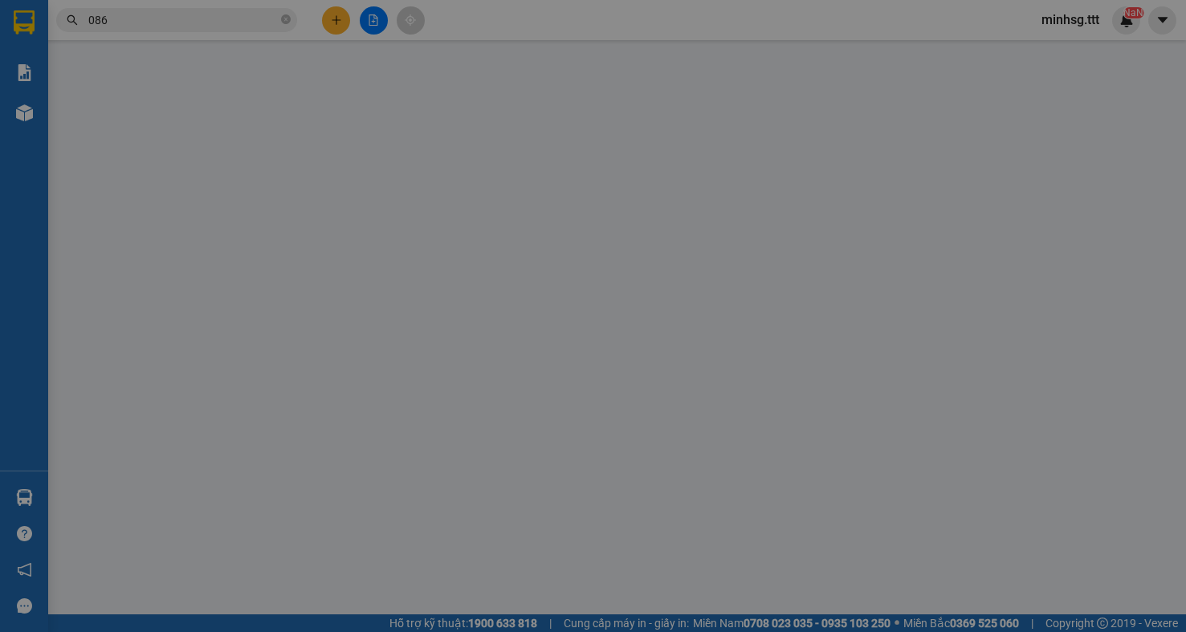
type input "MẸ THU"
type input "0378456086"
type input "TI"
type input "20.000"
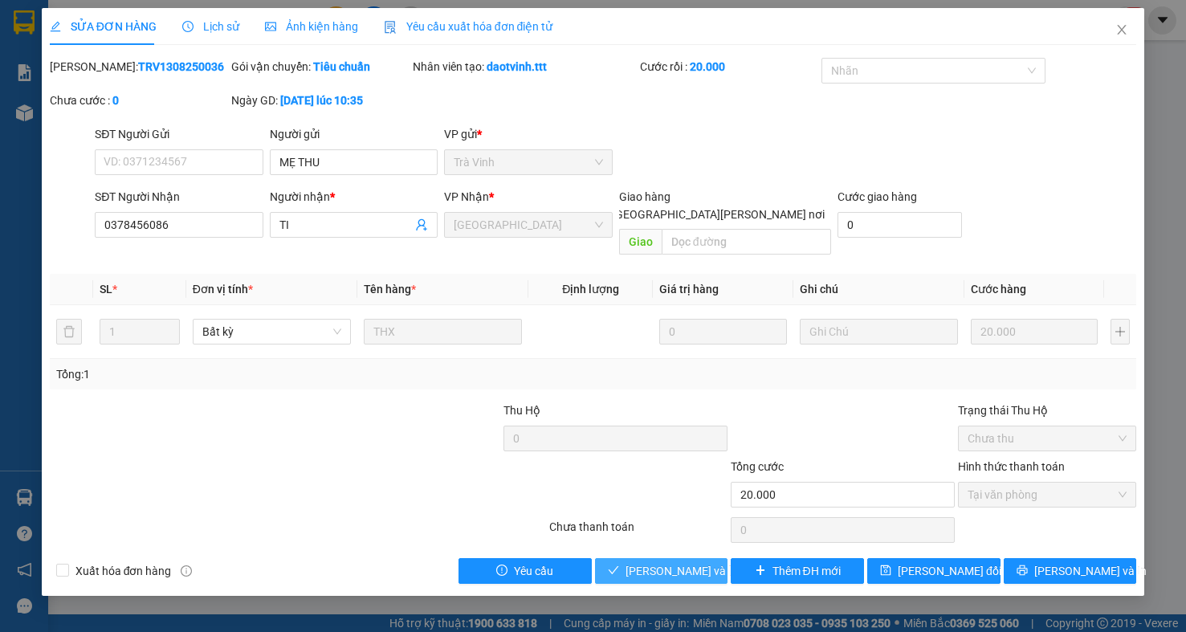
click at [685, 566] on button "[PERSON_NAME] và [PERSON_NAME] hàng" at bounding box center [661, 571] width 133 height 26
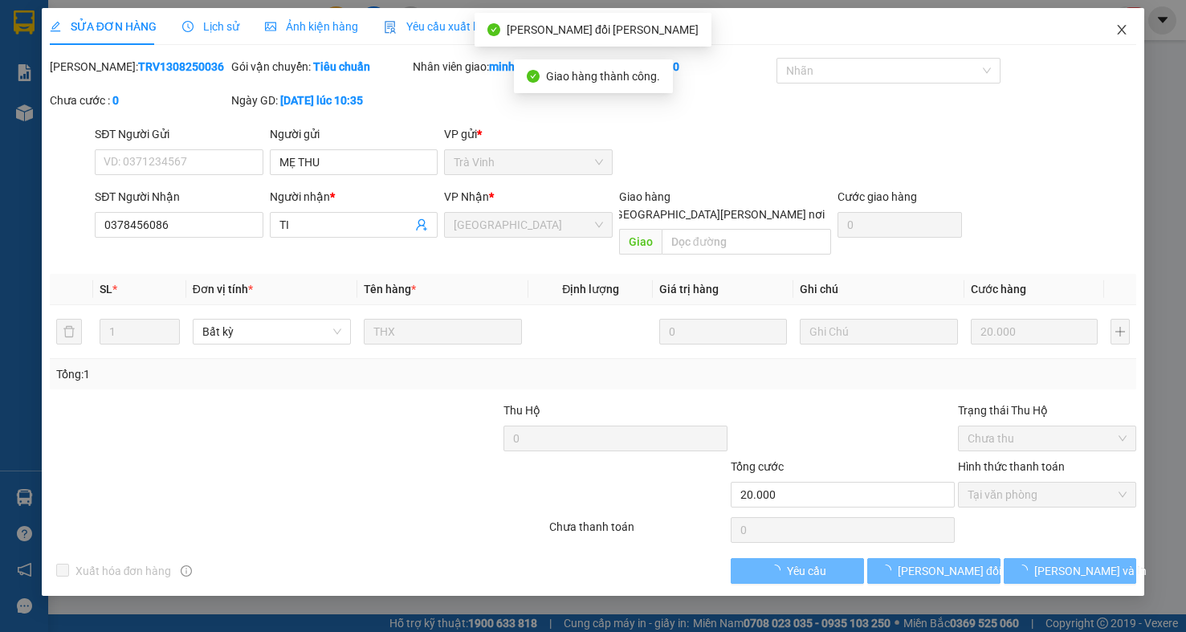
click at [1117, 31] on icon "close" at bounding box center [1122, 29] width 13 height 13
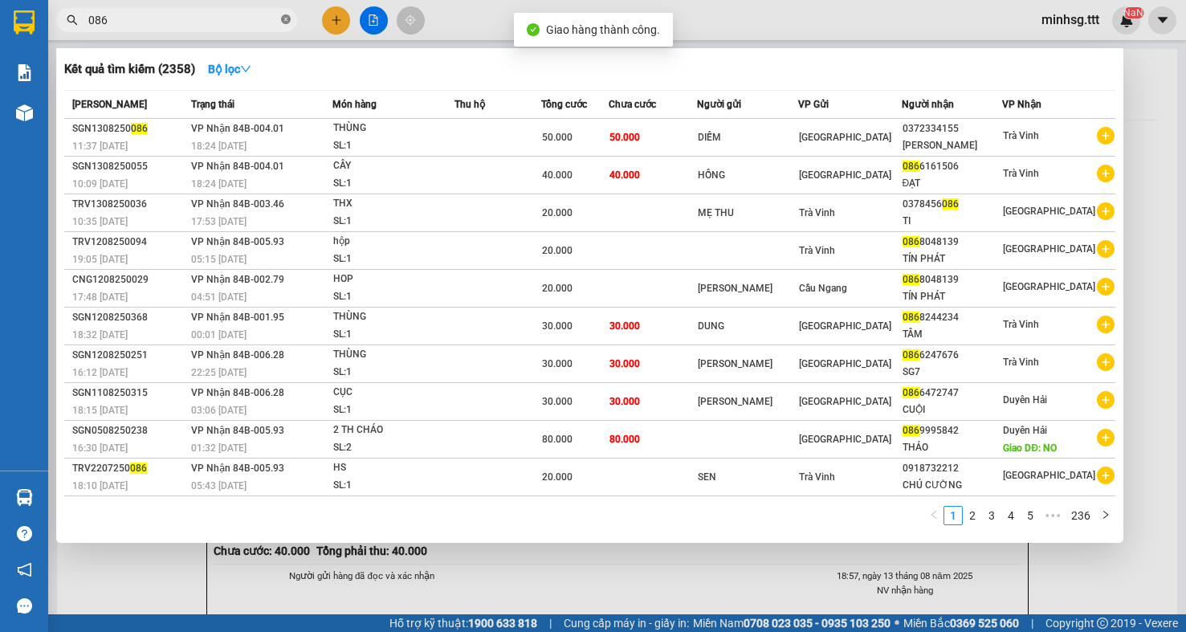
click at [283, 22] on icon "close-circle" at bounding box center [286, 19] width 10 height 10
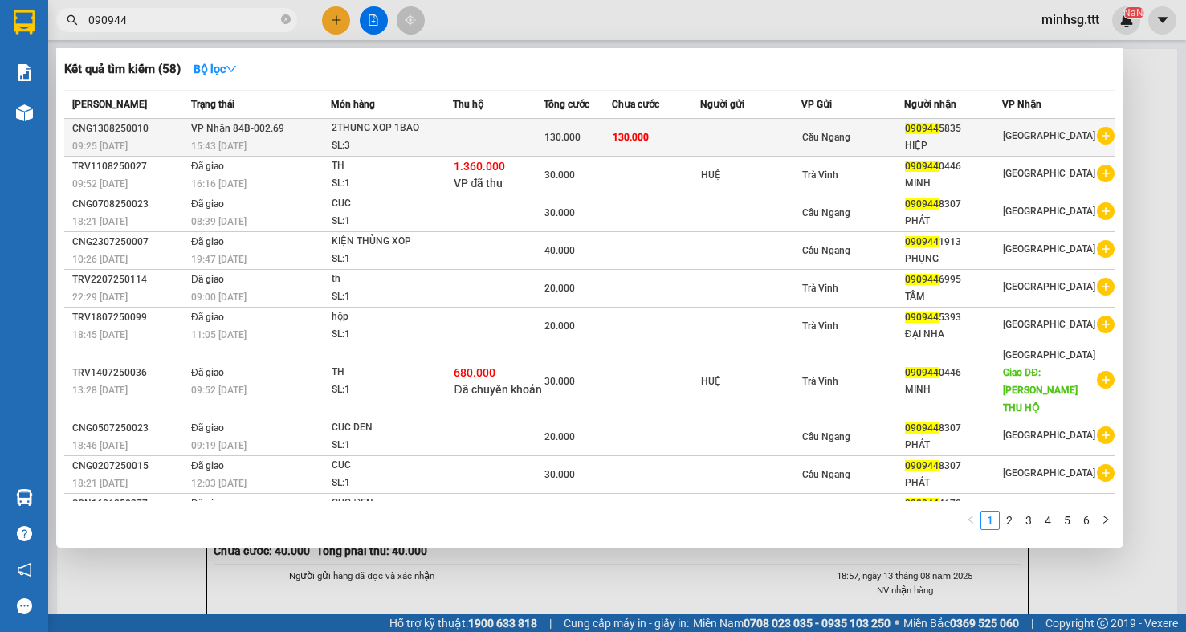
type input "090944"
click at [827, 129] on div "Cầu Ngang" at bounding box center [852, 138] width 101 height 18
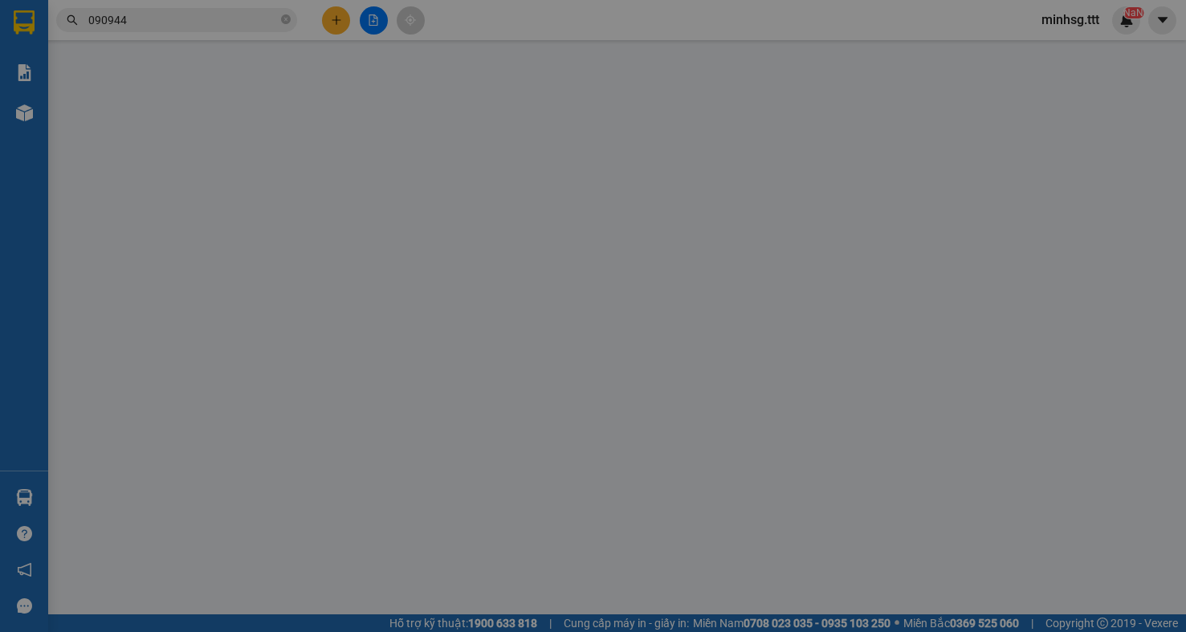
type input "0909445835"
type input "HIỆP"
type input "130.000"
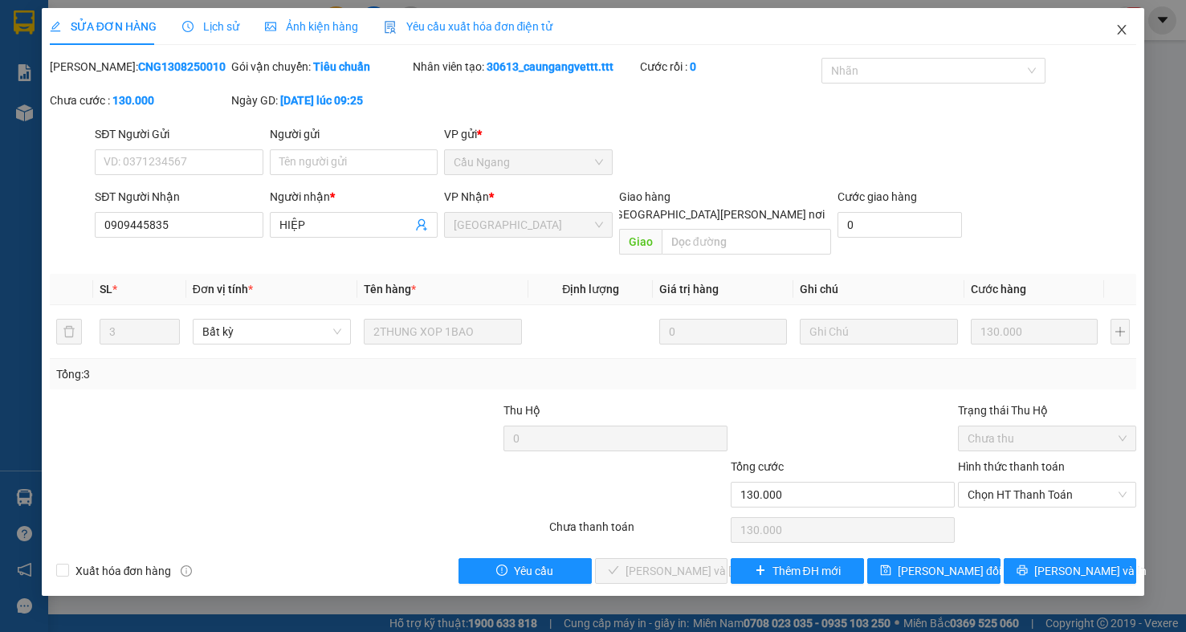
click at [1115, 22] on span "Close" at bounding box center [1122, 30] width 45 height 45
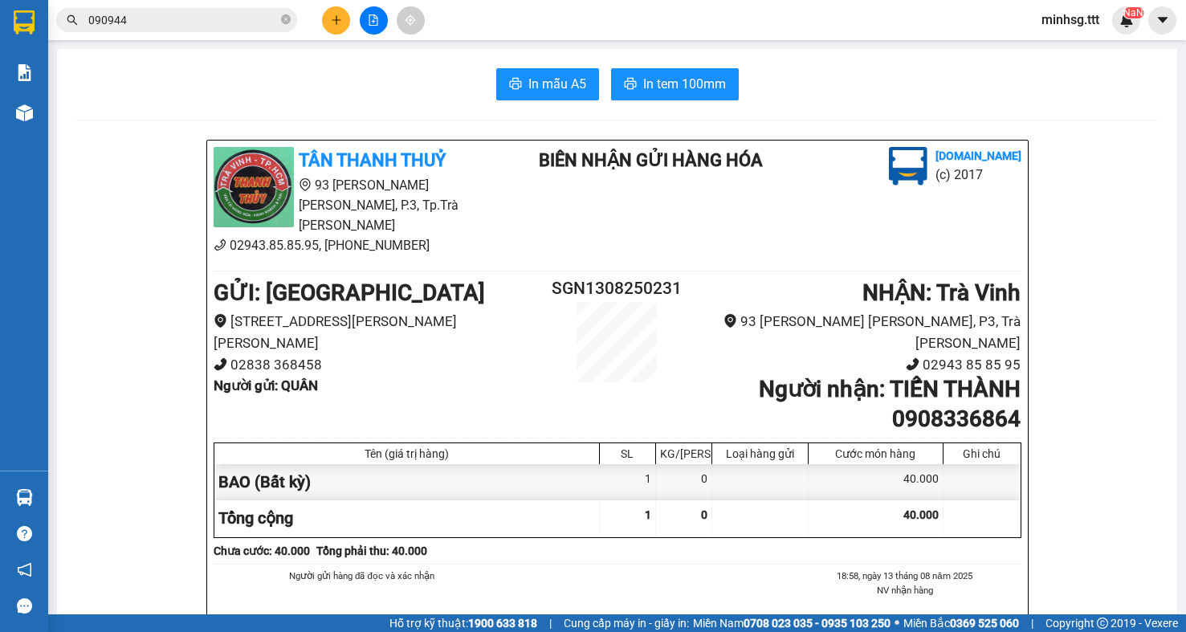
click at [137, 17] on input "090944" at bounding box center [183, 20] width 190 height 18
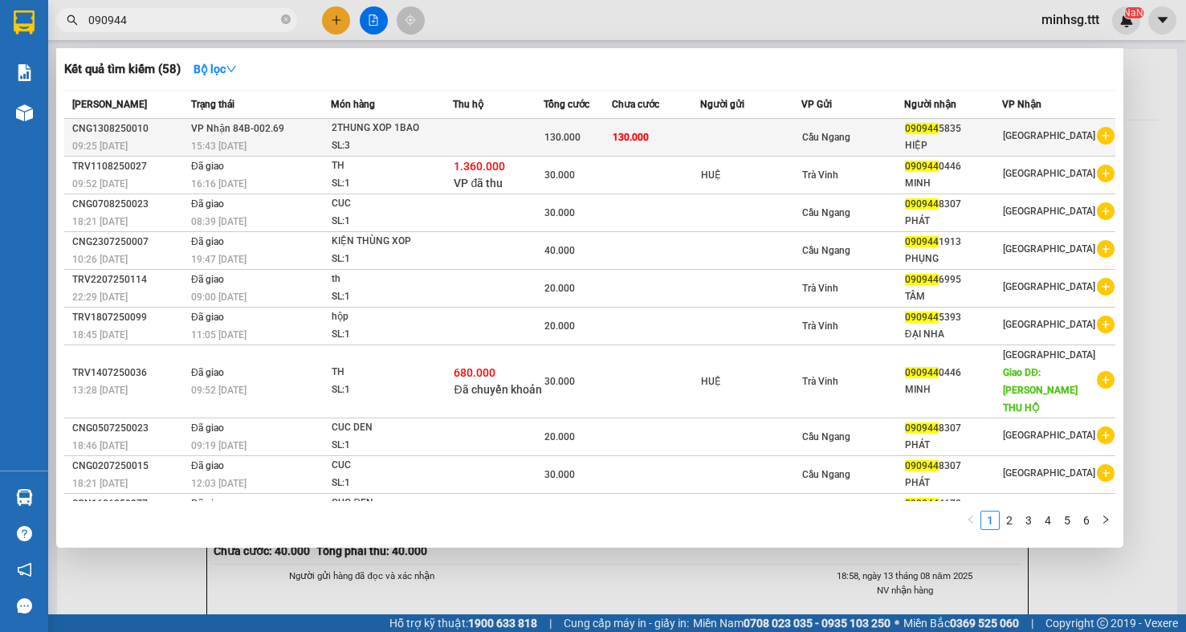
click at [227, 129] on span "VP Nhận 84B-002.69" at bounding box center [237, 128] width 93 height 11
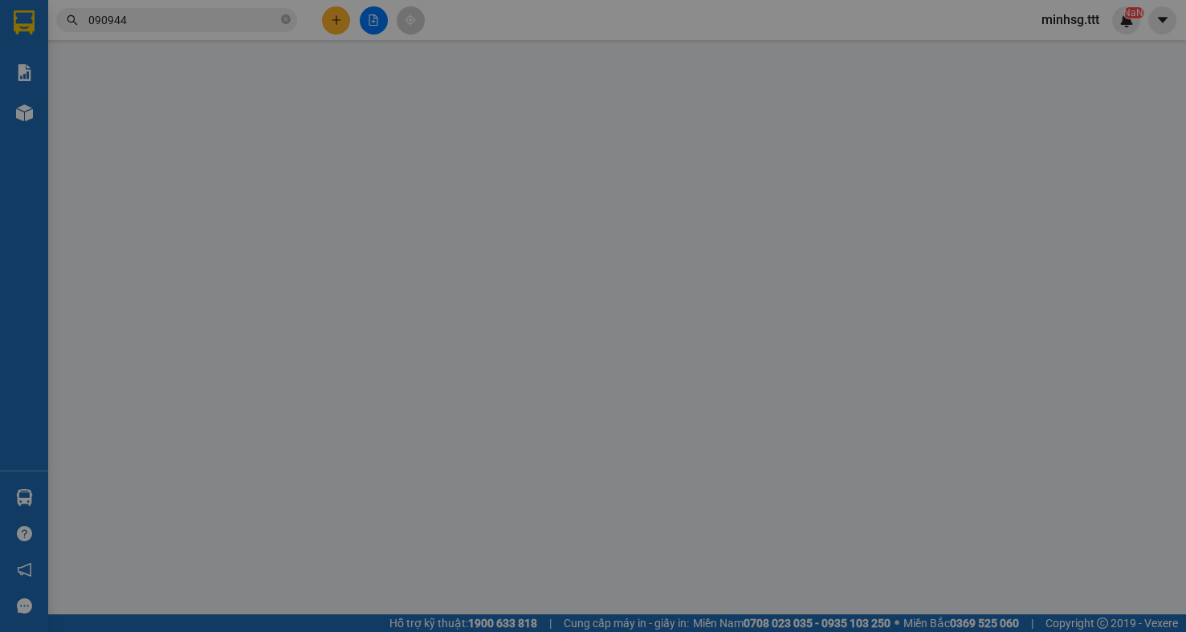
type input "0909445835"
type input "HIỆP"
type input "130.000"
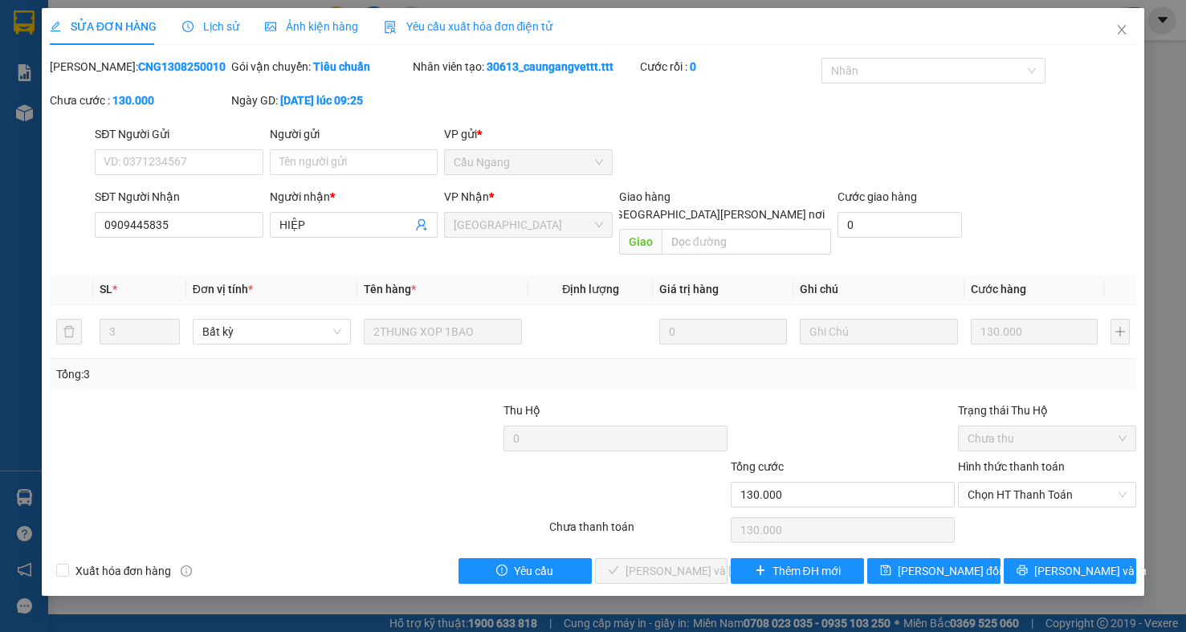
click at [1015, 461] on div "Hình thức thanh toán" at bounding box center [1047, 470] width 178 height 24
click at [1016, 490] on span "Chọn HT Thanh Toán" at bounding box center [1047, 495] width 159 height 24
click at [1014, 507] on div "Tại văn phòng" at bounding box center [1047, 511] width 159 height 18
type input "0"
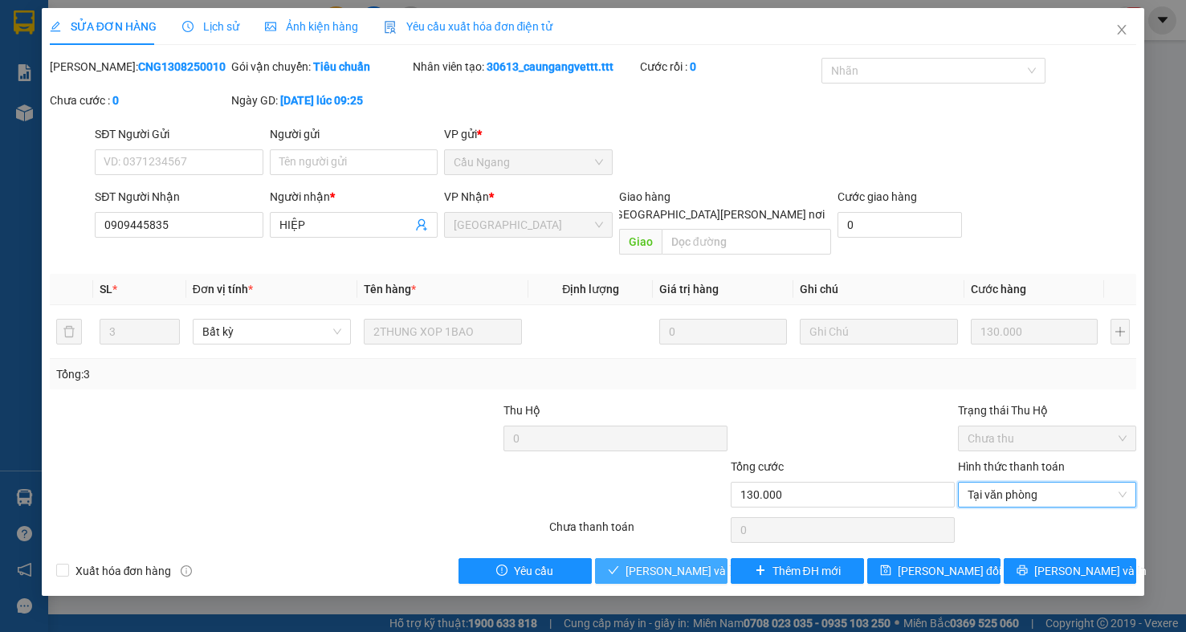
click at [677, 562] on span "[PERSON_NAME] và [PERSON_NAME] hàng" at bounding box center [734, 571] width 217 height 18
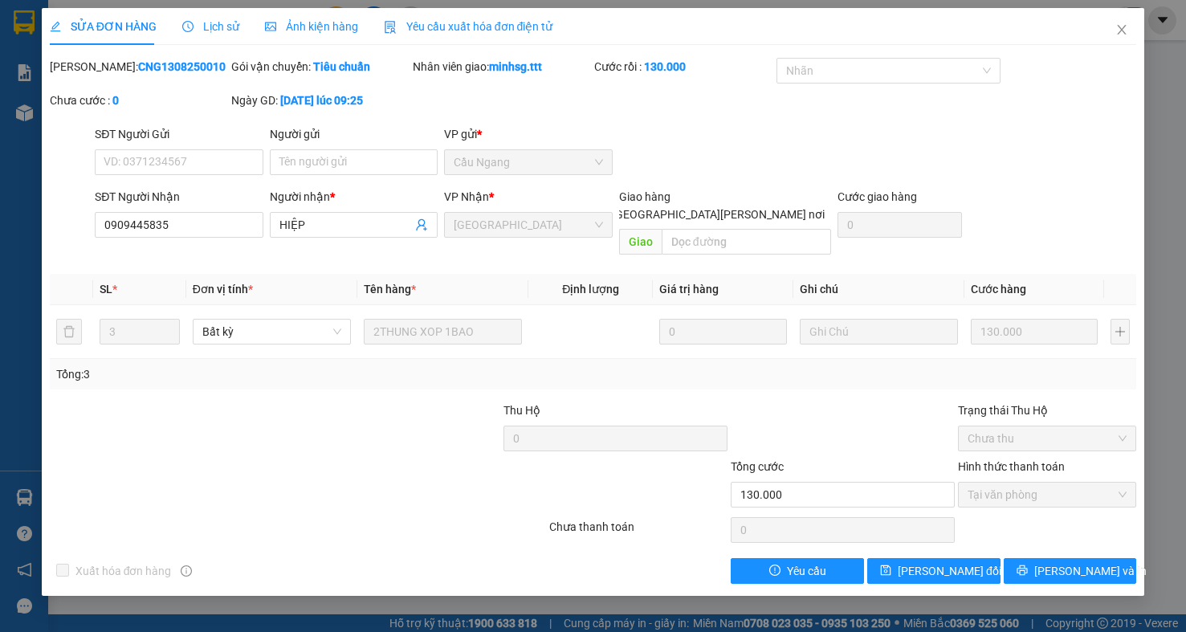
drag, startPoint x: 1136, startPoint y: 99, endPoint x: 1113, endPoint y: 62, distance: 43.7
click at [1136, 97] on div "Mã ĐH: CNG1308250010 Gói vận chuyển: Tiêu chuẩn Nhân viên giao: minhsg.ttt Cước…" at bounding box center [593, 91] width 1091 height 67
click at [1118, 32] on icon "close" at bounding box center [1122, 29] width 13 height 13
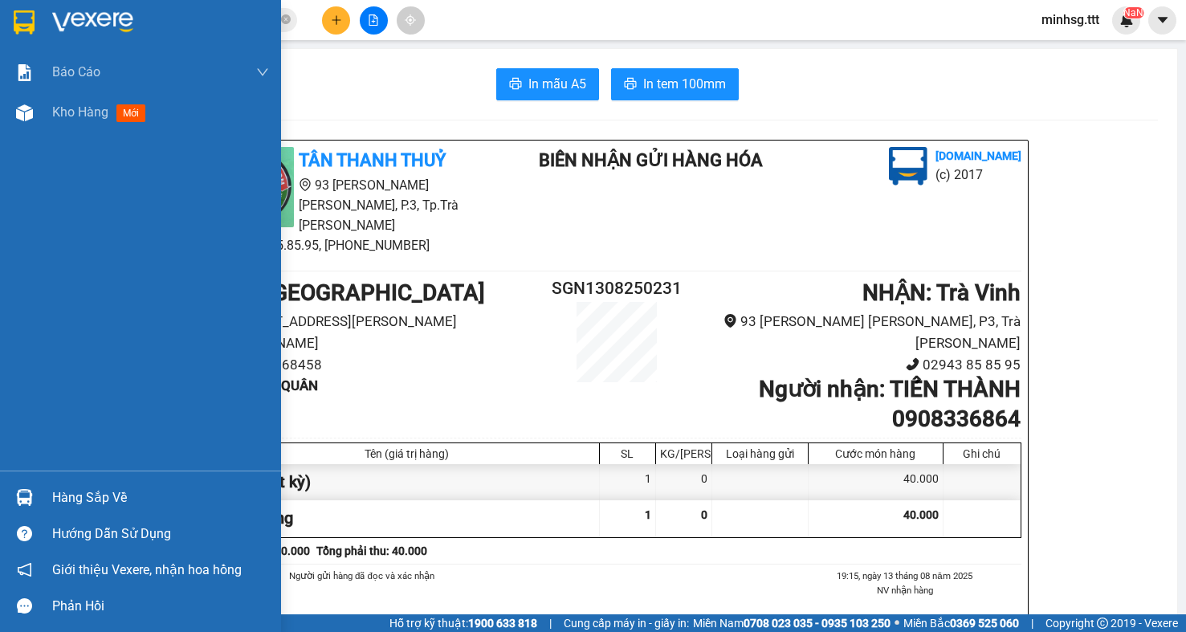
drag, startPoint x: 99, startPoint y: 484, endPoint x: 97, endPoint y: 500, distance: 16.1
click at [98, 494] on div "Hàng sắp về Hướng dẫn sử dụng Giới thiệu Vexere, nhận hoa hồng Phản hồi" at bounding box center [140, 547] width 281 height 153
click at [99, 504] on div "Hàng sắp về" at bounding box center [160, 498] width 217 height 24
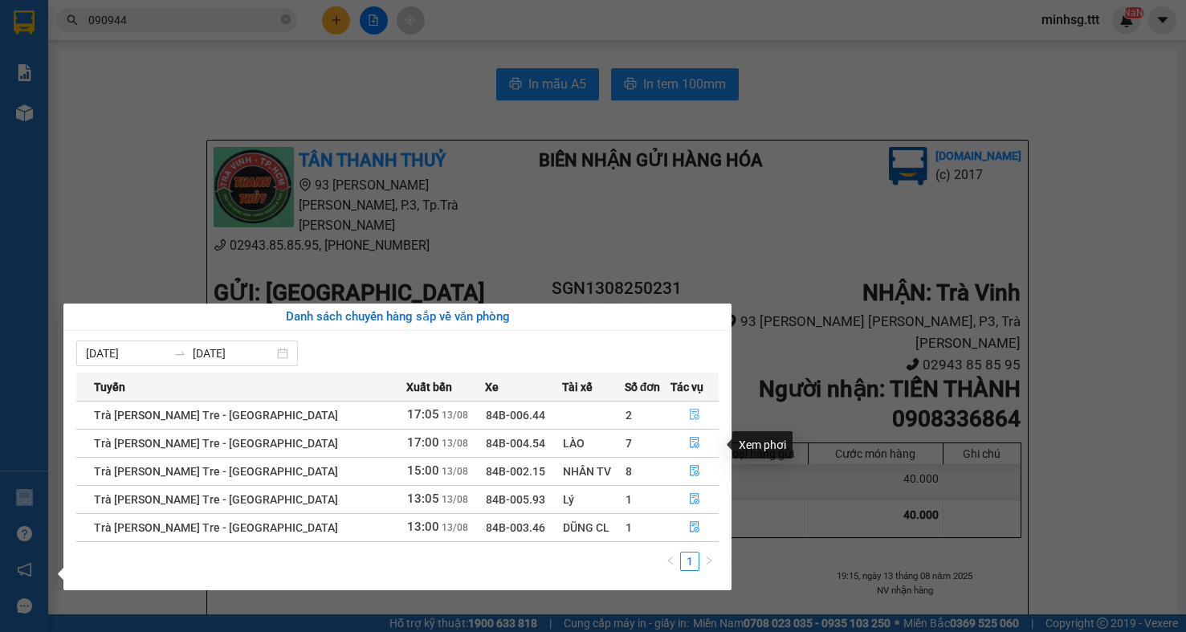
click at [681, 428] on button "button" at bounding box center [694, 415] width 47 height 26
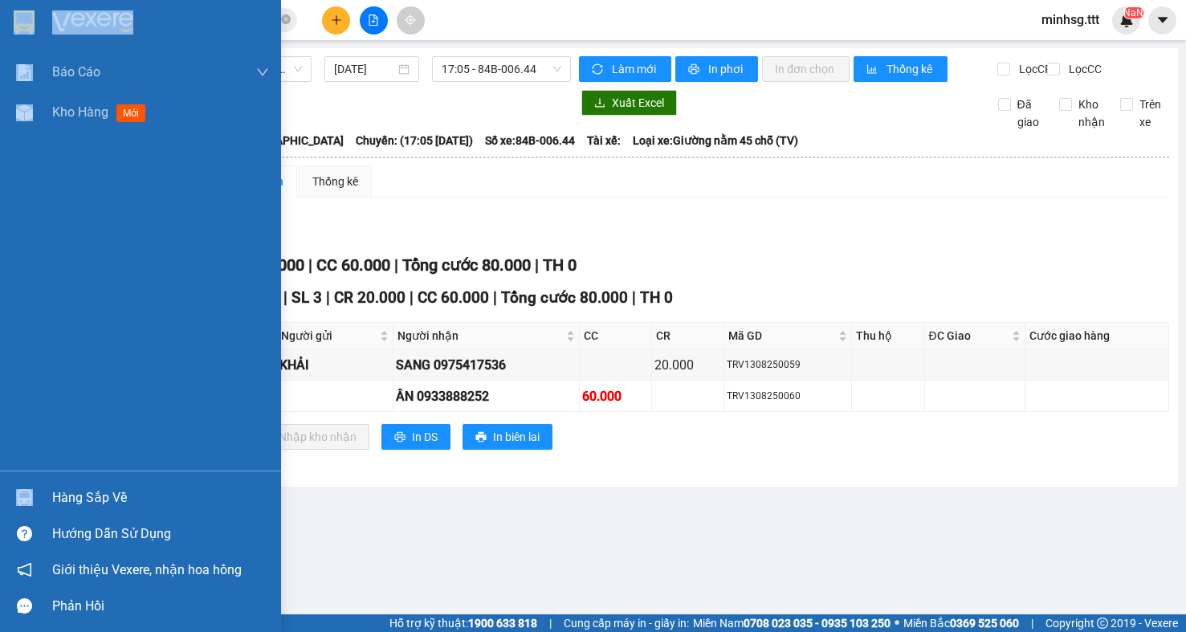
click at [65, 472] on div "Hàng sắp về Hướng dẫn sử dụng Giới thiệu Vexere, nhận hoa hồng Phản hồi" at bounding box center [140, 547] width 281 height 153
click at [92, 494] on div "Hàng sắp về" at bounding box center [160, 498] width 217 height 24
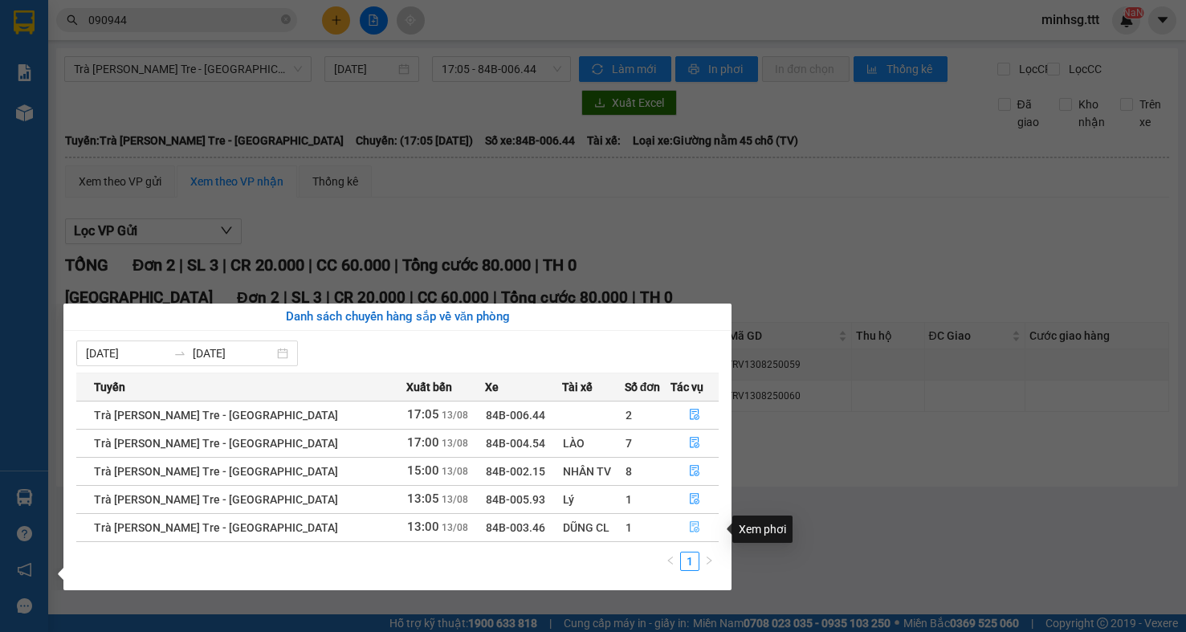
click at [677, 533] on button "button" at bounding box center [694, 528] width 47 height 26
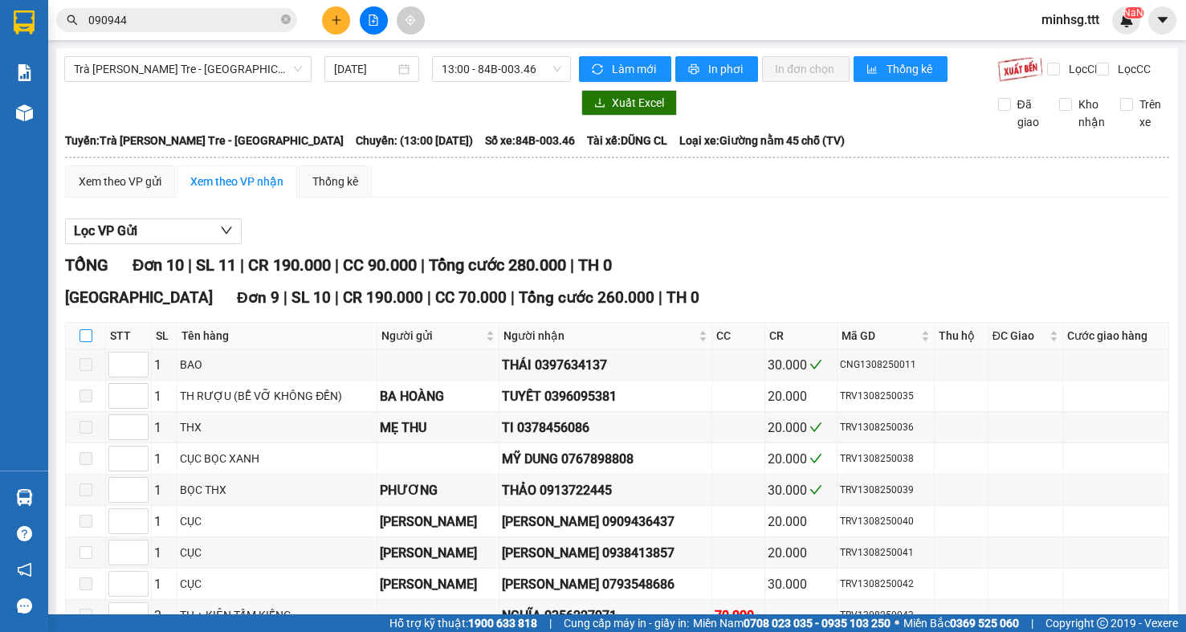
click at [92, 342] on input "checkbox" at bounding box center [86, 335] width 13 height 13
checkbox input "true"
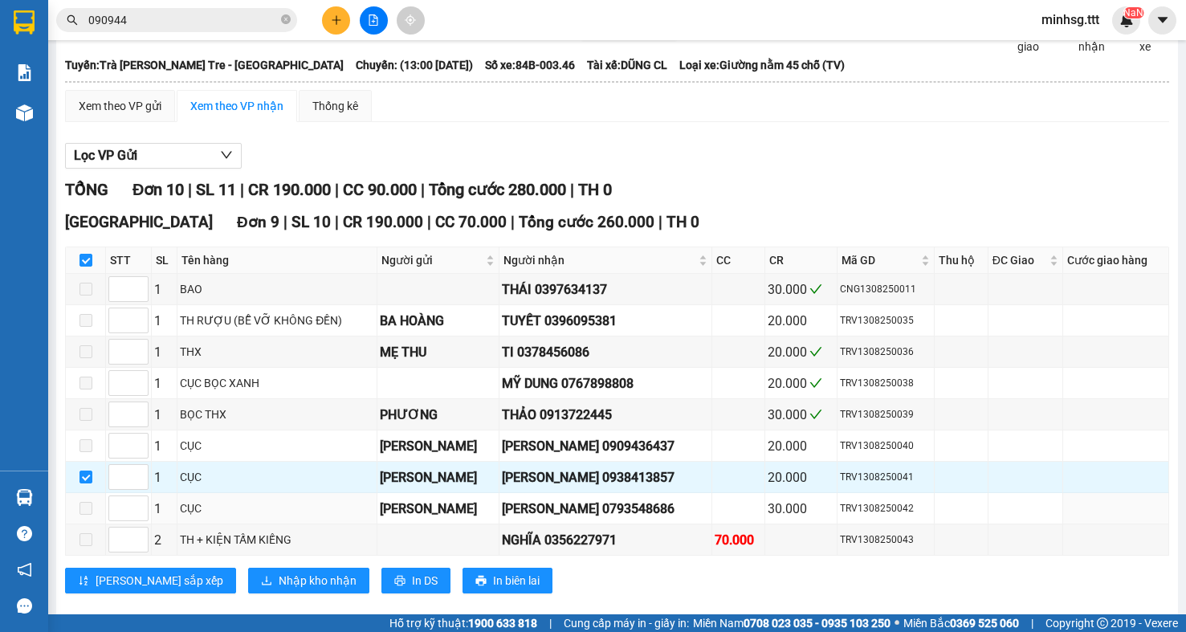
scroll to position [161, 0]
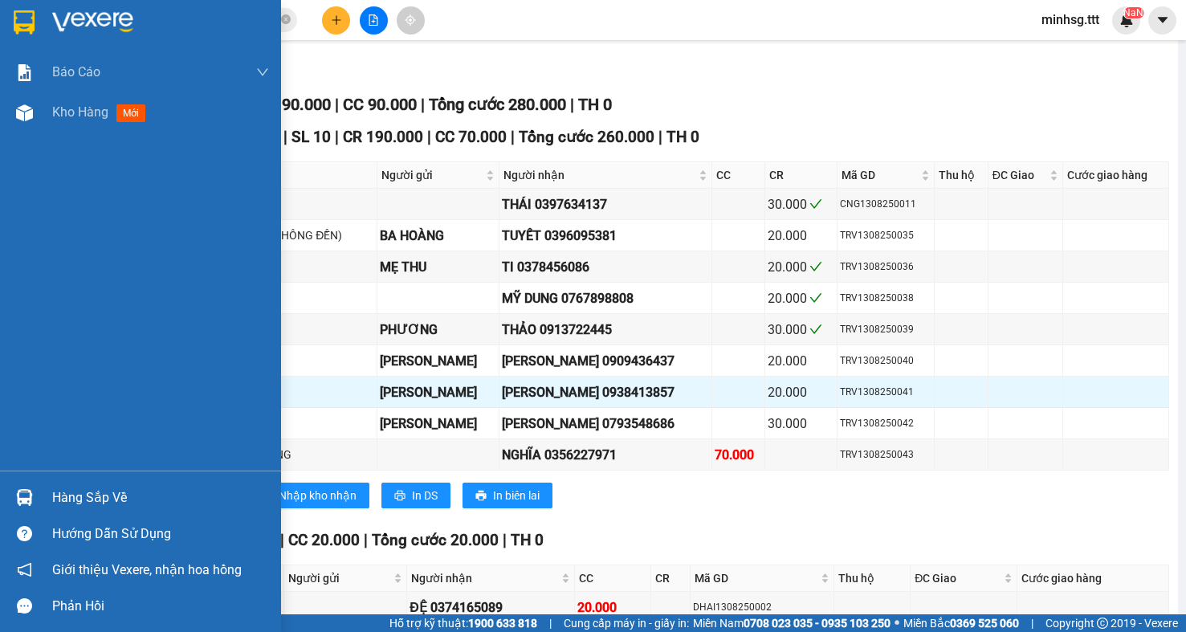
click at [28, 488] on div at bounding box center [24, 498] width 28 height 28
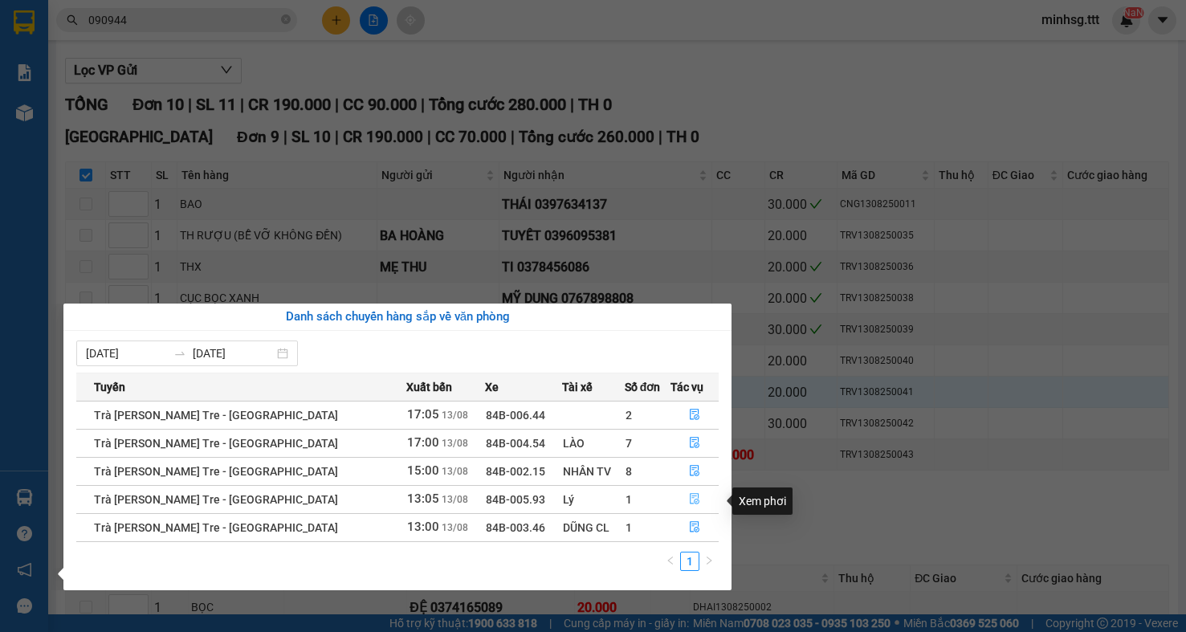
click at [690, 499] on icon "file-done" at bounding box center [694, 498] width 11 height 11
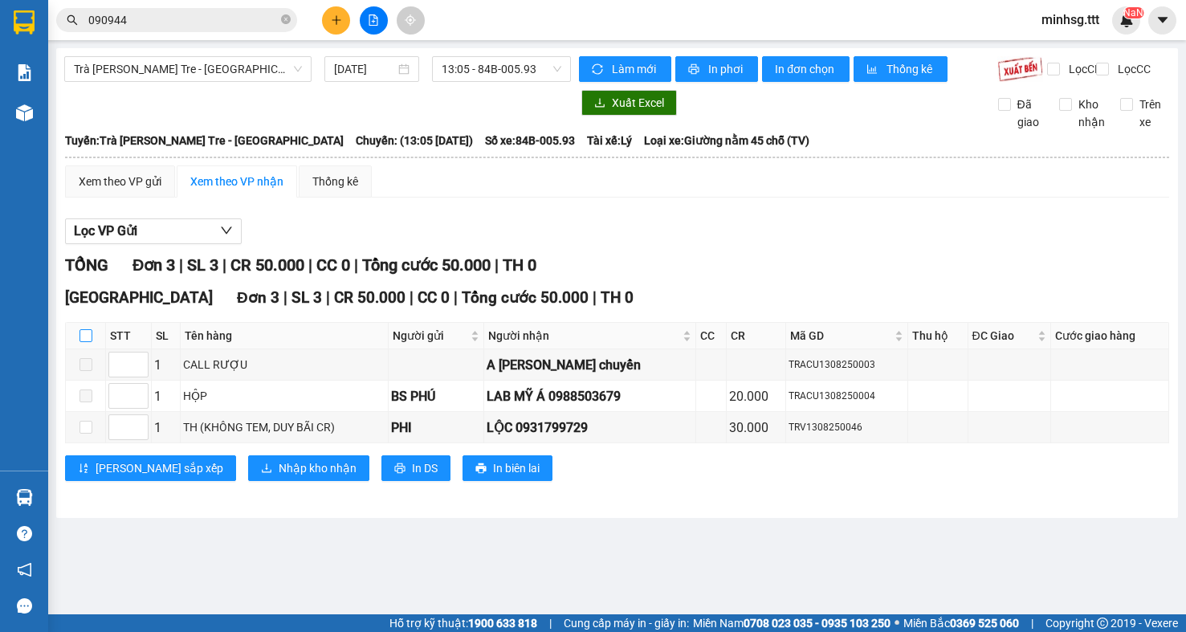
click at [92, 342] on input "checkbox" at bounding box center [86, 335] width 13 height 13
checkbox input "true"
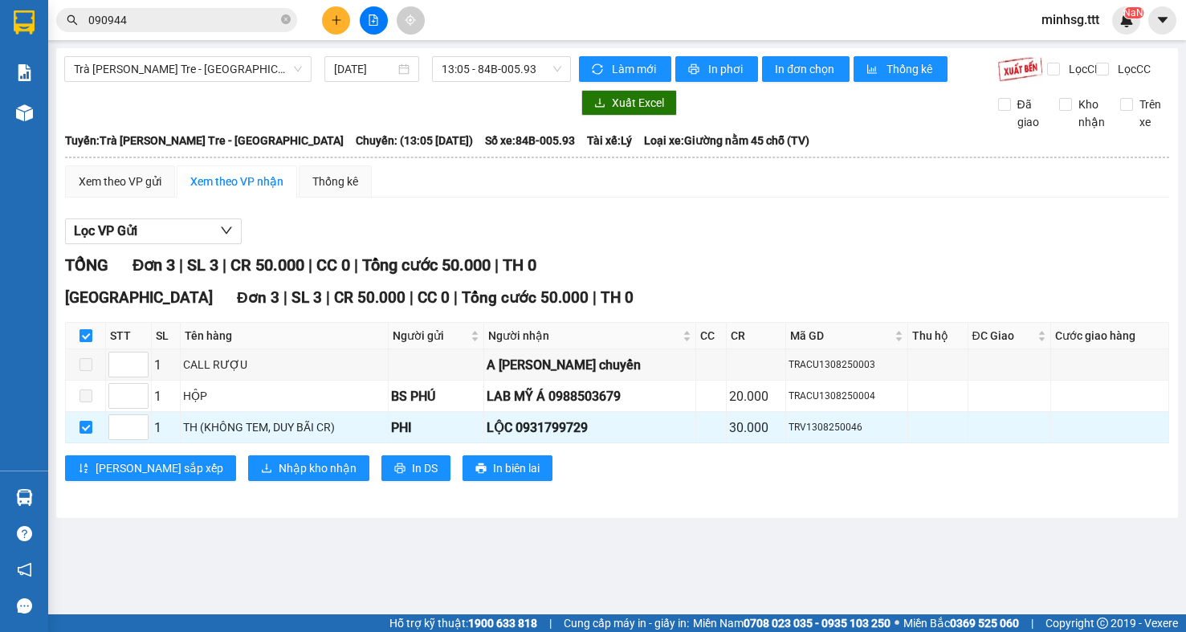
click at [91, 342] on input "checkbox" at bounding box center [86, 335] width 13 height 13
checkbox input "false"
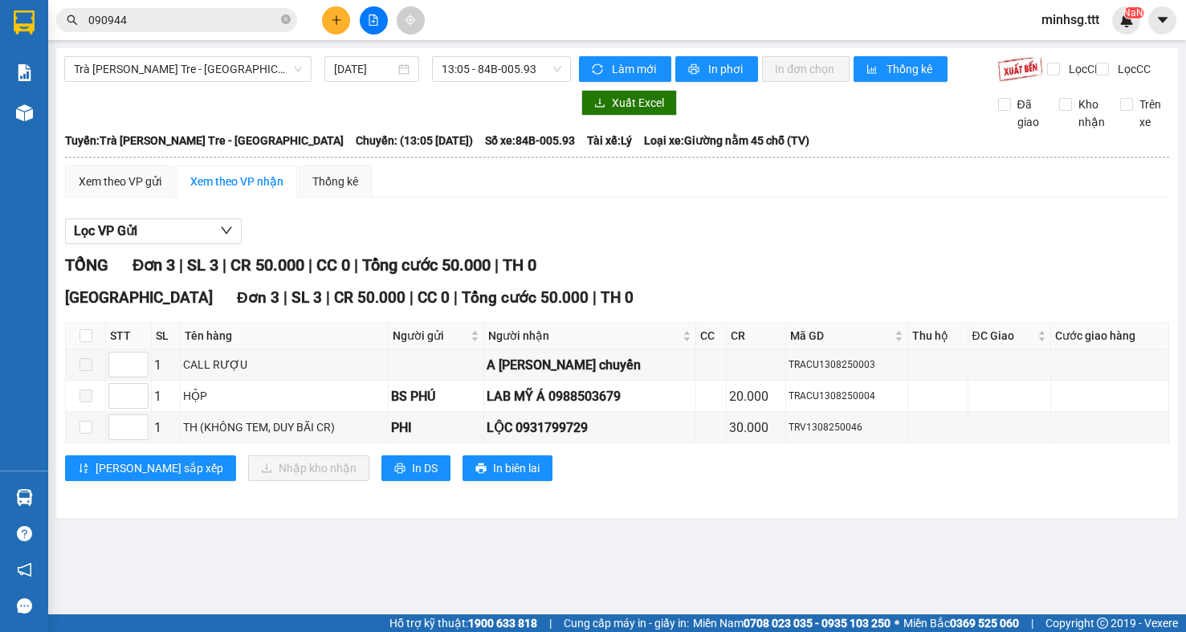
click at [231, 5] on div "Kết quả tìm kiếm ( 58 ) Bộ lọc Mã ĐH Trạng thái Món hàng Thu hộ Tổng cước Chưa …" at bounding box center [593, 20] width 1186 height 40
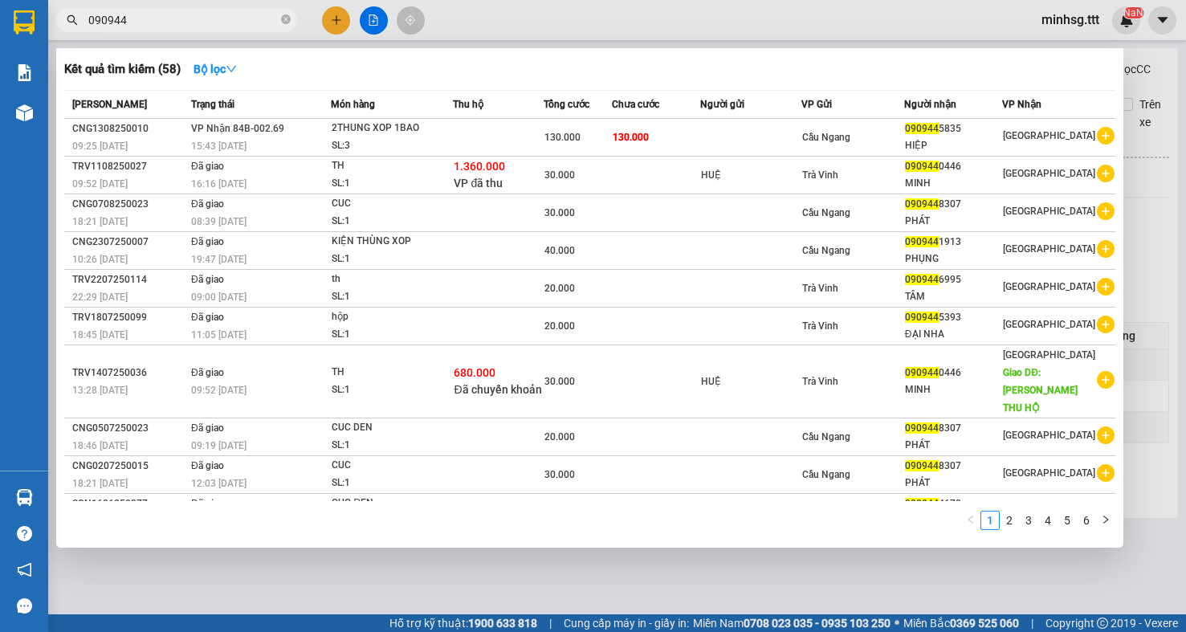
click at [215, 28] on input "090944" at bounding box center [183, 20] width 190 height 18
click at [214, 18] on input "090944" at bounding box center [183, 20] width 190 height 18
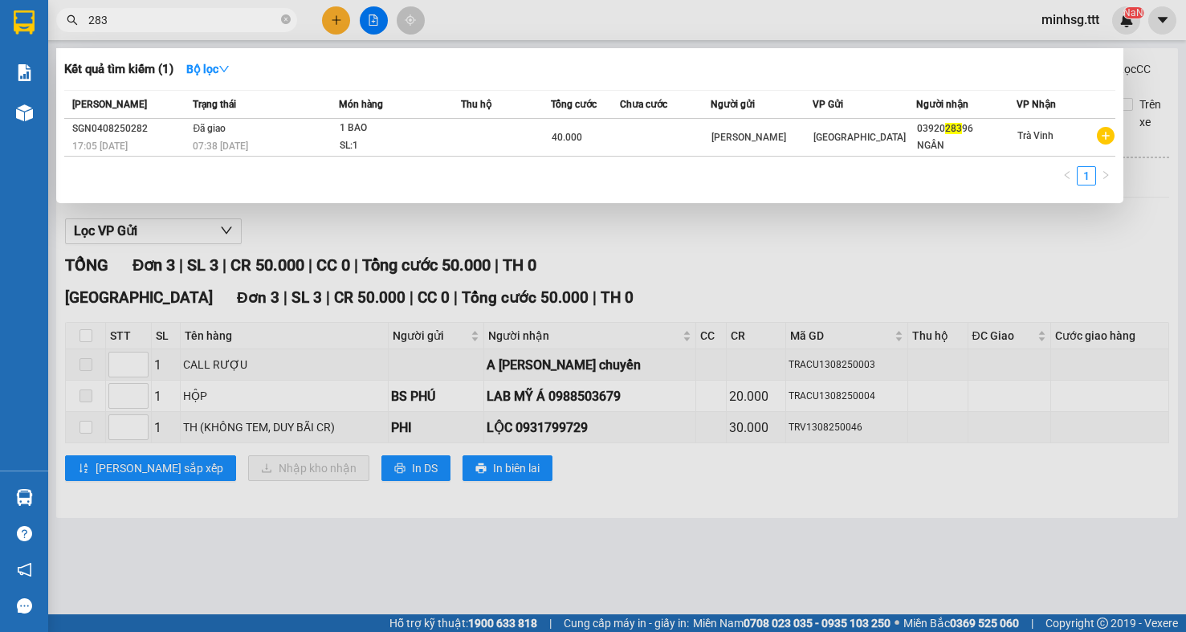
click at [686, 631] on div at bounding box center [593, 316] width 1186 height 632
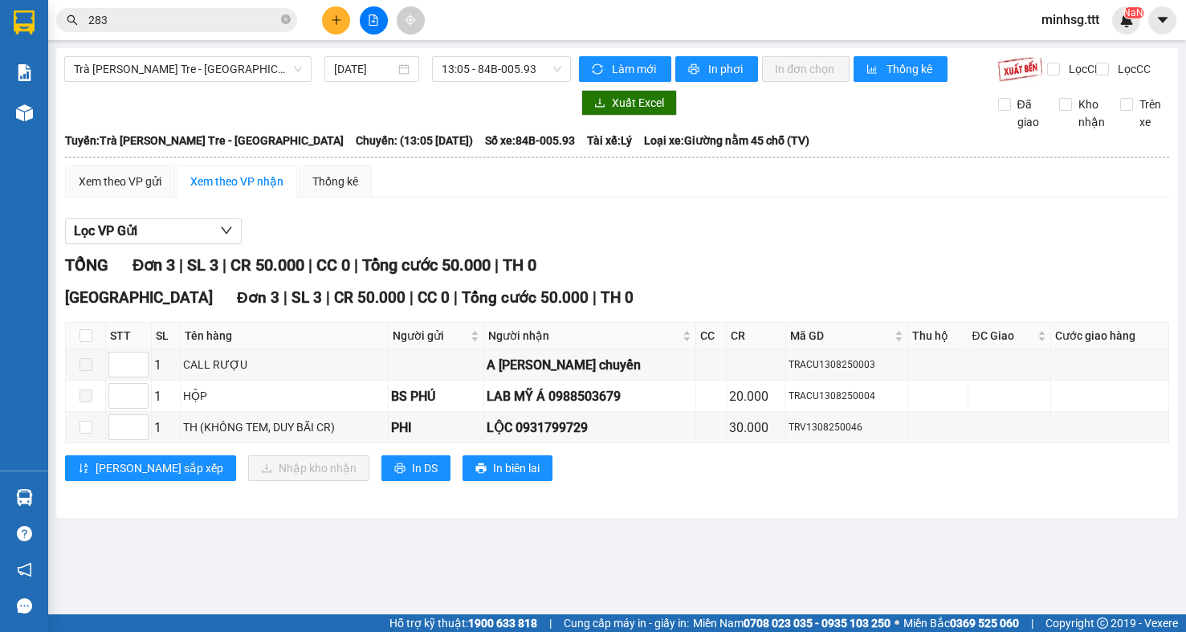
click at [153, 16] on input "283" at bounding box center [183, 20] width 190 height 18
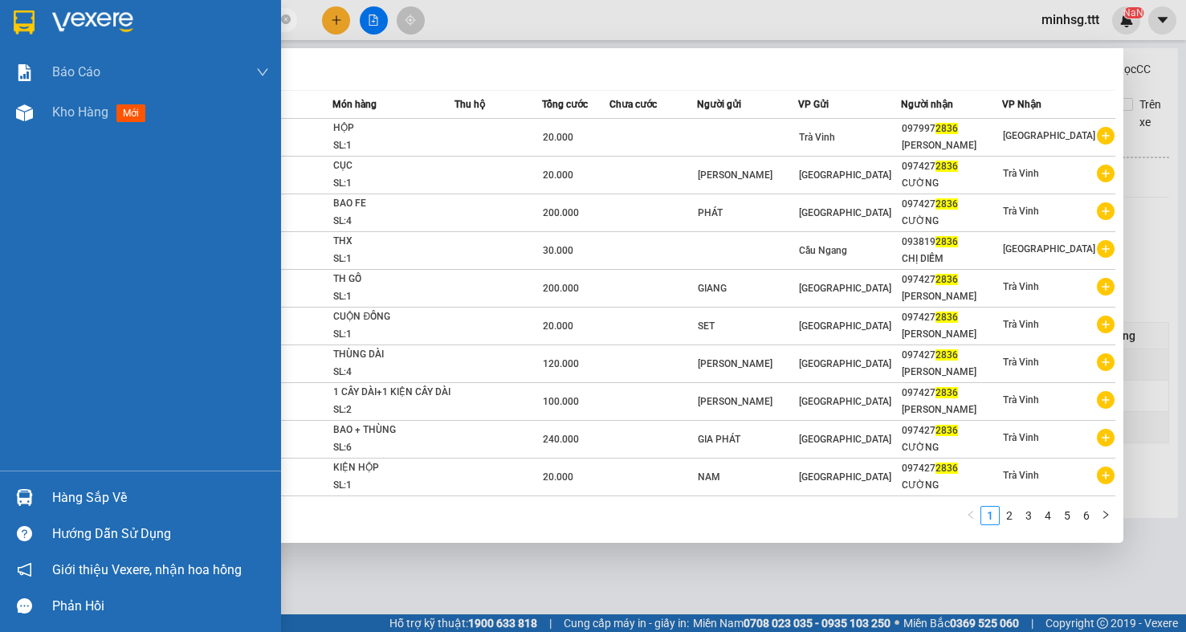
type input "2836"
click at [29, 489] on img at bounding box center [24, 497] width 17 height 17
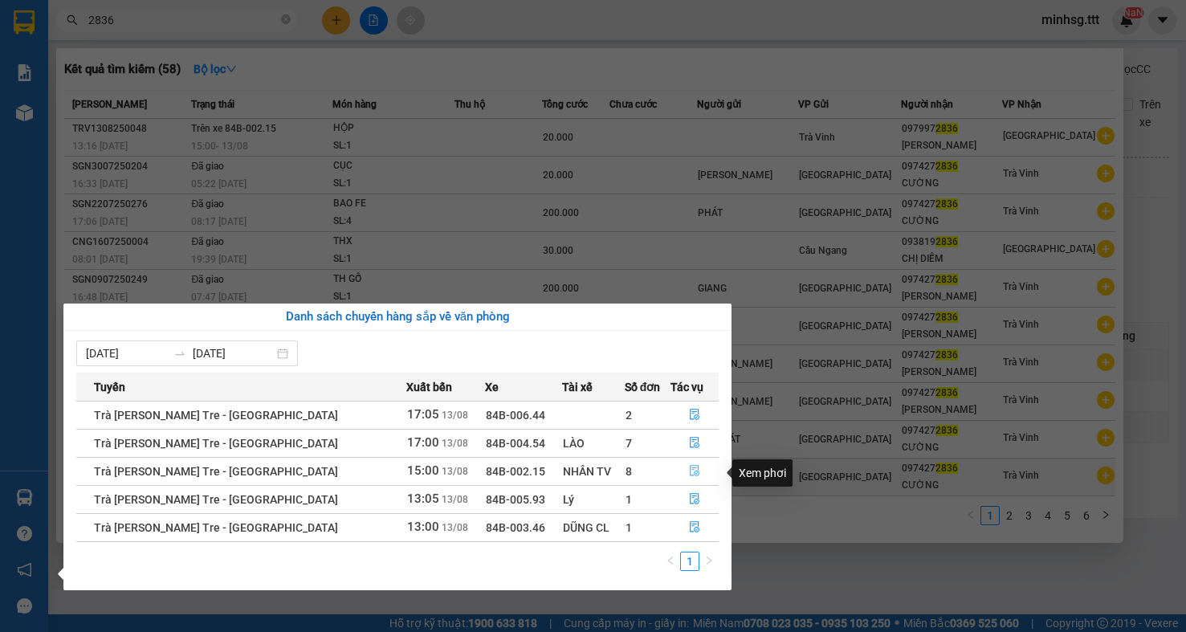
drag, startPoint x: 689, startPoint y: 462, endPoint x: 359, endPoint y: 463, distance: 330.1
click at [671, 463] on button "button" at bounding box center [694, 472] width 47 height 26
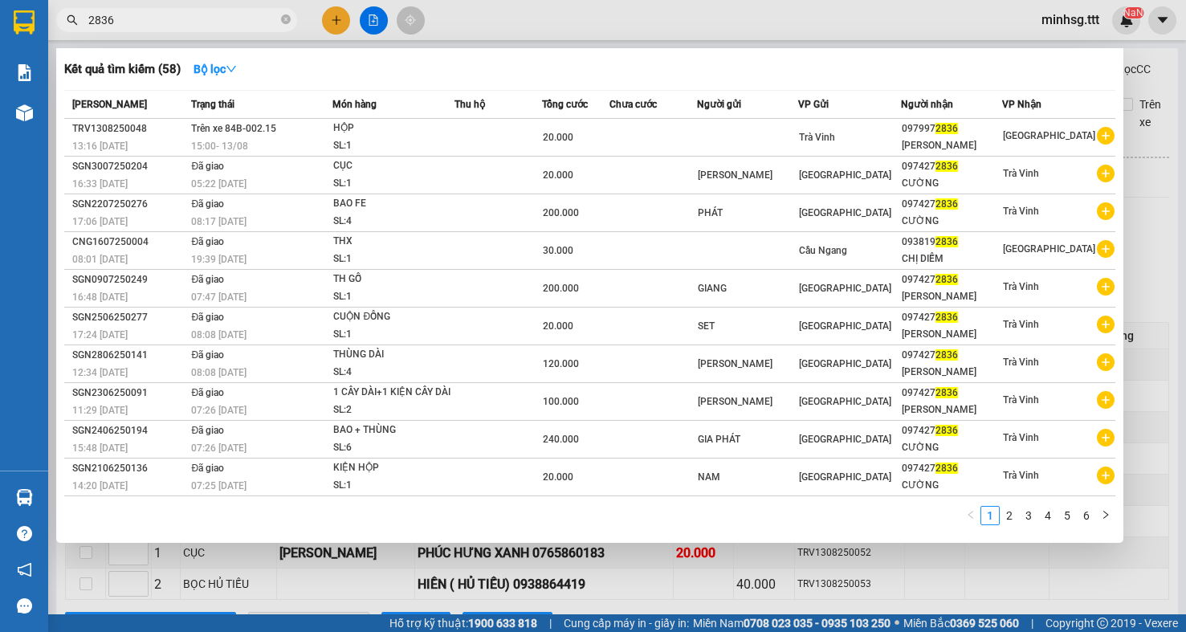
click at [399, 545] on div at bounding box center [593, 316] width 1186 height 632
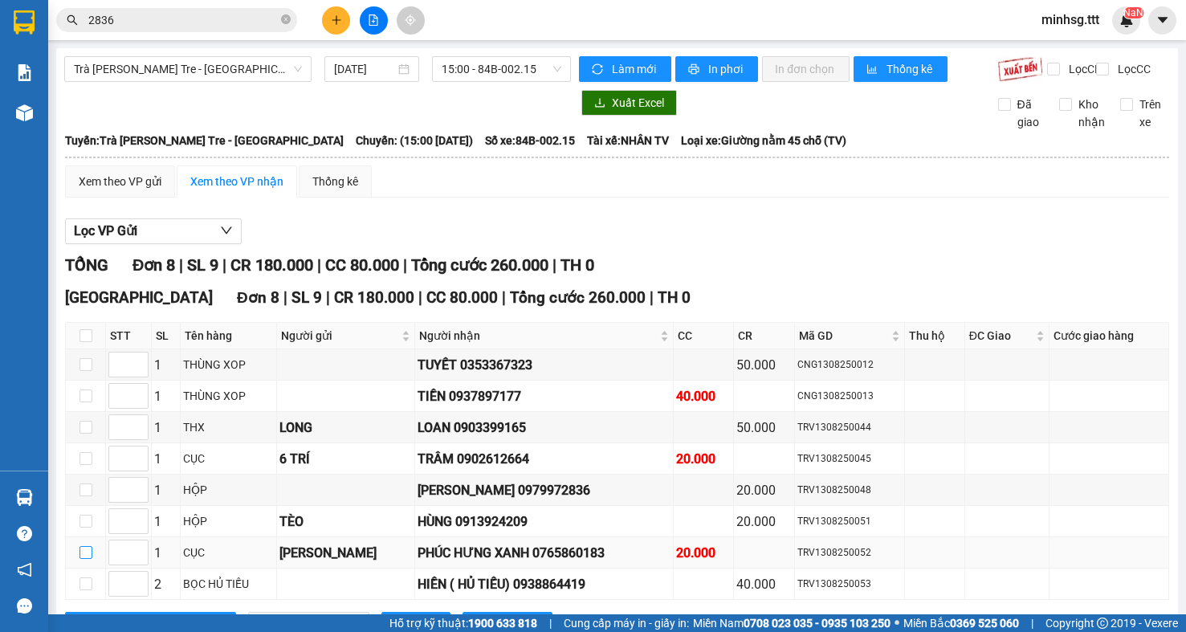
click at [80, 559] on input "checkbox" at bounding box center [86, 552] width 13 height 13
checkbox input "true"
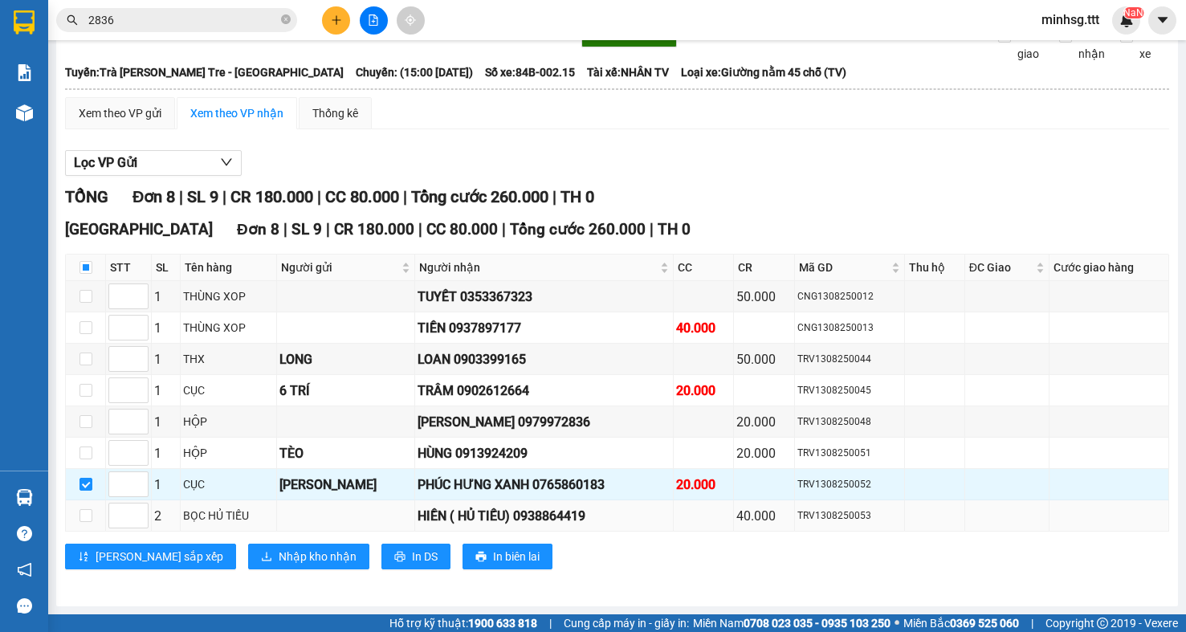
scroll to position [82, 0]
click at [84, 390] on input "checkbox" at bounding box center [86, 390] width 13 height 13
checkbox input "true"
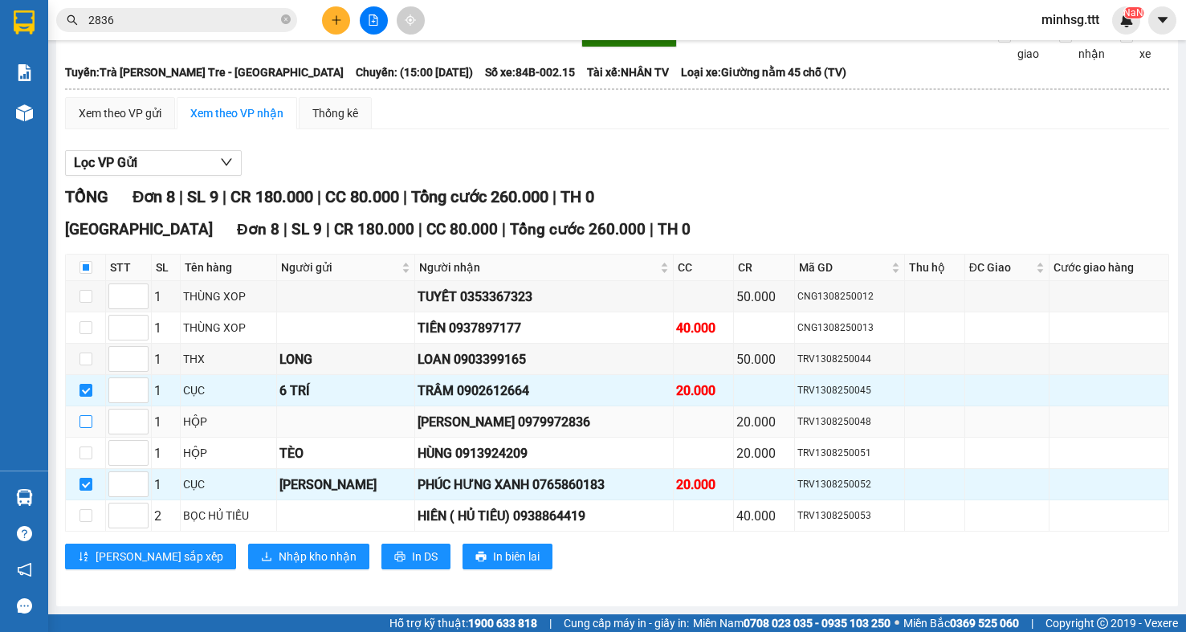
click at [89, 417] on input "checkbox" at bounding box center [86, 421] width 13 height 13
checkbox input "true"
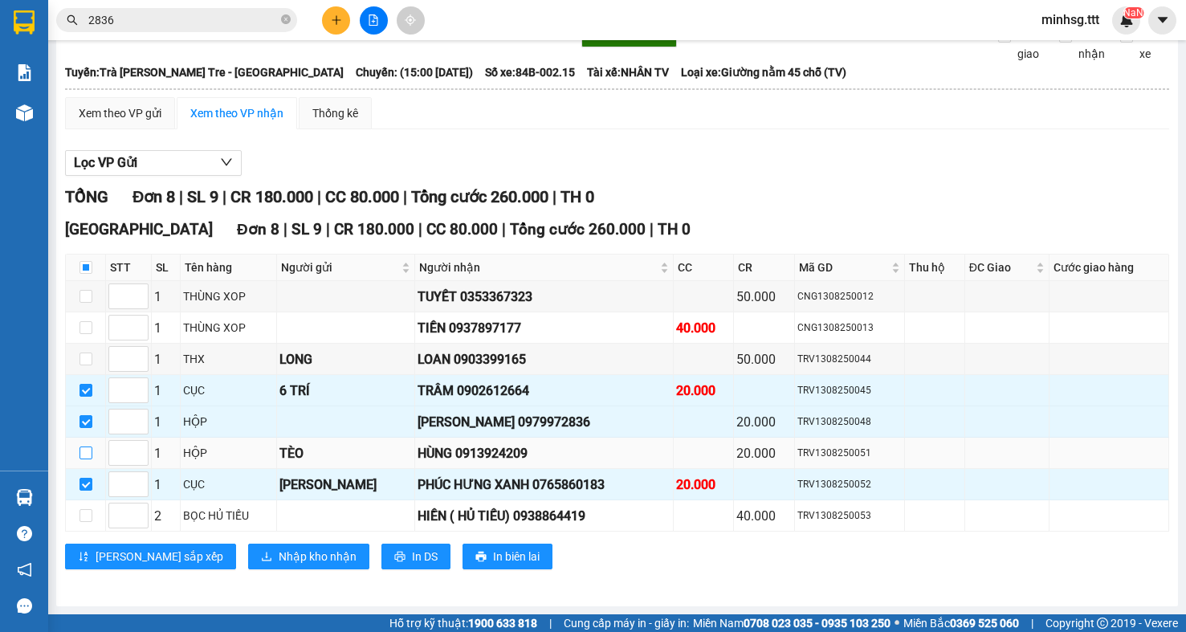
click at [88, 447] on input "checkbox" at bounding box center [86, 453] width 13 height 13
checkbox input "true"
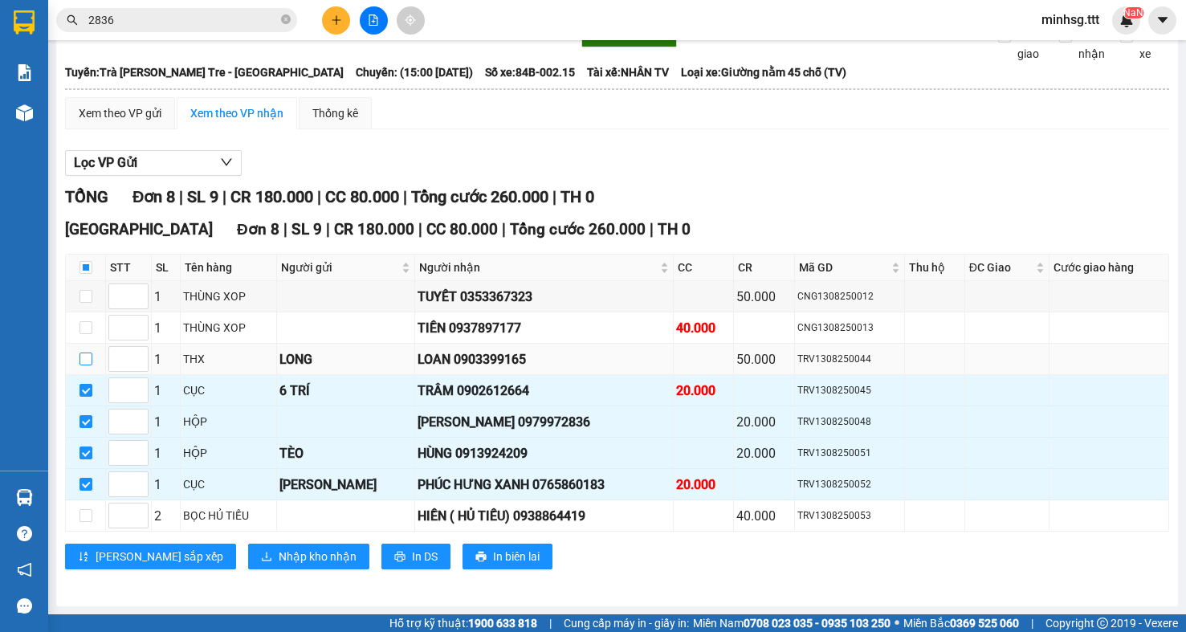
click at [88, 357] on input "checkbox" at bounding box center [86, 359] width 13 height 13
checkbox input "true"
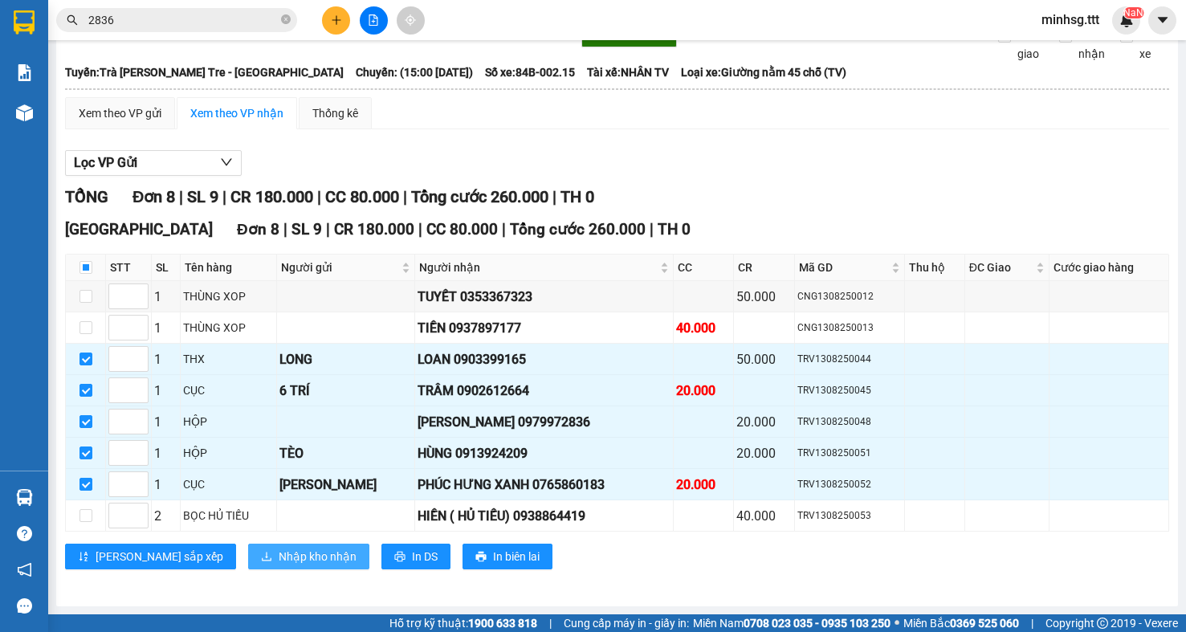
click at [279, 554] on span "Nhập kho nhận" at bounding box center [318, 557] width 78 height 18
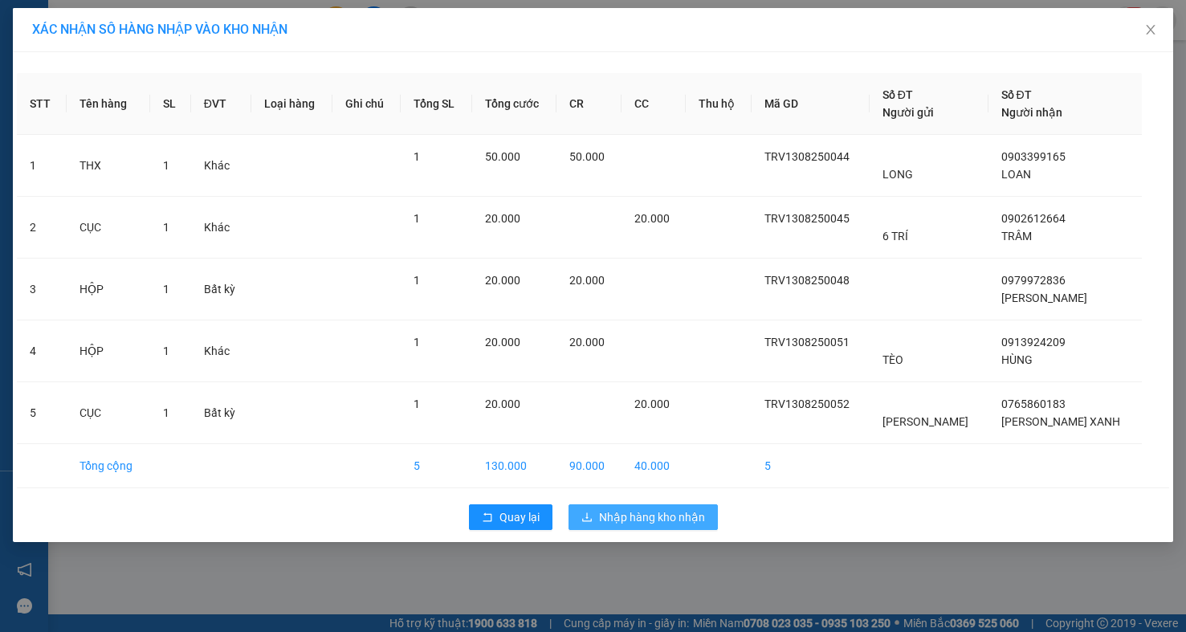
drag, startPoint x: 632, startPoint y: 500, endPoint x: 624, endPoint y: 516, distance: 18.0
click at [626, 513] on div "Quay lại Nhập hàng kho nhận" at bounding box center [593, 517] width 1153 height 42
click at [624, 516] on span "Nhập hàng kho nhận" at bounding box center [652, 517] width 106 height 18
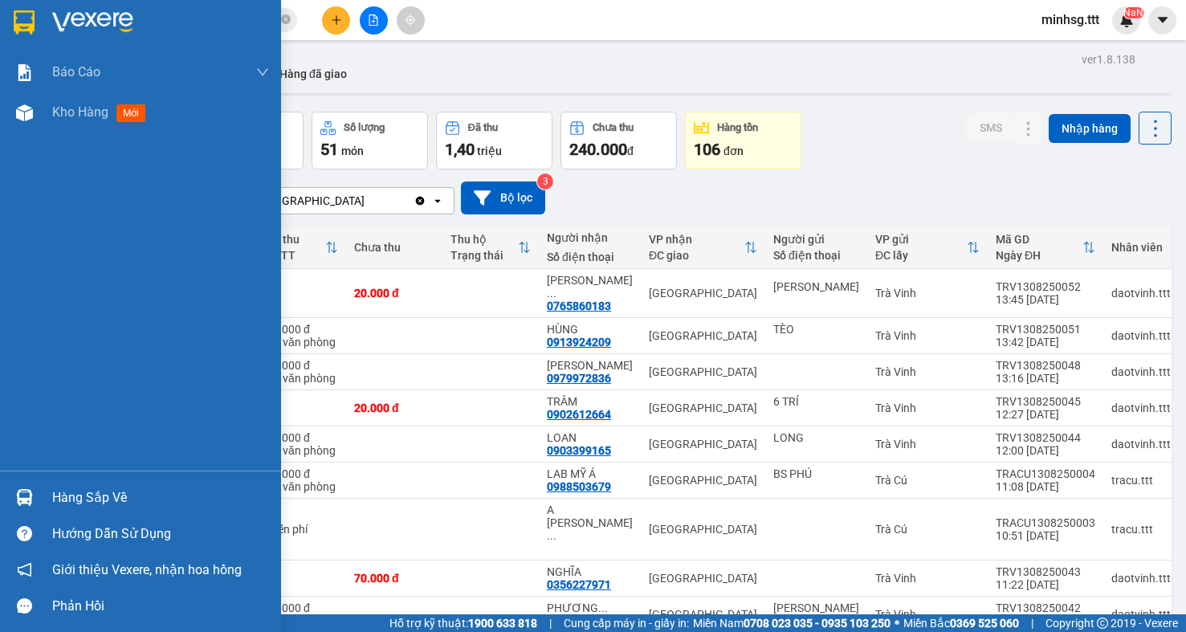
drag, startPoint x: 39, startPoint y: 469, endPoint x: 157, endPoint y: 504, distance: 124.0
click at [39, 469] on div "Báo cáo Mẫu 1: Báo cáo dòng tiền theo nhân viên (nhân viên) Mẫu 3: Báo cáo dòng…" at bounding box center [140, 261] width 281 height 418
click at [94, 488] on div "Hàng sắp về" at bounding box center [160, 498] width 217 height 24
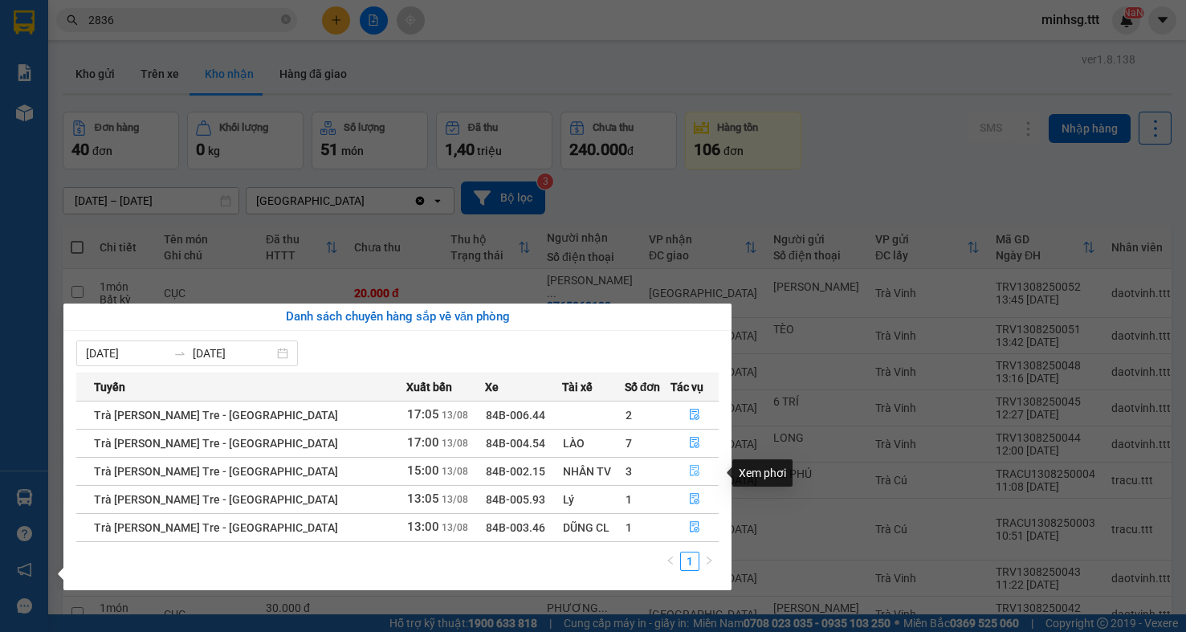
click at [694, 473] on icon "file-done" at bounding box center [694, 470] width 11 height 11
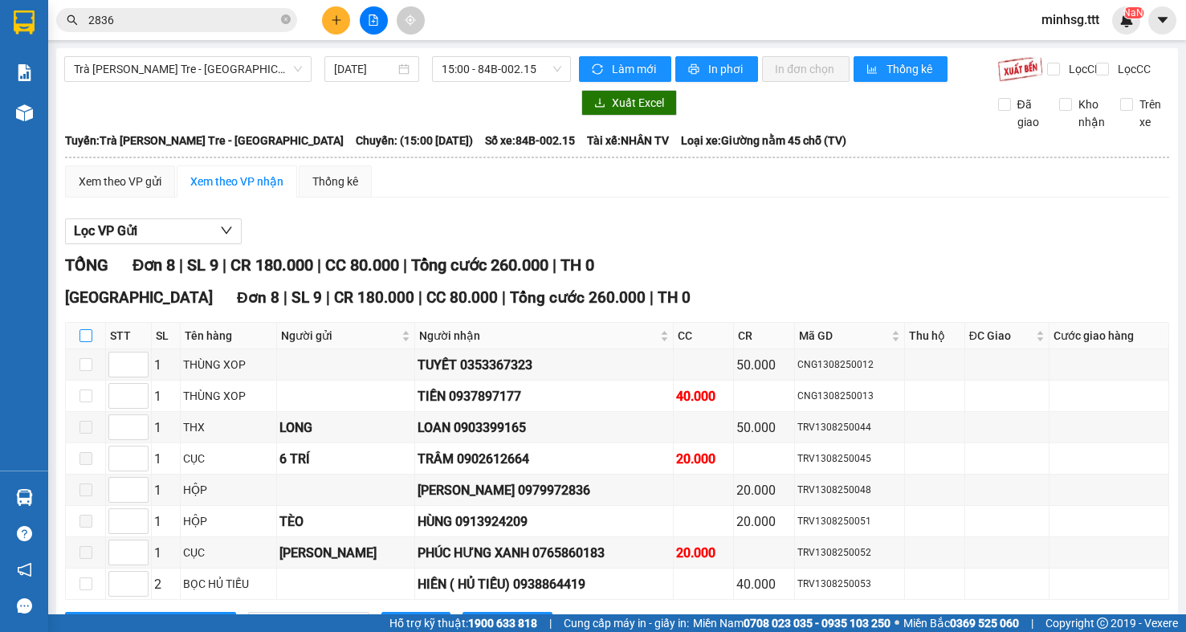
click at [89, 342] on input "checkbox" at bounding box center [86, 335] width 13 height 13
checkbox input "true"
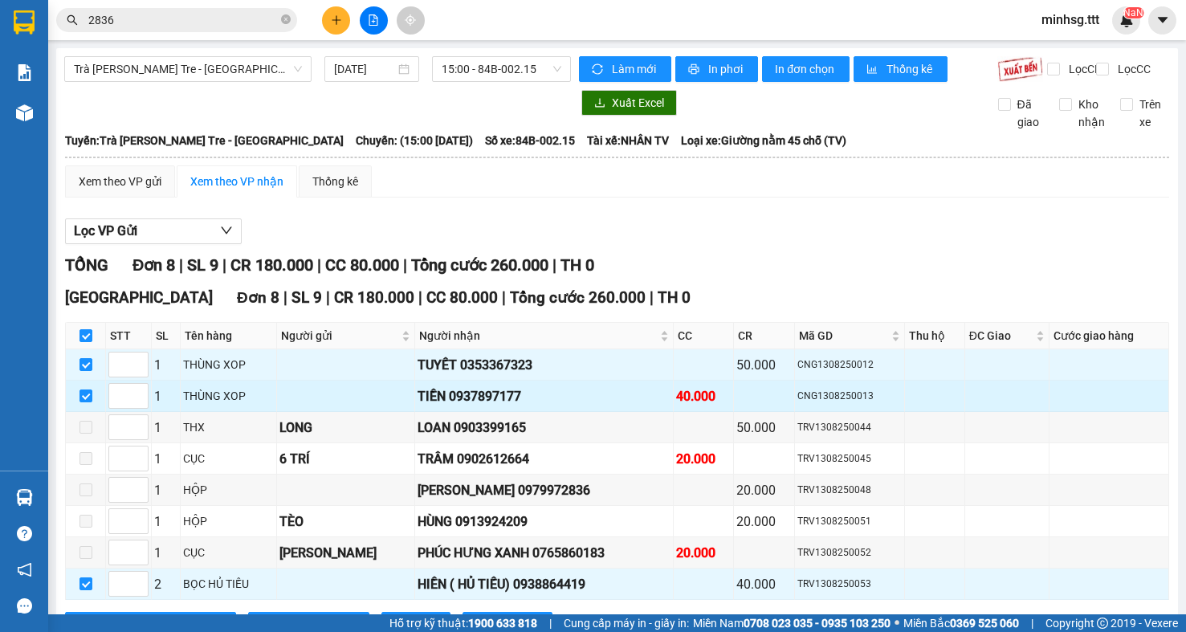
scroll to position [82, 0]
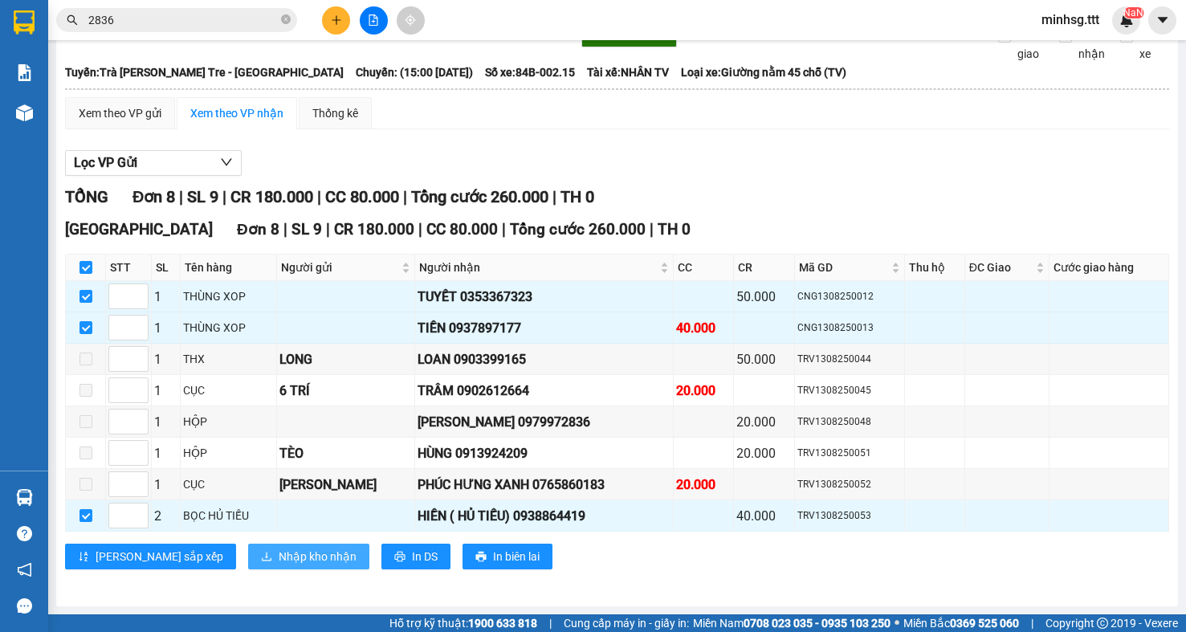
click at [279, 554] on span "Nhập kho nhận" at bounding box center [318, 557] width 78 height 18
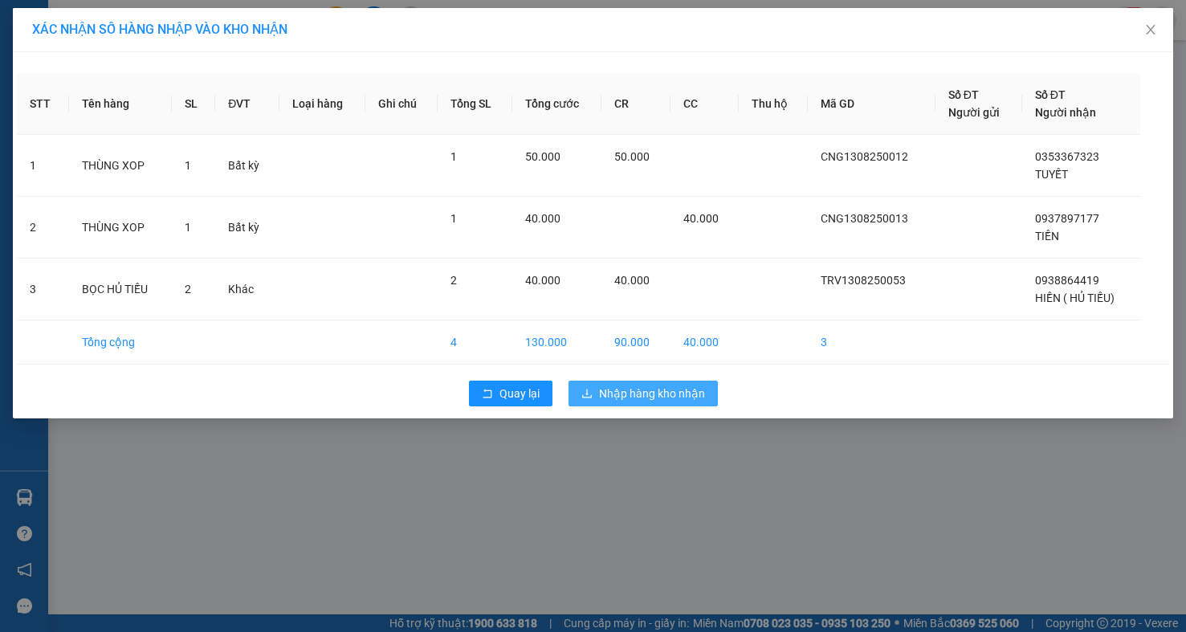
click at [691, 400] on span "Nhập hàng kho nhận" at bounding box center [652, 394] width 106 height 18
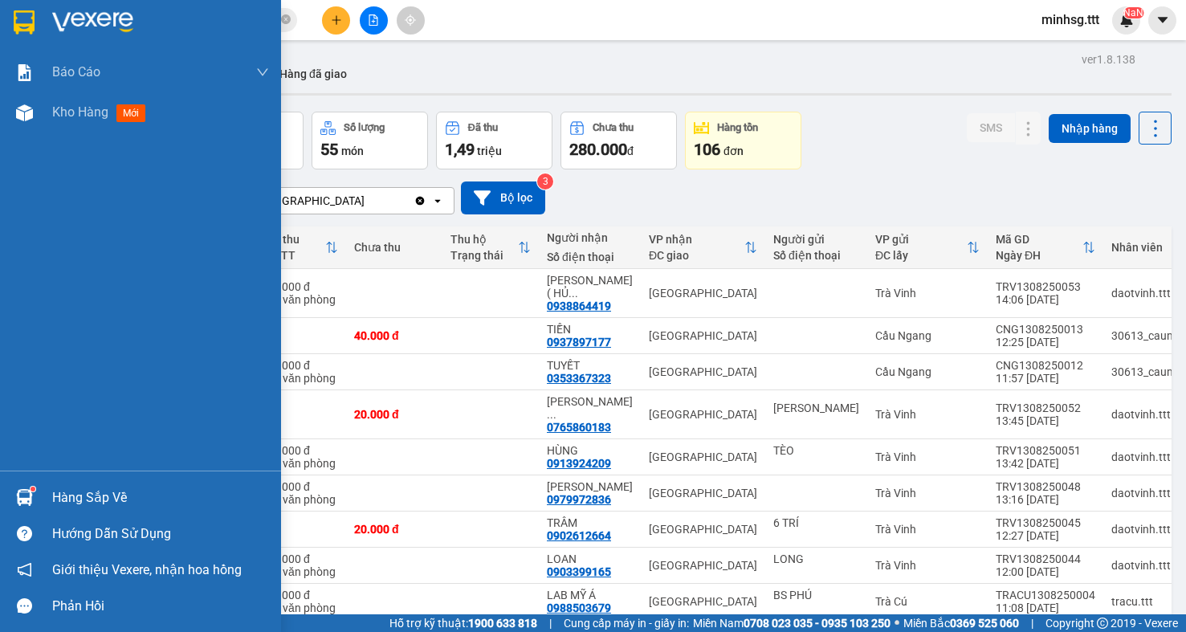
click at [48, 488] on div "Hàng sắp về" at bounding box center [140, 497] width 281 height 36
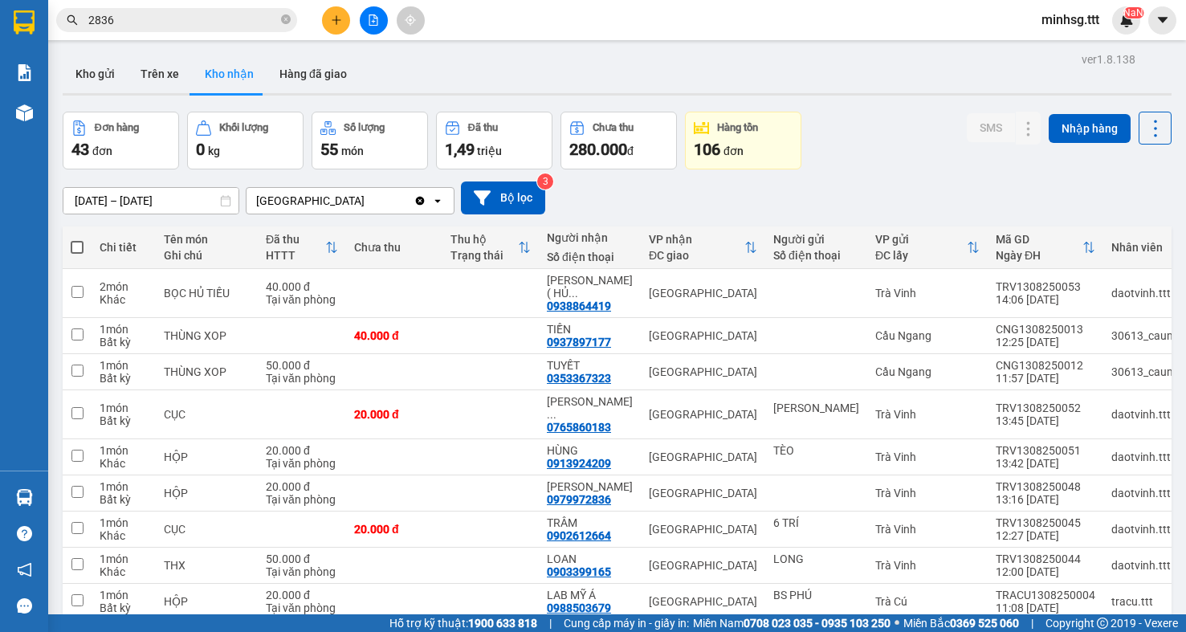
drag, startPoint x: 119, startPoint y: 2, endPoint x: 122, endPoint y: 20, distance: 18.0
click at [119, 17] on section "Kết quả tìm kiếm ( 58 ) Bộ lọc Mã ĐH Trạng thái Món hàng Thu hộ Tổng cước Chưa …" at bounding box center [593, 316] width 1186 height 632
click at [124, 20] on input "2836" at bounding box center [183, 20] width 190 height 18
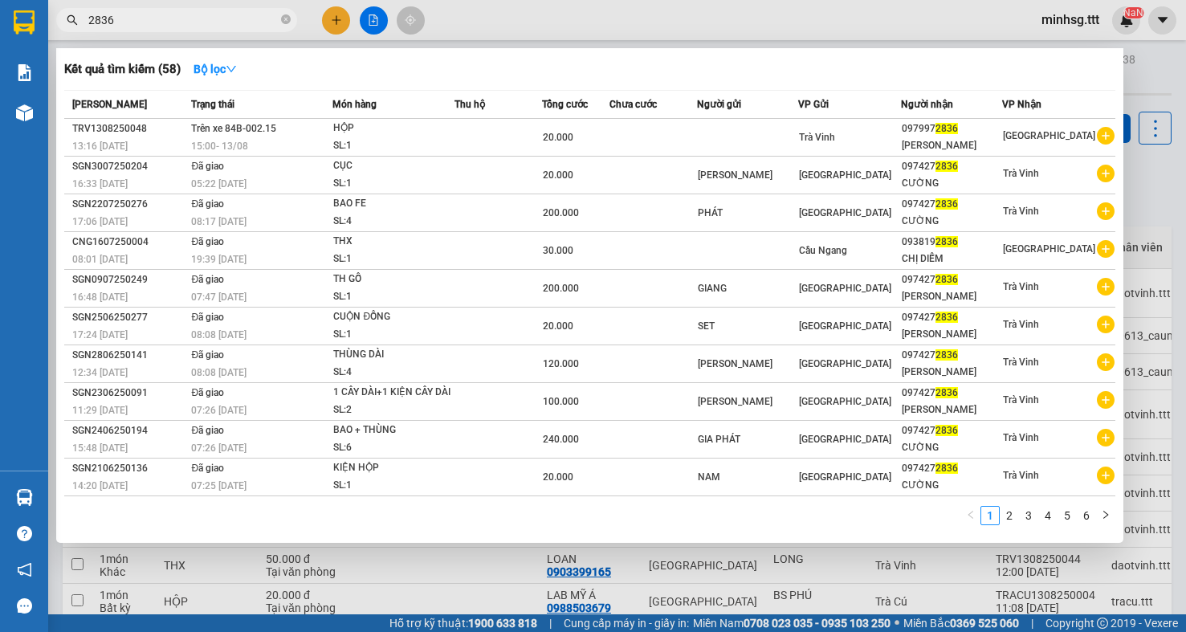
click at [124, 20] on input "2836" at bounding box center [183, 20] width 190 height 18
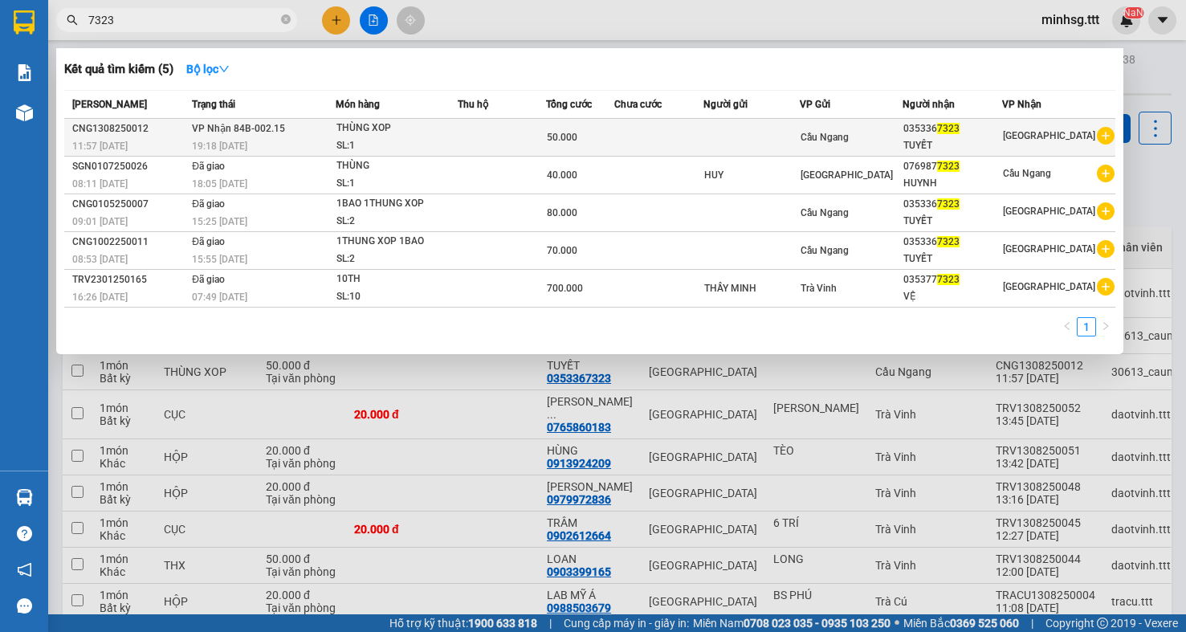
type input "7323"
click at [704, 139] on td at bounding box center [658, 138] width 89 height 38
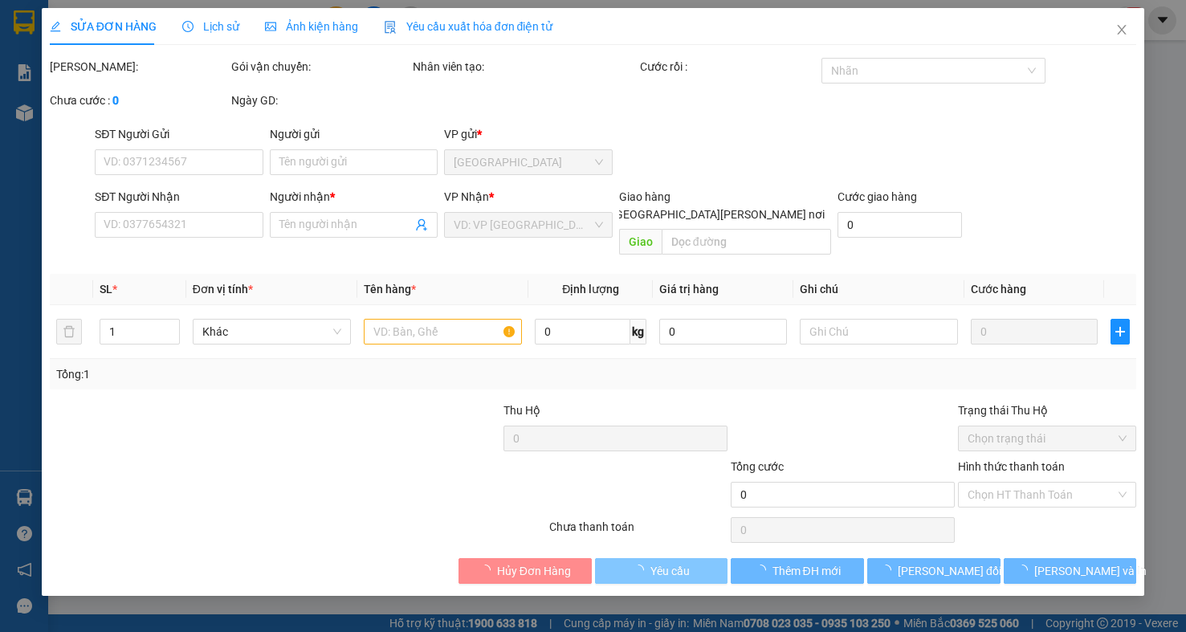
click at [643, 562] on span "button" at bounding box center [642, 571] width 18 height 18
type input "0353367323"
type input "TUYẾT"
type input "50.000"
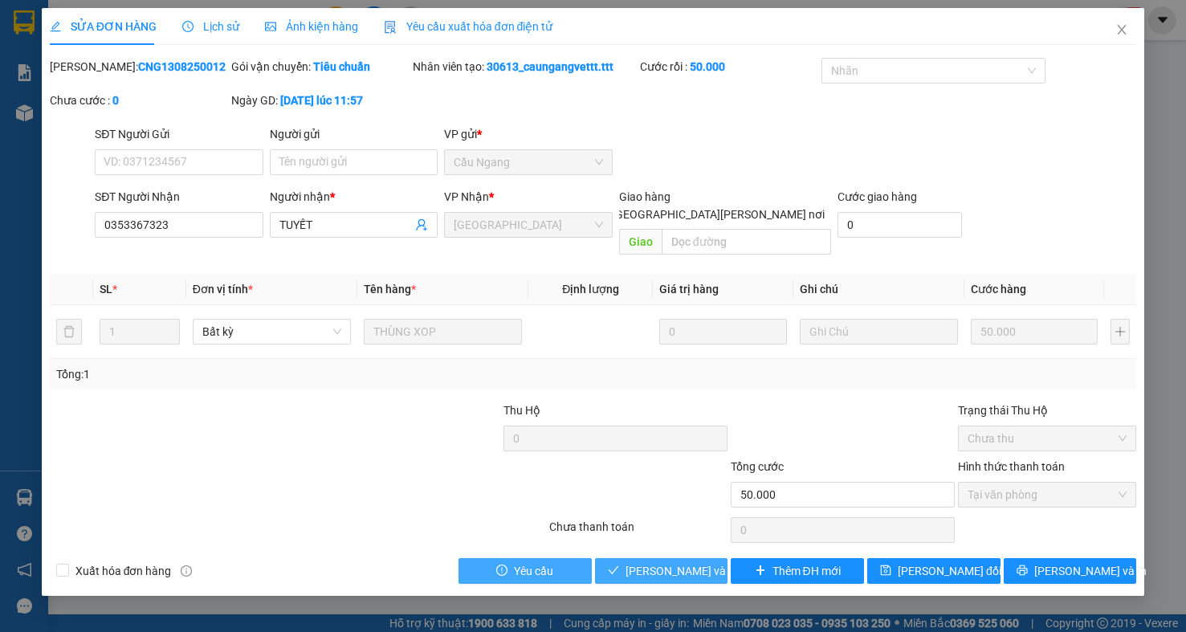
click at [652, 562] on span "[PERSON_NAME] và [PERSON_NAME] hàng" at bounding box center [734, 571] width 217 height 18
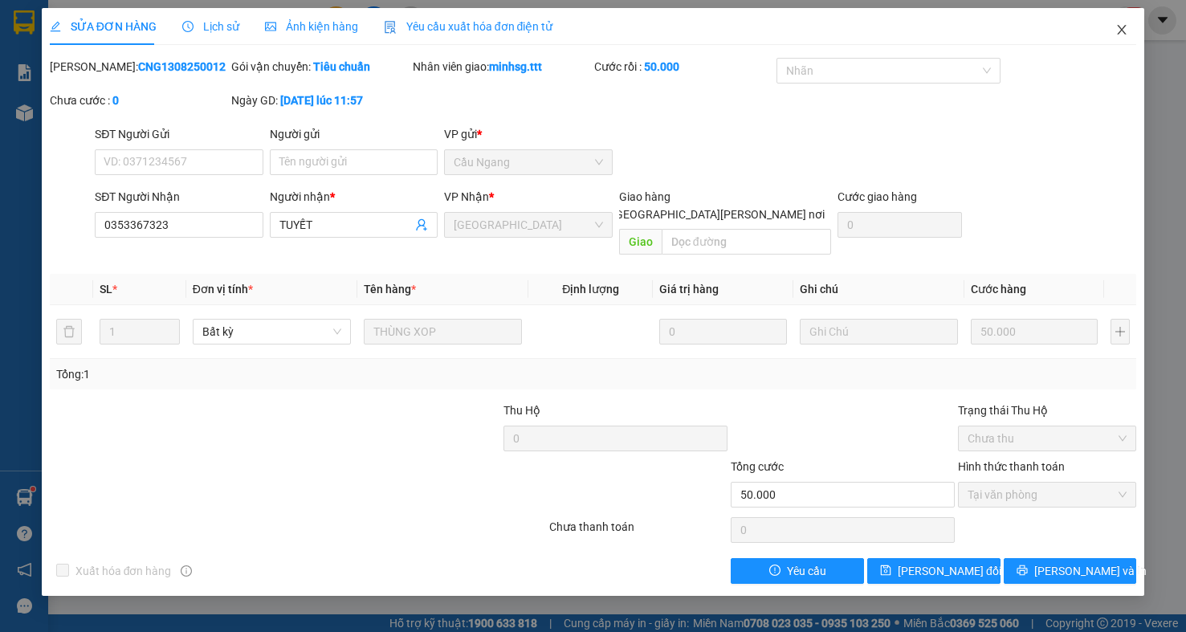
drag, startPoint x: 1114, startPoint y: 33, endPoint x: 653, endPoint y: 2, distance: 462.0
click at [1098, 29] on div "SỬA ĐƠN HÀNG Lịch sử Ảnh kiện hàng Yêu cầu xuất hóa đơn điện tử Total Paid Fee …" at bounding box center [594, 302] width 1104 height 588
click at [1124, 34] on icon "close" at bounding box center [1122, 30] width 9 height 10
click at [1120, 33] on div "NaN" at bounding box center [1126, 20] width 28 height 28
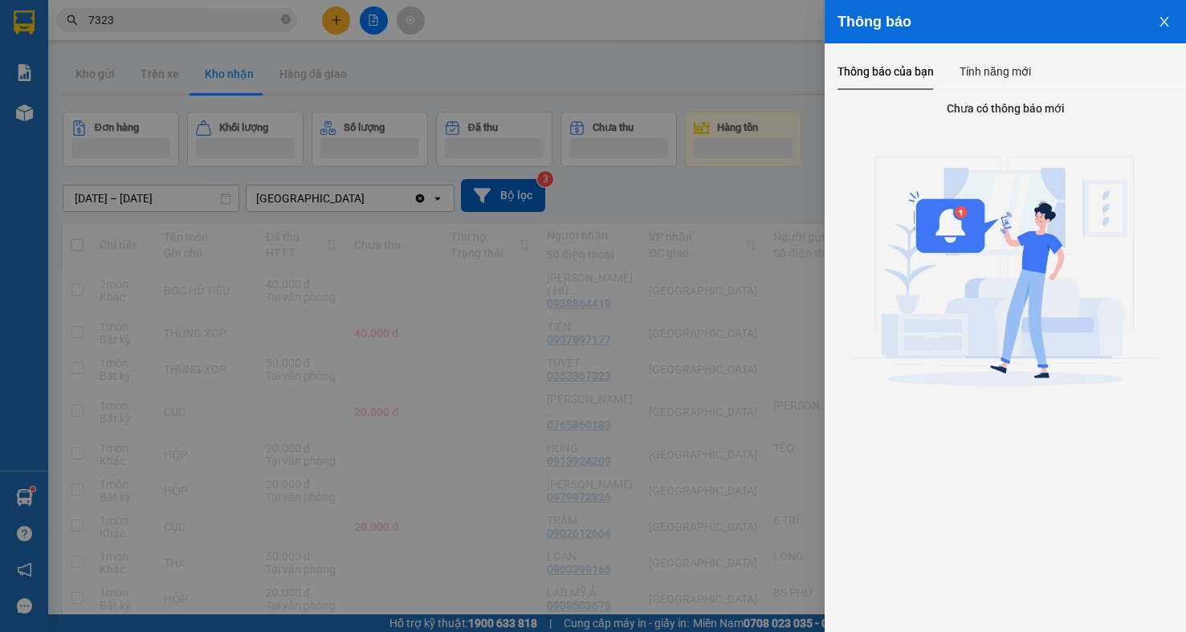
click at [194, 20] on div at bounding box center [593, 316] width 1186 height 632
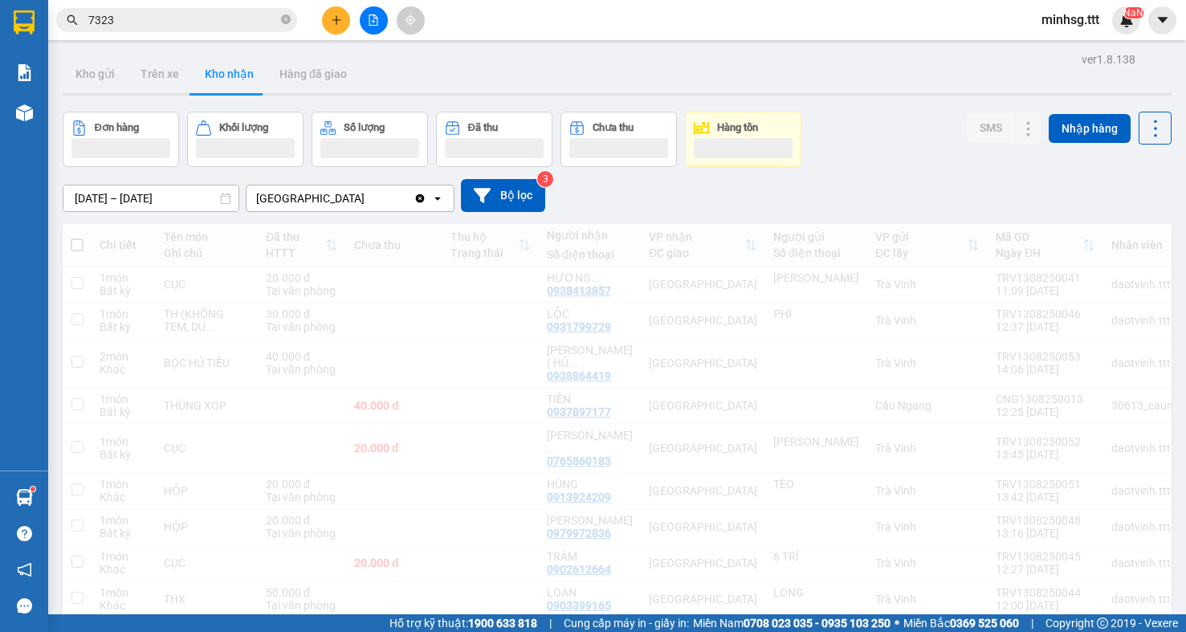
click at [1185, 42] on div "Thông báo Thông báo của bạn Tính năng mới" at bounding box center [1186, 316] width 0 height 632
click at [217, 22] on body "Kết quả tìm kiếm ( 5 ) Bộ lọc Mã ĐH Trạng thái Món hàng Thu hộ Tổng cước Chưa c…" at bounding box center [593, 316] width 1186 height 632
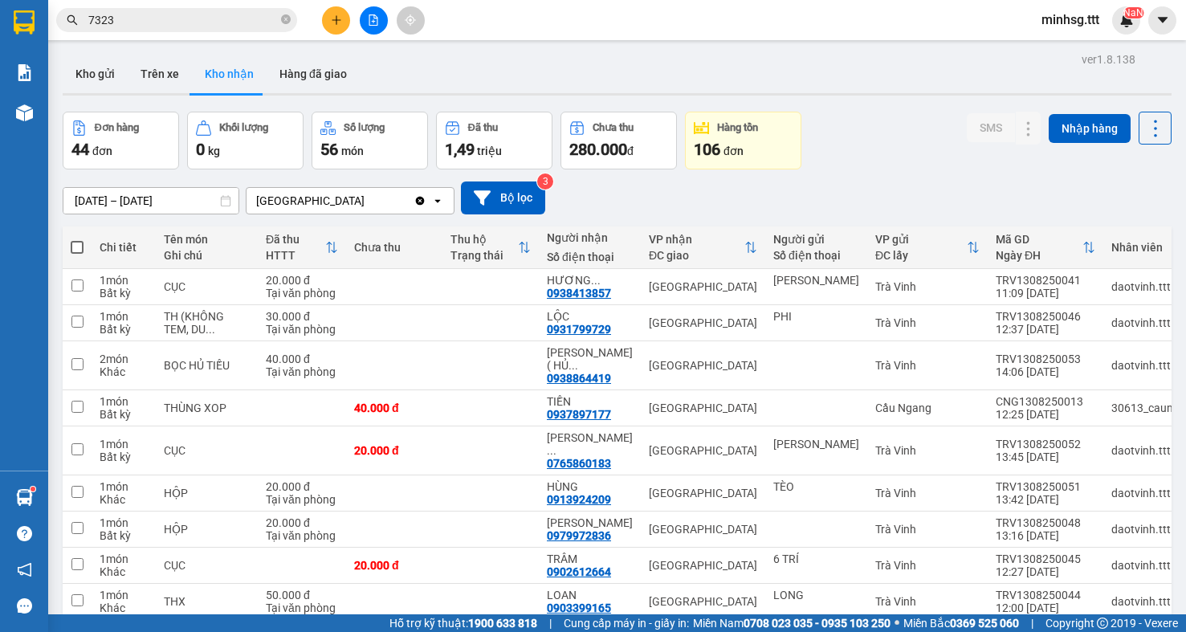
click at [217, 22] on input "7323" at bounding box center [183, 20] width 190 height 18
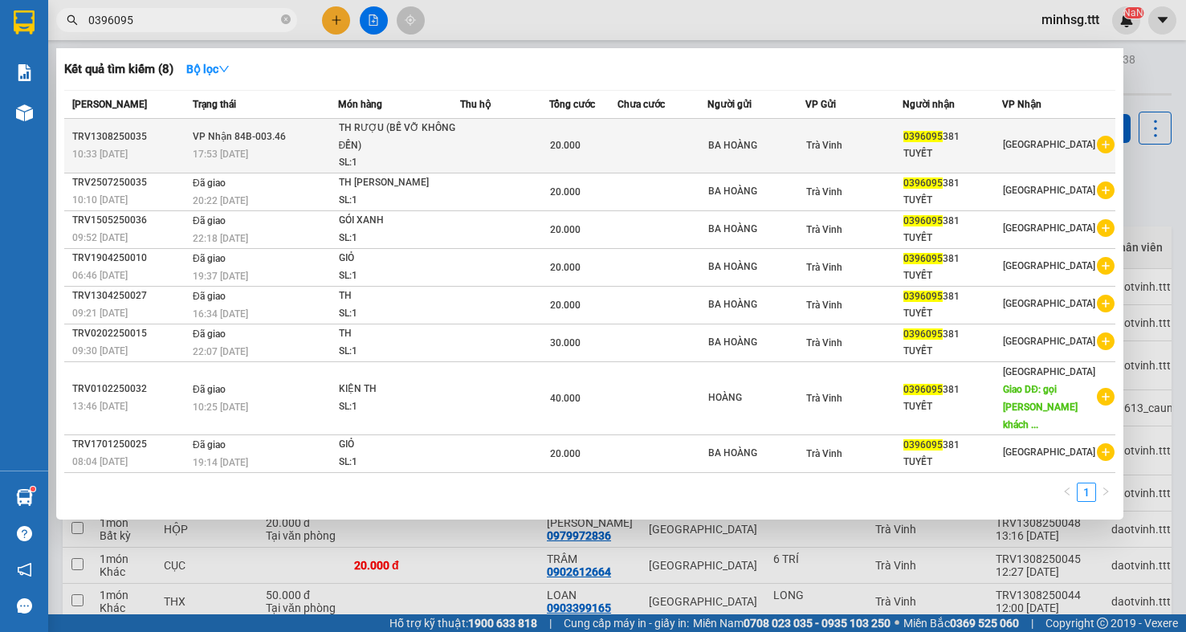
type input "0396095"
click at [953, 159] on div "TUYẾT" at bounding box center [953, 153] width 99 height 17
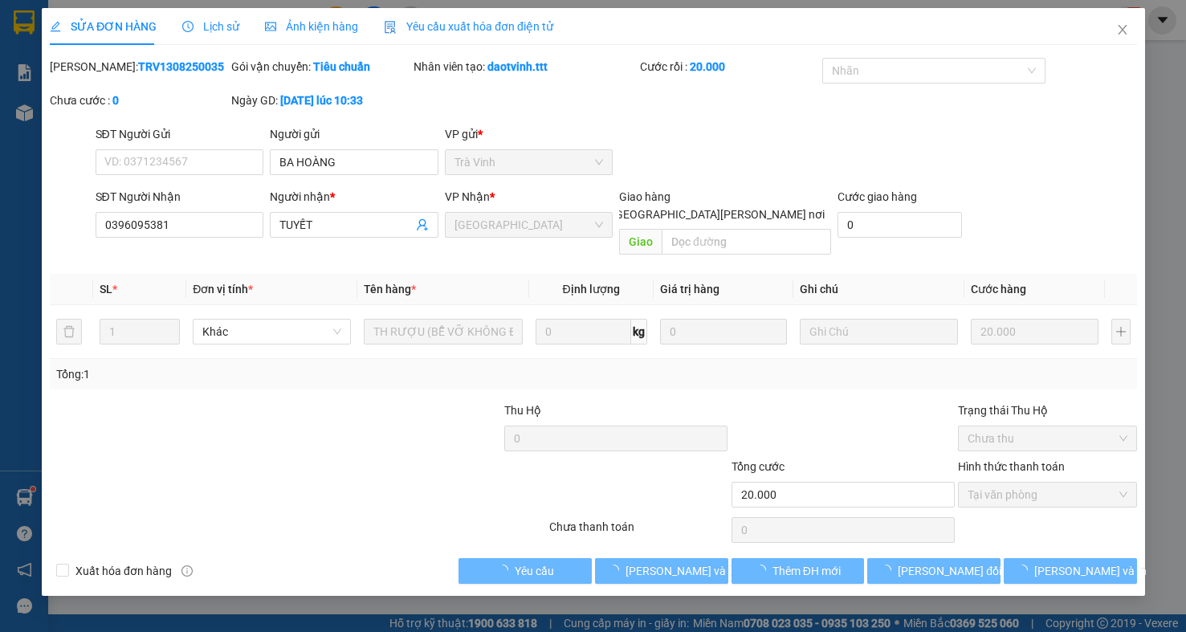
type input "BA HOÀNG"
type input "0396095381"
type input "TUYẾT"
type input "20.000"
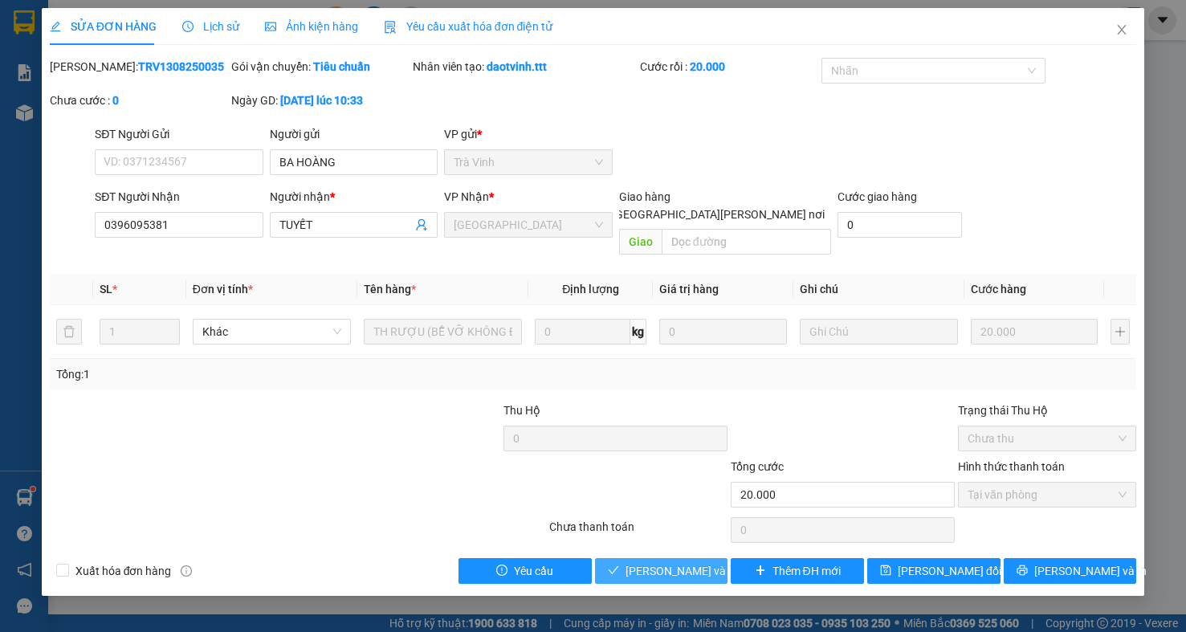
click at [686, 562] on span "[PERSON_NAME] và [PERSON_NAME] hàng" at bounding box center [734, 571] width 217 height 18
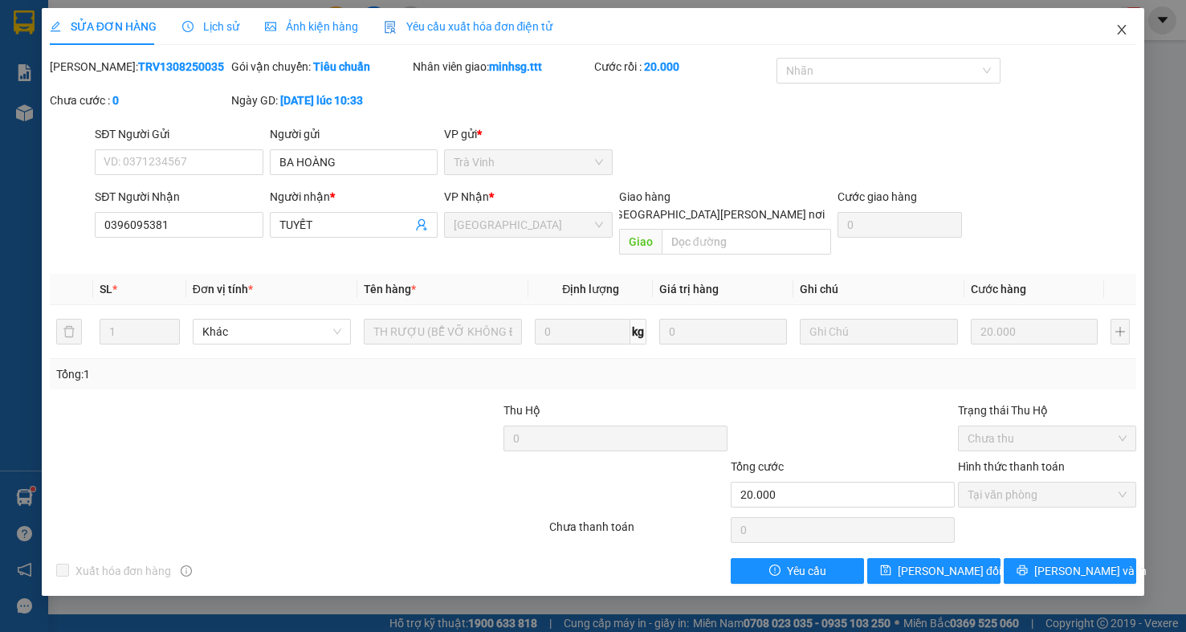
drag, startPoint x: 1122, startPoint y: 27, endPoint x: 881, endPoint y: 2, distance: 242.3
click at [1120, 27] on icon "close" at bounding box center [1122, 29] width 13 height 13
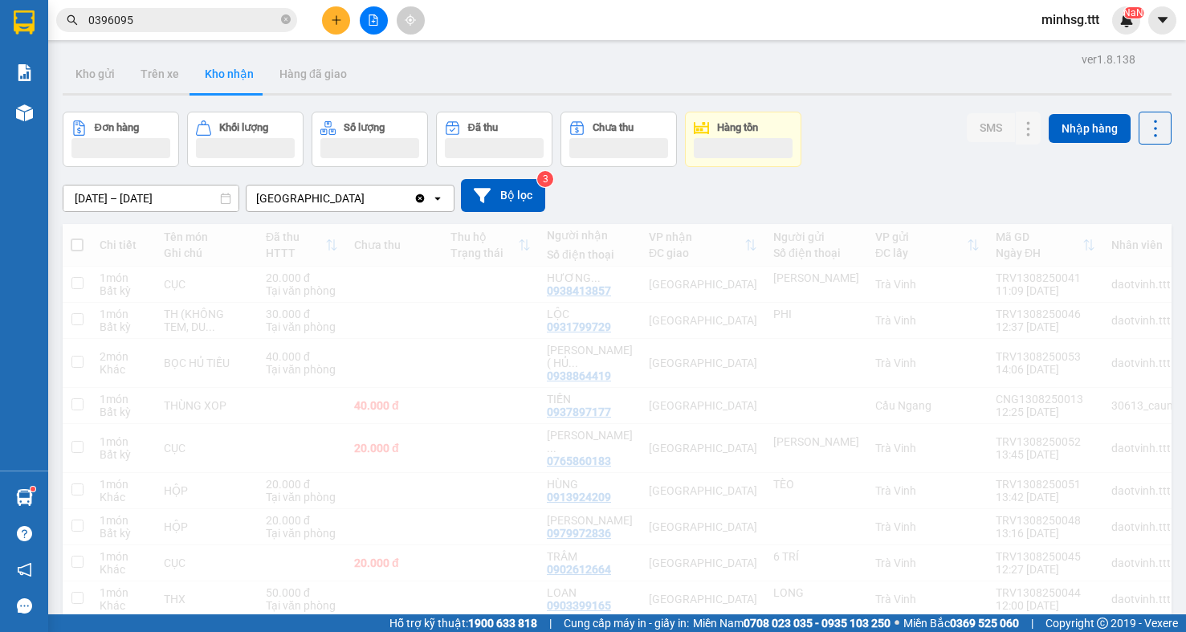
click at [183, 14] on input "0396095" at bounding box center [183, 20] width 190 height 18
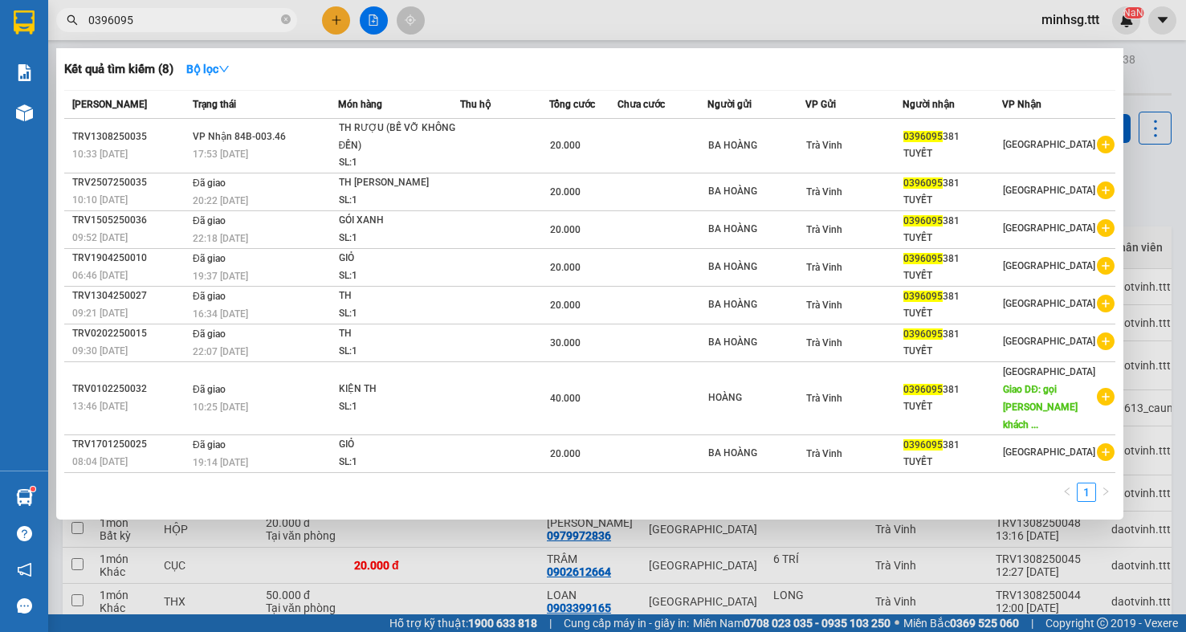
click at [183, 14] on input "0396095" at bounding box center [183, 20] width 190 height 18
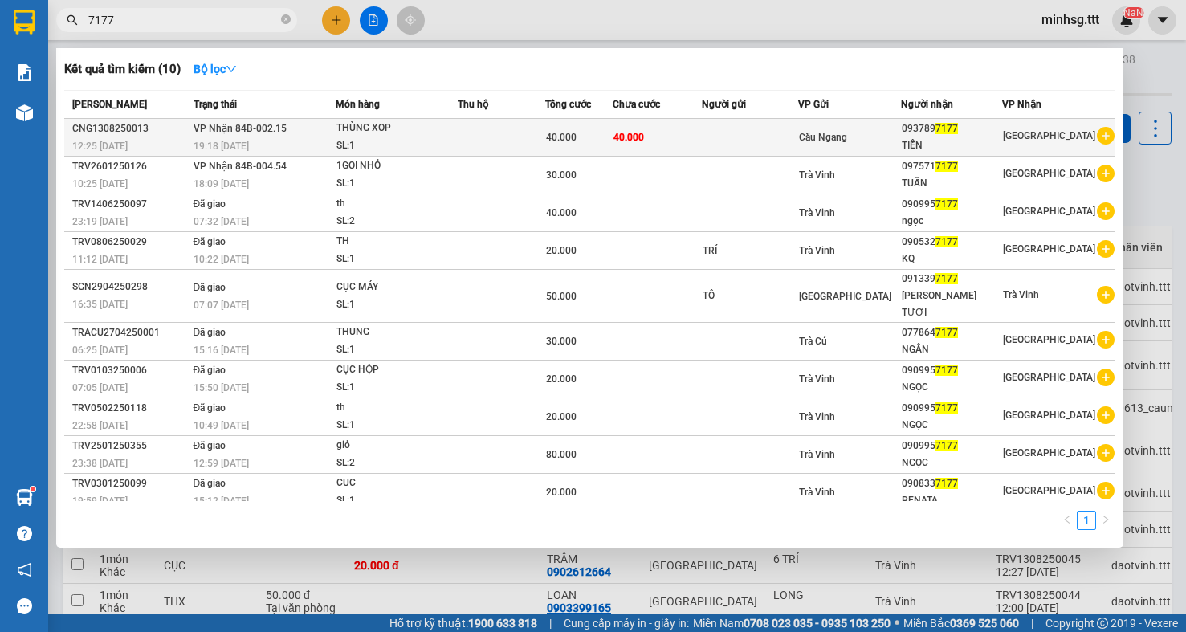
type input "7177"
click at [612, 131] on div "40.000" at bounding box center [579, 138] width 66 height 18
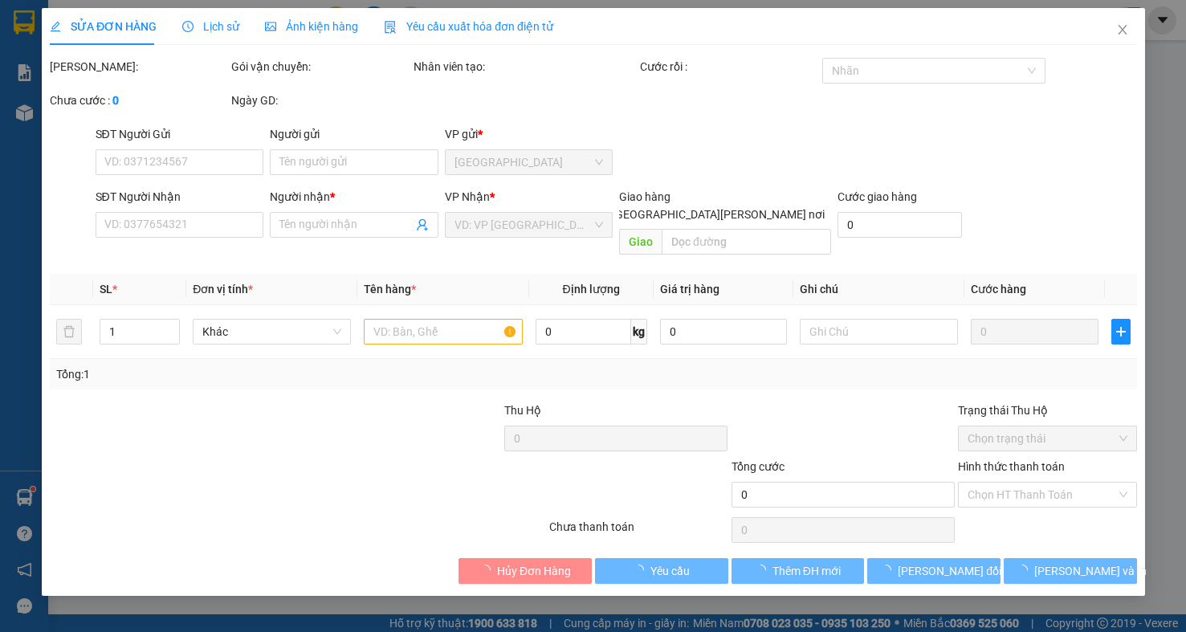
type input "0937897177"
type input "TIỀN"
type input "40.000"
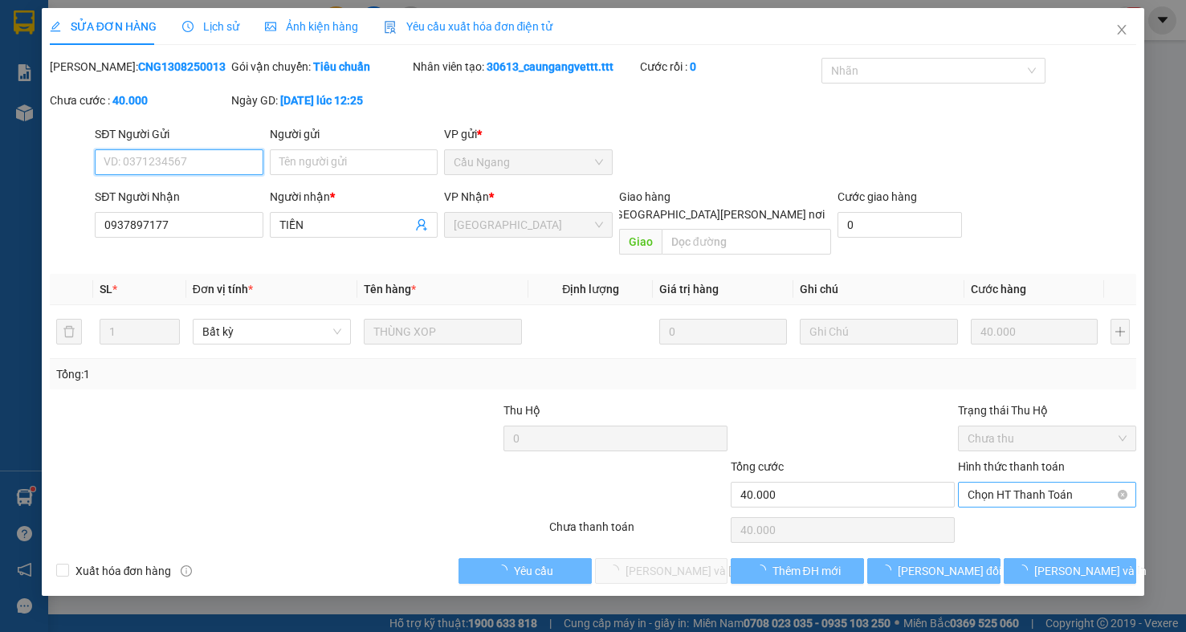
drag, startPoint x: 983, startPoint y: 487, endPoint x: 991, endPoint y: 489, distance: 8.4
click at [985, 487] on span "Chọn HT Thanh Toán" at bounding box center [1047, 495] width 159 height 24
click at [991, 493] on div "Hình thức thanh toán Chọn HT Thanh Toán" at bounding box center [1047, 486] width 178 height 56
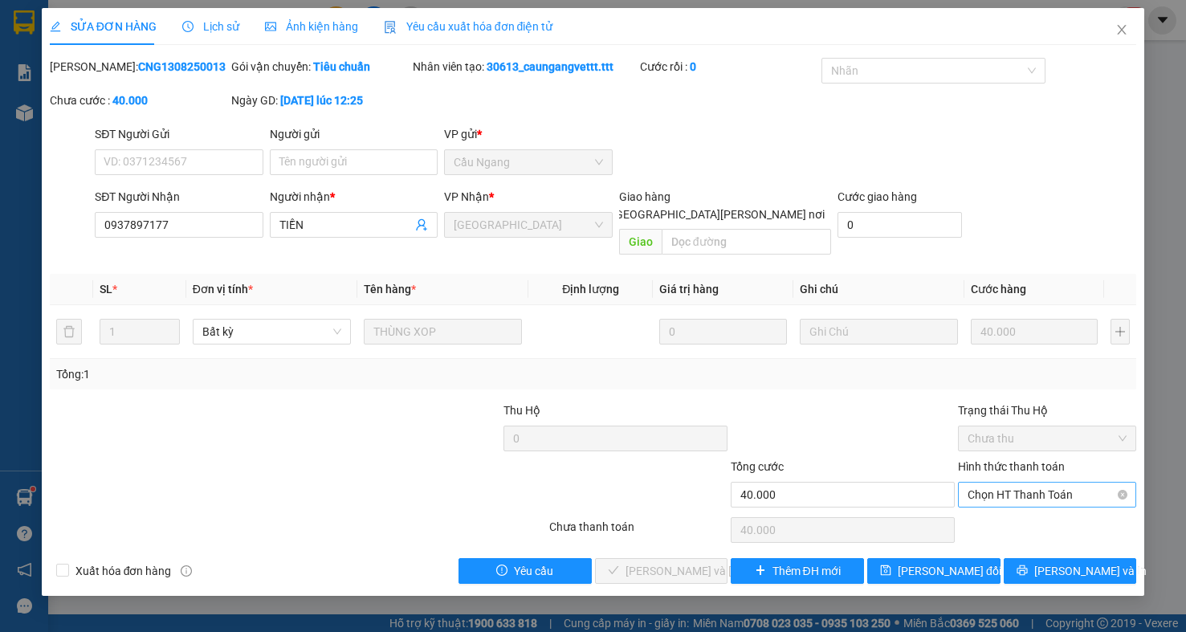
click at [1004, 483] on span "Chọn HT Thanh Toán" at bounding box center [1047, 495] width 159 height 24
click at [1011, 513] on div "Tại văn phòng" at bounding box center [1047, 511] width 159 height 18
type input "0"
click at [657, 565] on button "[PERSON_NAME] và [PERSON_NAME] hàng" at bounding box center [661, 571] width 133 height 26
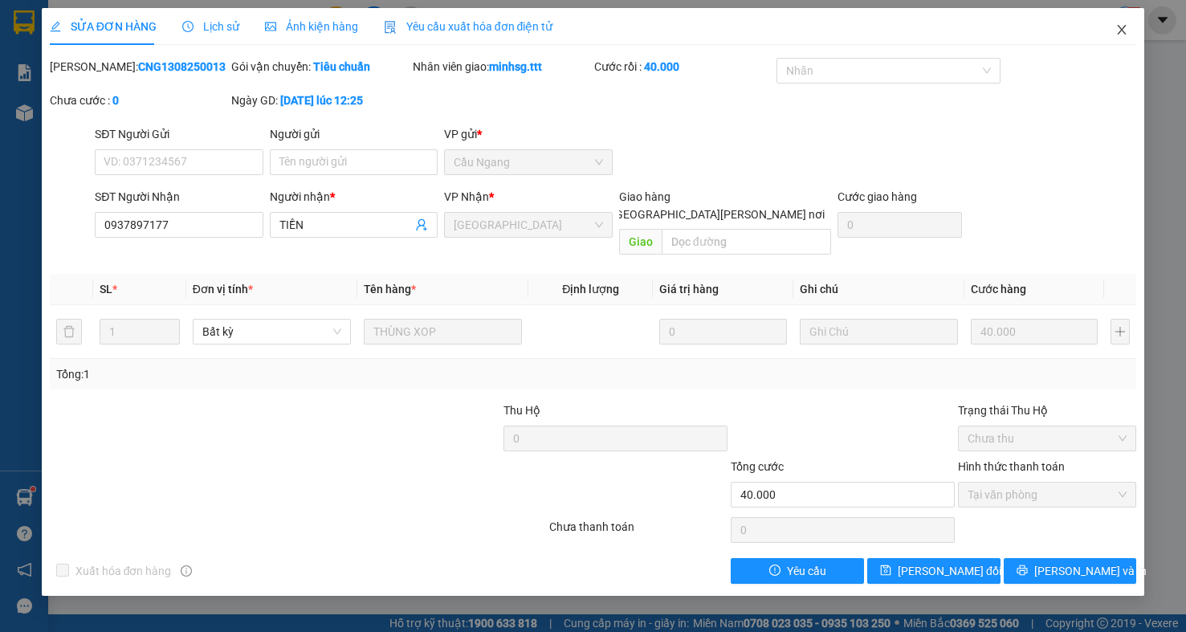
click at [1125, 29] on icon "close" at bounding box center [1122, 29] width 13 height 13
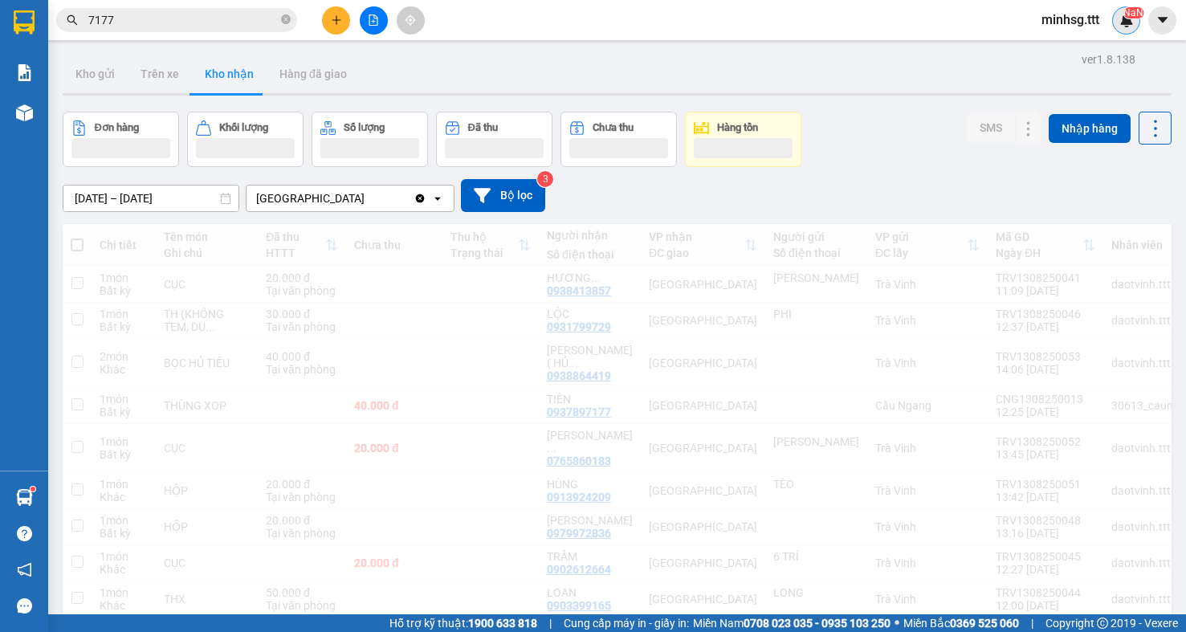
click at [1119, 29] on div "NaN" at bounding box center [1126, 20] width 28 height 28
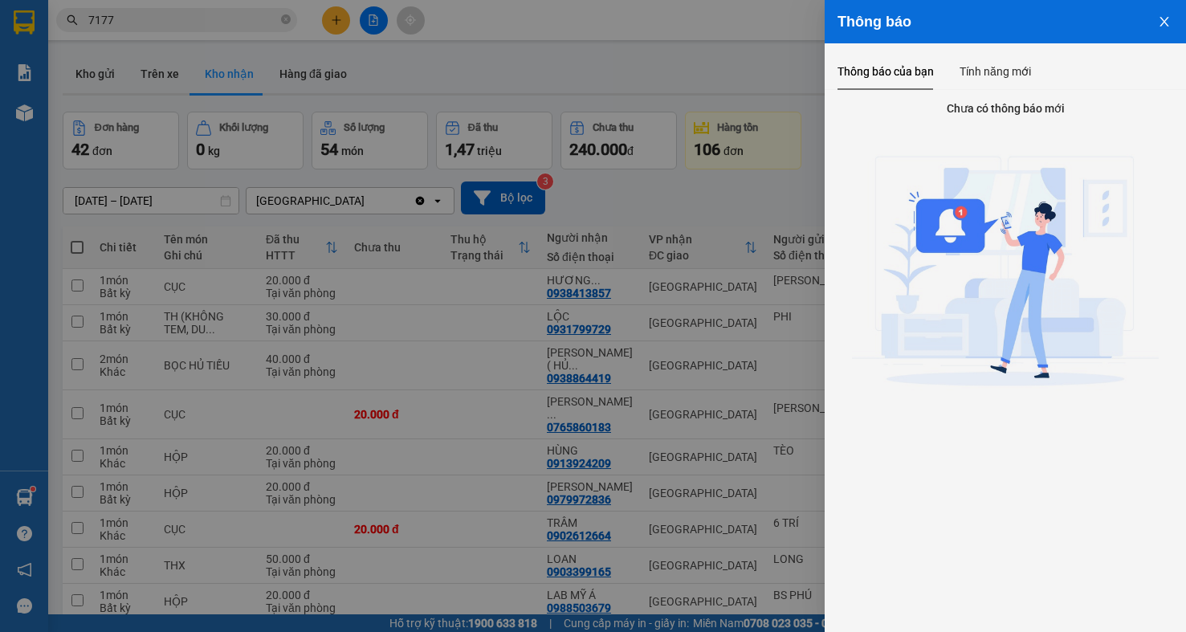
click at [1161, 25] on icon "close" at bounding box center [1164, 21] width 13 height 13
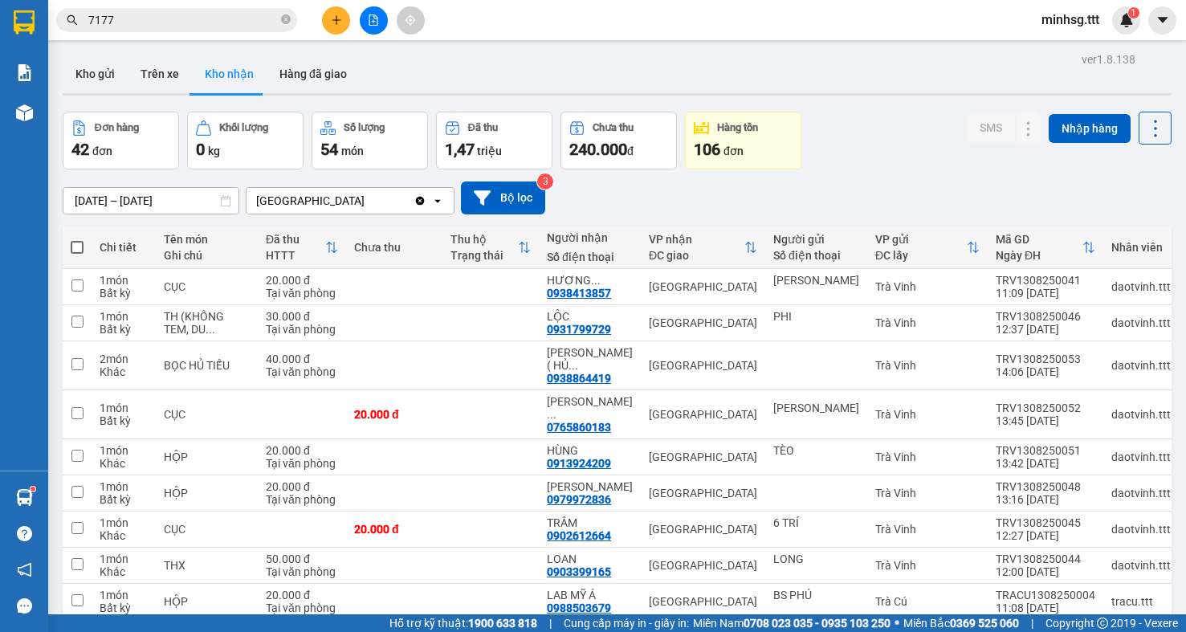
click at [1084, 18] on span "minhsg.ttt" at bounding box center [1071, 20] width 84 height 20
click at [1074, 47] on span "Đăng xuất" at bounding box center [1085, 50] width 67 height 18
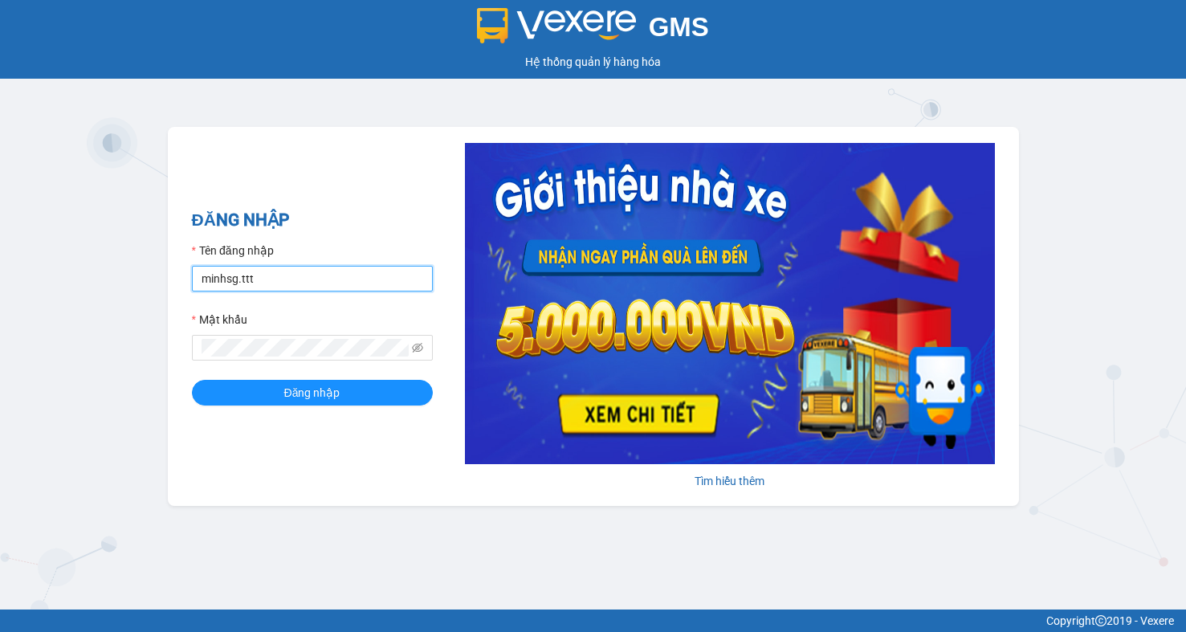
drag, startPoint x: 279, startPoint y: 279, endPoint x: -93, endPoint y: 280, distance: 371.9
click at [0, 280] on html "GMS Hệ thống quản lý hàng hóa ĐĂNG NHẬP Tên đăng nhập minhsg.ttt Mật khẩu Đăng …" at bounding box center [593, 316] width 1186 height 632
type input "phansgg.ttt"
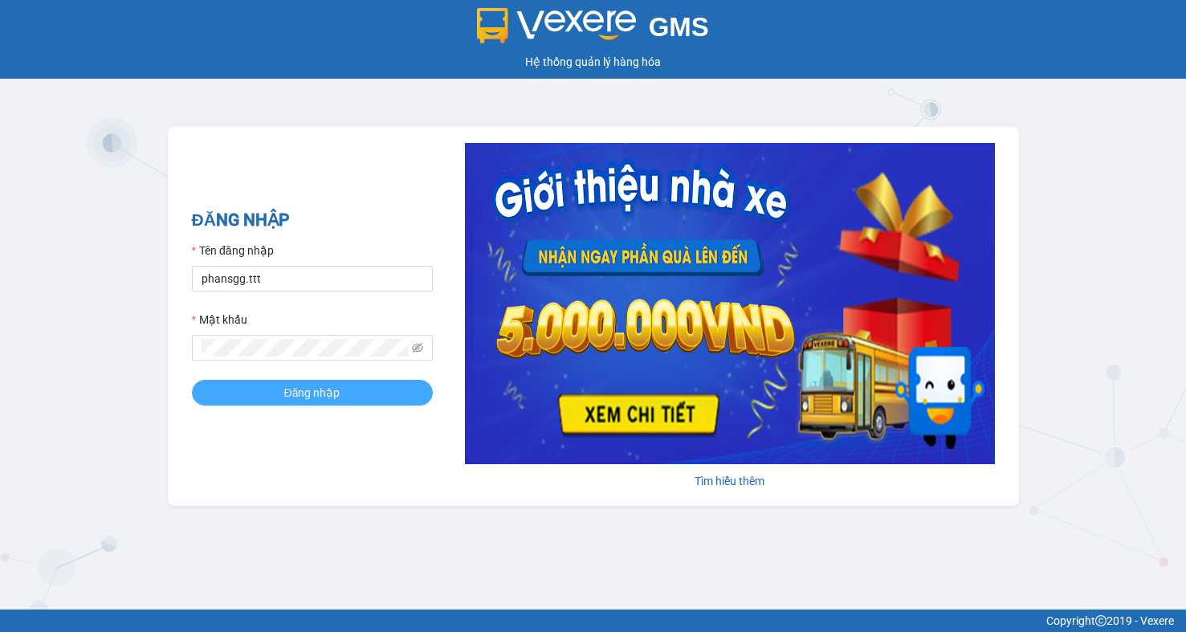
click at [343, 390] on button "Đăng nhập" at bounding box center [312, 393] width 241 height 26
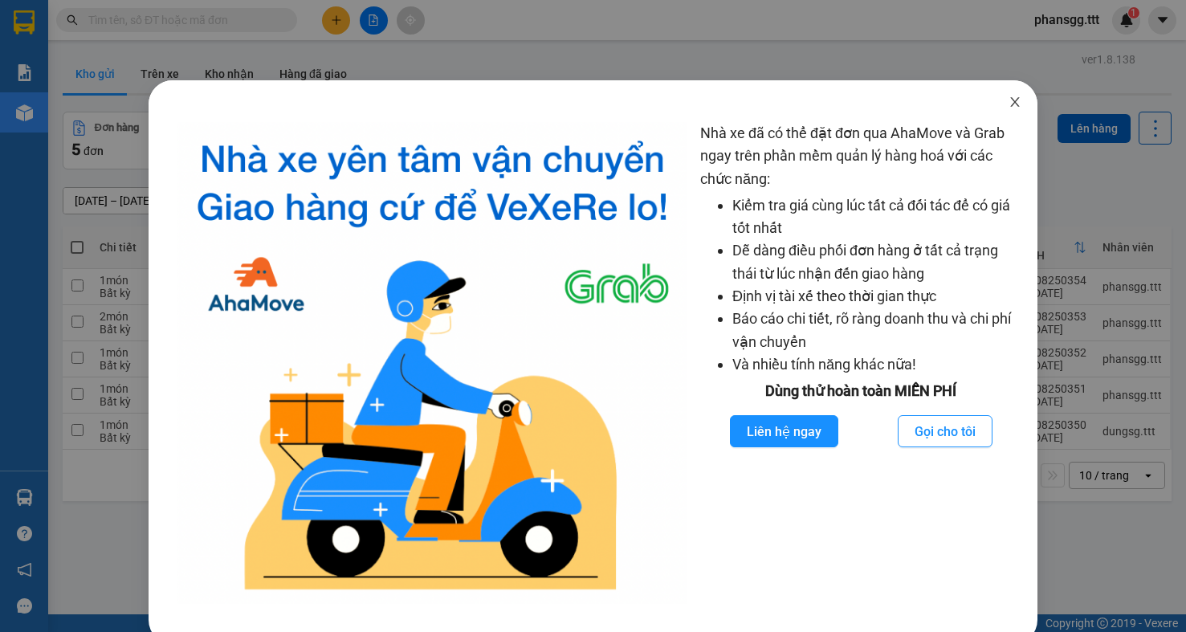
drag, startPoint x: 1000, startPoint y: 108, endPoint x: 950, endPoint y: 94, distance: 51.6
click at [981, 103] on div "Nhà xe đã có thể đặt đơn qua AhaMove và Grab ngay trên phần mềm quản lý hàng ho…" at bounding box center [594, 362] width 890 height 564
click at [1009, 98] on icon "close" at bounding box center [1015, 102] width 13 height 13
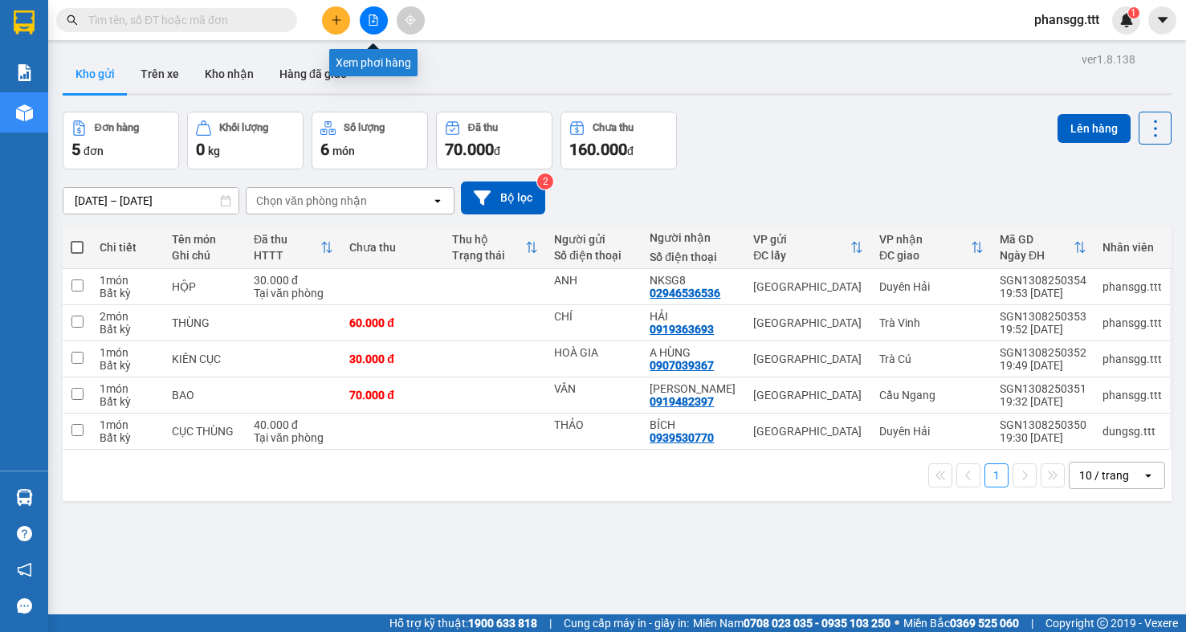
click at [382, 23] on button at bounding box center [374, 20] width 28 height 28
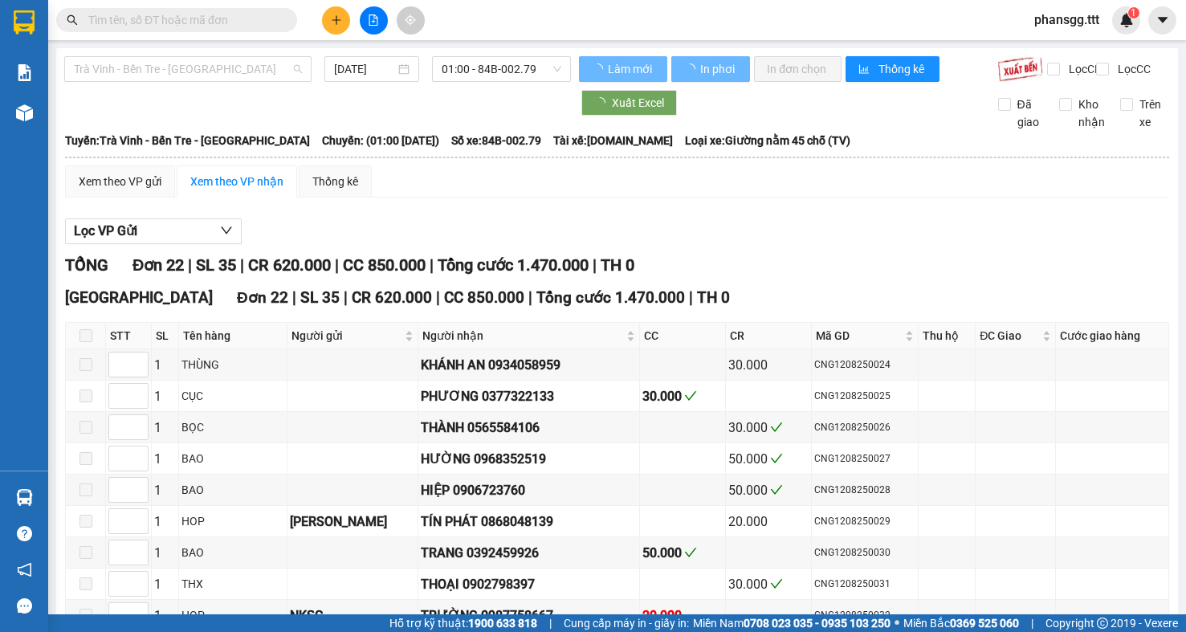
drag, startPoint x: 236, startPoint y: 57, endPoint x: 229, endPoint y: 164, distance: 107.1
click at [234, 59] on span "Trà Vinh - Bến Tre - [GEOGRAPHIC_DATA]" at bounding box center [188, 69] width 228 height 24
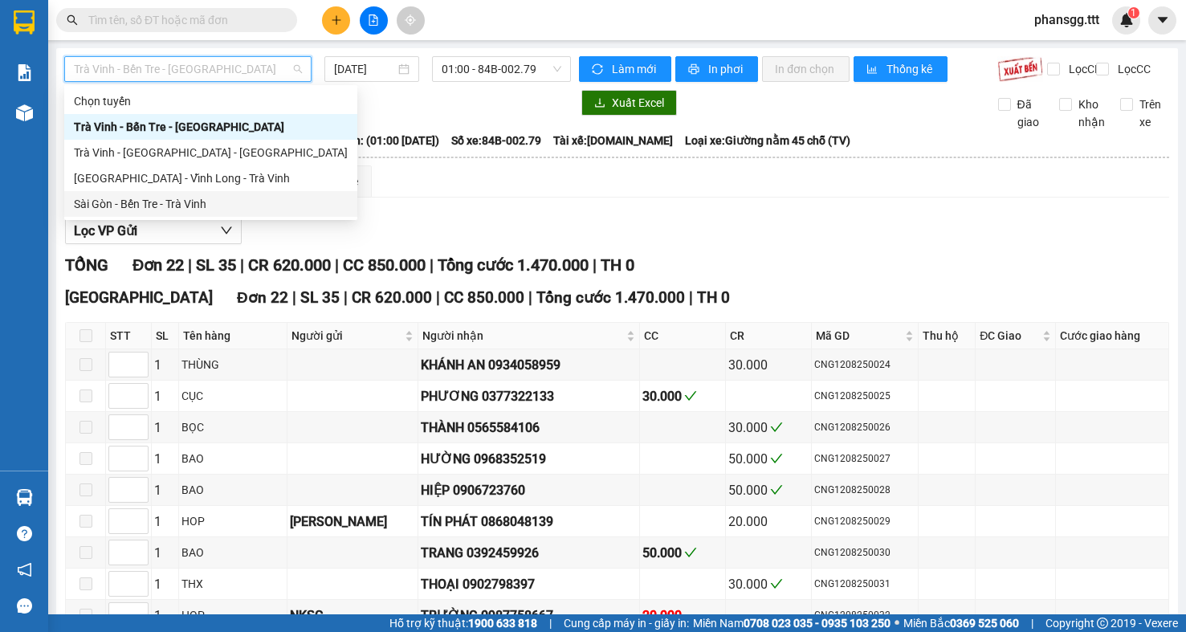
click at [208, 201] on div "Sài Gòn - Bến Tre - Trà Vinh" at bounding box center [211, 204] width 274 height 18
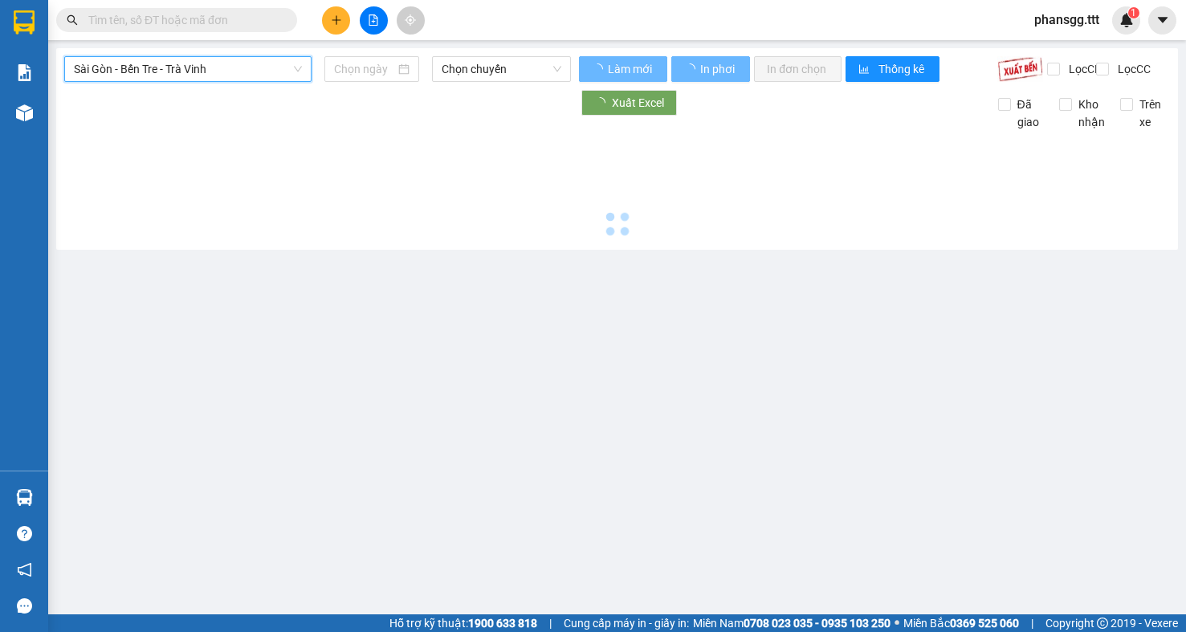
type input "[DATE]"
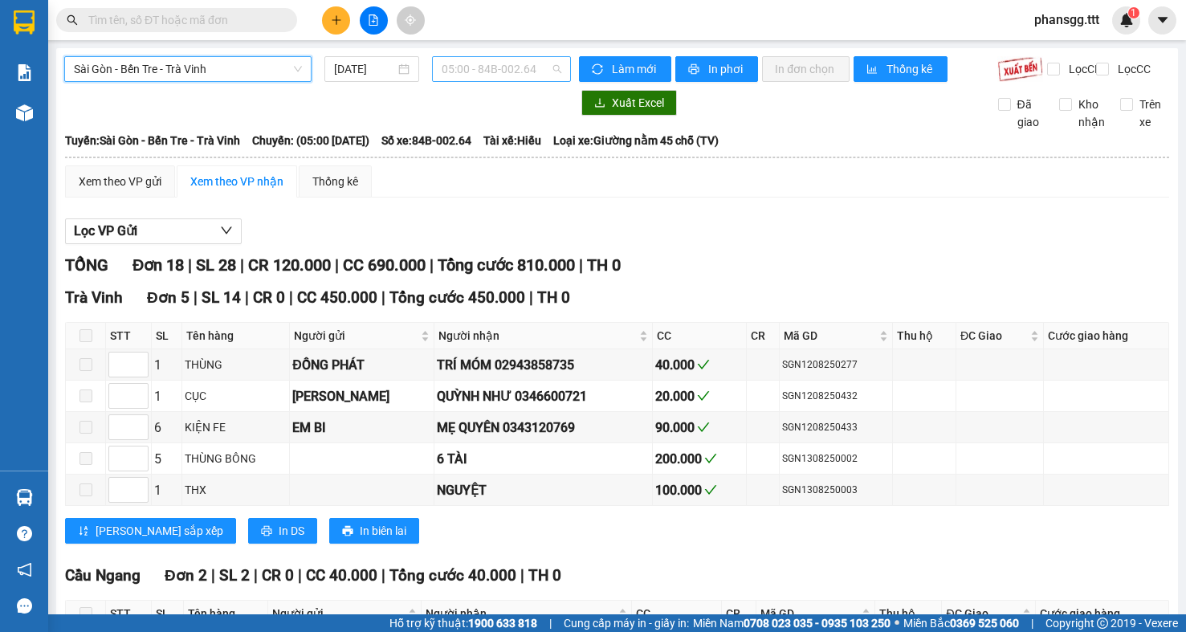
click at [512, 68] on span "05:00 - 84B-002.64" at bounding box center [502, 69] width 120 height 24
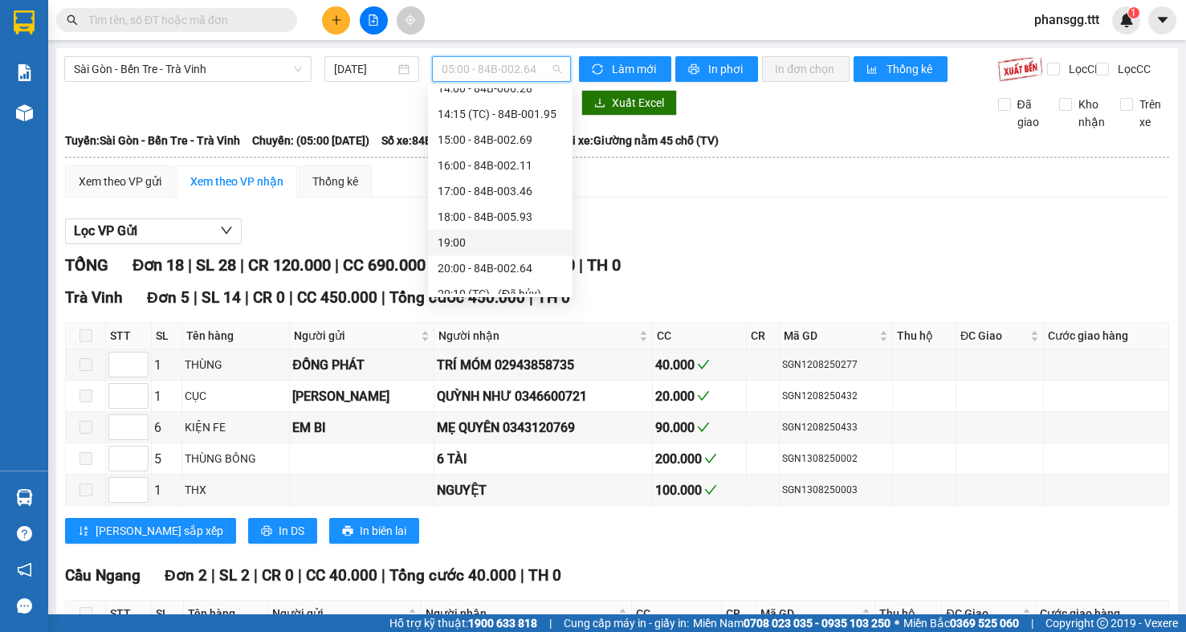
scroll to position [360, 0]
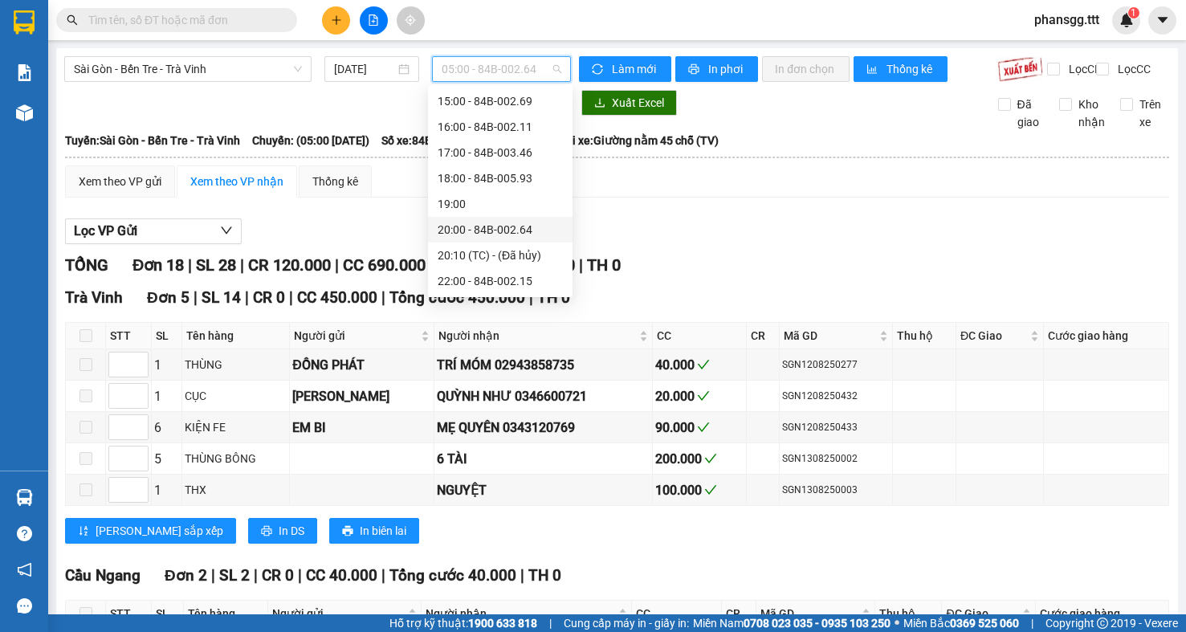
click at [479, 218] on div "20:00 - 84B-002.64" at bounding box center [500, 230] width 145 height 26
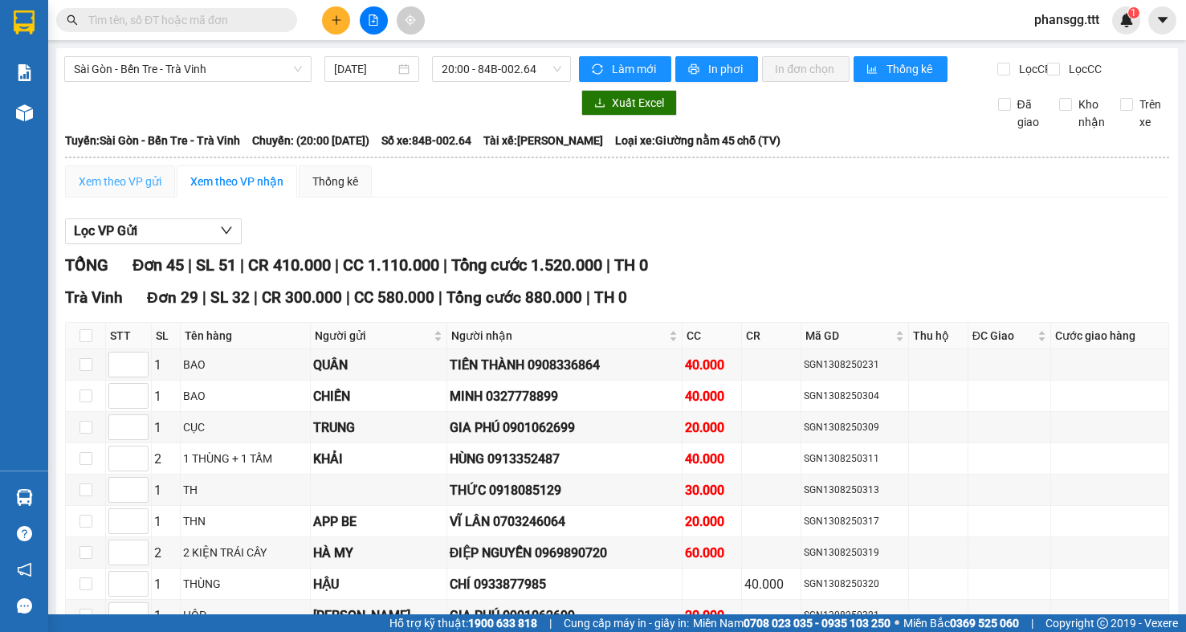
click at [460, 69] on span "20:00 - 84B-002.64" at bounding box center [502, 69] width 120 height 24
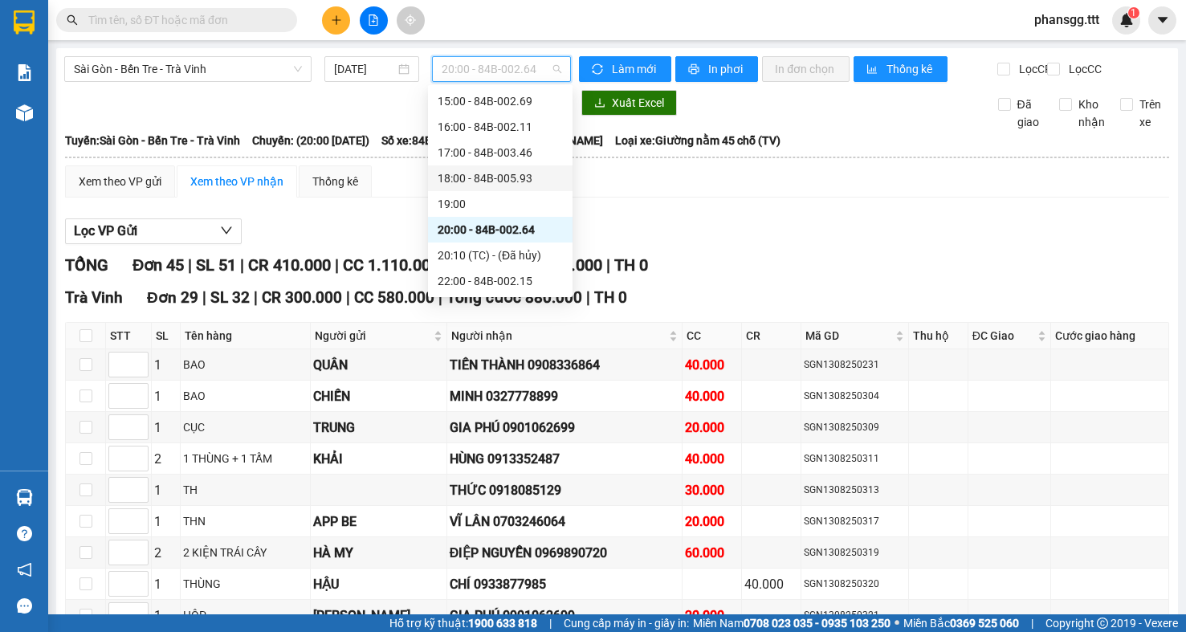
click at [461, 179] on div "18:00 - 84B-005.93" at bounding box center [500, 178] width 125 height 18
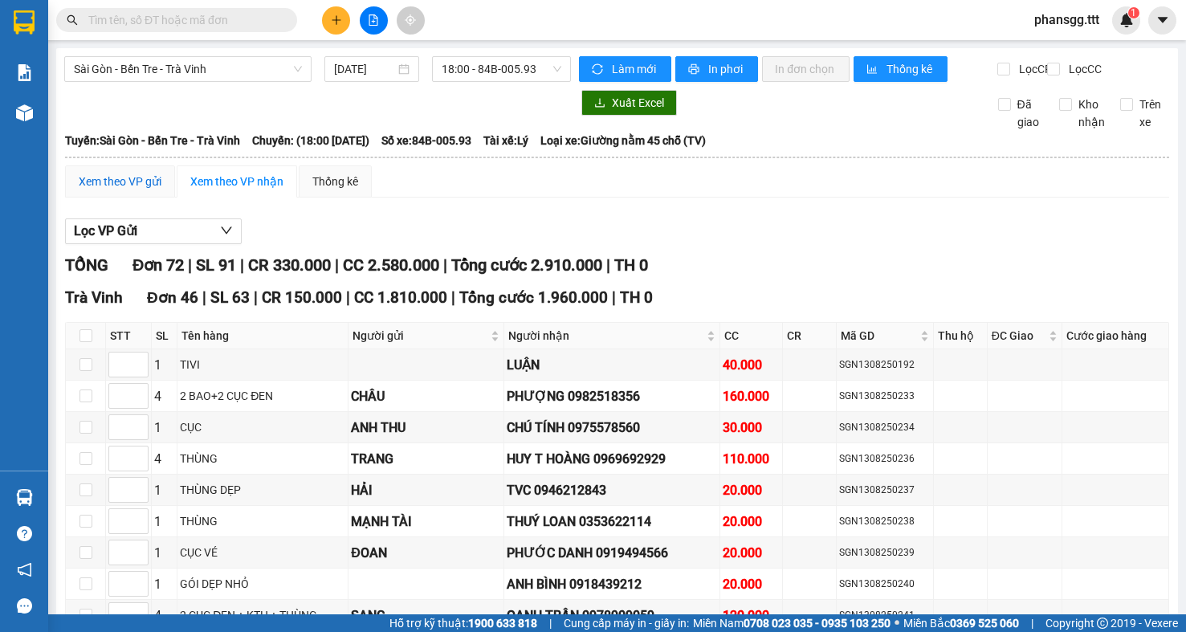
click at [129, 186] on div "Xem theo VP gửi" at bounding box center [120, 181] width 110 height 32
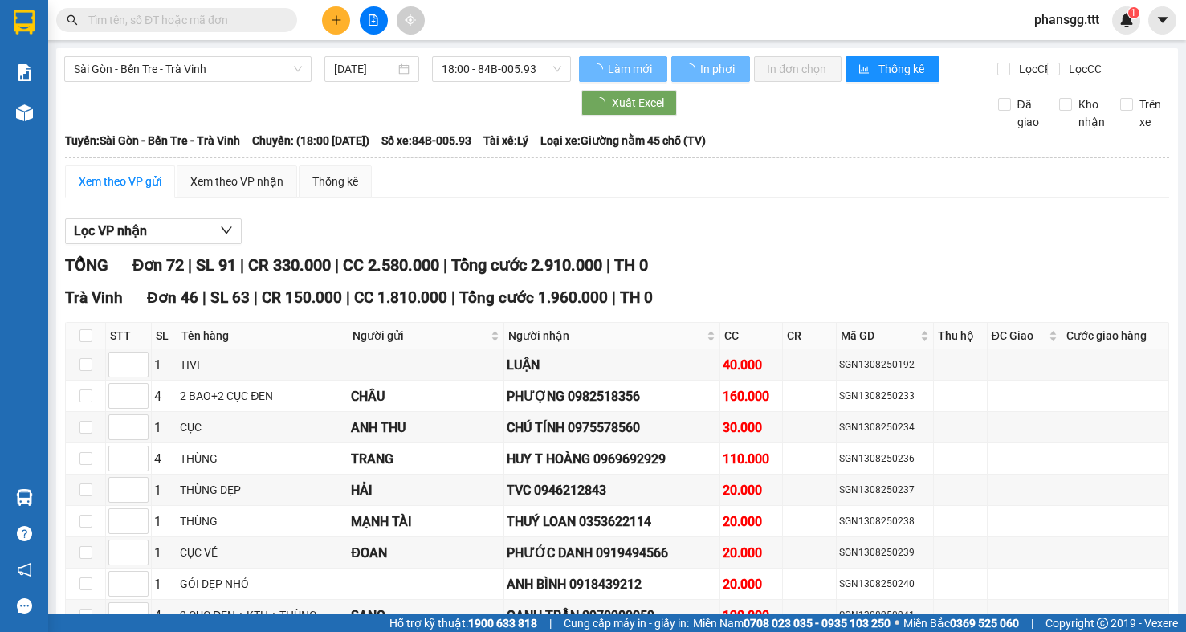
drag, startPoint x: 131, startPoint y: 197, endPoint x: 296, endPoint y: 259, distance: 176.2
click at [132, 190] on div "Xem theo VP gửi" at bounding box center [120, 182] width 83 height 18
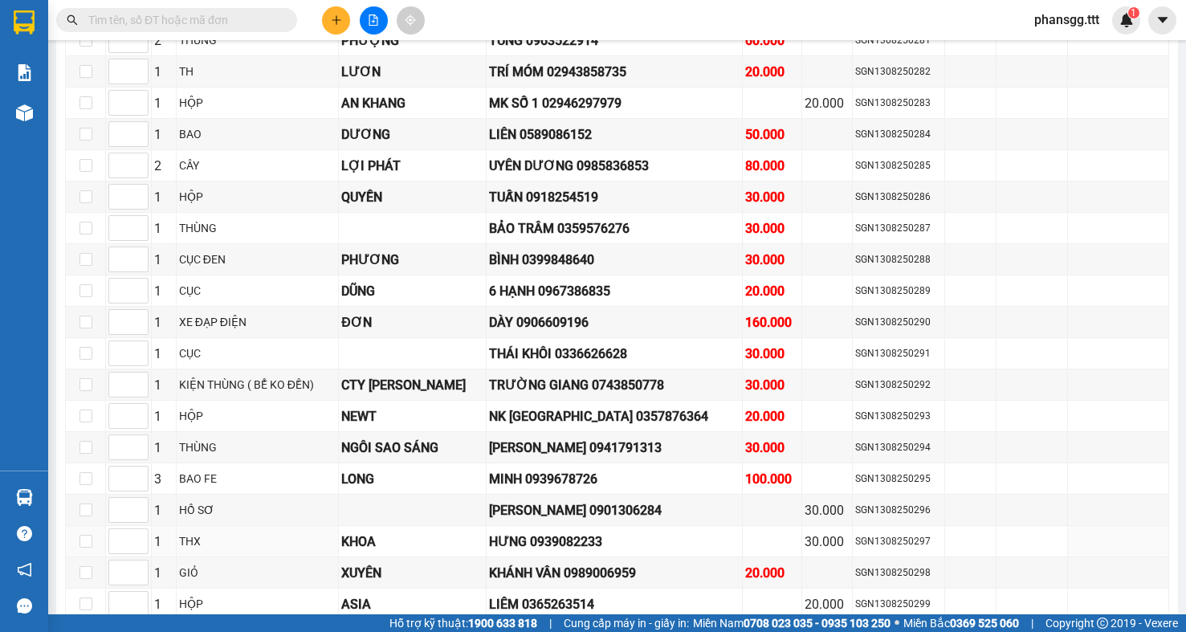
scroll to position [1765, 0]
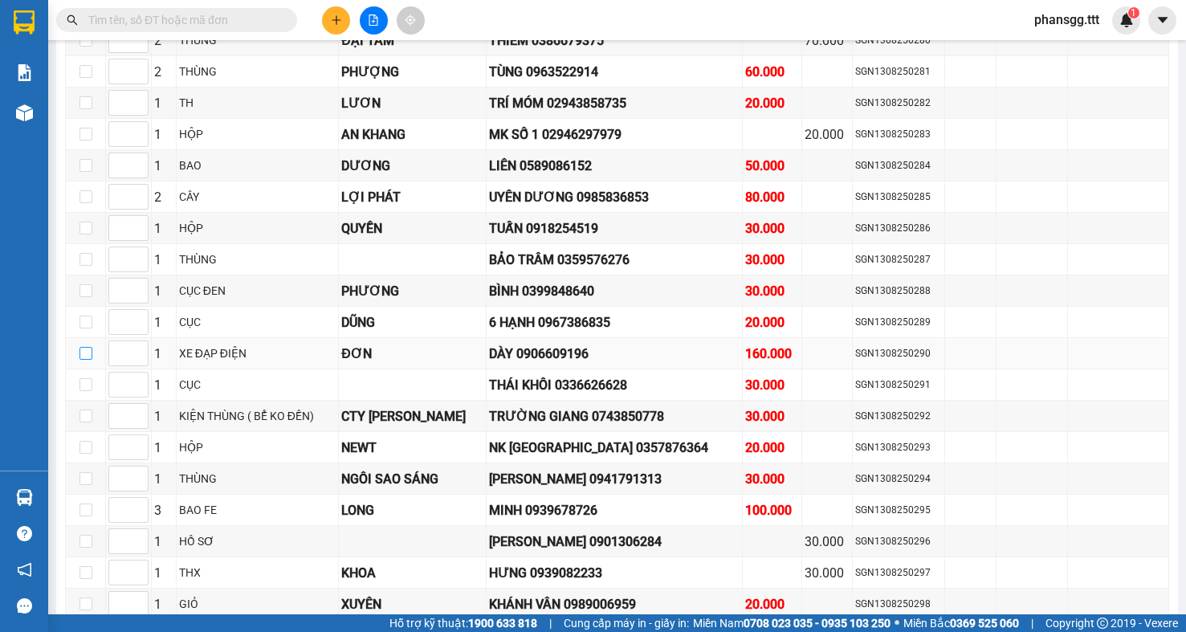
drag, startPoint x: 89, startPoint y: 364, endPoint x: 127, endPoint y: 373, distance: 38.8
click at [89, 360] on input "checkbox" at bounding box center [86, 353] width 13 height 13
checkbox input "true"
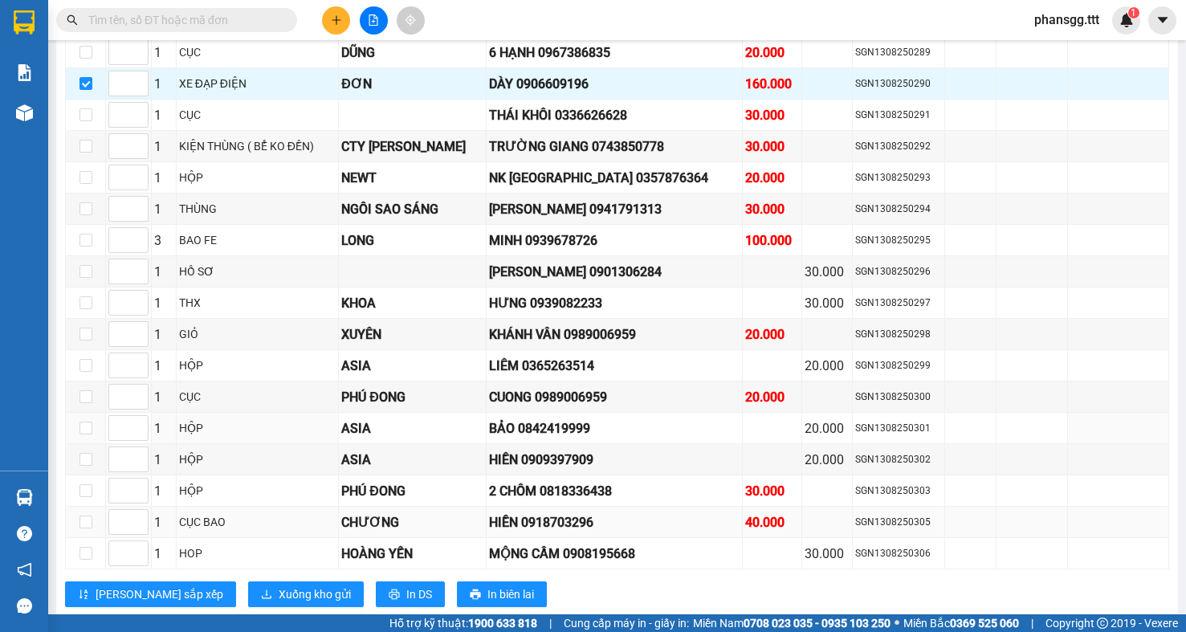
scroll to position [2087, 0]
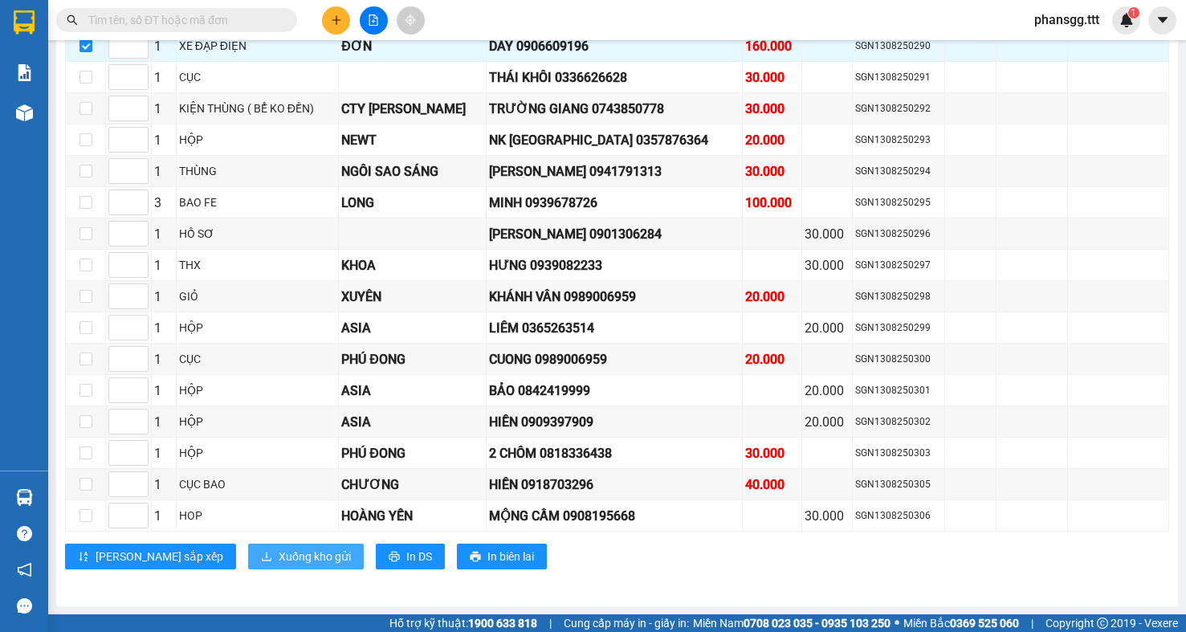
click at [279, 559] on span "Xuống kho gửi" at bounding box center [315, 557] width 72 height 18
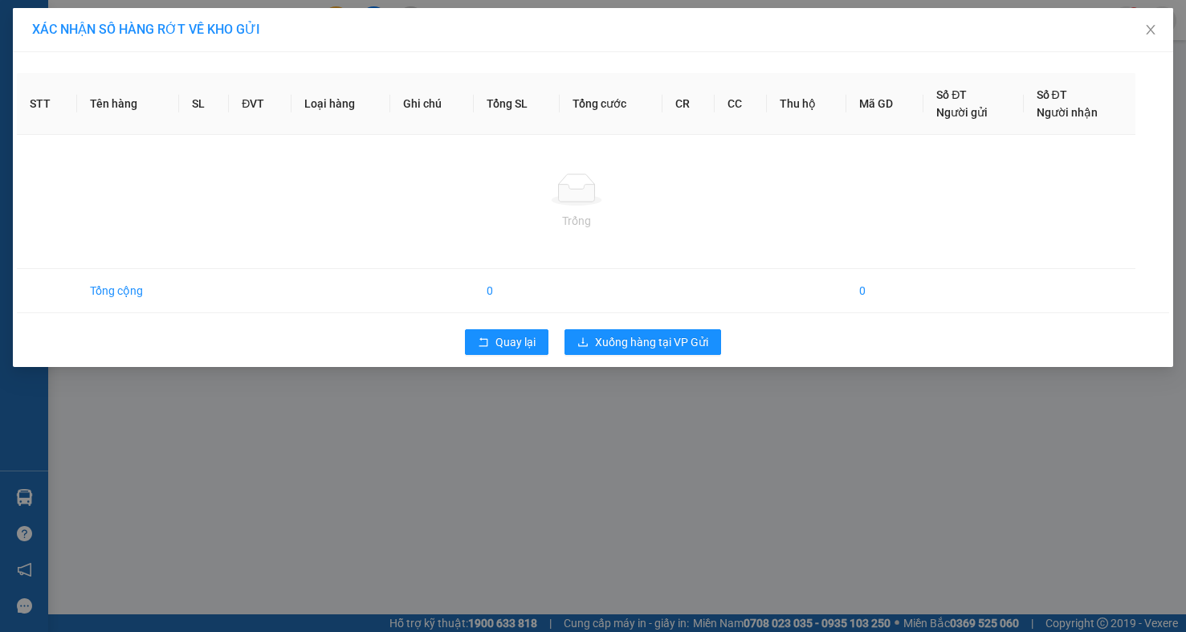
click at [229, 559] on body "Kết quả tìm kiếm ( 0 ) Bộ lọc No Data phansgg.ttt 1 Báo cáo Mẫu 1: Báo cáo dòng…" at bounding box center [593, 316] width 1186 height 632
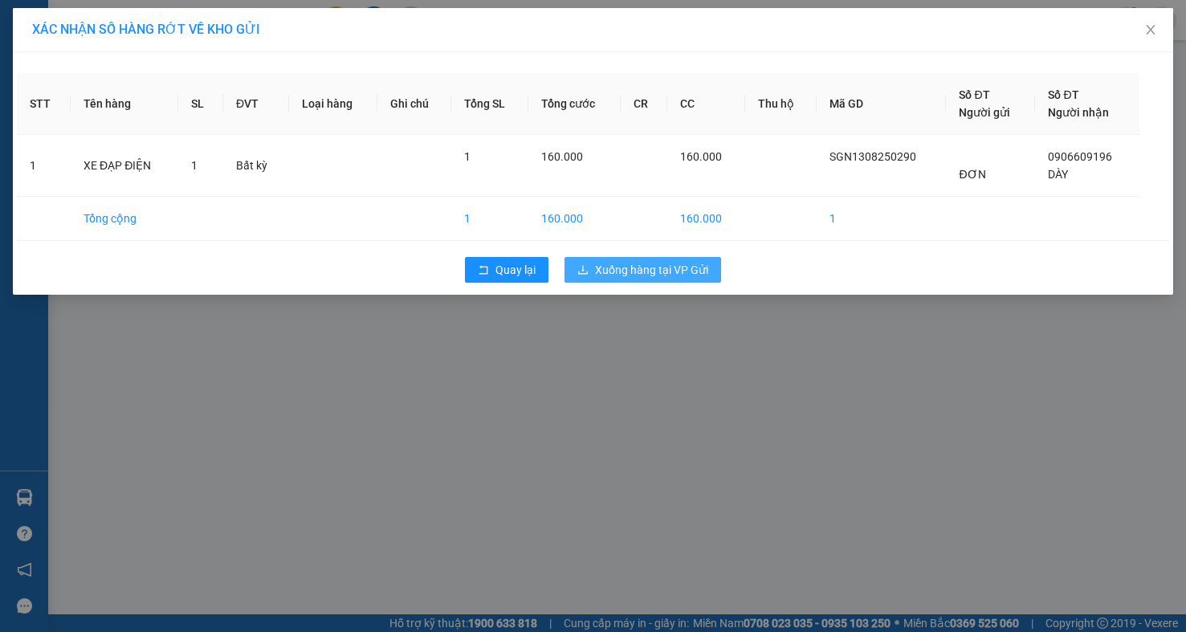
click at [691, 271] on span "Xuống hàng tại VP Gửi" at bounding box center [651, 270] width 113 height 18
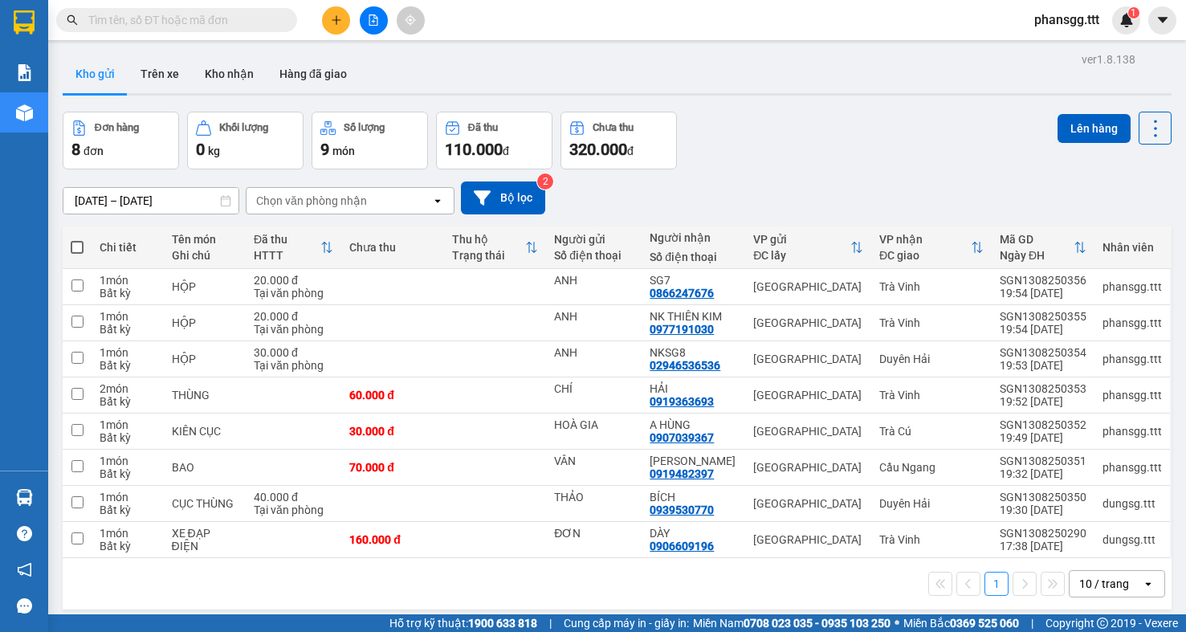
click at [194, 27] on input "text" at bounding box center [183, 20] width 190 height 18
